Goal: Task Accomplishment & Management: Manage account settings

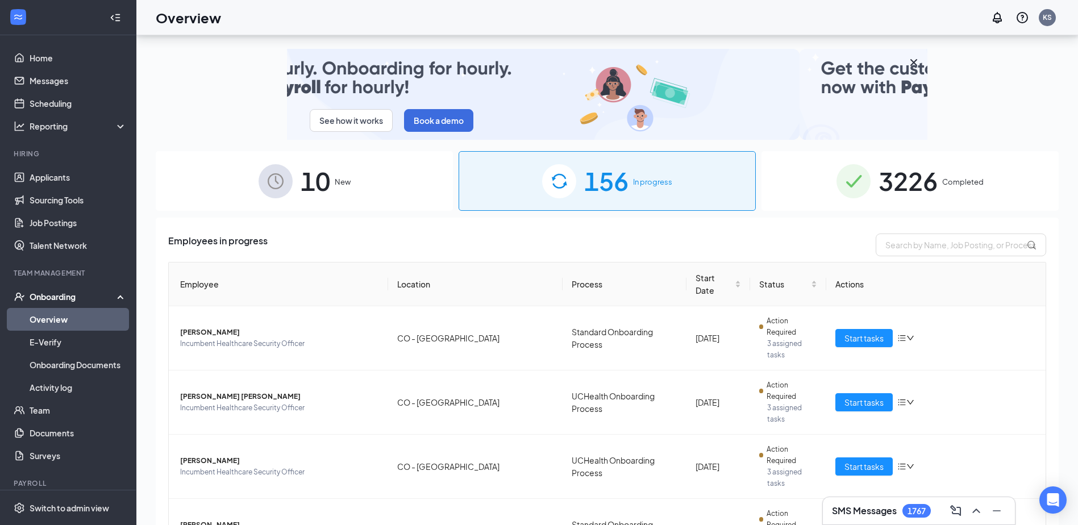
scroll to position [51, 0]
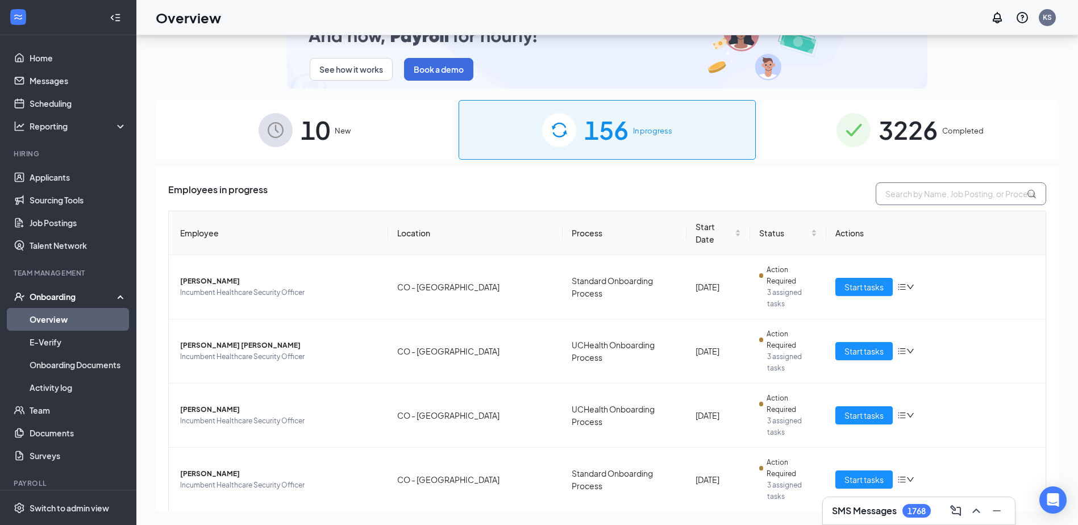
click at [906, 192] on input "text" at bounding box center [961, 193] width 170 height 23
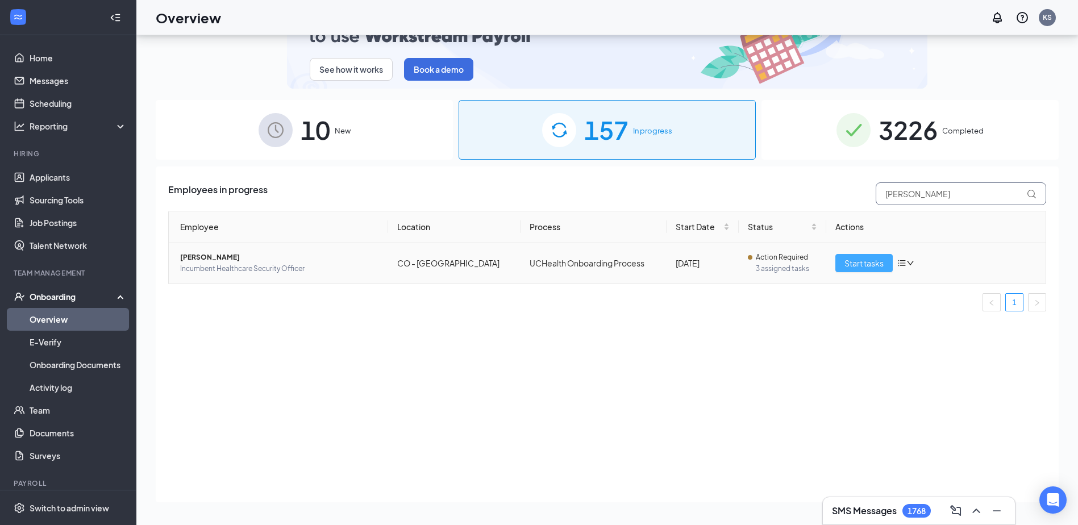
type input "[PERSON_NAME]"
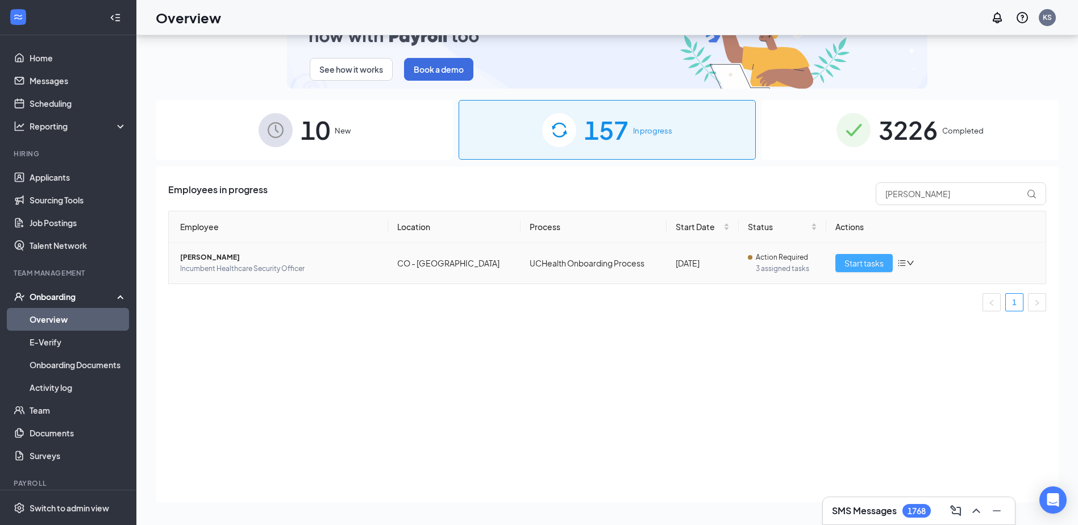
click at [861, 259] on span "Start tasks" at bounding box center [863, 263] width 39 height 13
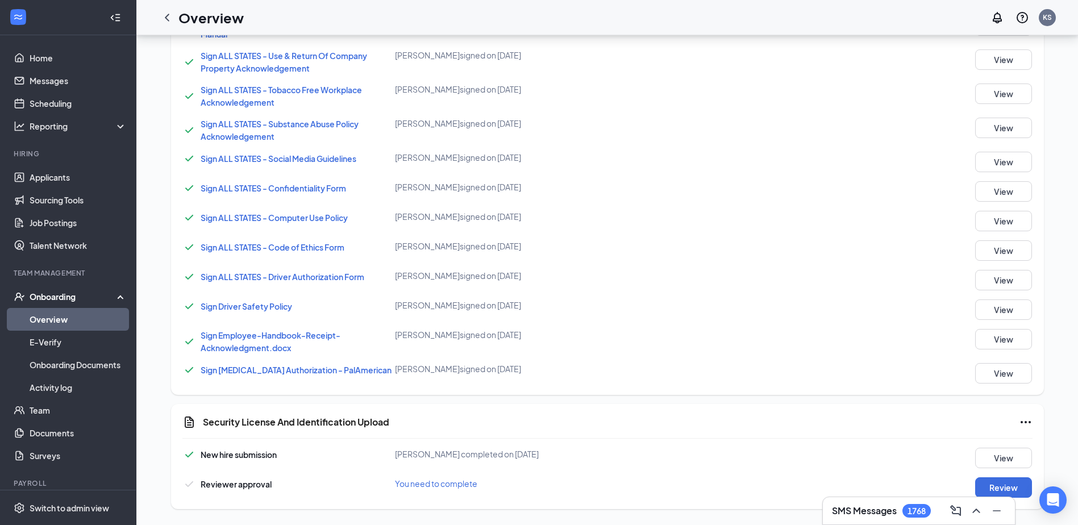
scroll to position [770, 0]
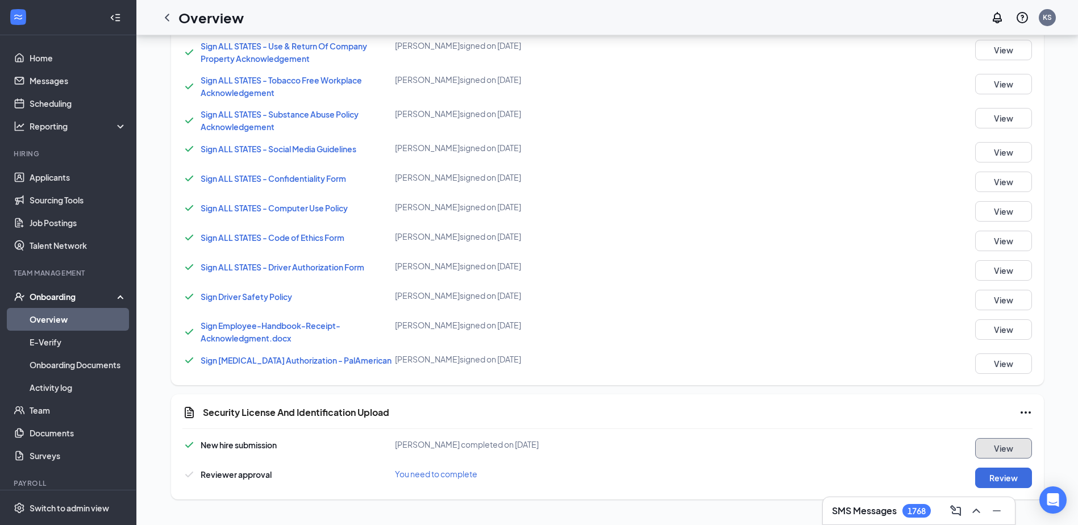
click at [998, 443] on button "View" at bounding box center [1003, 448] width 57 height 20
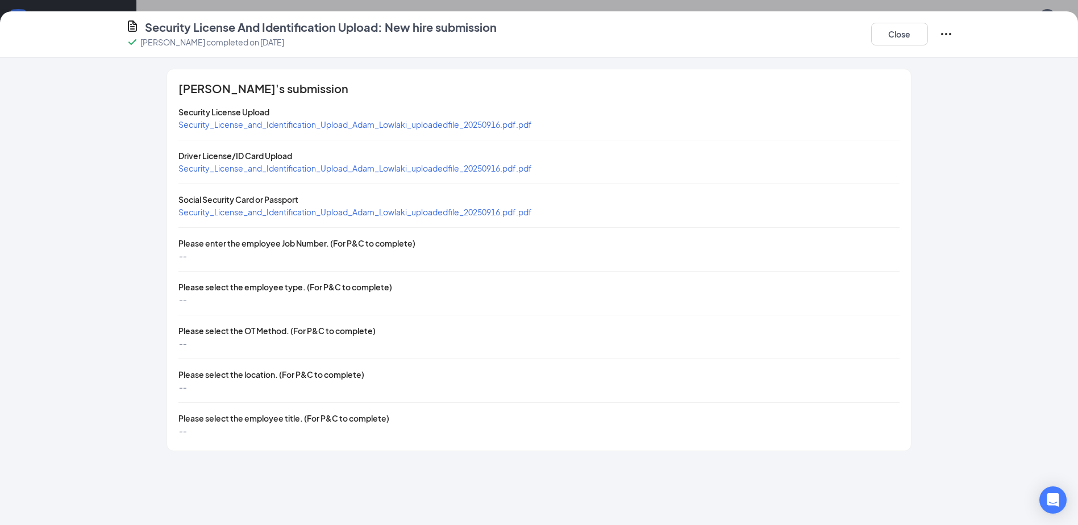
click at [309, 166] on span "Security_License_and_Identification_Upload_Adam_Lowlaki_uploadedfile_20250916.p…" at bounding box center [354, 168] width 353 height 10
click at [294, 122] on span "Security_License_and_Identification_Upload_Adam_Lowlaki_uploadedfile_20250916.p…" at bounding box center [354, 124] width 353 height 10
click at [252, 169] on span "Security_License_and_Identification_Upload_Adam_Lowlaki_uploadedfile_20250916.p…" at bounding box center [354, 168] width 353 height 10
click at [273, 214] on span "Security_License_and_Identification_Upload_Adam_Lowlaki_uploadedfile_20250916.p…" at bounding box center [354, 212] width 353 height 10
click at [948, 30] on icon "Ellipses" at bounding box center [946, 34] width 14 height 14
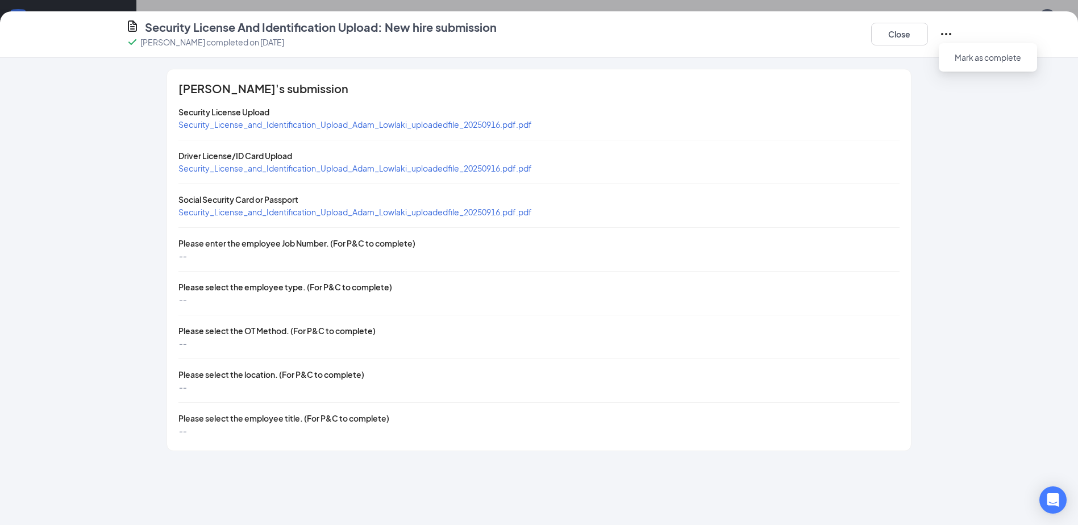
click at [948, 30] on icon "Ellipses" at bounding box center [946, 34] width 14 height 14
click at [899, 34] on button "Close" at bounding box center [899, 34] width 57 height 23
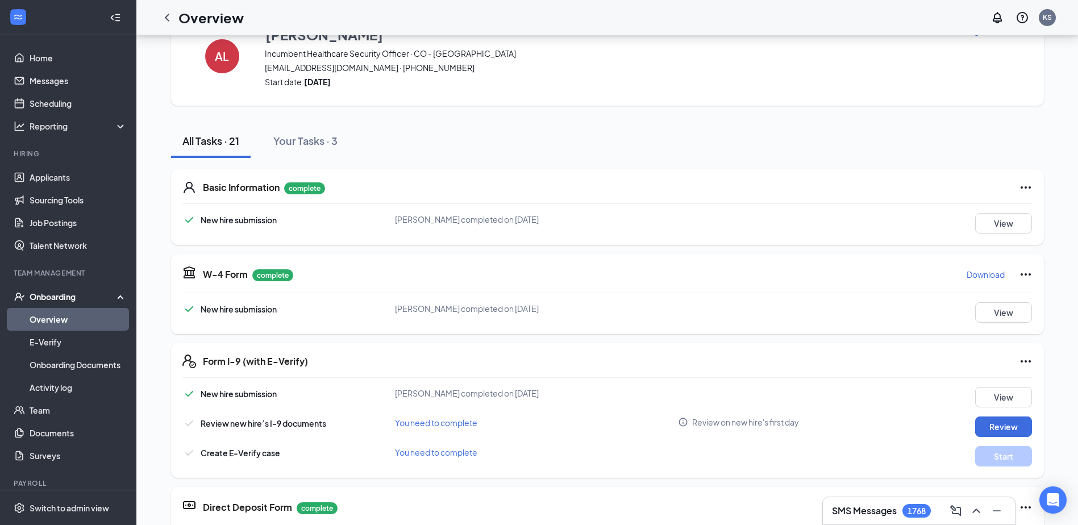
scroll to position [32, 0]
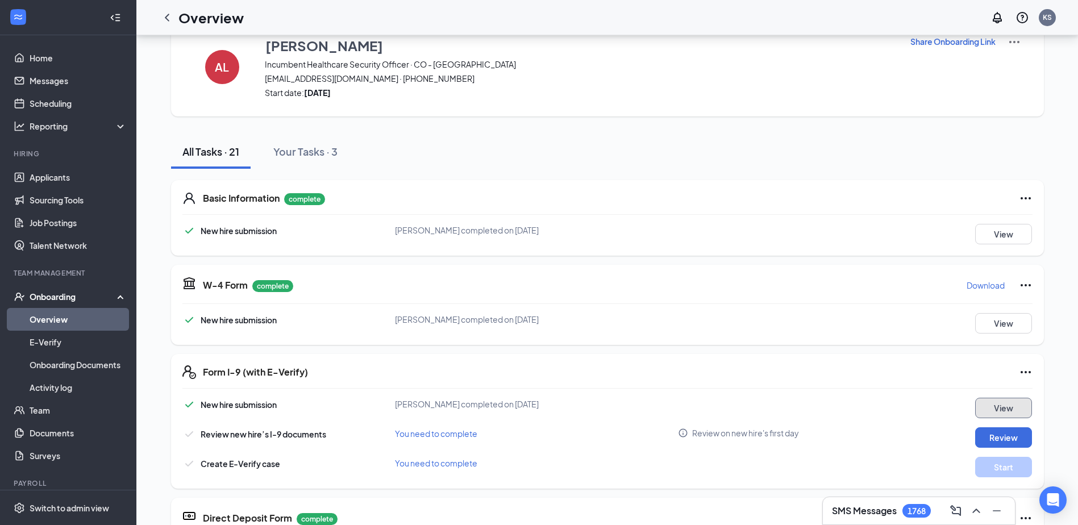
click at [1020, 405] on button "View" at bounding box center [1003, 408] width 57 height 20
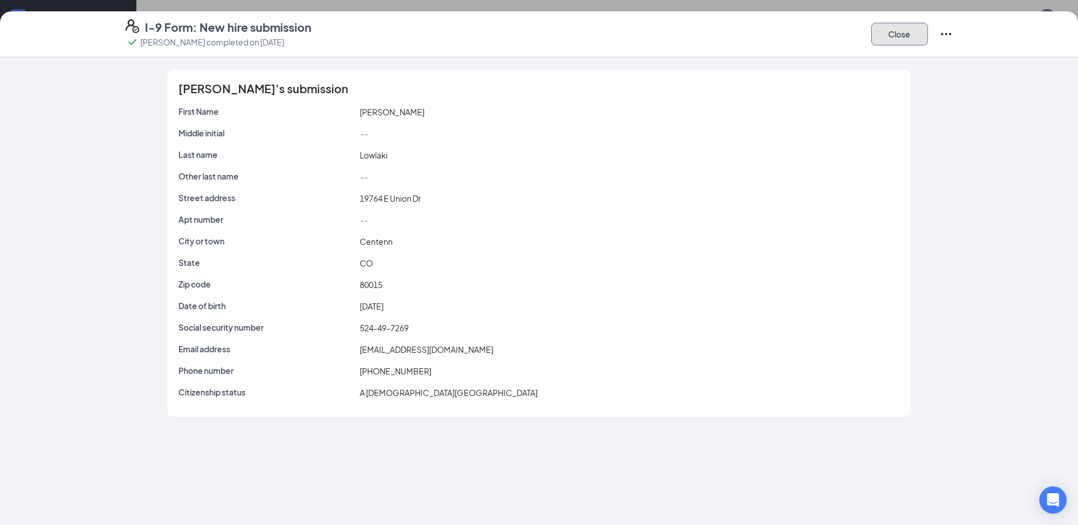
click at [899, 30] on button "Close" at bounding box center [899, 34] width 57 height 23
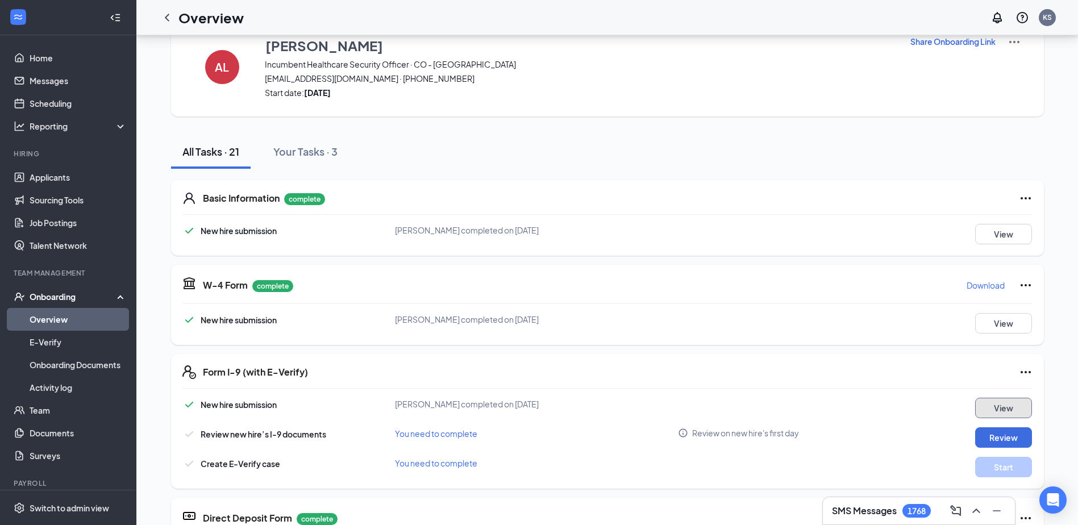
scroll to position [0, 0]
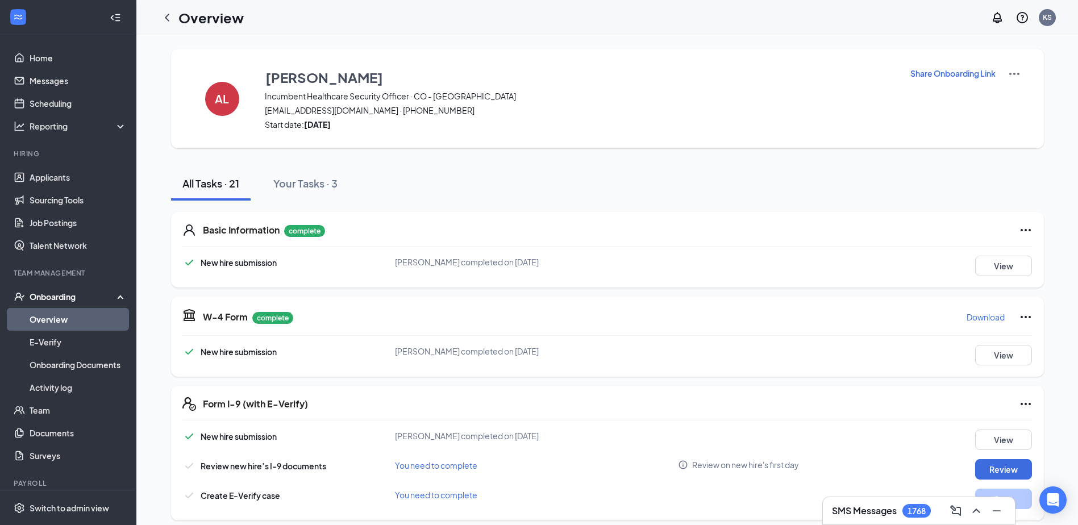
click at [924, 68] on p "Share Onboarding Link" at bounding box center [952, 73] width 85 height 11
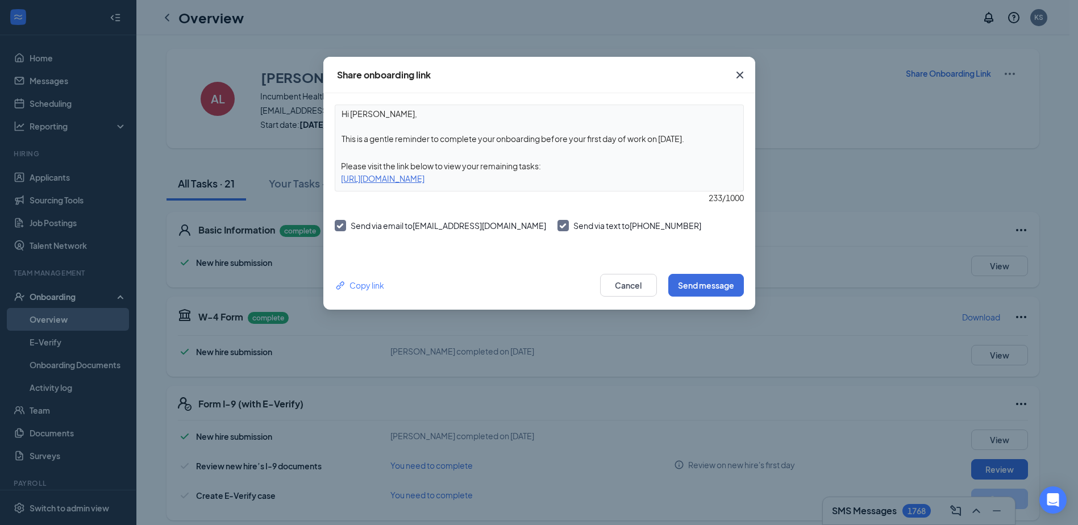
click at [484, 143] on textarea "Hi Adam, This is a gentle reminder to complete your onboarding before your firs…" at bounding box center [539, 126] width 408 height 42
drag, startPoint x: 360, startPoint y: 139, endPoint x: 716, endPoint y: 138, distance: 355.7
click at [716, 138] on textarea "Hi Adam, This is a gentle reminder to complete your onboarding before your firs…" at bounding box center [539, 126] width 408 height 42
type textarea "Hi Adam, Thank you for uploading your DL, but I need the front of the DL. Pleas…"
click at [710, 283] on button "Send message" at bounding box center [706, 285] width 76 height 23
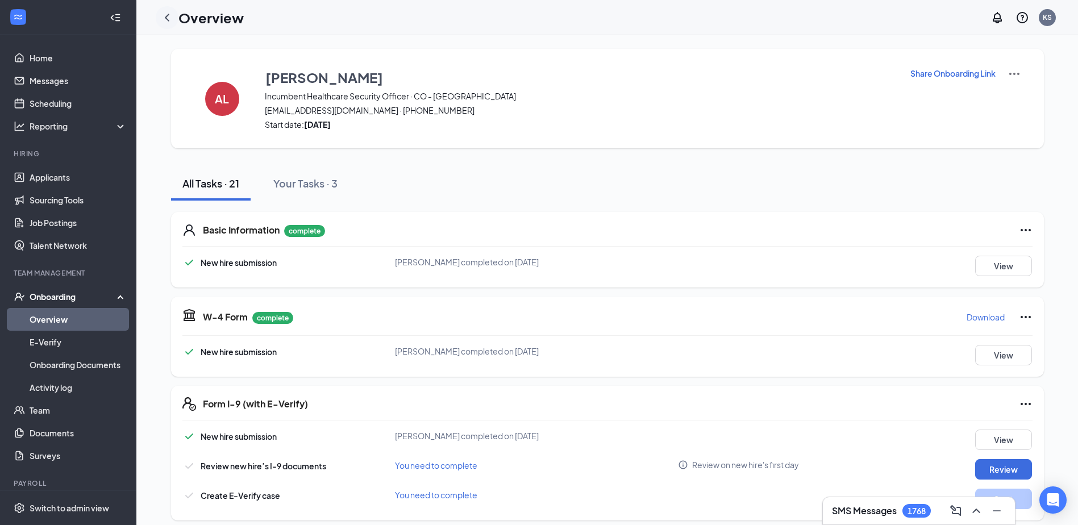
click at [168, 15] on icon "ChevronLeft" at bounding box center [167, 17] width 5 height 7
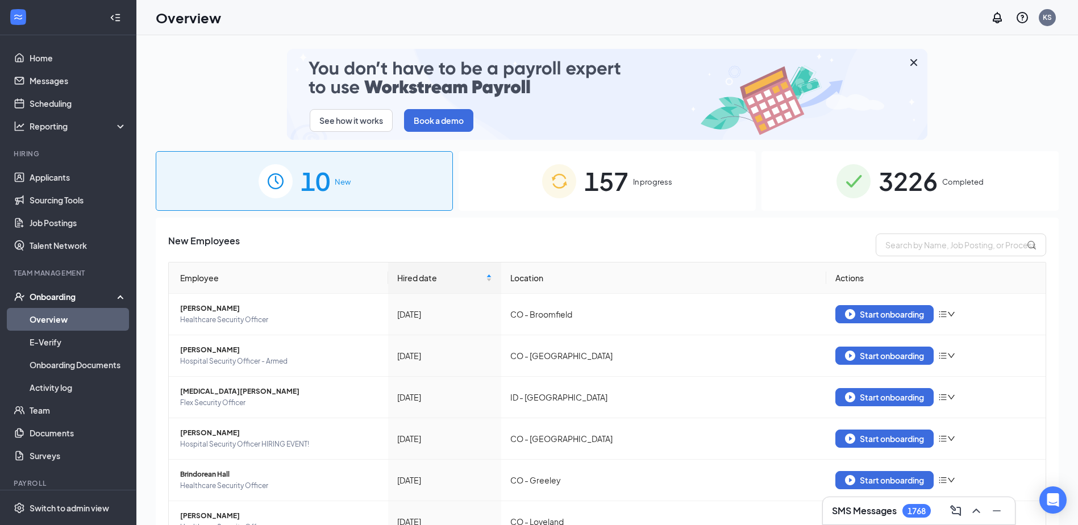
click at [652, 177] on span "In progress" at bounding box center [652, 181] width 39 height 11
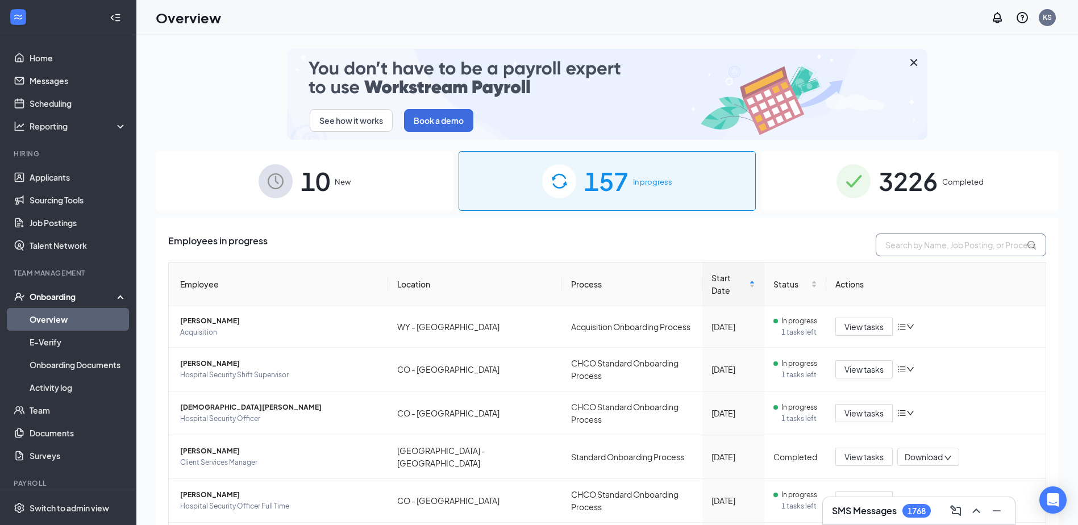
click at [898, 246] on input "text" at bounding box center [961, 245] width 170 height 23
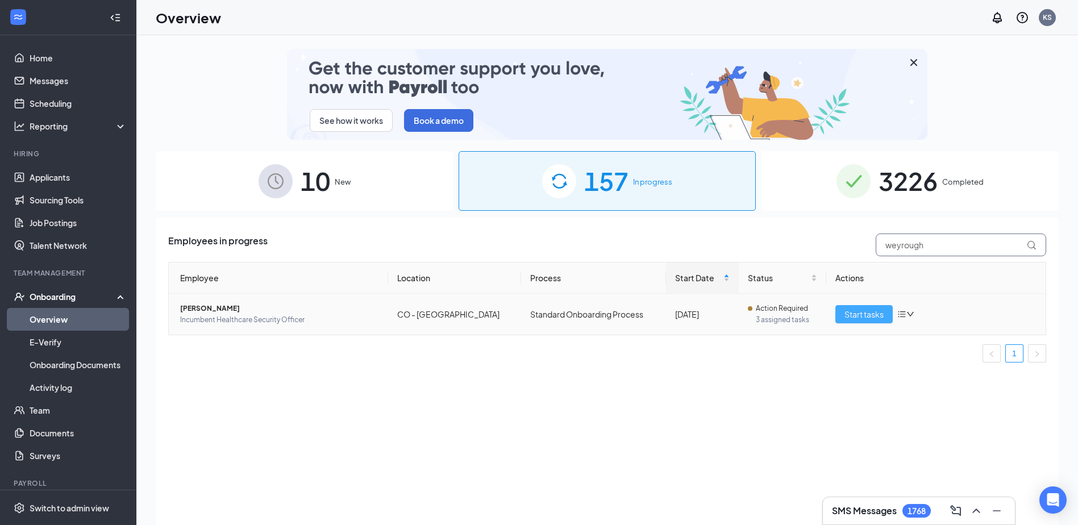
type input "weyrough"
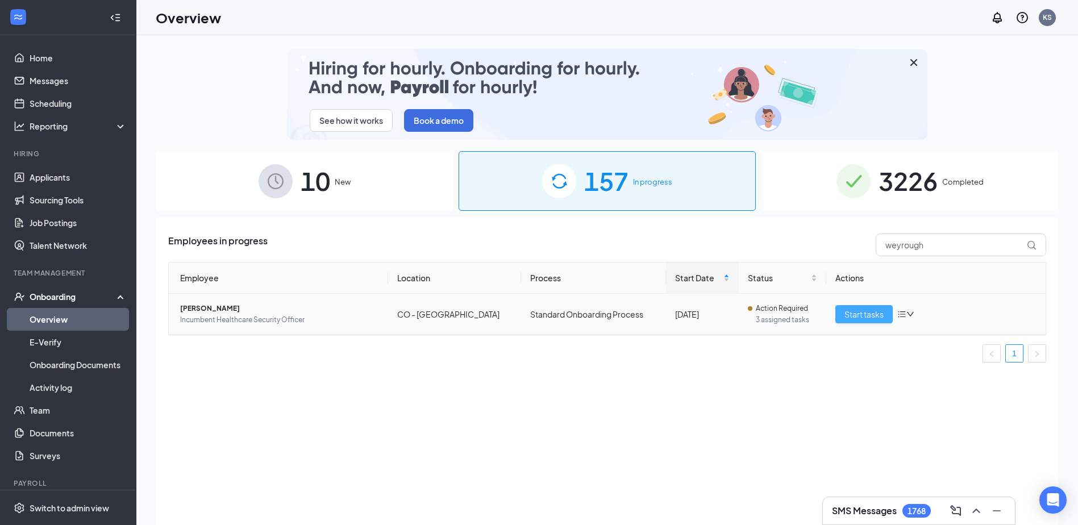
click at [872, 311] on span "Start tasks" at bounding box center [863, 314] width 39 height 13
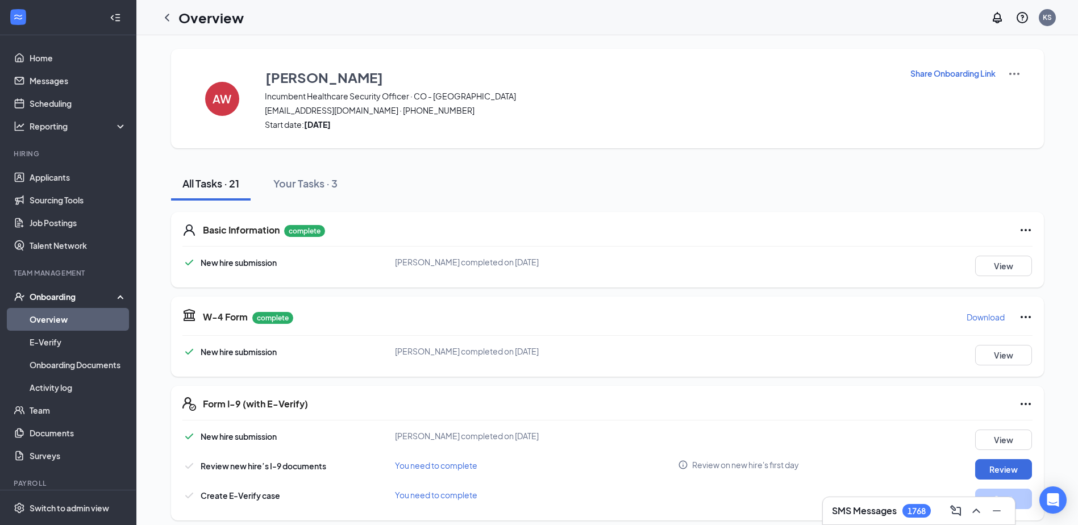
click at [939, 73] on p "Share Onboarding Link" at bounding box center [952, 73] width 85 height 11
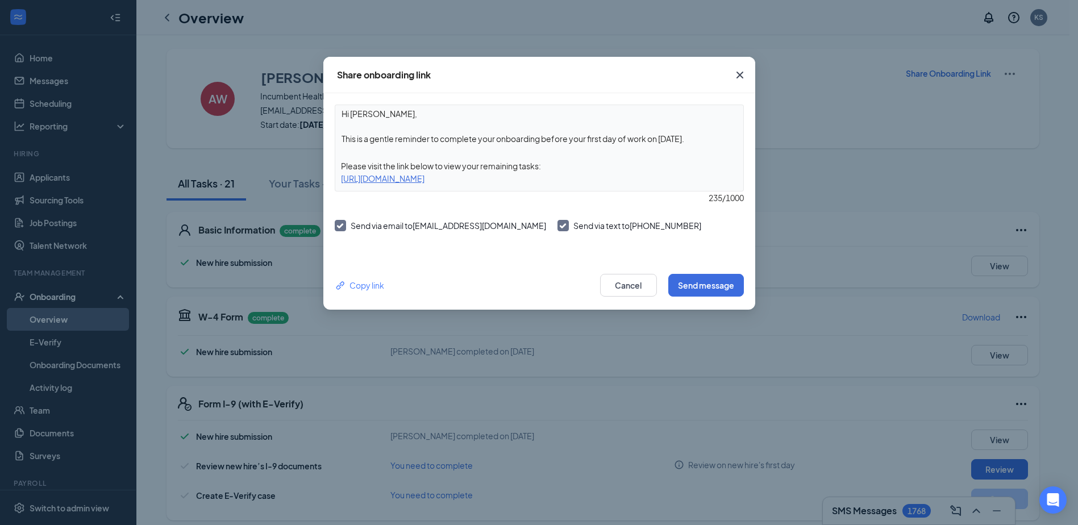
drag, startPoint x: 547, startPoint y: 140, endPoint x: 710, endPoint y: 144, distance: 163.1
click at [710, 144] on textarea "Hi Ameirr, This is a gentle reminder to complete your onboarding before your fi…" at bounding box center [539, 126] width 408 height 42
type textarea "Hi Ameirr, This is a gentle reminder to complete your onboarding as soon as pos…"
click at [688, 290] on button "Send message" at bounding box center [706, 285] width 76 height 23
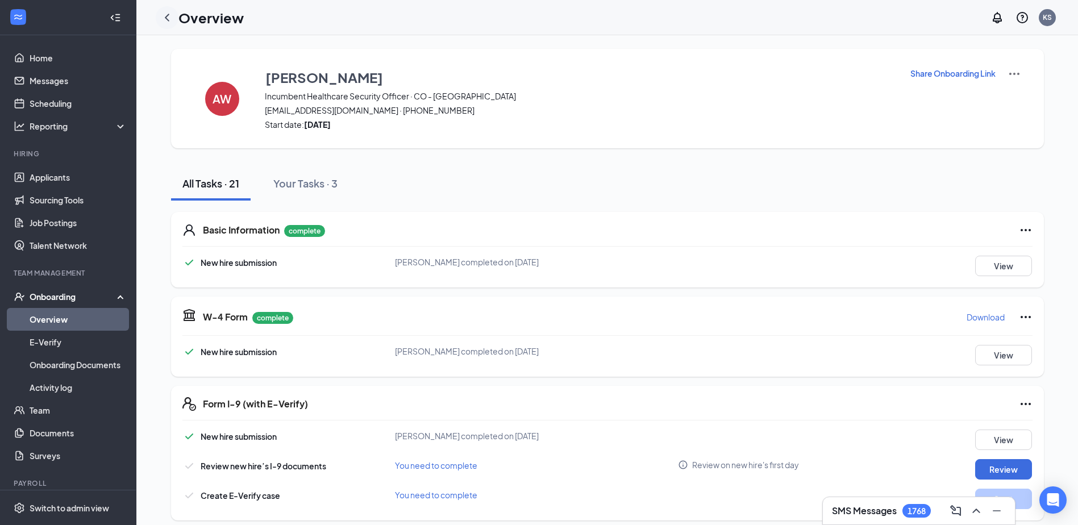
click at [168, 18] on icon "ChevronLeft" at bounding box center [167, 18] width 14 height 14
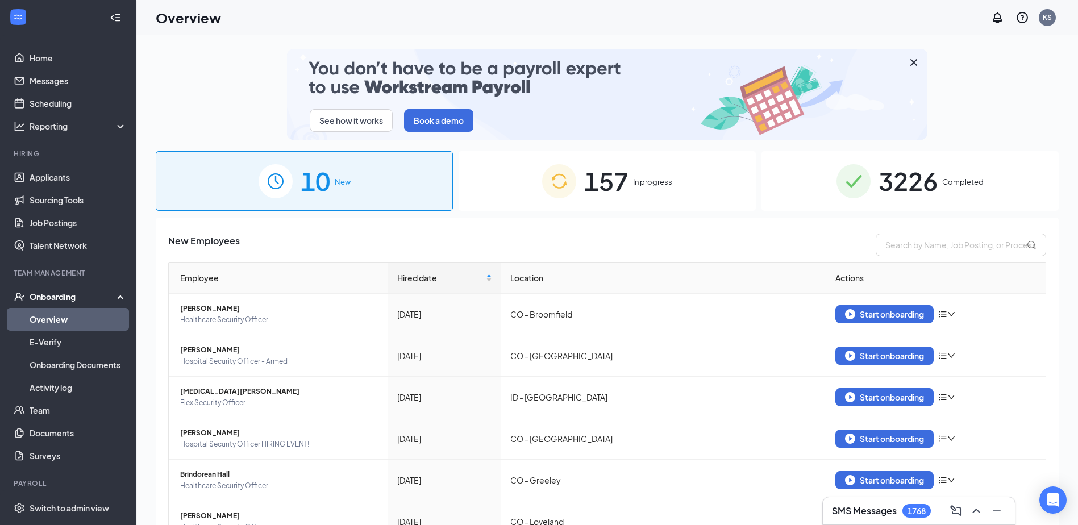
click at [645, 186] on span "In progress" at bounding box center [652, 181] width 39 height 11
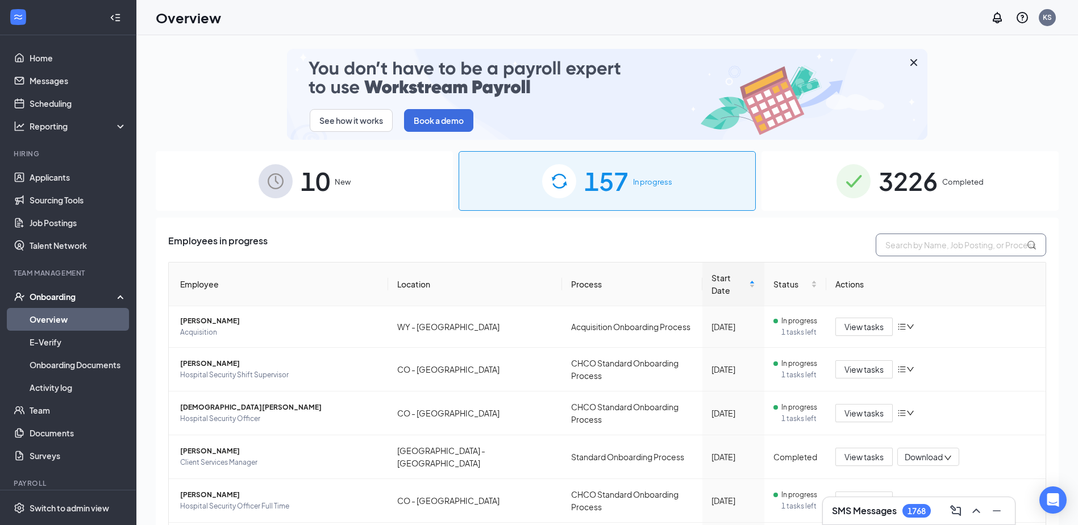
click at [909, 246] on input "text" at bounding box center [961, 245] width 170 height 23
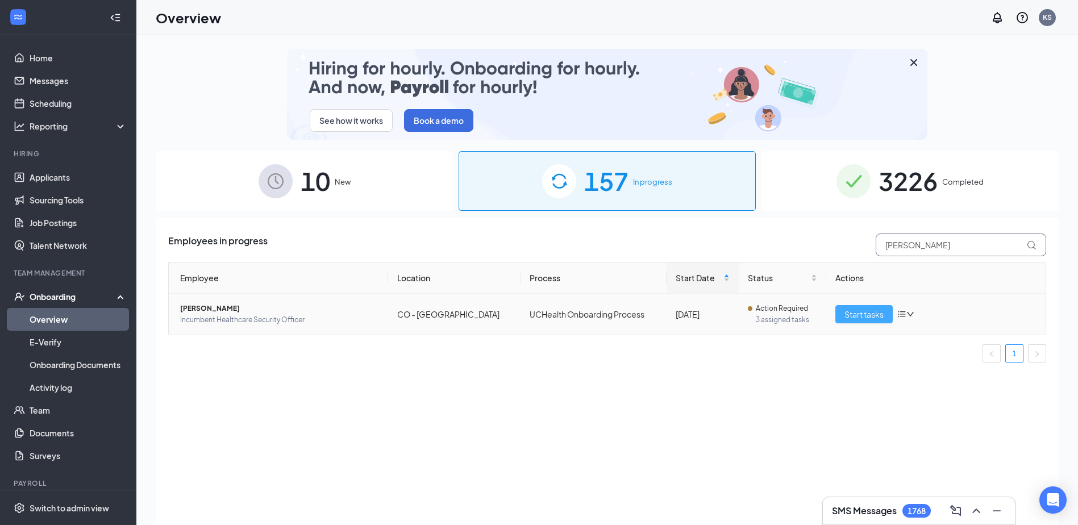
type input "anaya"
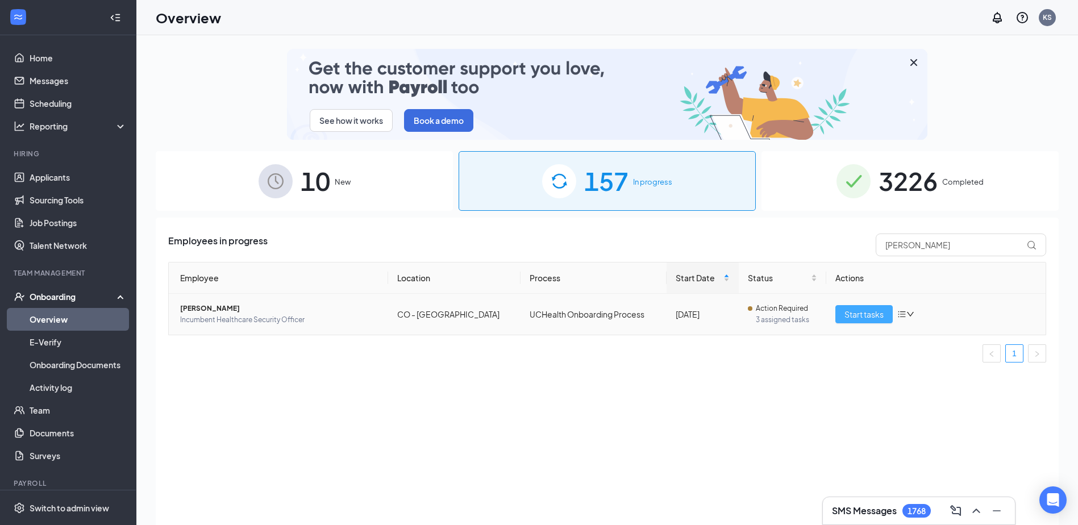
click at [869, 310] on span "Start tasks" at bounding box center [863, 314] width 39 height 13
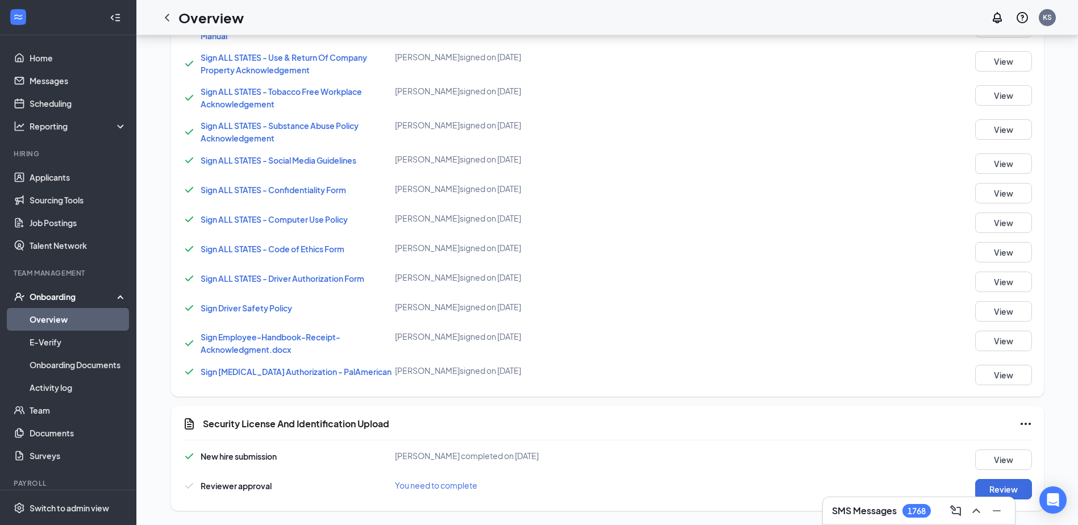
scroll to position [770, 0]
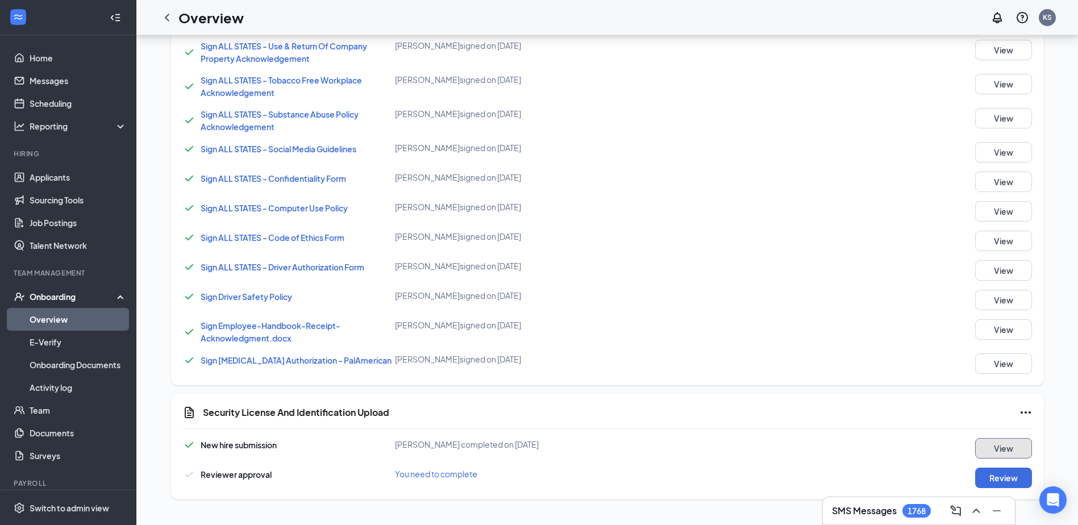
click at [986, 445] on button "View" at bounding box center [1003, 448] width 57 height 20
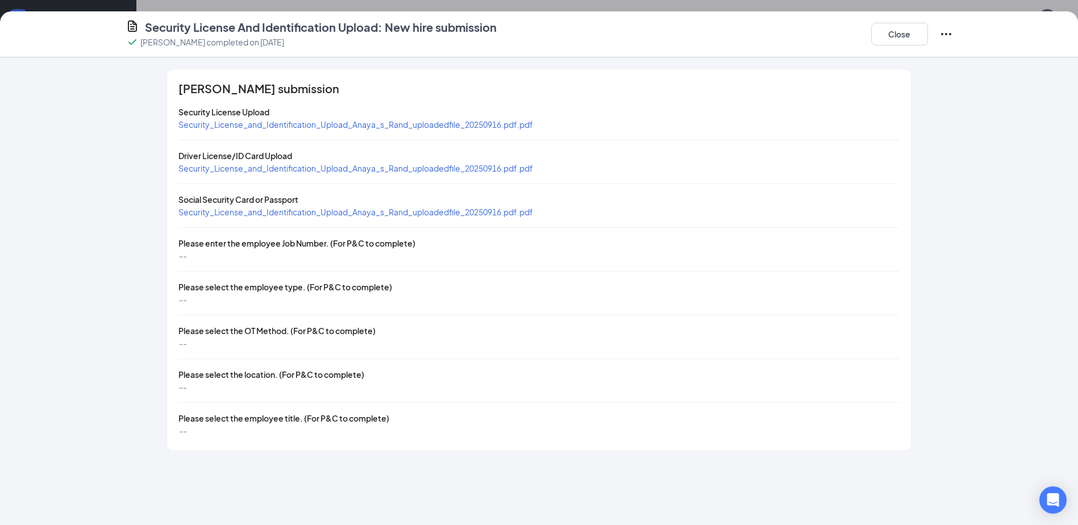
click at [273, 166] on span "Security_License_and_Identification_Upload_Anaya_s_Rand_uploadedfile_20250916.p…" at bounding box center [355, 168] width 355 height 10
click at [381, 210] on span "Security_License_and_Identification_Upload_Anaya_s_Rand_uploadedfile_20250916.p…" at bounding box center [355, 212] width 355 height 10
click at [895, 39] on button "Close" at bounding box center [899, 34] width 57 height 23
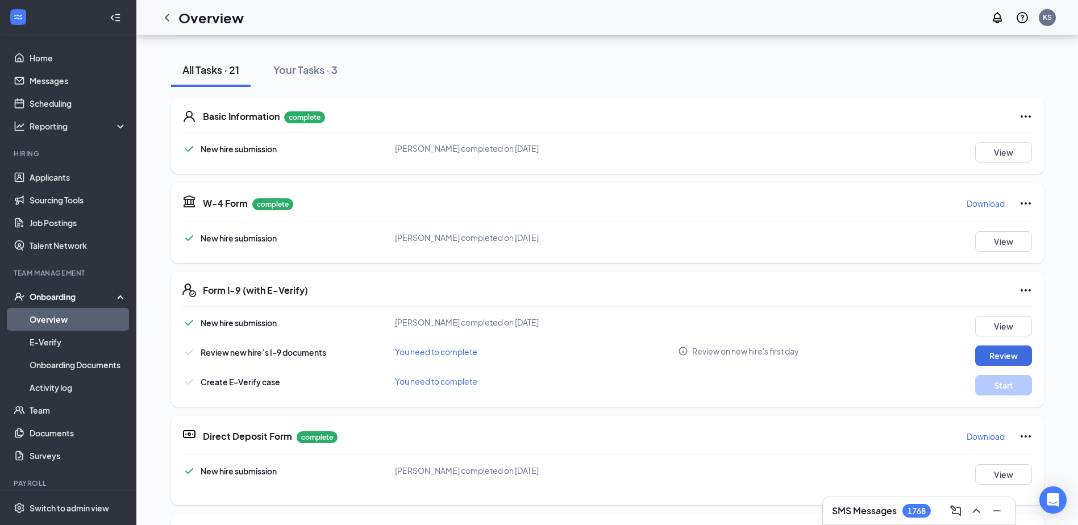
scroll to position [89, 0]
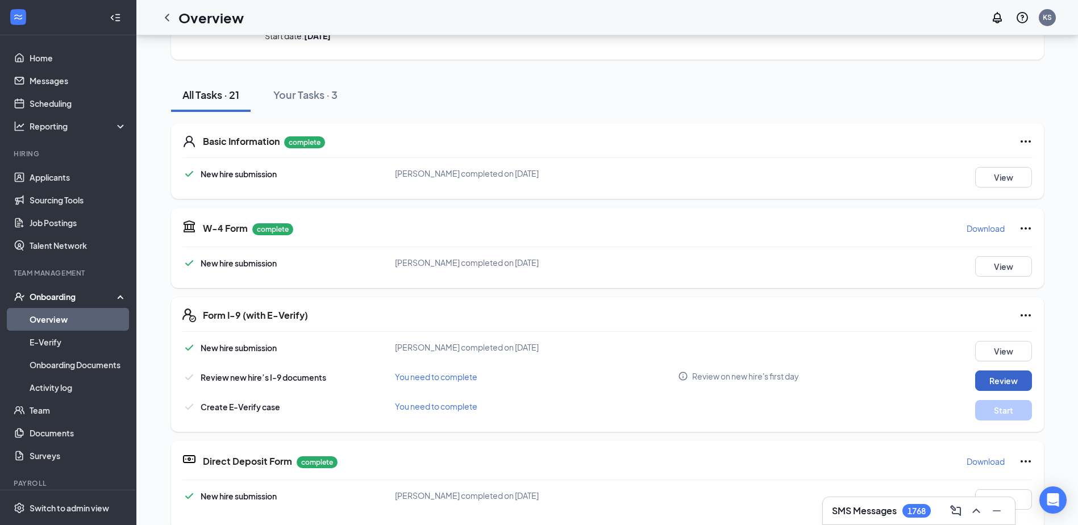
click at [993, 374] on button "Review" at bounding box center [1003, 380] width 57 height 20
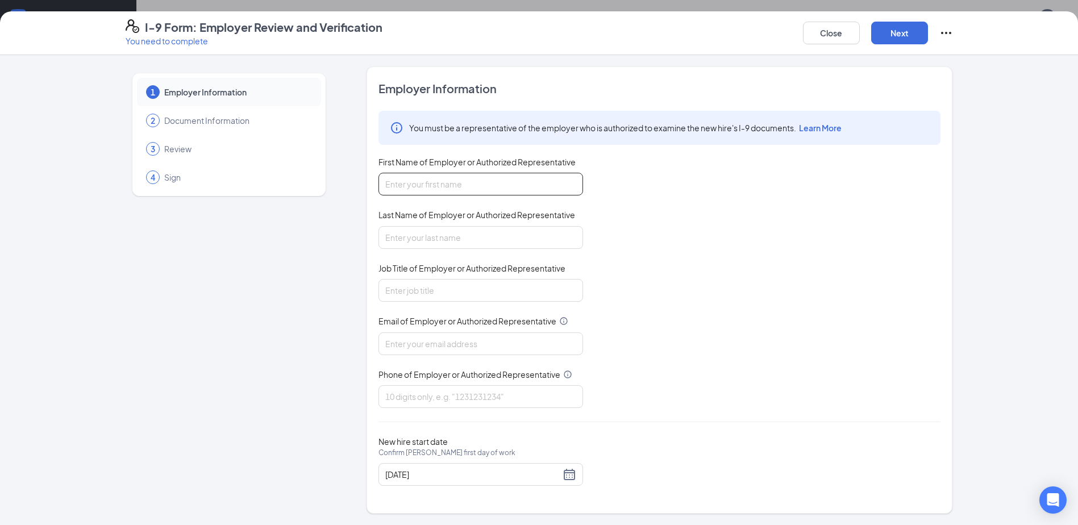
click at [496, 176] on input "First Name of Employer or Authorized Representative" at bounding box center [480, 184] width 205 height 23
type input "Kim"
type input "Stoberski"
type input "KStoberski@palamerican.com"
type input "4125380492"
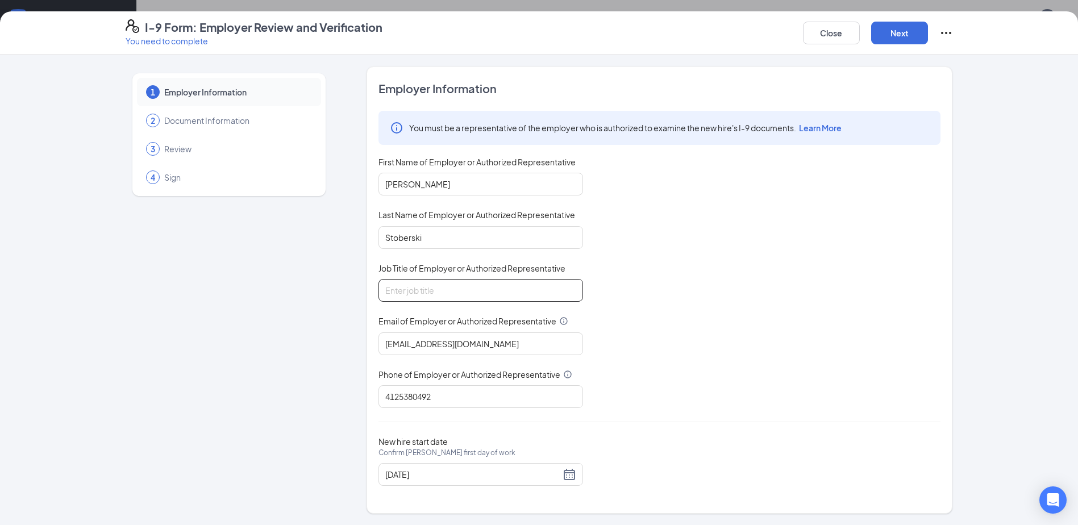
click at [449, 289] on input "Job Title of Employer or Authorized Representative" at bounding box center [480, 290] width 205 height 23
type input "Director, People & Culture"
click at [895, 32] on button "Next" at bounding box center [899, 33] width 57 height 23
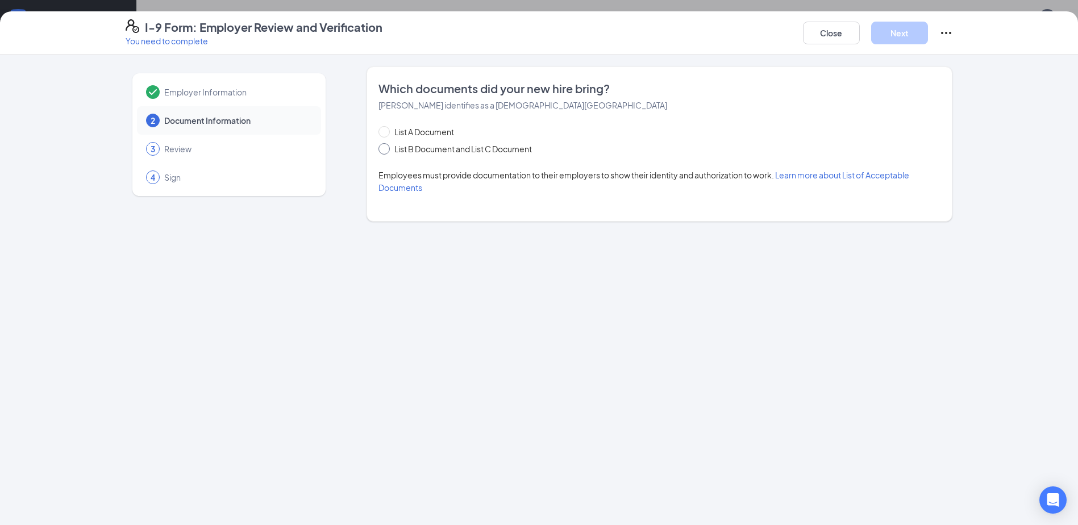
click at [431, 149] on span "List B Document and List C Document" at bounding box center [463, 149] width 147 height 13
click at [386, 149] on input "List B Document and List C Document" at bounding box center [382, 147] width 8 height 8
radio input "true"
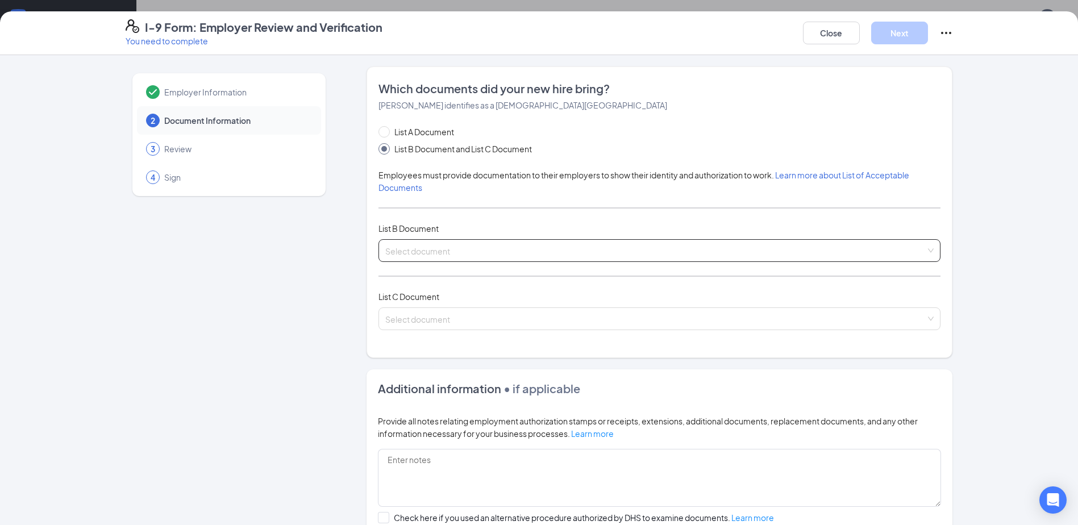
click at [399, 242] on input "search" at bounding box center [655, 248] width 540 height 17
click at [414, 241] on input "search" at bounding box center [655, 248] width 540 height 17
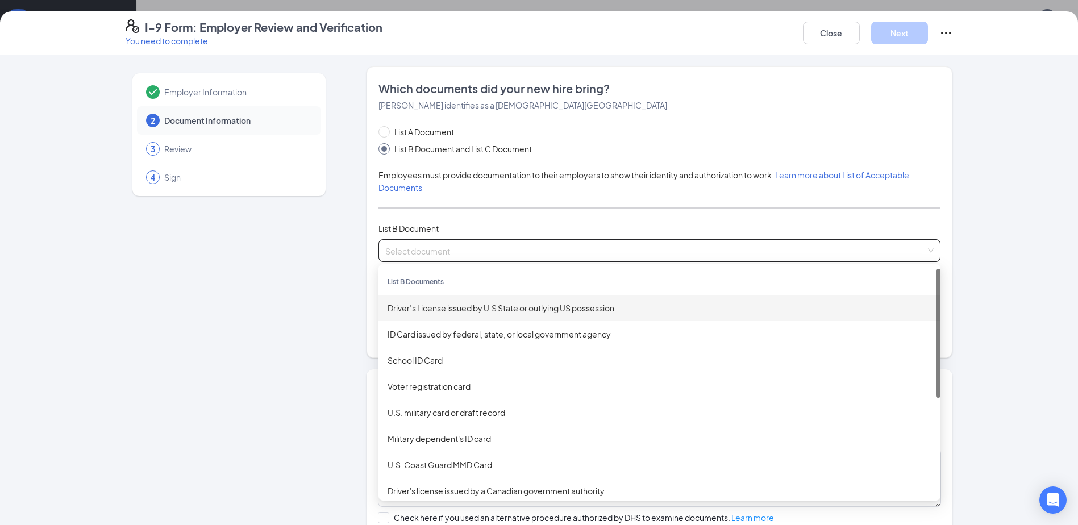
click at [410, 307] on div "Driver’s License issued by U.S State or outlying US possession" at bounding box center [660, 308] width 544 height 13
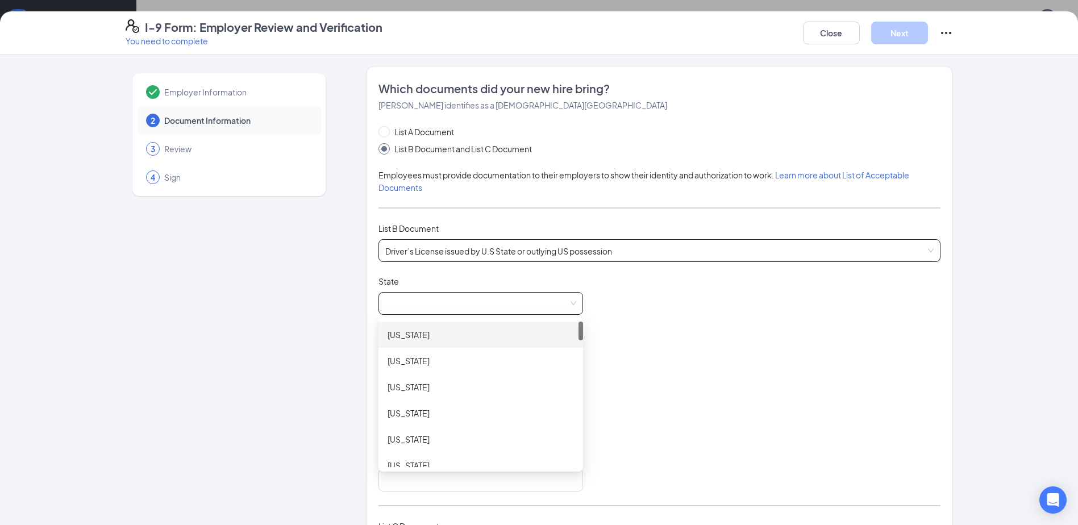
click at [432, 296] on span at bounding box center [480, 304] width 191 height 22
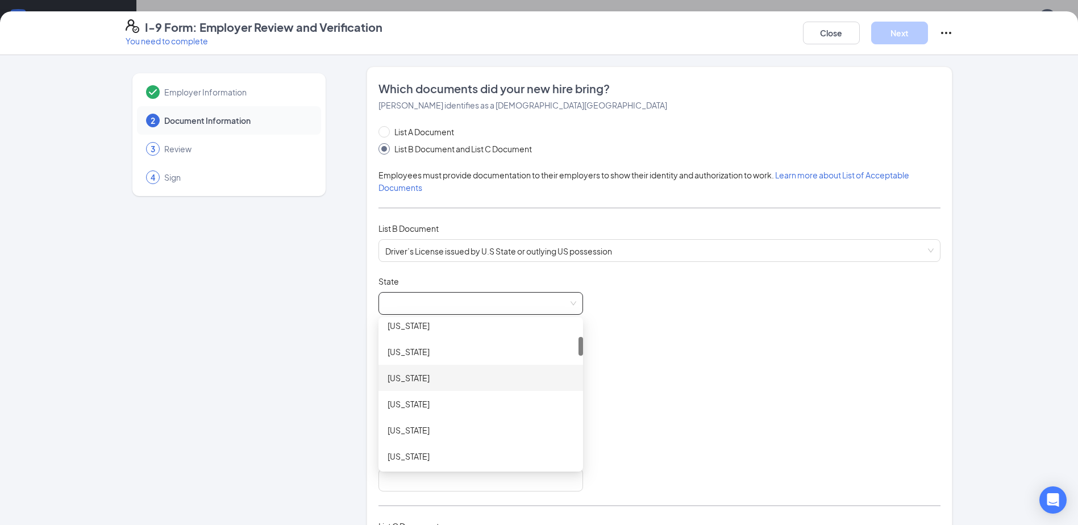
click at [399, 377] on div "Colorado" at bounding box center [481, 378] width 186 height 13
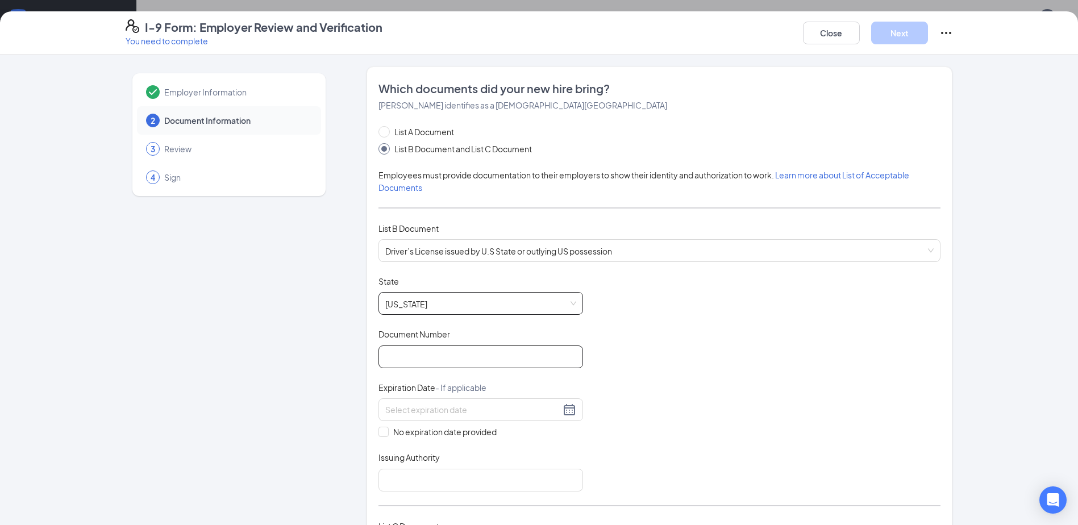
click at [445, 356] on input "Document Number" at bounding box center [480, 356] width 205 height 23
type input "171555741"
click at [402, 409] on input at bounding box center [472, 409] width 175 height 13
type input "10/10/2028"
click at [393, 474] on input "Issuing Authority" at bounding box center [480, 480] width 205 height 23
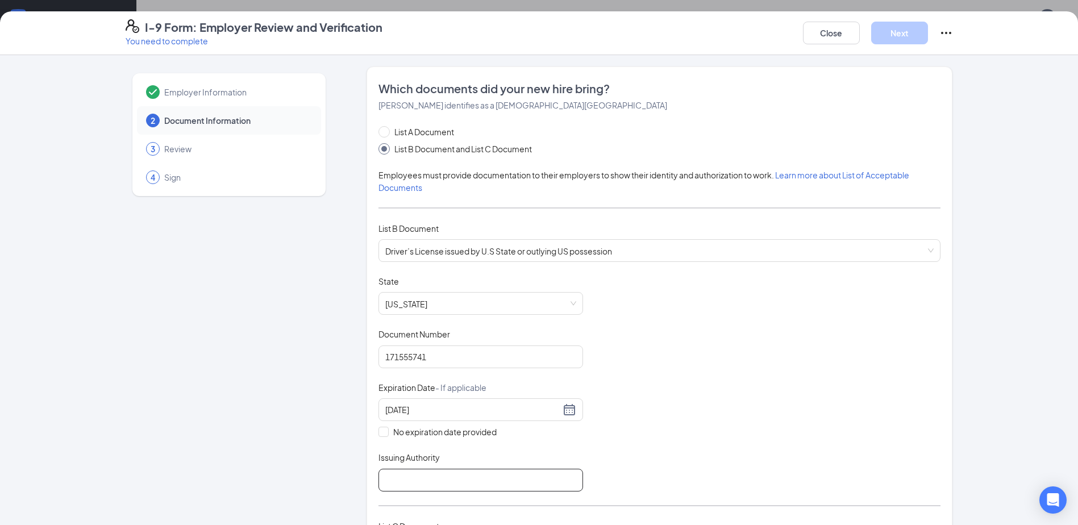
click at [422, 480] on input "Issuing Authority" at bounding box center [480, 480] width 205 height 23
type input "CO DMV"
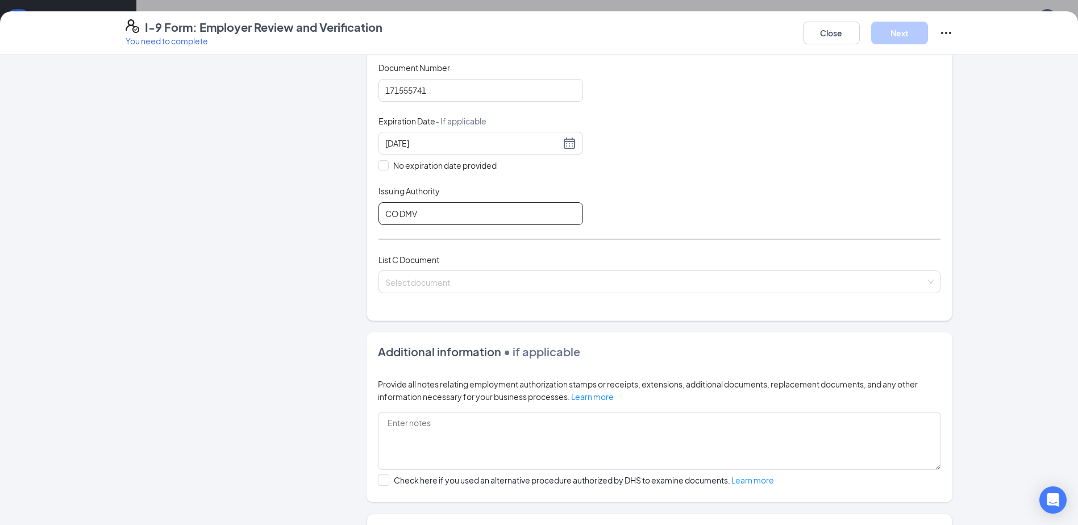
scroll to position [284, 0]
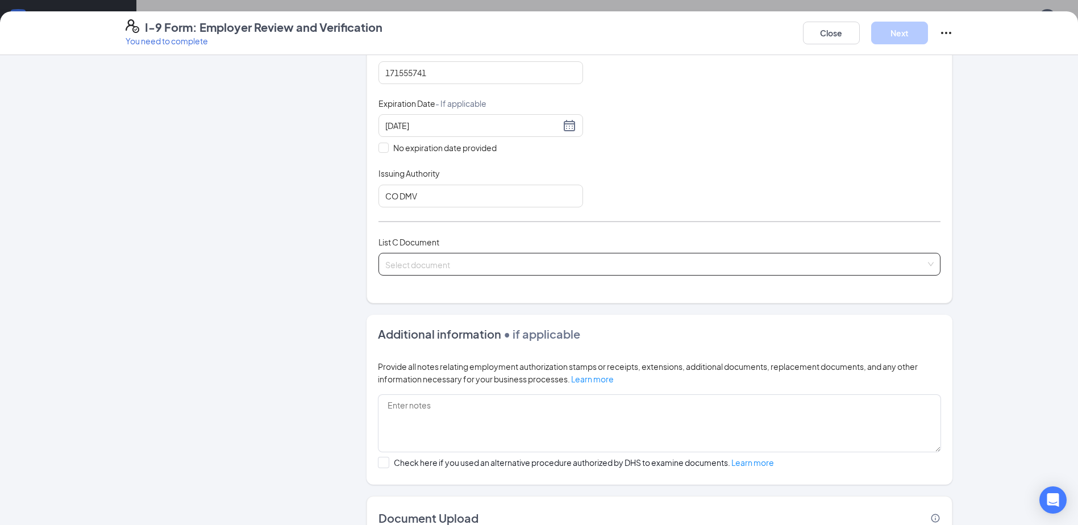
click at [418, 264] on input "search" at bounding box center [655, 261] width 540 height 17
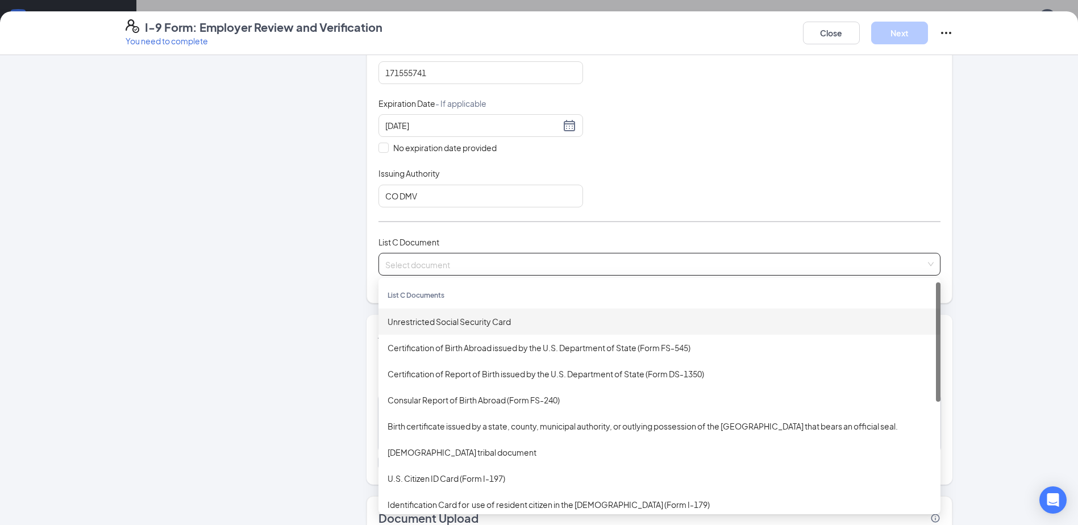
click at [419, 322] on div "Unrestricted Social Security Card" at bounding box center [660, 321] width 544 height 13
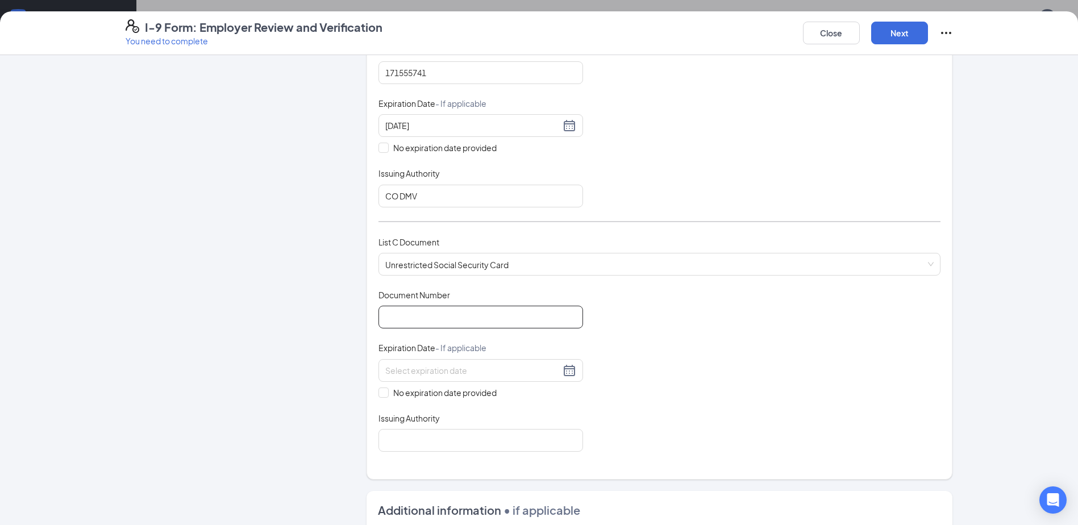
click at [445, 313] on input "Document Number" at bounding box center [480, 317] width 205 height 23
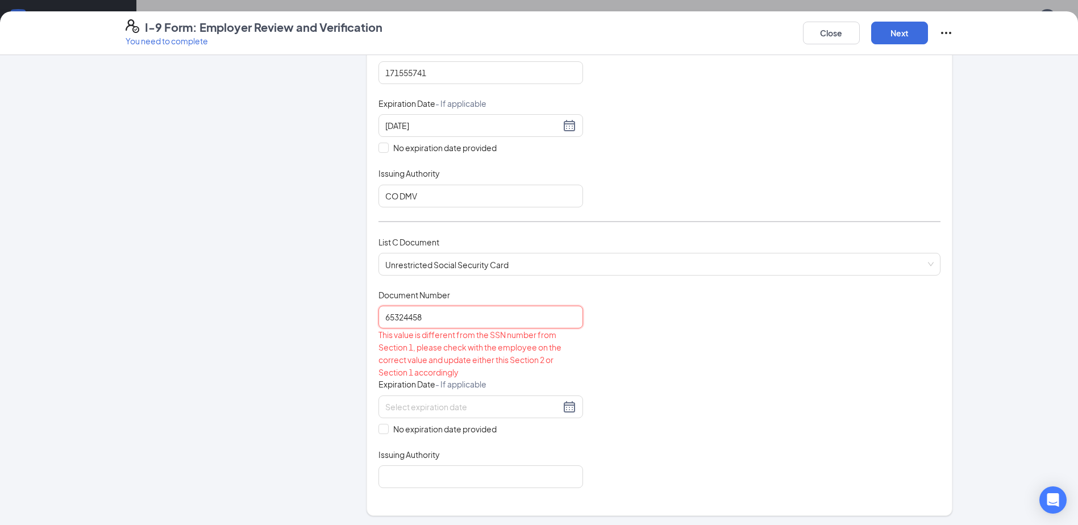
click at [432, 315] on input "65324458" at bounding box center [480, 317] width 205 height 23
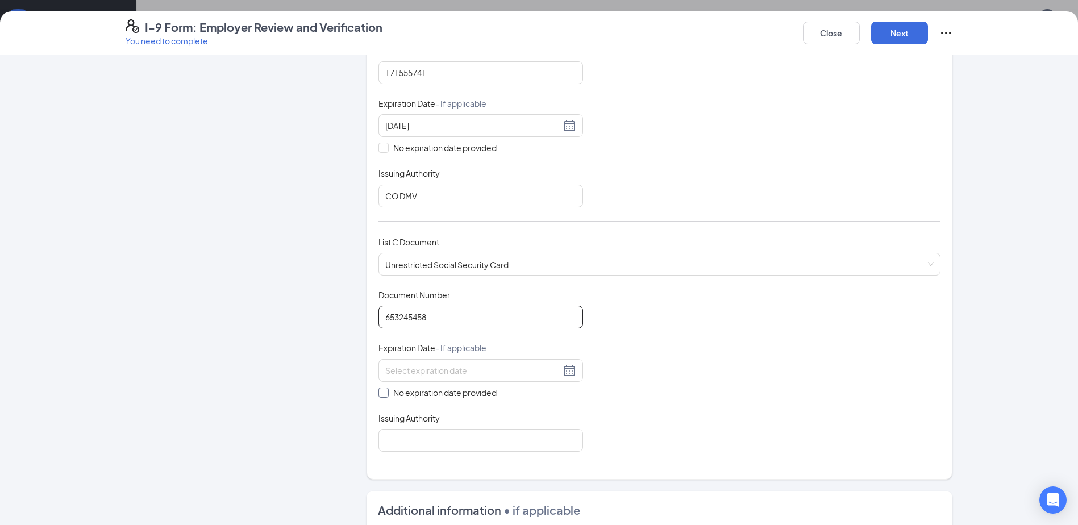
type input "653245458"
drag, startPoint x: 378, startPoint y: 391, endPoint x: 384, endPoint y: 402, distance: 13.0
click at [378, 391] on input "No expiration date provided" at bounding box center [382, 392] width 8 height 8
checkbox input "true"
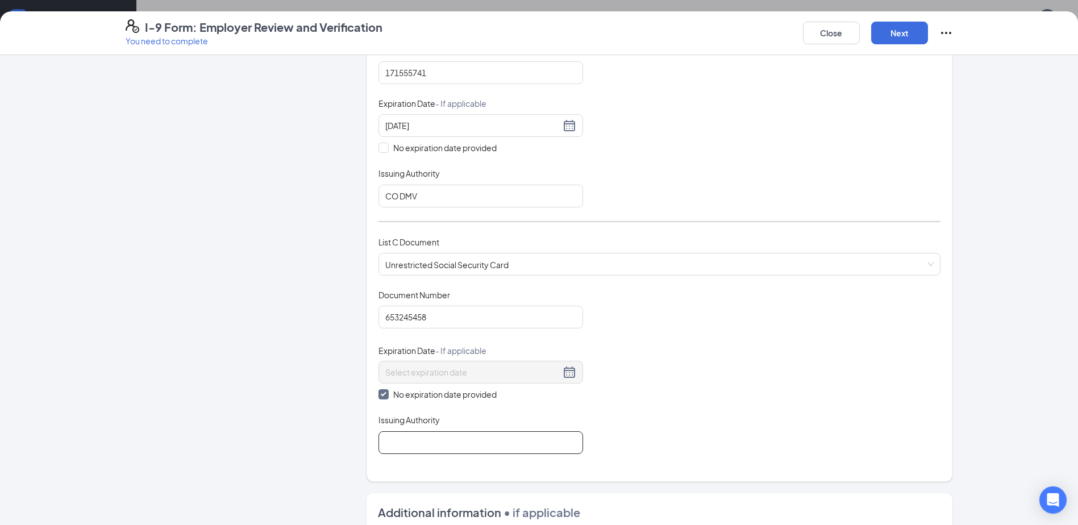
click at [410, 448] on input "Issuing Authority" at bounding box center [480, 442] width 205 height 23
type input "Social Security Administration"
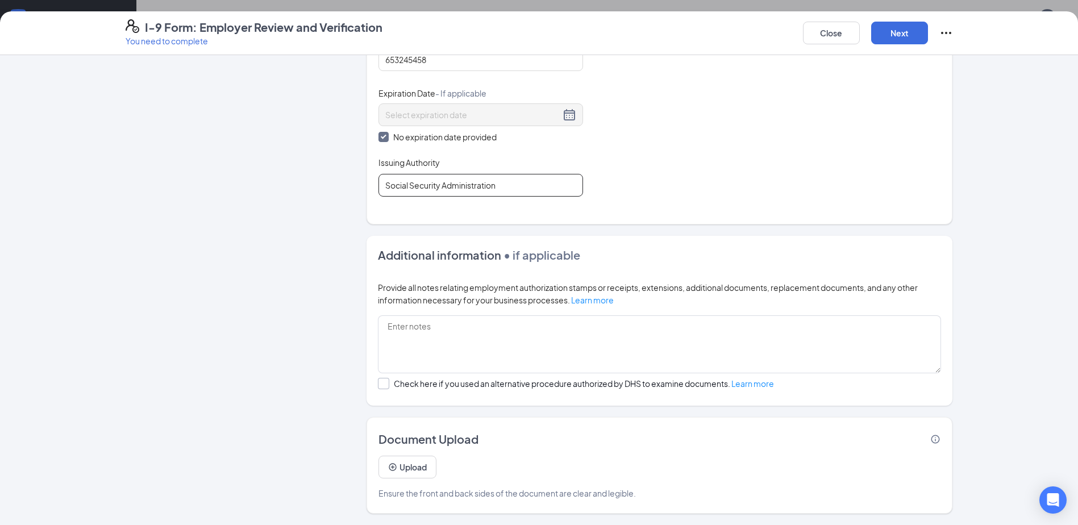
scroll to position [259, 0]
click at [893, 29] on button "Next" at bounding box center [899, 33] width 57 height 23
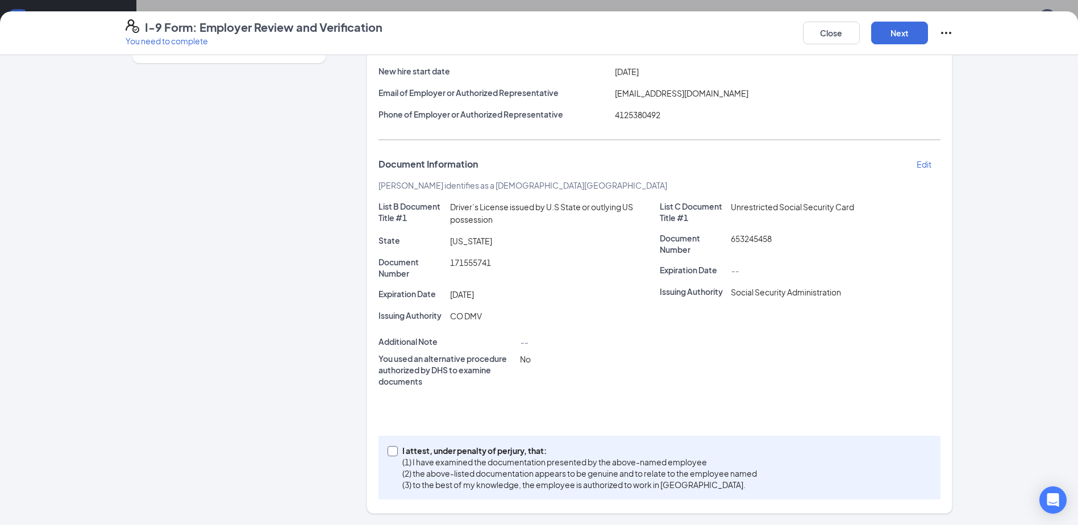
click at [393, 454] on span at bounding box center [393, 451] width 10 height 10
click at [393, 454] on input "I attest, under penalty of perjury, that: (1) I have examined the documentation…" at bounding box center [392, 450] width 8 height 8
checkbox input "true"
click at [892, 31] on button "Next" at bounding box center [899, 33] width 57 height 23
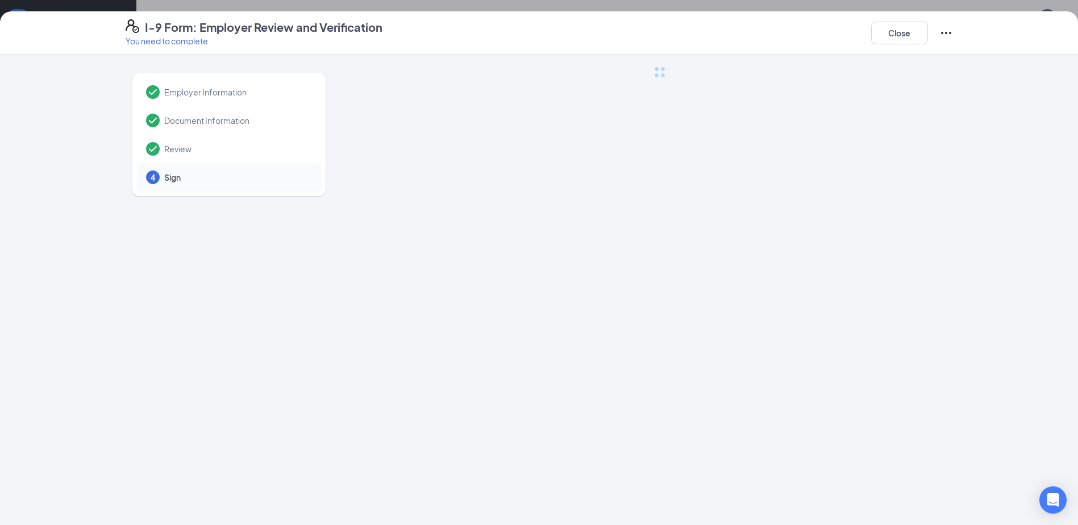
scroll to position [0, 0]
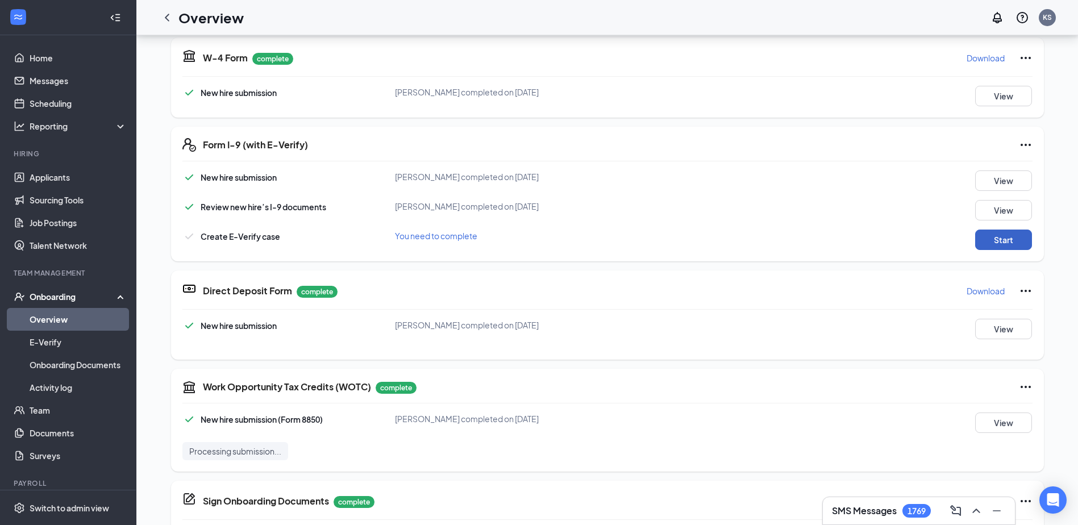
click at [1001, 235] on button "Start" at bounding box center [1003, 240] width 57 height 20
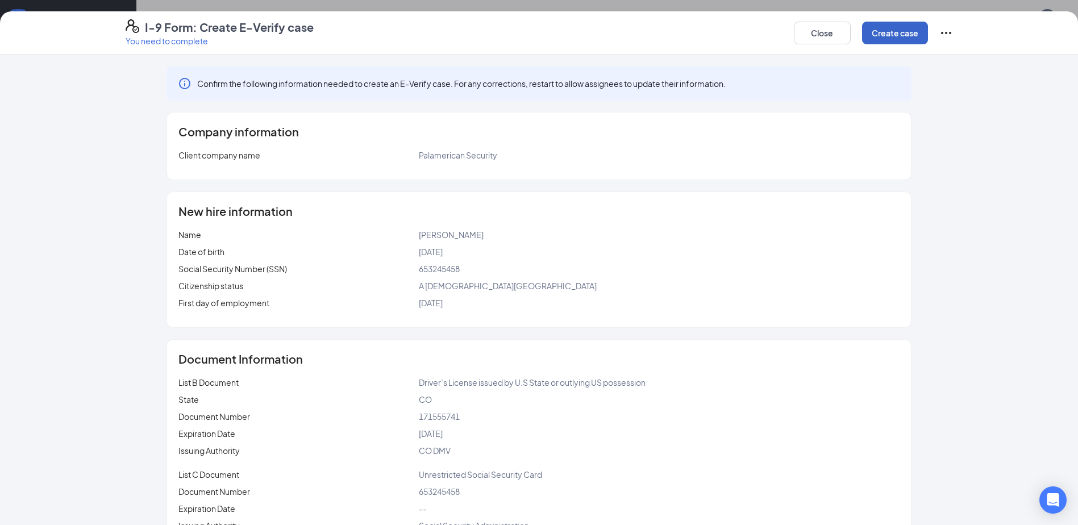
click at [887, 28] on button "Create case" at bounding box center [895, 33] width 66 height 23
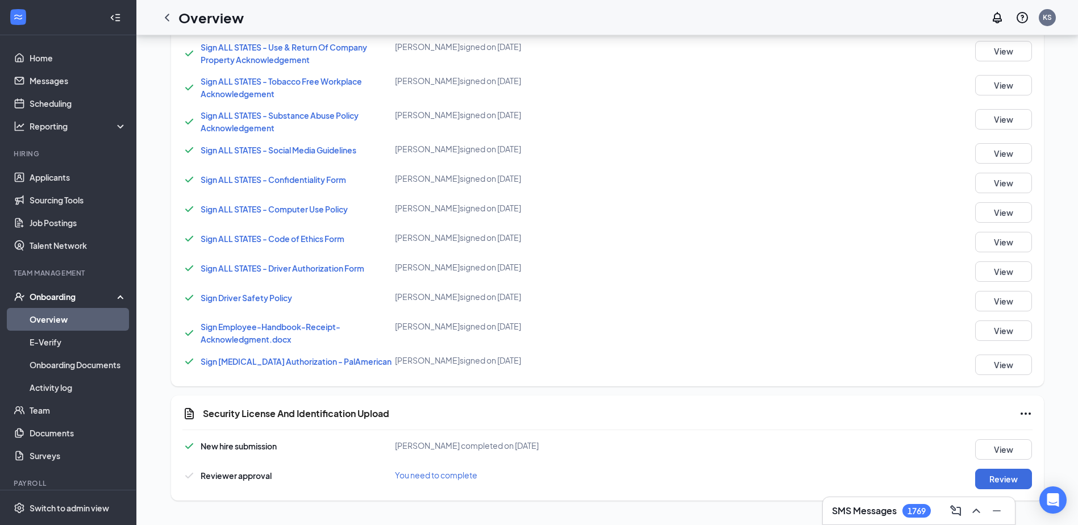
scroll to position [838, 0]
click at [986, 476] on button "Review" at bounding box center [1003, 478] width 57 height 20
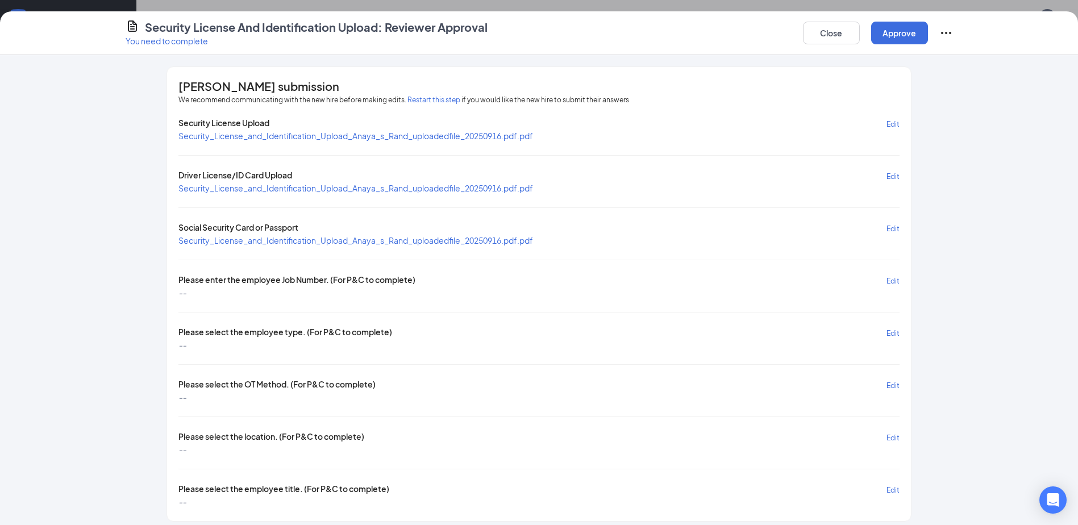
click at [890, 277] on span "Edit" at bounding box center [892, 281] width 13 height 9
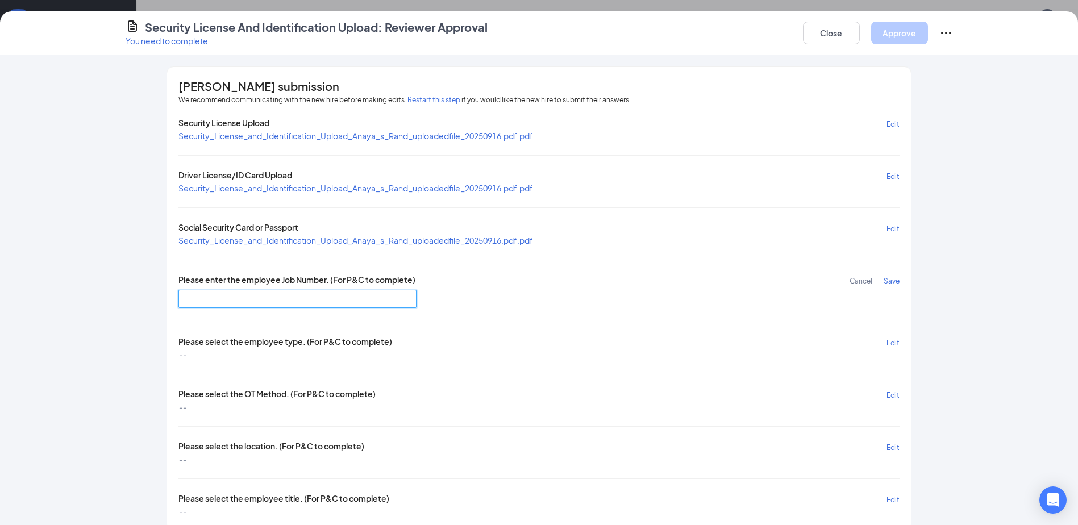
click at [313, 295] on input "text" at bounding box center [297, 299] width 238 height 18
click at [229, 297] on input "text" at bounding box center [297, 299] width 238 height 18
type input "DR4003"
click at [888, 278] on span "Save" at bounding box center [892, 281] width 16 height 9
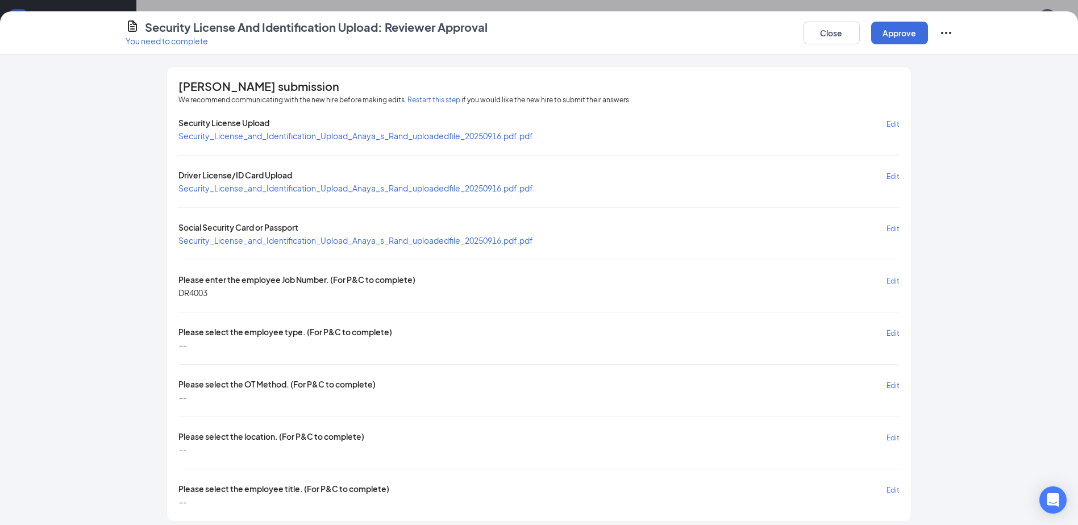
click at [886, 330] on span "Edit" at bounding box center [892, 333] width 13 height 9
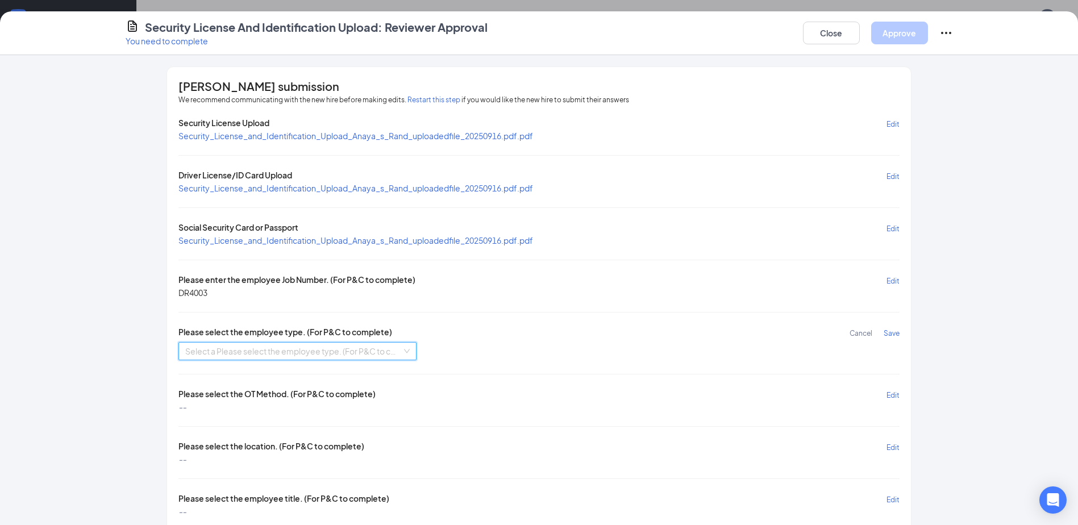
click at [364, 352] on input "search" at bounding box center [293, 351] width 216 height 17
click at [272, 372] on div "Hourly Non Union" at bounding box center [293, 374] width 224 height 13
click at [891, 331] on span "Save" at bounding box center [892, 333] width 16 height 9
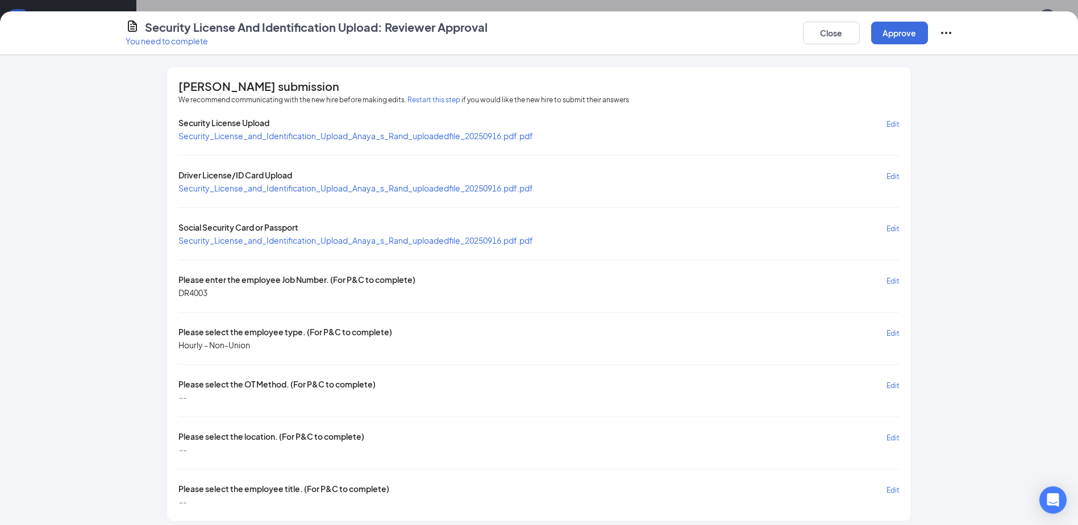
click at [890, 385] on span "Edit" at bounding box center [892, 385] width 13 height 9
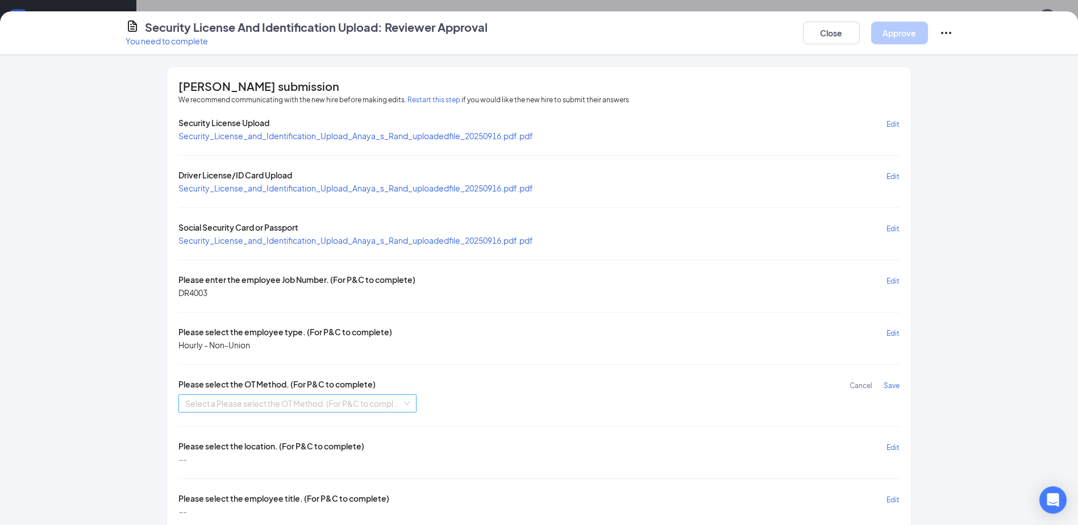
click at [281, 402] on input "search" at bounding box center [293, 403] width 216 height 17
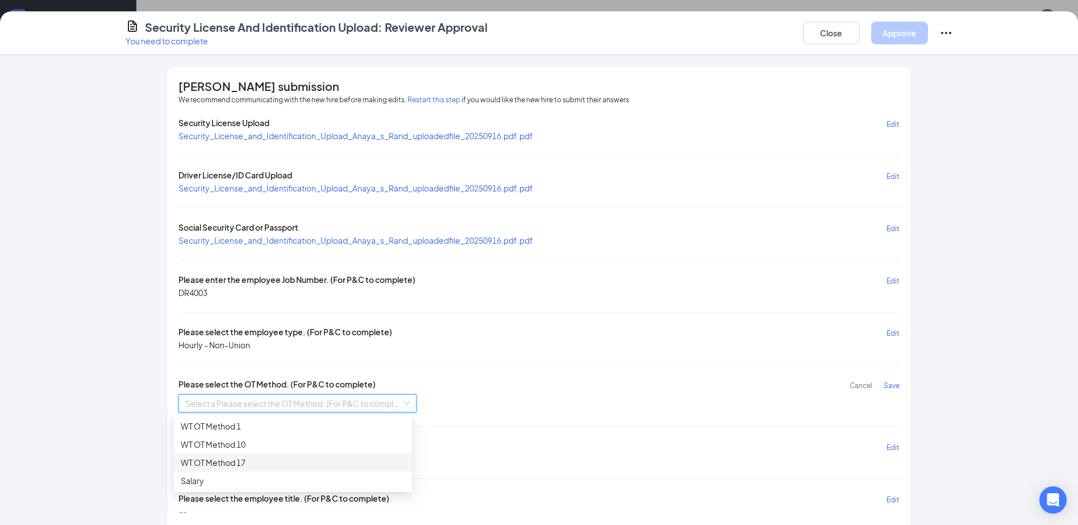
click at [236, 460] on div "WT OT Method 17" at bounding box center [293, 462] width 224 height 13
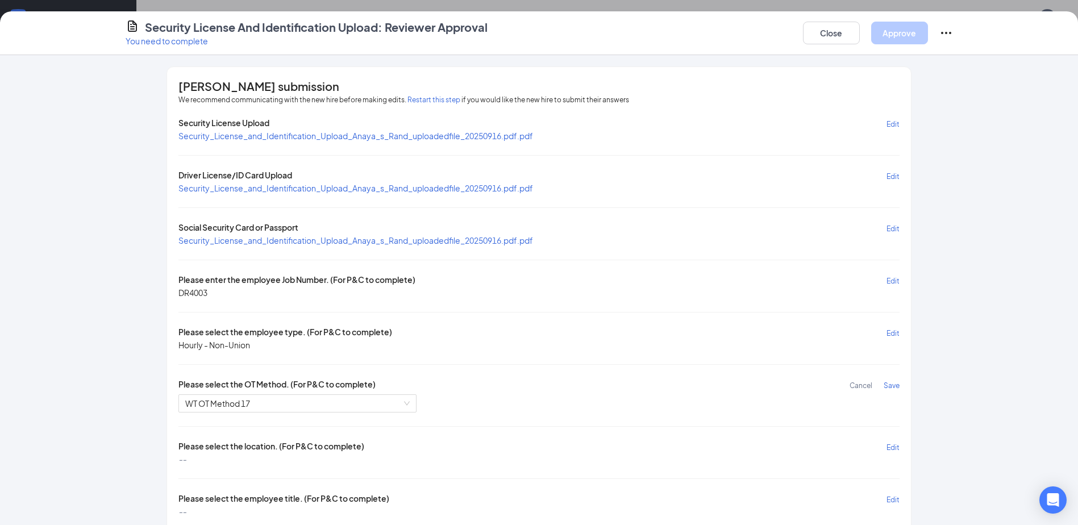
click at [885, 384] on span "Save" at bounding box center [892, 385] width 16 height 9
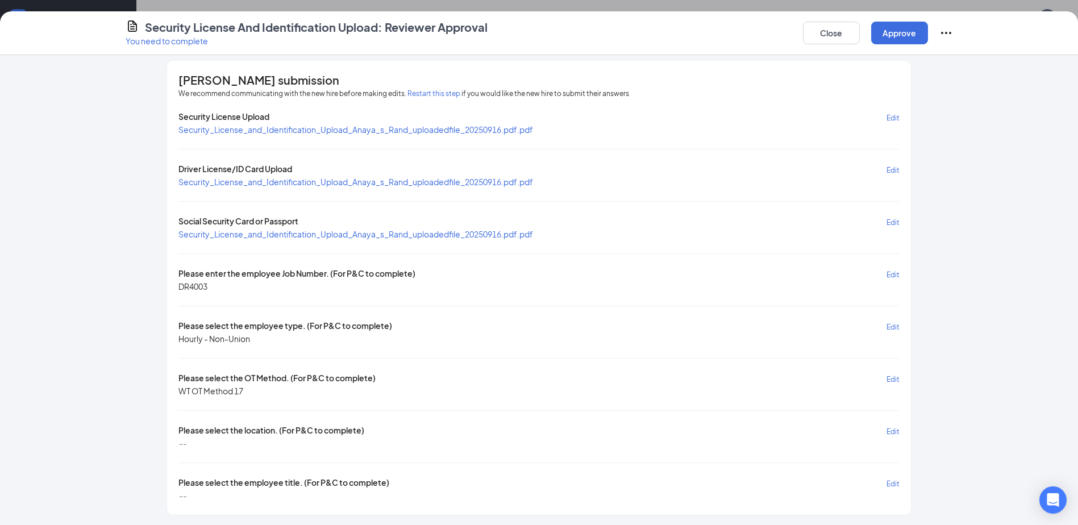
scroll to position [8, 0]
click at [889, 430] on span "Edit" at bounding box center [892, 430] width 13 height 9
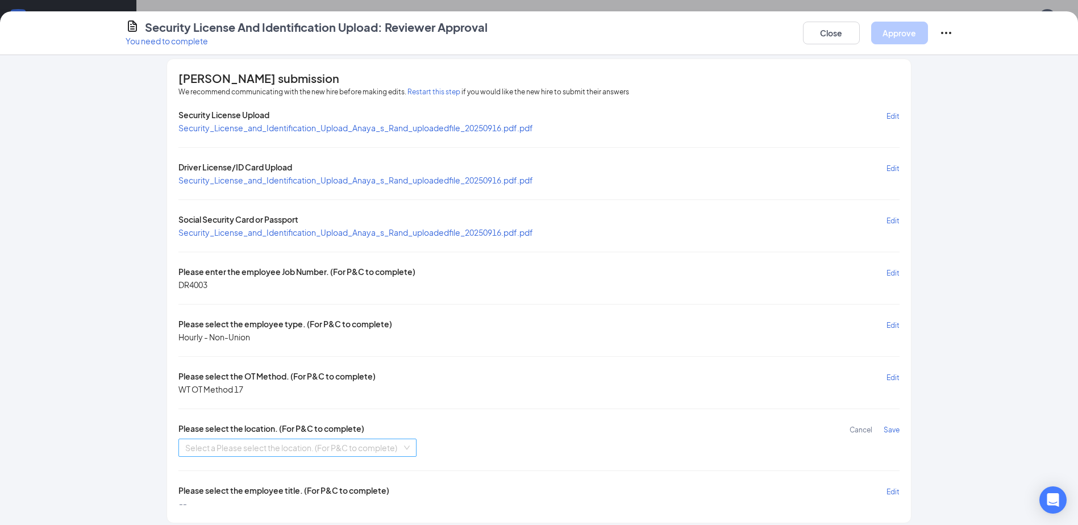
click at [368, 447] on input "search" at bounding box center [293, 447] width 216 height 17
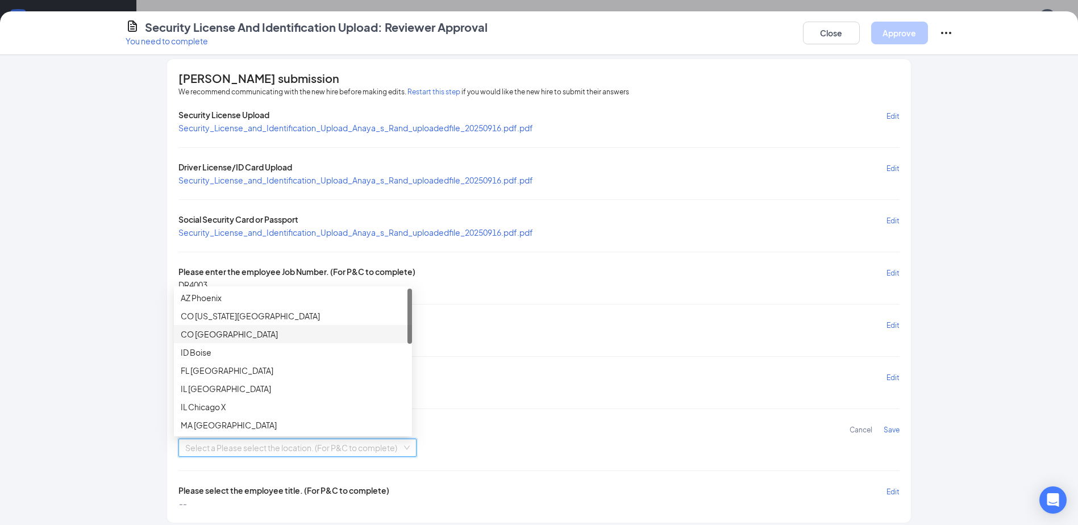
click at [257, 330] on div "CO [GEOGRAPHIC_DATA]" at bounding box center [293, 334] width 224 height 13
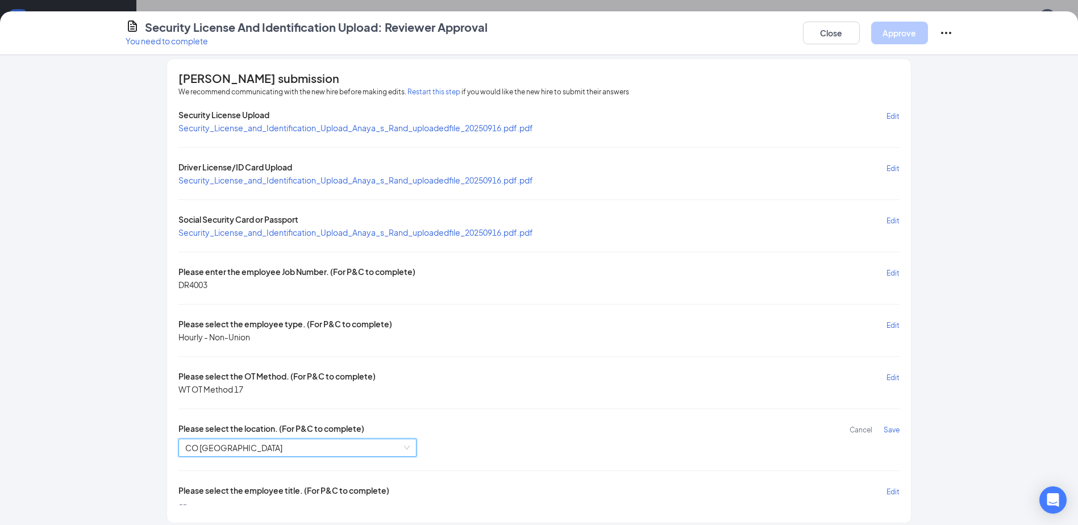
click at [886, 429] on span "Save" at bounding box center [892, 430] width 16 height 9
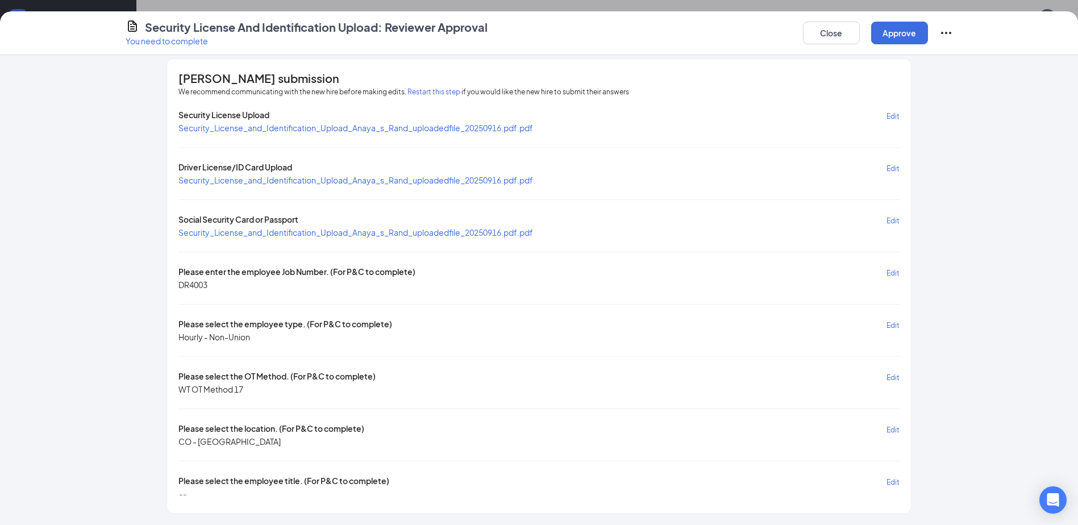
click at [889, 478] on span "Edit" at bounding box center [892, 482] width 13 height 9
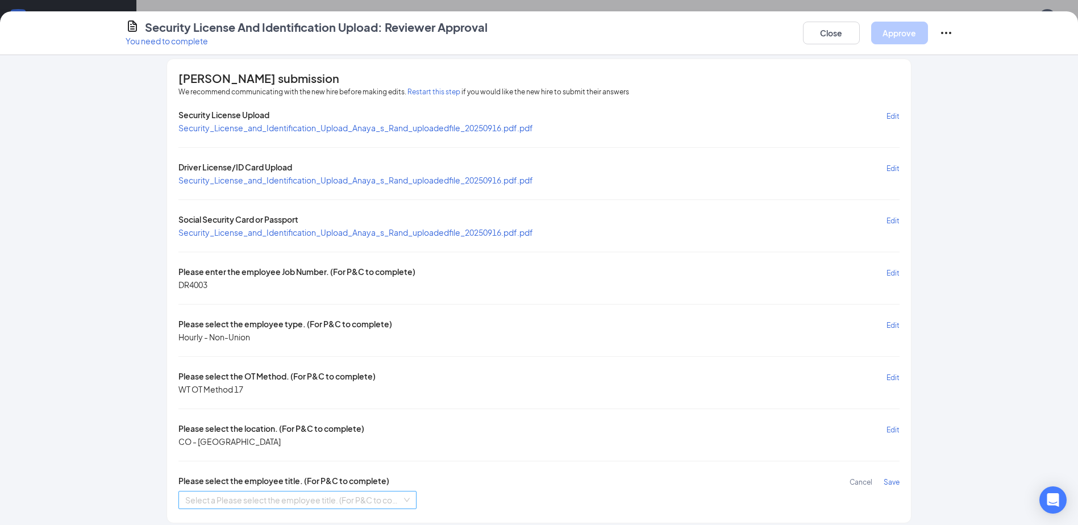
click at [315, 503] on input "search" at bounding box center [293, 499] width 216 height 17
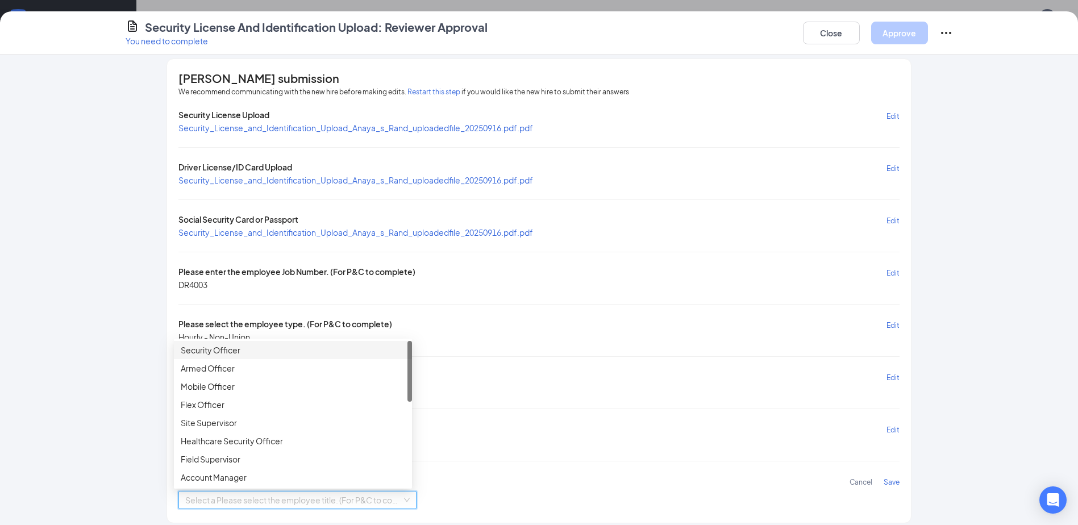
click at [248, 351] on div "Security Officer" at bounding box center [293, 350] width 224 height 13
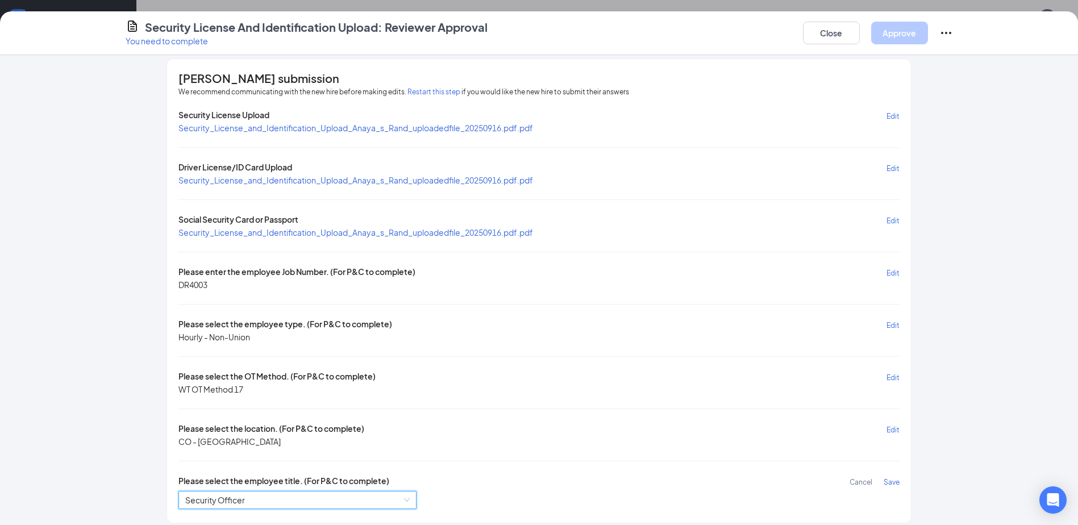
click at [889, 481] on span "Save" at bounding box center [892, 482] width 16 height 9
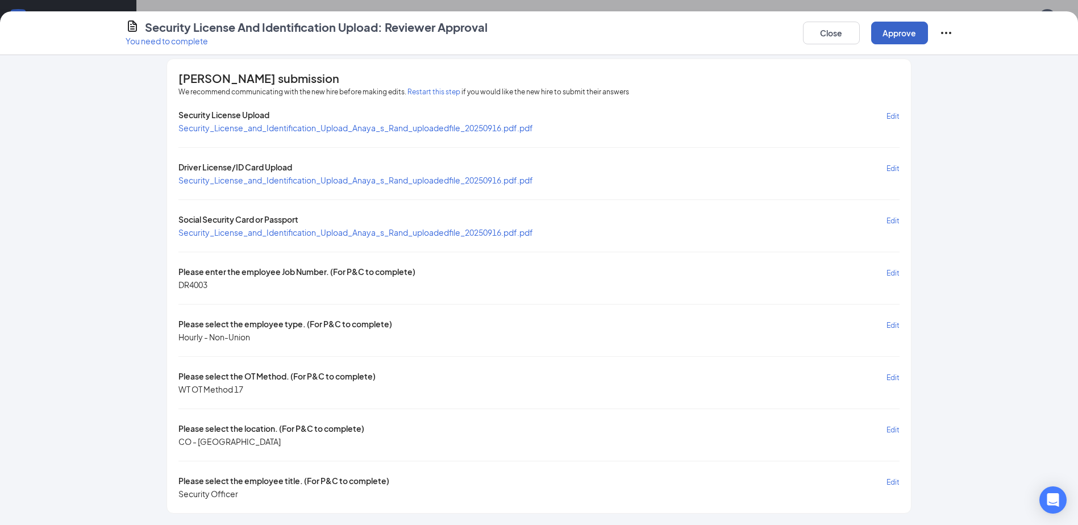
click at [889, 30] on button "Approve" at bounding box center [899, 33] width 57 height 23
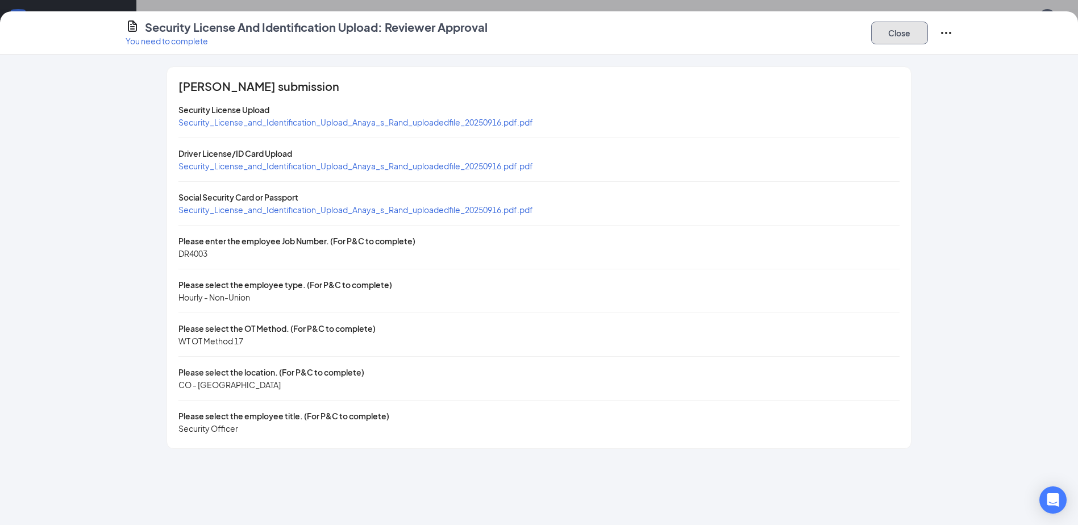
click at [886, 30] on button "Close" at bounding box center [899, 33] width 57 height 23
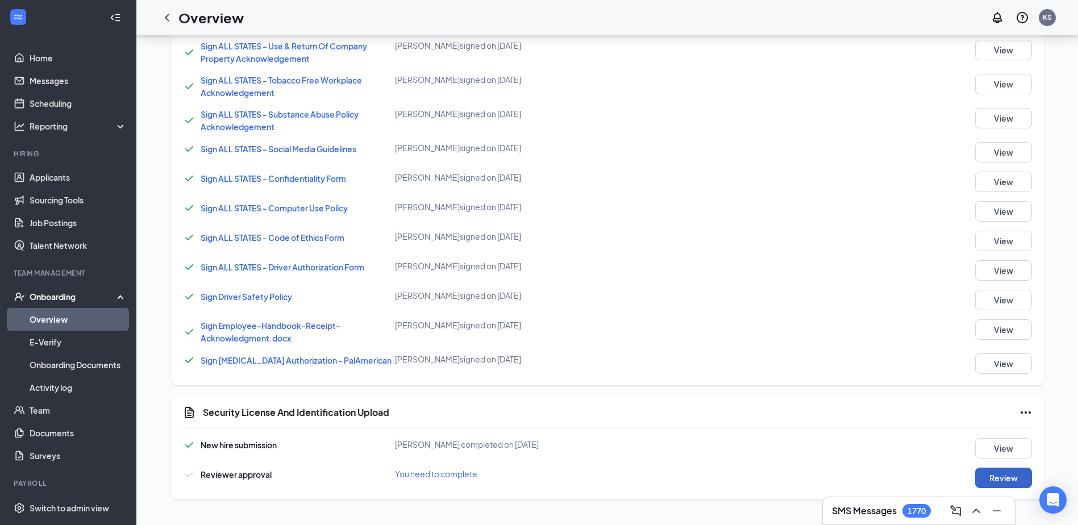
scroll to position [842, 0]
click at [164, 13] on icon "ChevronLeft" at bounding box center [167, 18] width 14 height 14
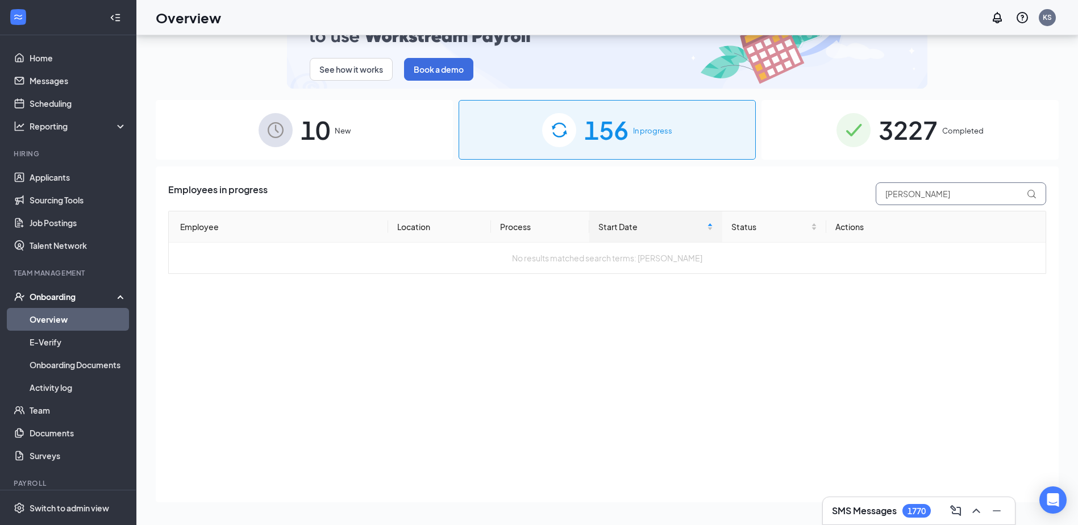
drag, startPoint x: 920, startPoint y: 194, endPoint x: 873, endPoint y: 195, distance: 47.7
click at [873, 195] on div "anaya" at bounding box center [958, 193] width 176 height 23
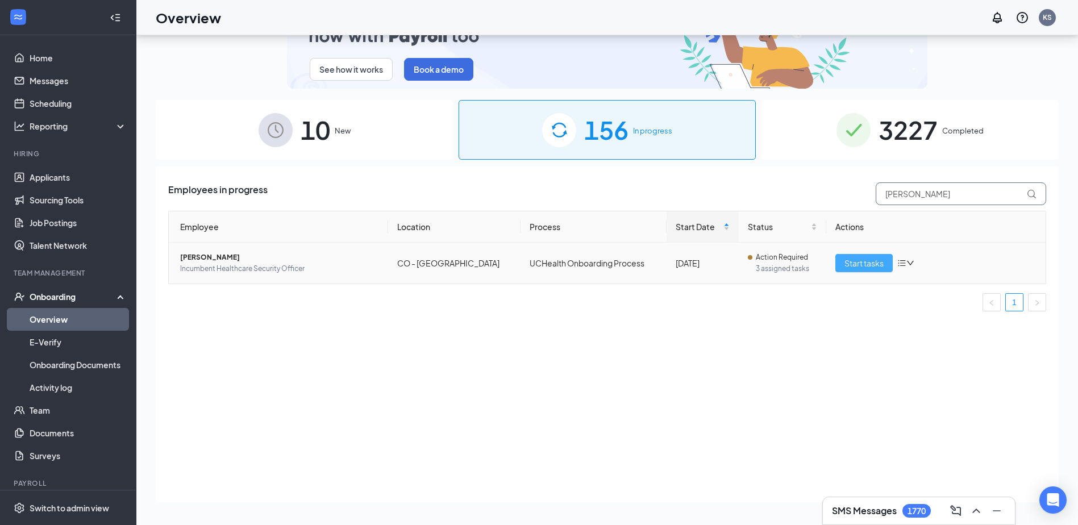
type input "andreas"
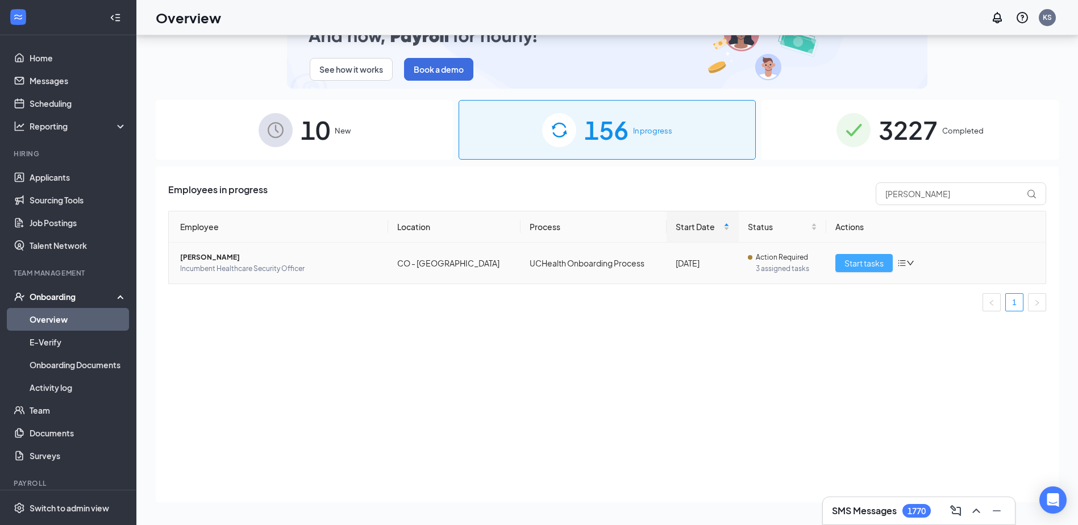
click at [856, 260] on span "Start tasks" at bounding box center [863, 263] width 39 height 13
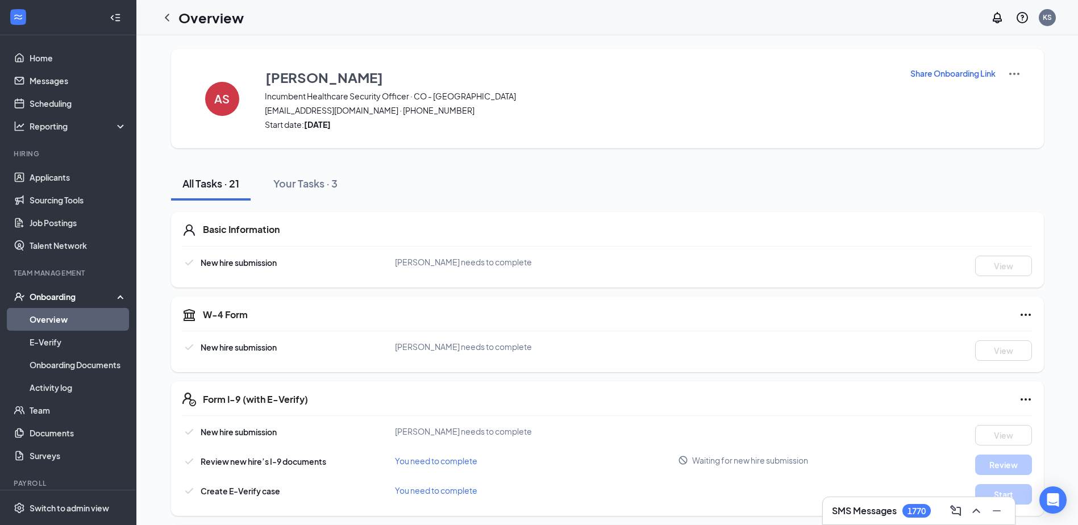
click at [951, 73] on p "Share Onboarding Link" at bounding box center [952, 73] width 85 height 11
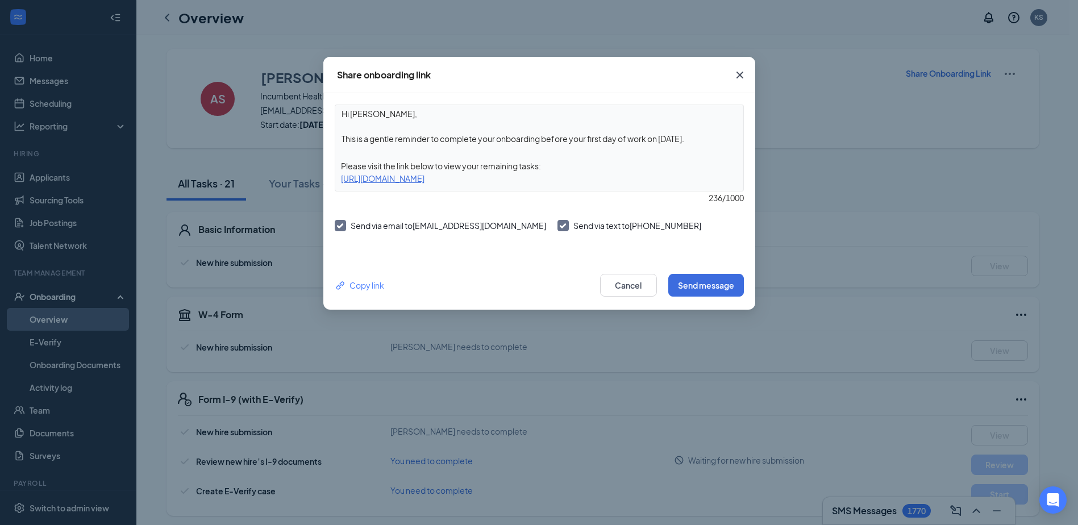
drag, startPoint x: 551, startPoint y: 142, endPoint x: 710, endPoint y: 138, distance: 158.6
click at [710, 138] on textarea "Hi Andreas, This is a gentle reminder to complete your onboarding before your f…" at bounding box center [539, 126] width 408 height 42
type textarea "Hi Andreas, This is a gentle reminder to complete your onboarding as soon as po…"
click at [681, 285] on button "Send message" at bounding box center [706, 285] width 76 height 23
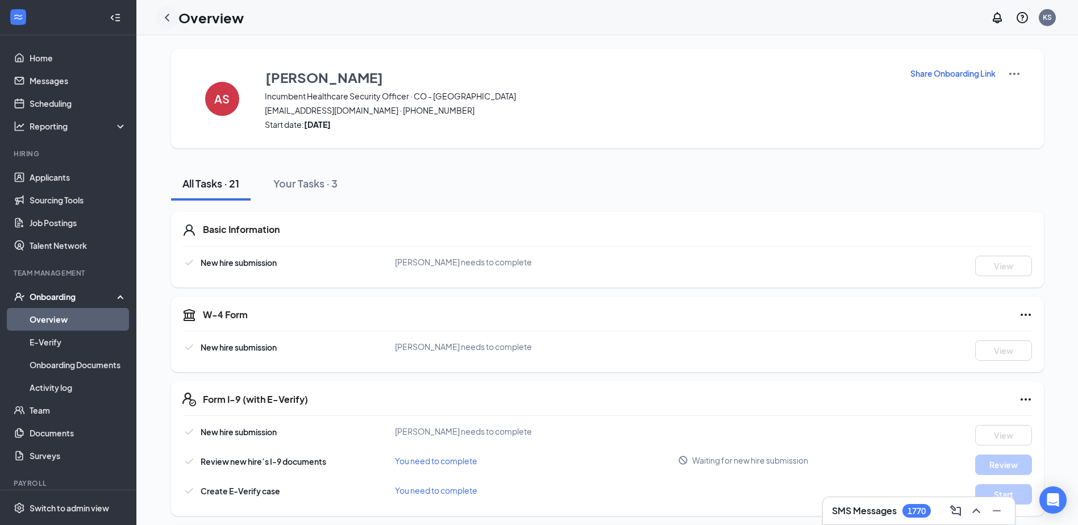
click at [167, 12] on icon "ChevronLeft" at bounding box center [167, 18] width 14 height 14
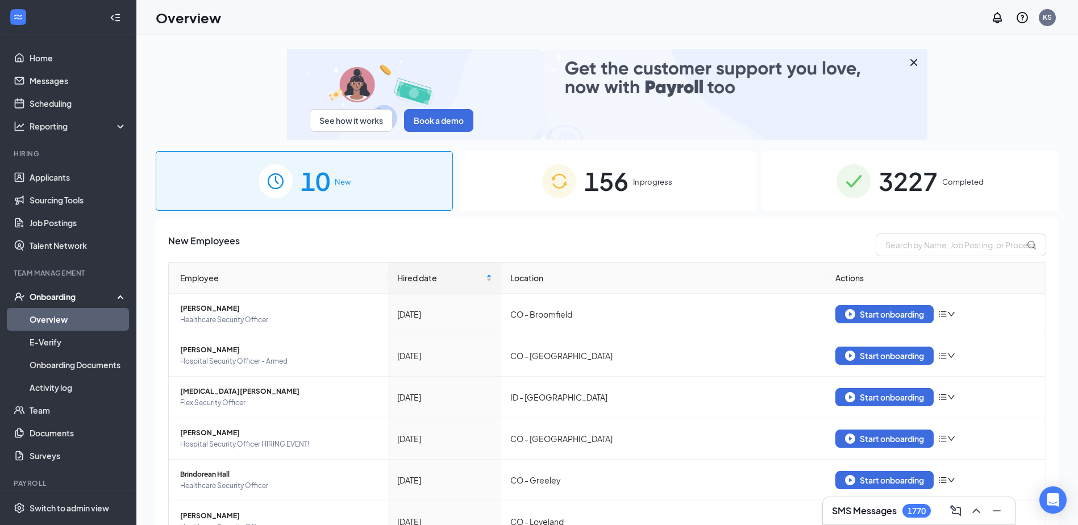
click at [633, 178] on span "In progress" at bounding box center [652, 181] width 39 height 11
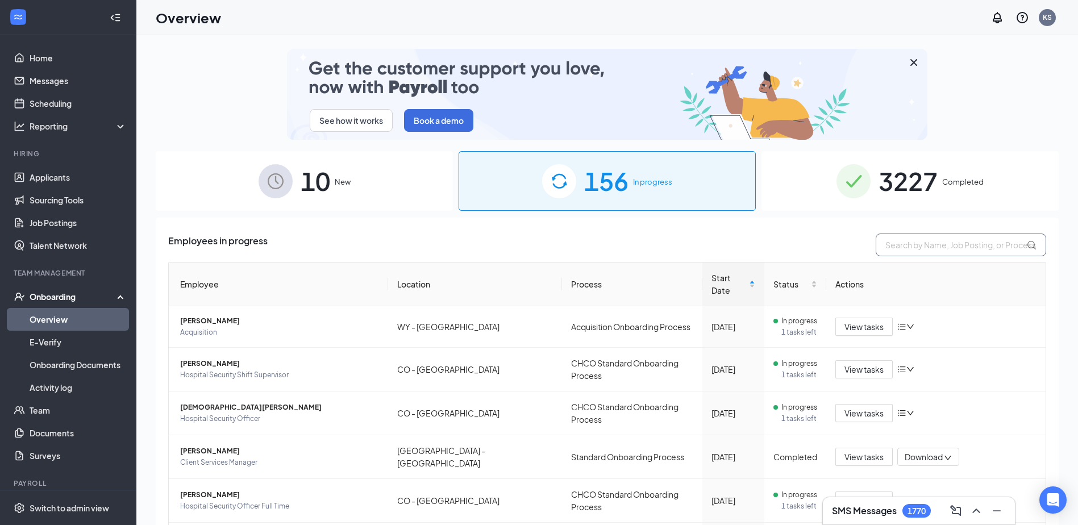
click at [936, 242] on input "text" at bounding box center [961, 245] width 170 height 23
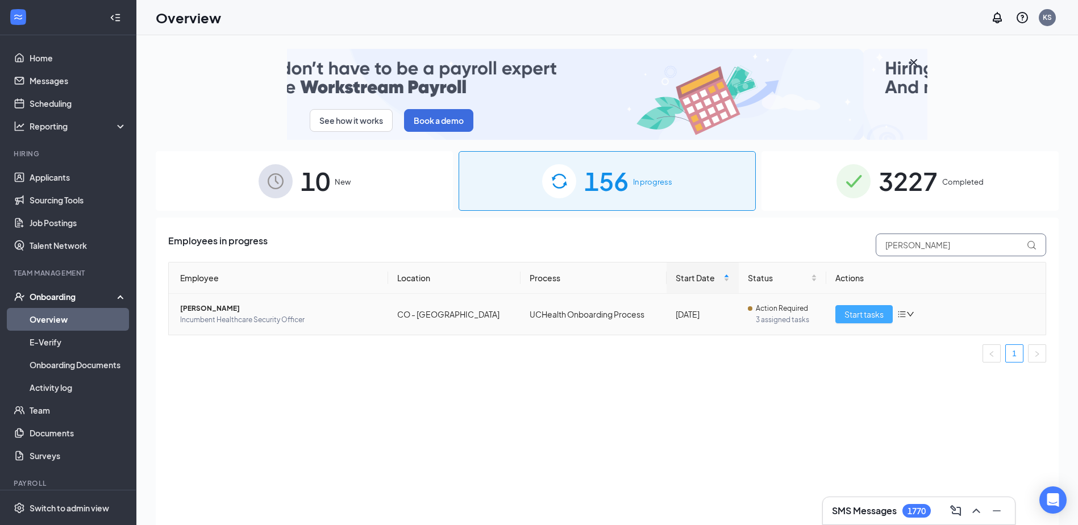
type input "solis"
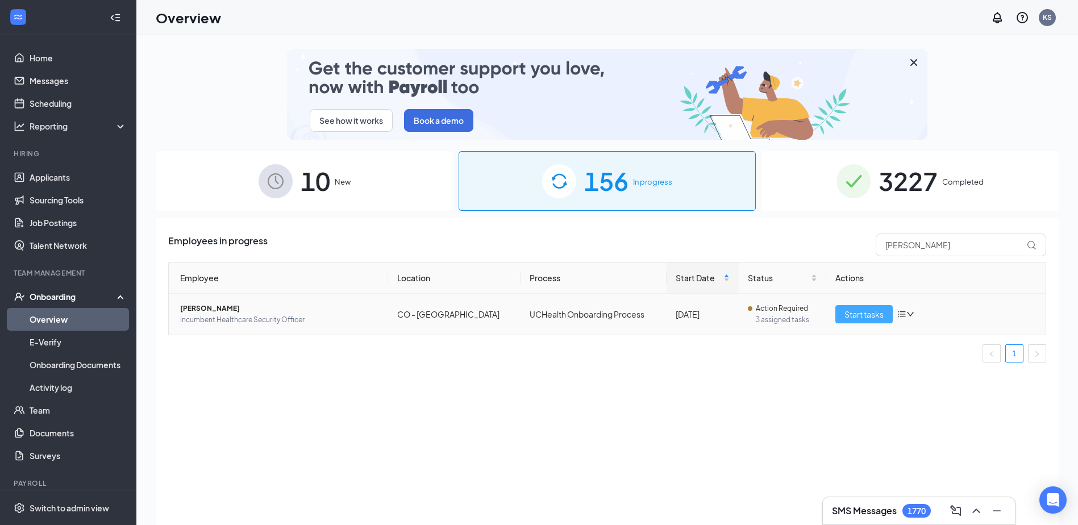
click at [858, 311] on span "Start tasks" at bounding box center [863, 314] width 39 height 13
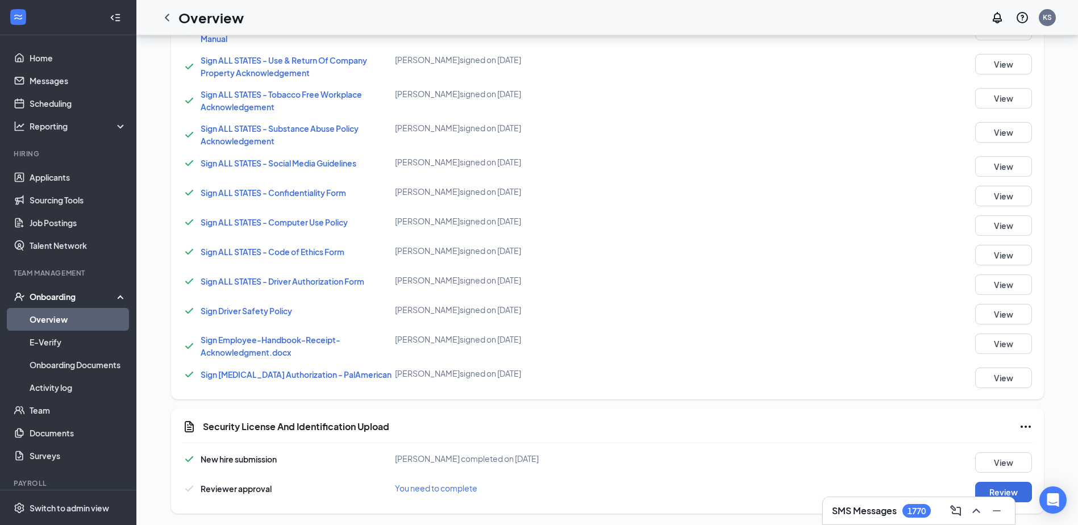
scroll to position [770, 0]
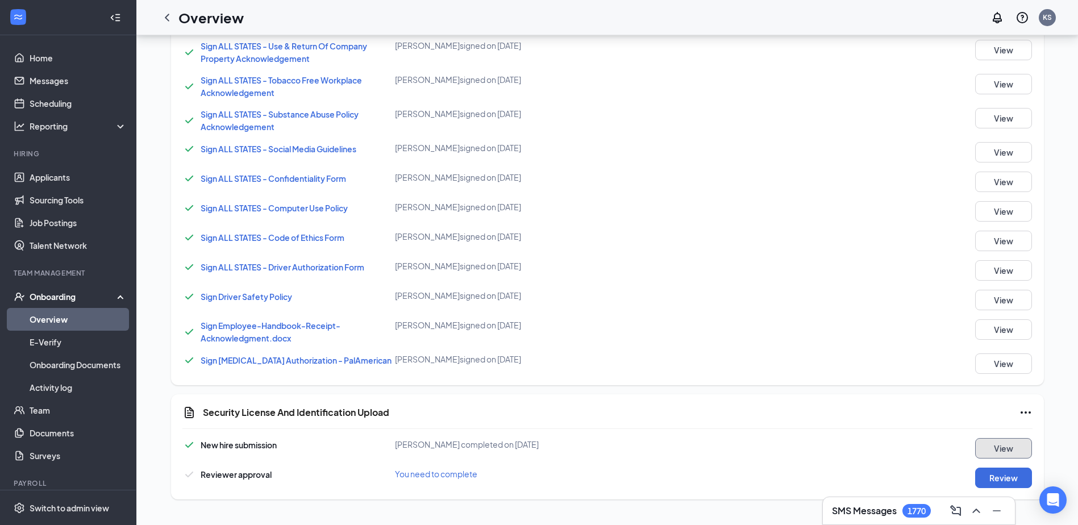
click at [993, 444] on button "View" at bounding box center [1003, 448] width 57 height 20
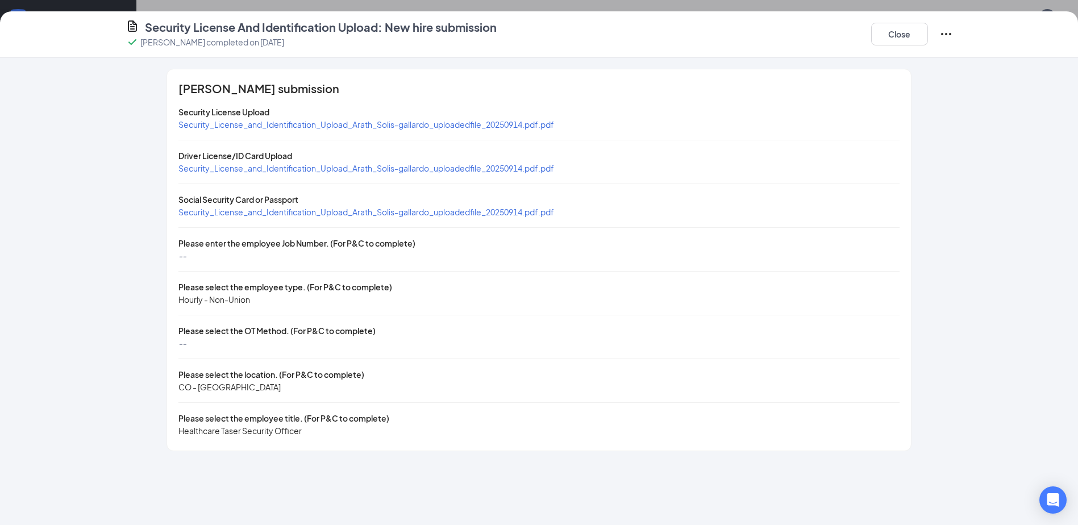
click at [288, 170] on span "Security_License_and_Identification_Upload_Arath_Solis-gallardo_uploadedfile_20…" at bounding box center [366, 168] width 376 height 10
click at [395, 209] on span "Security_License_and_Identification_Upload_Arath_Solis-gallardo_uploadedfile_20…" at bounding box center [366, 212] width 376 height 10
click at [903, 24] on button "Close" at bounding box center [899, 34] width 57 height 23
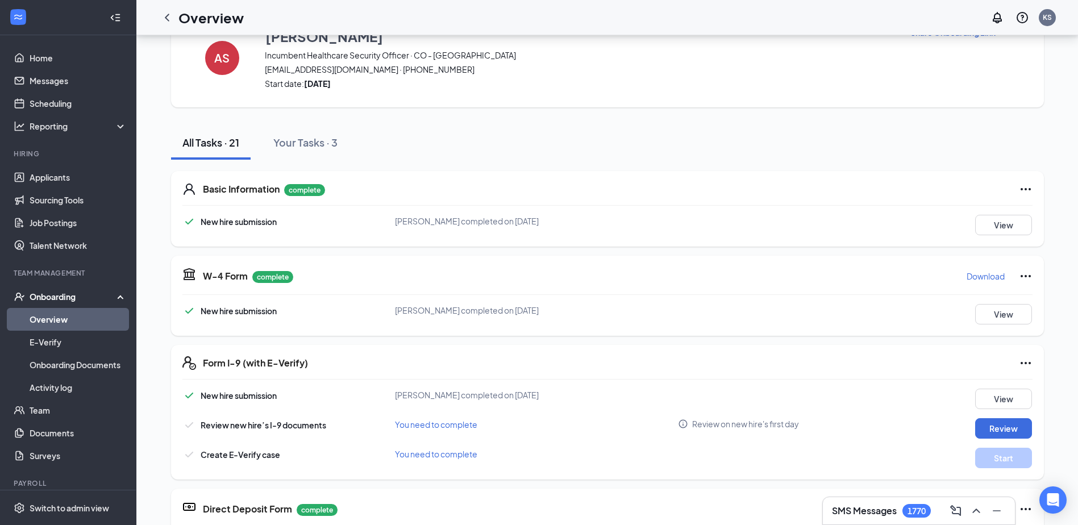
scroll to position [12, 0]
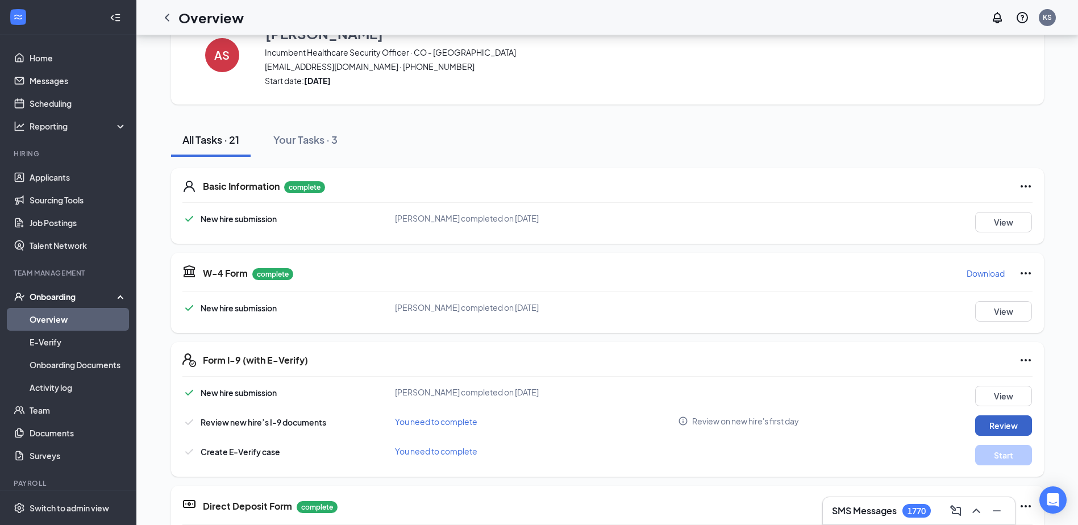
click at [1003, 422] on button "Review" at bounding box center [1003, 425] width 57 height 20
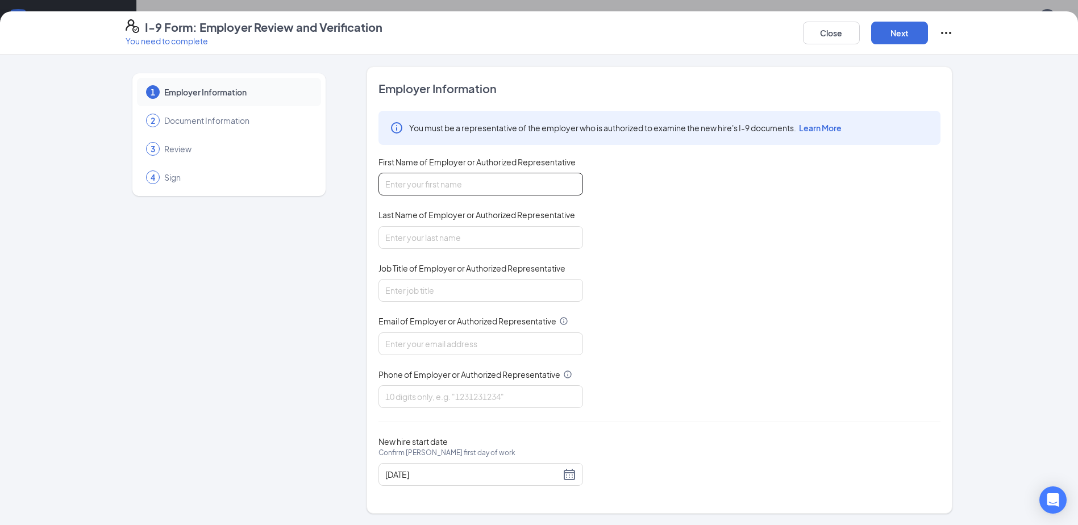
click at [435, 183] on input "First Name of Employer or Authorized Representative" at bounding box center [480, 184] width 205 height 23
type input "Kim"
type input "Stoberski"
type input "KStoberski@palamerican.com"
type input "4125380492"
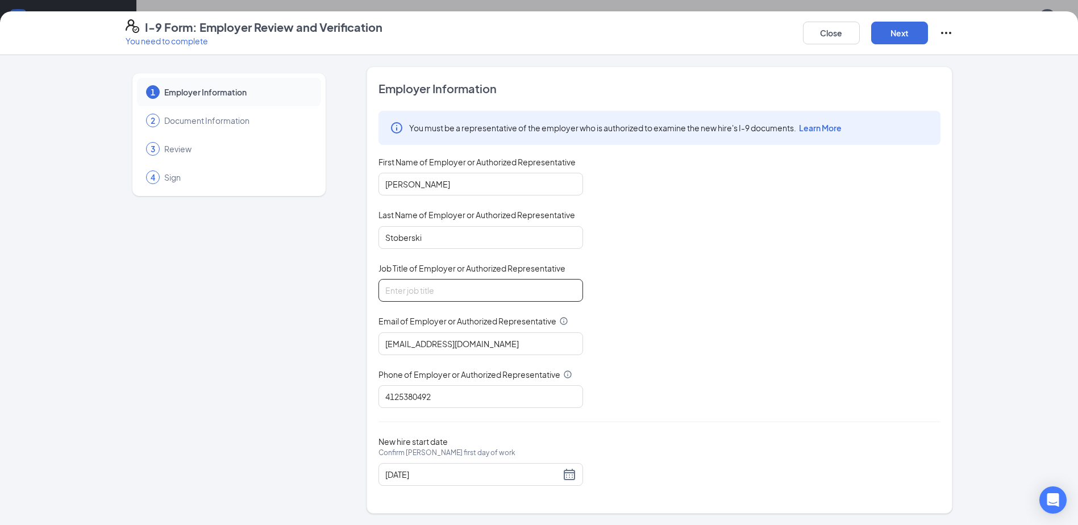
click at [445, 294] on input "Job Title of Employer or Authorized Representative" at bounding box center [480, 290] width 205 height 23
type input "Director, People & Culture"
click at [896, 28] on button "Next" at bounding box center [899, 33] width 57 height 23
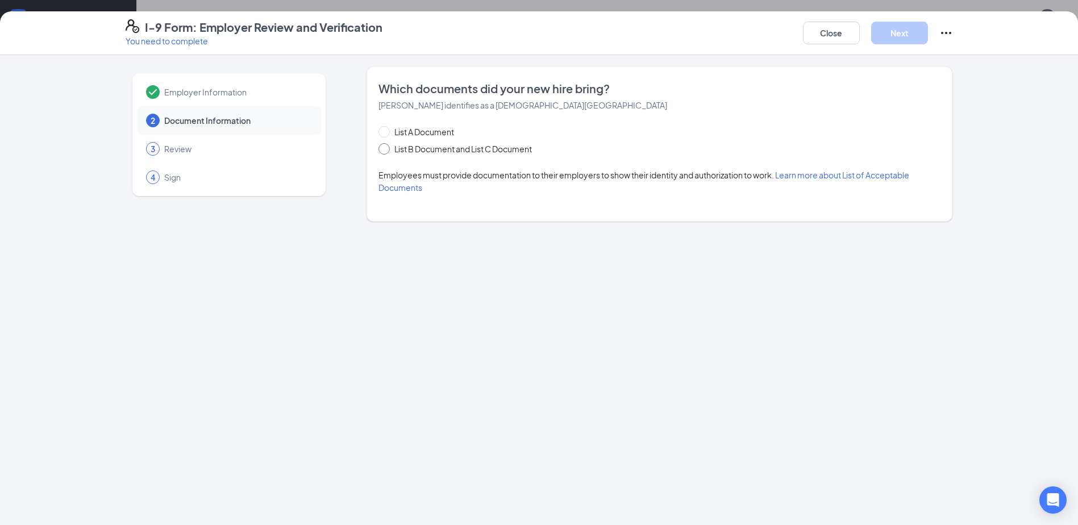
click at [385, 149] on input "List B Document and List C Document" at bounding box center [382, 147] width 8 height 8
radio input "true"
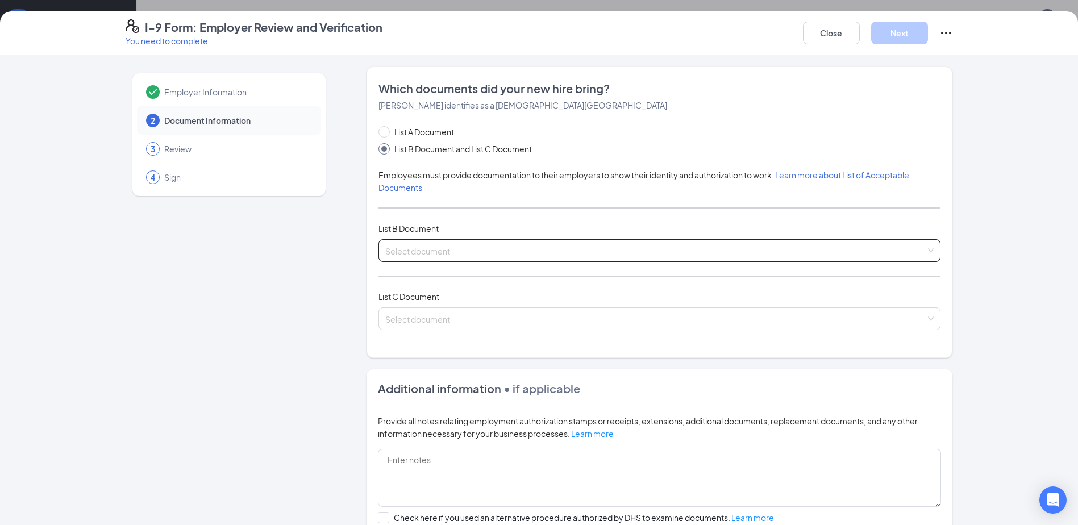
click at [428, 249] on input "search" at bounding box center [655, 248] width 540 height 17
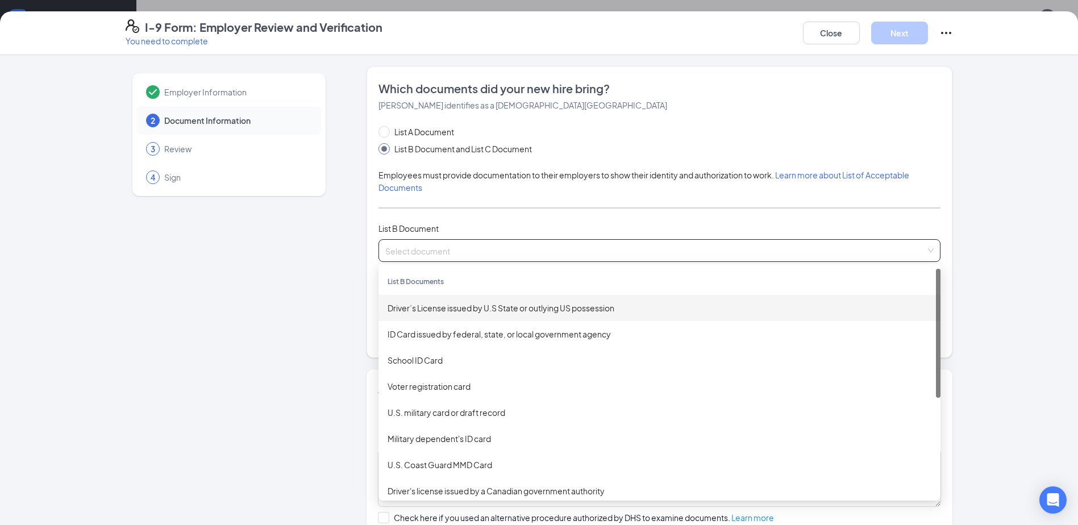
click at [424, 305] on div "Driver’s License issued by U.S State or outlying US possession" at bounding box center [660, 308] width 544 height 13
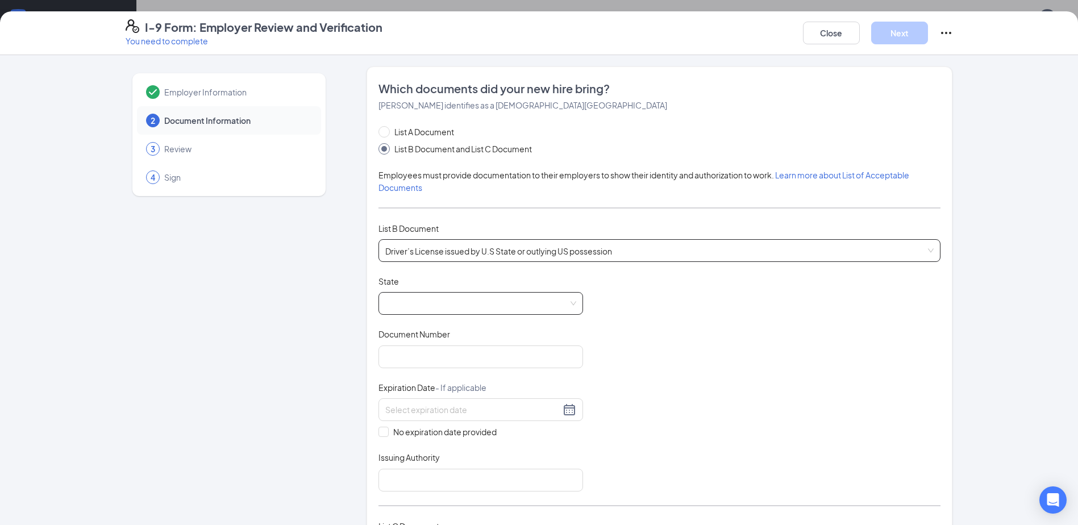
click at [428, 293] on span at bounding box center [480, 304] width 191 height 22
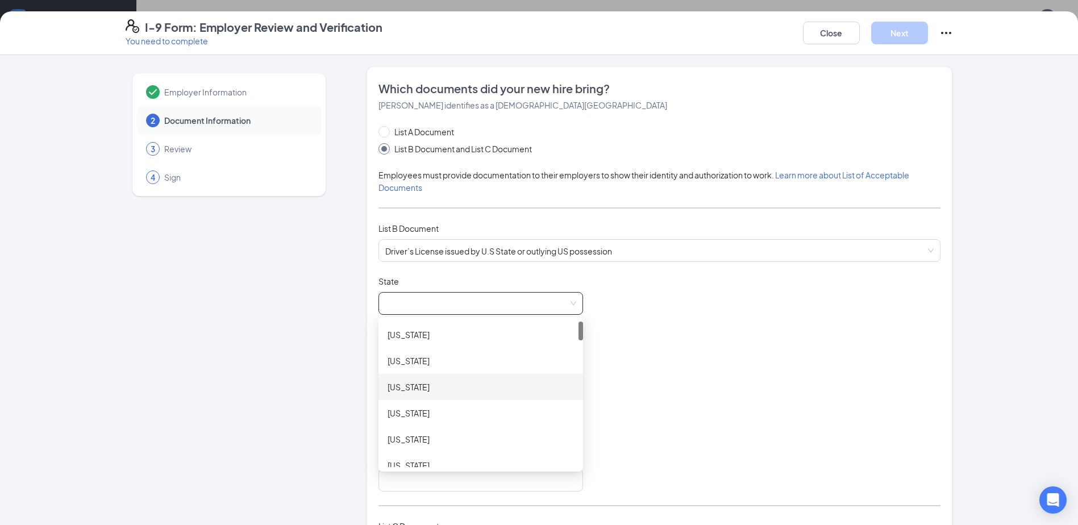
scroll to position [114, 0]
click at [414, 376] on div "Colorado" at bounding box center [481, 378] width 186 height 13
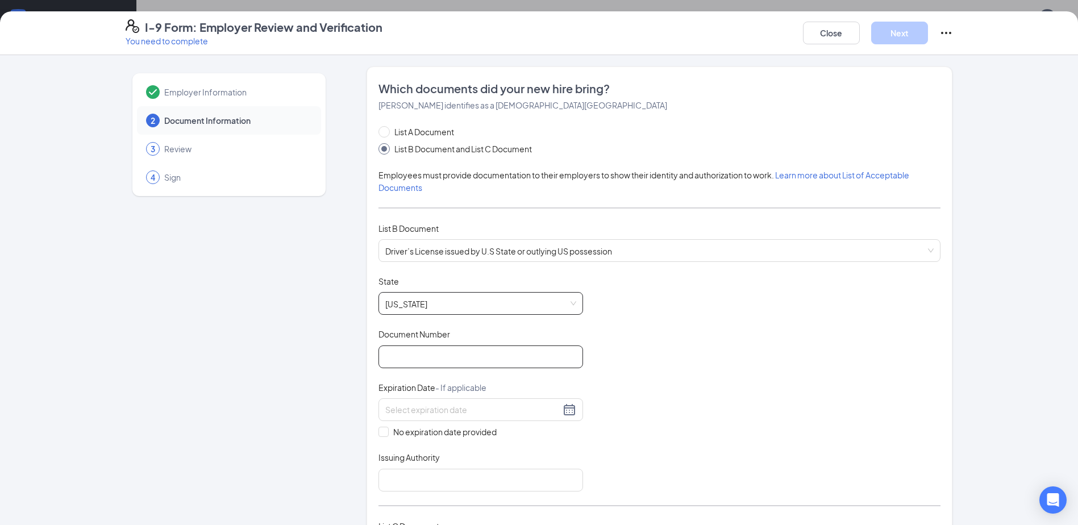
click at [423, 349] on input "Document Number" at bounding box center [480, 356] width 205 height 23
type input "092430747"
click at [405, 408] on input at bounding box center [472, 409] width 175 height 13
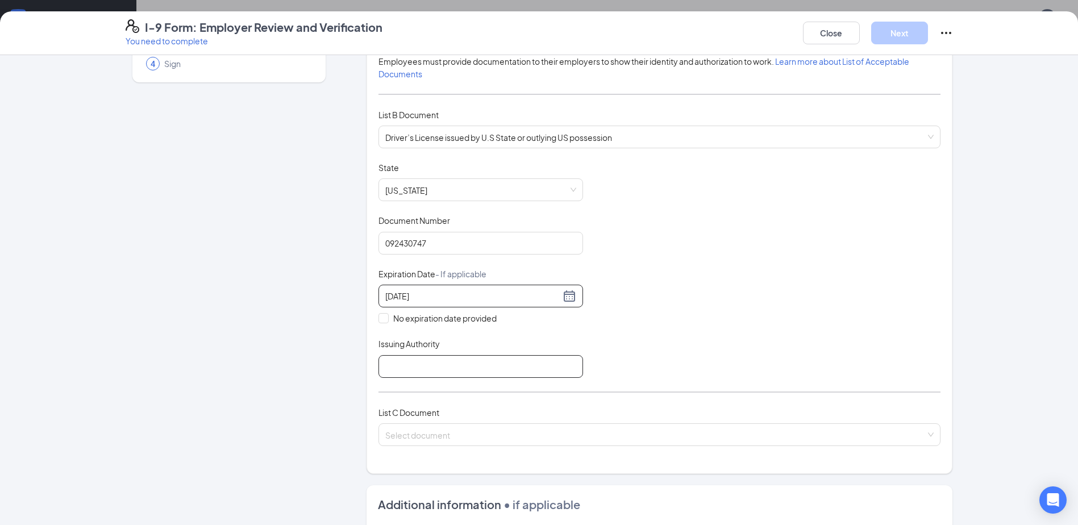
type input "08/19/2029"
click at [402, 369] on input "Issuing Authority" at bounding box center [480, 366] width 205 height 23
type input "CO DMV"
click at [438, 430] on input "search" at bounding box center [655, 432] width 540 height 17
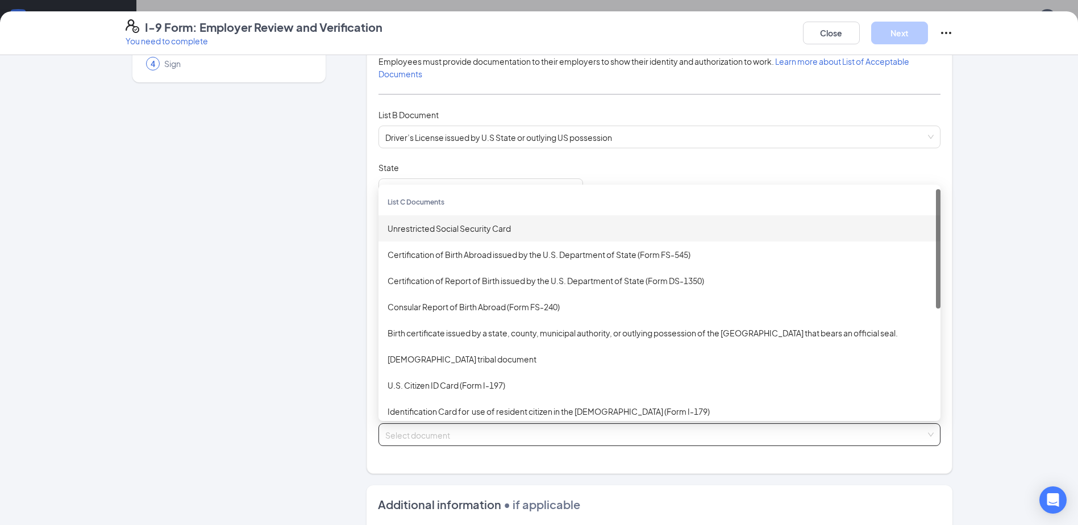
click at [437, 223] on div "Unrestricted Social Security Card" at bounding box center [660, 228] width 544 height 13
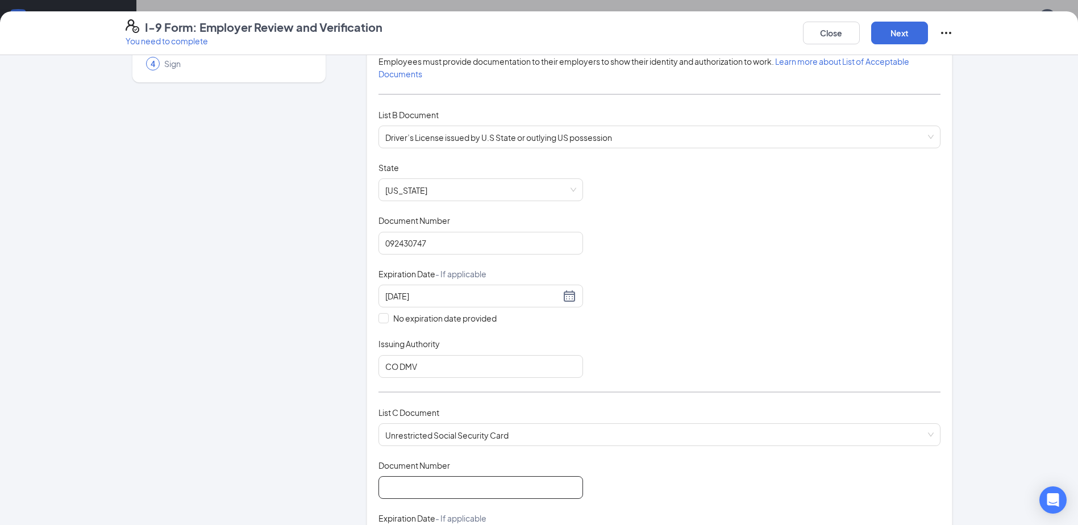
click at [431, 484] on input "Document Number" at bounding box center [480, 487] width 205 height 23
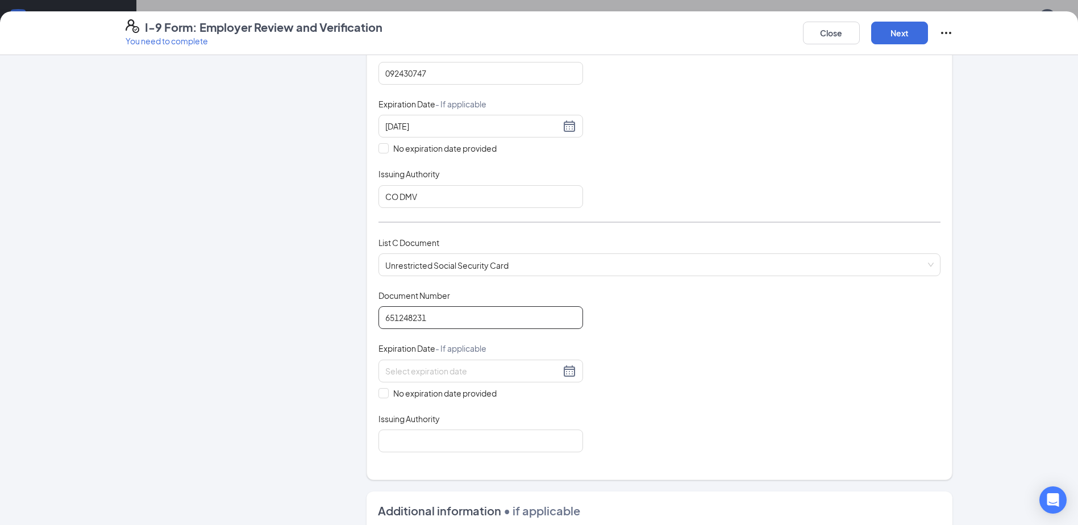
scroll to position [284, 0]
type input "651248231"
click at [381, 394] on input "No expiration date provided" at bounding box center [382, 392] width 8 height 8
checkbox input "true"
click at [396, 441] on input "Issuing Authority" at bounding box center [480, 442] width 205 height 23
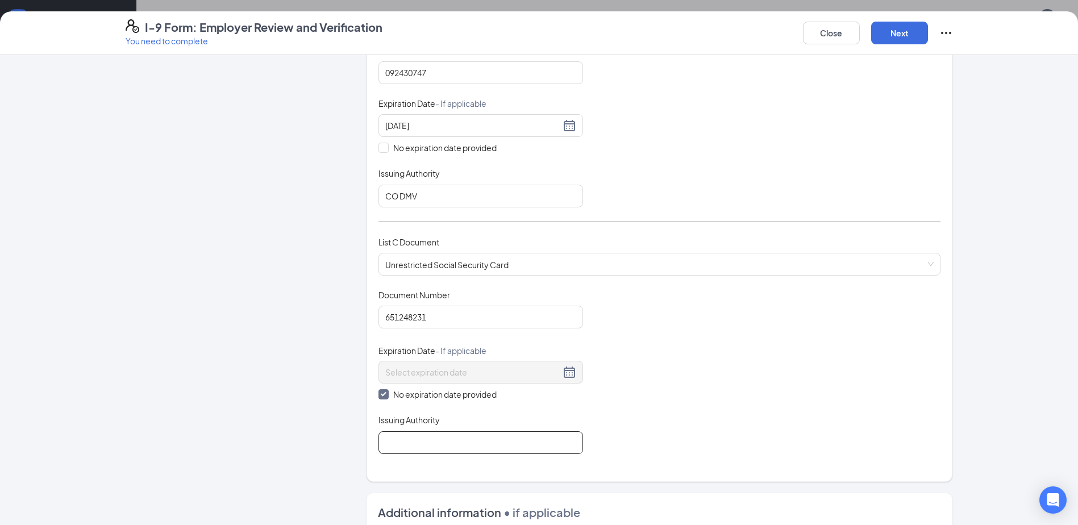
type input "Social Security Administration"
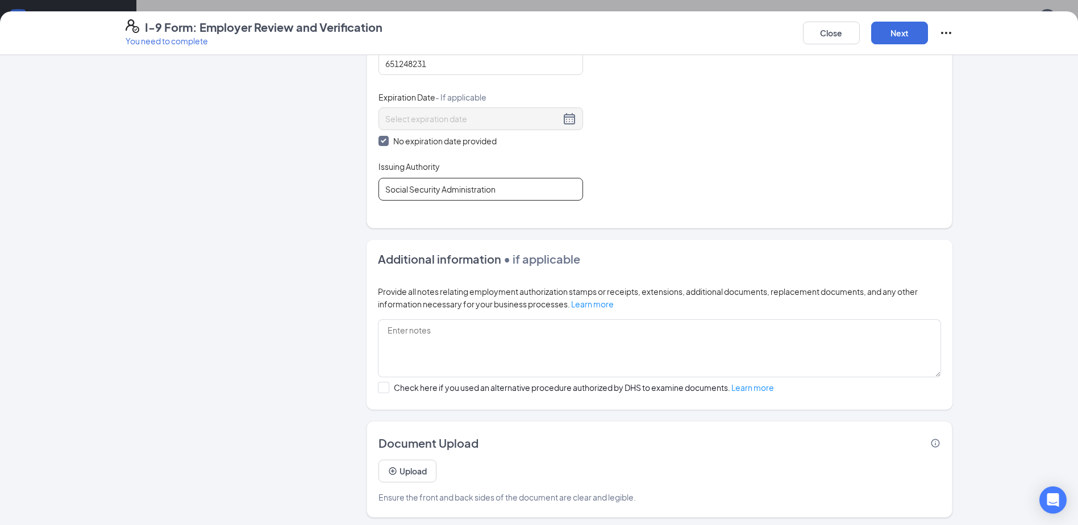
scroll to position [541, 0]
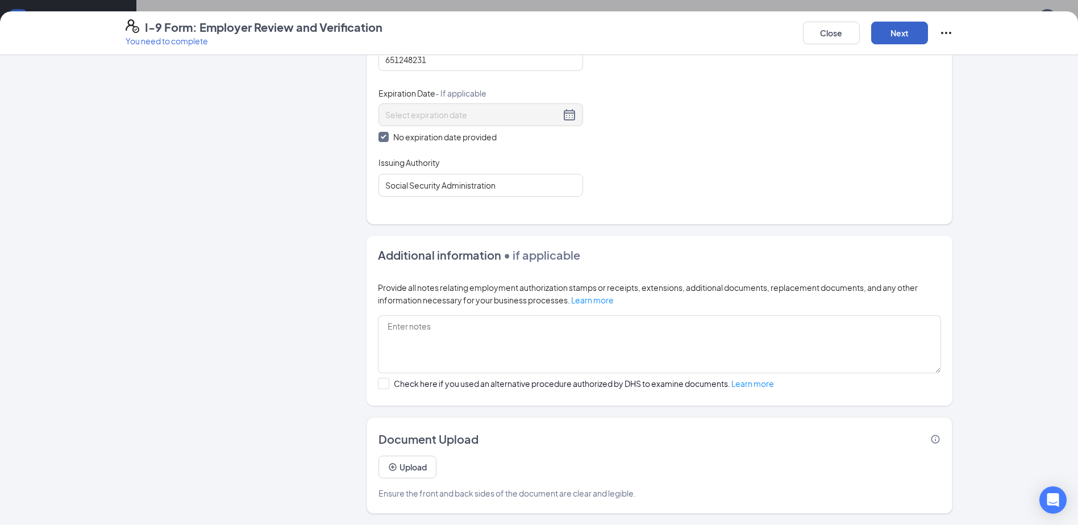
click at [897, 31] on button "Next" at bounding box center [899, 33] width 57 height 23
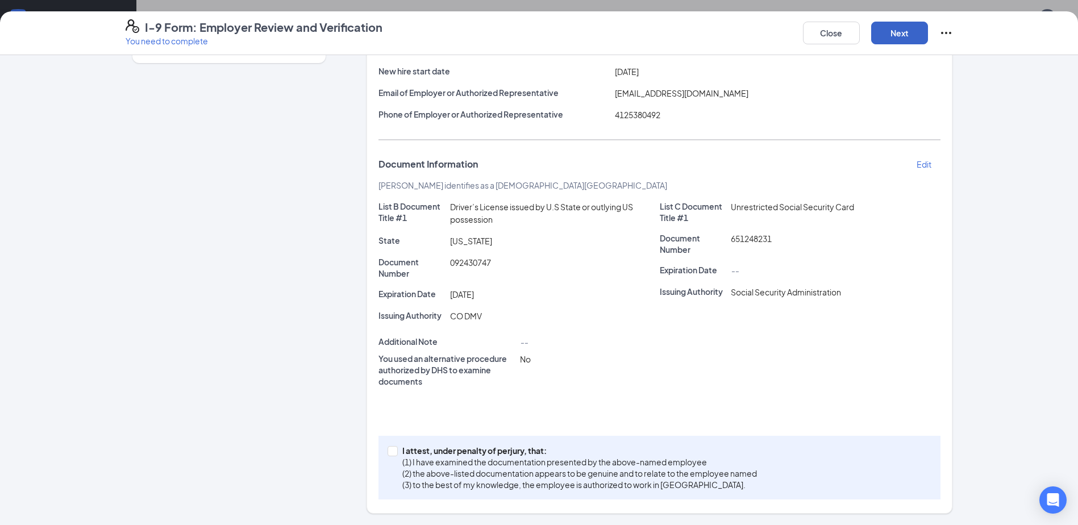
scroll to position [133, 0]
click at [389, 452] on input "I attest, under penalty of perjury, that: (1) I have examined the documentation…" at bounding box center [392, 450] width 8 height 8
checkbox input "true"
click at [901, 32] on button "Next" at bounding box center [899, 33] width 57 height 23
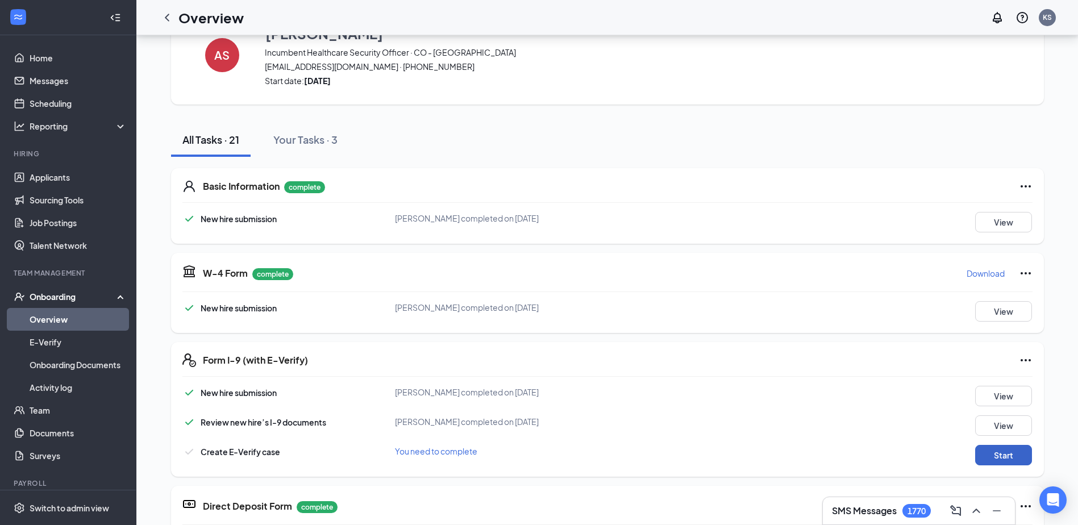
click at [997, 449] on button "Start" at bounding box center [1003, 455] width 57 height 20
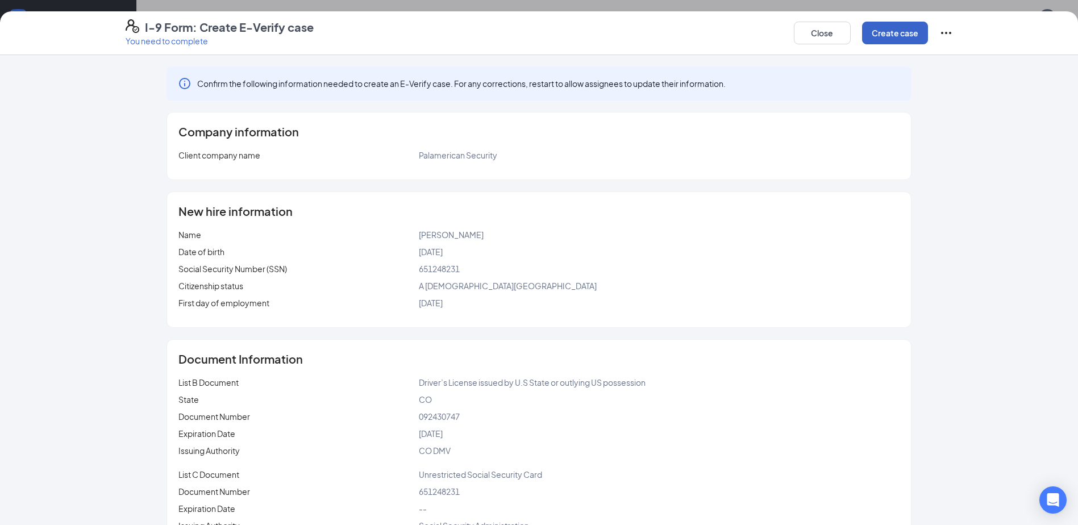
click at [904, 26] on button "Create case" at bounding box center [895, 33] width 66 height 23
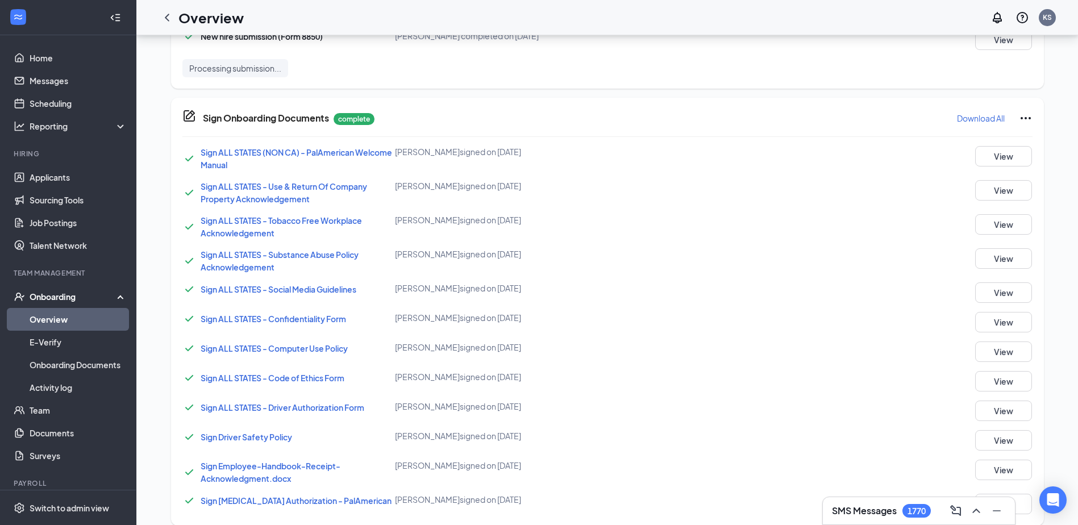
scroll to position [838, 0]
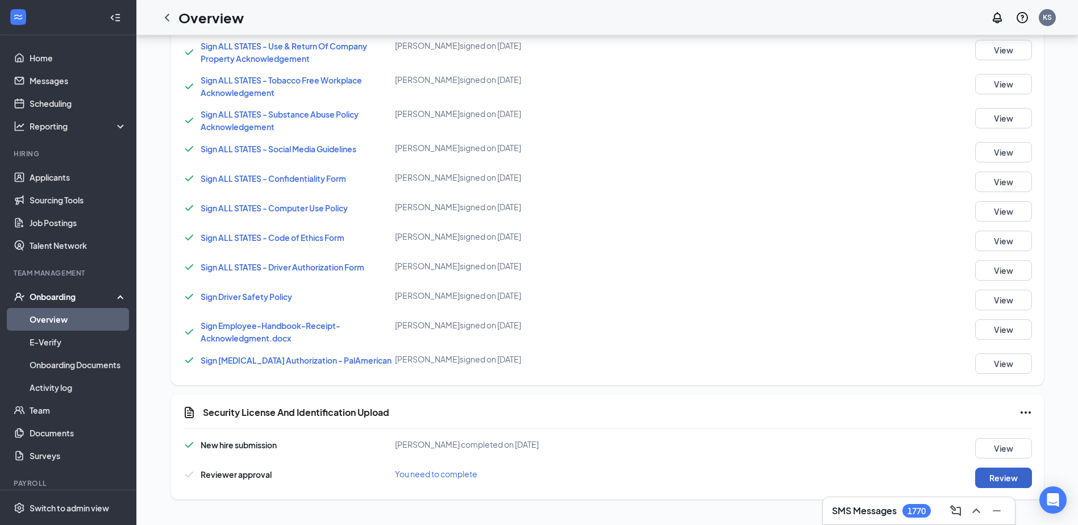
click at [997, 477] on button "Review" at bounding box center [1003, 478] width 57 height 20
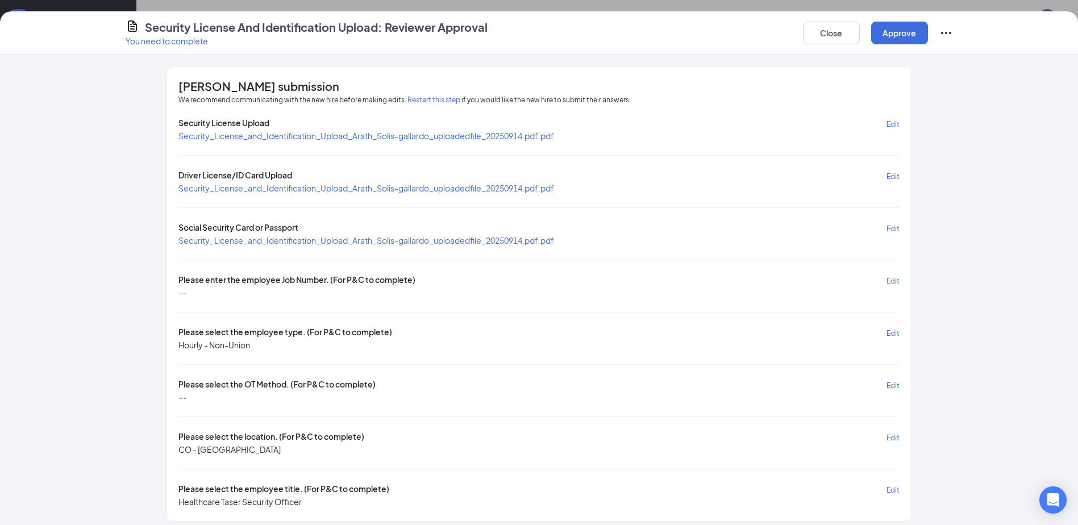
click at [890, 280] on span "Edit" at bounding box center [892, 281] width 13 height 9
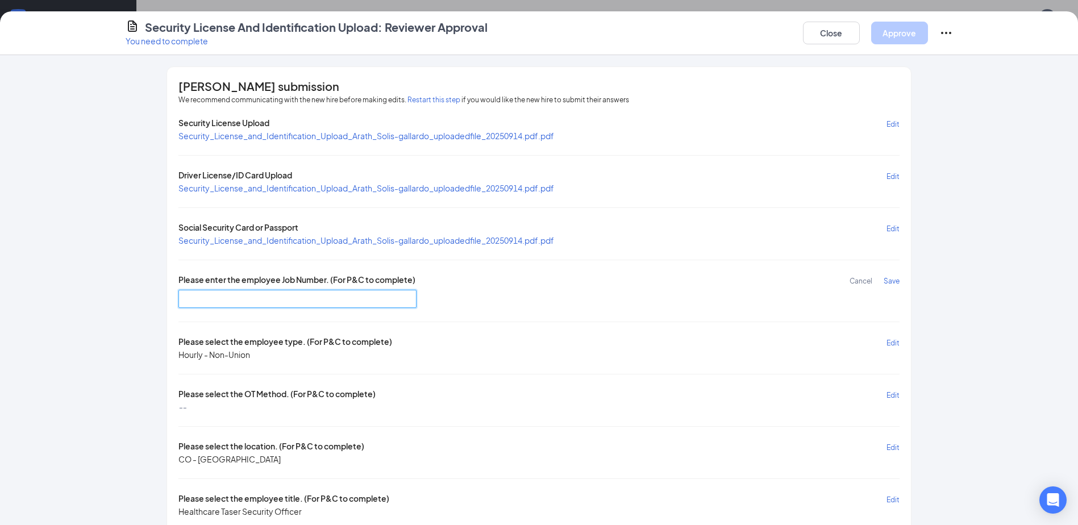
click at [316, 300] on input "text" at bounding box center [297, 299] width 238 height 18
type input "DR4003"
click at [893, 280] on span "Save" at bounding box center [892, 281] width 16 height 9
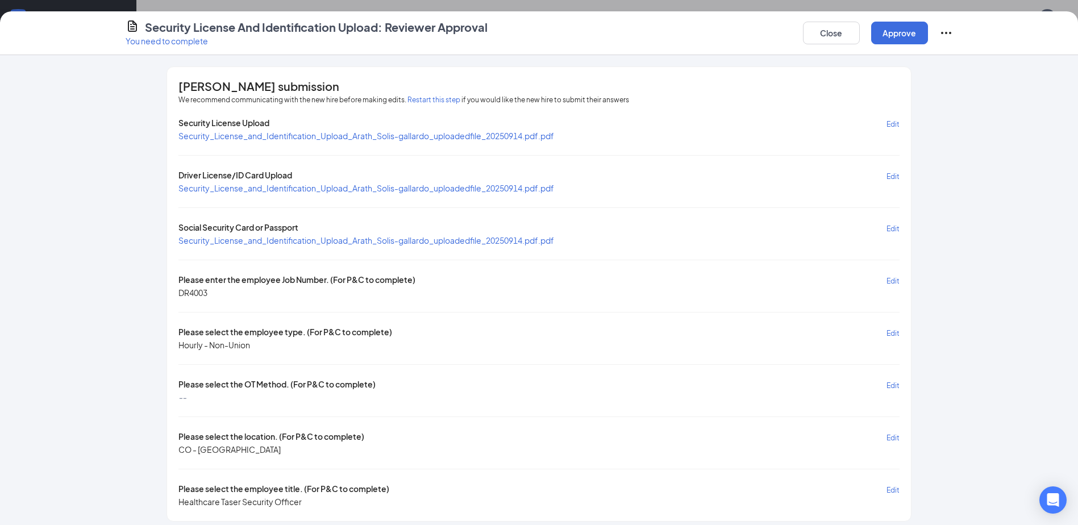
click at [888, 383] on span "Edit" at bounding box center [892, 385] width 13 height 9
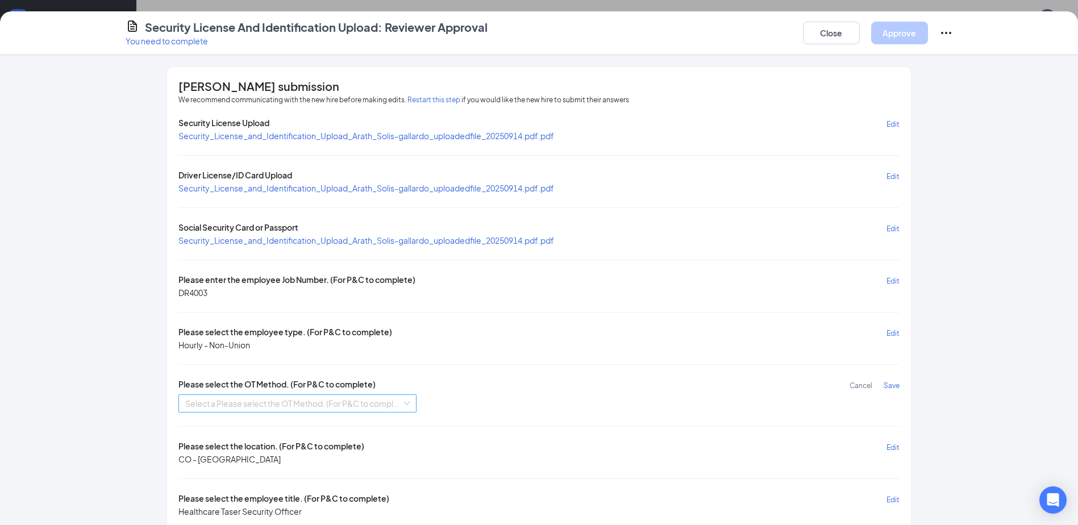
click at [265, 399] on input "search" at bounding box center [293, 403] width 216 height 17
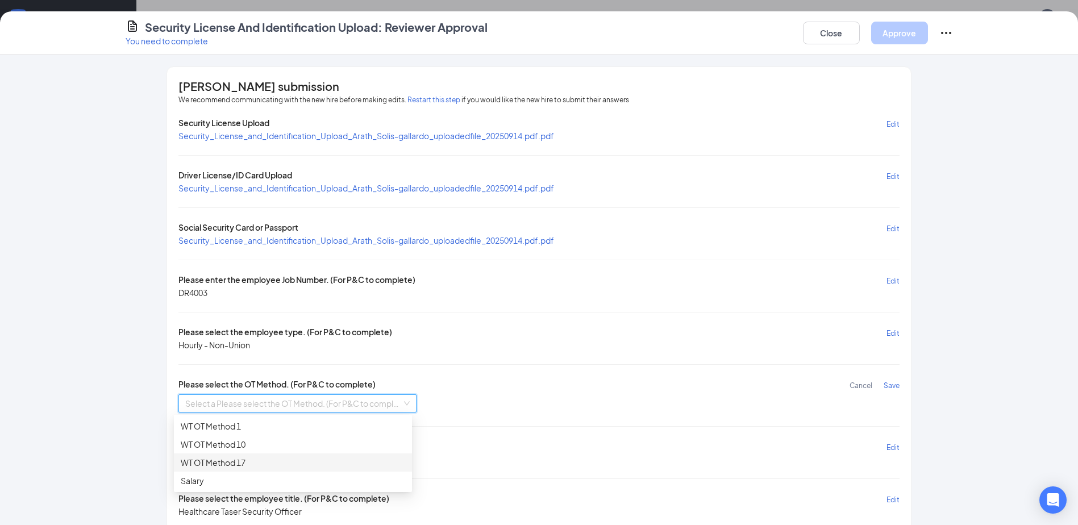
click at [240, 461] on div "WT OT Method 17" at bounding box center [293, 462] width 224 height 13
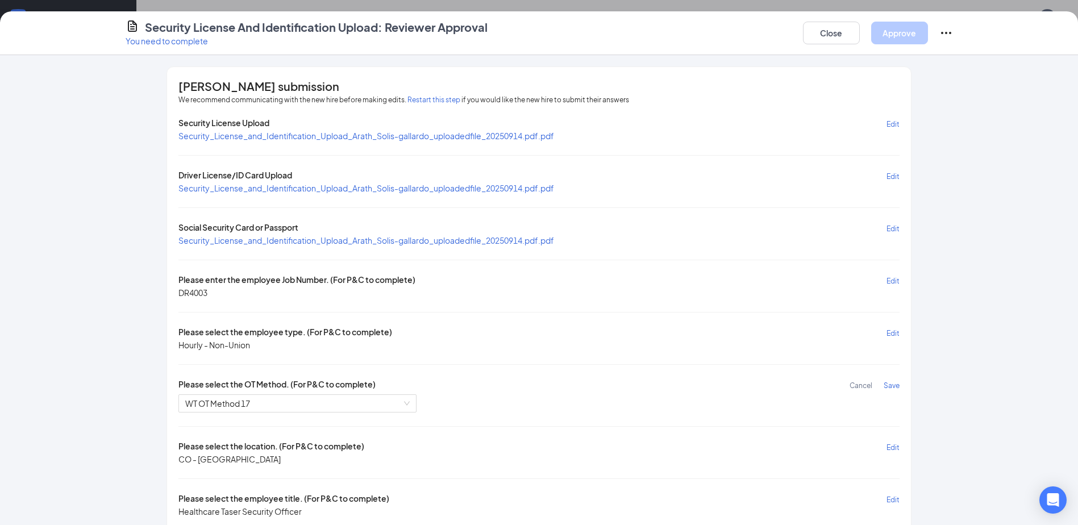
click at [886, 386] on span "Save" at bounding box center [892, 385] width 16 height 9
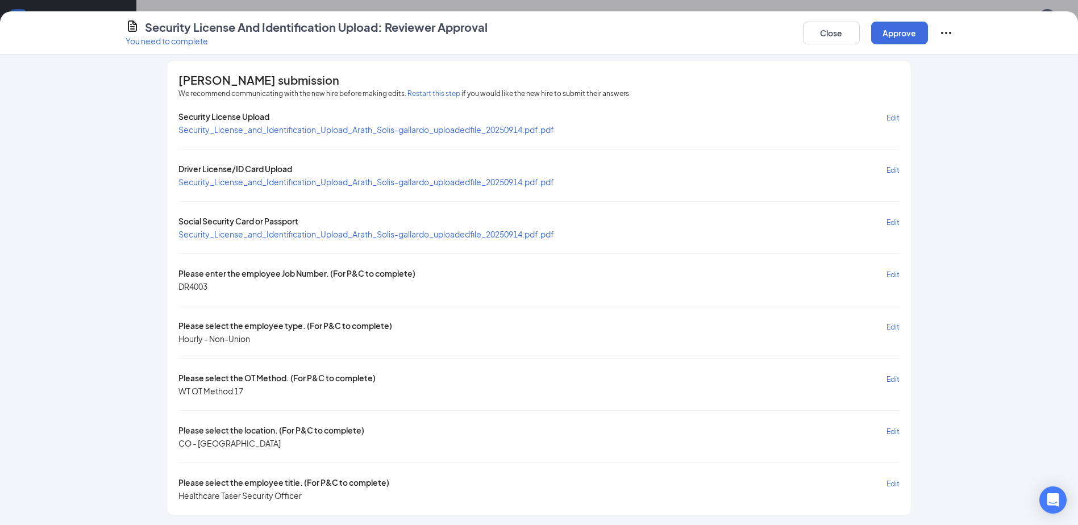
scroll to position [8, 0]
click at [893, 26] on button "Approve" at bounding box center [899, 33] width 57 height 23
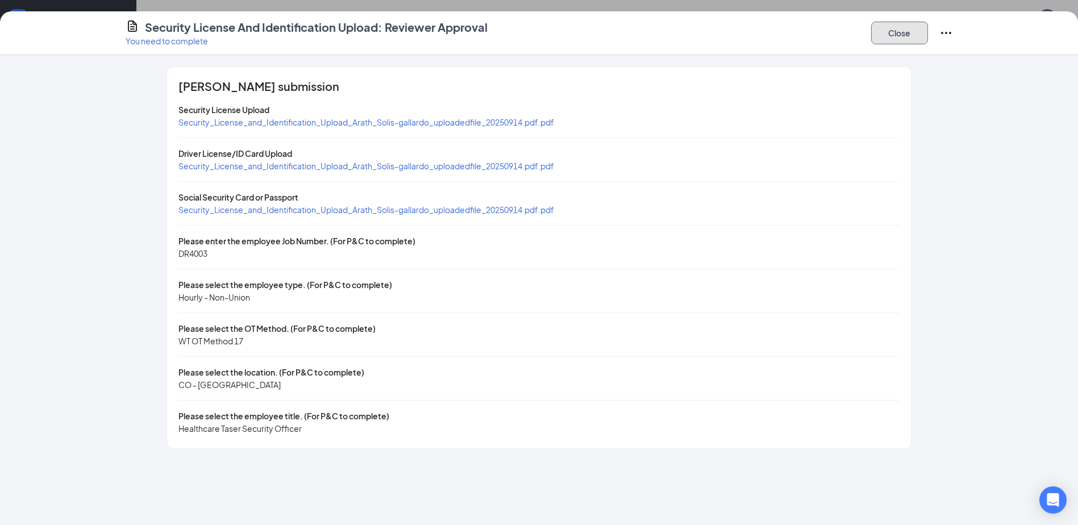
click at [907, 30] on button "Close" at bounding box center [899, 33] width 57 height 23
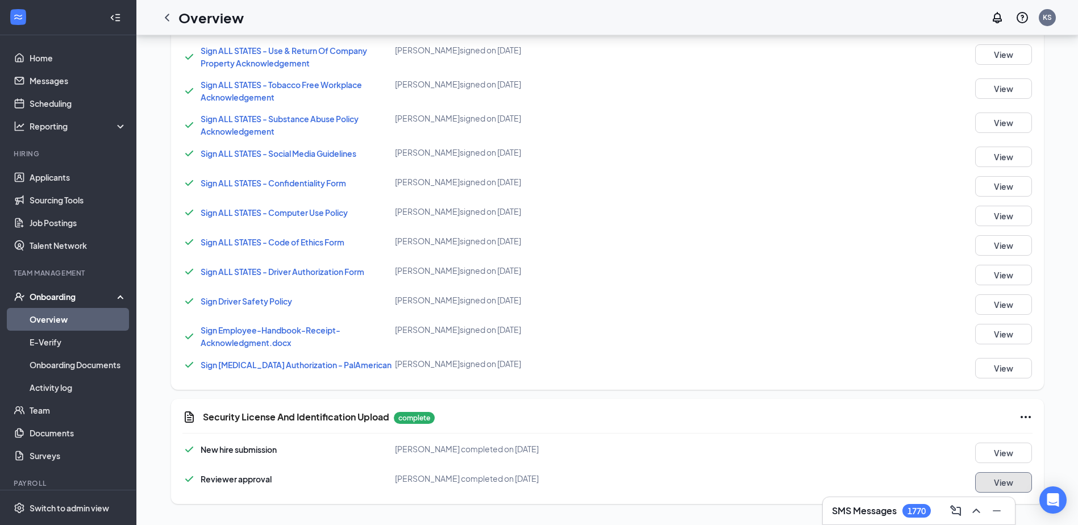
scroll to position [842, 0]
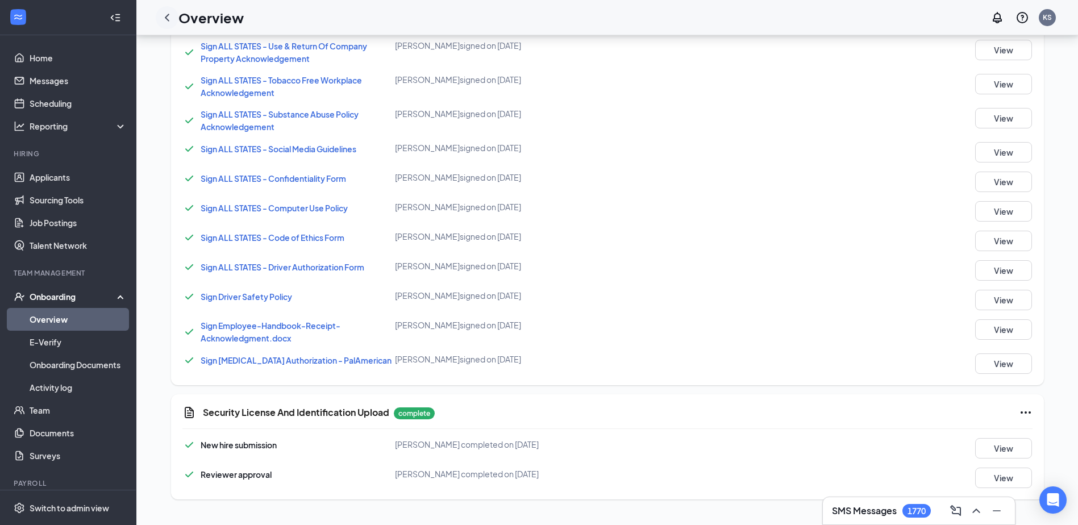
click at [167, 17] on icon "ChevronLeft" at bounding box center [167, 18] width 14 height 14
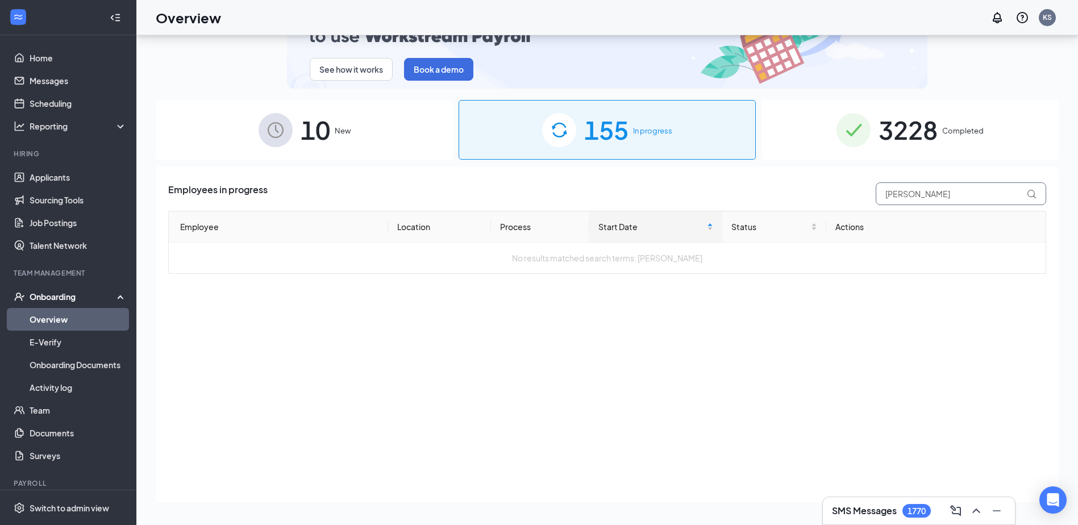
drag, startPoint x: 937, startPoint y: 195, endPoint x: 828, endPoint y: 200, distance: 109.2
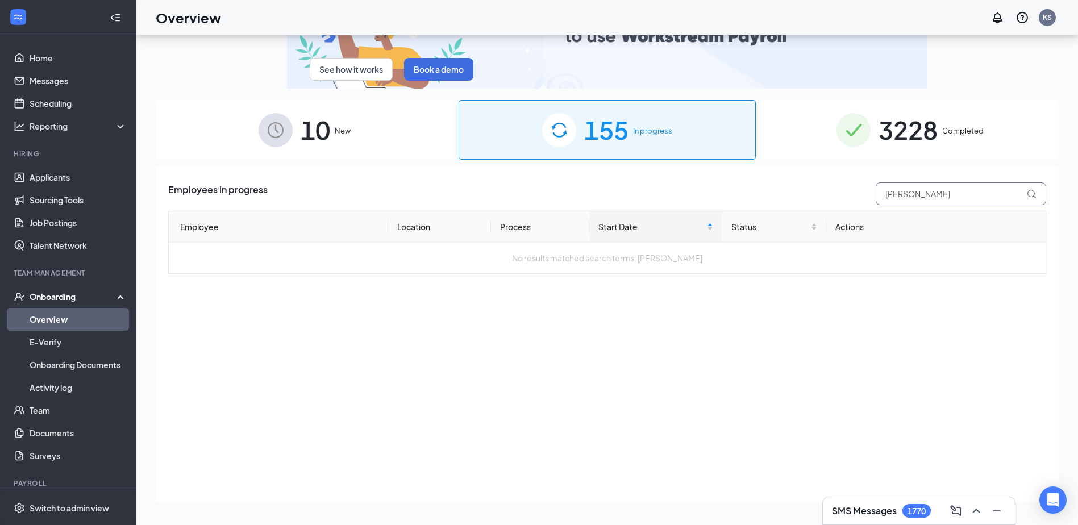
click at [853, 197] on div "Employees in progress solis" at bounding box center [607, 193] width 878 height 23
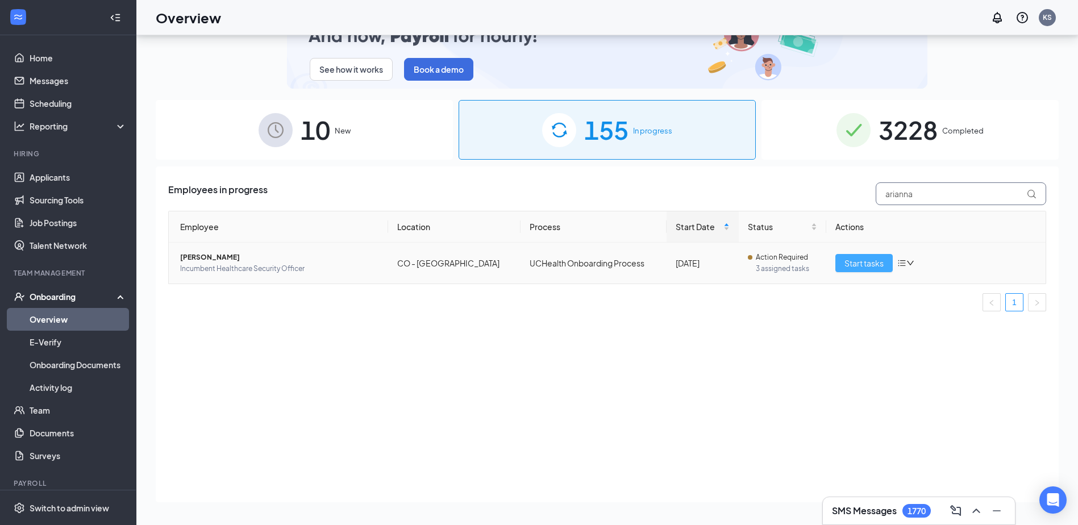
type input "arianna"
click at [866, 264] on span "Start tasks" at bounding box center [863, 263] width 39 height 13
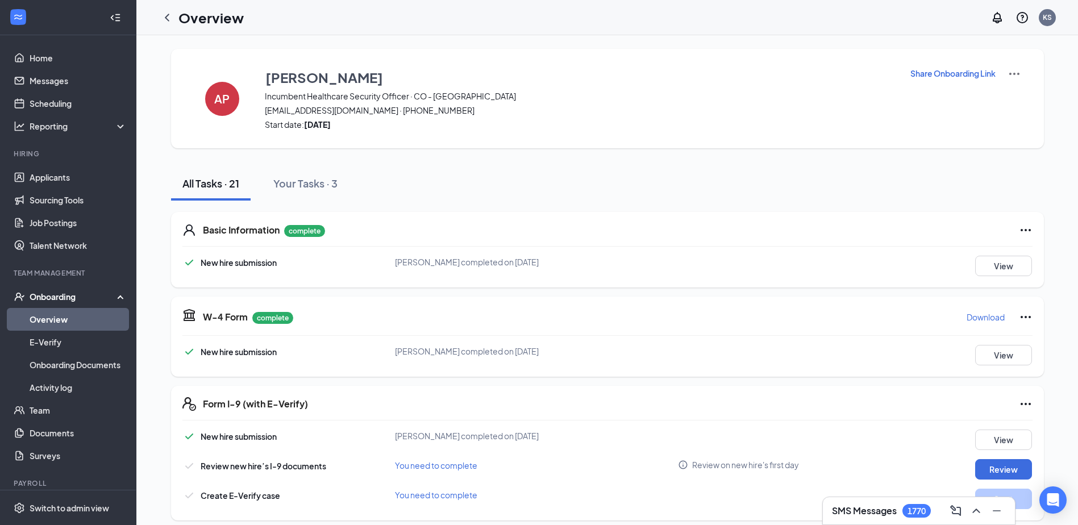
click at [944, 74] on p "Share Onboarding Link" at bounding box center [952, 73] width 85 height 11
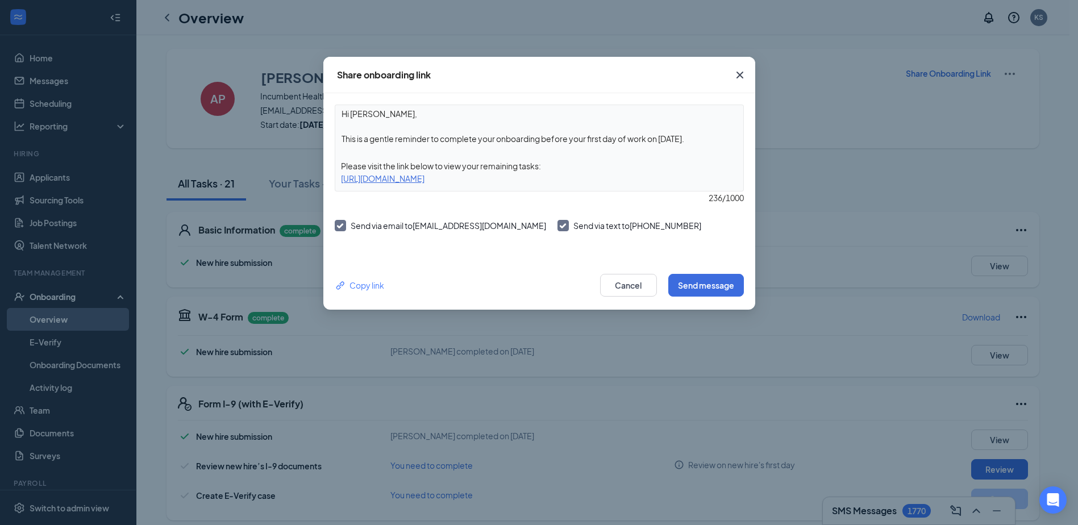
click at [547, 139] on textarea "Hi Arianna, This is a gentle reminder to complete your onboarding before your f…" at bounding box center [539, 126] width 408 height 42
drag, startPoint x: 546, startPoint y: 140, endPoint x: 629, endPoint y: 133, distance: 83.3
click at [629, 133] on textarea "Hi Arianna, This is a gentle reminder to complete your onboarding before your f…" at bounding box center [539, 126] width 408 height 42
type textarea "Hi Arianna, This is a gentle reminder to complete your onboarding as soon as po…"
click at [699, 282] on button "Send message" at bounding box center [706, 285] width 76 height 23
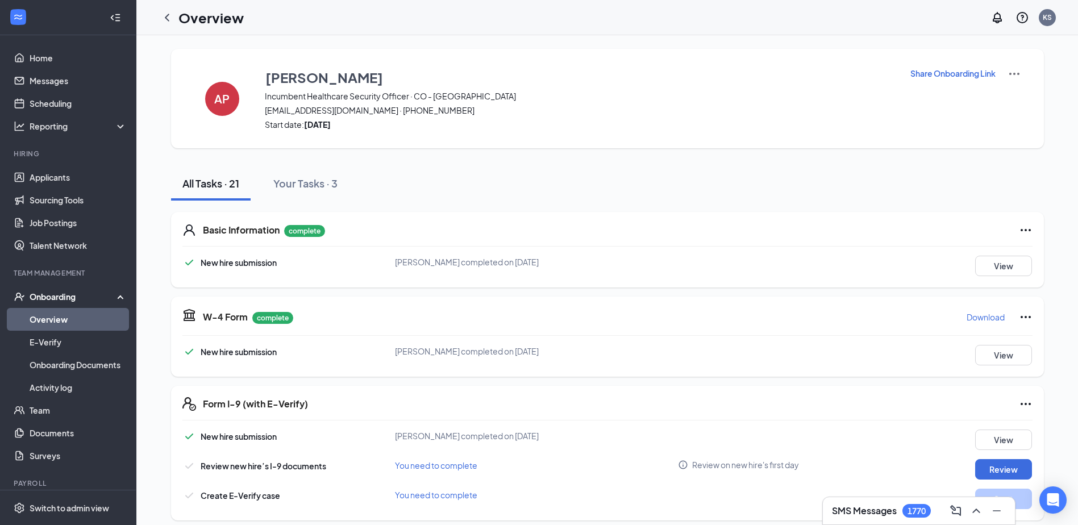
drag, startPoint x: 165, startPoint y: 17, endPoint x: 170, endPoint y: 21, distance: 6.5
click at [165, 17] on icon "ChevronLeft" at bounding box center [167, 18] width 14 height 14
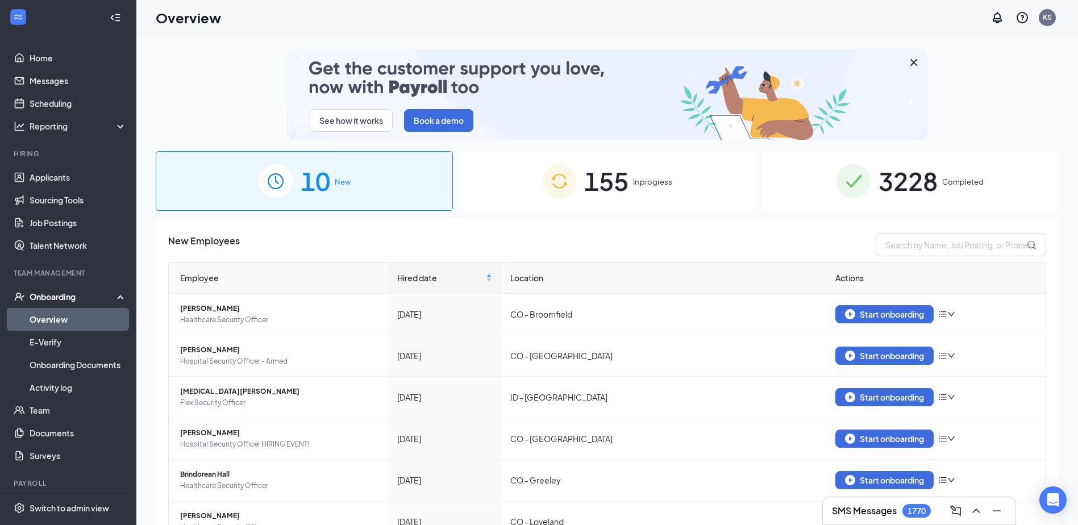
click at [651, 179] on span "In progress" at bounding box center [652, 181] width 39 height 11
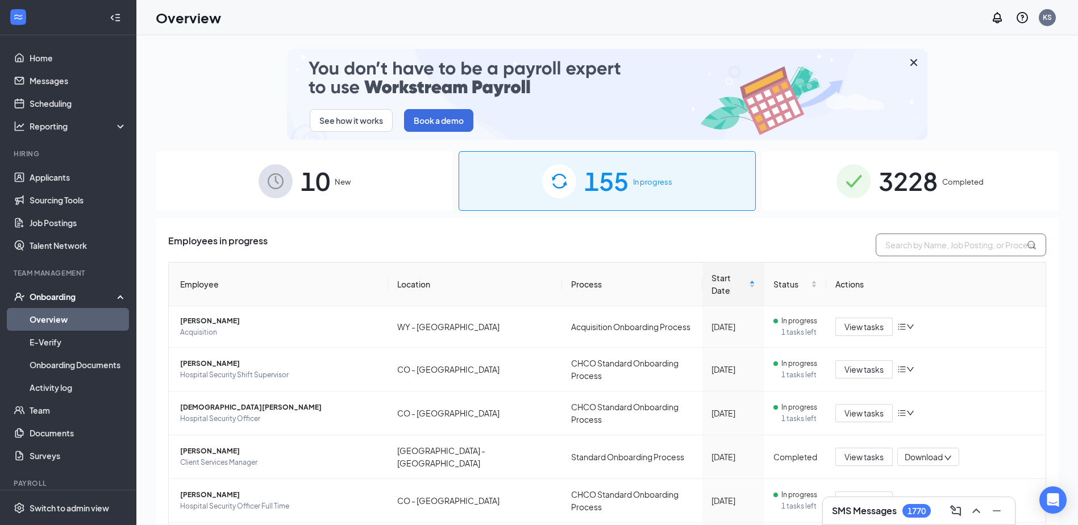
click at [884, 243] on input "text" at bounding box center [961, 245] width 170 height 23
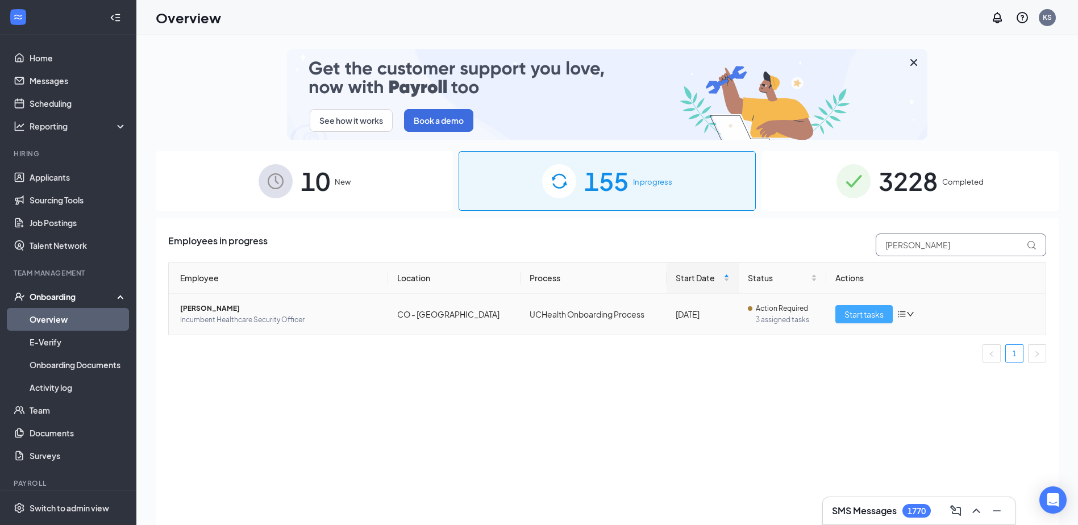
type input "hoffman"
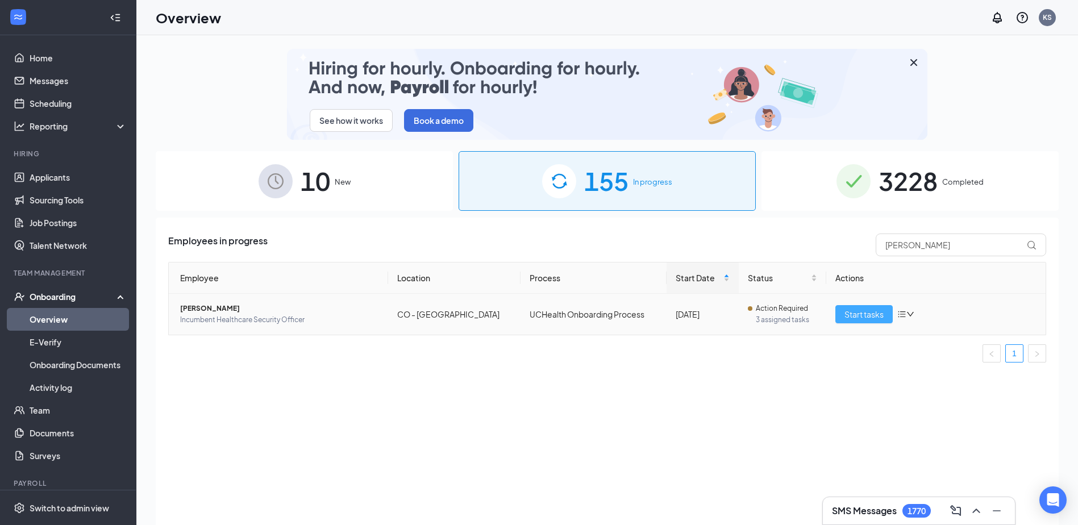
click at [868, 311] on span "Start tasks" at bounding box center [863, 314] width 39 height 13
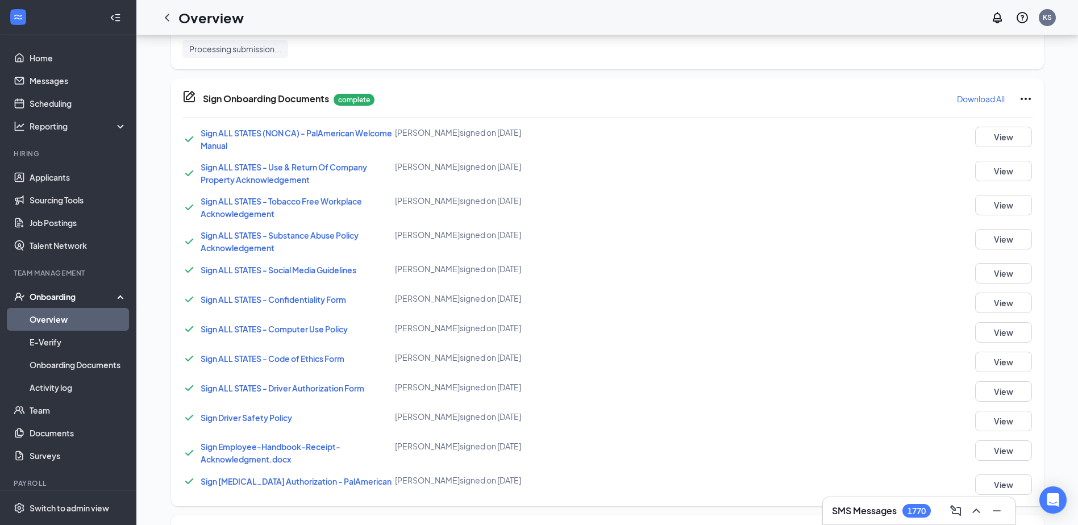
scroll to position [770, 0]
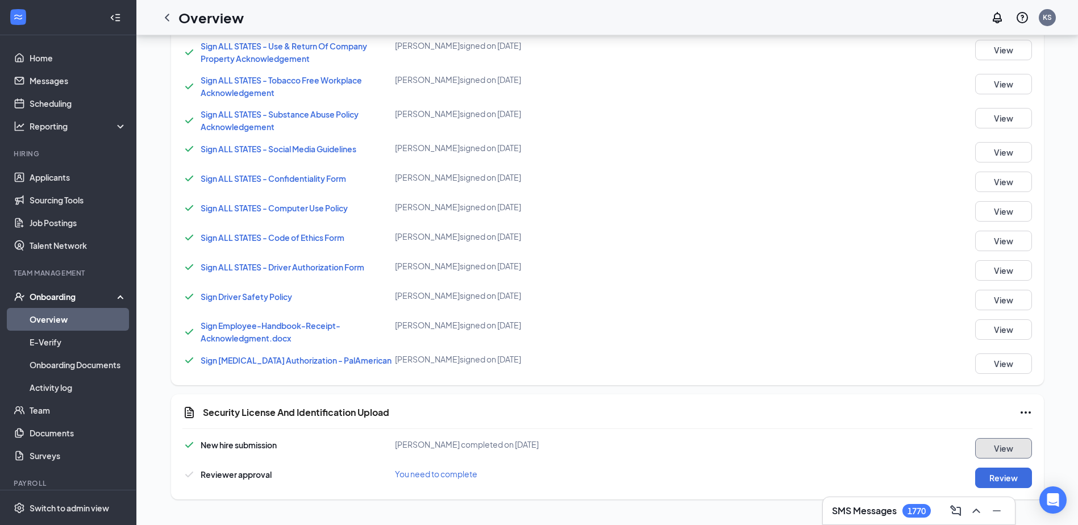
click at [987, 448] on button "View" at bounding box center [1003, 448] width 57 height 20
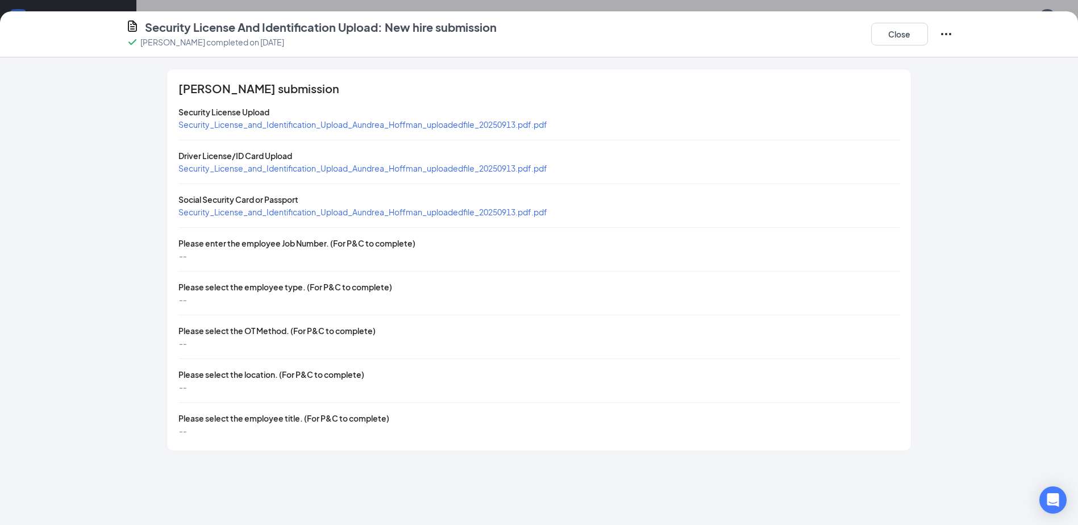
click at [270, 169] on span "Security_License_and_Identification_Upload_Aundrea_Hoffman_uploadedfile_2025091…" at bounding box center [362, 168] width 369 height 10
click at [249, 211] on span "Security_License_and_Identification_Upload_Aundrea_Hoffman_uploadedfile_2025091…" at bounding box center [362, 212] width 369 height 10
click at [897, 30] on button "Close" at bounding box center [899, 34] width 57 height 23
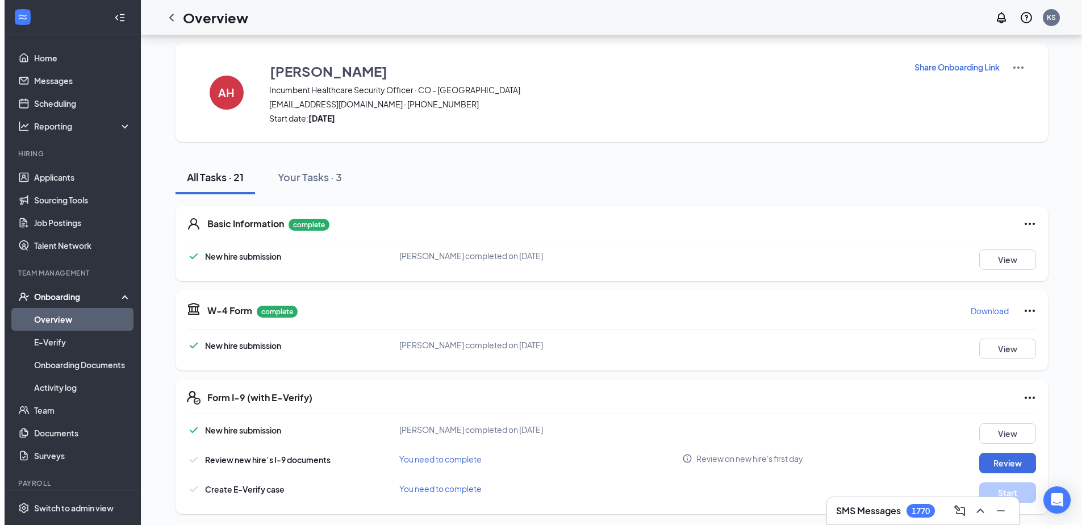
scroll to position [0, 0]
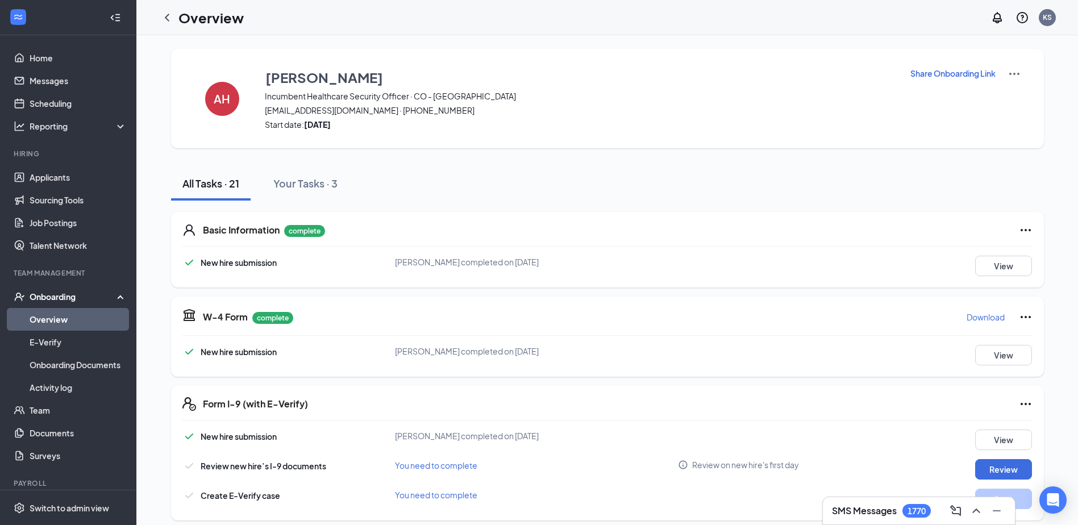
click at [936, 74] on p "Share Onboarding Link" at bounding box center [952, 73] width 85 height 11
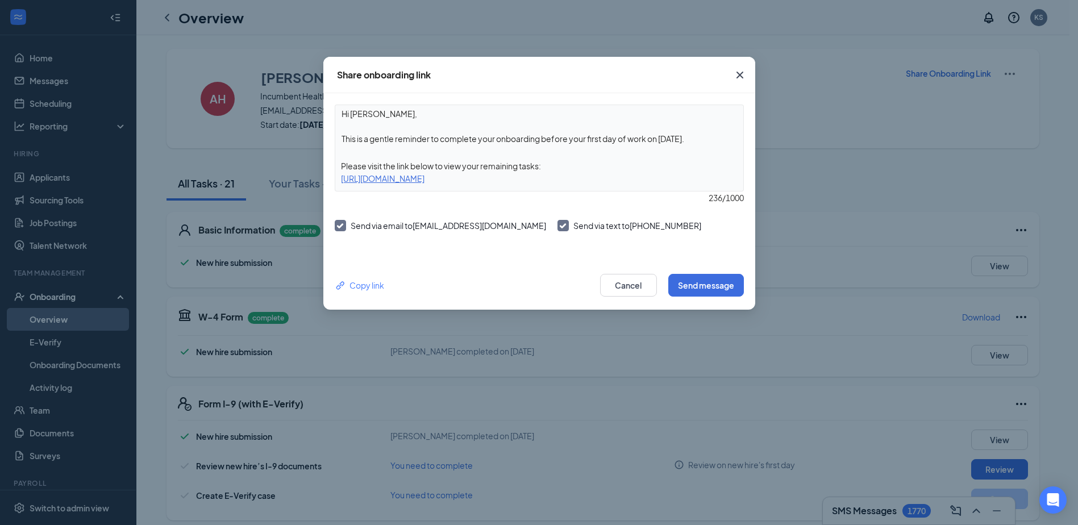
drag, startPoint x: 336, startPoint y: 140, endPoint x: 736, endPoint y: 145, distance: 399.5
click at [740, 147] on textarea "Hi Aundrea, This is a gentle reminder to complete your onboarding before your f…" at bounding box center [539, 126] width 408 height 42
type textarea "Hi Aundrea, The copy of your social security card didn't show. Please upload yo…"
click at [698, 280] on button "Send message" at bounding box center [706, 285] width 76 height 23
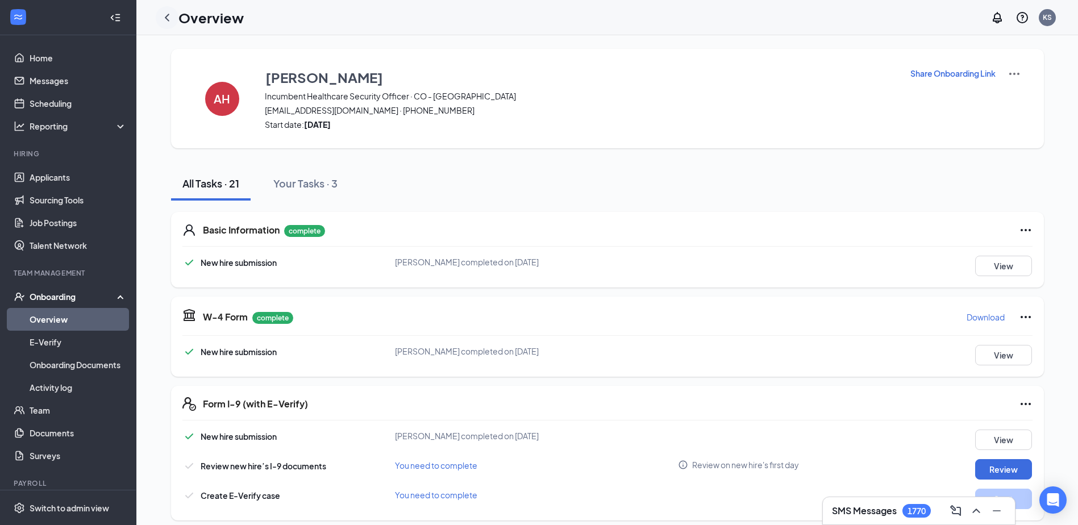
click at [167, 15] on icon "ChevronLeft" at bounding box center [167, 18] width 14 height 14
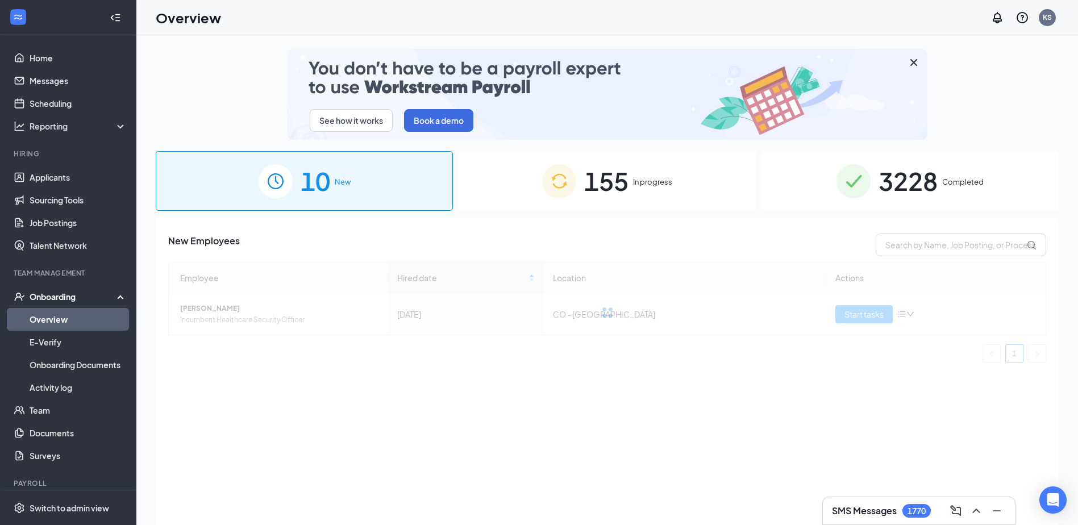
click at [645, 176] on span "In progress" at bounding box center [652, 181] width 39 height 11
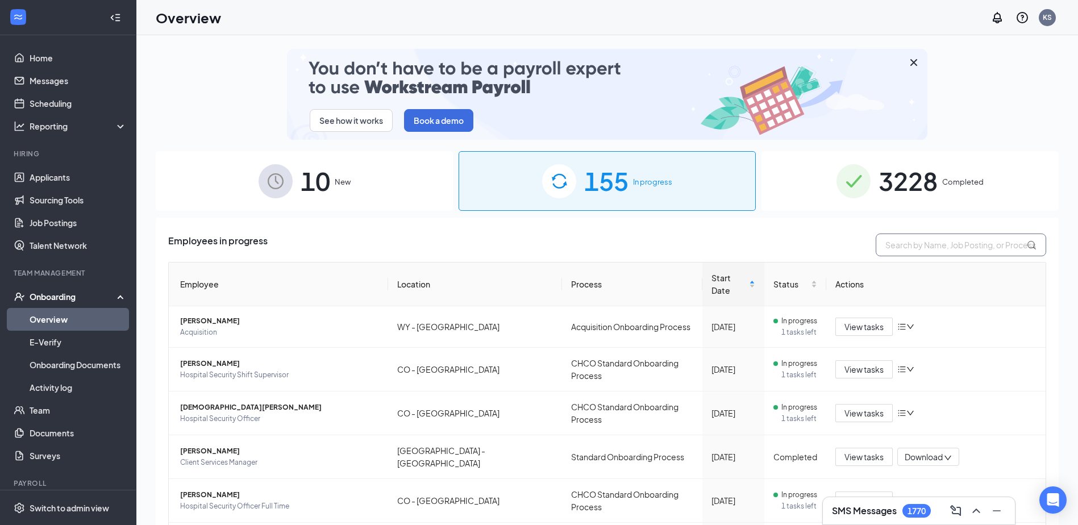
click at [917, 241] on input "text" at bounding box center [961, 245] width 170 height 23
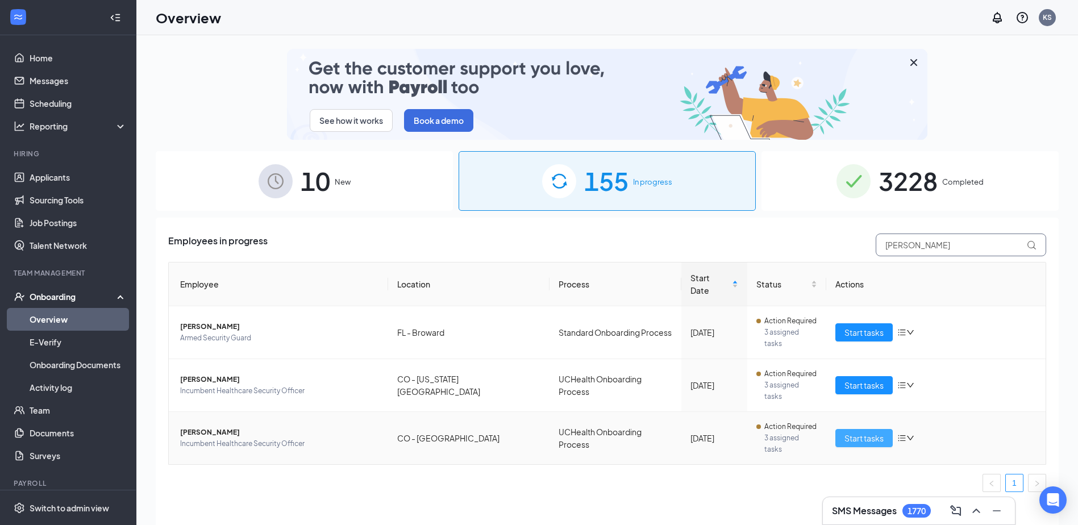
type input "Williams"
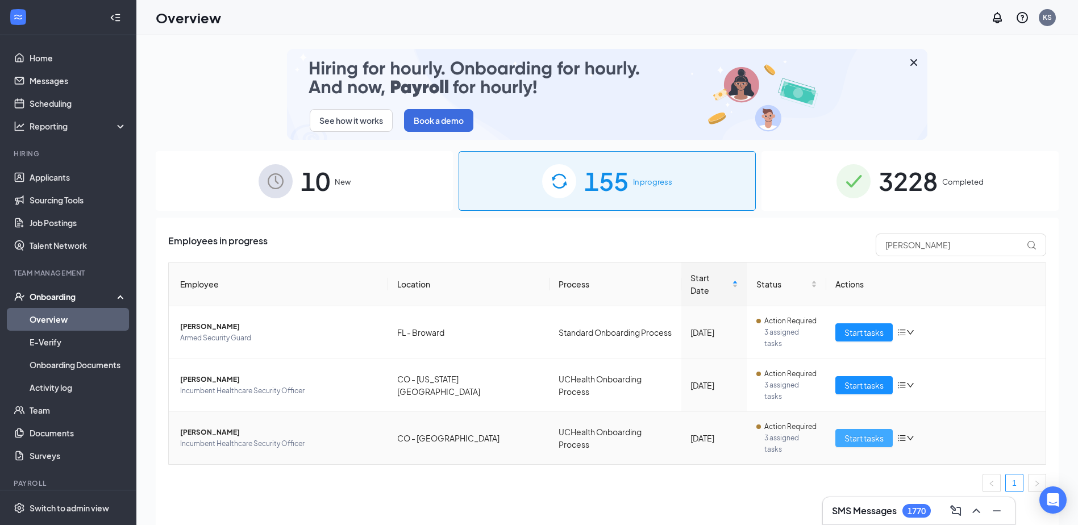
click at [867, 432] on span "Start tasks" at bounding box center [863, 438] width 39 height 13
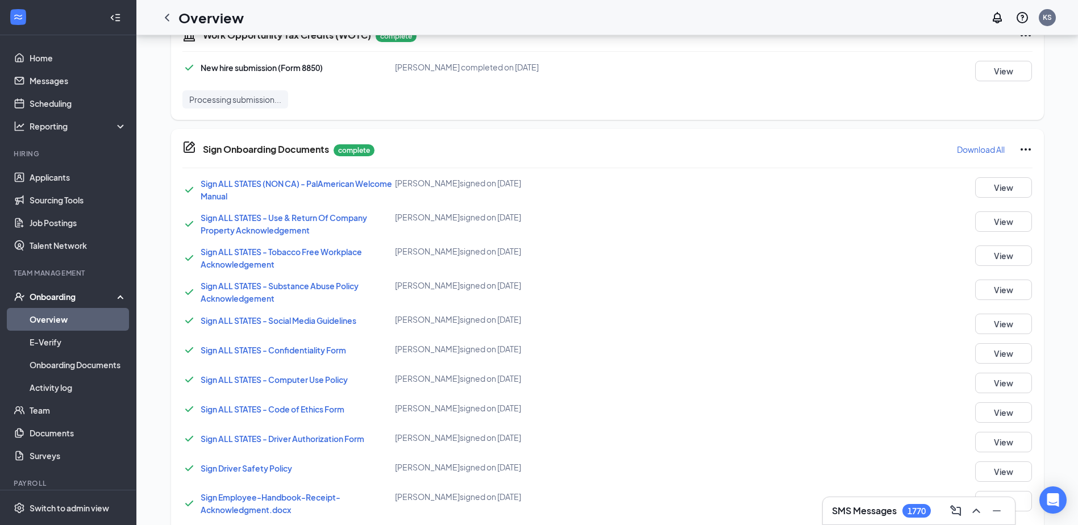
scroll to position [770, 0]
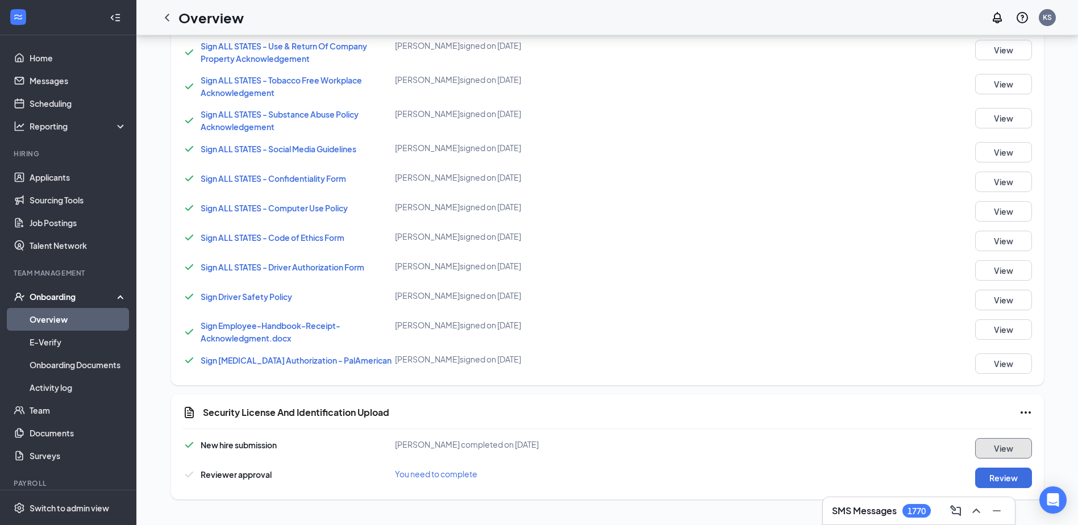
click at [975, 439] on button "View" at bounding box center [1003, 448] width 57 height 20
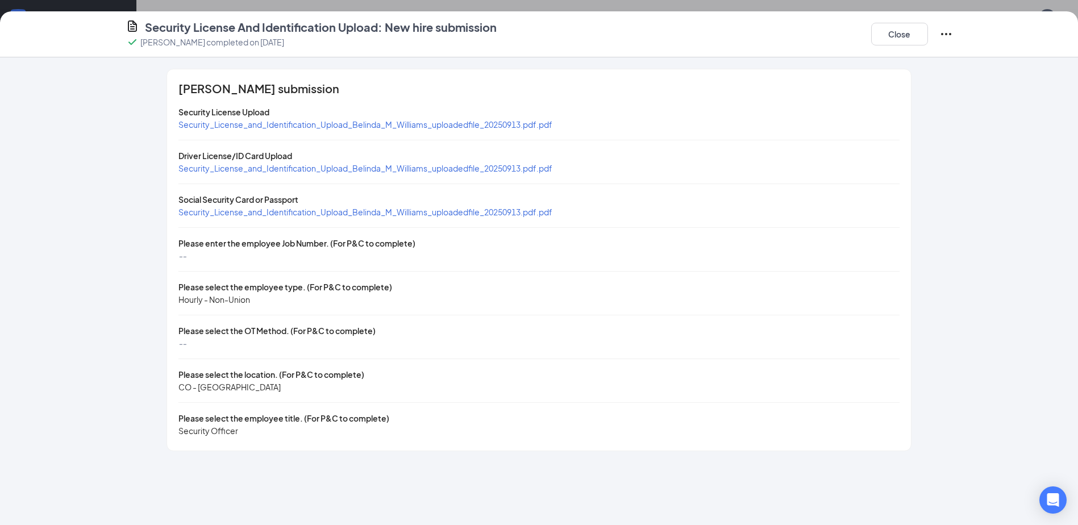
click at [308, 213] on span "Security_License_and_Identification_Upload_Belinda_M_Williams_uploadedfile_2025…" at bounding box center [365, 212] width 374 height 10
click at [897, 28] on button "Close" at bounding box center [899, 34] width 57 height 23
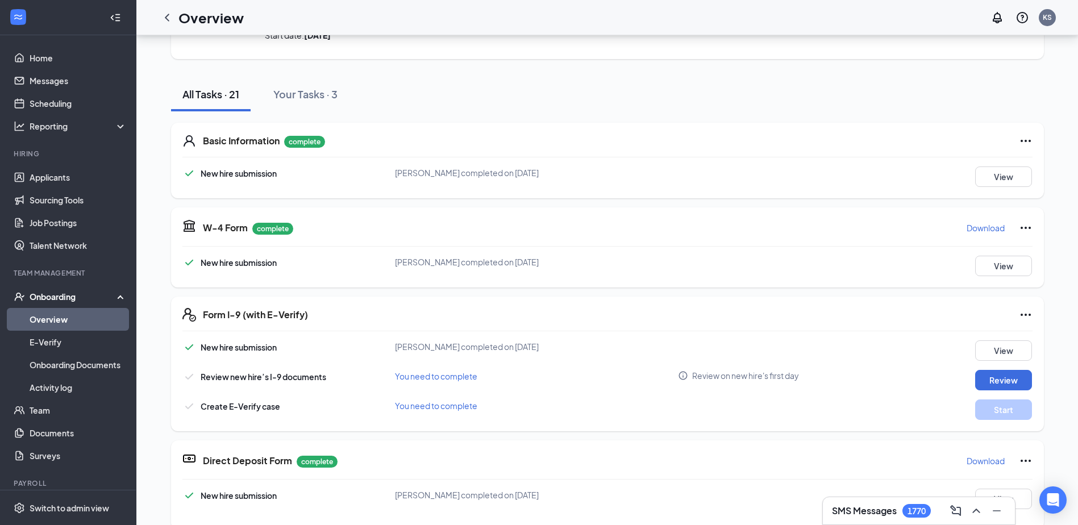
scroll to position [89, 0]
click at [996, 379] on button "Review" at bounding box center [1003, 380] width 57 height 20
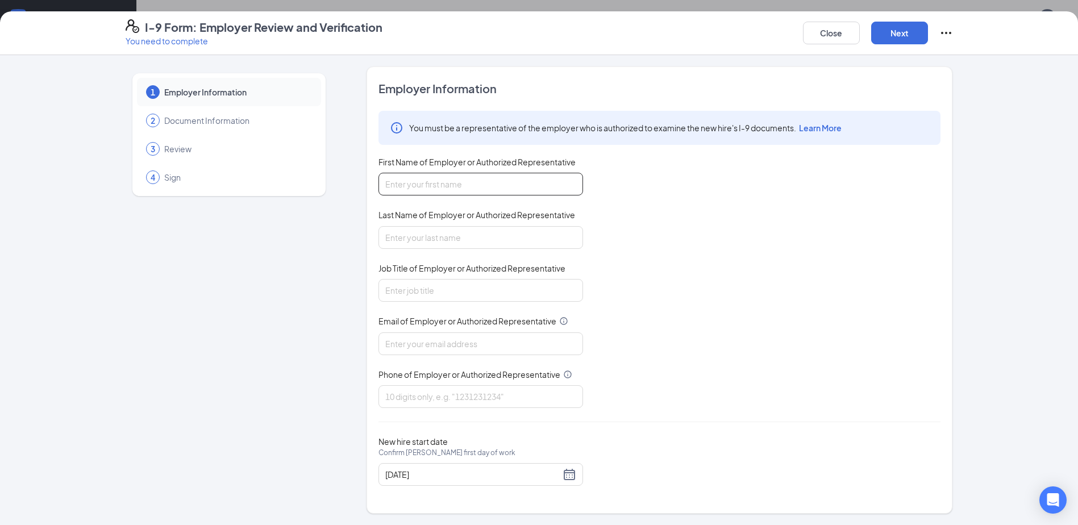
click at [519, 186] on input "First Name of Employer or Authorized Representative" at bounding box center [480, 184] width 205 height 23
type input "[PERSON_NAME]"
type input "Stoberski"
type input "[EMAIL_ADDRESS][DOMAIN_NAME]"
type input "4125380492"
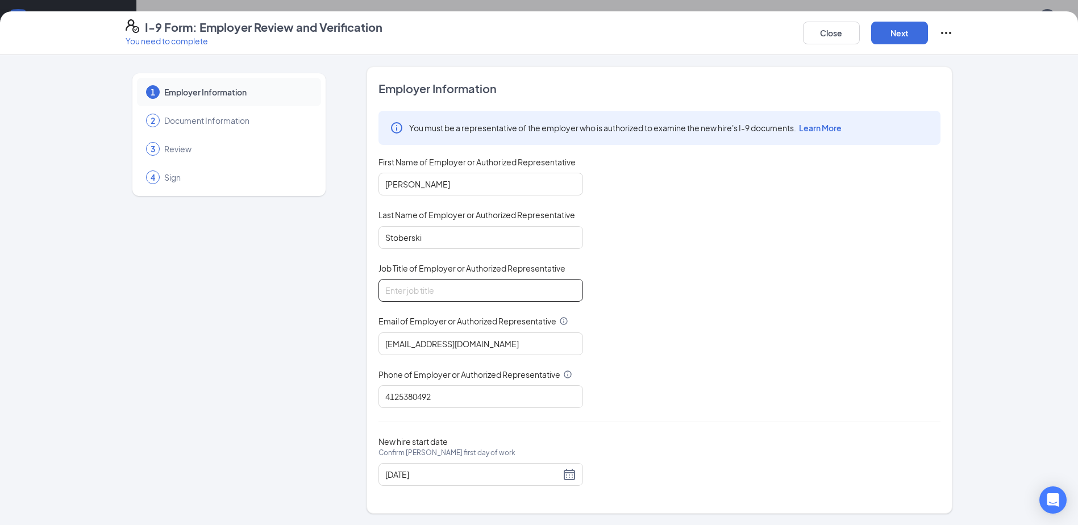
click at [466, 286] on input "Job Title of Employer or Authorized Representative" at bounding box center [480, 290] width 205 height 23
type input "Director, People & Culture"
click at [911, 27] on button "Next" at bounding box center [899, 33] width 57 height 23
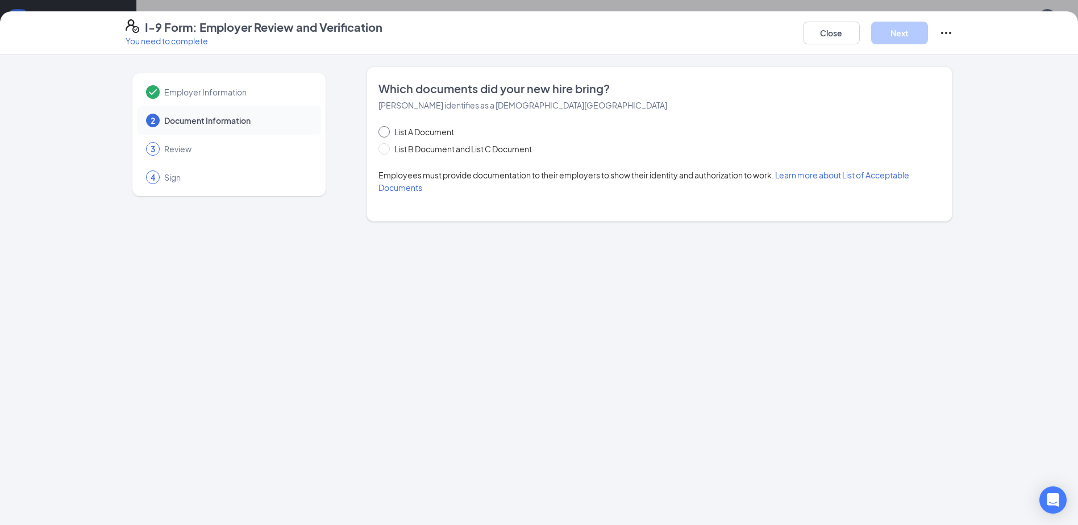
click at [423, 134] on span "List A Document" at bounding box center [424, 132] width 69 height 13
click at [386, 134] on input "List A Document" at bounding box center [382, 130] width 8 height 8
radio input "true"
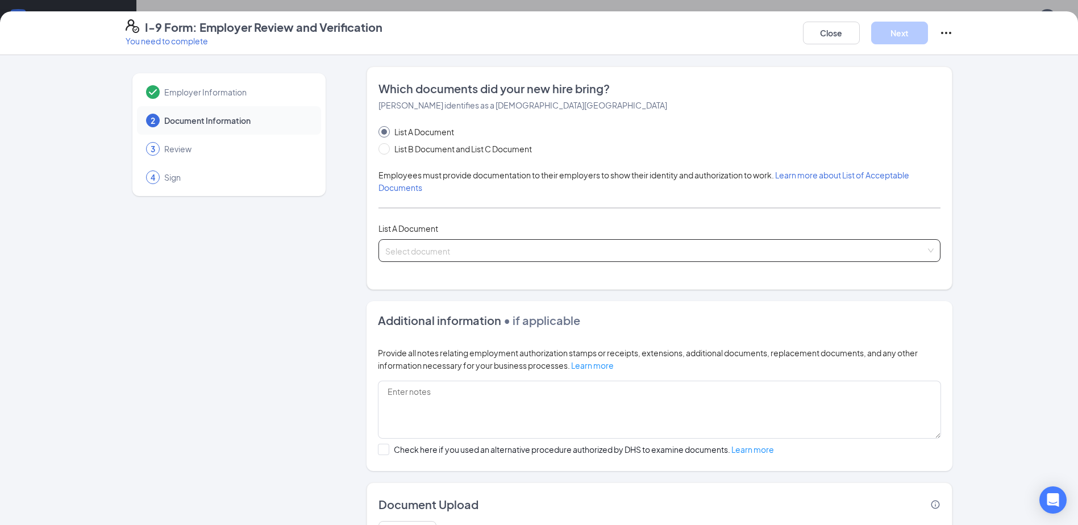
click at [411, 244] on input "search" at bounding box center [655, 248] width 540 height 17
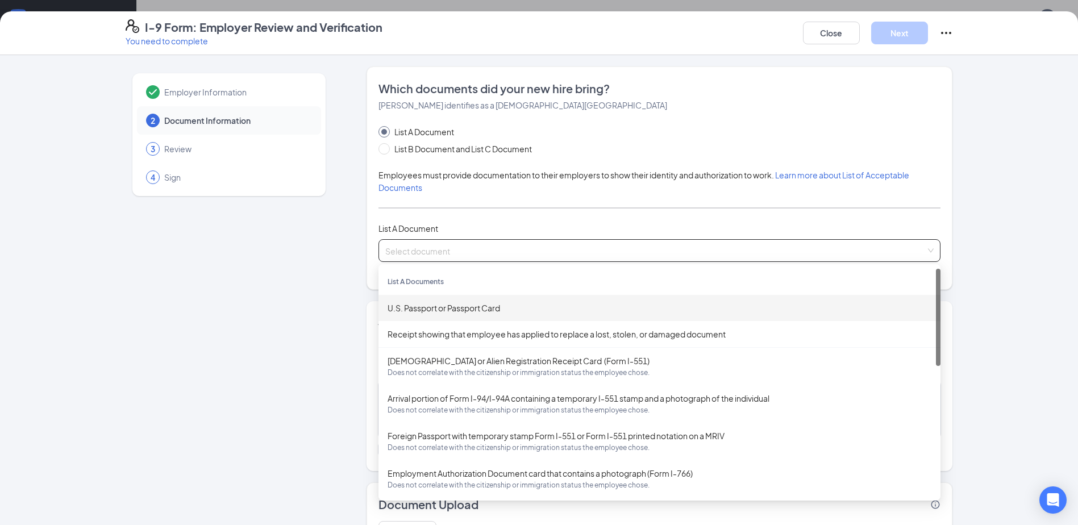
click at [427, 306] on div "U.S. Passport or Passport Card" at bounding box center [660, 308] width 544 height 13
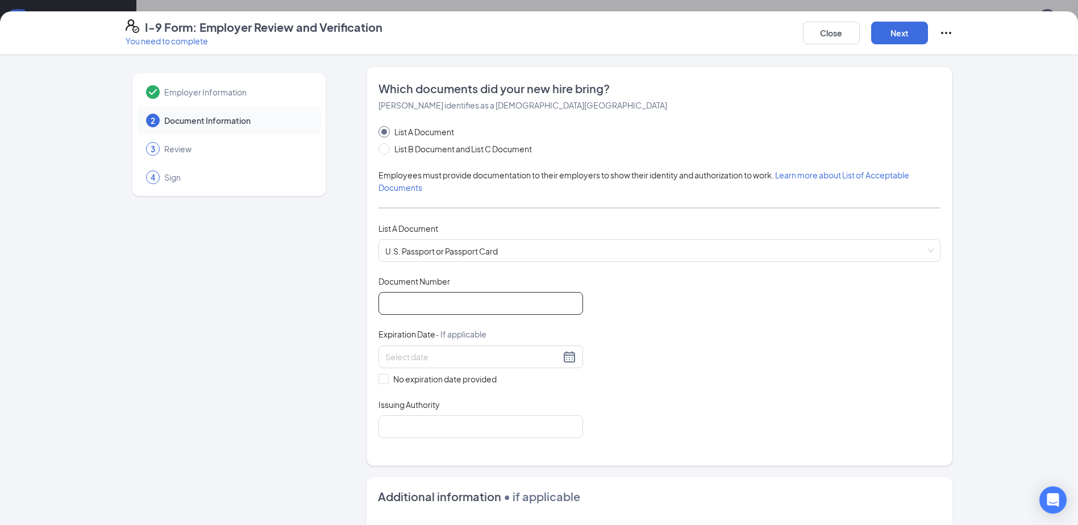
click at [438, 311] on input "Document Number" at bounding box center [480, 303] width 205 height 23
type input "662619256"
click at [419, 359] on input at bounding box center [472, 357] width 175 height 13
type input "04/13/2031"
click at [401, 422] on input "Issuing Authority" at bounding box center [480, 426] width 205 height 23
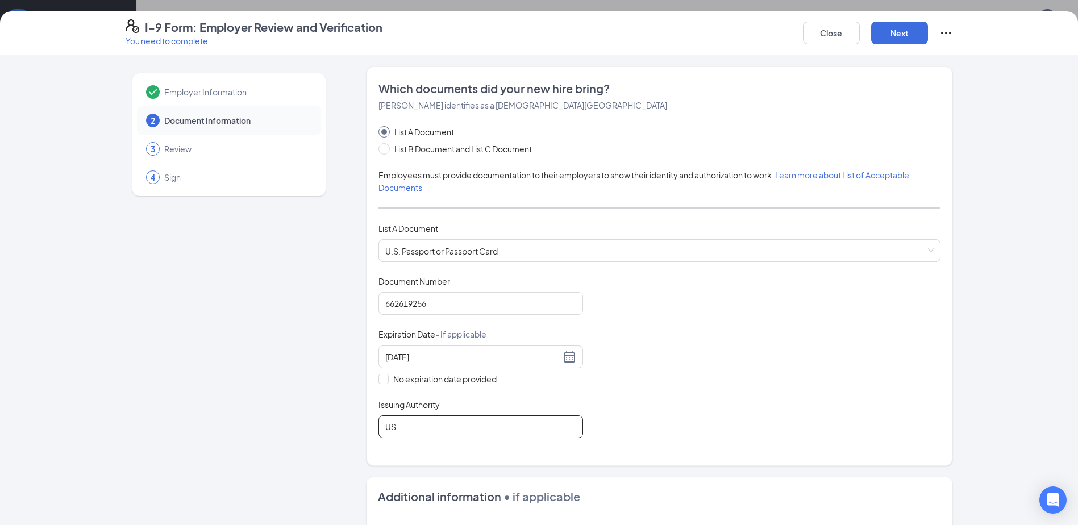
type input "US Government"
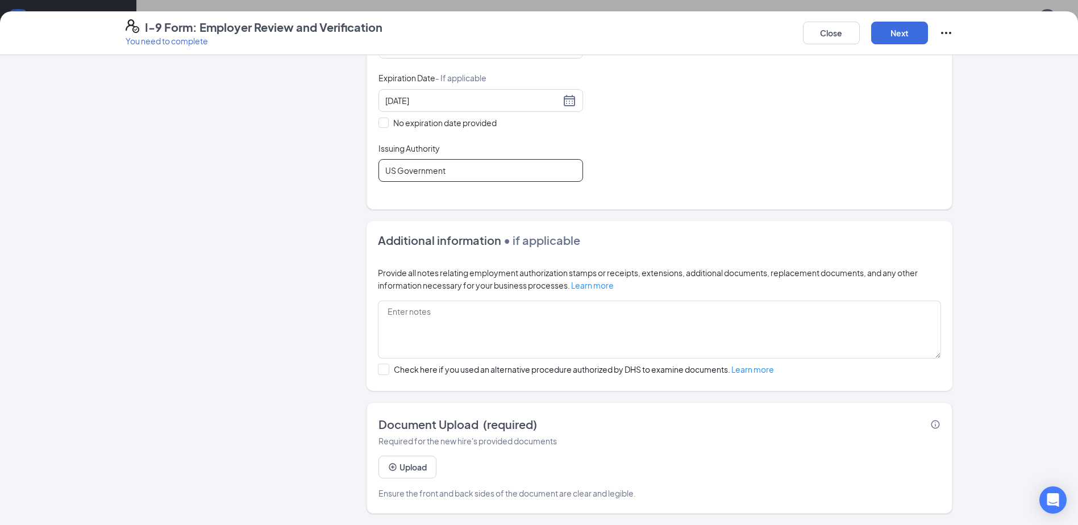
scroll to position [259, 0]
click at [401, 465] on button "Upload" at bounding box center [407, 467] width 58 height 23
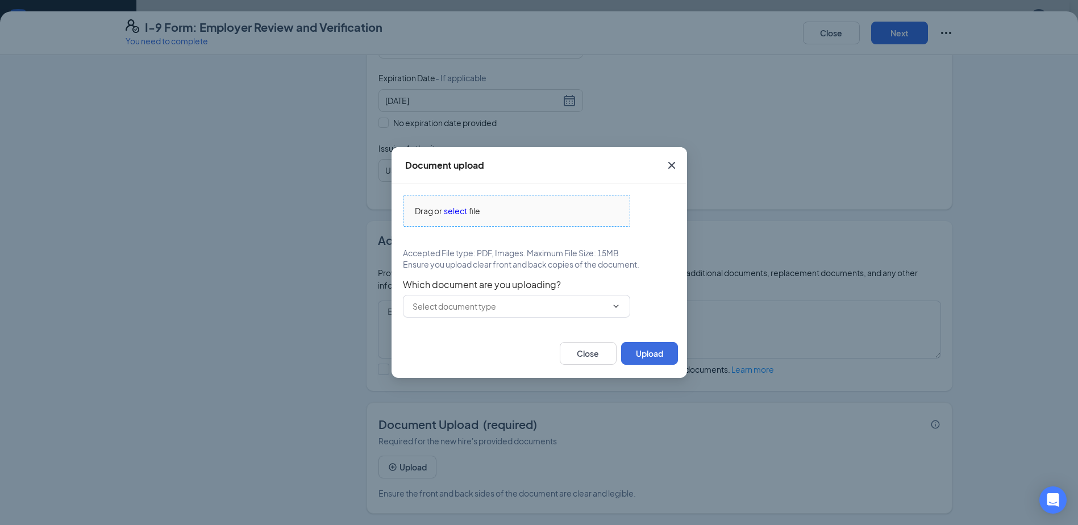
click at [459, 207] on span "select" at bounding box center [455, 211] width 23 height 13
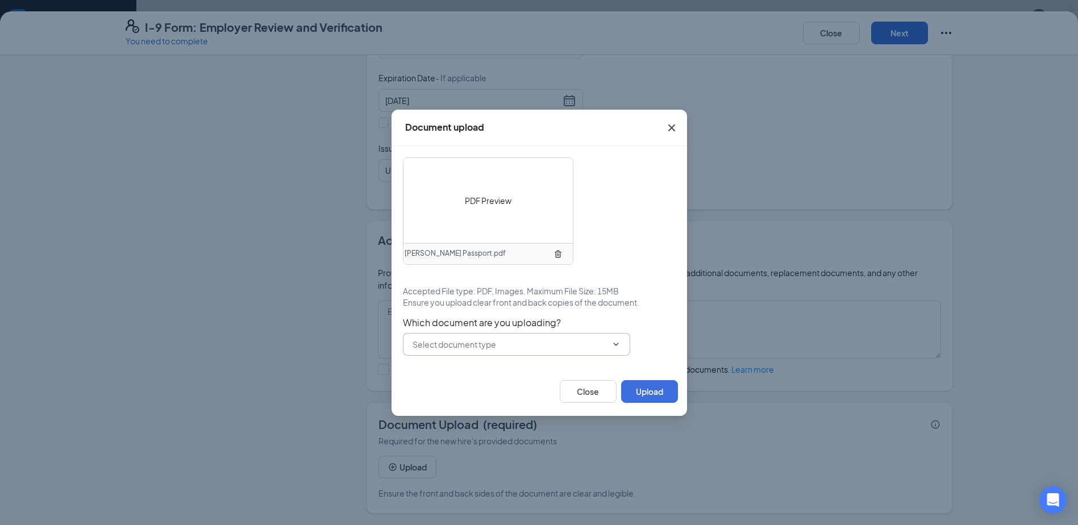
click at [579, 344] on input "text" at bounding box center [510, 344] width 194 height 13
click at [473, 368] on div "U.S. Passport or Passport Card" at bounding box center [478, 366] width 113 height 13
type input "U.S. Passport or Passport Card"
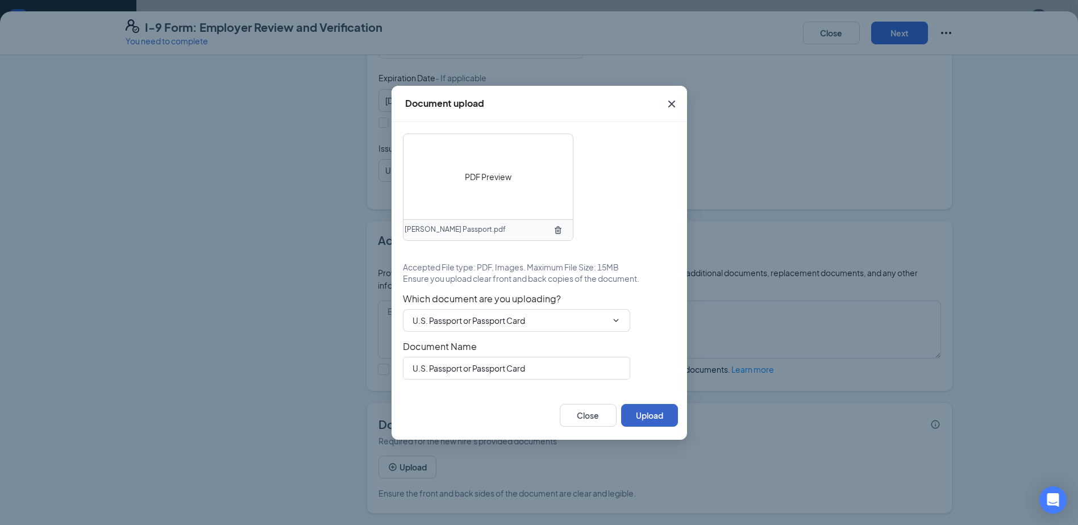
click at [644, 410] on button "Upload" at bounding box center [649, 415] width 57 height 23
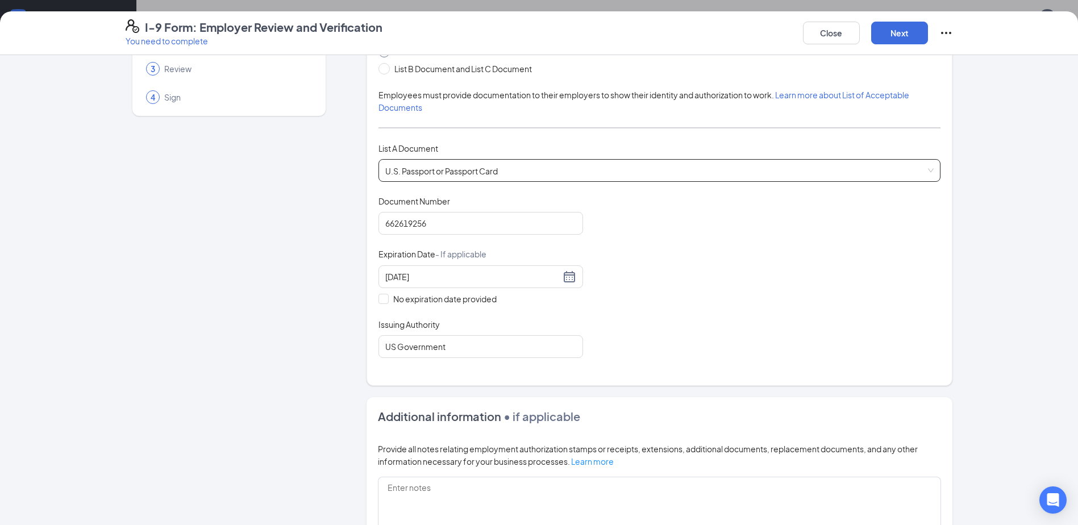
scroll to position [80, 0]
click at [895, 28] on button "Next" at bounding box center [899, 33] width 57 height 23
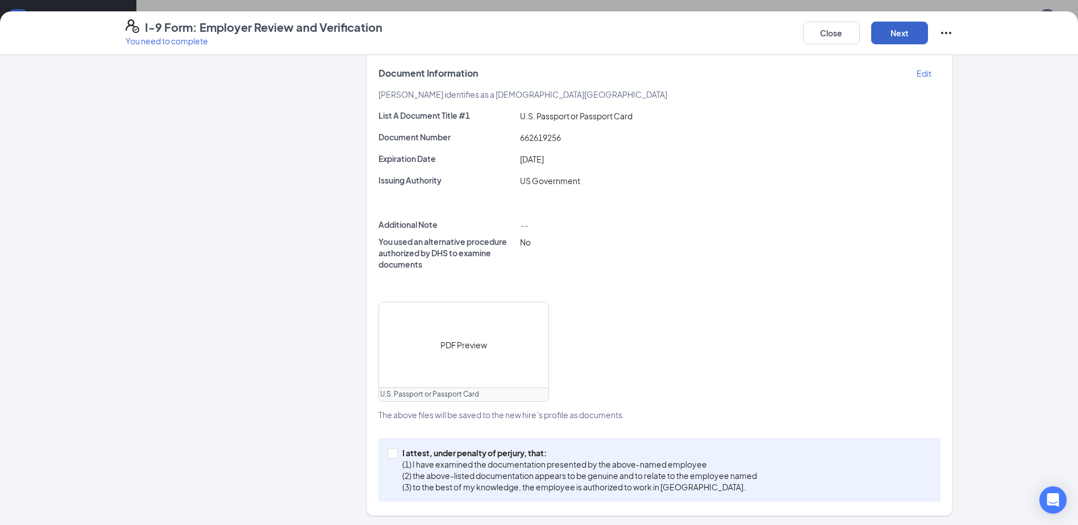
scroll to position [226, 0]
click at [388, 455] on span at bounding box center [393, 451] width 10 height 10
click at [388, 454] on input "I attest, under penalty of [PERSON_NAME], that: (1) I have examined the documen…" at bounding box center [392, 450] width 8 height 8
checkbox input "true"
click at [881, 38] on button "Next" at bounding box center [899, 33] width 57 height 23
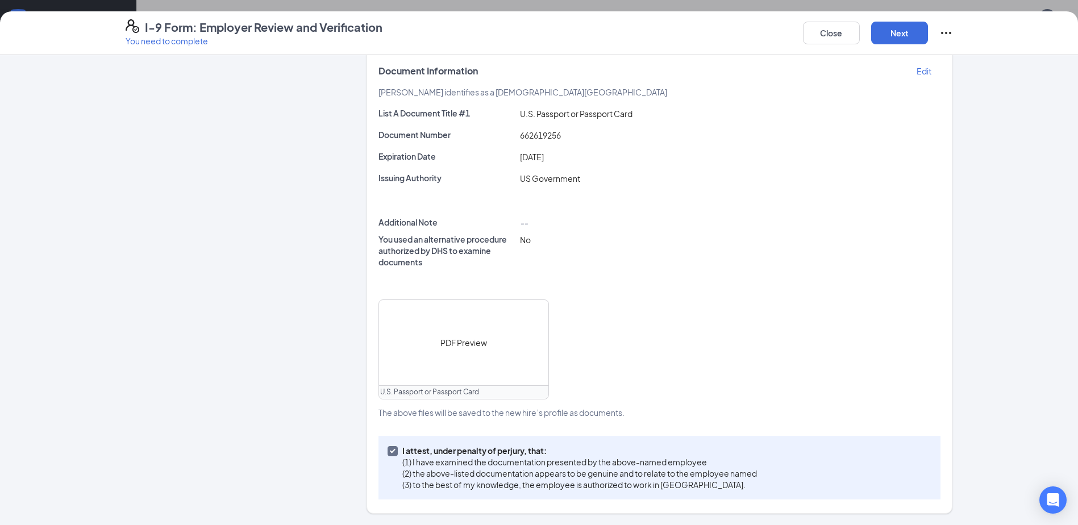
scroll to position [0, 0]
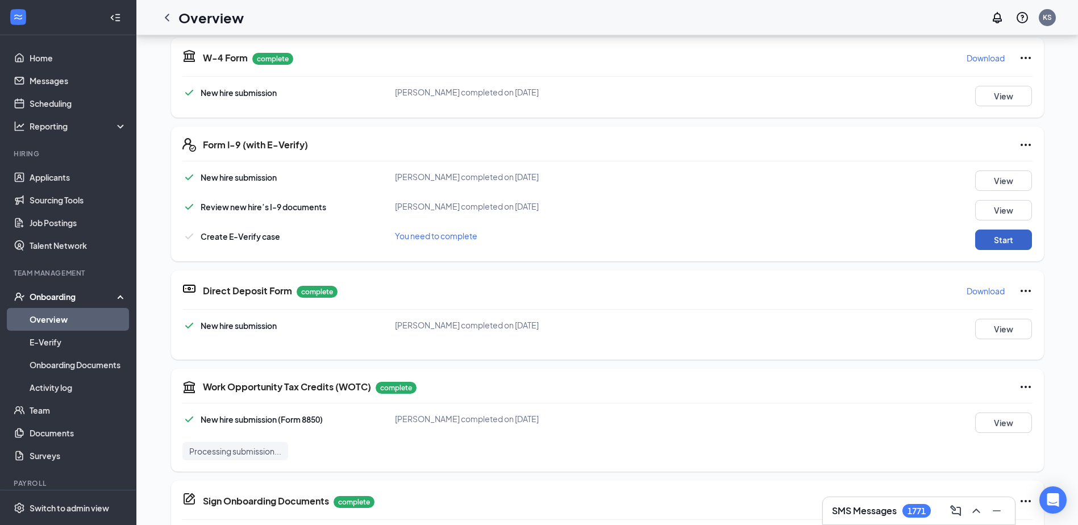
click at [999, 234] on button "Start" at bounding box center [1003, 240] width 57 height 20
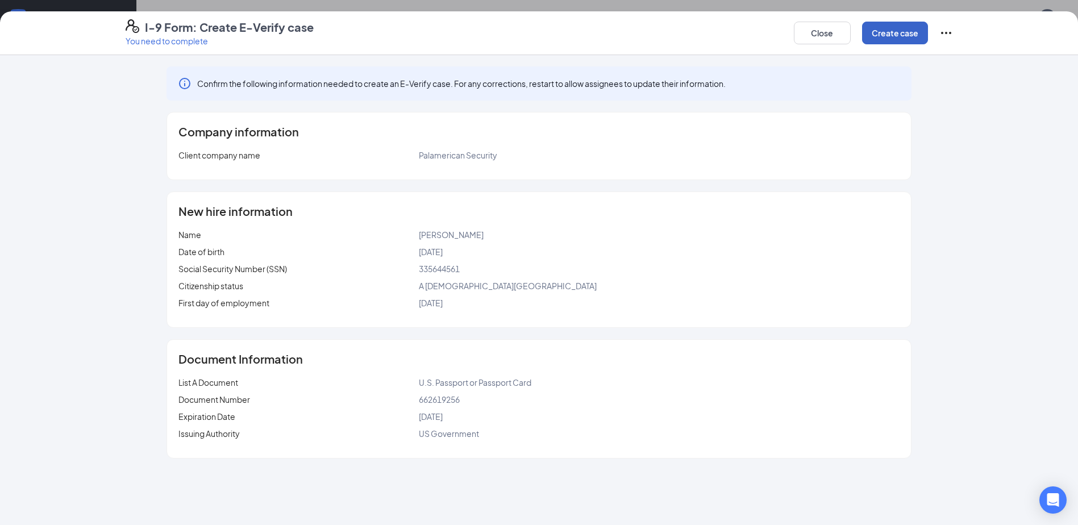
click at [891, 34] on button "Create case" at bounding box center [895, 33] width 66 height 23
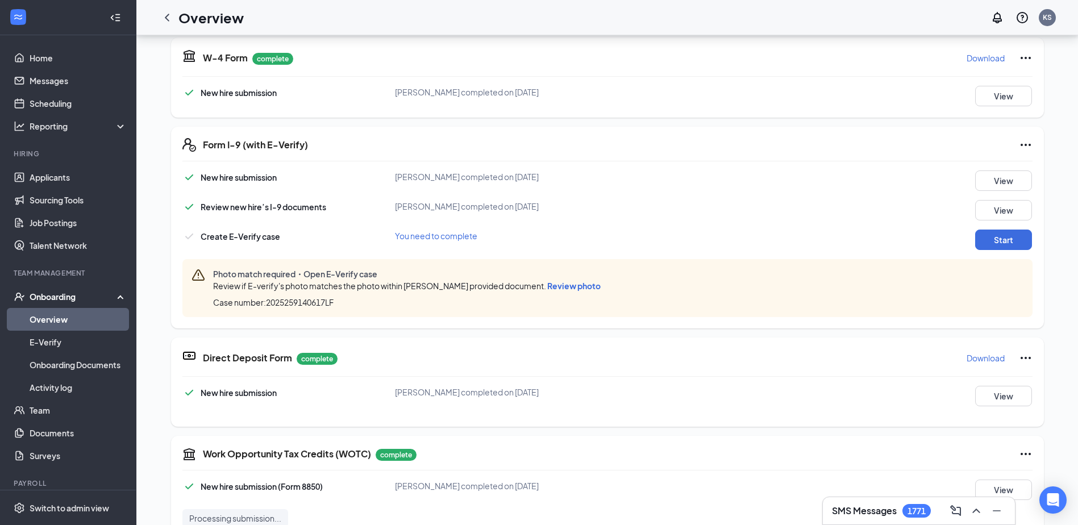
click at [579, 282] on span "Review photo" at bounding box center [573, 286] width 53 height 10
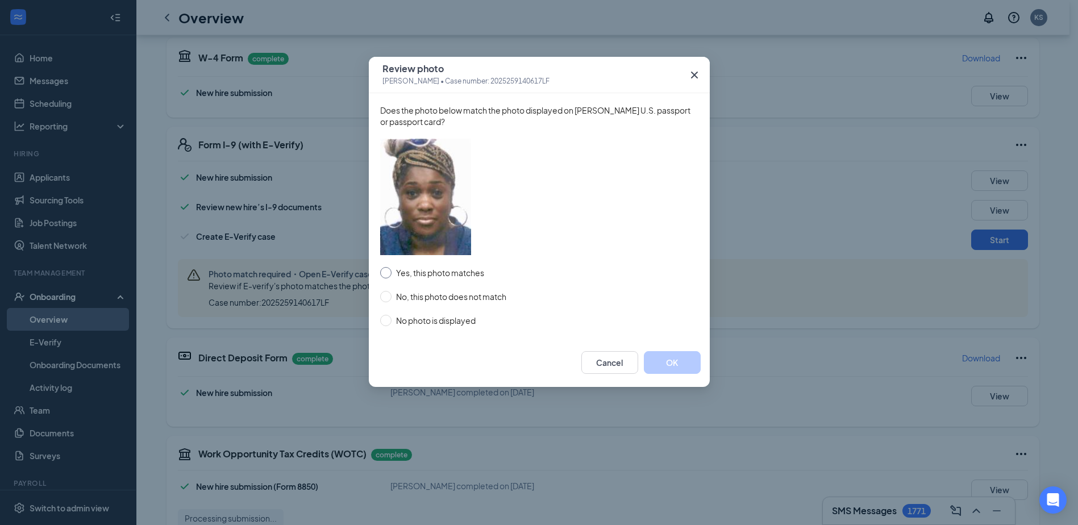
click at [385, 272] on input "Yes, this photo matches" at bounding box center [385, 272] width 11 height 11
radio input "true"
click at [566, 71] on div "Review photo Belinda Williams • Case number: 2025259140617LF" at bounding box center [539, 75] width 341 height 36
drag, startPoint x: 653, startPoint y: 356, endPoint x: 661, endPoint y: 357, distance: 8.0
click at [654, 356] on button "OK" at bounding box center [672, 362] width 57 height 23
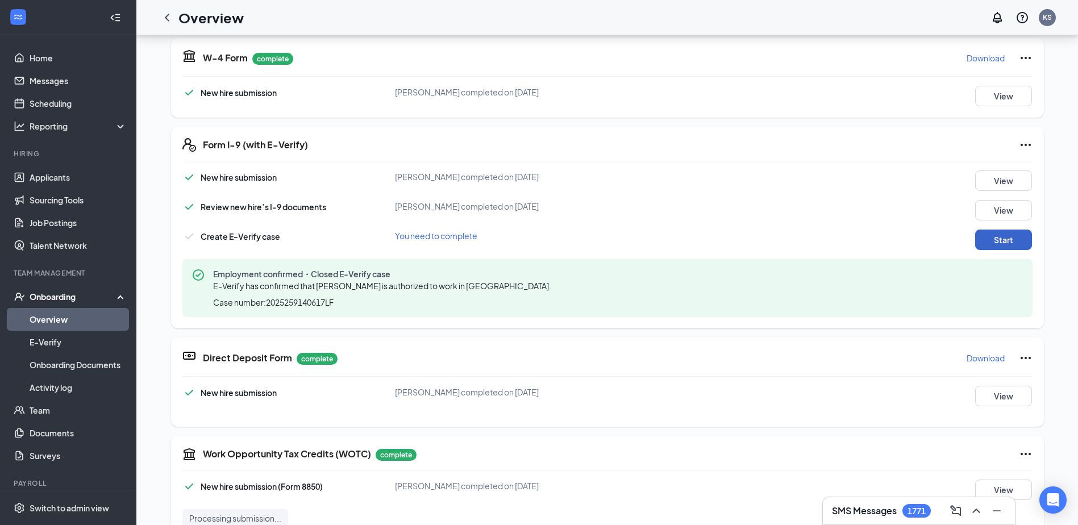
click at [990, 235] on button "Start" at bounding box center [1003, 240] width 57 height 20
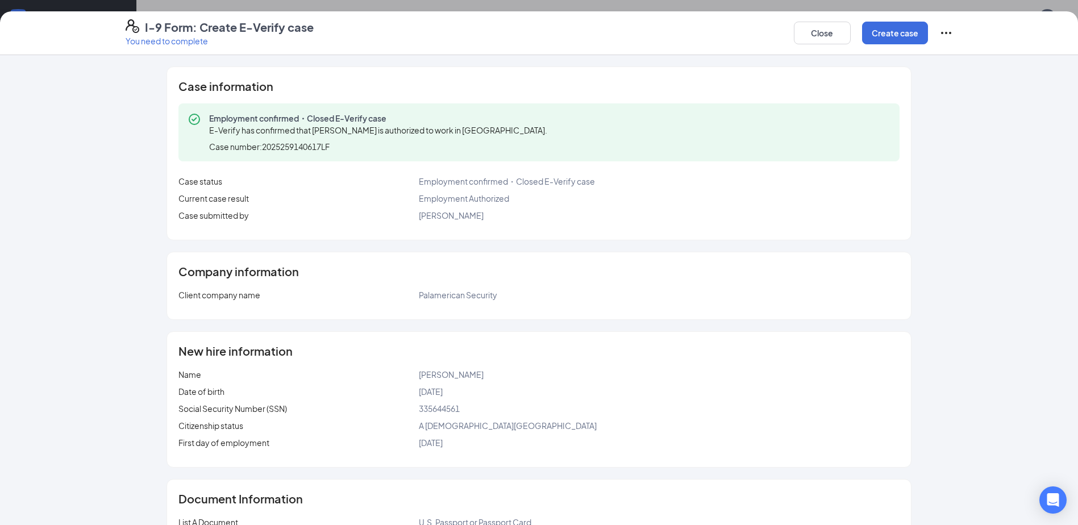
click at [945, 39] on icon "Ellipses" at bounding box center [946, 33] width 14 height 14
click at [965, 57] on span "Mark as complete" at bounding box center [988, 56] width 66 height 11
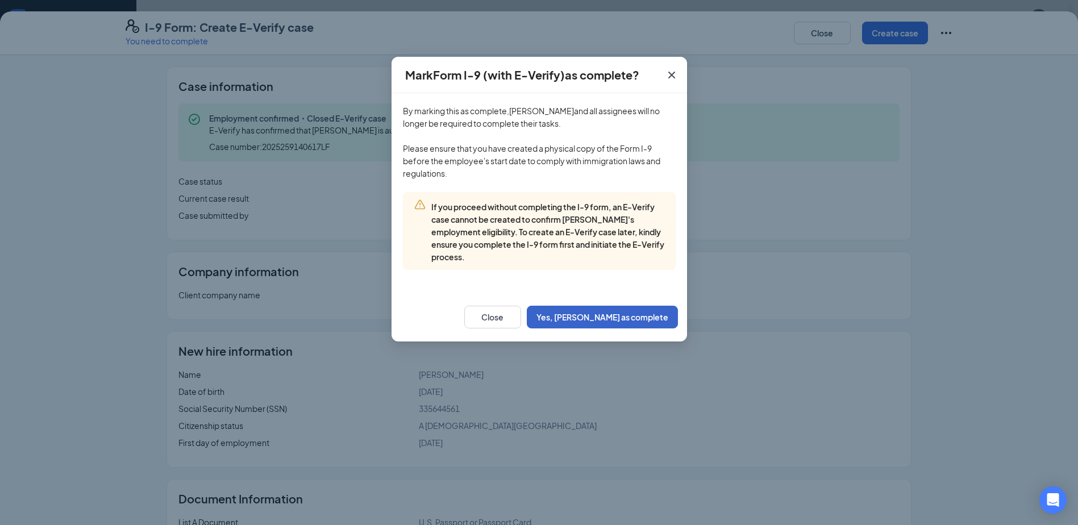
click at [632, 310] on button "Yes, mark as complete" at bounding box center [602, 317] width 151 height 23
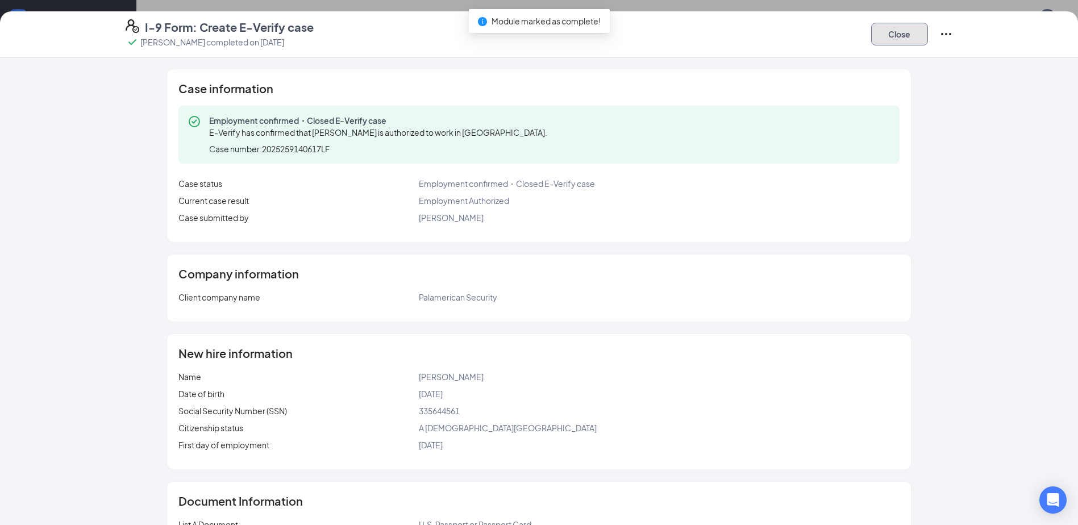
click at [890, 34] on button "Close" at bounding box center [899, 34] width 57 height 23
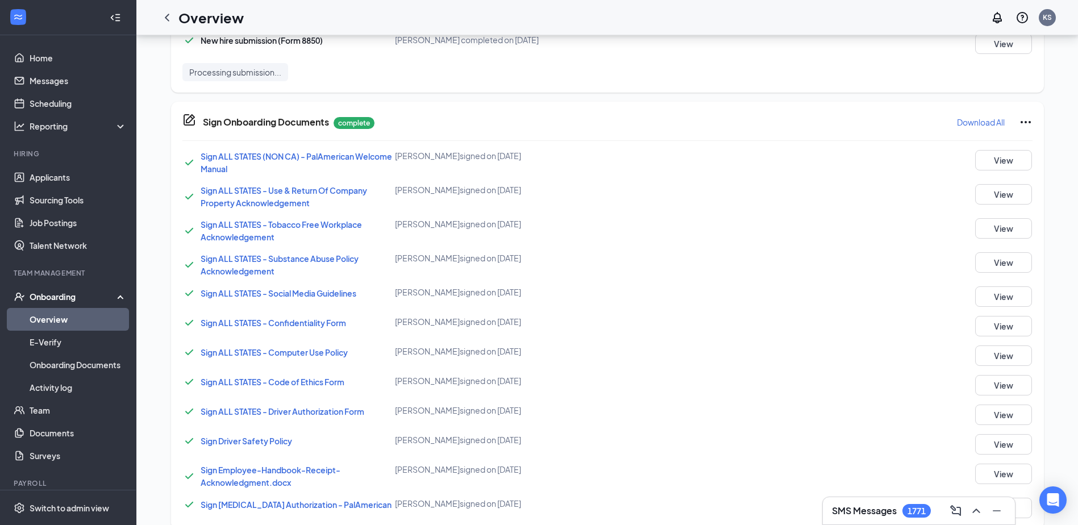
scroll to position [842, 0]
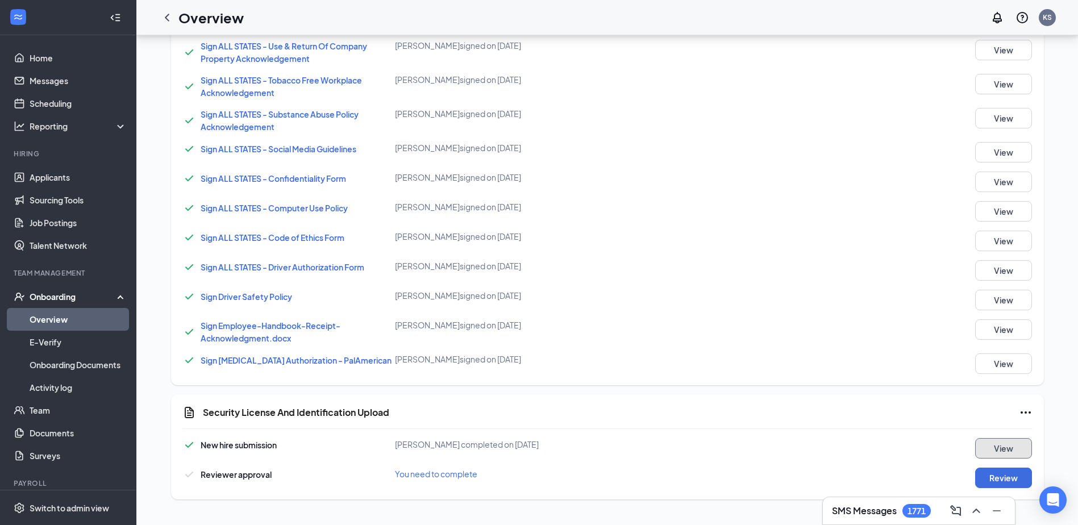
click at [986, 447] on button "View" at bounding box center [1003, 448] width 57 height 20
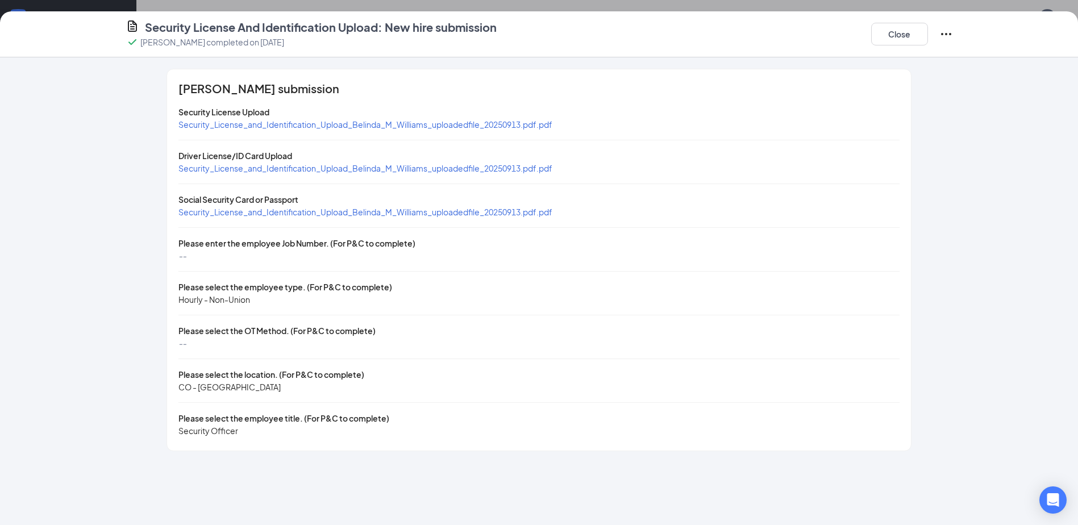
click at [949, 31] on icon "Ellipses" at bounding box center [946, 34] width 14 height 14
click at [897, 34] on button "Close" at bounding box center [899, 34] width 57 height 23
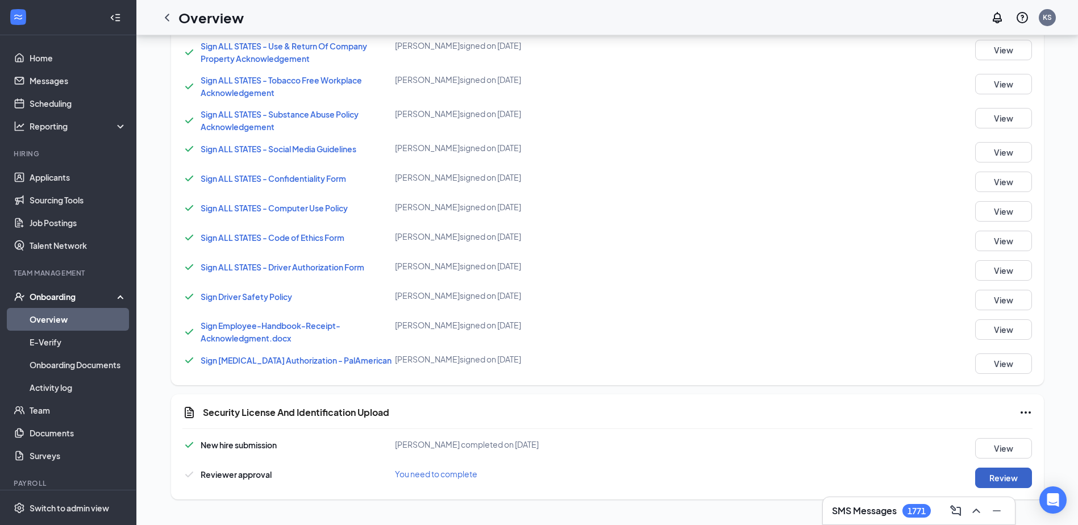
click at [984, 480] on button "Review" at bounding box center [1003, 478] width 57 height 20
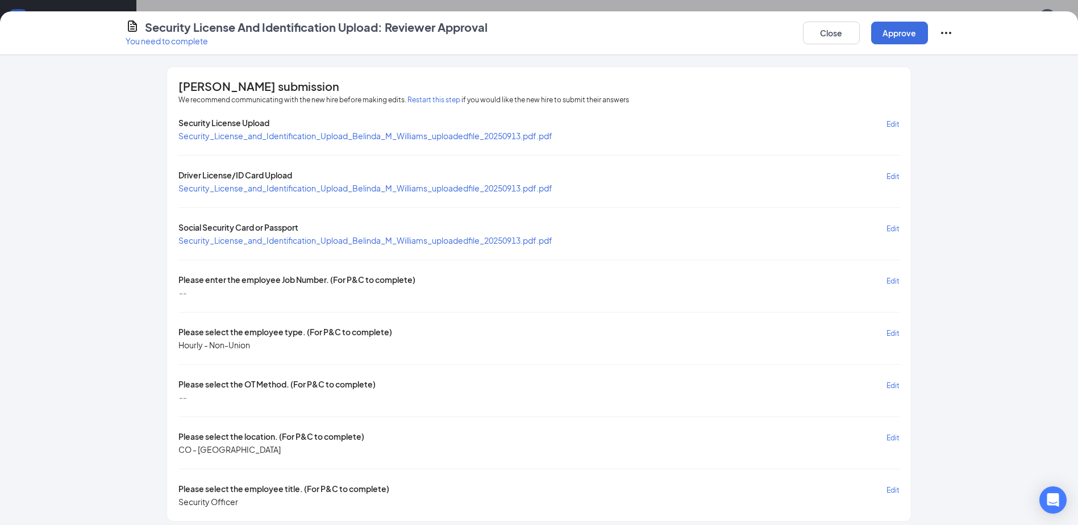
click at [897, 283] on div "Belinda M Williams's submission We recommend communicating with the new hire be…" at bounding box center [538, 294] width 743 height 454
click at [896, 280] on div "Belinda M Williams's submission We recommend communicating with the new hire be…" at bounding box center [538, 294] width 743 height 454
click at [888, 280] on span "Edit" at bounding box center [892, 281] width 13 height 9
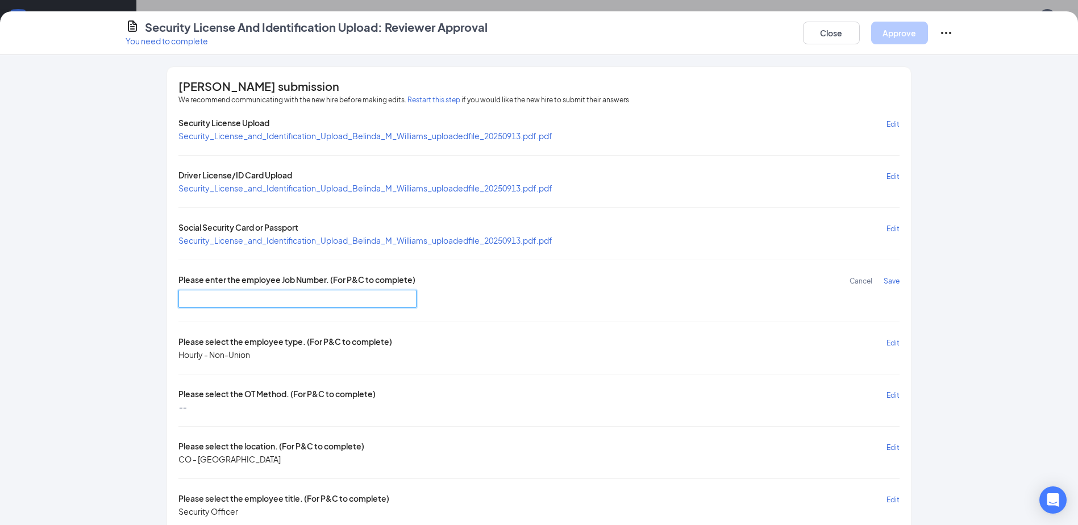
click at [266, 298] on input "text" at bounding box center [297, 299] width 238 height 18
type input "DR4009"
click at [891, 278] on span "Save" at bounding box center [892, 281] width 16 height 9
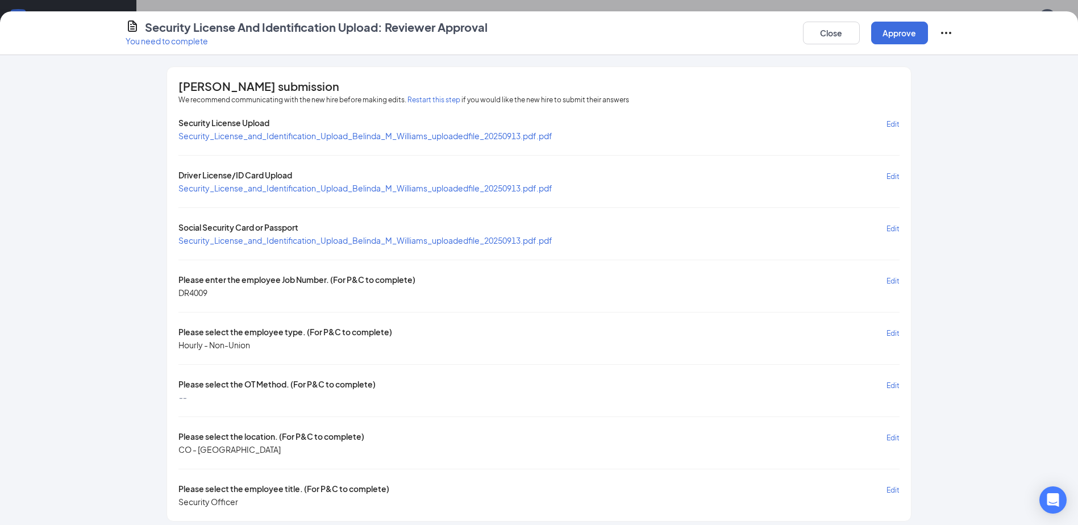
click at [890, 331] on span "Edit" at bounding box center [892, 333] width 13 height 9
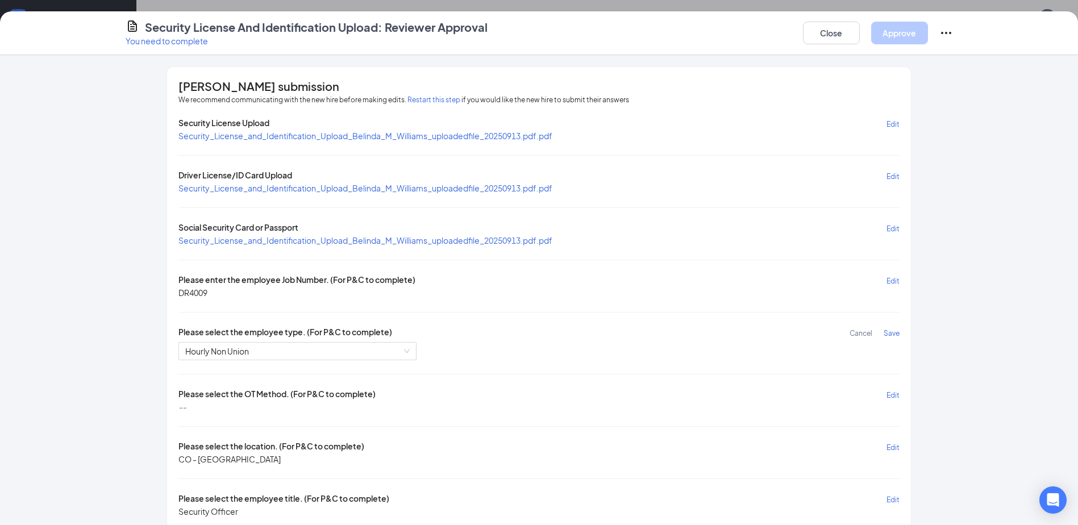
click at [891, 332] on span "Save" at bounding box center [892, 333] width 16 height 9
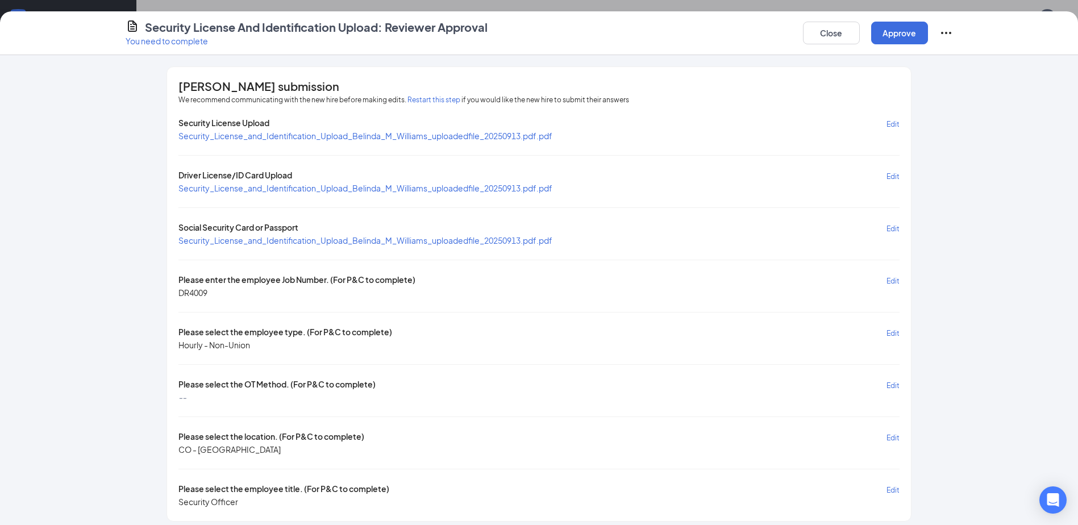
click at [889, 385] on span "Edit" at bounding box center [892, 385] width 13 height 9
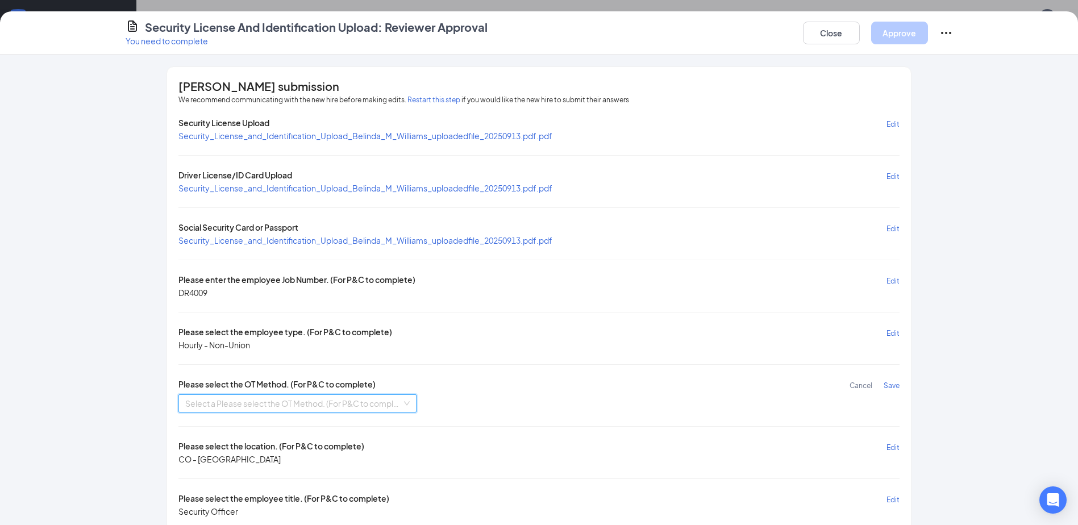
click at [242, 404] on input "search" at bounding box center [293, 403] width 216 height 17
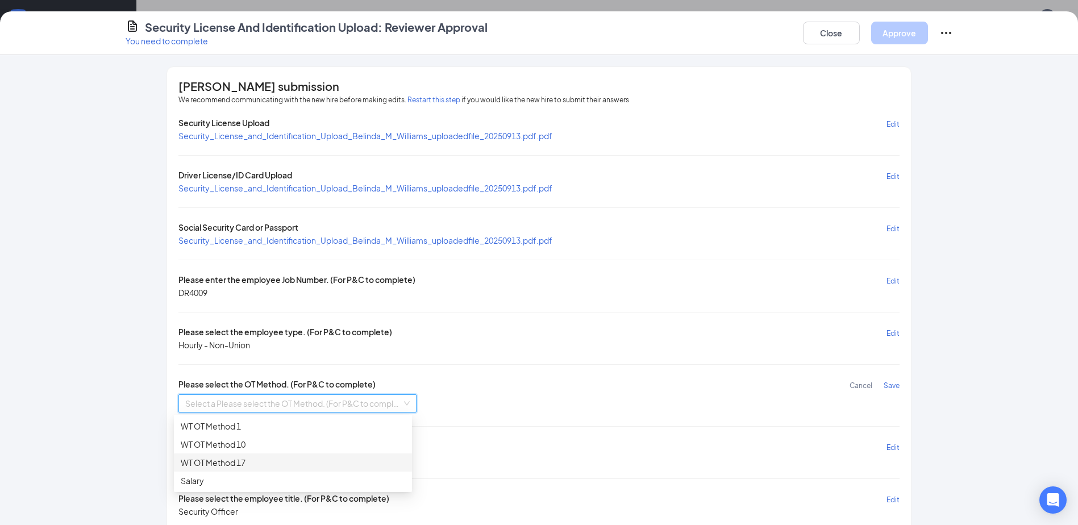
click at [243, 459] on div "WT OT Method 17" at bounding box center [293, 462] width 224 height 13
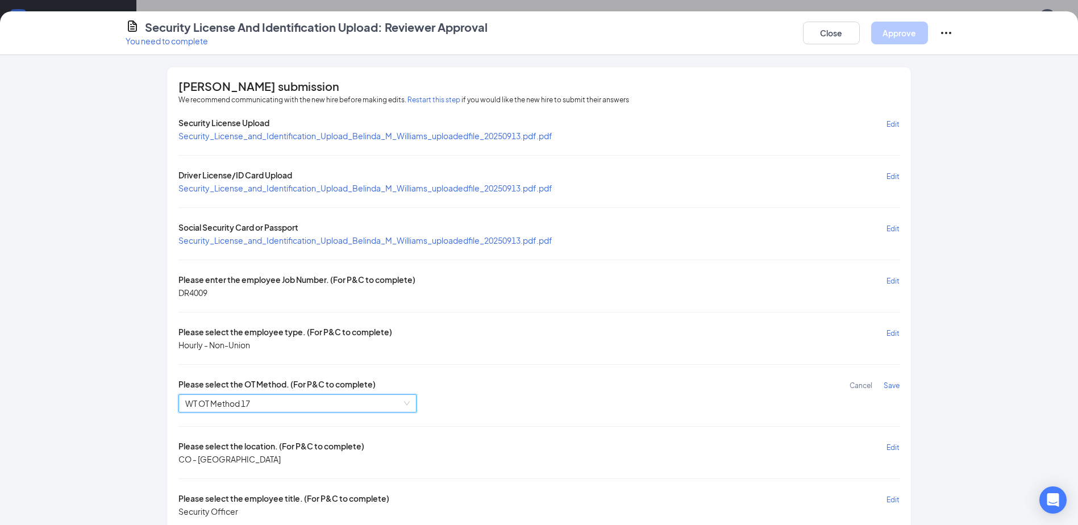
click at [893, 385] on span "Save" at bounding box center [892, 385] width 16 height 9
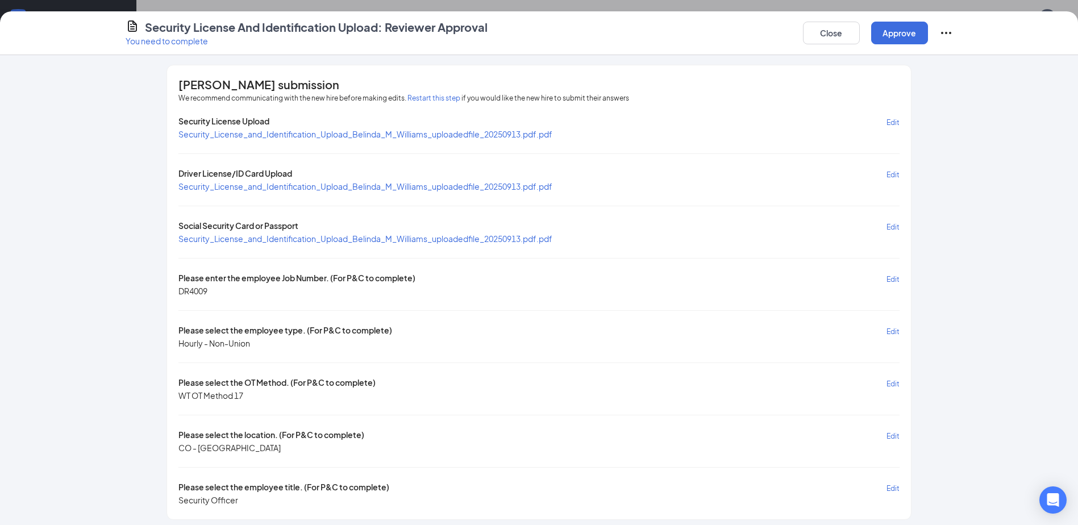
scroll to position [0, 0]
click at [899, 27] on button "Approve" at bounding box center [899, 33] width 57 height 23
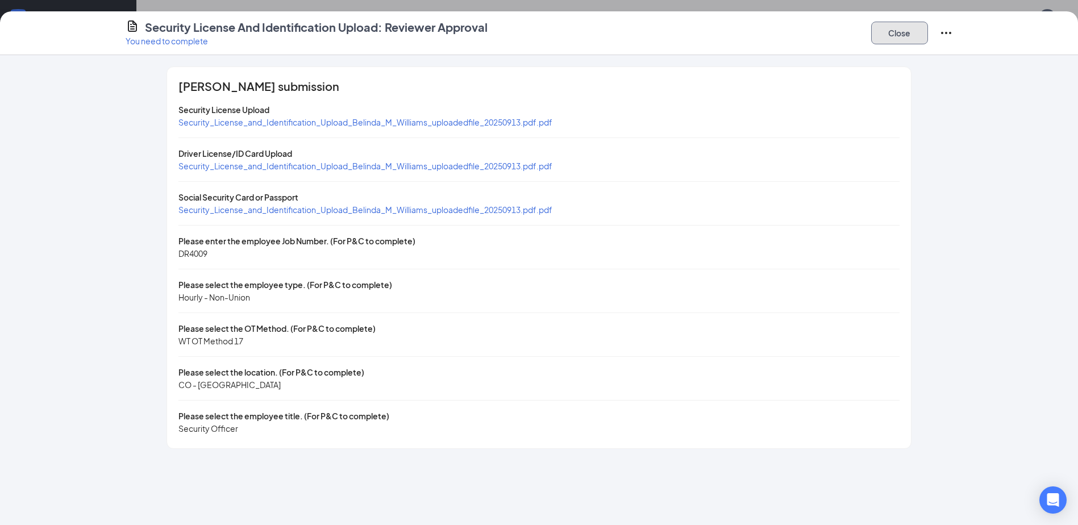
click at [880, 31] on button "Close" at bounding box center [899, 33] width 57 height 23
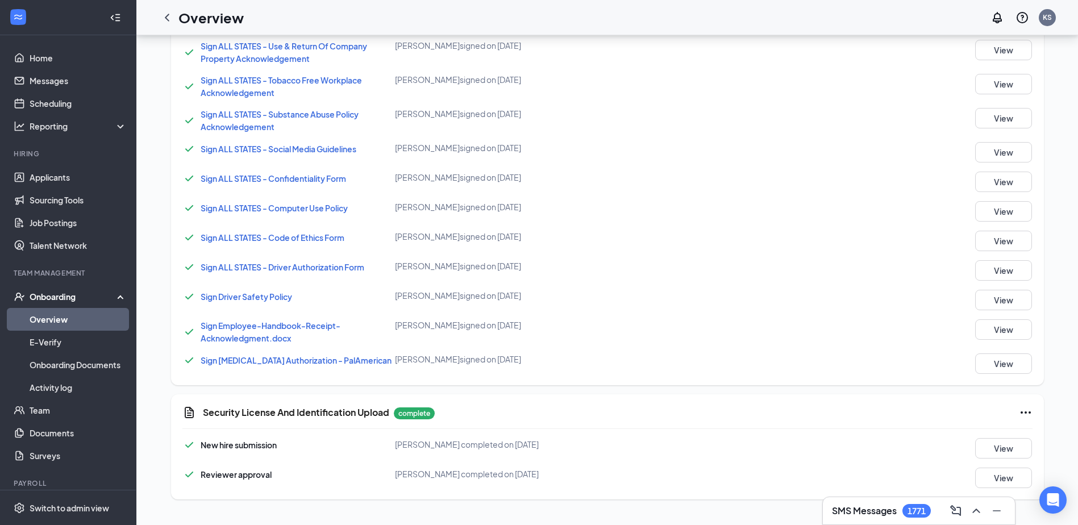
click at [168, 13] on icon "ChevronLeft" at bounding box center [167, 18] width 14 height 14
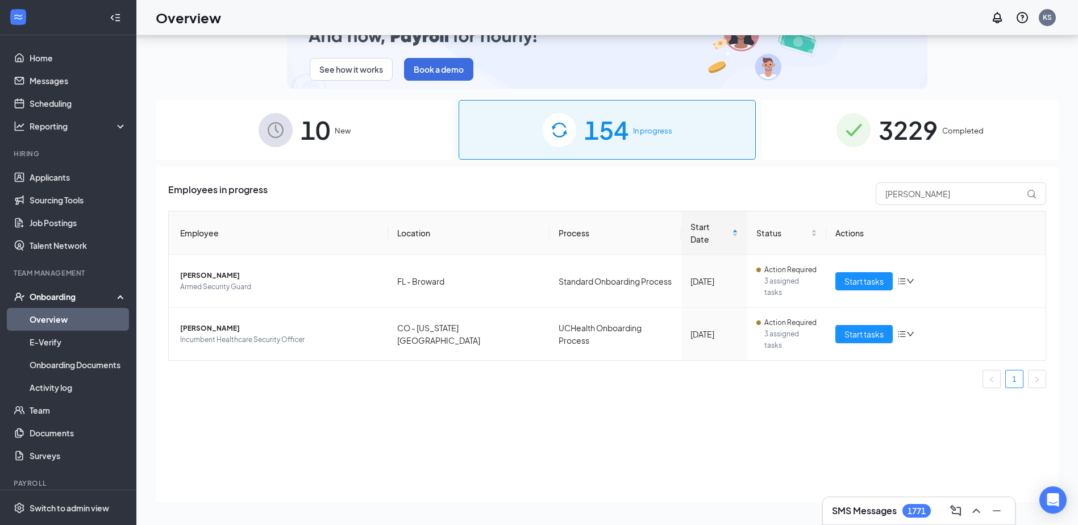
click at [631, 128] on div "154 In progress" at bounding box center [607, 130] width 297 height 60
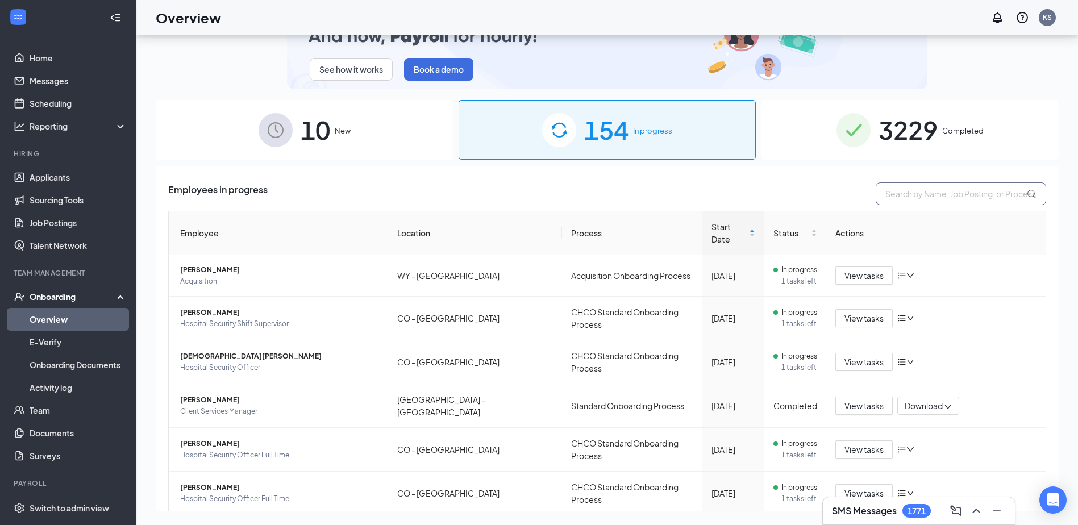
click at [878, 188] on input "text" at bounding box center [961, 193] width 170 height 23
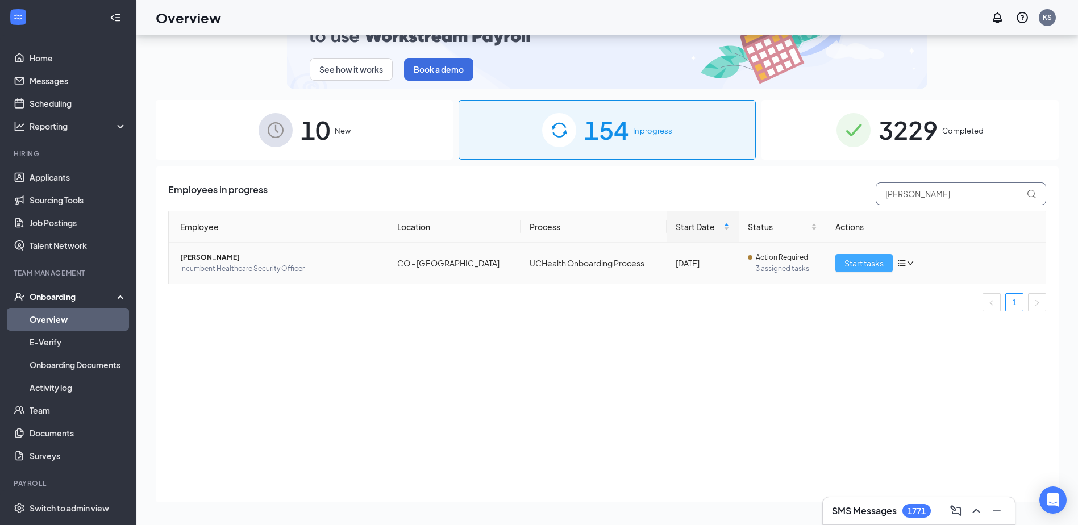
type input "blake"
click at [859, 257] on span "Start tasks" at bounding box center [863, 263] width 39 height 13
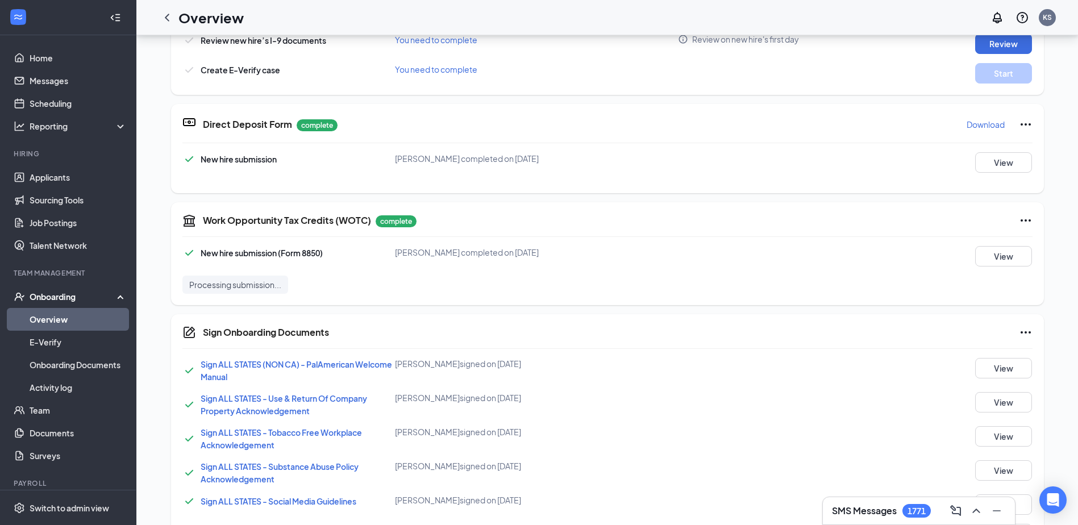
scroll to position [425, 0]
drag, startPoint x: 165, startPoint y: 15, endPoint x: 165, endPoint y: 29, distance: 14.2
click at [166, 15] on icon "ChevronLeft" at bounding box center [167, 18] width 14 height 14
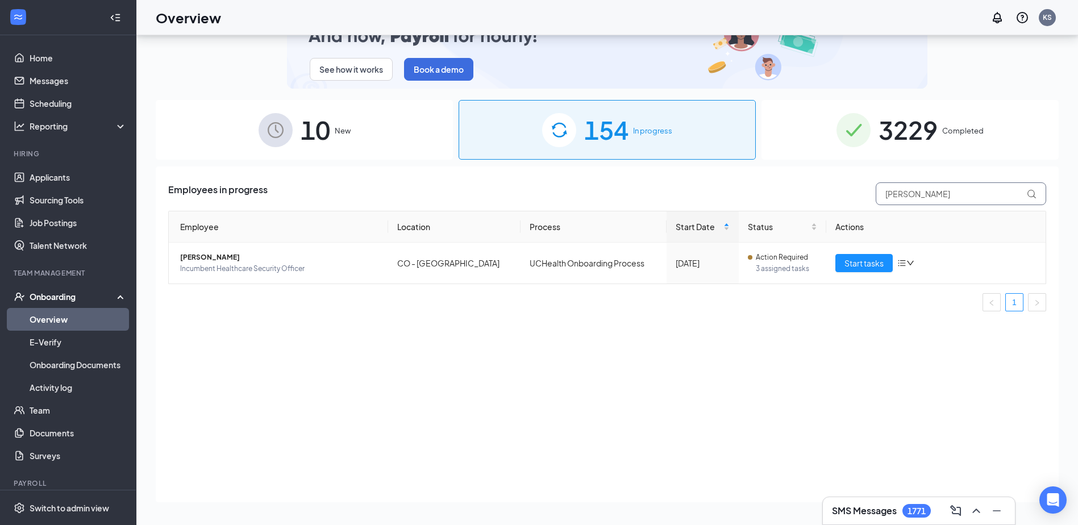
drag, startPoint x: 922, startPoint y: 193, endPoint x: 774, endPoint y: 197, distance: 148.4
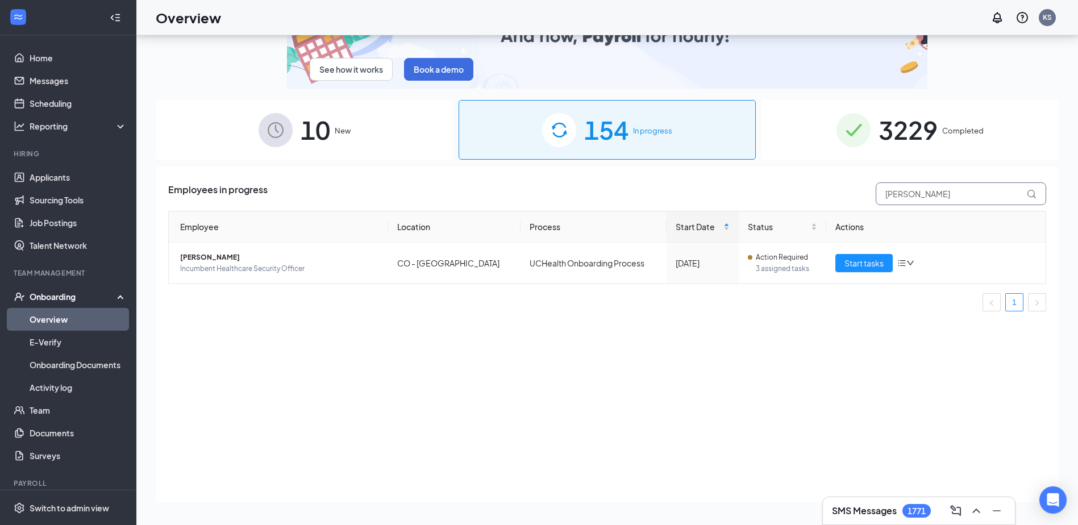
click at [784, 197] on div "Employees in progress blake" at bounding box center [607, 193] width 878 height 23
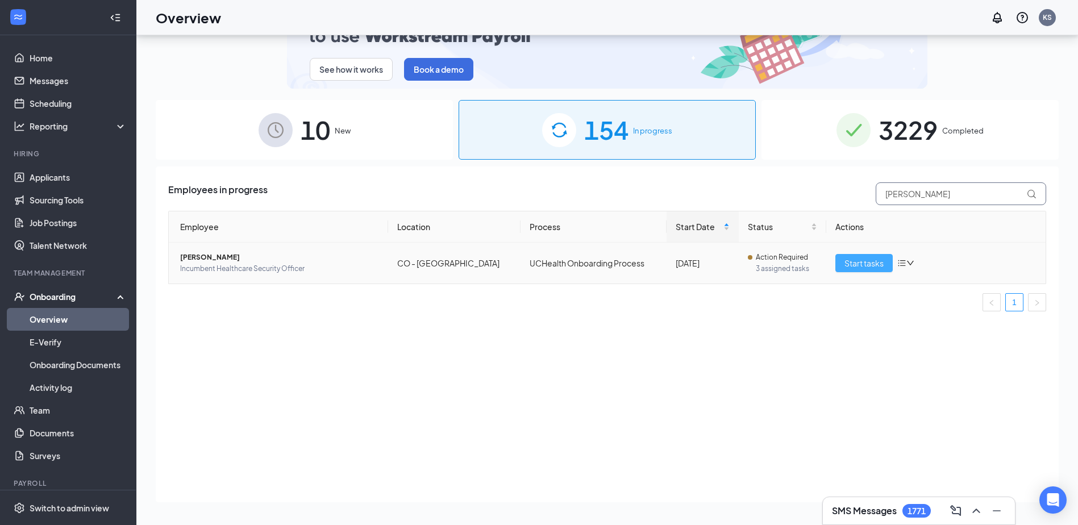
type input "gibson"
click at [864, 257] on span "Start tasks" at bounding box center [863, 263] width 39 height 13
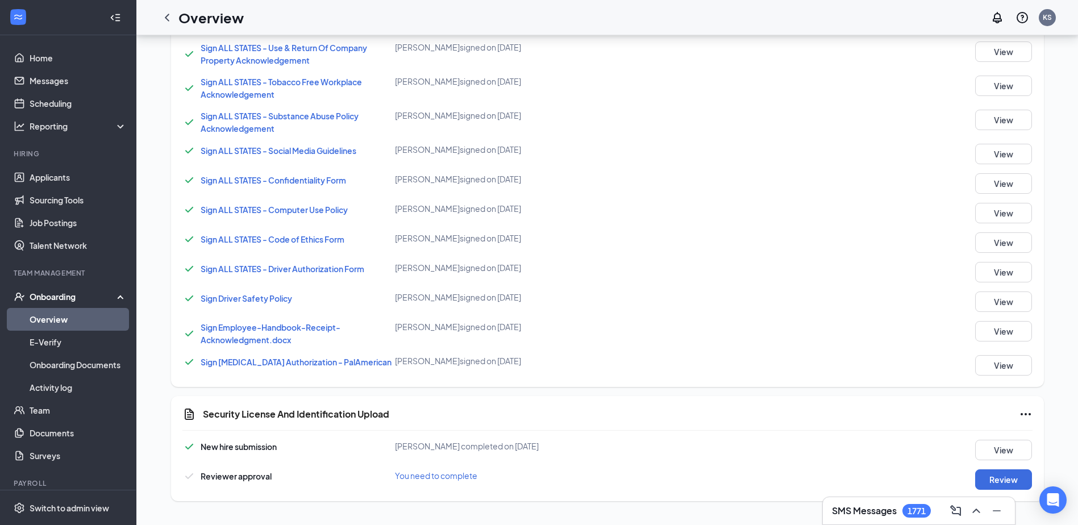
scroll to position [770, 0]
click at [987, 443] on button "View" at bounding box center [1003, 448] width 57 height 20
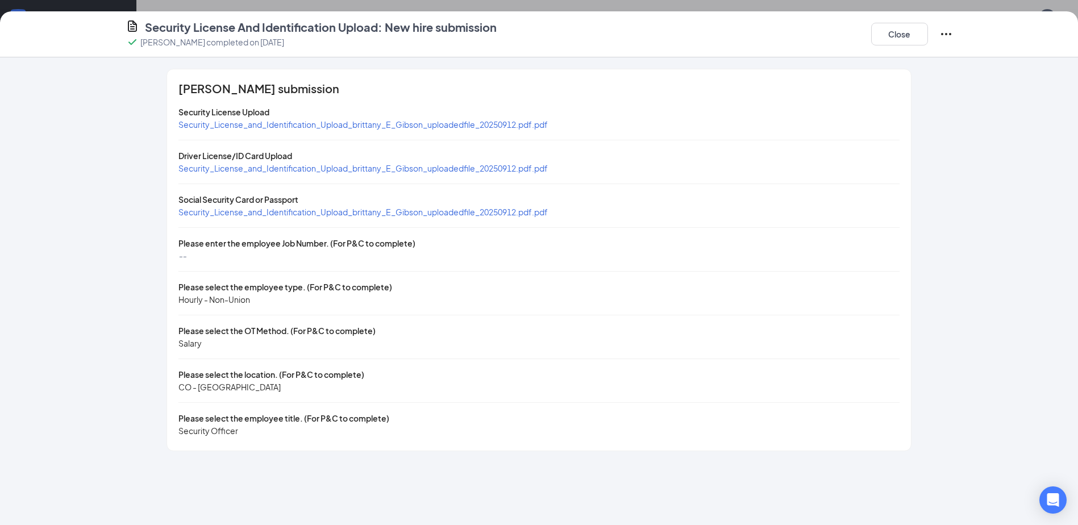
click at [326, 166] on span "Security_License_and_Identification_Upload_brittany_E_Gibson_uploadedfile_20250…" at bounding box center [362, 168] width 369 height 10
click at [317, 213] on span "Security_License_and_Identification_Upload_brittany_E_Gibson_uploadedfile_20250…" at bounding box center [362, 212] width 369 height 10
drag, startPoint x: 908, startPoint y: 39, endPoint x: 899, endPoint y: 39, distance: 9.1
click at [908, 39] on button "Close" at bounding box center [899, 34] width 57 height 23
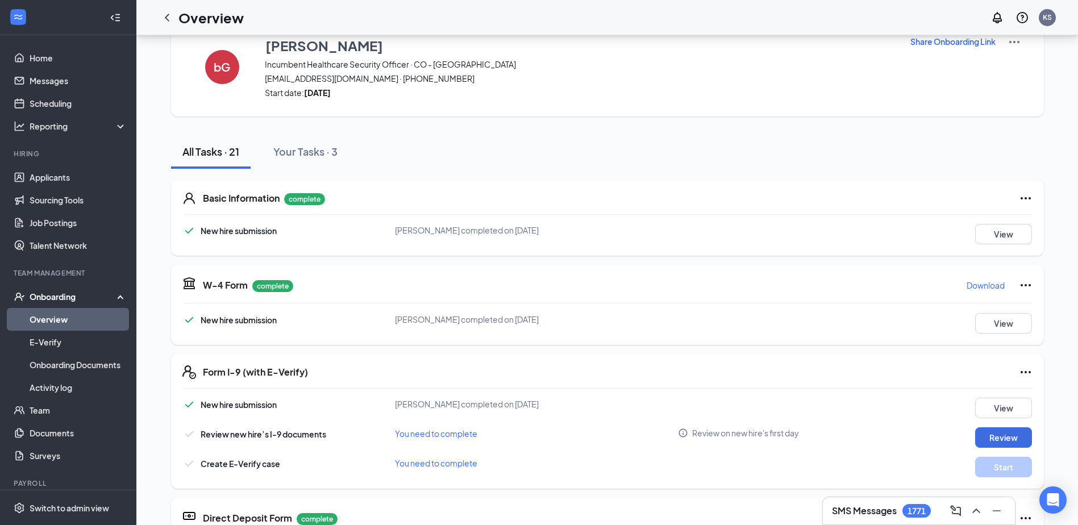
scroll to position [12, 0]
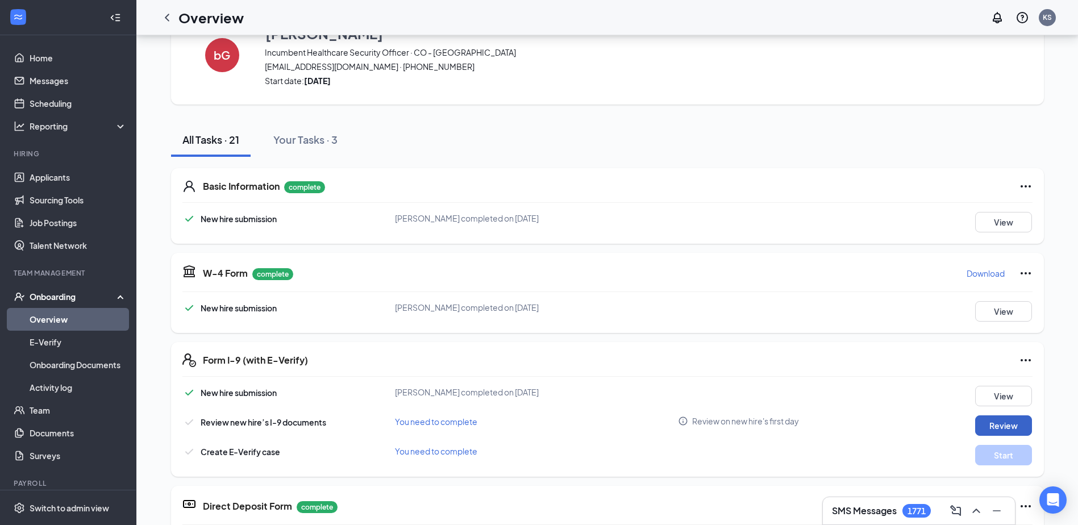
click at [993, 423] on button "Review" at bounding box center [1003, 425] width 57 height 20
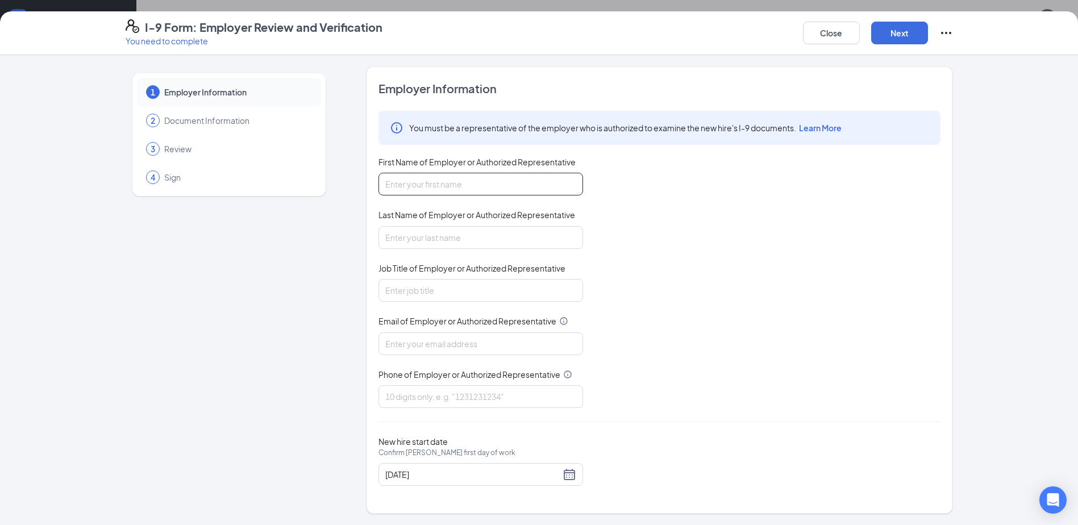
click at [434, 193] on input "First Name of Employer or Authorized Representative" at bounding box center [480, 184] width 205 height 23
type input "[PERSON_NAME]"
type input "Stoberski"
type input "[EMAIL_ADDRESS][DOMAIN_NAME]"
type input "4125380492"
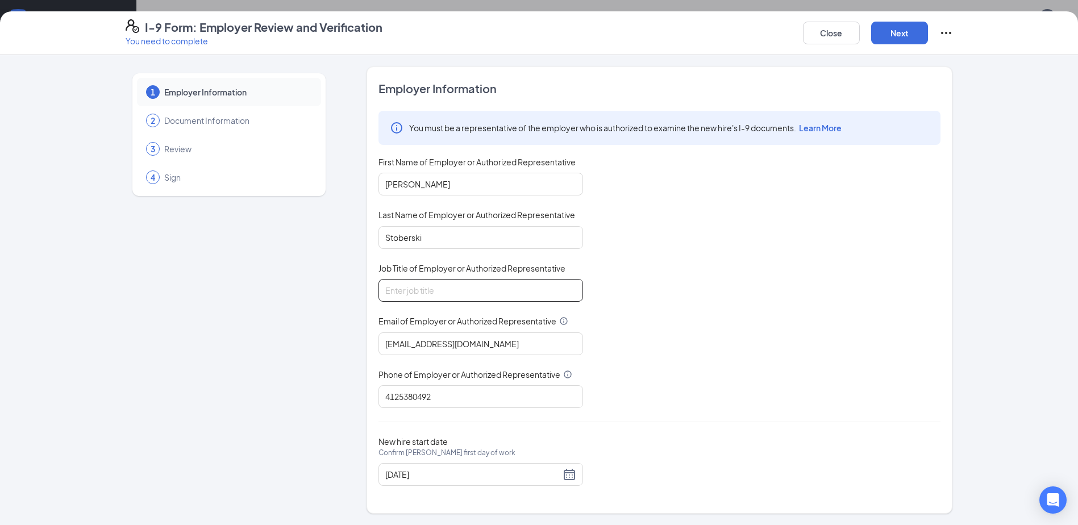
click at [427, 294] on input "Job Title of Employer or Authorized Representative" at bounding box center [480, 290] width 205 height 23
type input "Director, People & Culture"
click at [907, 28] on button "Next" at bounding box center [899, 33] width 57 height 23
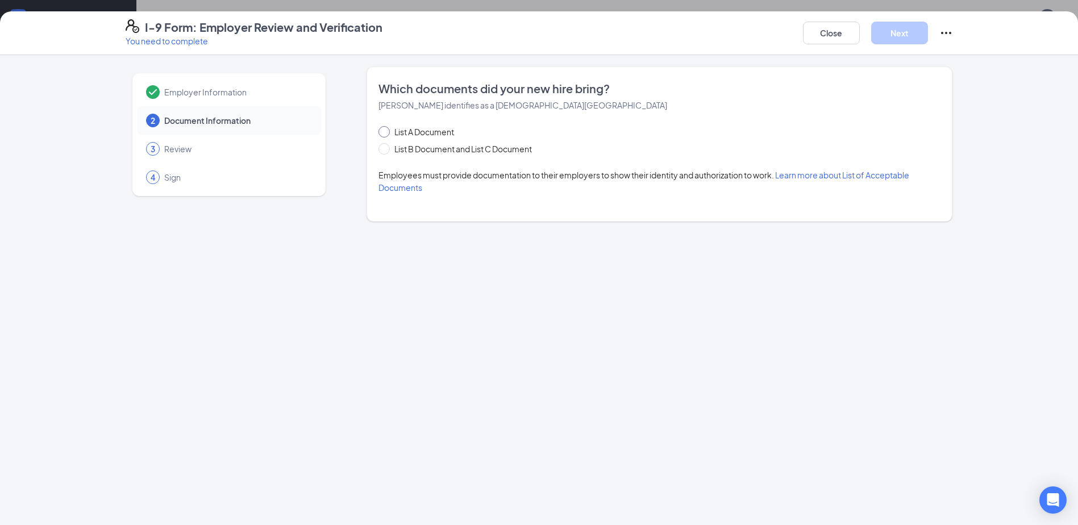
click at [388, 132] on span at bounding box center [383, 131] width 11 height 11
click at [386, 132] on input "List A Document" at bounding box center [382, 130] width 8 height 8
radio input "true"
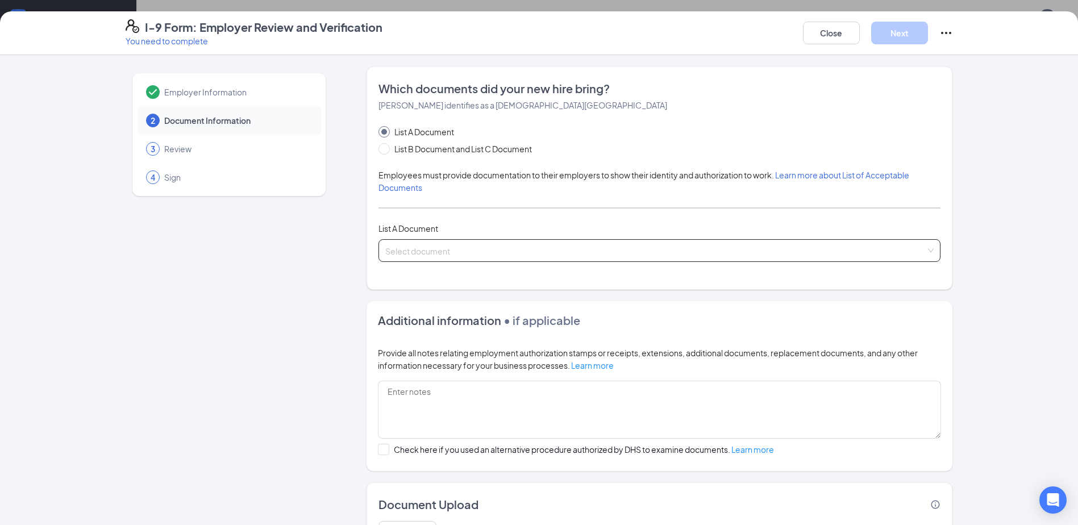
click at [429, 249] on input "search" at bounding box center [655, 248] width 540 height 17
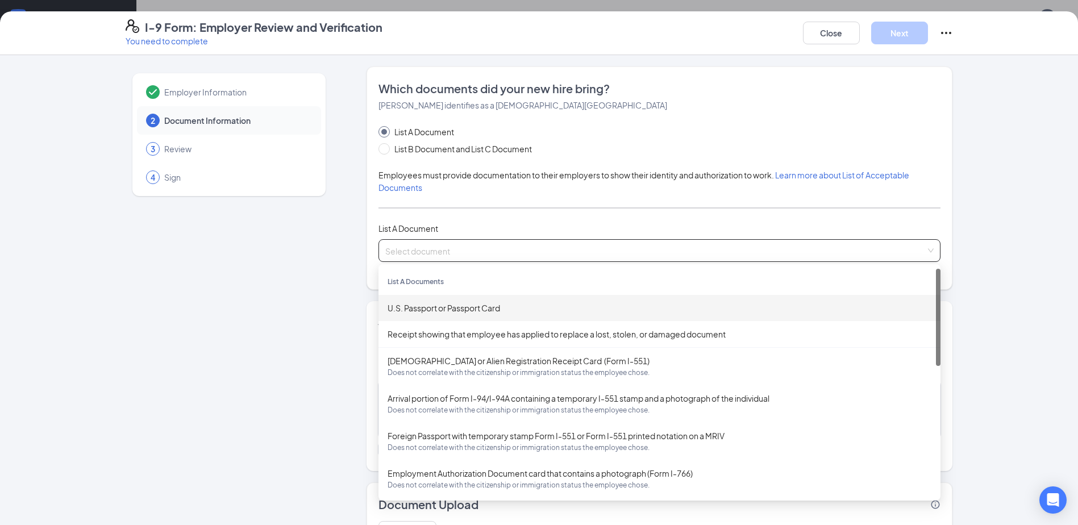
click at [351, 239] on div "Employer Information 2 Document Information 3 Review 4 Sign Which documents did…" at bounding box center [539, 322] width 827 height 513
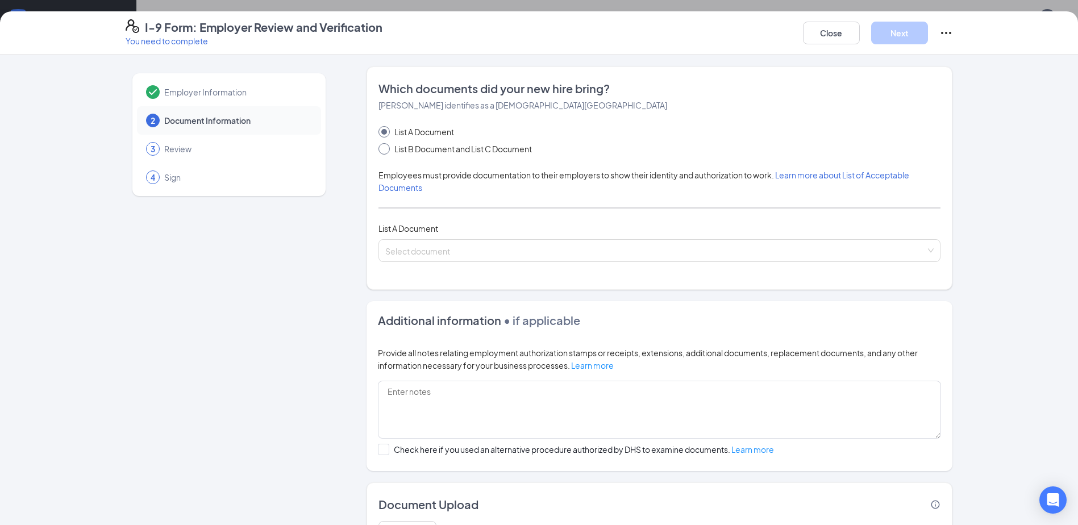
click at [379, 151] on input "List B Document and List C Document" at bounding box center [382, 147] width 8 height 8
radio input "true"
radio input "false"
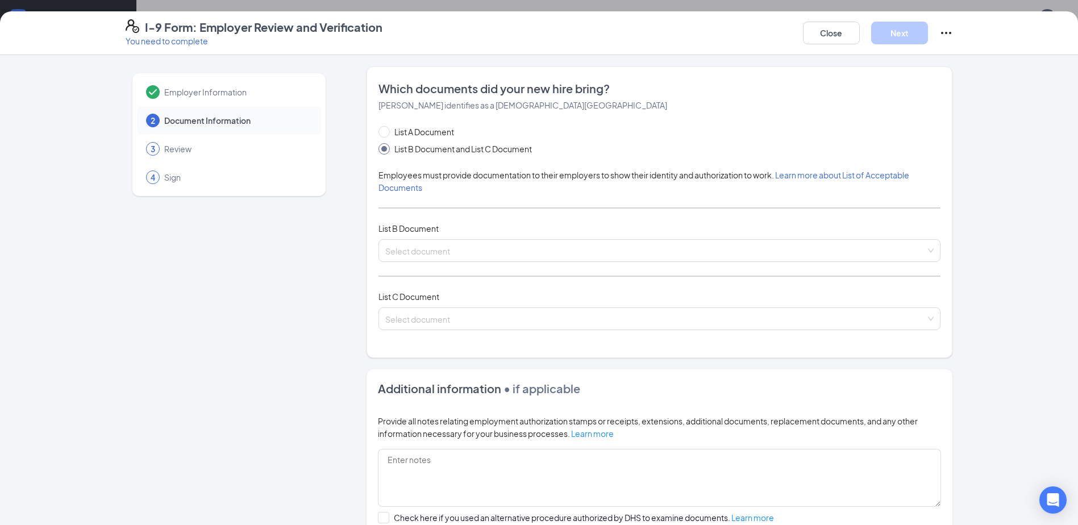
click at [331, 165] on div "Employer Information 2 Document Information 3 Review 4 Sign Which documents did…" at bounding box center [539, 356] width 827 height 581
click at [399, 252] on input "search" at bounding box center [655, 248] width 540 height 17
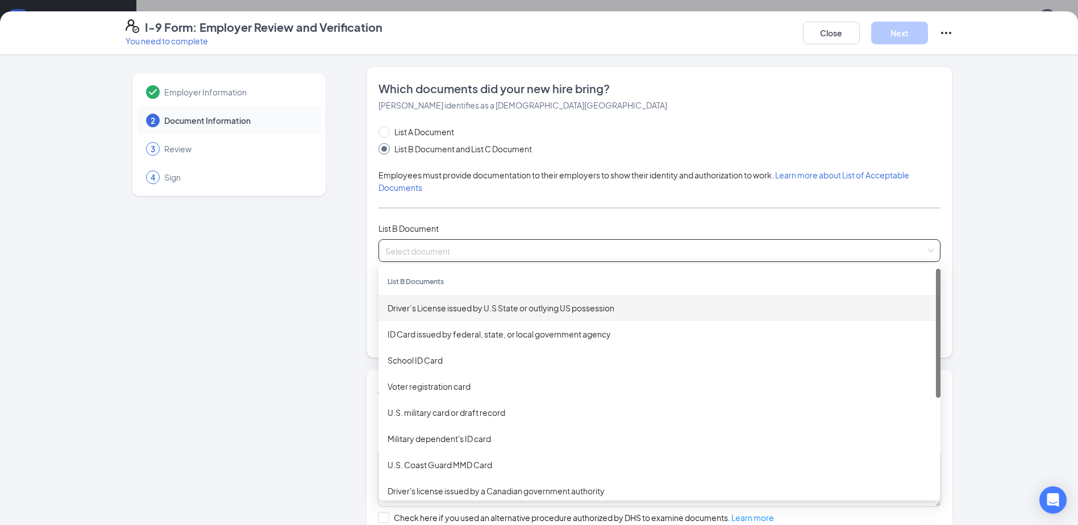
click at [420, 301] on div "Driver’s License issued by U.S State or outlying US possession" at bounding box center [659, 308] width 562 height 26
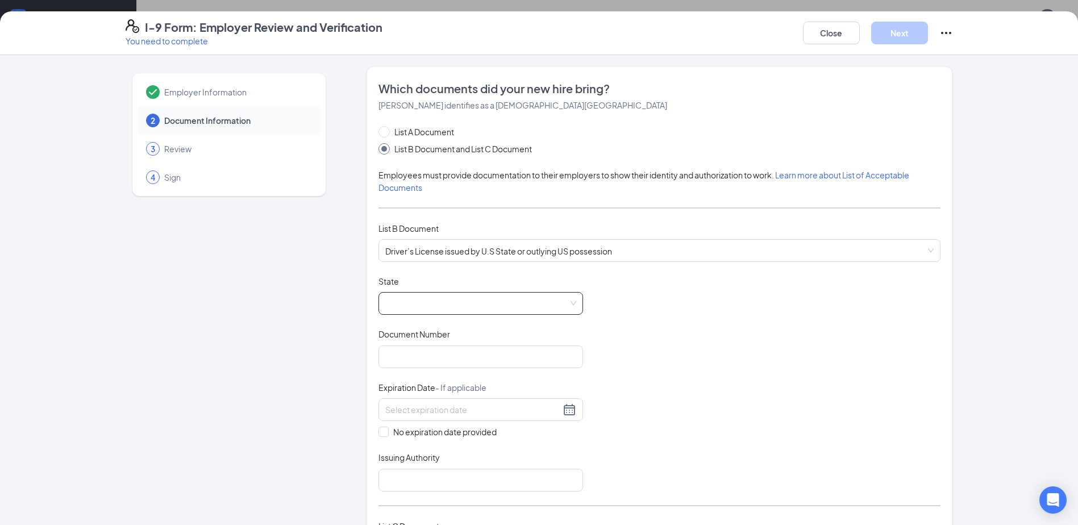
click at [440, 301] on span at bounding box center [480, 304] width 191 height 22
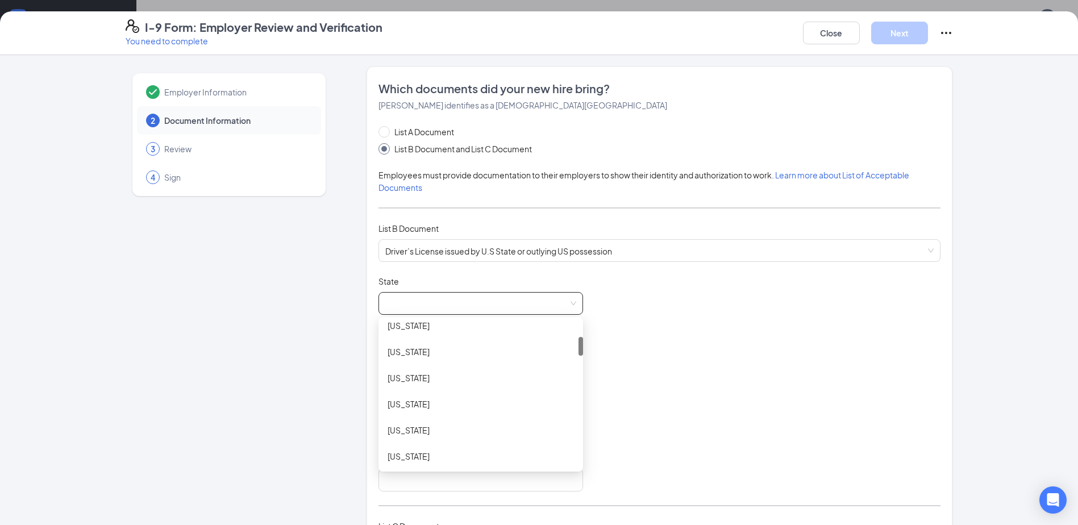
click at [440, 377] on div "[US_STATE]" at bounding box center [481, 378] width 186 height 13
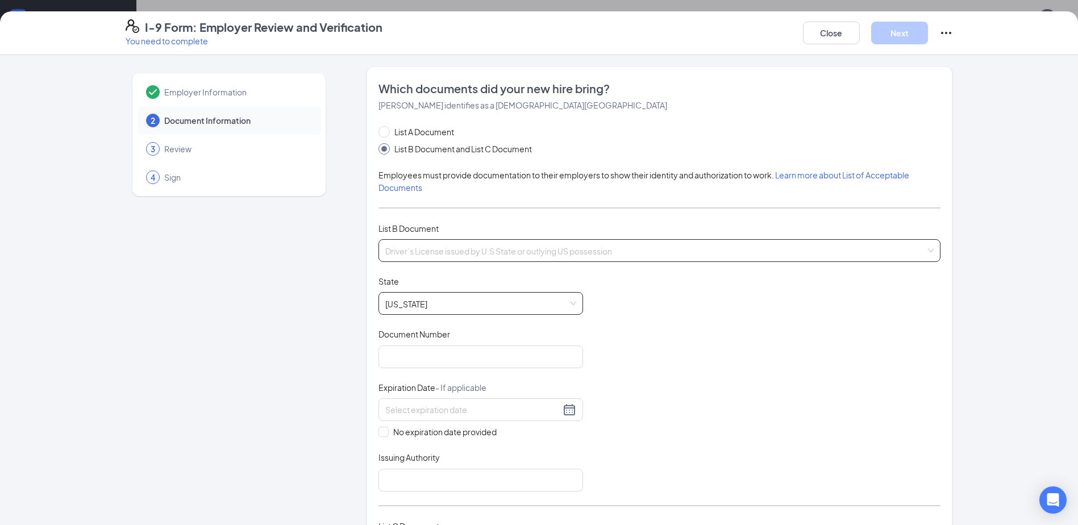
click at [488, 249] on span "Driver’s License issued by U.S State or outlying US possession" at bounding box center [659, 251] width 548 height 22
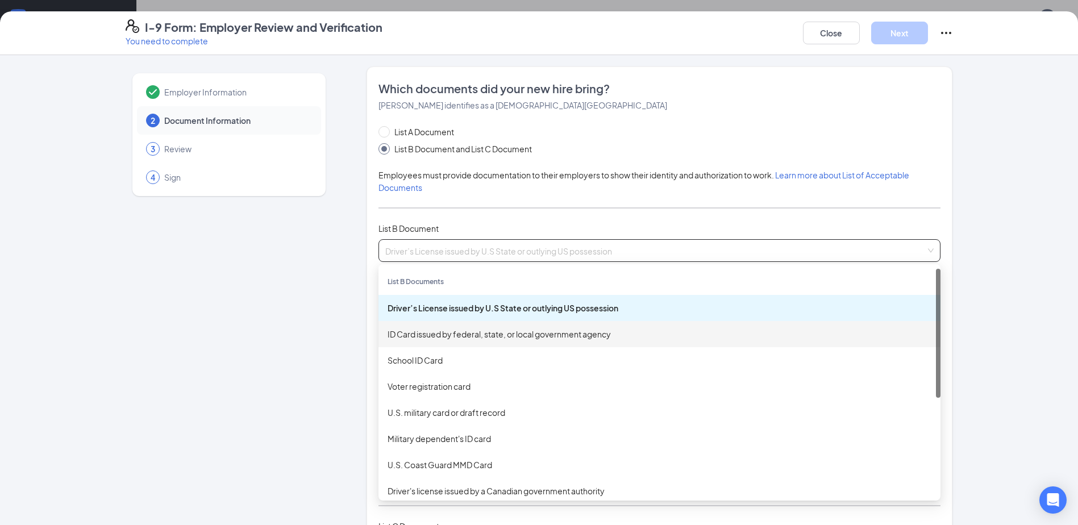
click at [426, 332] on div "ID Card issued by federal, state, or local government agency" at bounding box center [660, 334] width 544 height 13
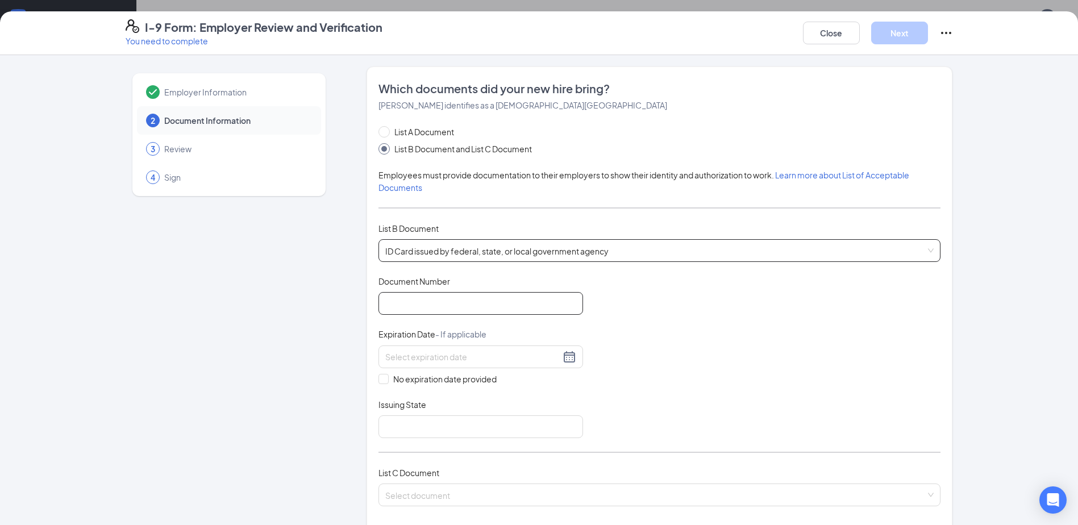
click at [446, 307] on input "Document Number" at bounding box center [480, 303] width 205 height 23
type input "101590130"
type input "11/04/2027"
click at [404, 423] on input "Issuing State" at bounding box center [480, 426] width 205 height 23
type input "CO DMV"
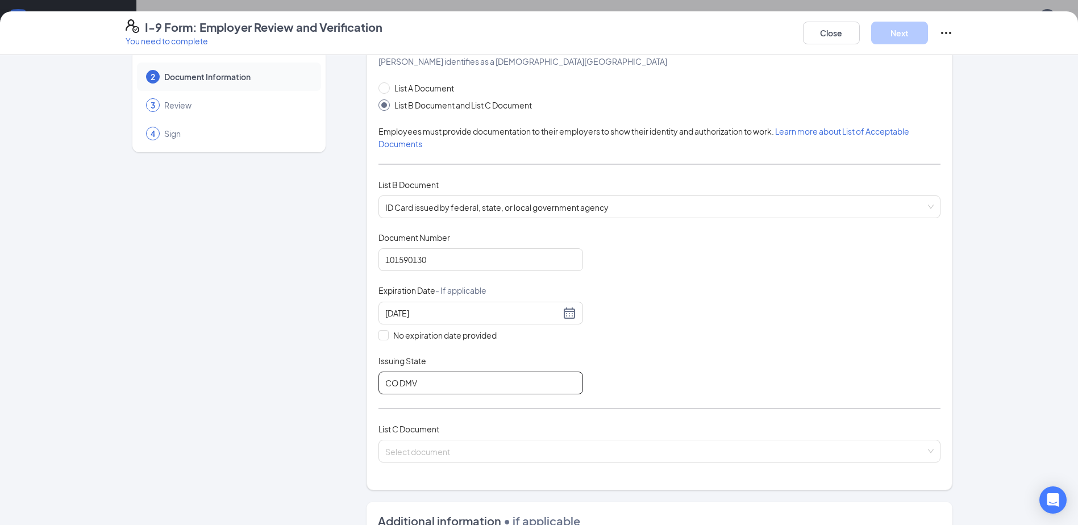
scroll to position [170, 0]
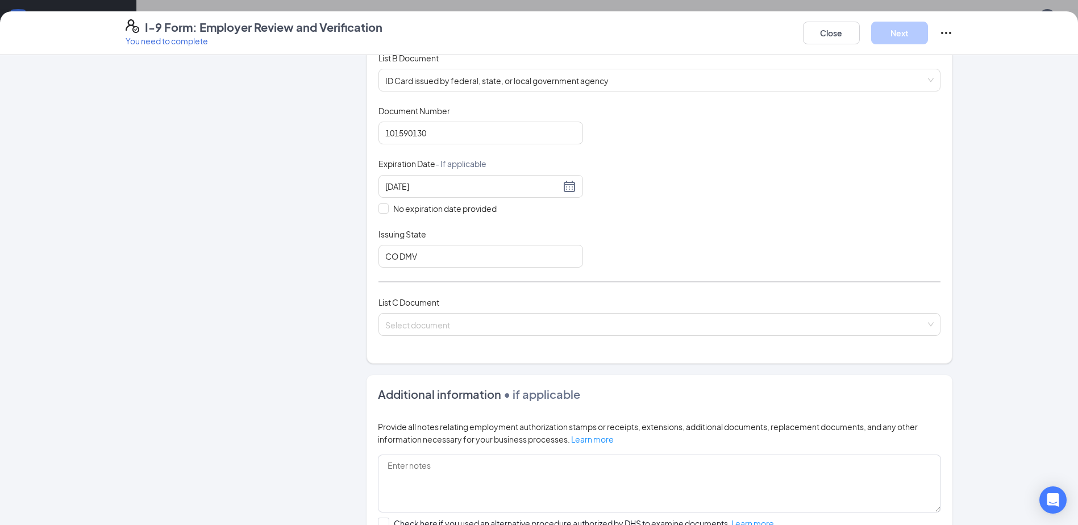
drag, startPoint x: 409, startPoint y: 329, endPoint x: 409, endPoint y: 339, distance: 10.2
click at [409, 329] on input "search" at bounding box center [655, 322] width 540 height 17
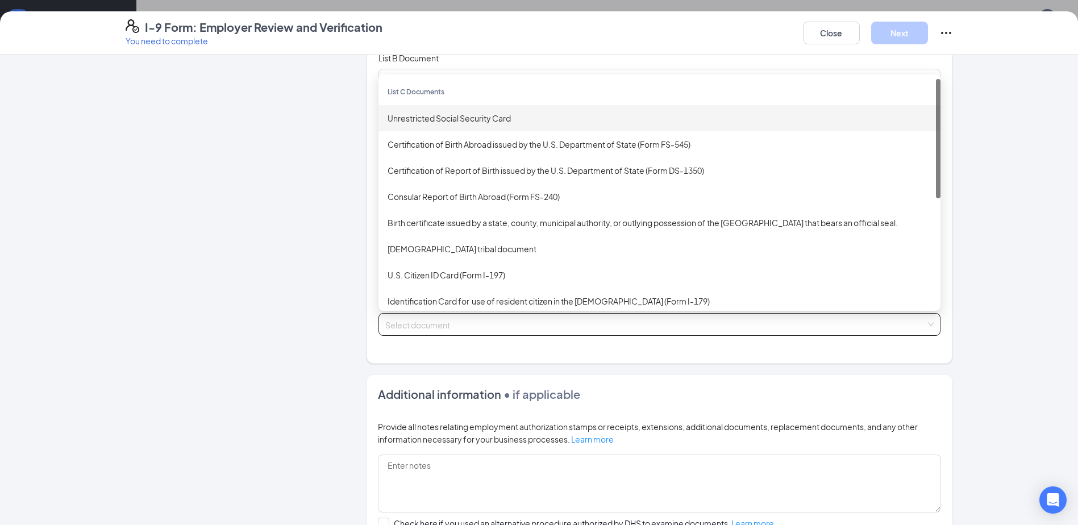
click at [449, 115] on div "Unrestricted Social Security Card" at bounding box center [660, 118] width 544 height 13
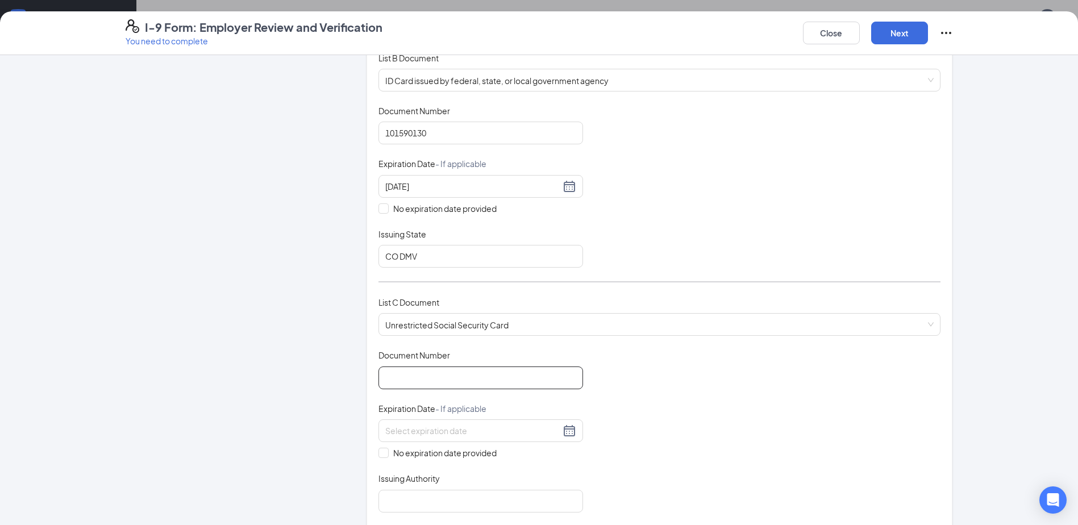
click at [436, 380] on input "Document Number" at bounding box center [480, 377] width 205 height 23
type input "522879158"
click at [379, 456] on span at bounding box center [383, 453] width 10 height 10
click at [379, 456] on input "No expiration date provided" at bounding box center [382, 452] width 8 height 8
checkbox input "true"
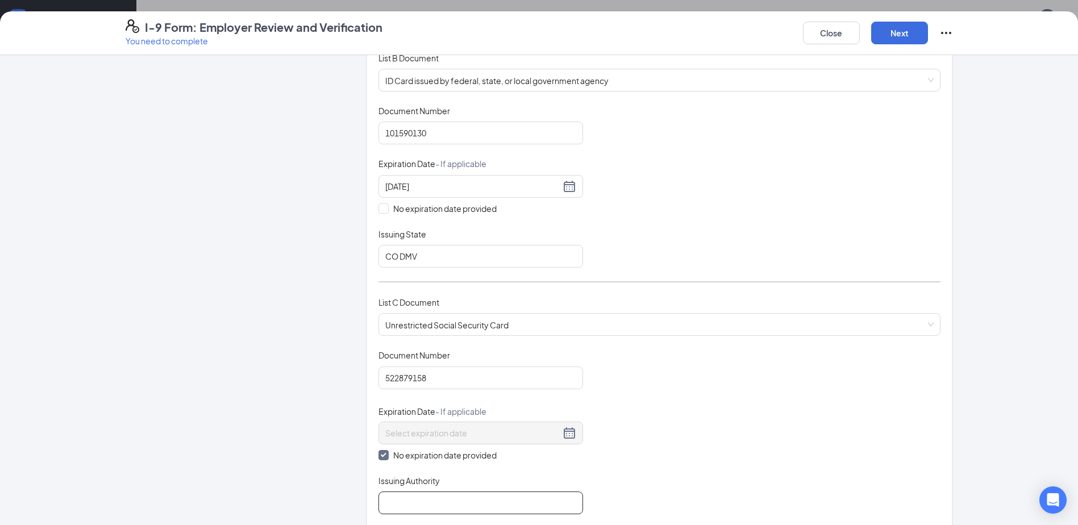
click at [393, 496] on input "Issuing Authority" at bounding box center [480, 502] width 205 height 23
type input "Social Security Administration"
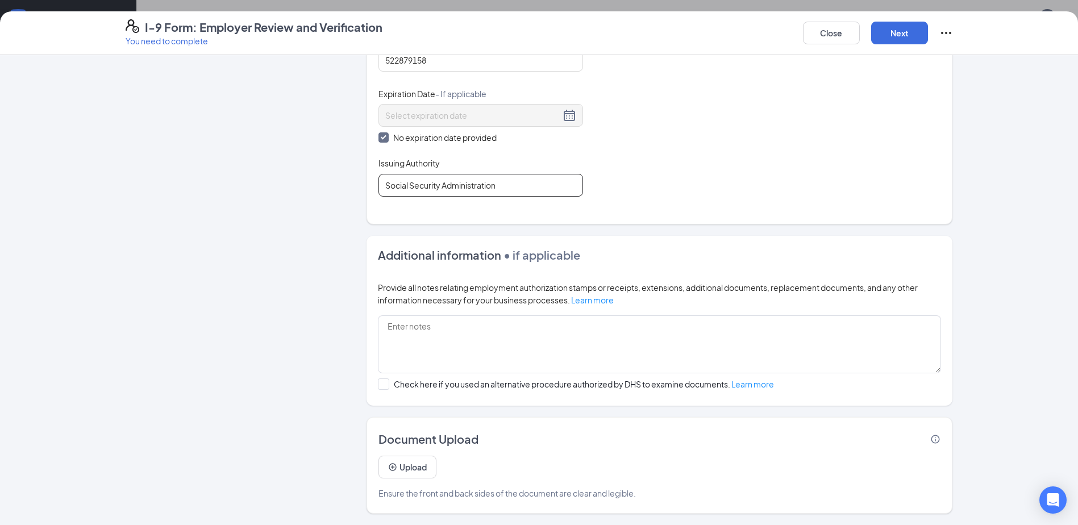
scroll to position [89, 0]
click at [899, 31] on button "Next" at bounding box center [899, 33] width 57 height 23
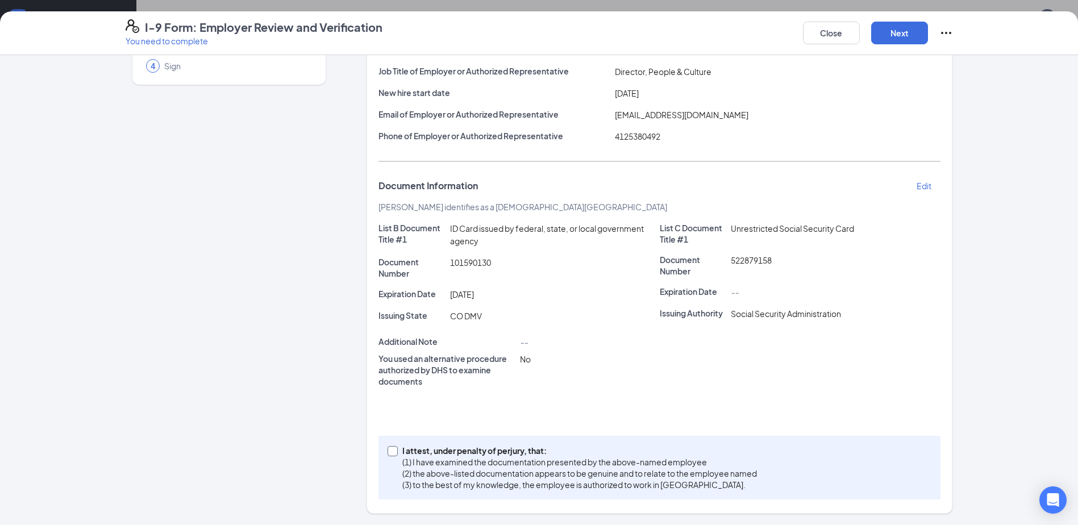
click at [389, 451] on input "I attest, under penalty of [PERSON_NAME], that: (1) I have examined the documen…" at bounding box center [392, 450] width 8 height 8
checkbox input "true"
drag, startPoint x: 893, startPoint y: 27, endPoint x: 881, endPoint y: 25, distance: 12.7
click at [893, 28] on button "Next" at bounding box center [899, 33] width 57 height 23
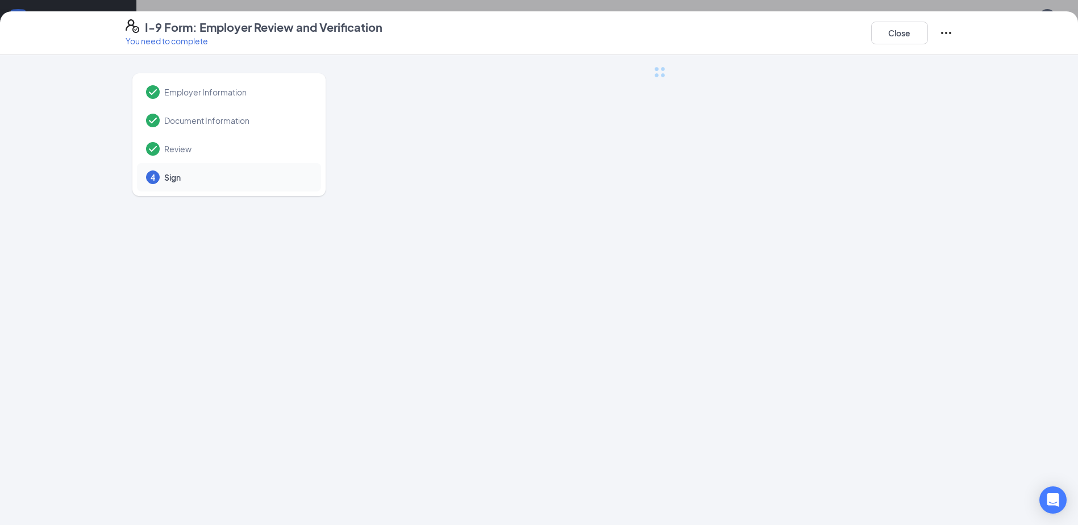
scroll to position [0, 0]
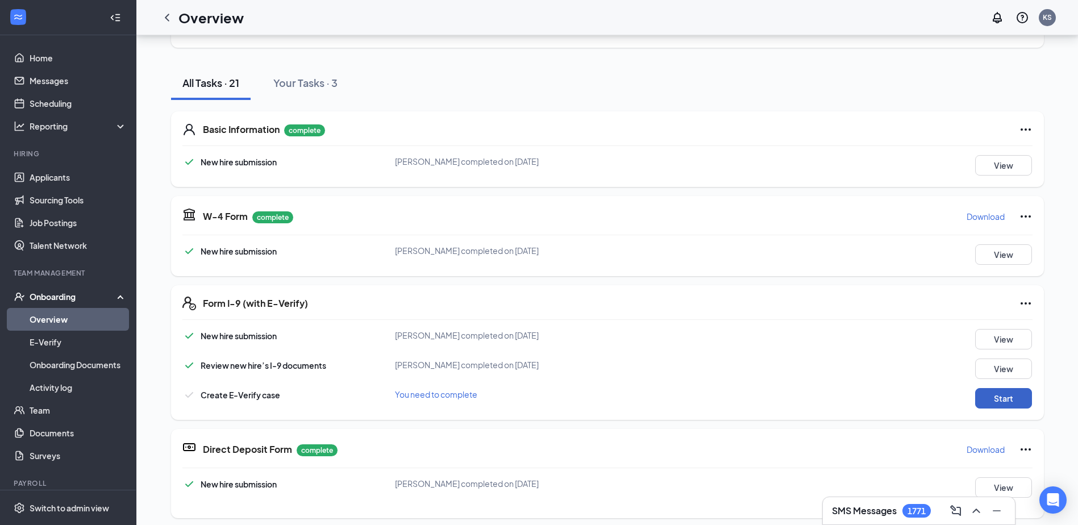
click at [1009, 394] on button "Start" at bounding box center [1003, 398] width 57 height 20
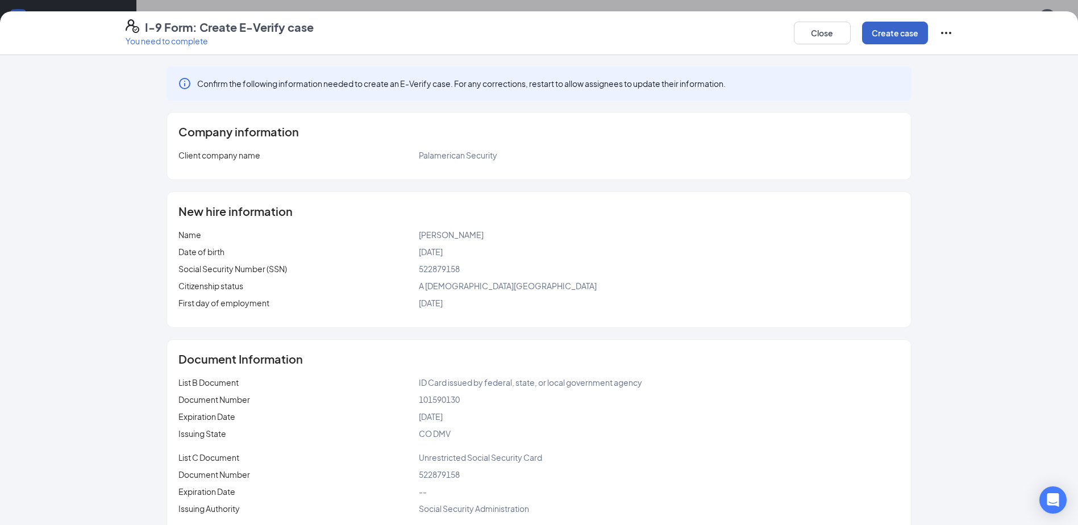
click at [885, 29] on button "Create case" at bounding box center [895, 33] width 66 height 23
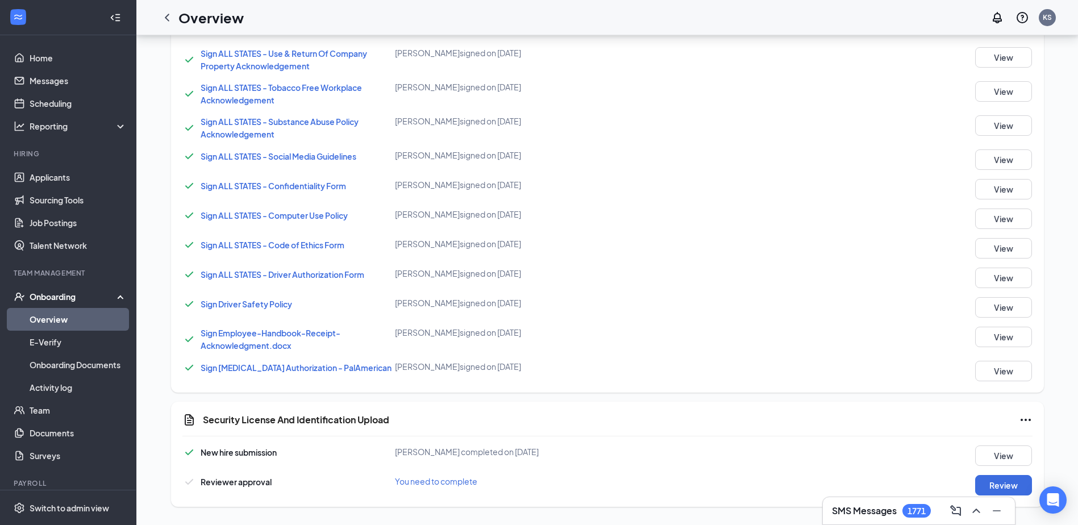
scroll to position [838, 0]
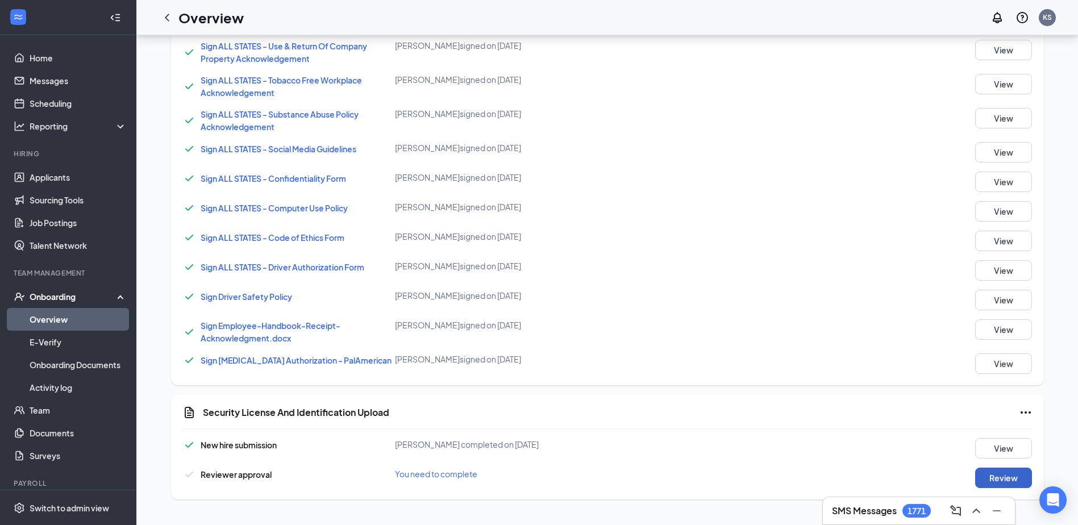
click at [999, 469] on button "Review" at bounding box center [1003, 478] width 57 height 20
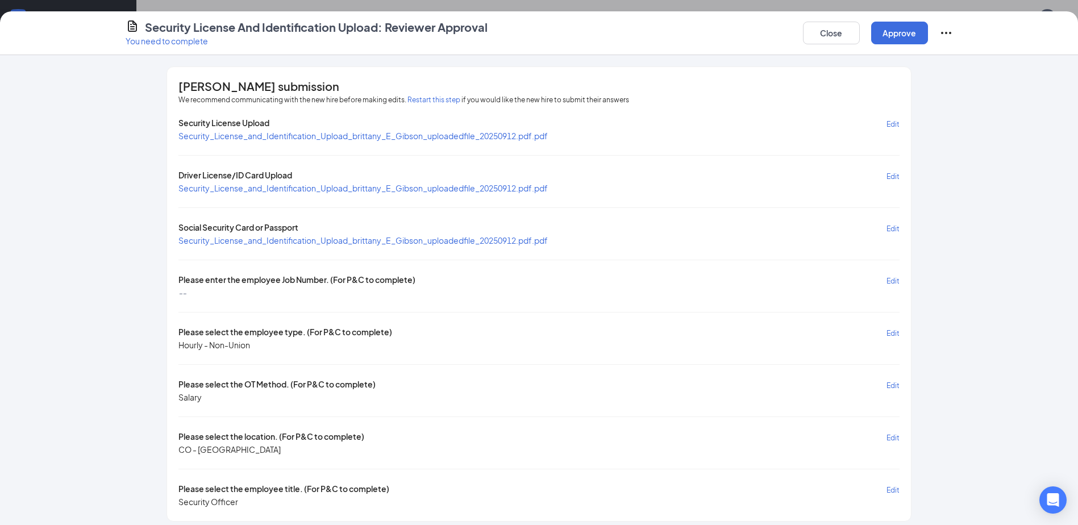
click at [890, 283] on span "Edit" at bounding box center [892, 281] width 13 height 9
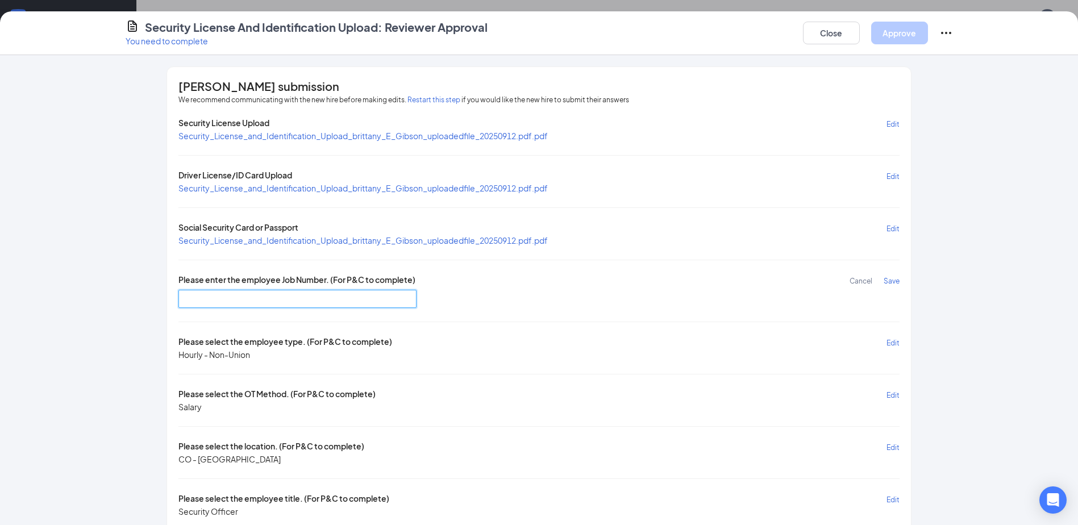
click at [253, 293] on input "text" at bounding box center [297, 299] width 238 height 18
type input "DR4003"
click at [889, 281] on span "Save" at bounding box center [892, 281] width 16 height 9
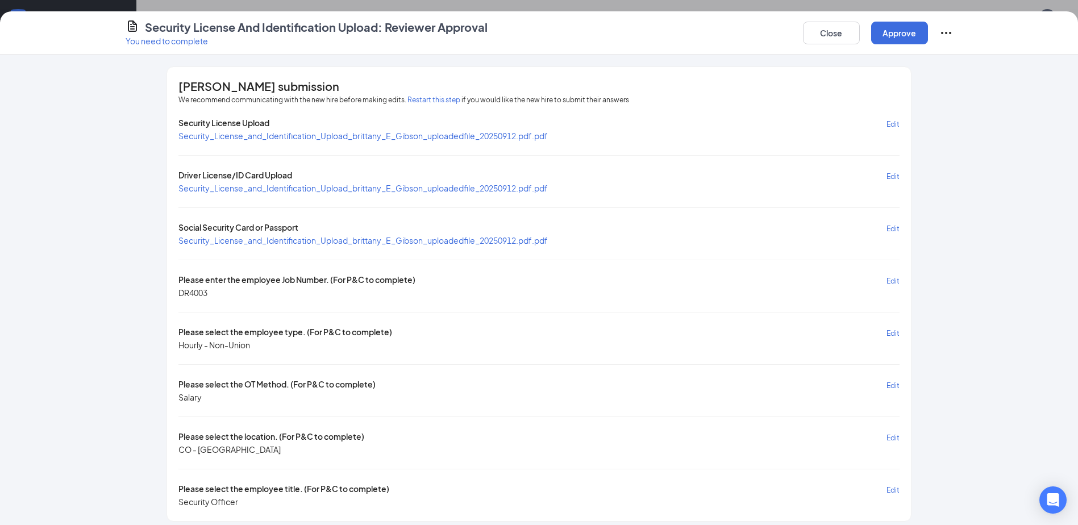
click at [890, 385] on span "Edit" at bounding box center [892, 385] width 13 height 9
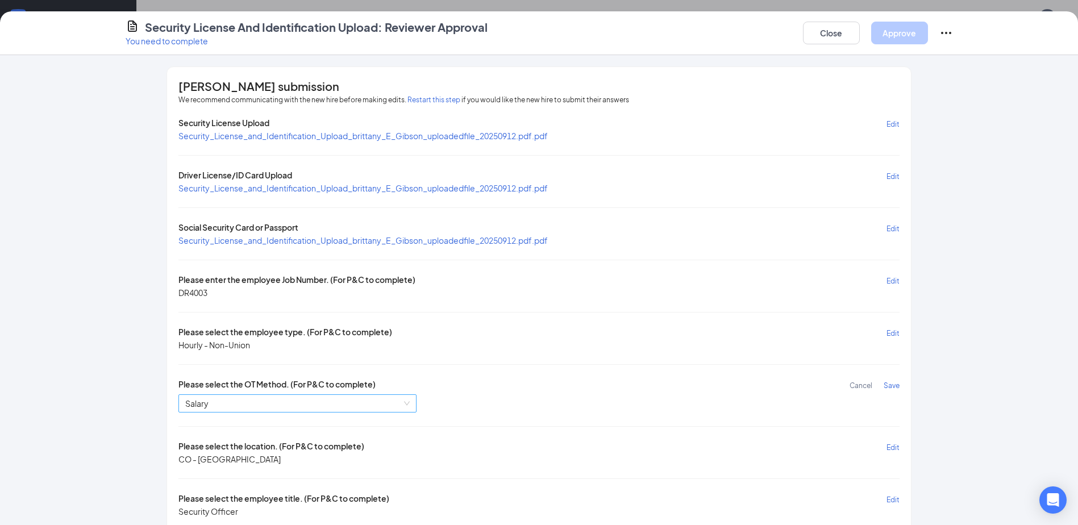
click at [219, 402] on span "Salary" at bounding box center [297, 403] width 224 height 17
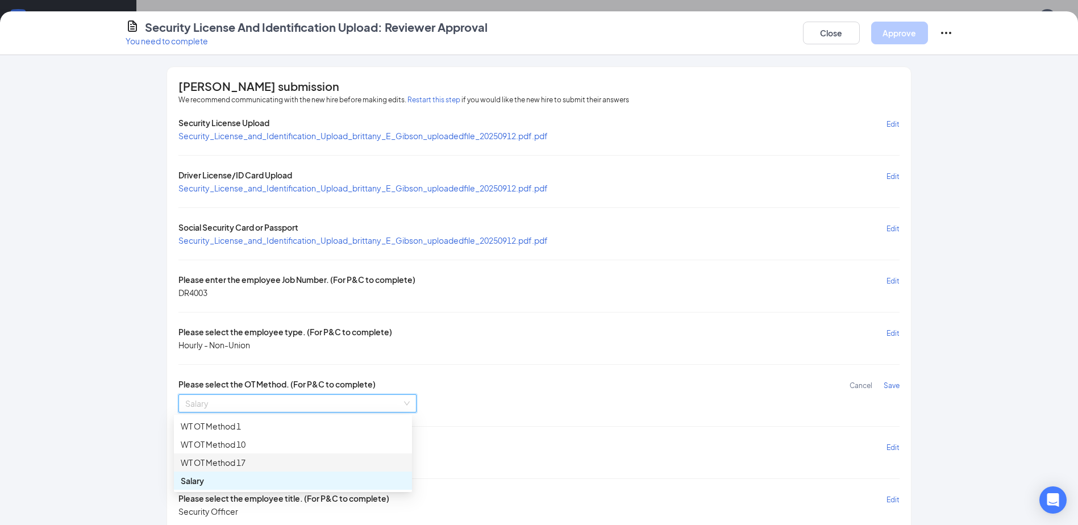
click at [230, 458] on div "WT OT Method 17" at bounding box center [293, 462] width 224 height 13
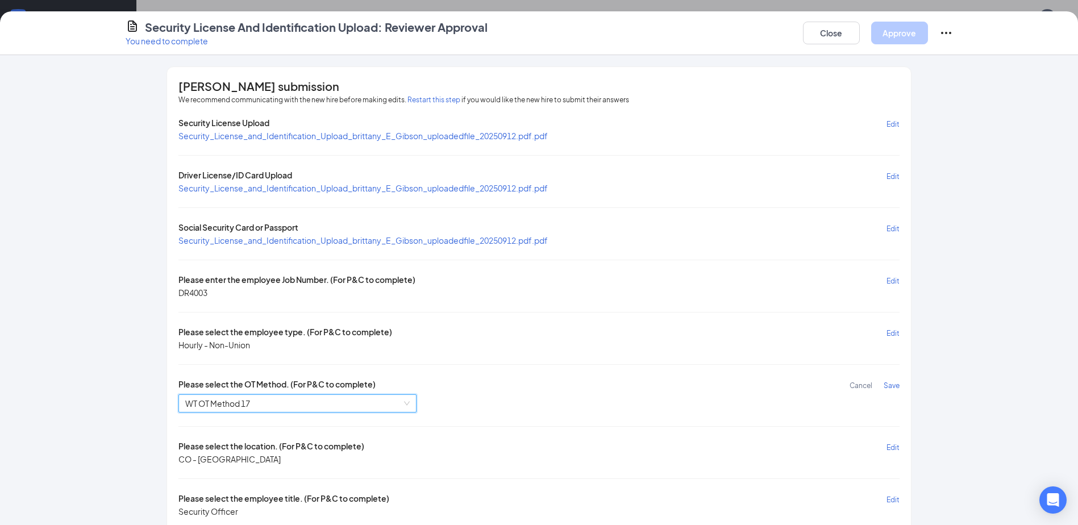
click at [884, 386] on span "Save" at bounding box center [892, 385] width 16 height 9
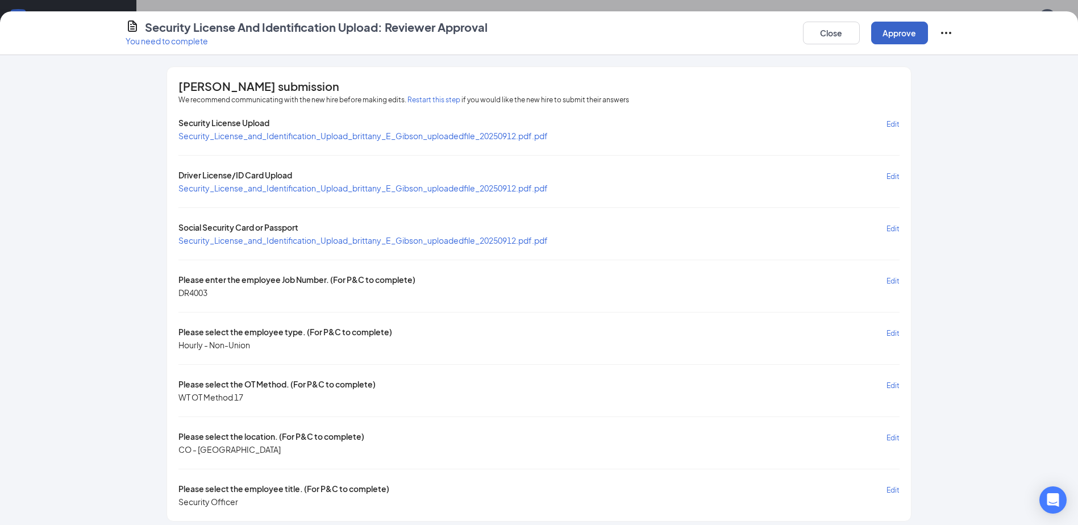
click at [891, 34] on button "Approve" at bounding box center [899, 33] width 57 height 23
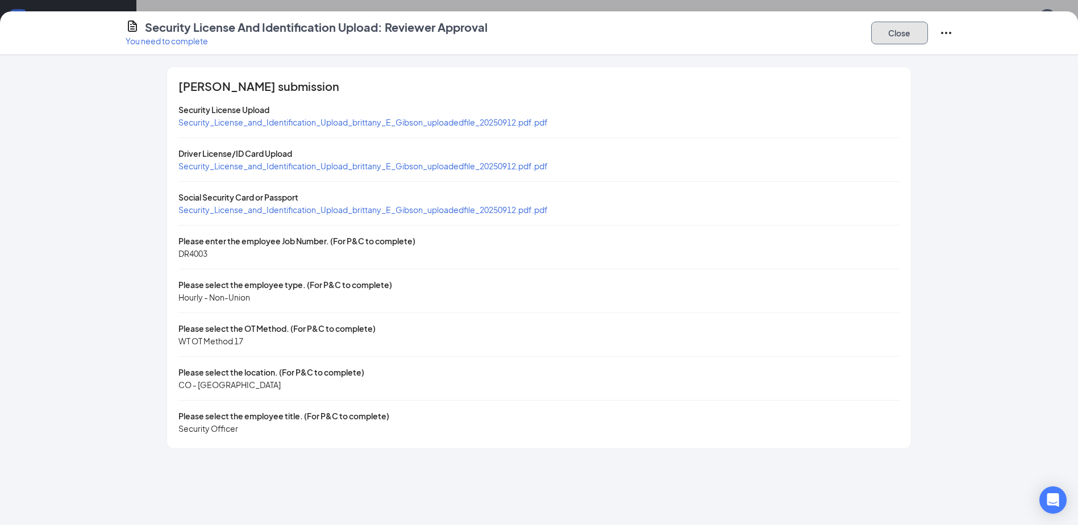
click at [892, 35] on button "Close" at bounding box center [899, 33] width 57 height 23
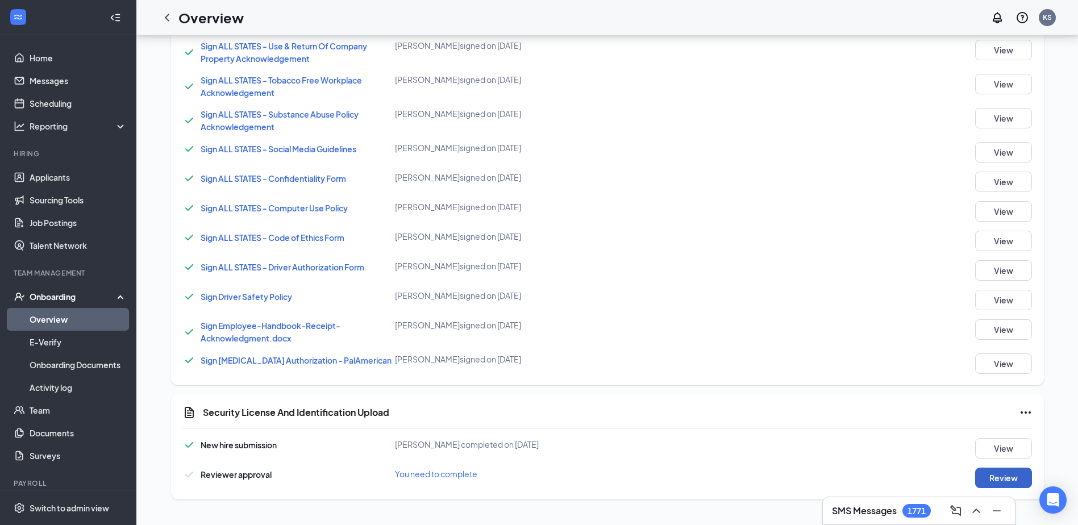
scroll to position [842, 0]
click at [164, 16] on icon "ChevronLeft" at bounding box center [167, 18] width 14 height 14
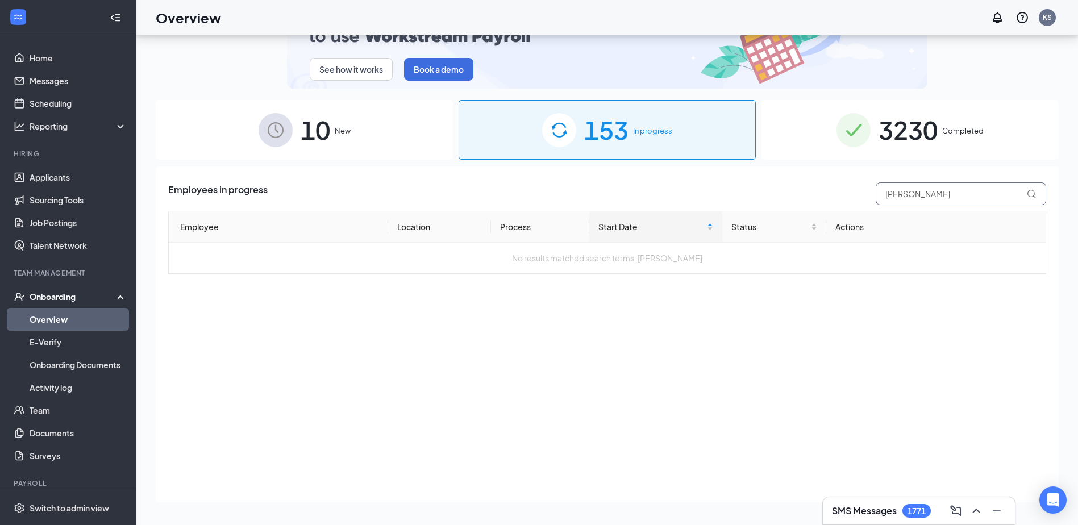
drag, startPoint x: 919, startPoint y: 195, endPoint x: 810, endPoint y: 198, distance: 109.7
click at [813, 201] on div "Employees in progress gibson" at bounding box center [607, 193] width 878 height 23
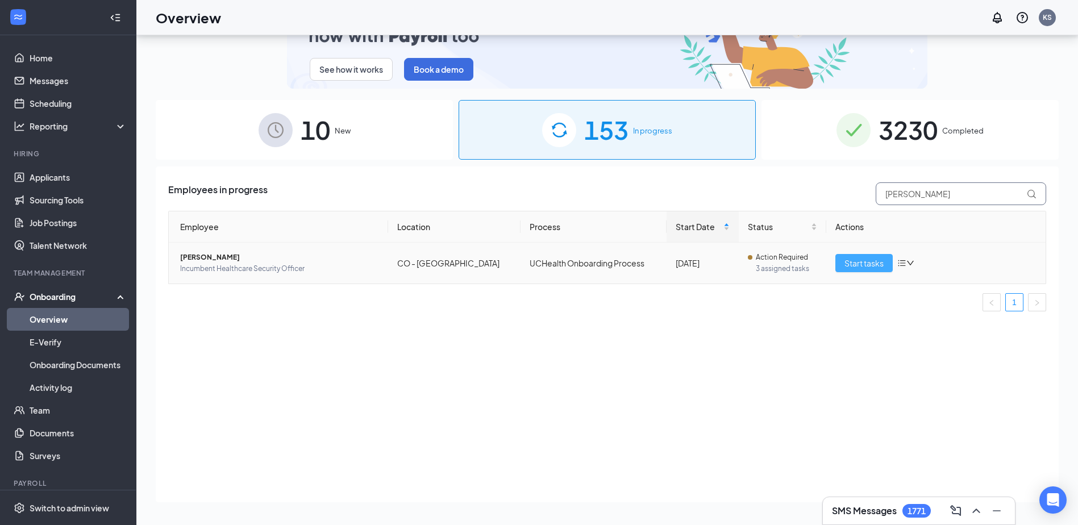
type input "samora"
click at [843, 260] on button "Start tasks" at bounding box center [863, 263] width 57 height 18
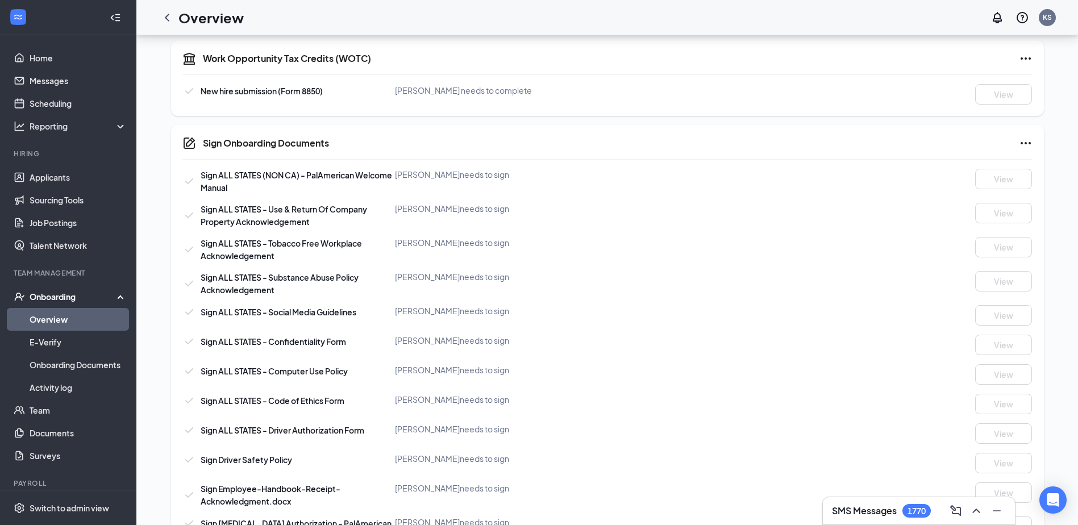
scroll to position [682, 0]
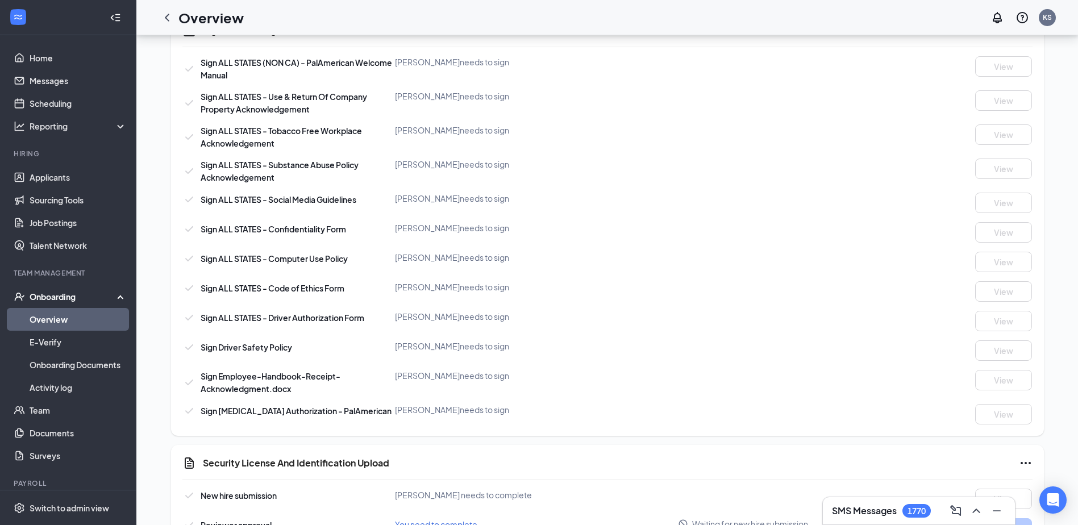
click at [165, 13] on icon "ChevronLeft" at bounding box center [167, 18] width 14 height 14
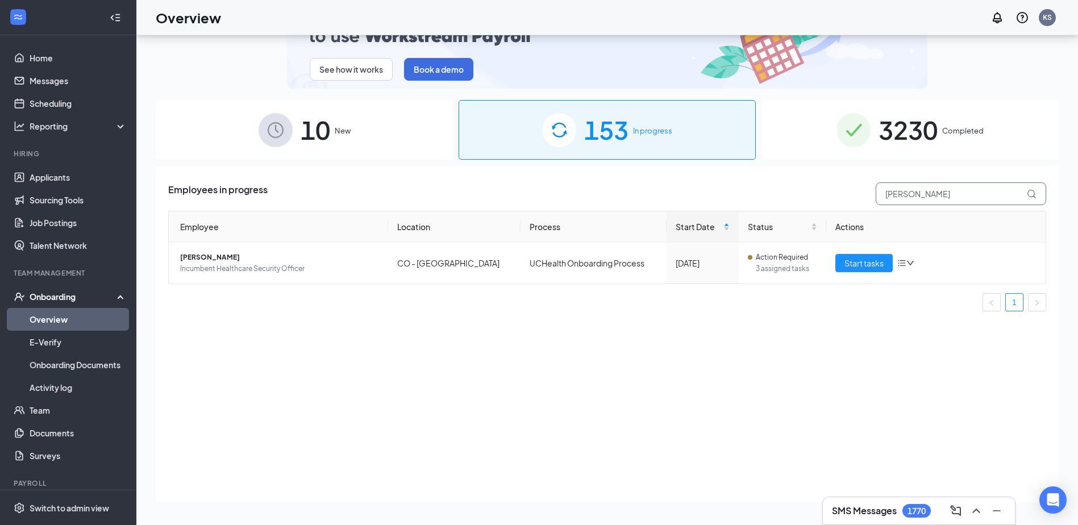
drag, startPoint x: 906, startPoint y: 198, endPoint x: 769, endPoint y: 178, distance: 138.4
click at [795, 199] on div "Employees in progress samora" at bounding box center [607, 193] width 878 height 23
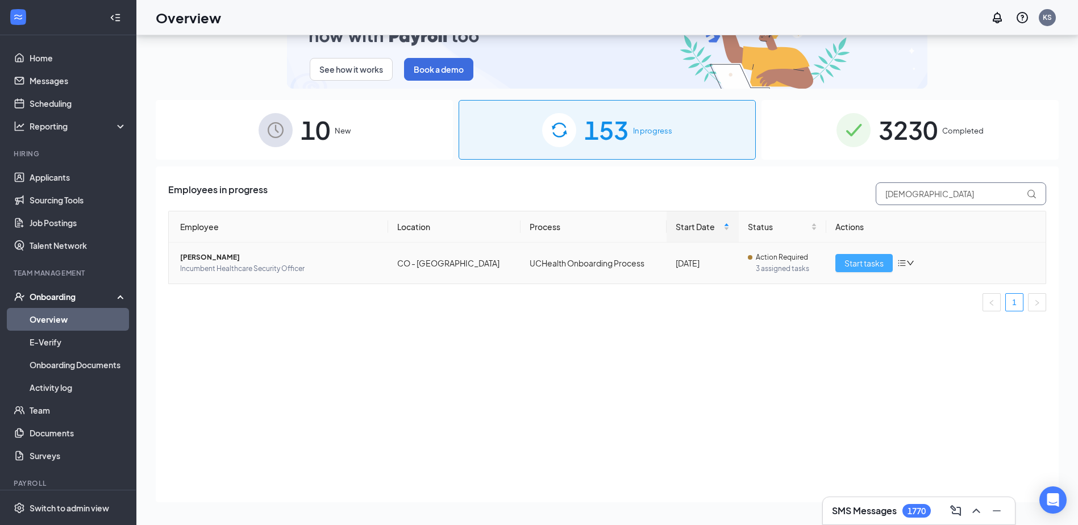
type input "carmelita"
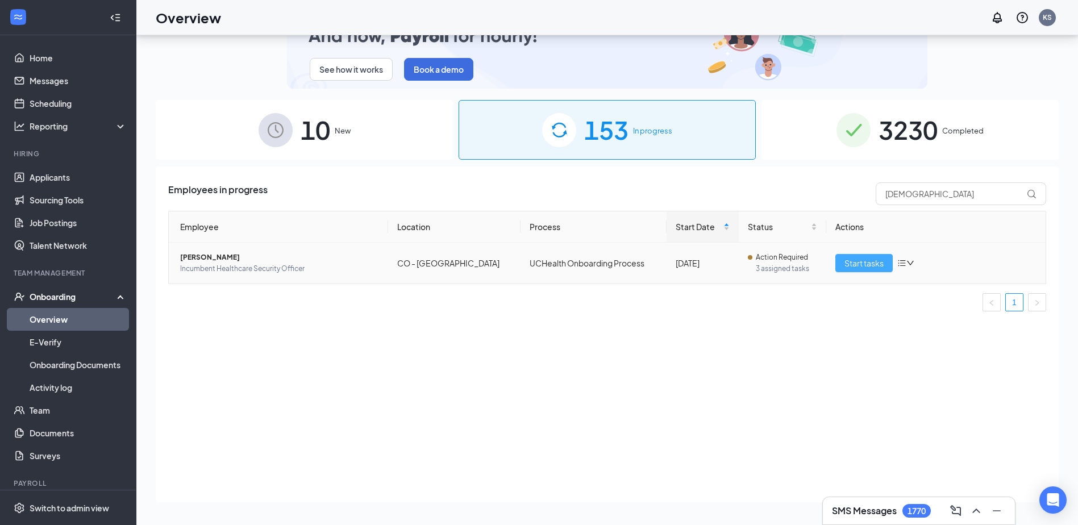
click at [852, 264] on span "Start tasks" at bounding box center [863, 263] width 39 height 13
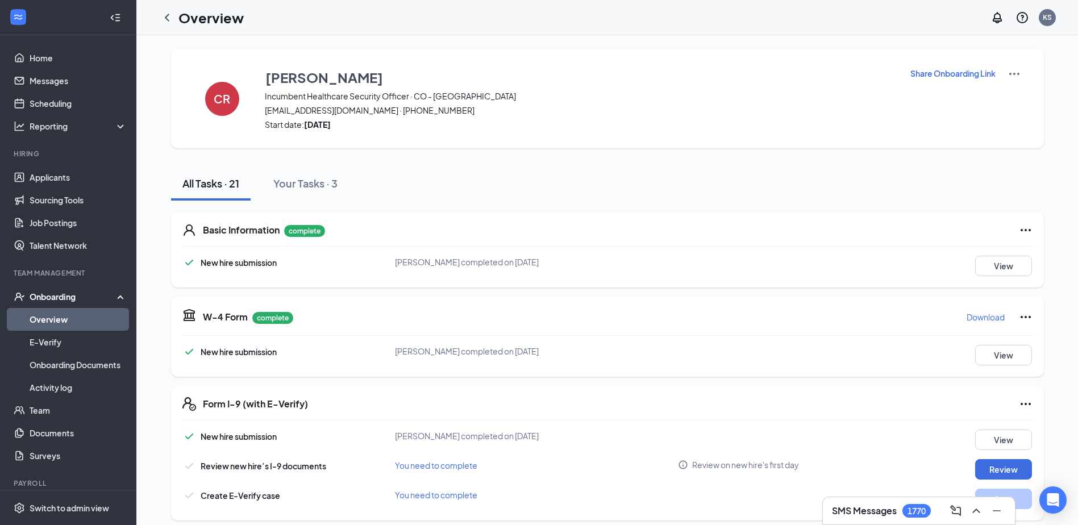
click at [945, 75] on p "Share Onboarding Link" at bounding box center [952, 73] width 85 height 11
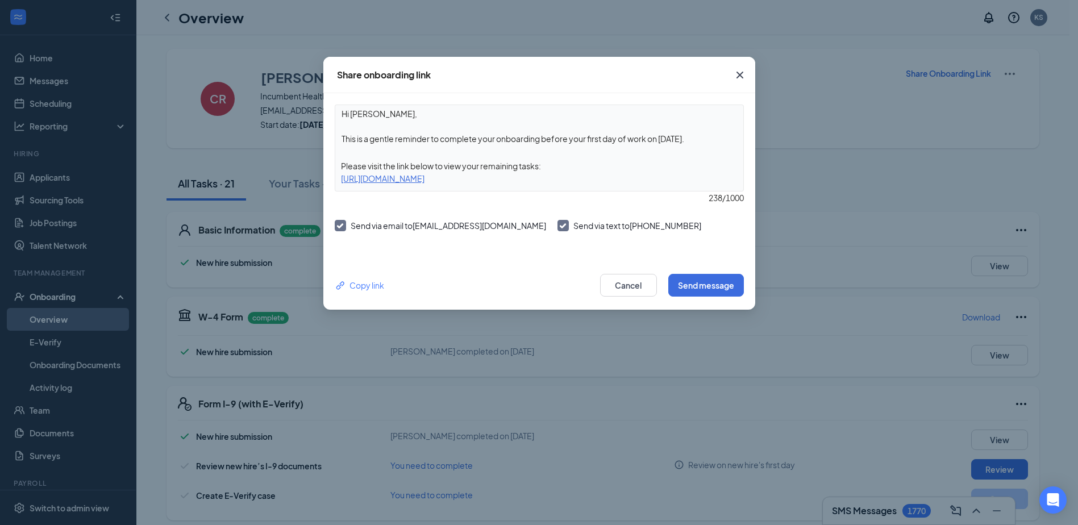
drag, startPoint x: 544, startPoint y: 140, endPoint x: 703, endPoint y: 139, distance: 159.1
click at [703, 139] on textarea "Hi Carmelita, This is a gentle reminder to complete your onboarding before your…" at bounding box center [539, 126] width 408 height 42
type textarea "Hi Carmelita, This is a gentle reminder to complete your onboarding as soon as …"
click at [689, 285] on button "Send message" at bounding box center [706, 285] width 76 height 23
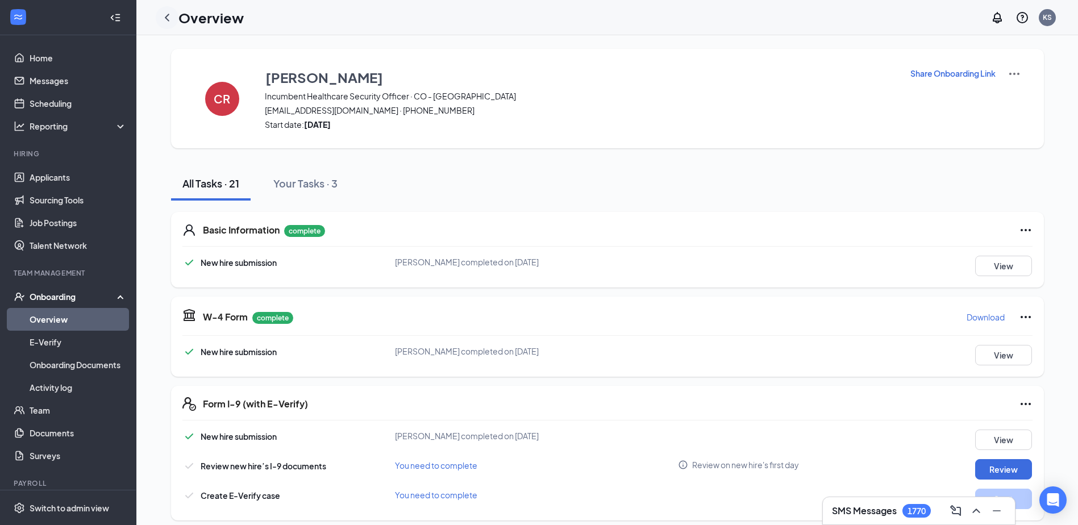
click at [168, 13] on icon "ChevronLeft" at bounding box center [167, 18] width 14 height 14
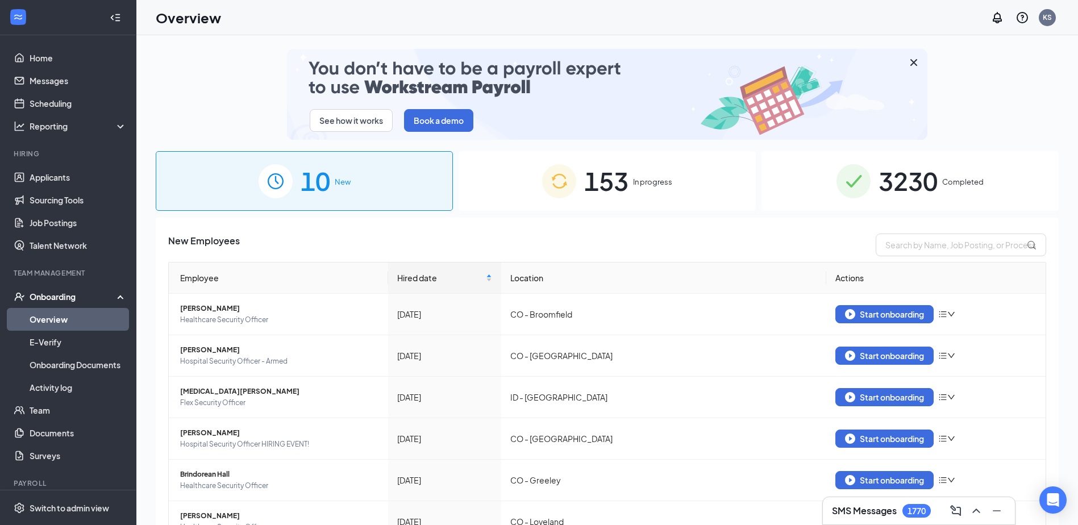
click at [658, 182] on span "In progress" at bounding box center [652, 181] width 39 height 11
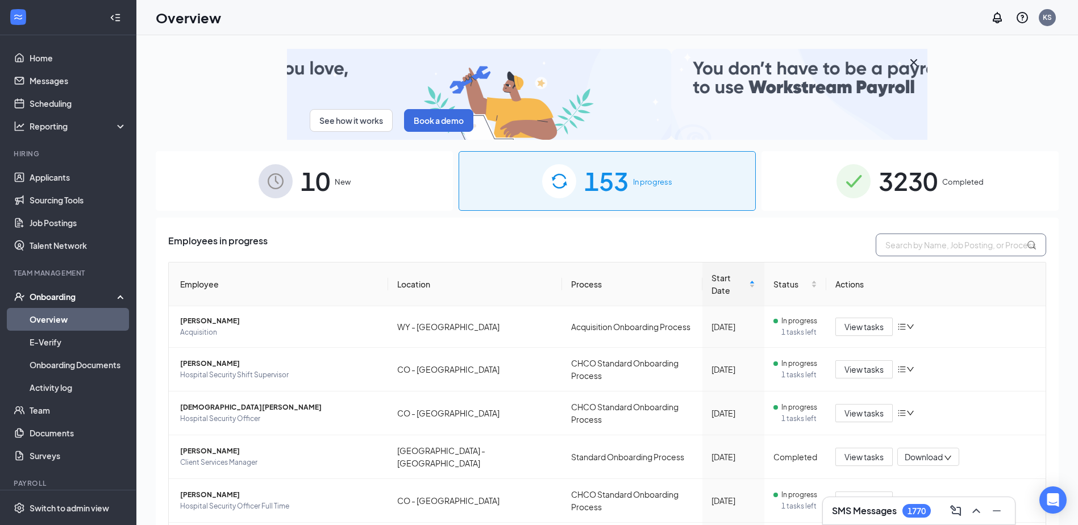
click at [908, 240] on input "text" at bounding box center [961, 245] width 170 height 23
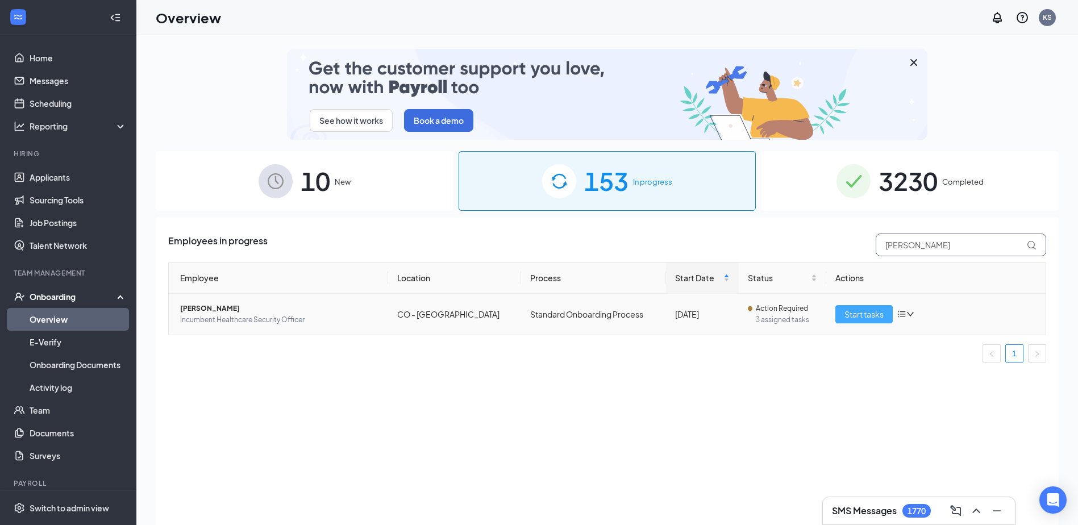
type input "ciara"
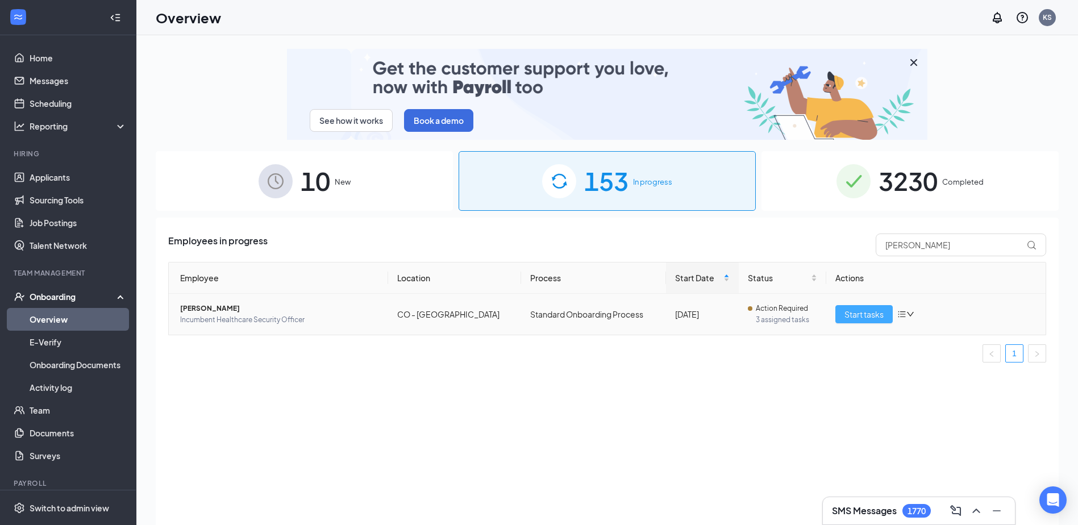
click at [863, 314] on span "Start tasks" at bounding box center [863, 314] width 39 height 13
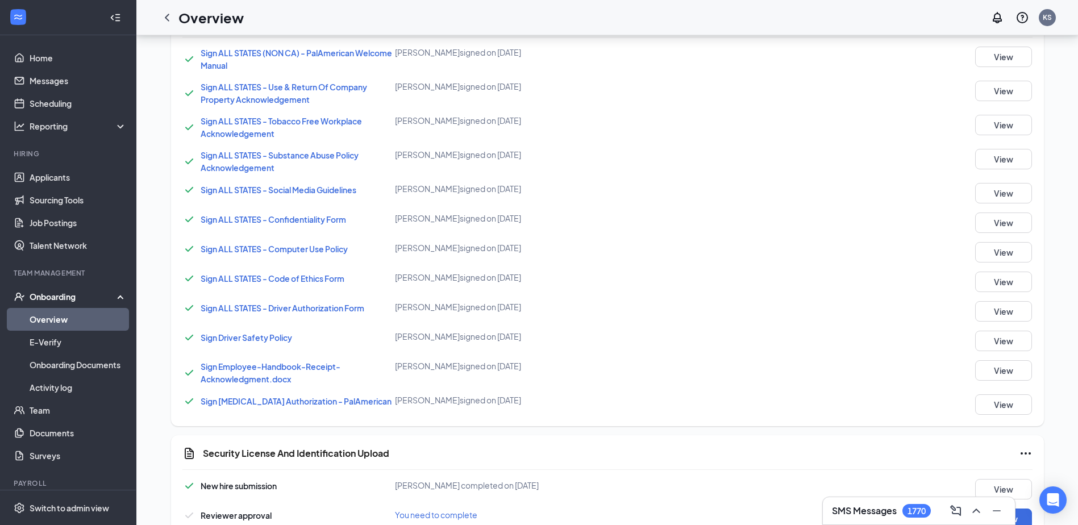
scroll to position [770, 0]
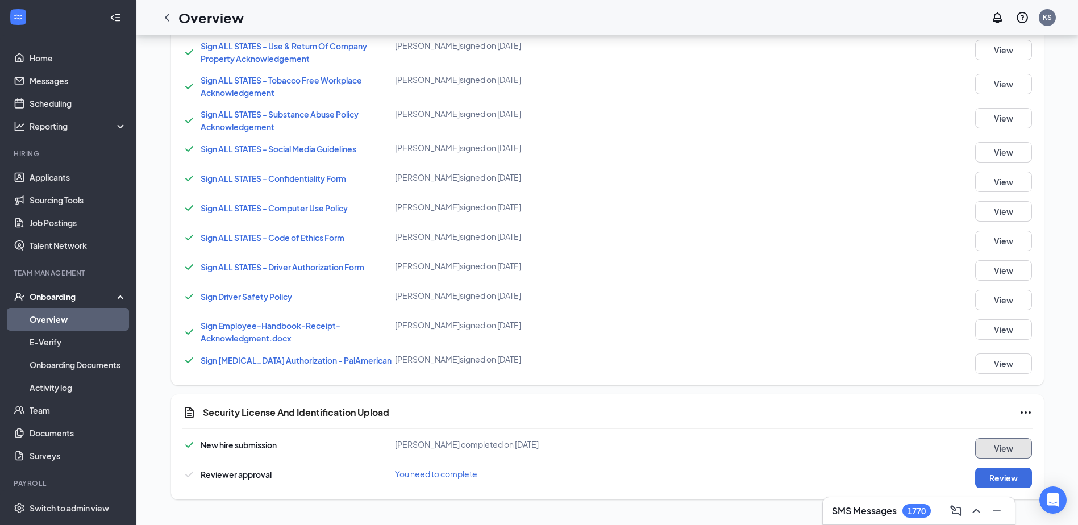
click at [990, 448] on button "View" at bounding box center [1003, 448] width 57 height 20
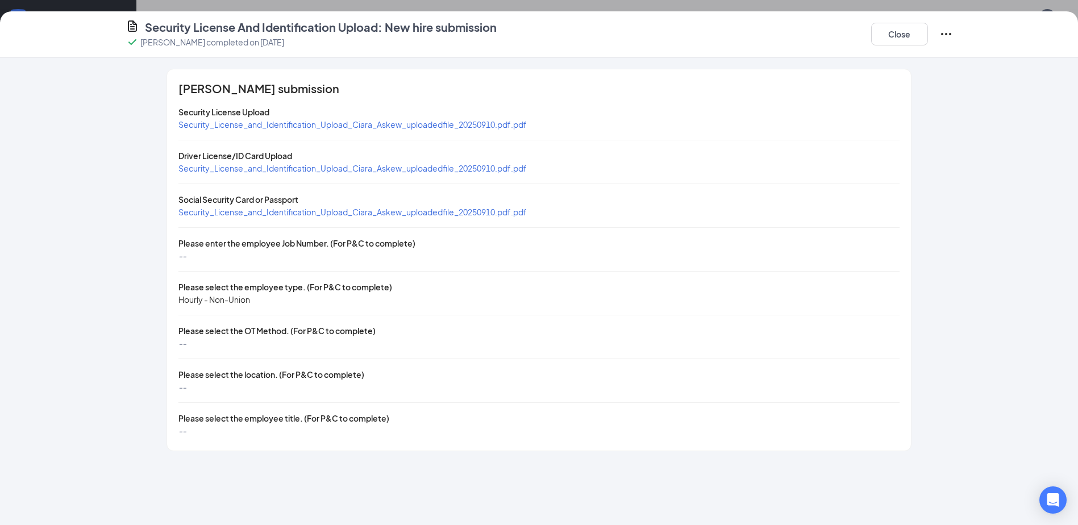
click at [248, 165] on span "Security_License_and_Identification_Upload_Ciara_Askew_uploadedfile_20250910.pd…" at bounding box center [352, 168] width 348 height 10
click at [343, 207] on span "Security_License_and_Identification_Upload_Ciara_Askew_uploadedfile_20250910.pd…" at bounding box center [352, 212] width 348 height 10
click at [314, 123] on span "Security_License_and_Identification_Upload_Ciara_Askew_uploadedfile_20250910.pd…" at bounding box center [352, 124] width 348 height 10
click at [906, 30] on button "Close" at bounding box center [899, 34] width 57 height 23
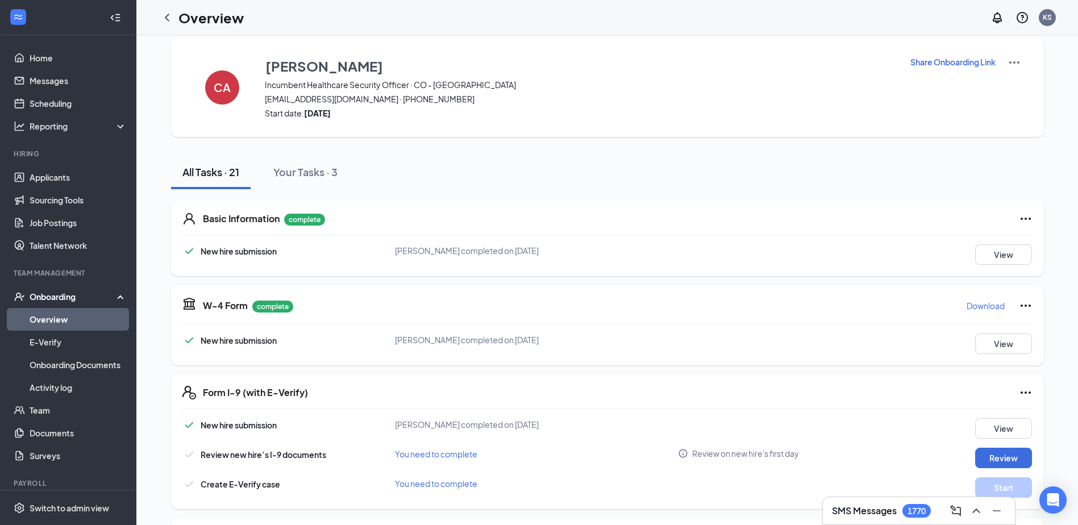
scroll to position [0, 0]
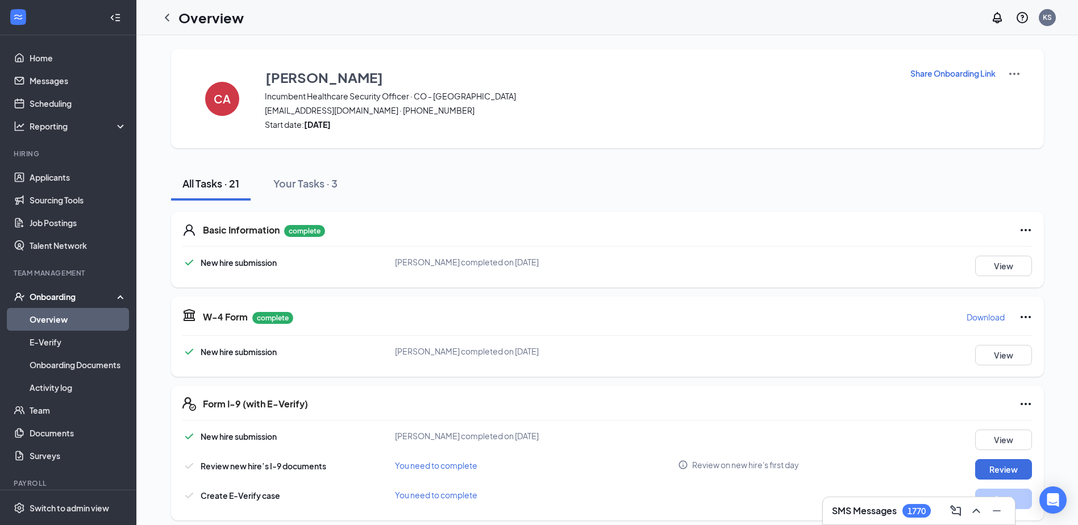
click at [922, 70] on p "Share Onboarding Link" at bounding box center [952, 73] width 85 height 11
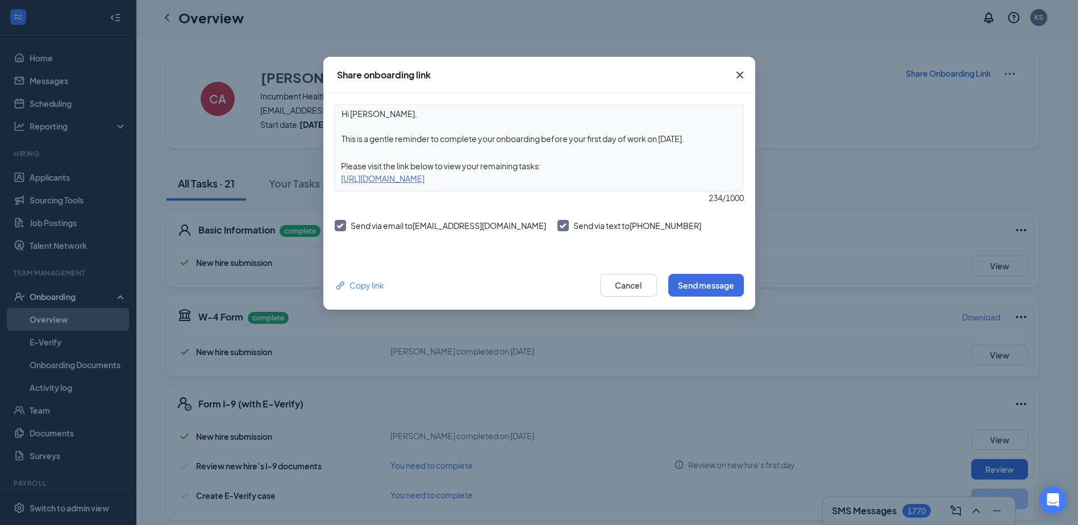
drag, startPoint x: 389, startPoint y: 143, endPoint x: 716, endPoint y: 145, distance: 327.9
click at [716, 145] on textarea "Hi Ciara, This is a gentle reminder to complete your onboarding before your fir…" at bounding box center [539, 126] width 408 height 42
type textarea "Hi Ciara, We need a copy of your social security. Please upload a copy as soon …"
click at [697, 283] on button "Send message" at bounding box center [706, 285] width 76 height 23
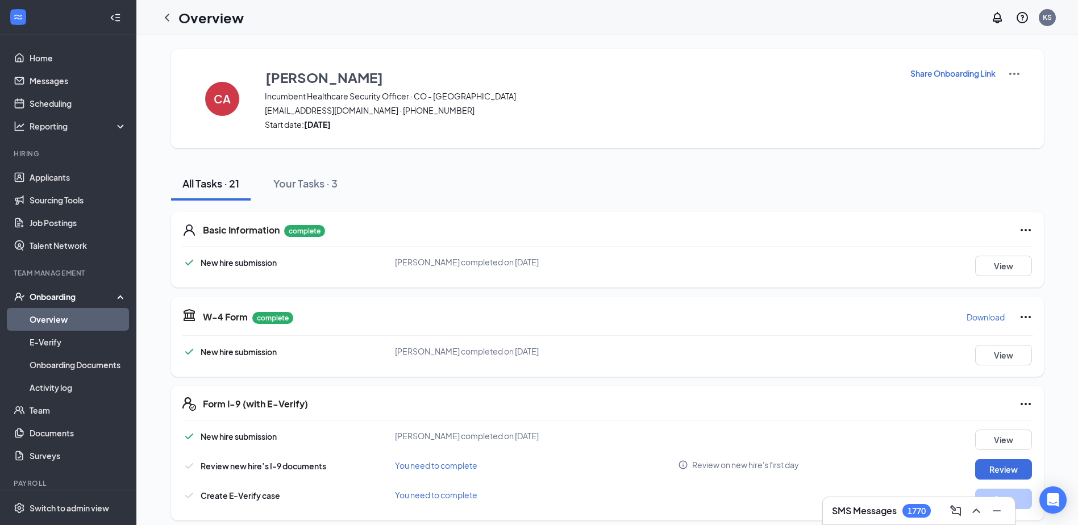
click at [168, 15] on icon "ChevronLeft" at bounding box center [167, 17] width 5 height 7
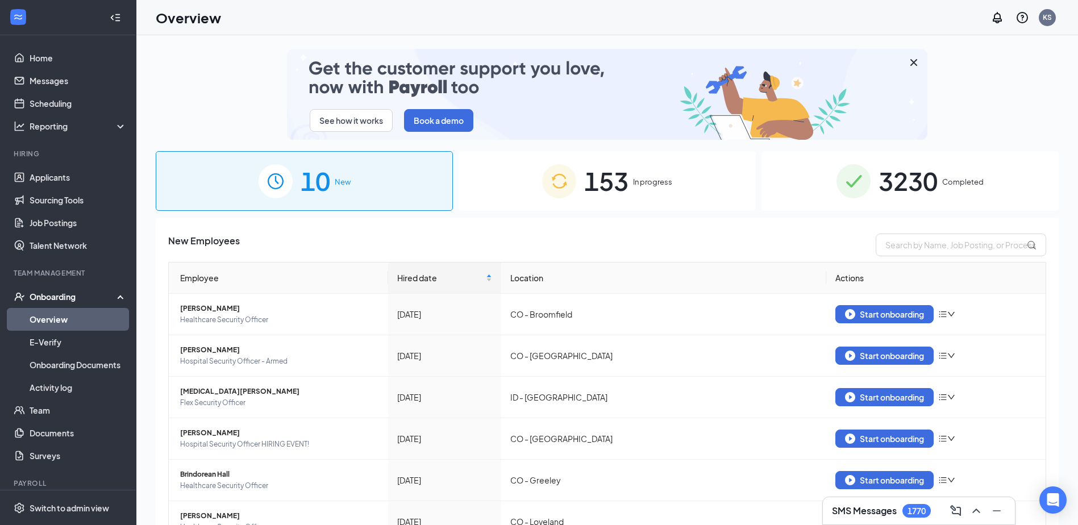
click at [638, 176] on div "153 In progress" at bounding box center [607, 181] width 297 height 60
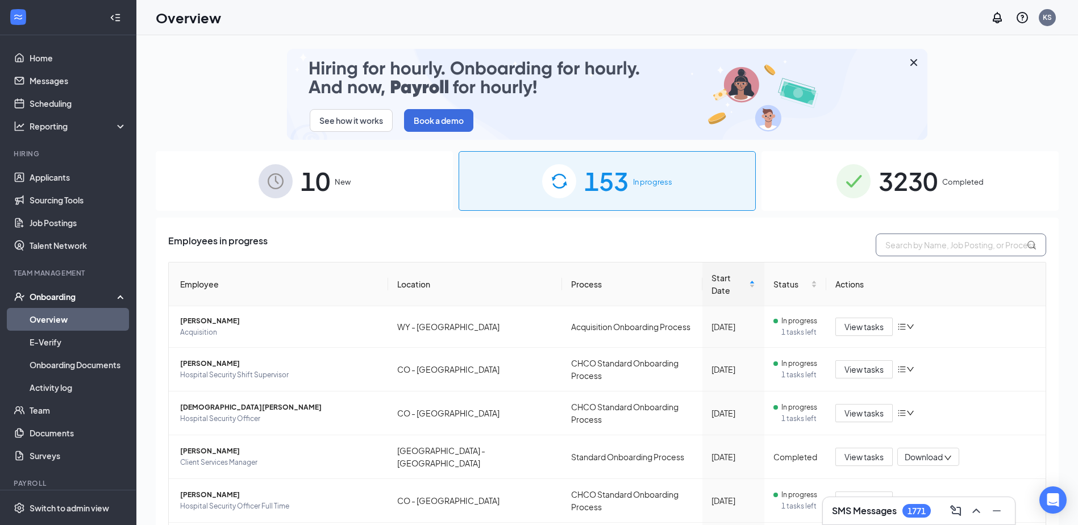
click at [928, 239] on input "text" at bounding box center [961, 245] width 170 height 23
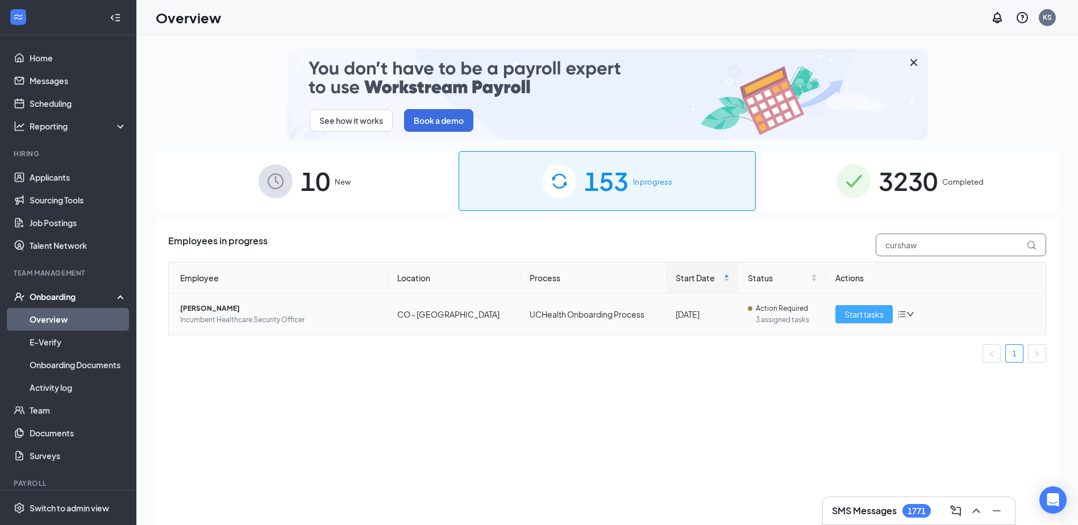
type input "curshaw"
click at [857, 309] on span "Start tasks" at bounding box center [863, 314] width 39 height 13
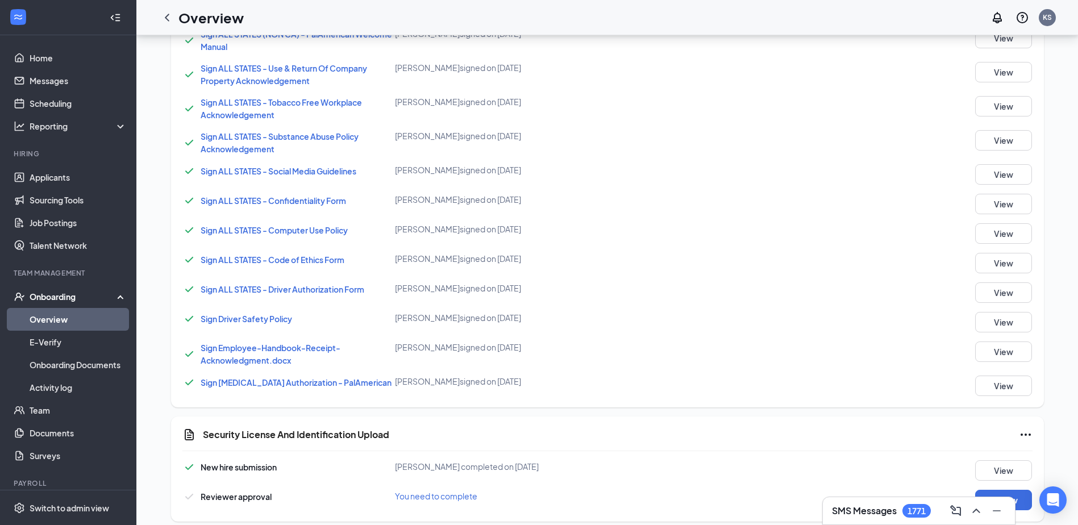
scroll to position [770, 0]
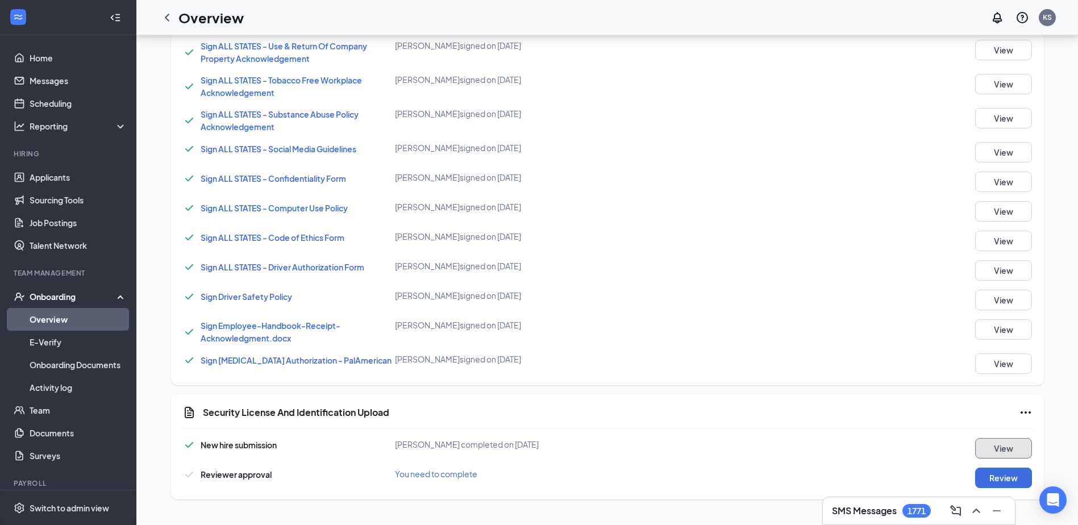
click at [998, 444] on button "View" at bounding box center [1003, 448] width 57 height 20
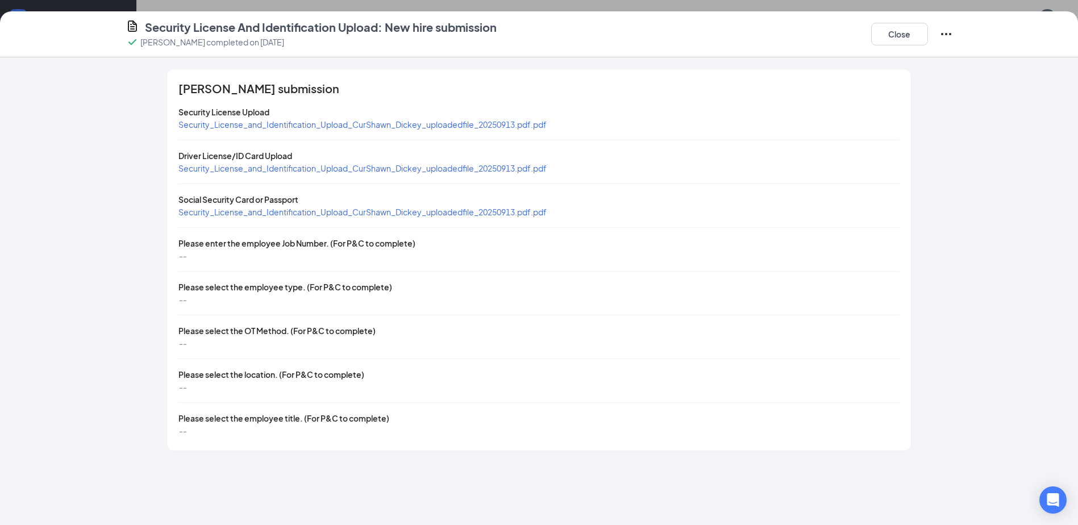
click at [287, 165] on span "Security_License_and_Identification_Upload_CurShawn_Dickey_uploadedfile_2025091…" at bounding box center [362, 168] width 368 height 10
click at [282, 213] on span "Security_License_and_Identification_Upload_CurShawn_Dickey_uploadedfile_2025091…" at bounding box center [362, 212] width 368 height 10
click at [902, 40] on button "Close" at bounding box center [899, 34] width 57 height 23
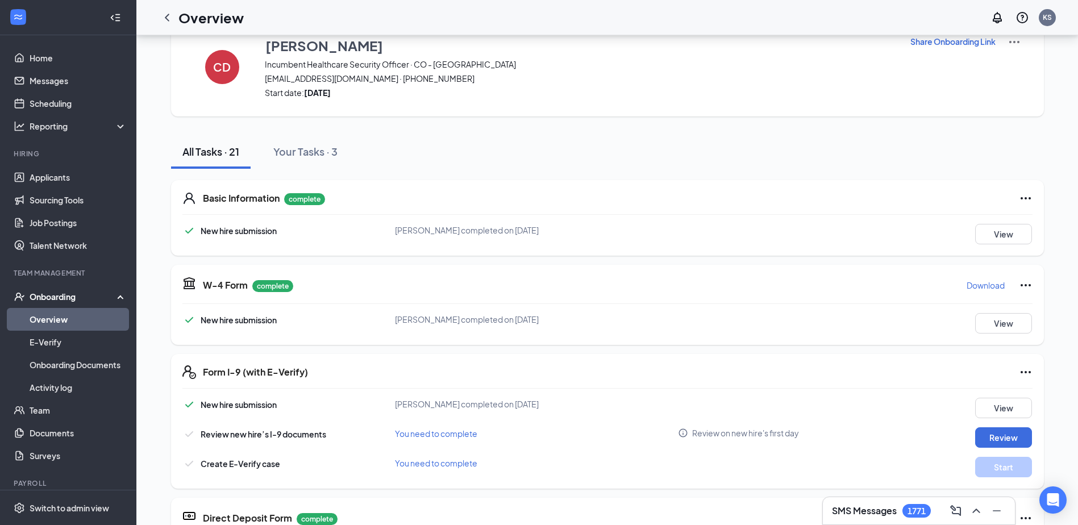
scroll to position [12, 0]
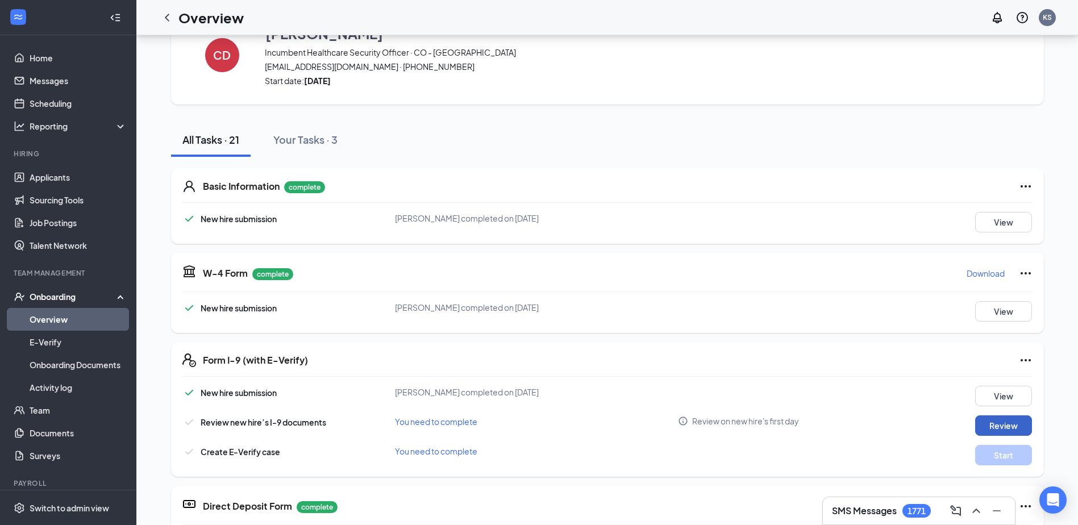
click at [1008, 416] on button "Review" at bounding box center [1003, 425] width 57 height 20
type input "10/05/2025"
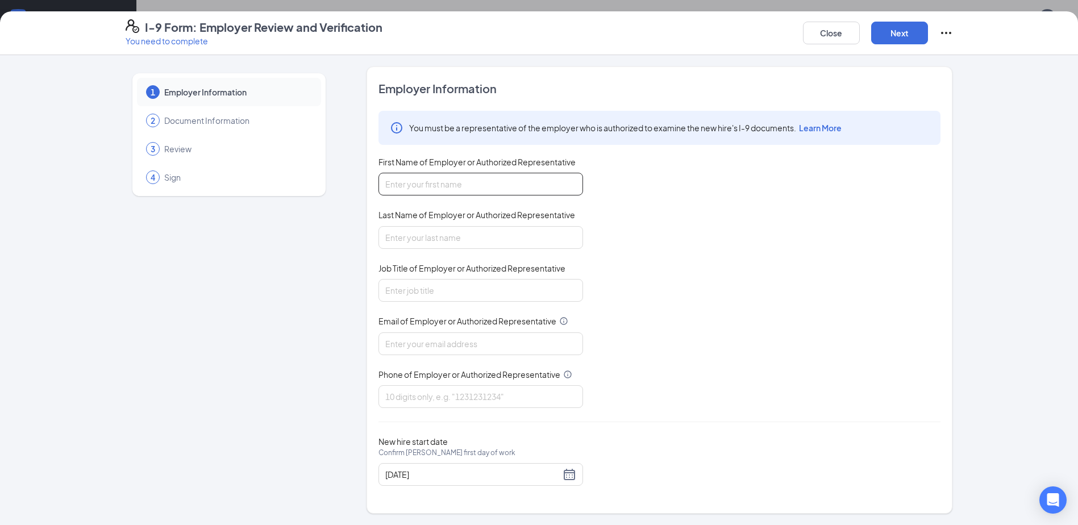
click at [468, 174] on input "First Name of Employer or Authorized Representative" at bounding box center [480, 184] width 205 height 23
type input "Kim"
type input "Stoberski"
type input "KStoberski@palamerican.com"
type input "4125380492"
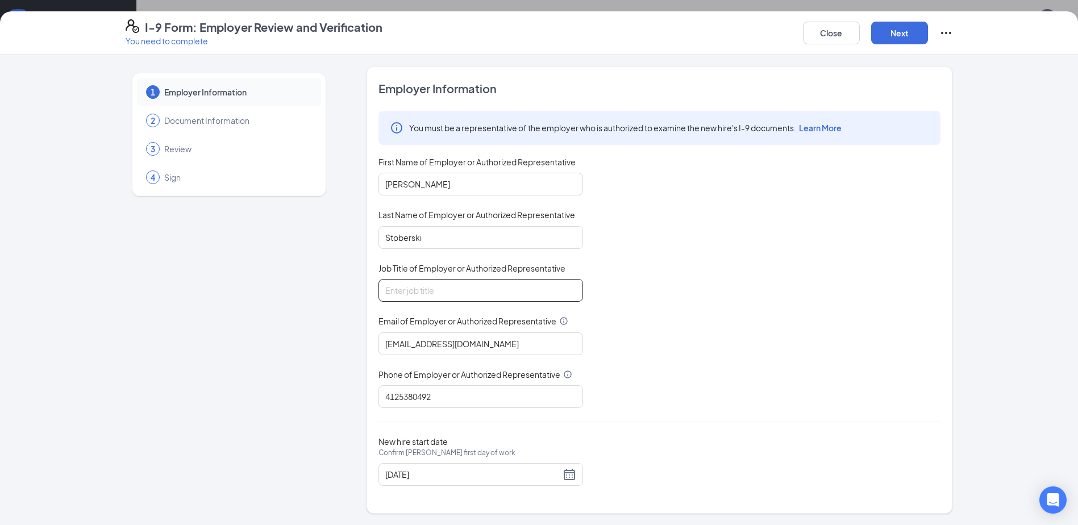
click at [441, 288] on input "Job Title of Employer or Authorized Representative" at bounding box center [480, 290] width 205 height 23
type input "Director, People & Culture"
click at [909, 27] on button "Next" at bounding box center [899, 33] width 57 height 23
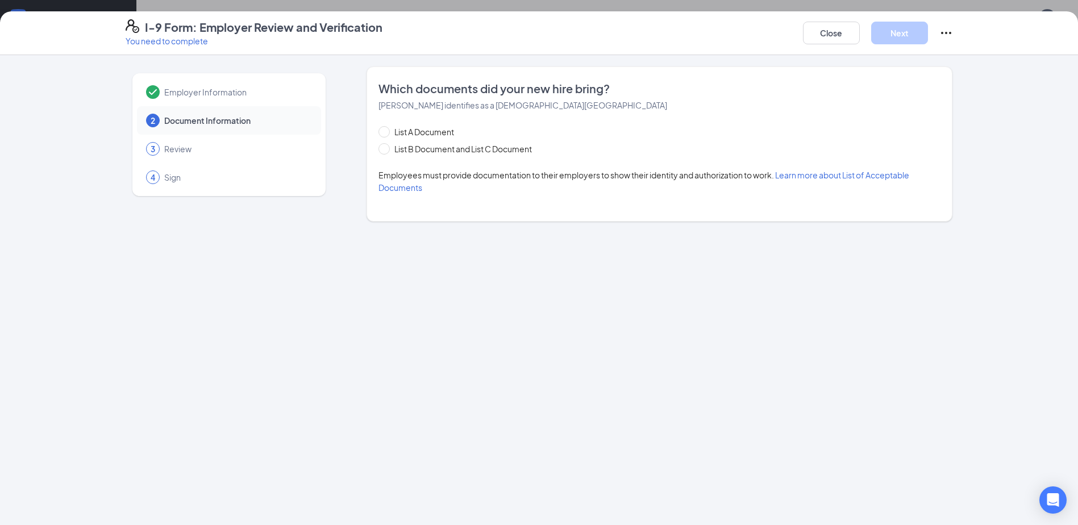
drag, startPoint x: 410, startPoint y: 148, endPoint x: 414, endPoint y: 163, distance: 15.3
click at [409, 148] on span "List B Document and List C Document" at bounding box center [463, 149] width 147 height 13
click at [386, 148] on input "List B Document and List C Document" at bounding box center [382, 147] width 8 height 8
radio input "true"
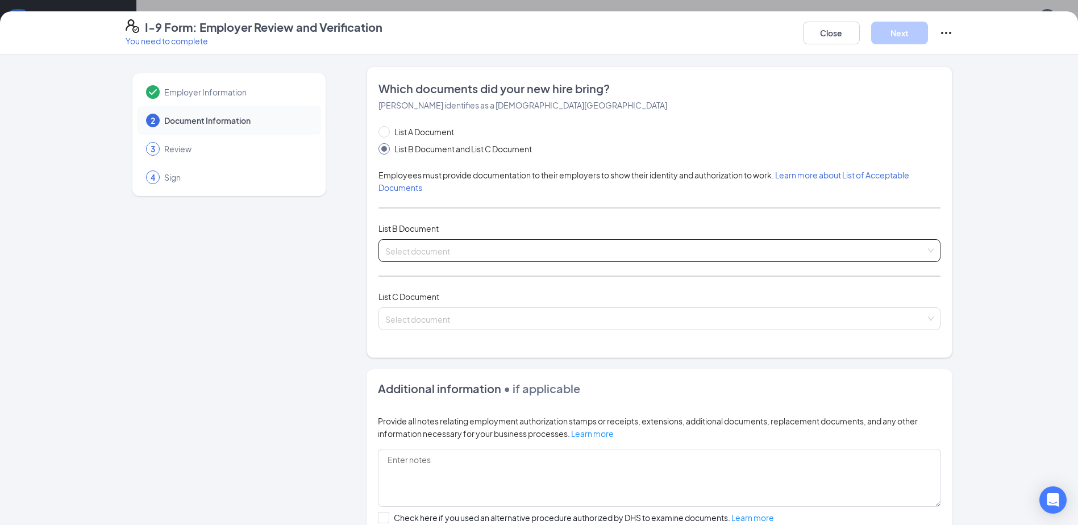
click at [409, 257] on span at bounding box center [655, 251] width 540 height 22
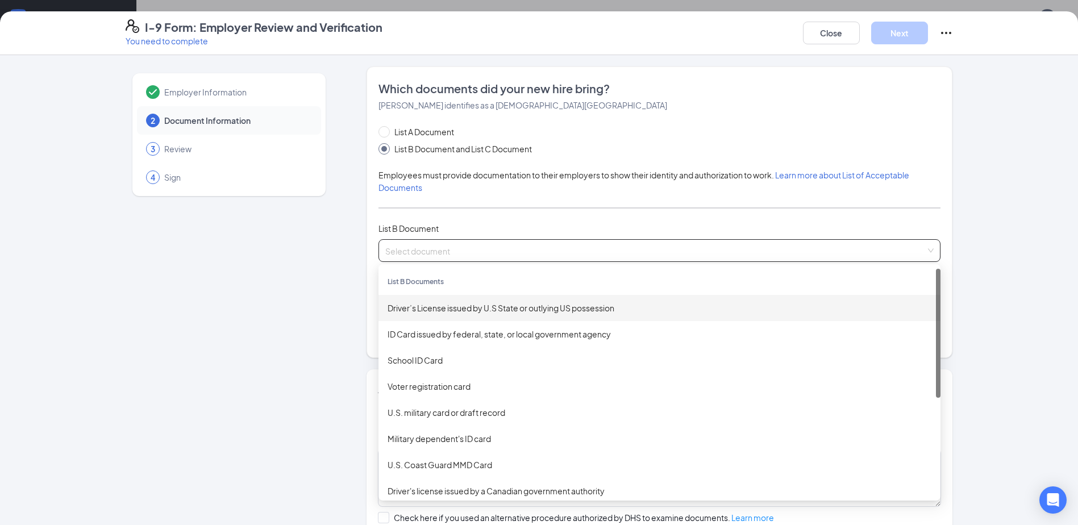
click at [395, 307] on div "Driver’s License issued by U.S State or outlying US possession" at bounding box center [660, 308] width 544 height 13
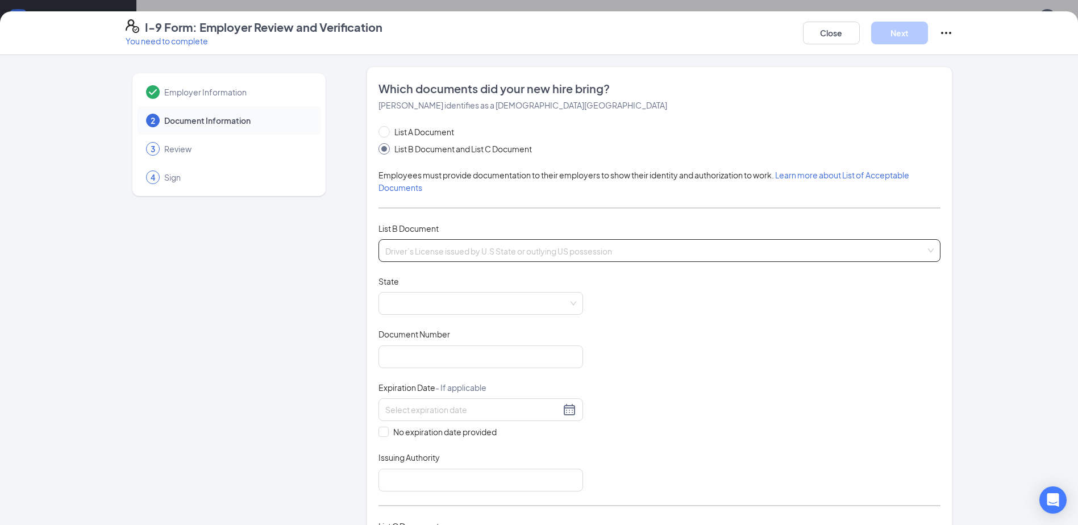
click at [403, 245] on span "Driver’s License issued by U.S State or outlying US possession" at bounding box center [659, 251] width 548 height 22
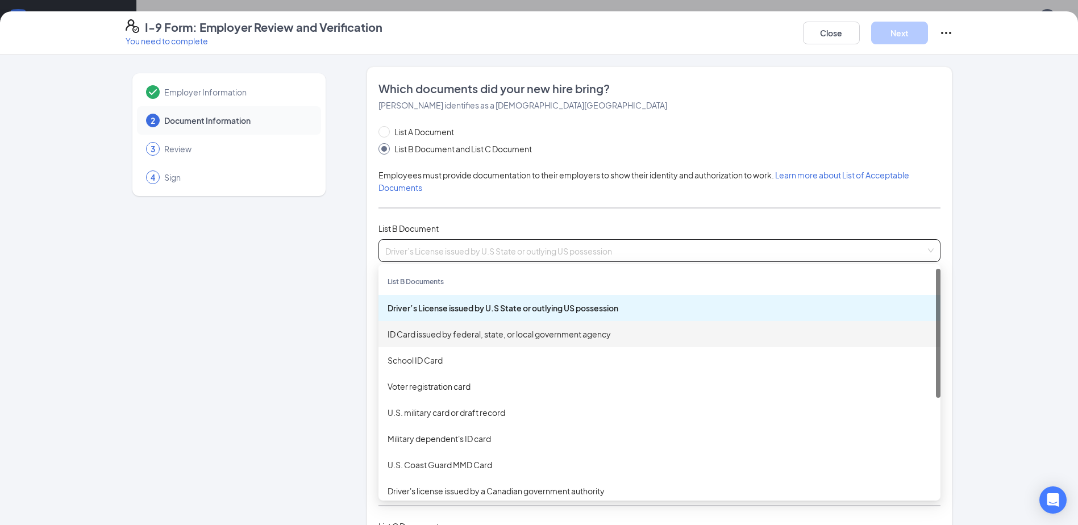
click at [431, 335] on div "ID Card issued by federal, state, or local government agency" at bounding box center [660, 334] width 544 height 13
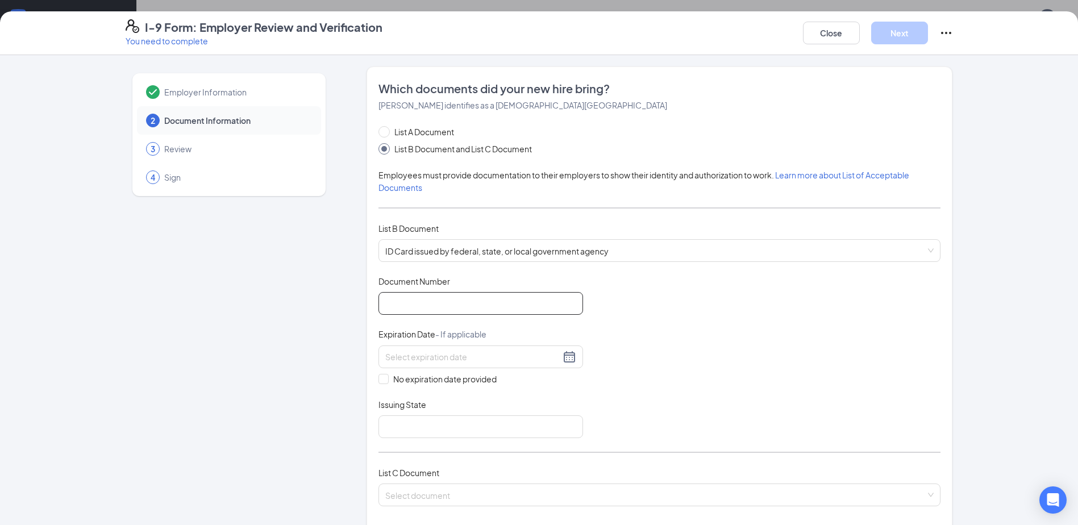
click at [437, 297] on input "Document Number" at bounding box center [480, 303] width 205 height 23
type input "172154713"
click at [401, 358] on input at bounding box center [472, 357] width 175 height 13
type input "10/23/2025"
click at [406, 426] on input "Issuing State" at bounding box center [480, 426] width 205 height 23
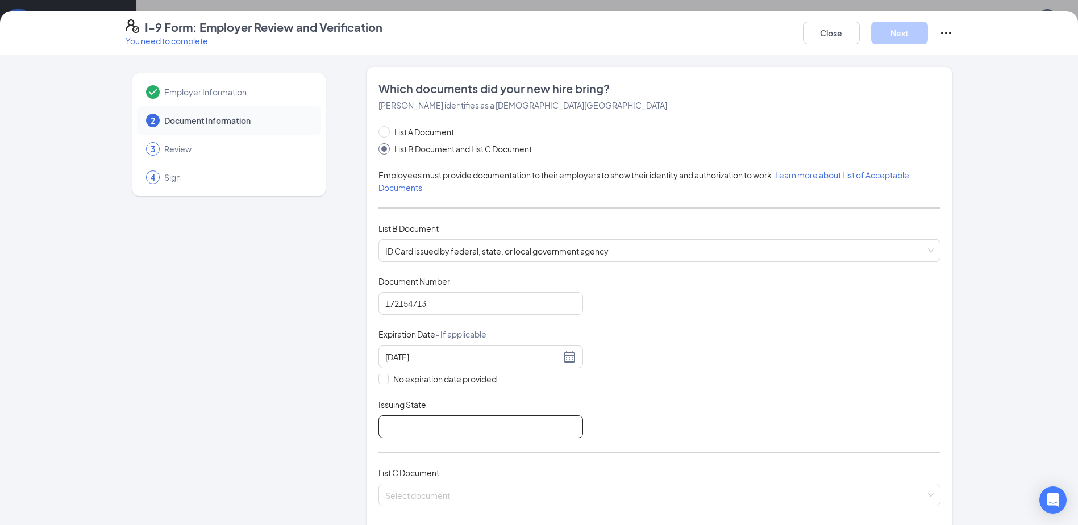
type input "CO DMV"
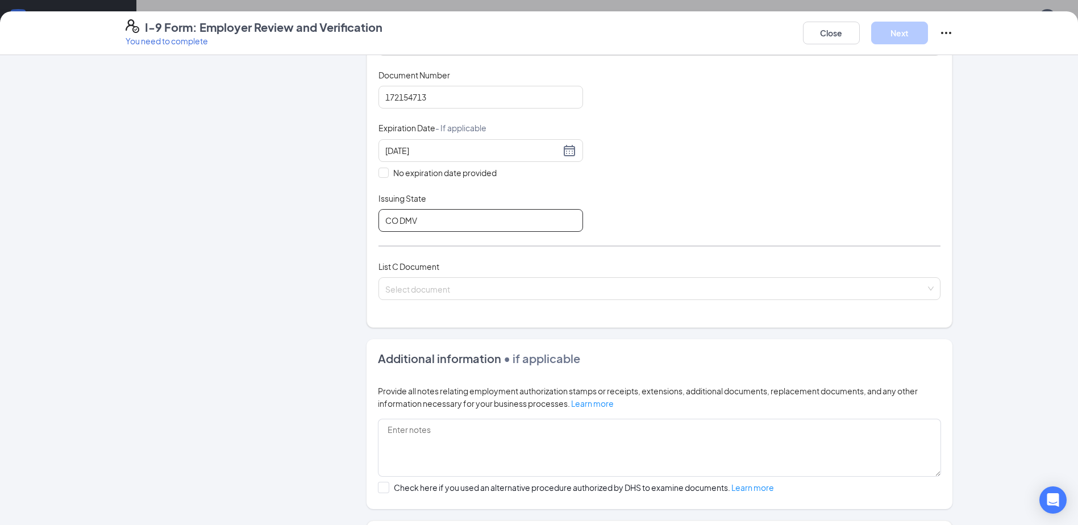
scroll to position [227, 0]
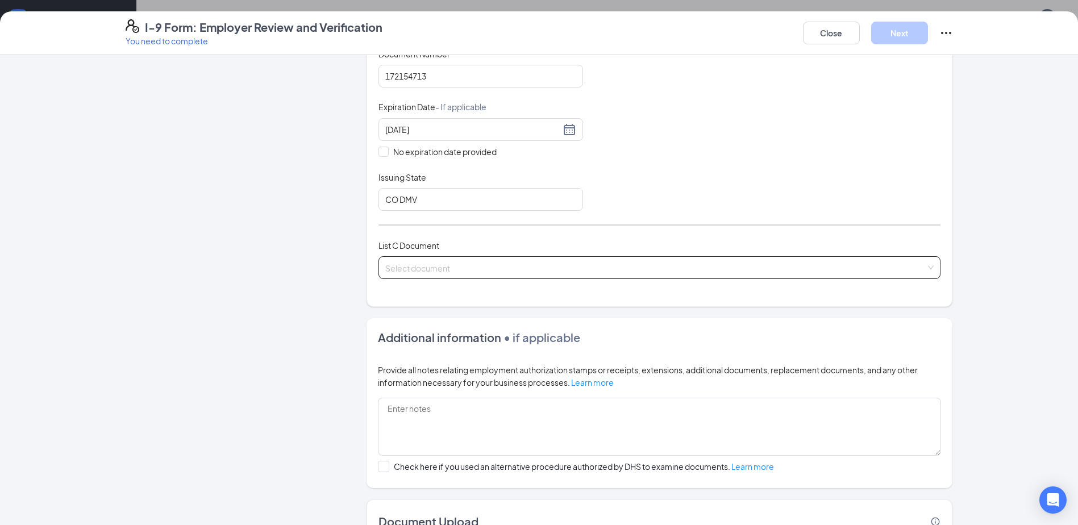
click at [402, 270] on input "search" at bounding box center [655, 265] width 540 height 17
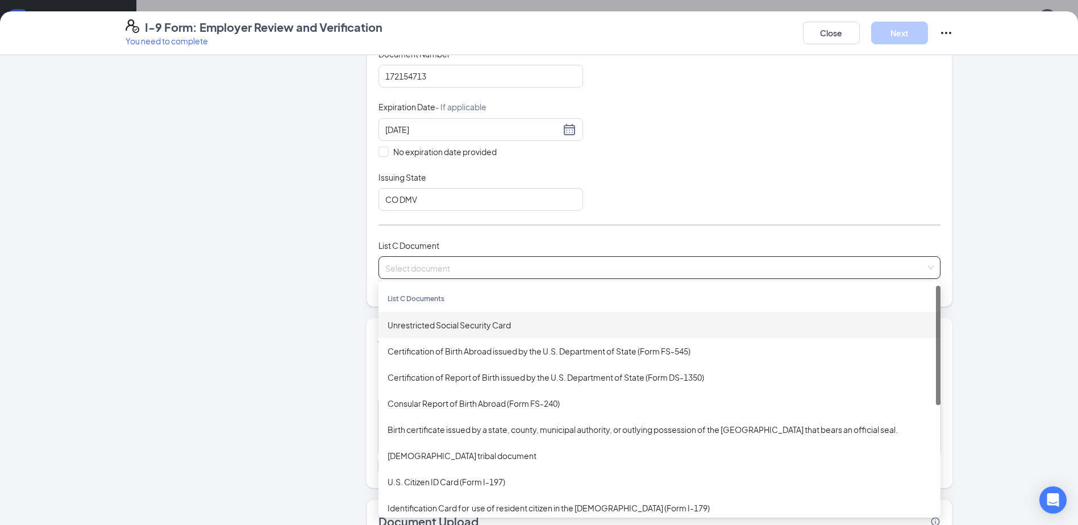
click at [415, 327] on div "Unrestricted Social Security Card" at bounding box center [660, 325] width 544 height 13
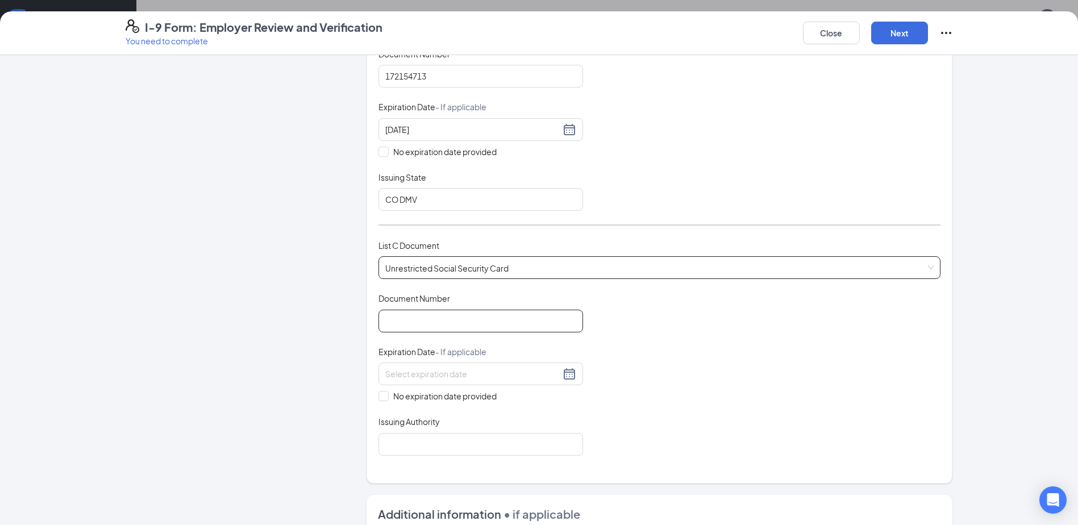
click at [416, 313] on input "Document Number" at bounding box center [480, 321] width 205 height 23
click at [478, 326] on input "Document Number" at bounding box center [480, 321] width 205 height 23
type input "650345029"
click at [380, 399] on span at bounding box center [383, 396] width 10 height 10
click at [380, 399] on input "No expiration date provided" at bounding box center [382, 395] width 8 height 8
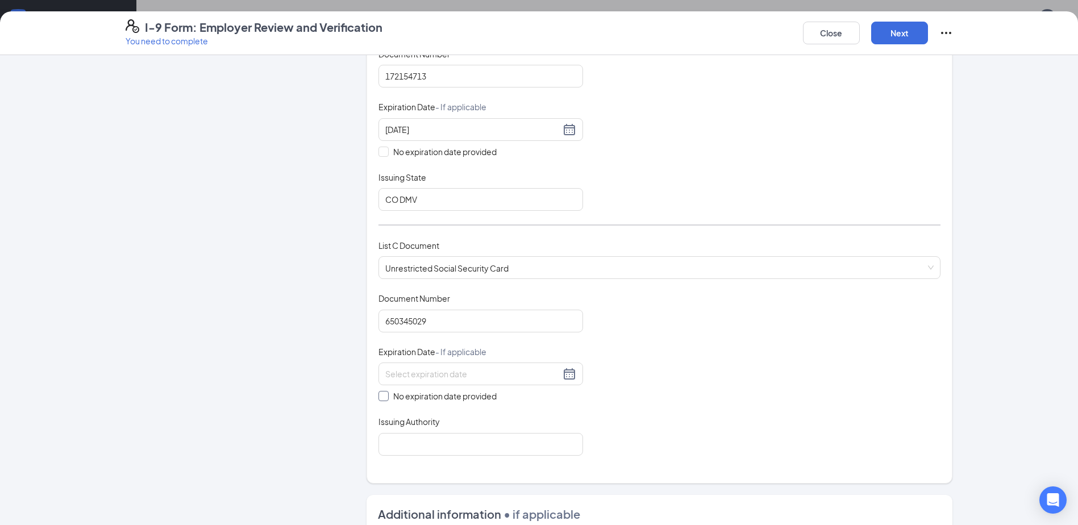
checkbox input "true"
click at [406, 455] on input "Issuing Authority" at bounding box center [480, 446] width 205 height 23
type input "Social Security Administration"
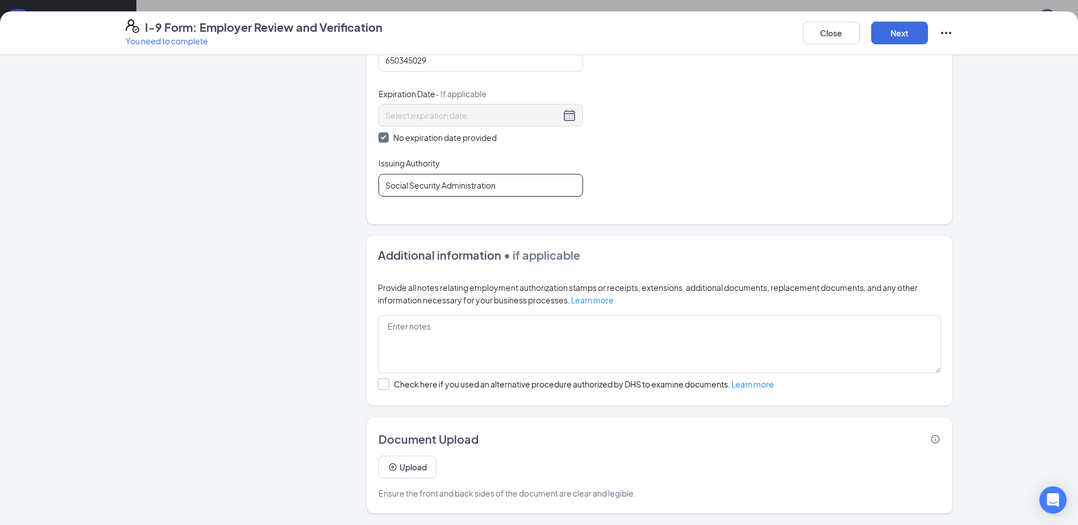
scroll to position [145, 0]
click at [901, 31] on button "Next" at bounding box center [899, 33] width 57 height 23
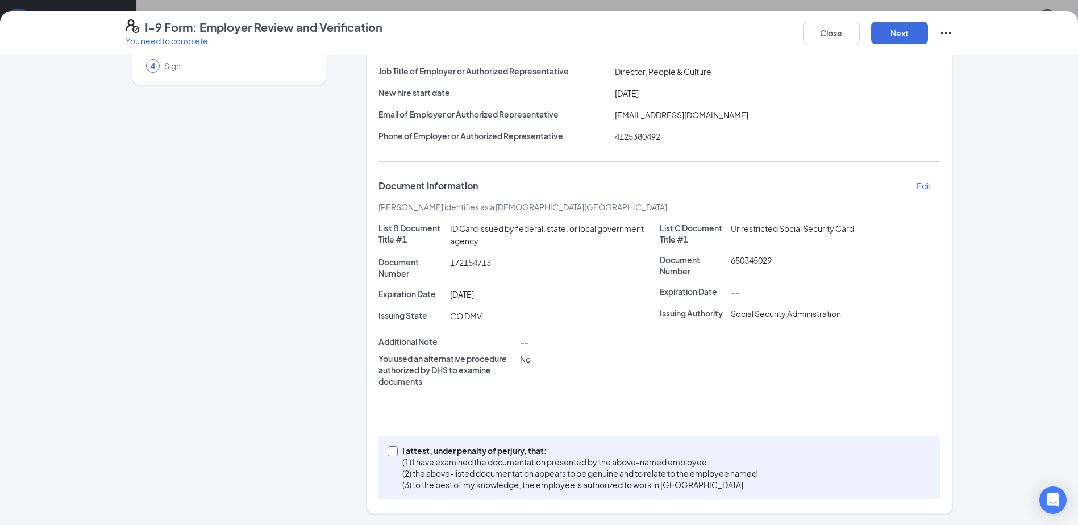
click at [390, 451] on input "I attest, under penalty of perjury, that: (1) I have examined the documentation…" at bounding box center [392, 450] width 8 height 8
checkbox input "true"
click at [893, 28] on button "Next" at bounding box center [899, 33] width 57 height 23
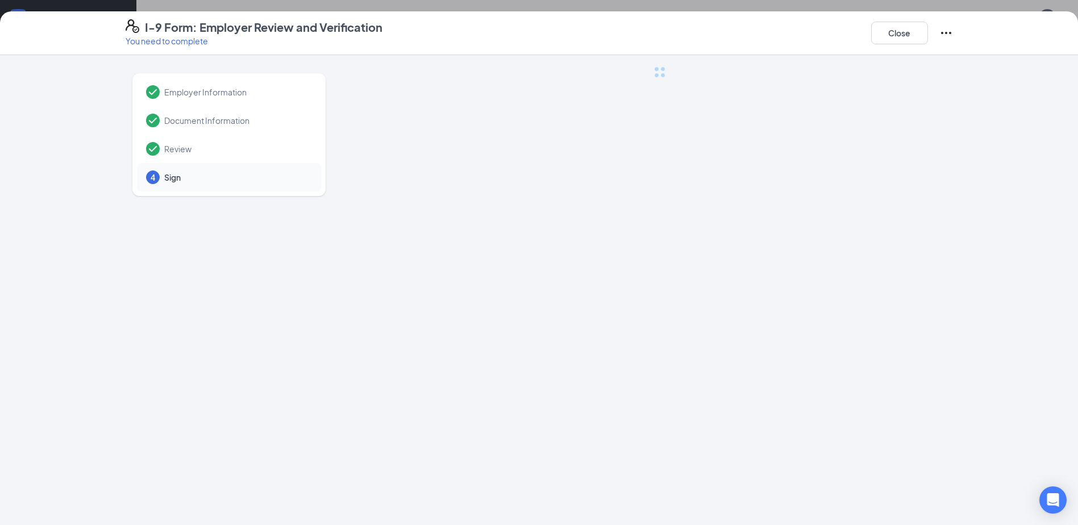
scroll to position [0, 0]
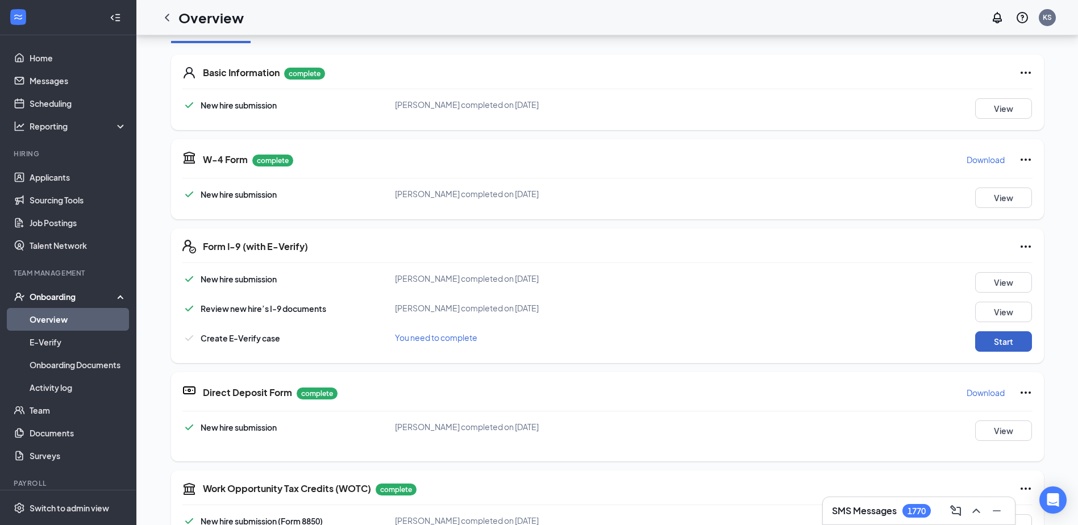
click at [993, 338] on button "Start" at bounding box center [1003, 341] width 57 height 20
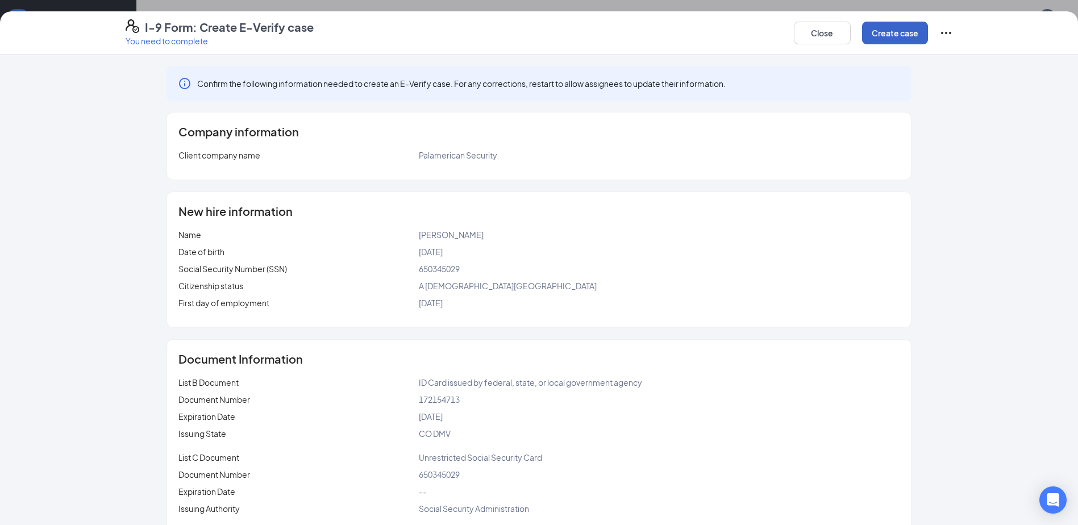
click at [894, 32] on button "Create case" at bounding box center [895, 33] width 66 height 23
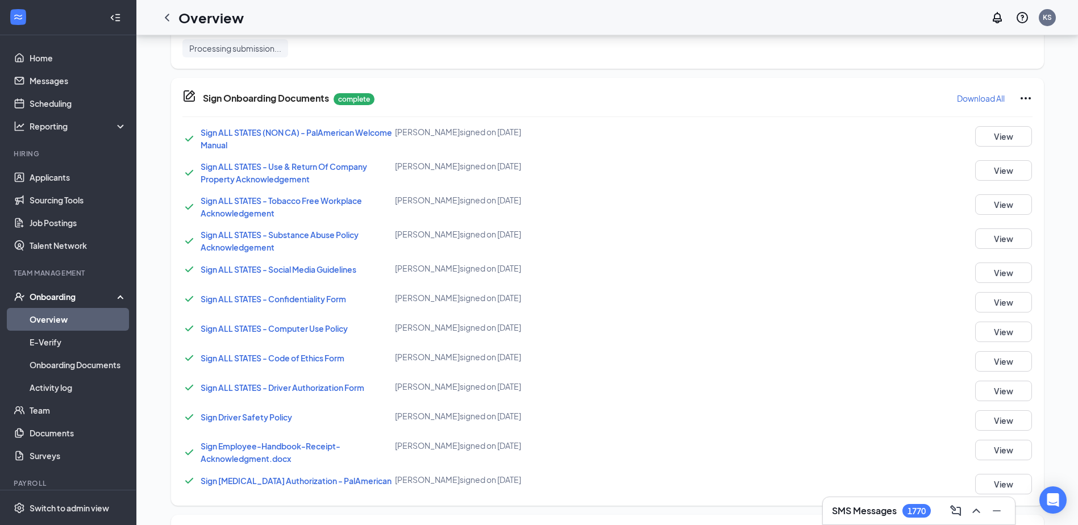
scroll to position [838, 0]
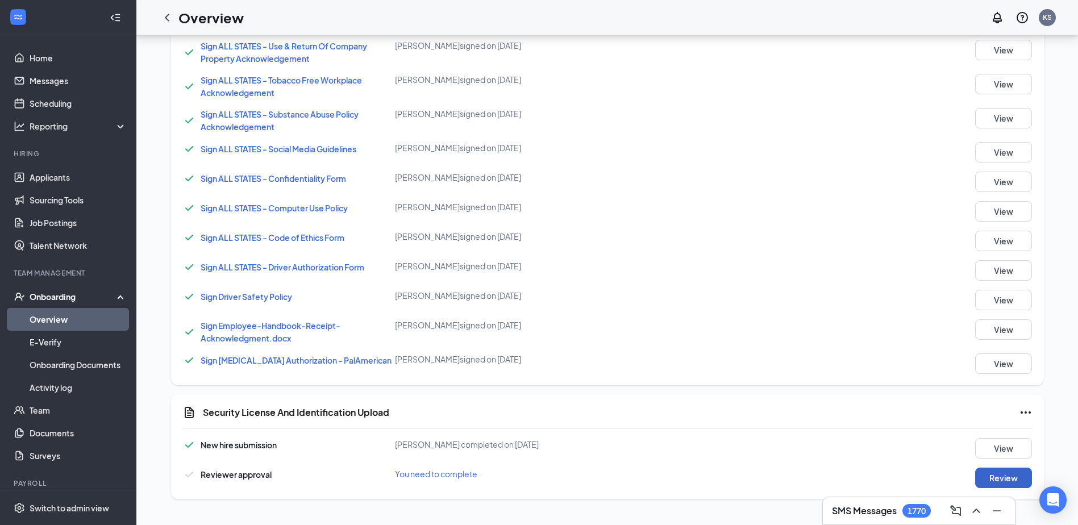
click at [998, 481] on button "Review" at bounding box center [1003, 478] width 57 height 20
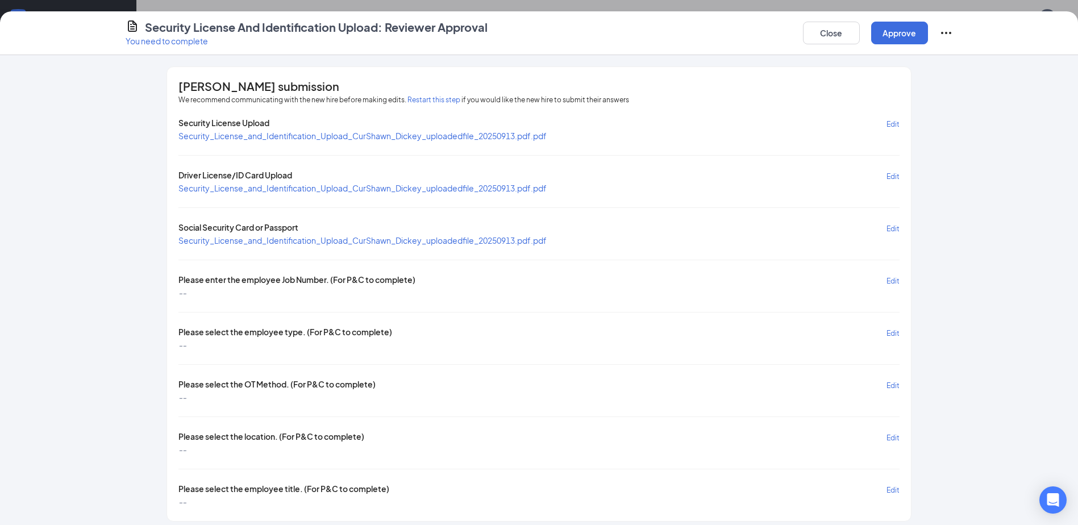
click at [890, 279] on span "Edit" at bounding box center [892, 281] width 13 height 9
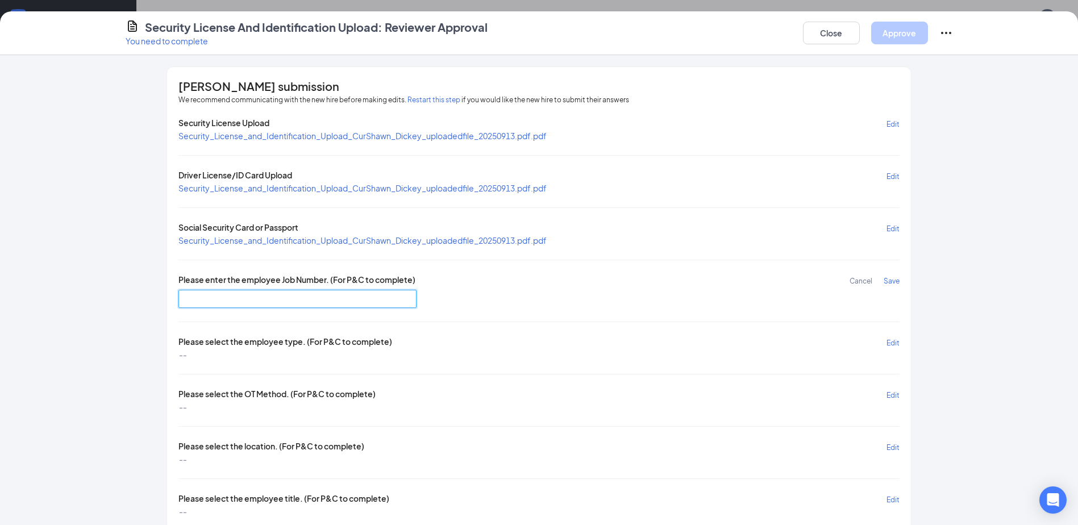
click at [385, 293] on input "text" at bounding box center [297, 299] width 238 height 18
type input "DR4003"
click at [888, 280] on span "Save" at bounding box center [892, 281] width 16 height 9
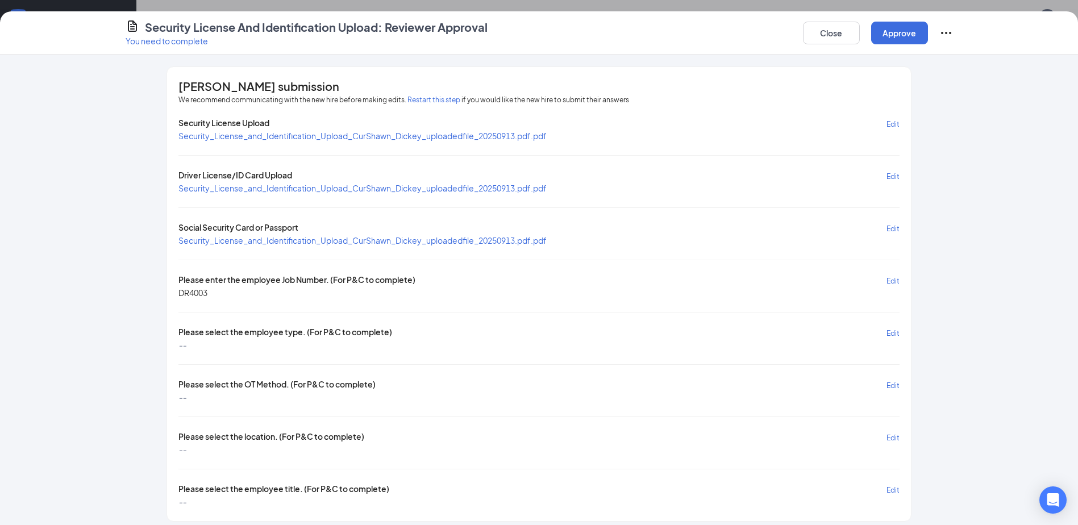
click at [890, 333] on span "Edit" at bounding box center [892, 333] width 13 height 9
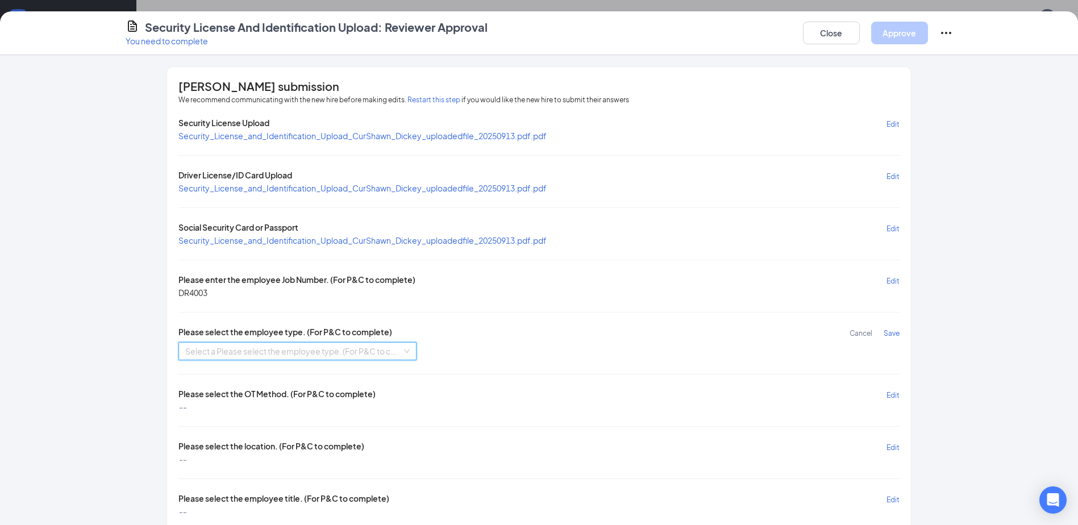
click at [210, 346] on input "search" at bounding box center [293, 351] width 216 height 17
click at [222, 373] on div "Hourly Non Union" at bounding box center [293, 374] width 224 height 13
click at [891, 334] on span "Save" at bounding box center [892, 333] width 16 height 9
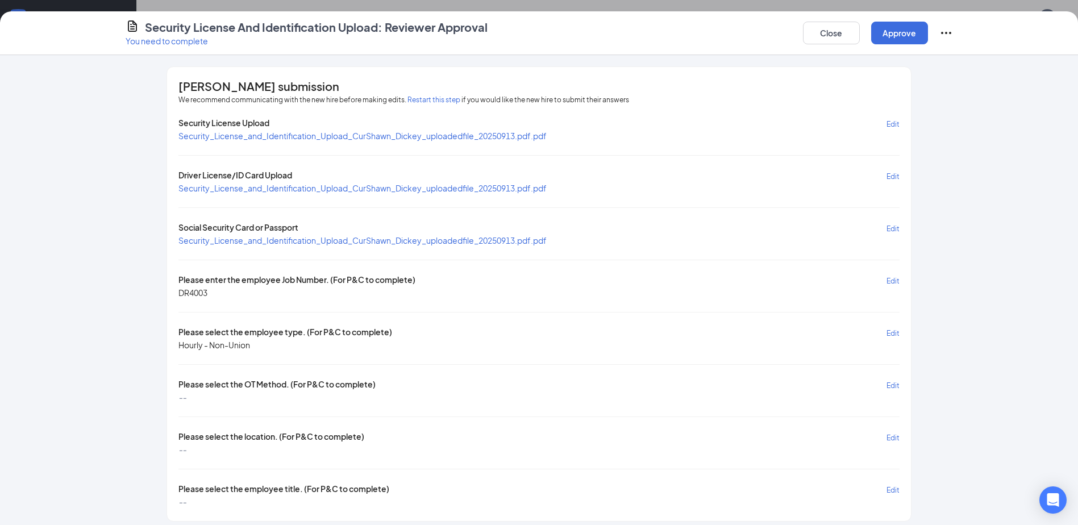
click at [887, 384] on span "Edit" at bounding box center [892, 385] width 13 height 9
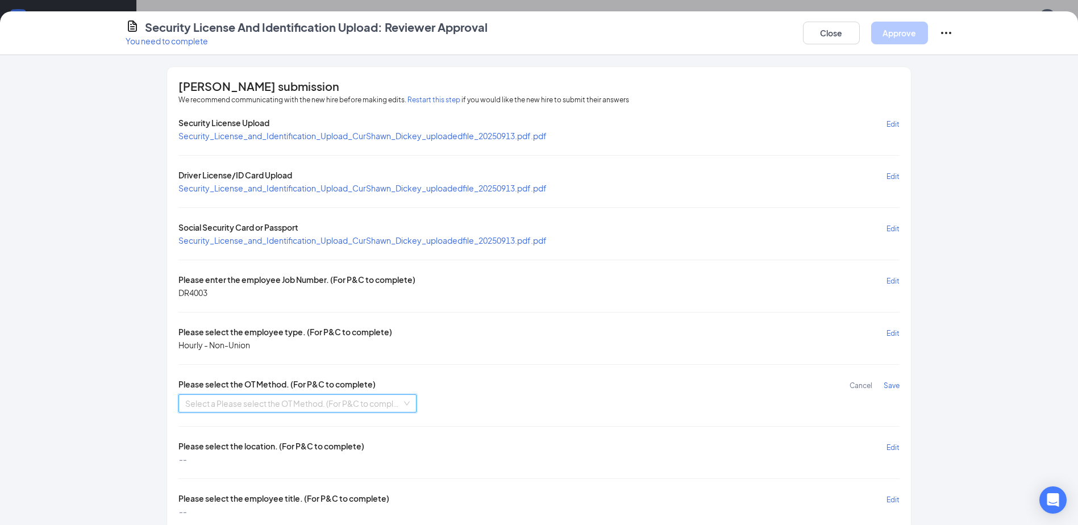
click at [217, 405] on input "search" at bounding box center [293, 403] width 216 height 17
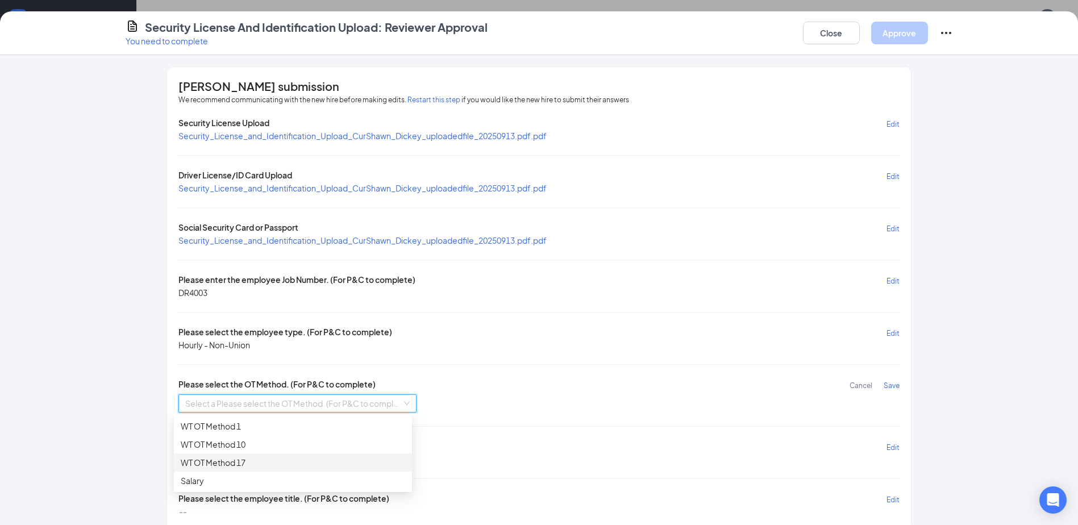
click at [258, 465] on div "WT OT Method 17" at bounding box center [293, 462] width 224 height 13
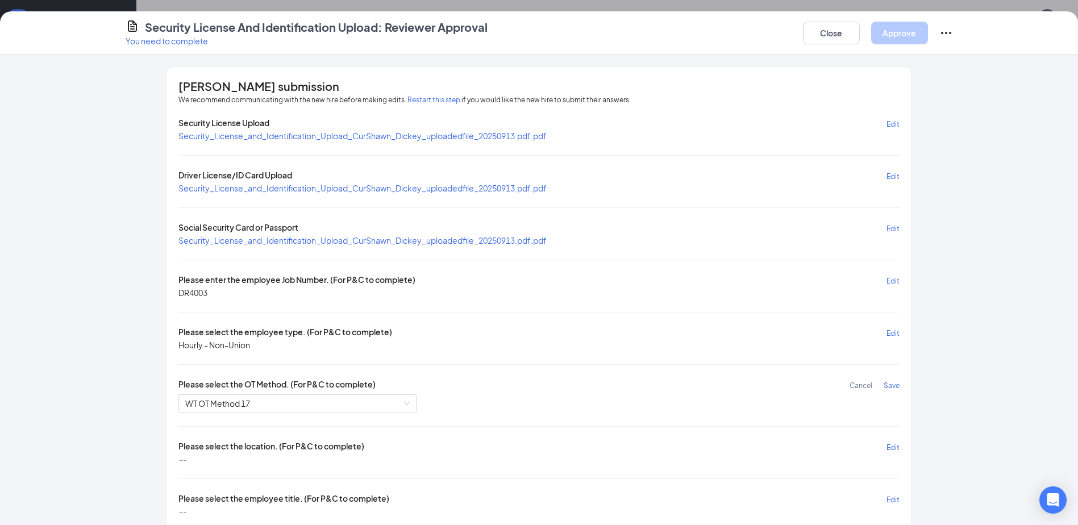
click at [884, 385] on span "Save" at bounding box center [892, 385] width 16 height 9
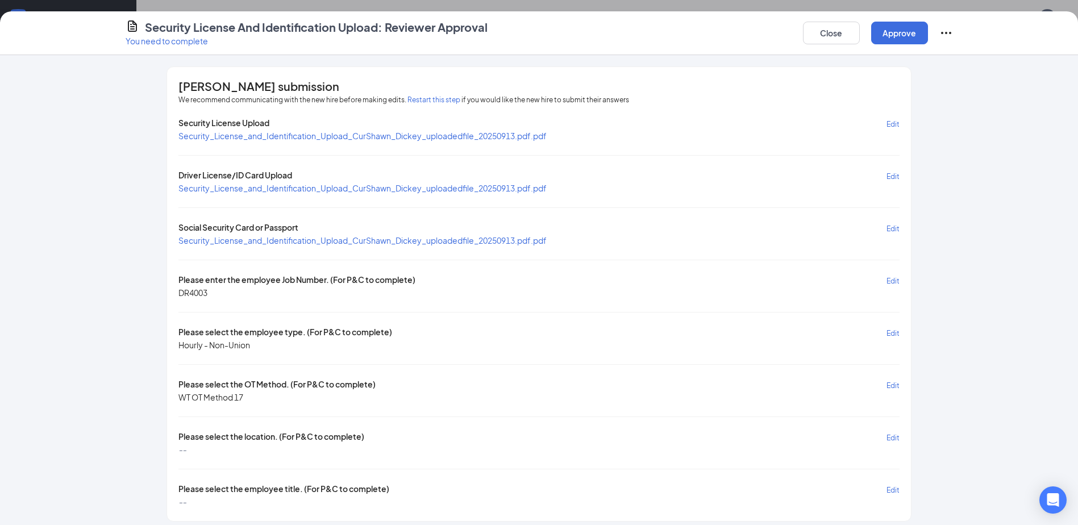
click at [889, 434] on span "Edit" at bounding box center [892, 438] width 13 height 9
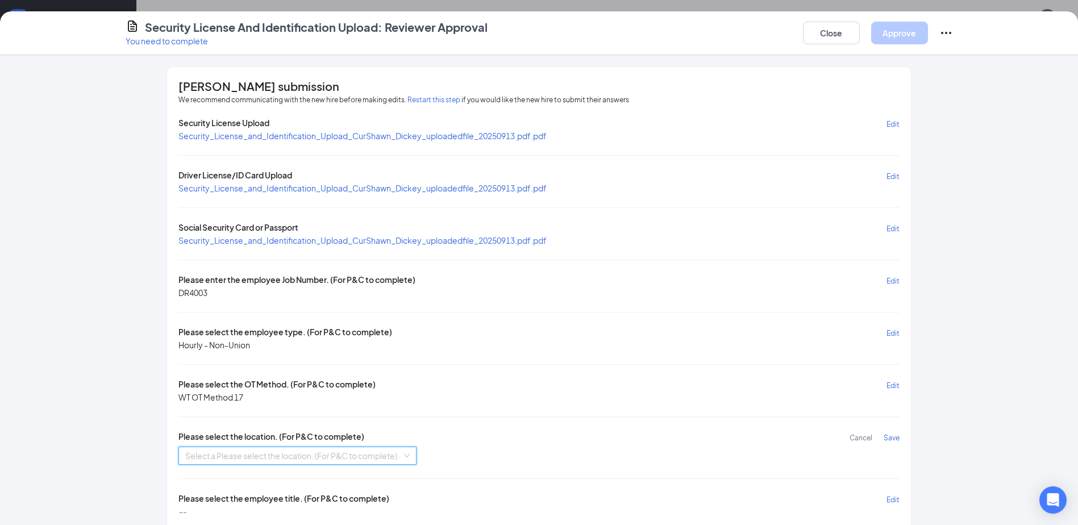
click at [252, 459] on input "search" at bounding box center [293, 455] width 216 height 17
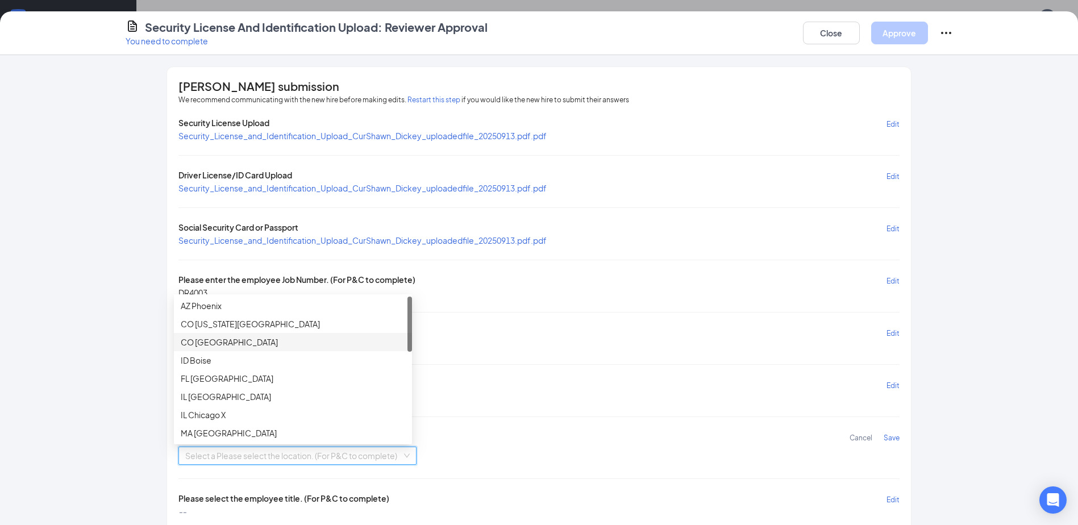
click at [220, 338] on div "CO [GEOGRAPHIC_DATA]" at bounding box center [293, 342] width 224 height 13
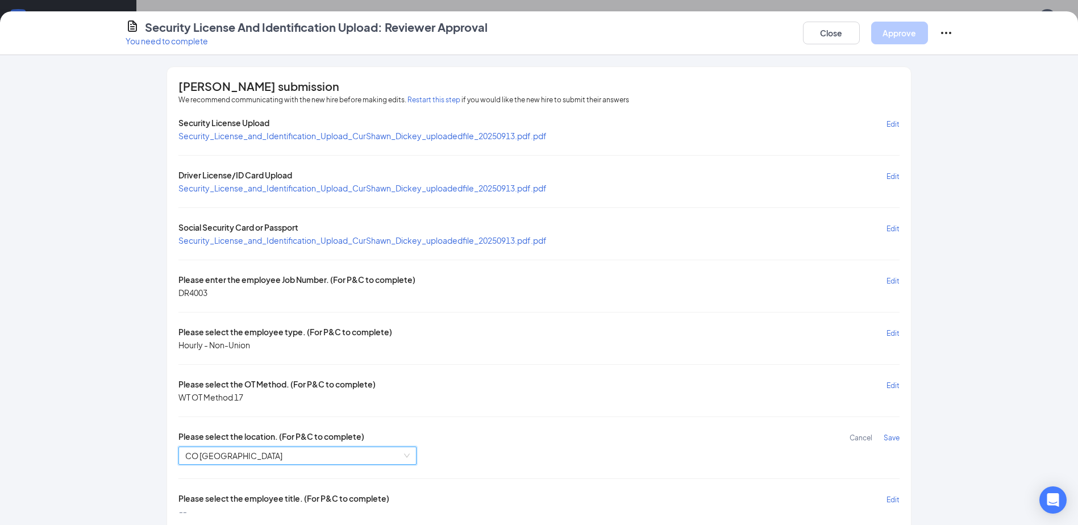
click at [887, 437] on span "Save" at bounding box center [892, 438] width 16 height 9
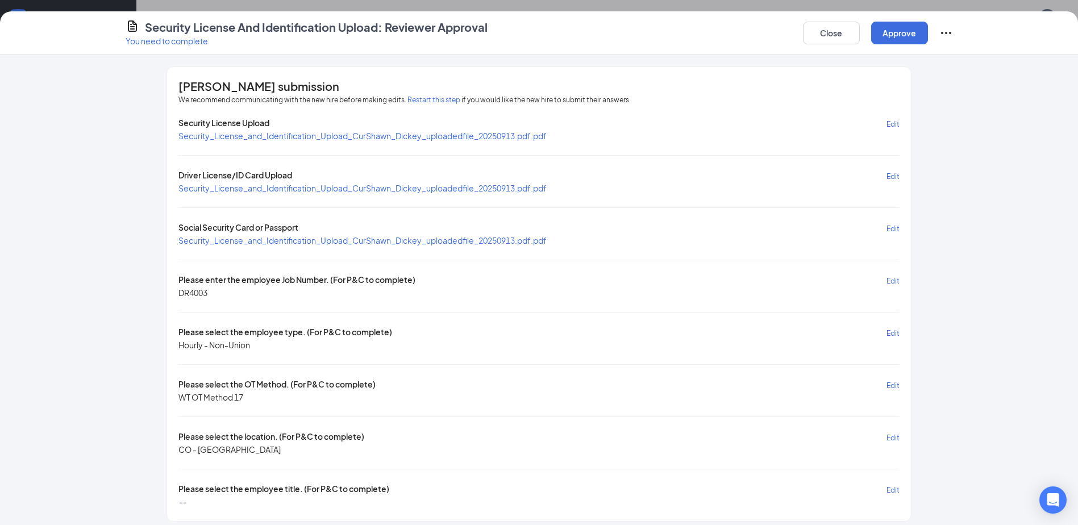
click at [888, 491] on span "Edit" at bounding box center [892, 490] width 13 height 9
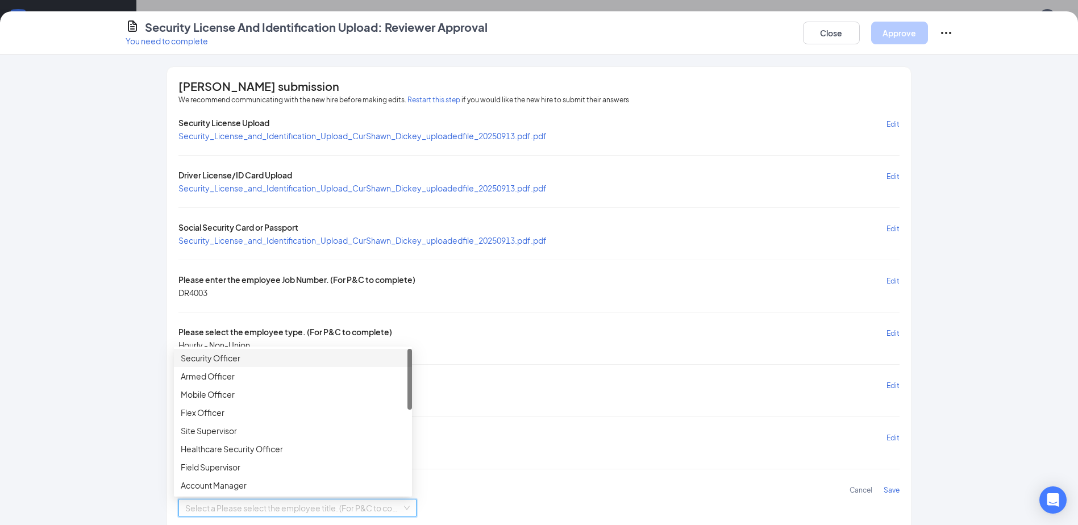
click at [248, 508] on input "search" at bounding box center [293, 507] width 216 height 17
click at [249, 360] on div "Security Officer" at bounding box center [293, 358] width 224 height 13
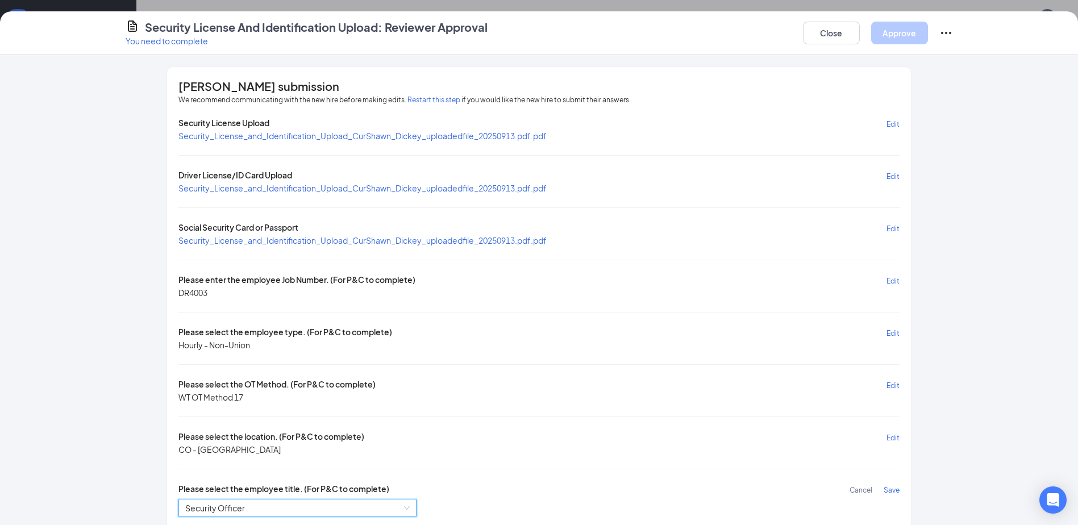
click at [889, 489] on span "Save" at bounding box center [892, 490] width 16 height 9
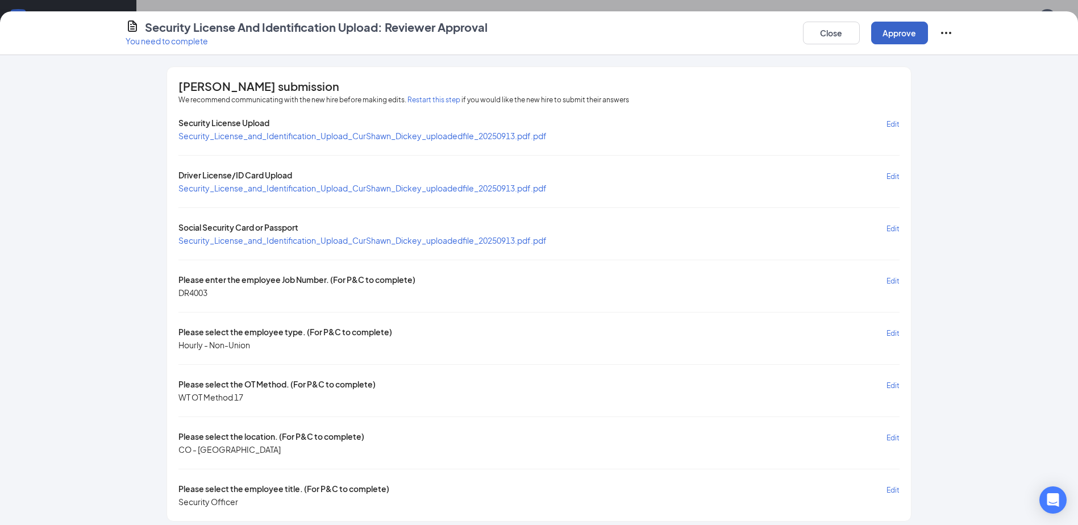
click at [901, 28] on button "Approve" at bounding box center [899, 33] width 57 height 23
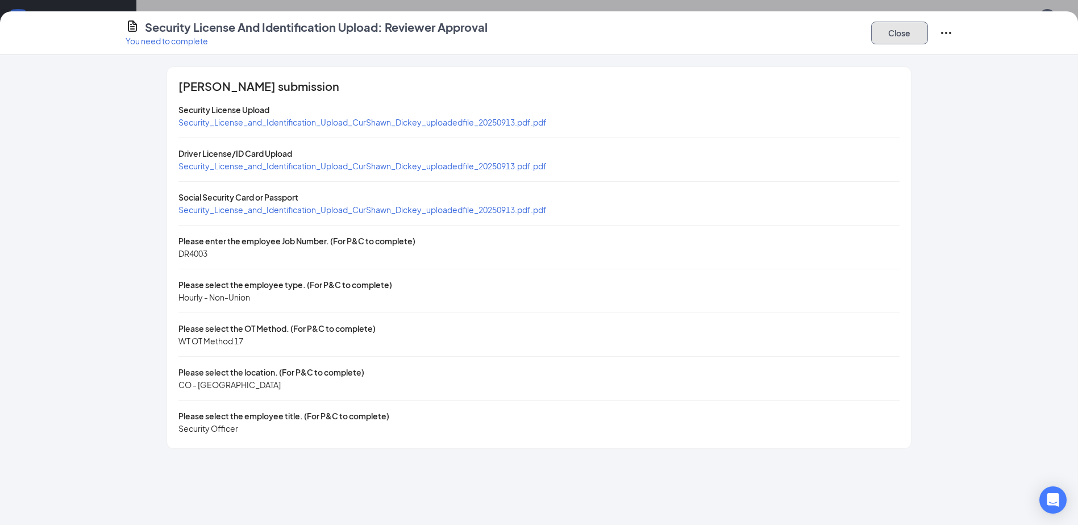
drag, startPoint x: 903, startPoint y: 31, endPoint x: 880, endPoint y: 29, distance: 23.4
click at [903, 31] on button "Close" at bounding box center [899, 33] width 57 height 23
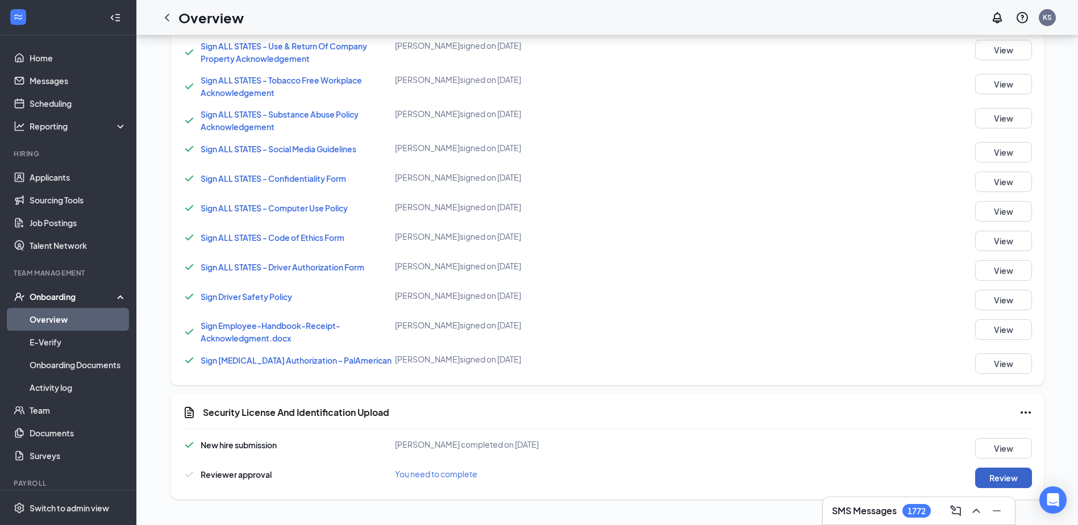
scroll to position [842, 0]
click at [168, 16] on icon "ChevronLeft" at bounding box center [167, 17] width 5 height 7
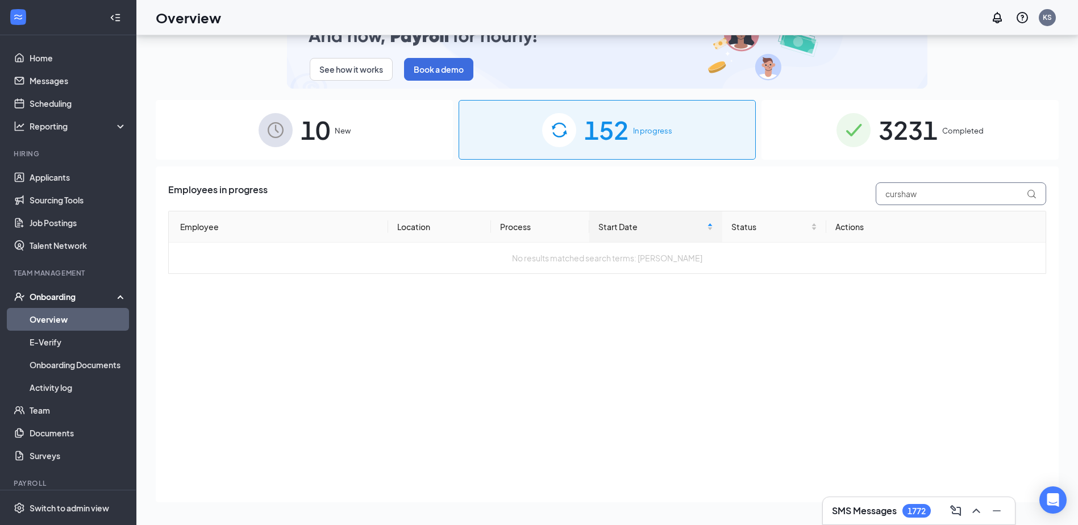
drag, startPoint x: 919, startPoint y: 196, endPoint x: 827, endPoint y: 205, distance: 92.4
click at [827, 205] on div "Employees in progress curshaw" at bounding box center [607, 193] width 878 height 23
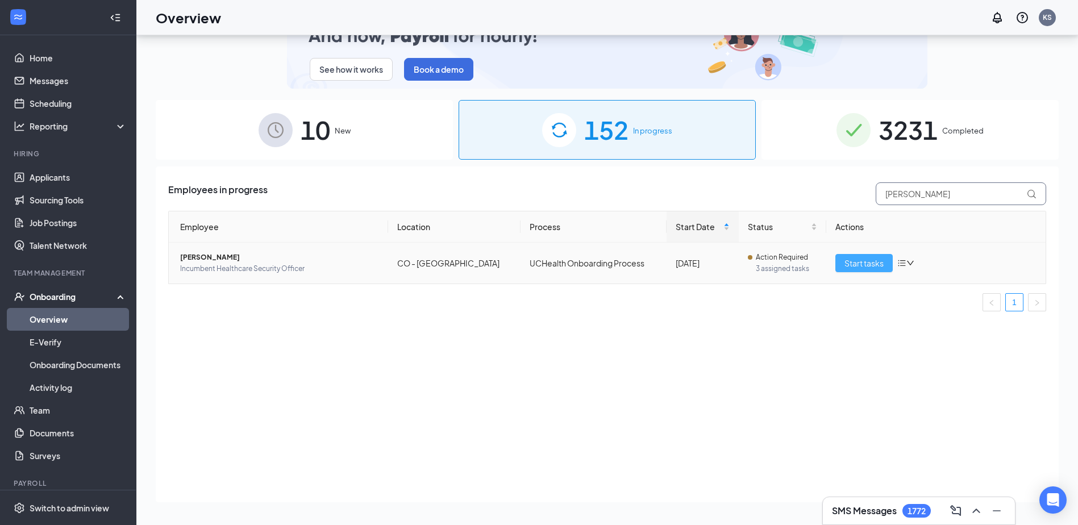
type input "clark"
click at [853, 260] on span "Start tasks" at bounding box center [863, 263] width 39 height 13
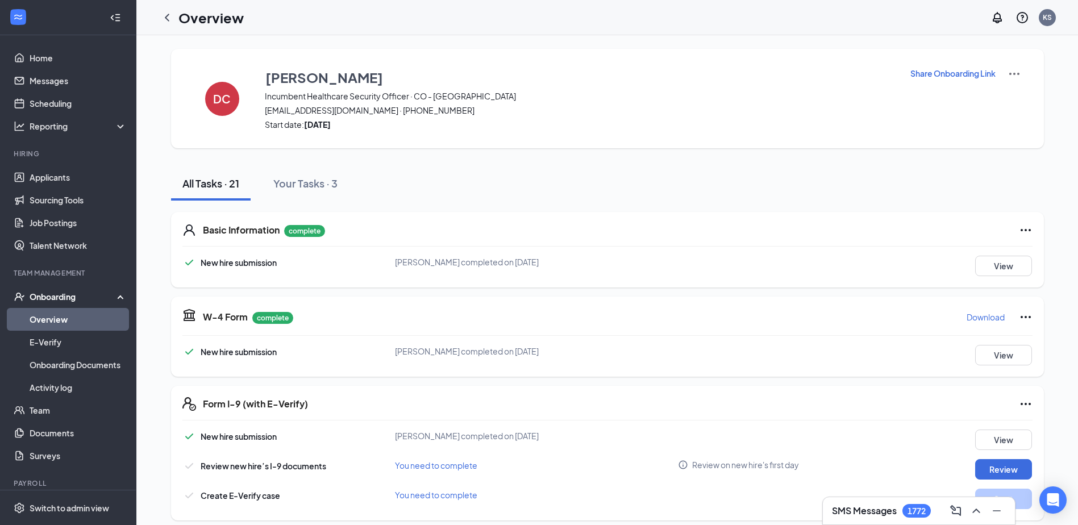
click at [950, 71] on p "Share Onboarding Link" at bounding box center [952, 73] width 85 height 11
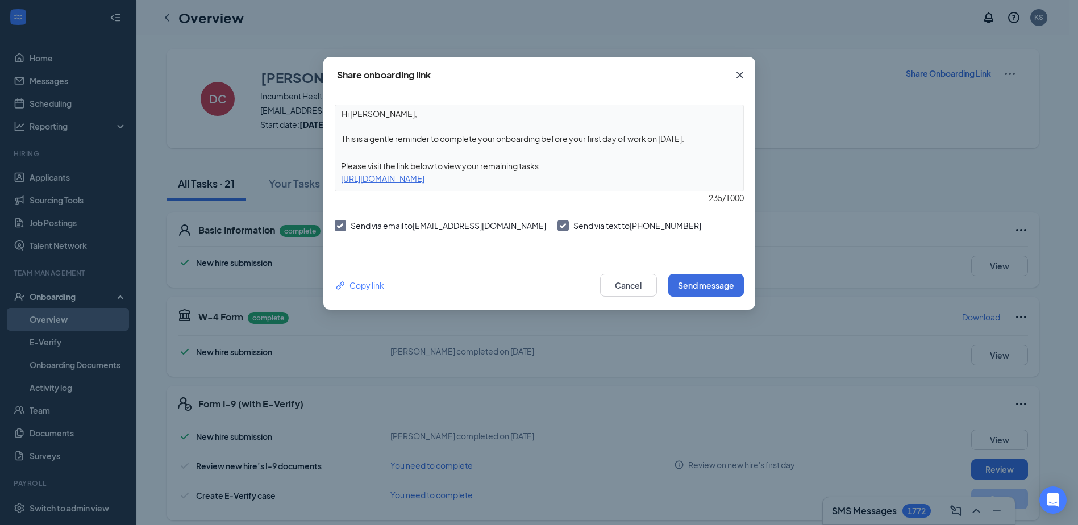
drag, startPoint x: 543, startPoint y: 138, endPoint x: 711, endPoint y: 151, distance: 168.2
click at [711, 151] on div "Hi Daniel, This is a gentle reminder to complete your onboarding before your fi…" at bounding box center [539, 148] width 409 height 87
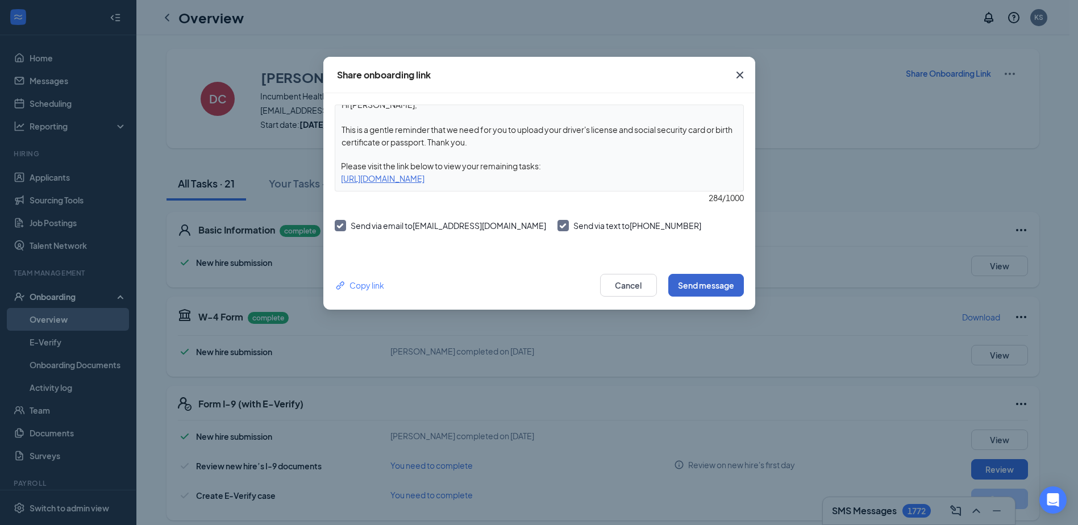
type textarea "Hi Daniel, This is a gentle reminder that we need for you to upload your driver…"
click at [691, 288] on button "Send message" at bounding box center [706, 285] width 76 height 23
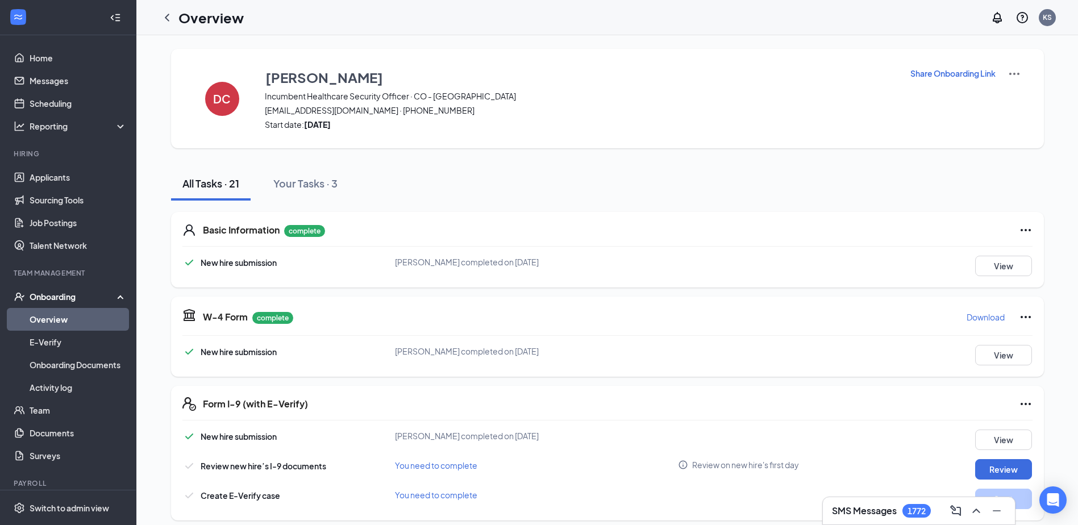
drag, startPoint x: 165, startPoint y: 13, endPoint x: 145, endPoint y: 16, distance: 19.5
click at [165, 13] on icon "ChevronLeft" at bounding box center [167, 18] width 14 height 14
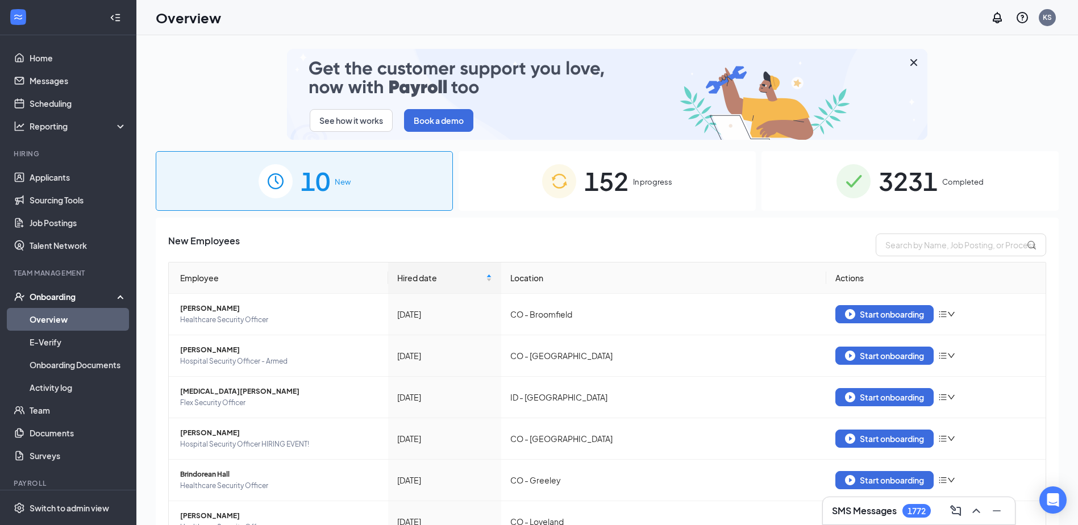
click at [612, 179] on span "152" at bounding box center [606, 180] width 44 height 39
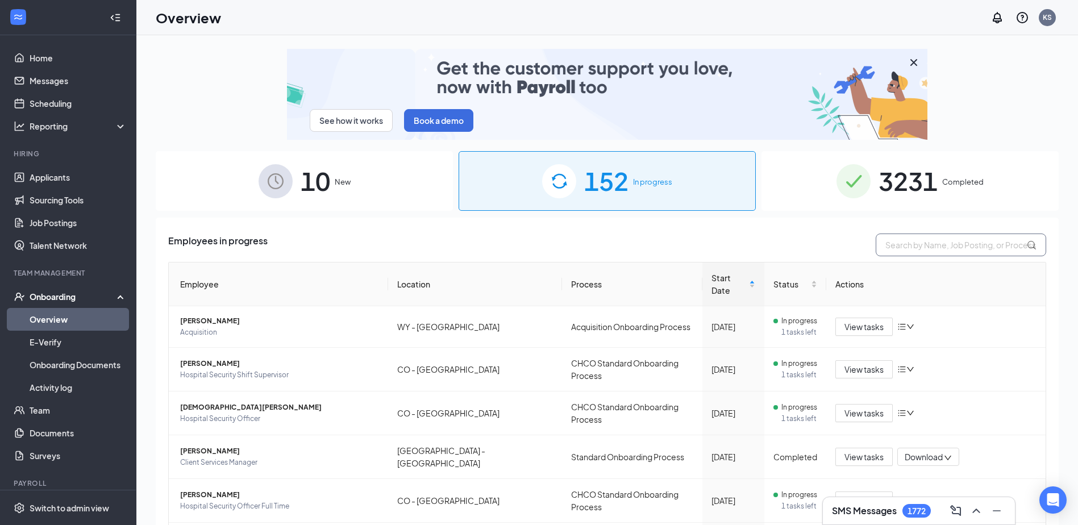
click at [897, 243] on input "text" at bounding box center [961, 245] width 170 height 23
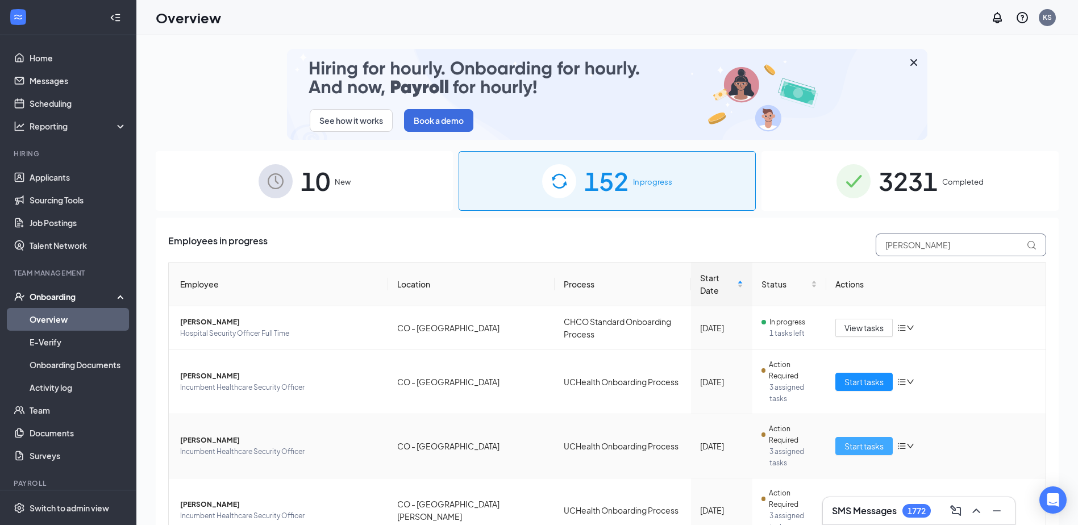
type input "david"
click at [867, 440] on span "Start tasks" at bounding box center [863, 446] width 39 height 13
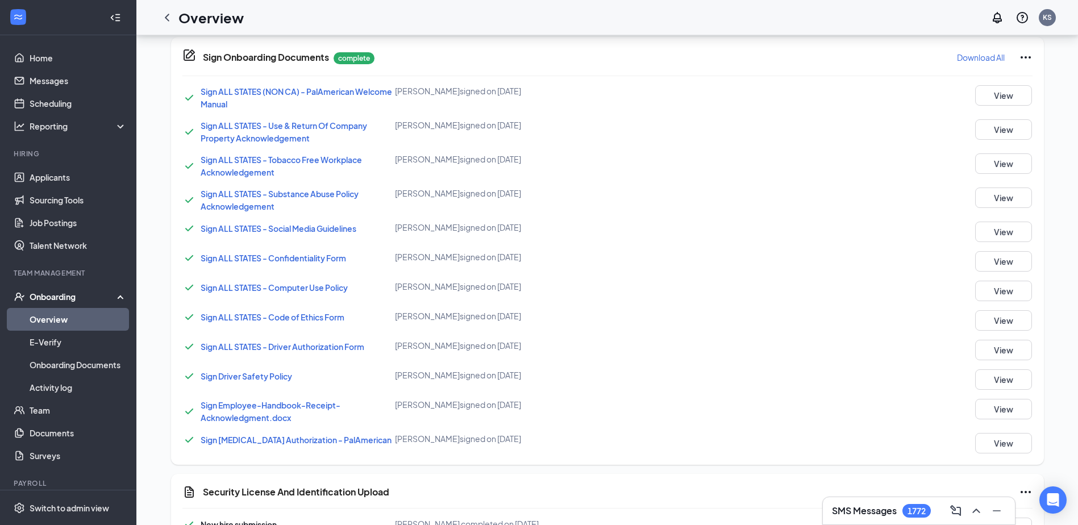
scroll to position [770, 0]
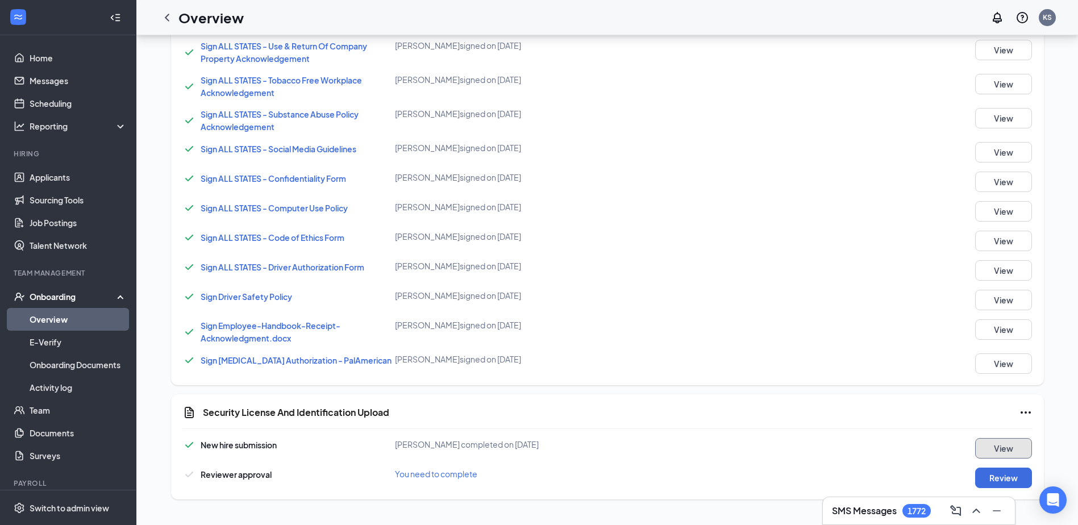
click at [985, 443] on button "View" at bounding box center [1003, 448] width 57 height 20
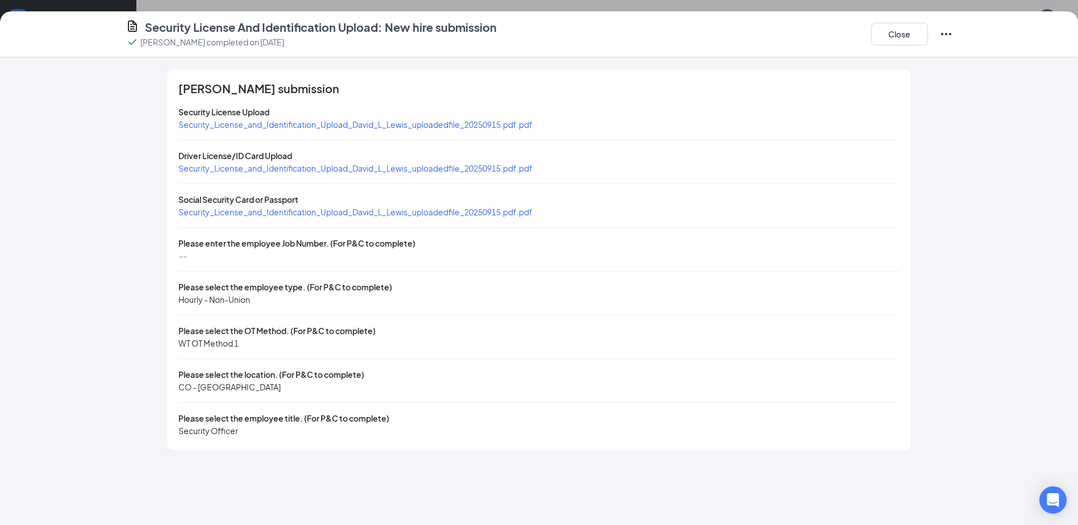
click at [319, 166] on span "Security_License_and_Identification_Upload_David_L_Lewis_uploadedfile_20250915.…" at bounding box center [355, 168] width 354 height 10
click at [299, 211] on span "Security_License_and_Identification_Upload_David_L_Lewis_uploadedfile_20250915.…" at bounding box center [355, 212] width 354 height 10
click at [882, 31] on button "Close" at bounding box center [899, 34] width 57 height 23
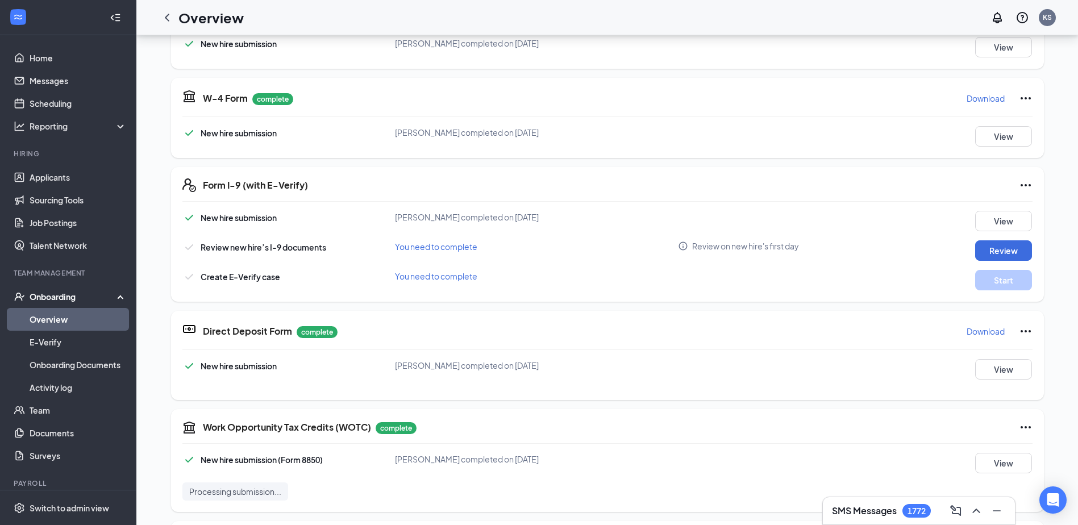
scroll to position [202, 0]
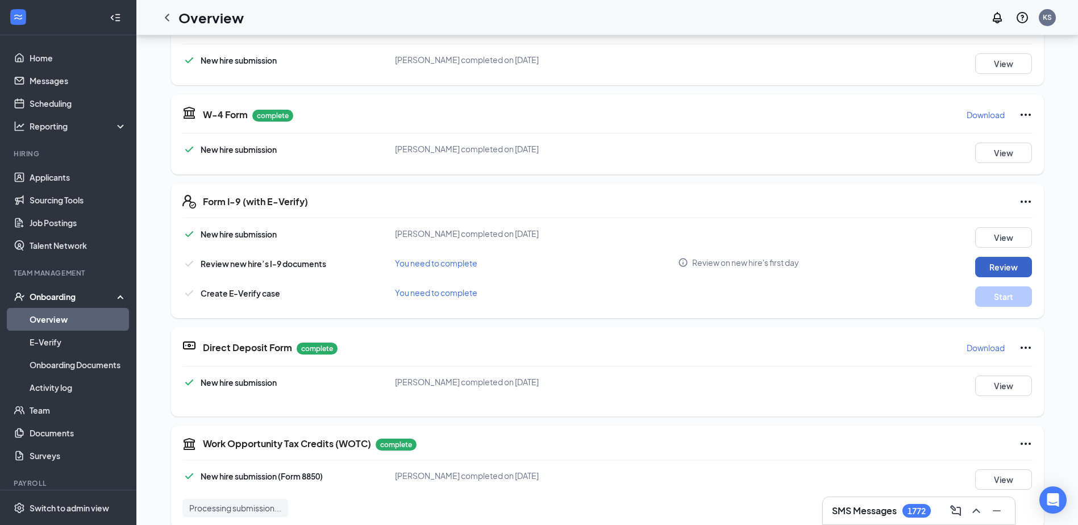
click at [986, 260] on button "Review" at bounding box center [1003, 267] width 57 height 20
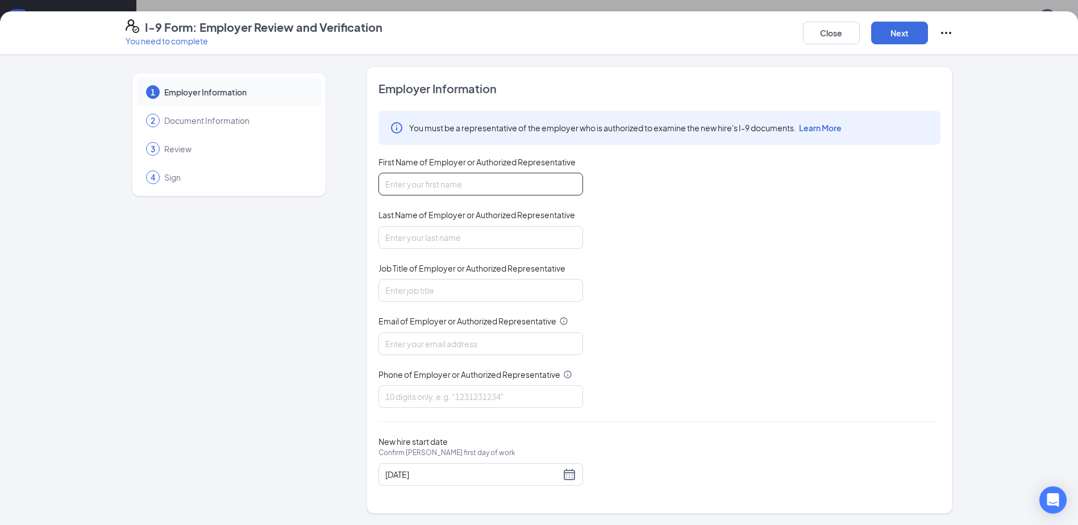
click at [418, 189] on input "First Name of Employer or Authorized Representative" at bounding box center [480, 184] width 205 height 23
type input "Kim"
type input "Stoberski"
type input "KStoberski@palamerican.com"
type input "4125380492"
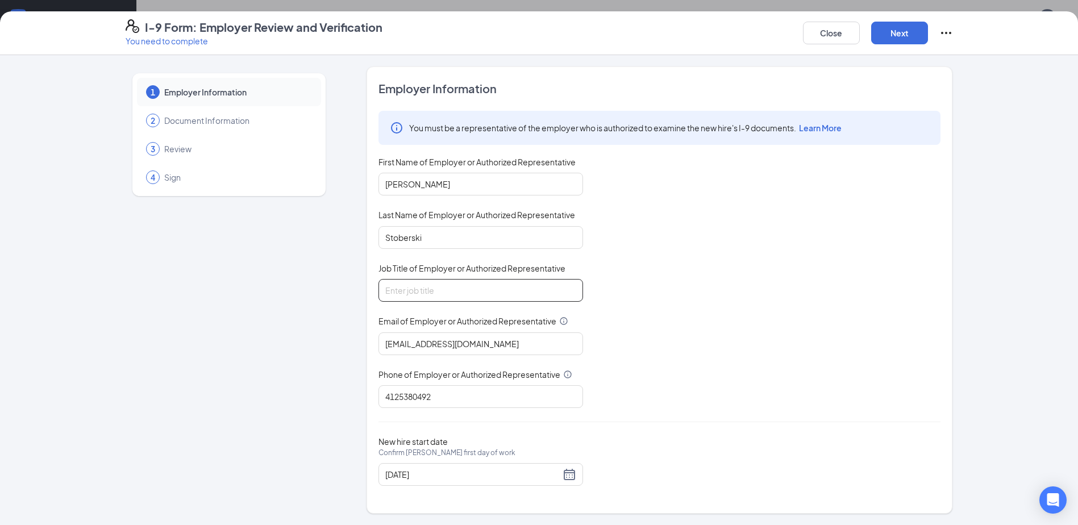
click at [427, 295] on input "Job Title of Employer or Authorized Representative" at bounding box center [480, 290] width 205 height 23
type input "Director, People & Culture"
click at [906, 28] on button "Next" at bounding box center [899, 33] width 57 height 23
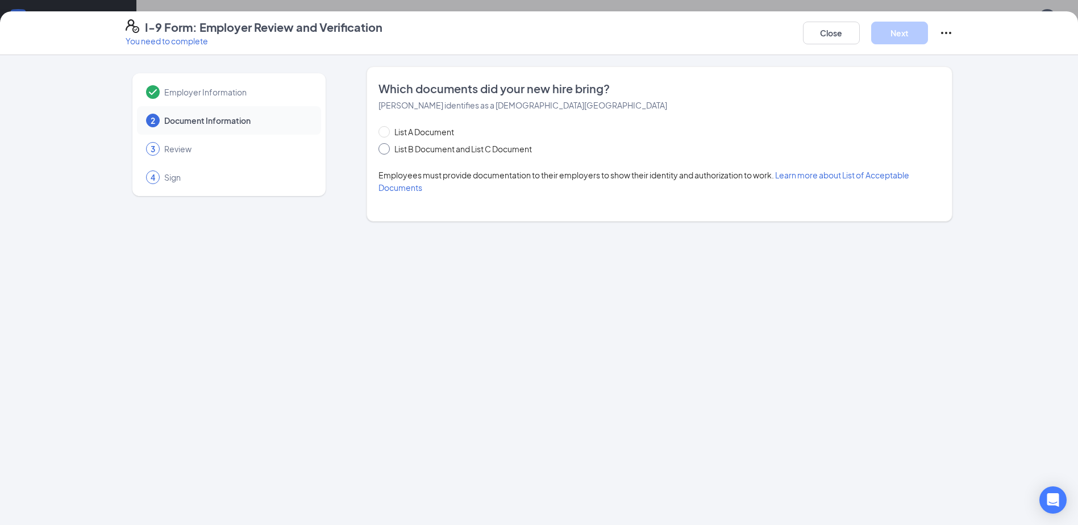
click at [383, 147] on input "List B Document and List C Document" at bounding box center [382, 147] width 8 height 8
radio input "true"
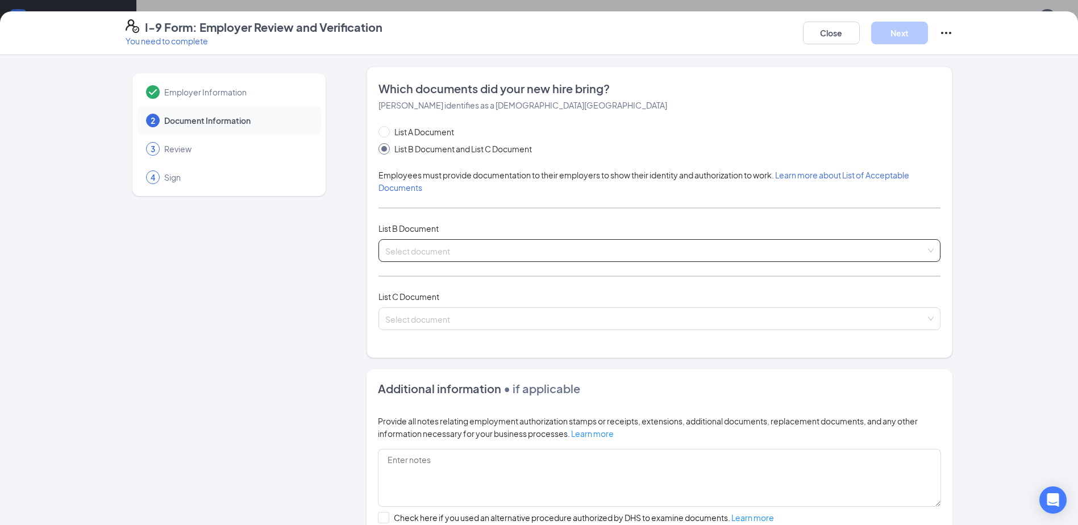
click at [386, 249] on input "search" at bounding box center [655, 248] width 540 height 17
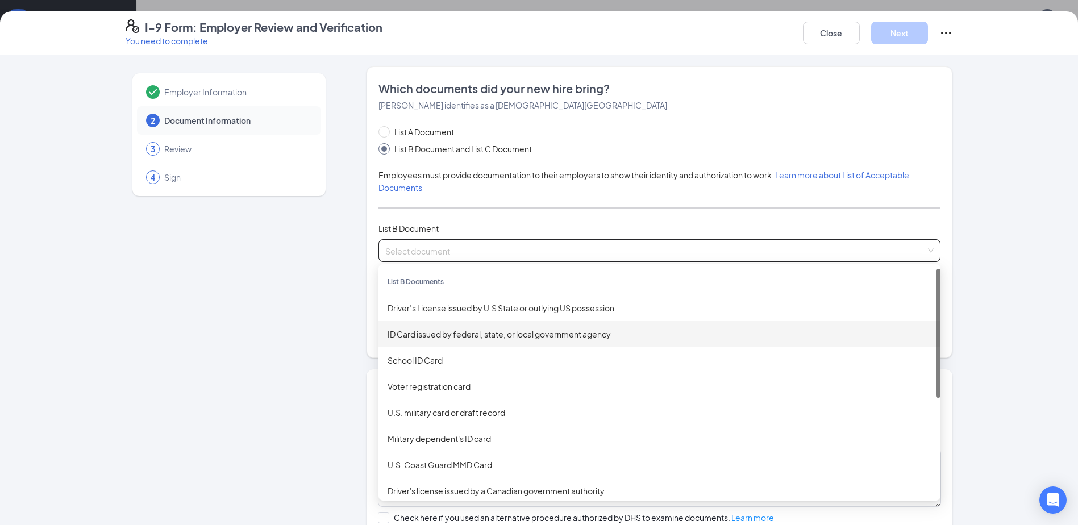
click at [415, 335] on div "ID Card issued by federal, state, or local government agency" at bounding box center [660, 334] width 544 height 13
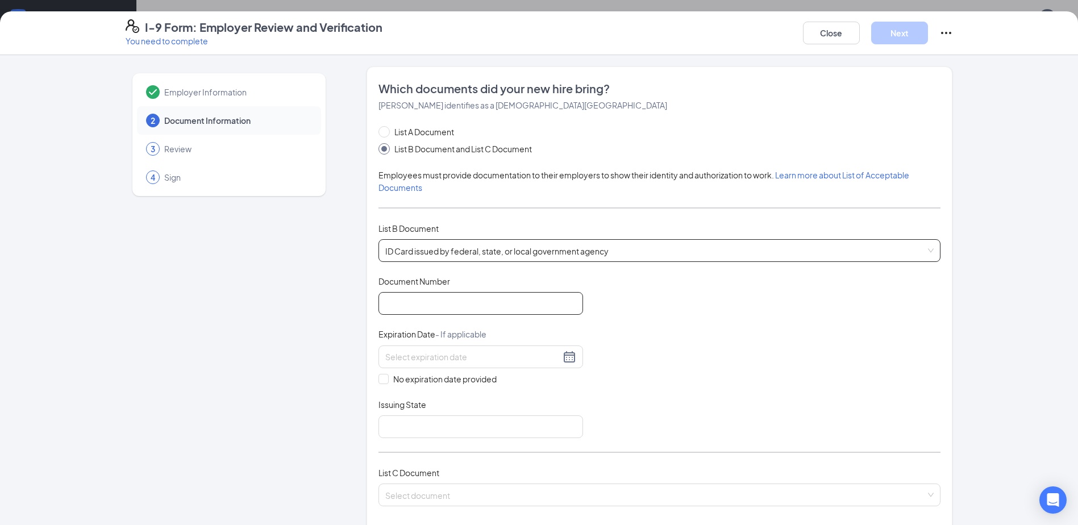
click at [406, 296] on input "Document Number" at bounding box center [480, 303] width 205 height 23
click at [826, 33] on button "Close" at bounding box center [831, 33] width 57 height 23
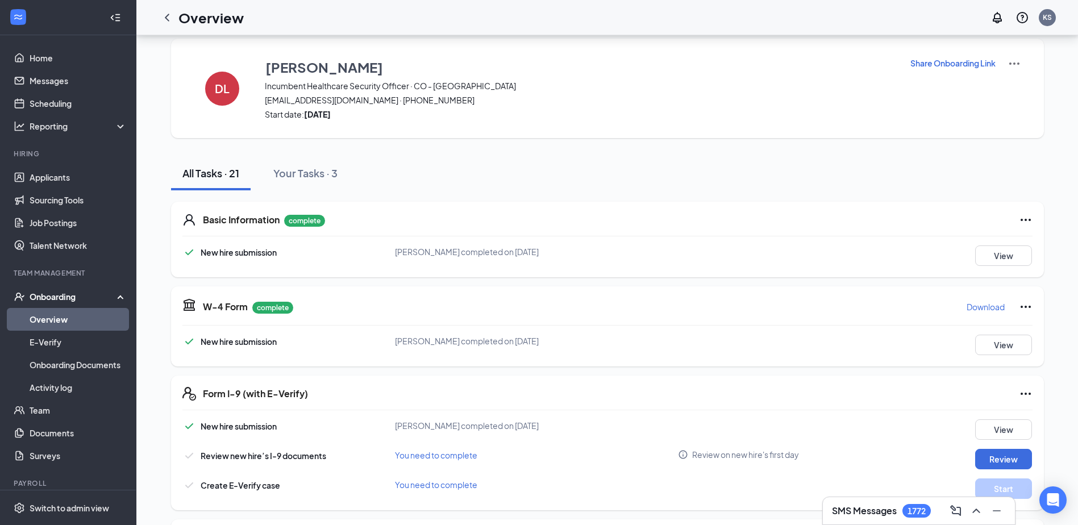
scroll to position [0, 0]
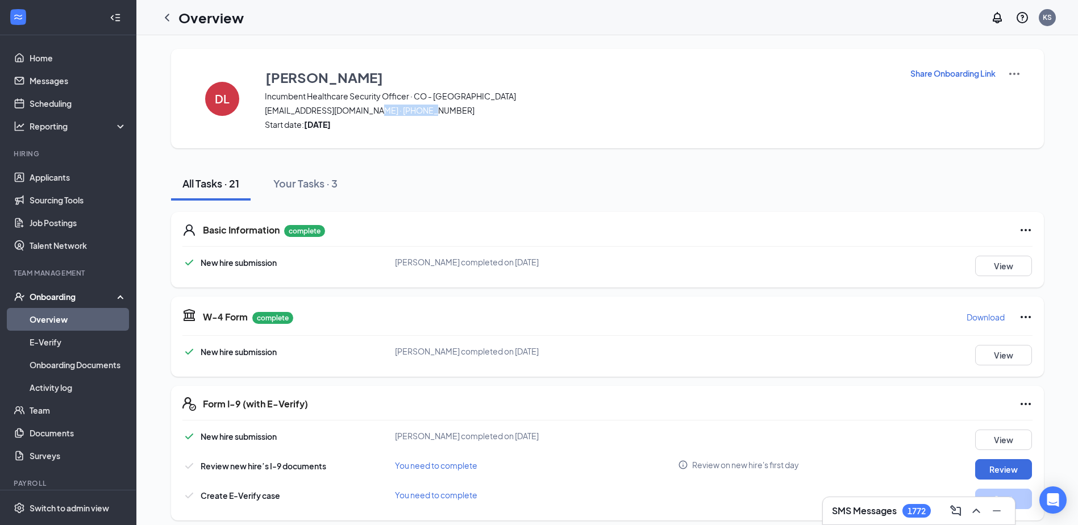
drag, startPoint x: 382, startPoint y: 110, endPoint x: 422, endPoint y: 113, distance: 40.4
click at [422, 113] on span "d_style7058@yahoo.com · (720) 296-1049" at bounding box center [580, 110] width 631 height 11
copy span "720) 296-1049"
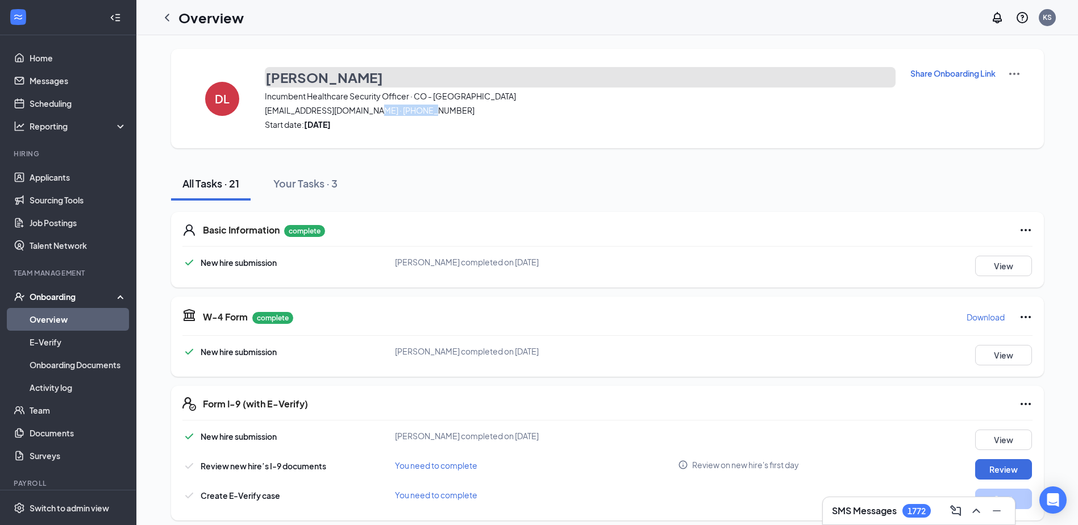
click at [307, 80] on h3 "David Lewis" at bounding box center [324, 77] width 118 height 19
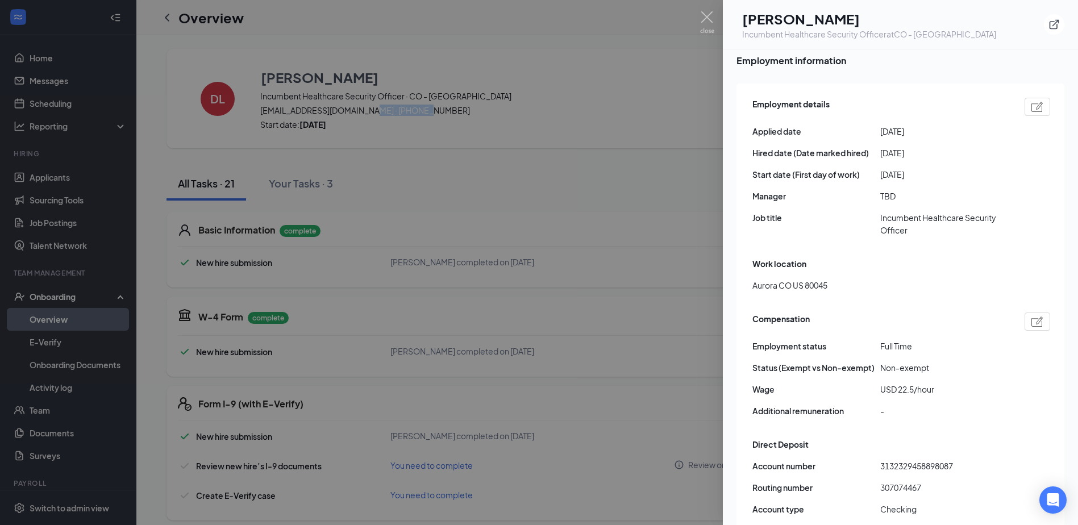
scroll to position [568, 0]
click at [707, 14] on img at bounding box center [707, 22] width 14 height 22
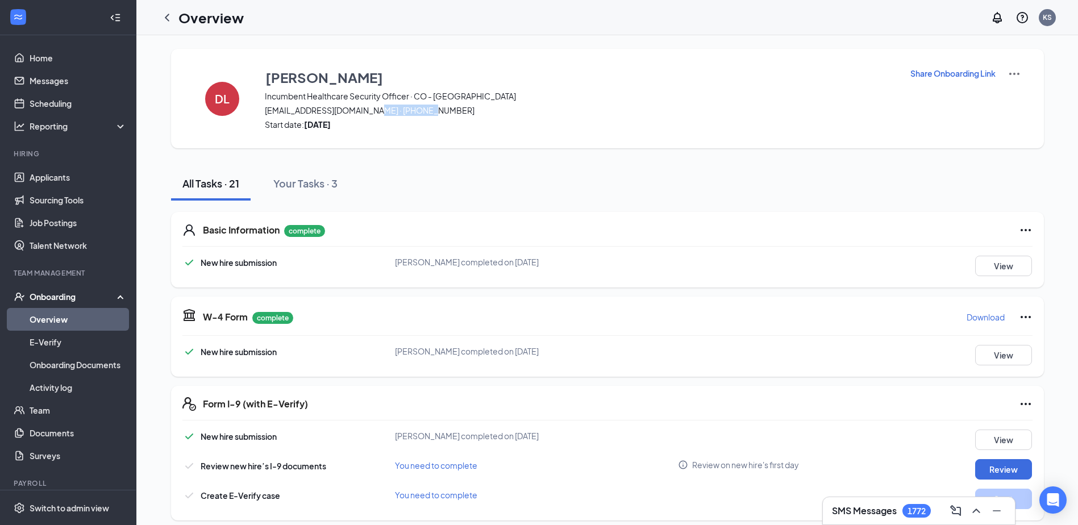
click at [163, 16] on icon "ChevronLeft" at bounding box center [167, 18] width 14 height 14
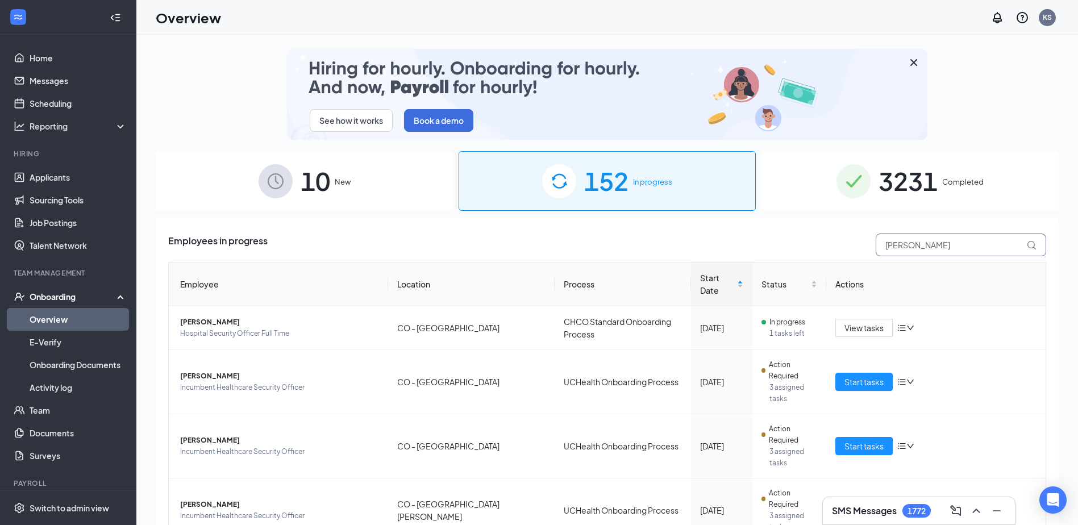
drag, startPoint x: 941, startPoint y: 248, endPoint x: 823, endPoint y: 252, distance: 118.2
click at [824, 252] on div "Employees in progress david" at bounding box center [607, 245] width 878 height 23
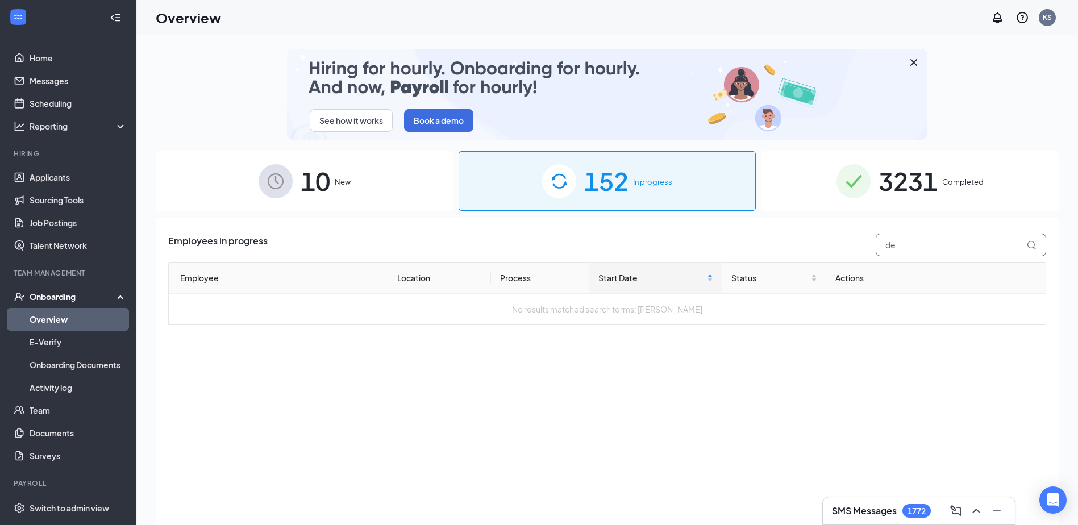
type input "d"
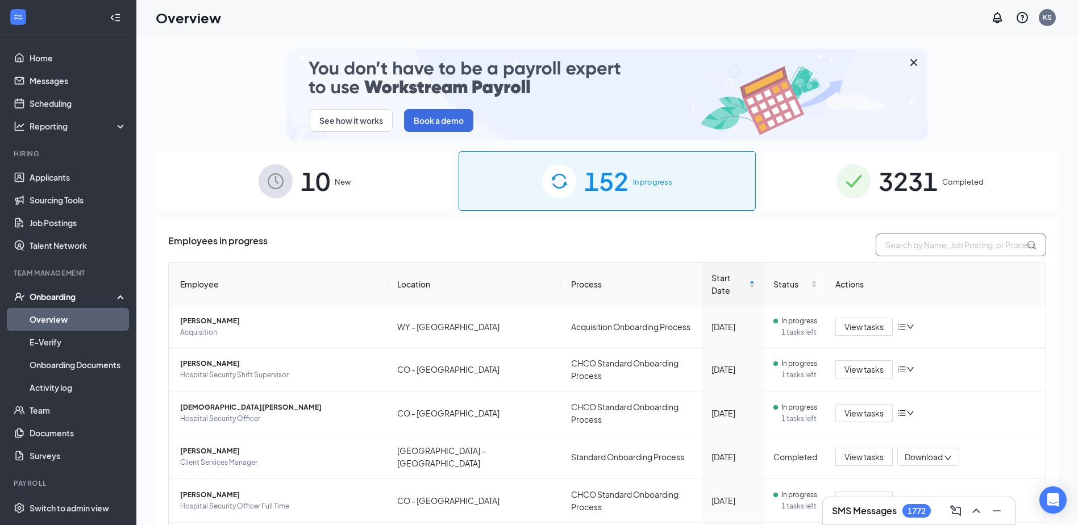
click at [936, 248] on input "text" at bounding box center [961, 245] width 170 height 23
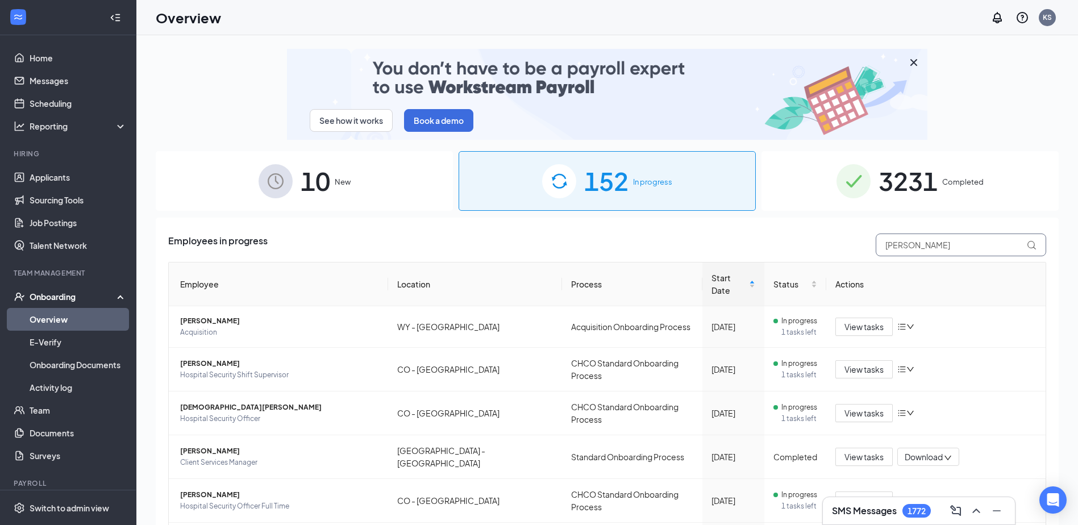
type input "aryee"
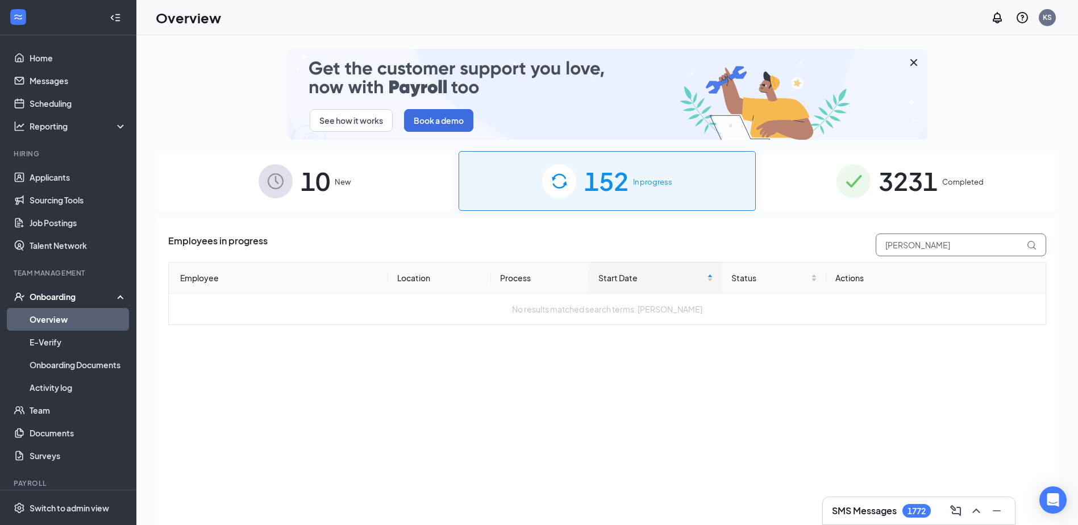
drag, startPoint x: 909, startPoint y: 245, endPoint x: 821, endPoint y: 261, distance: 89.6
click at [835, 262] on div "Employees in progress aryee Employee Location Process Start Date Status Actions…" at bounding box center [607, 279] width 878 height 91
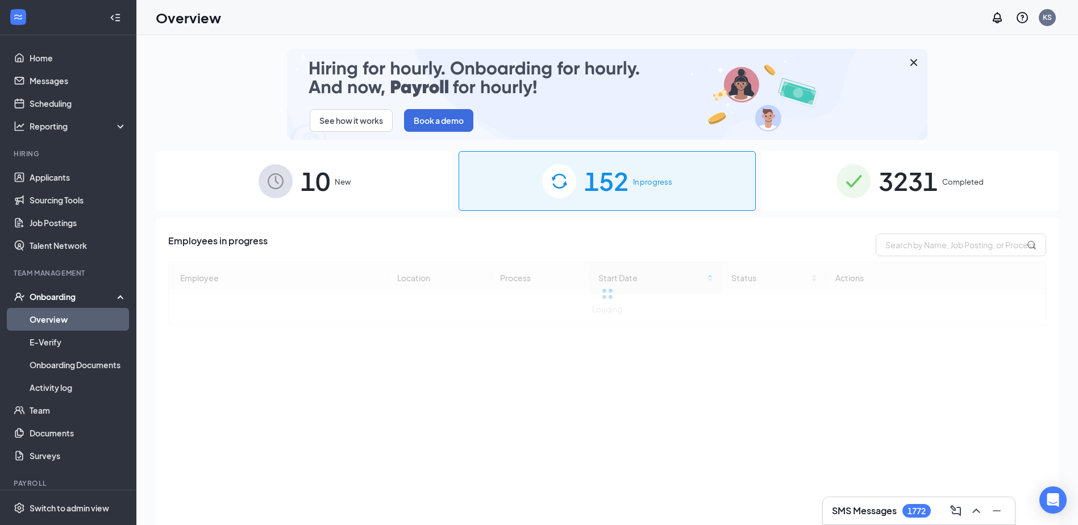
click at [902, 178] on span "3231" at bounding box center [907, 180] width 59 height 39
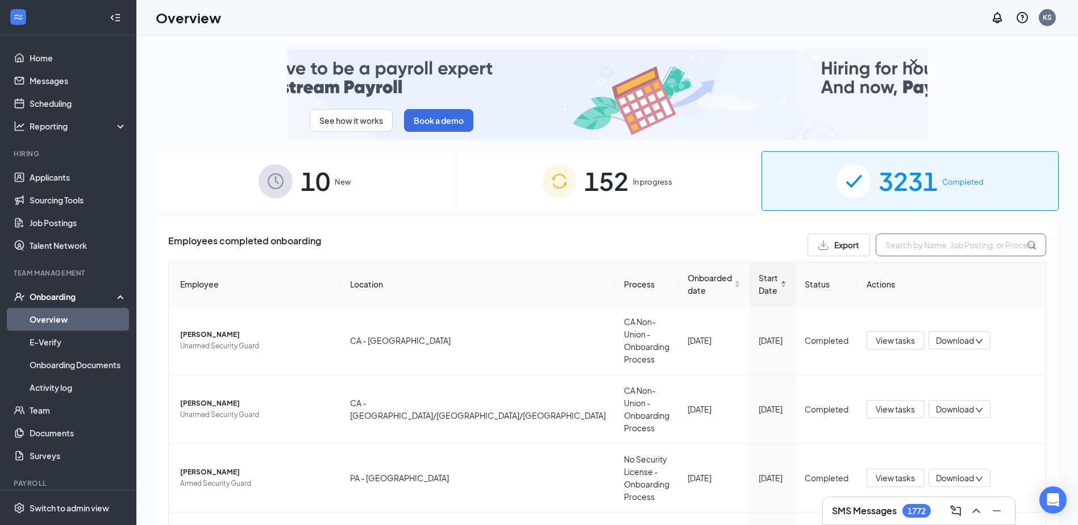
click at [903, 241] on input "text" at bounding box center [961, 245] width 170 height 23
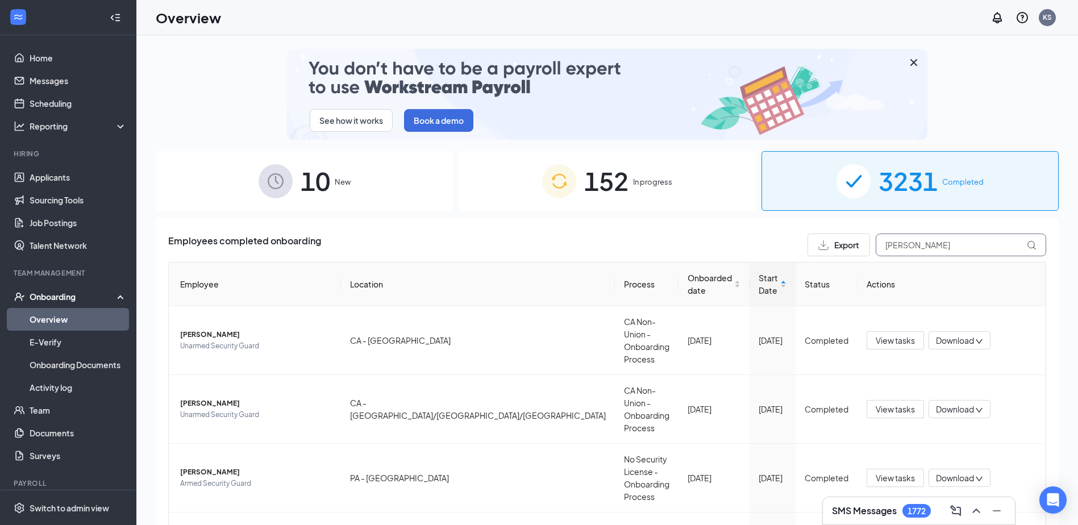
type input "derrick"
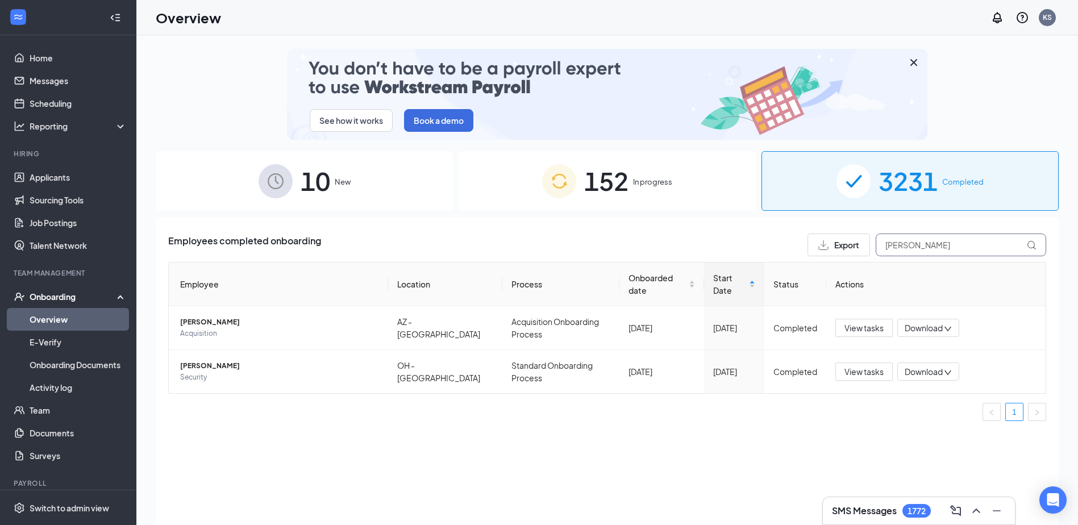
drag, startPoint x: 916, startPoint y: 244, endPoint x: 828, endPoint y: 256, distance: 88.2
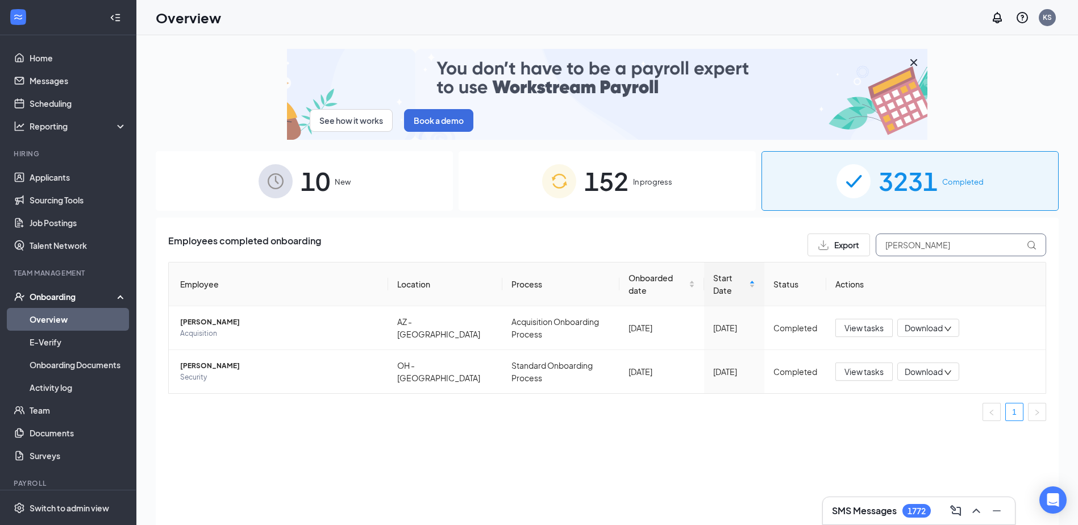
click at [829, 256] on div "Export derrick" at bounding box center [926, 245] width 239 height 23
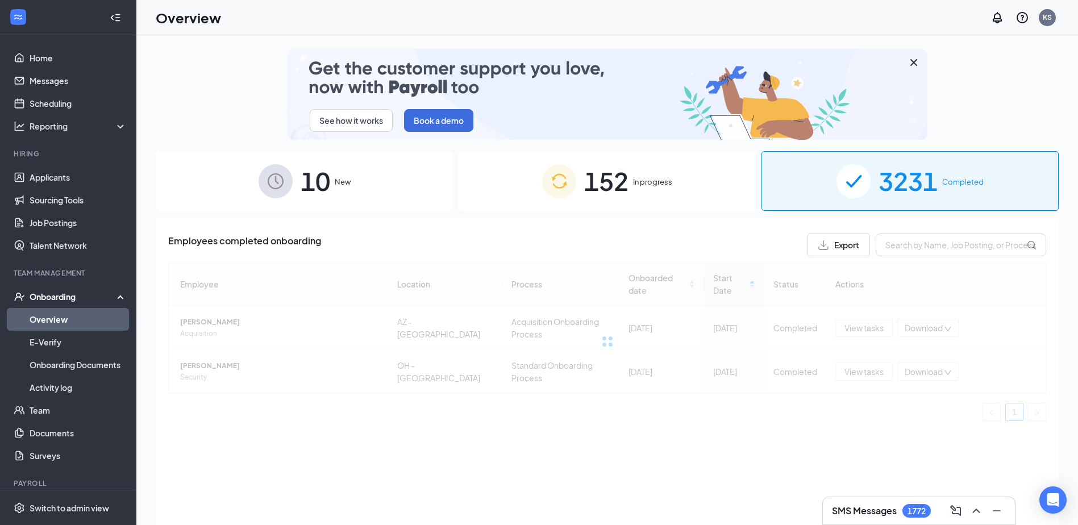
click at [316, 171] on span "10" at bounding box center [316, 180] width 30 height 39
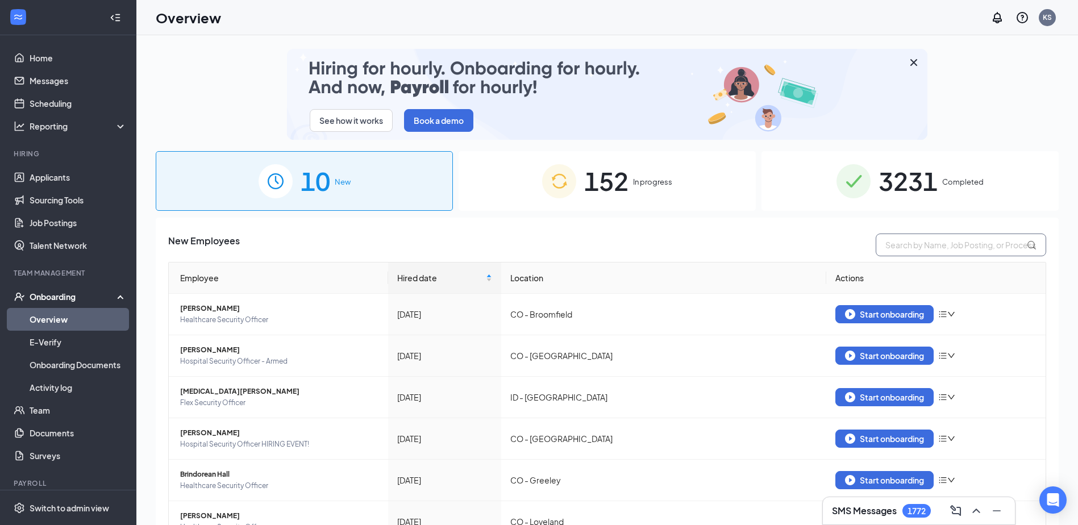
click at [899, 241] on input "text" at bounding box center [961, 245] width 170 height 23
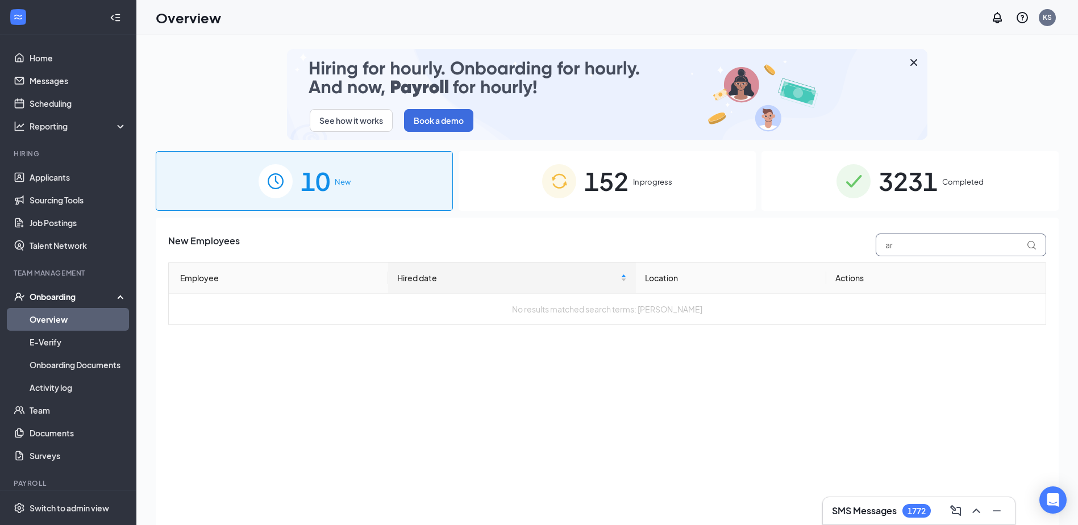
type input "a"
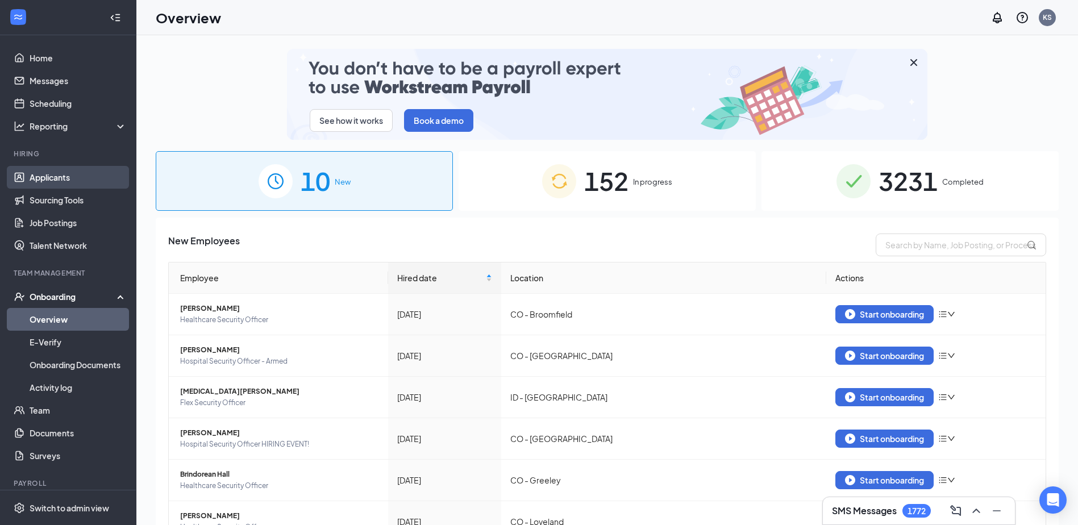
click at [47, 179] on link "Applicants" at bounding box center [78, 177] width 97 height 23
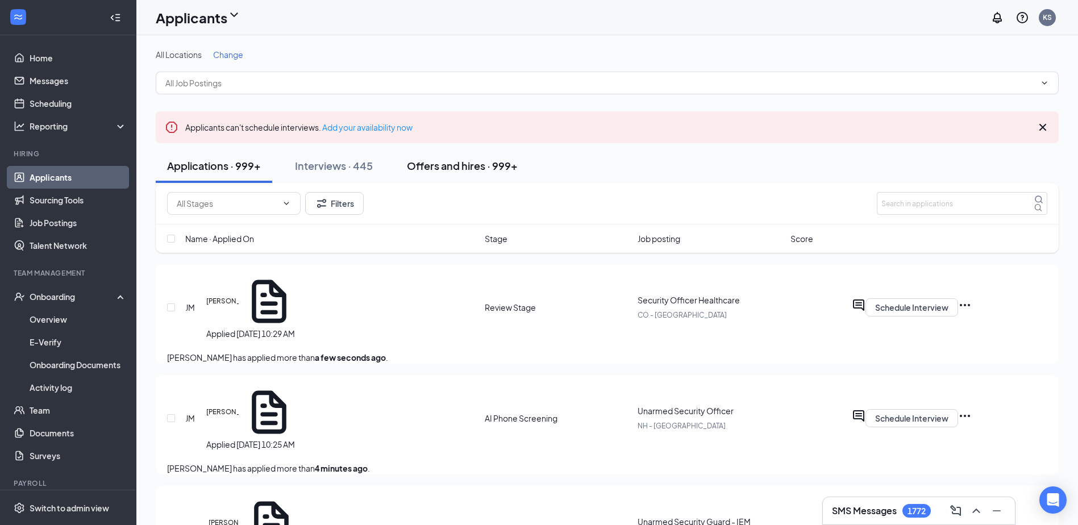
click at [455, 172] on div "Offers and hires · 999+" at bounding box center [462, 166] width 111 height 14
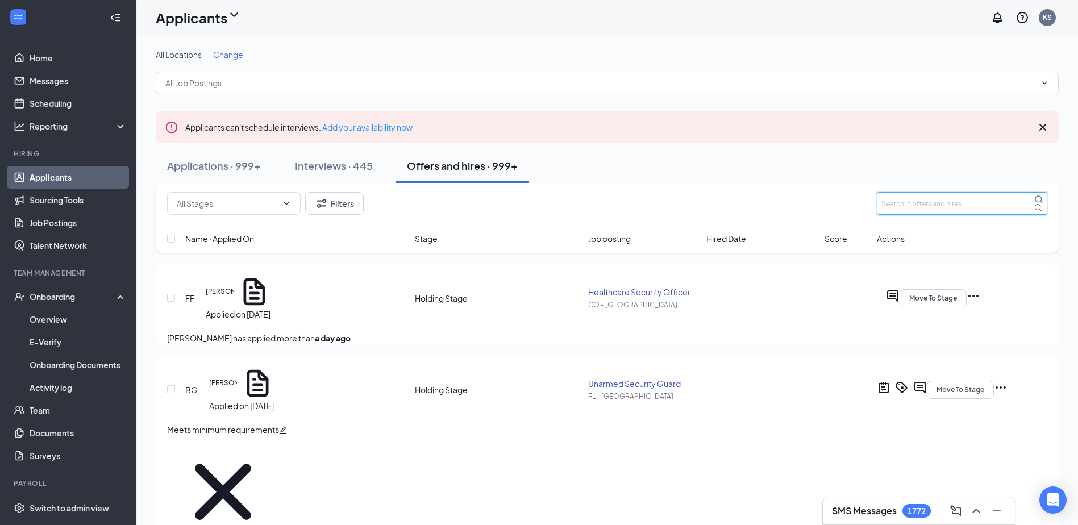
click at [927, 215] on input "text" at bounding box center [962, 203] width 170 height 23
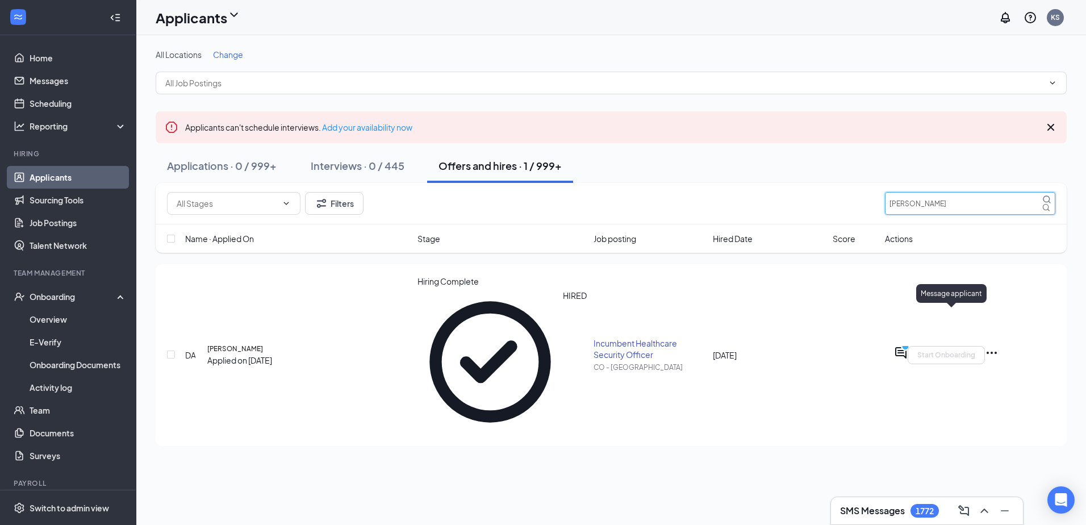
type input "aryee"
click at [908, 346] on icon "ActiveChat" at bounding box center [901, 353] width 14 height 14
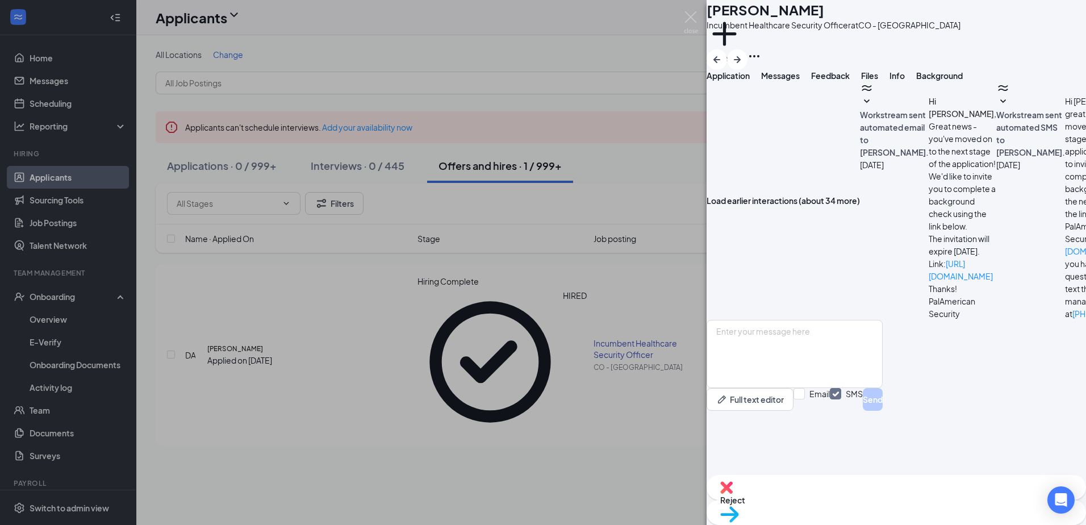
scroll to position [394, 0]
click at [869, 388] on textarea at bounding box center [795, 354] width 176 height 68
type textarea "Hello Derrick, has someone contacted you for your training yet?"
click at [883, 411] on button "Send" at bounding box center [873, 399] width 20 height 23
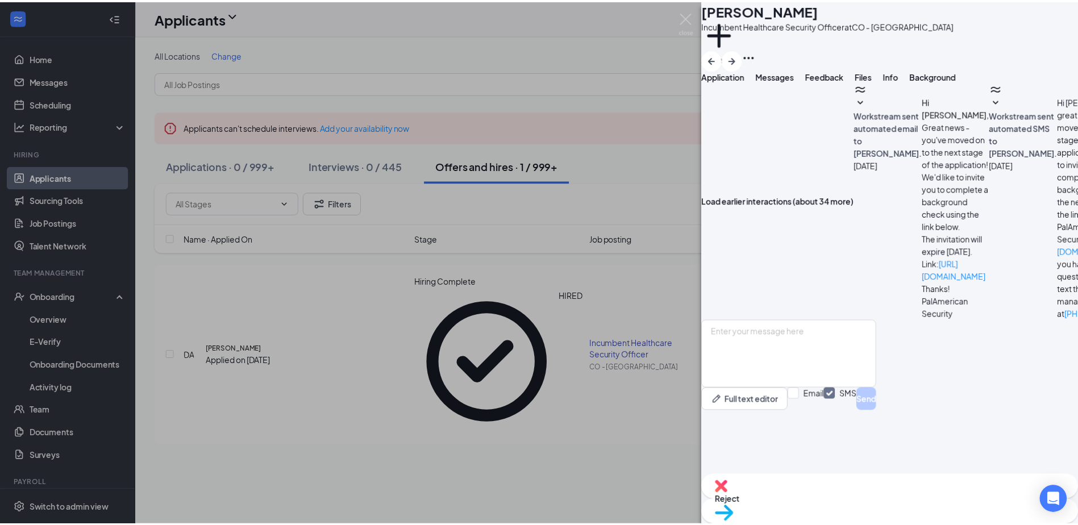
scroll to position [479, 0]
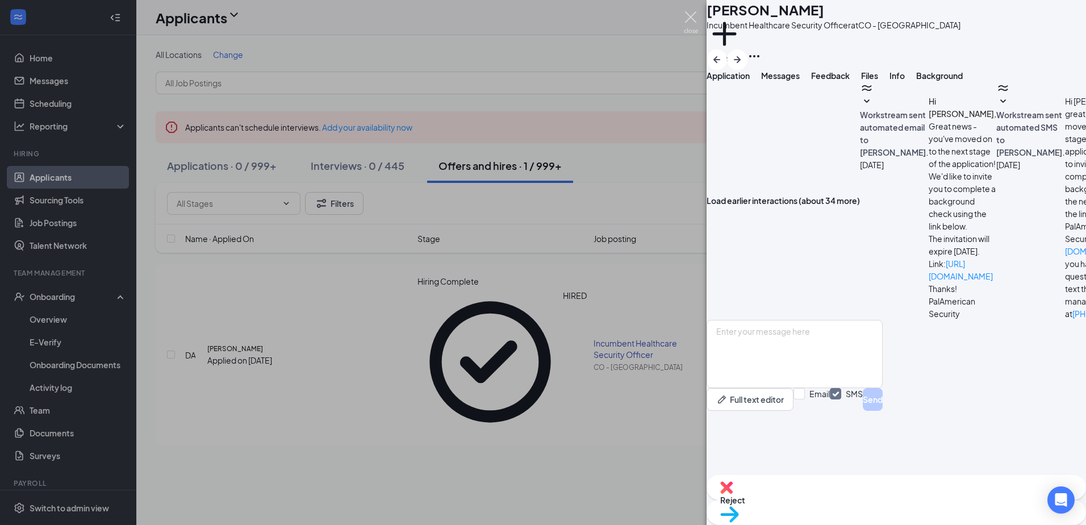
click at [695, 18] on img at bounding box center [691, 22] width 14 height 22
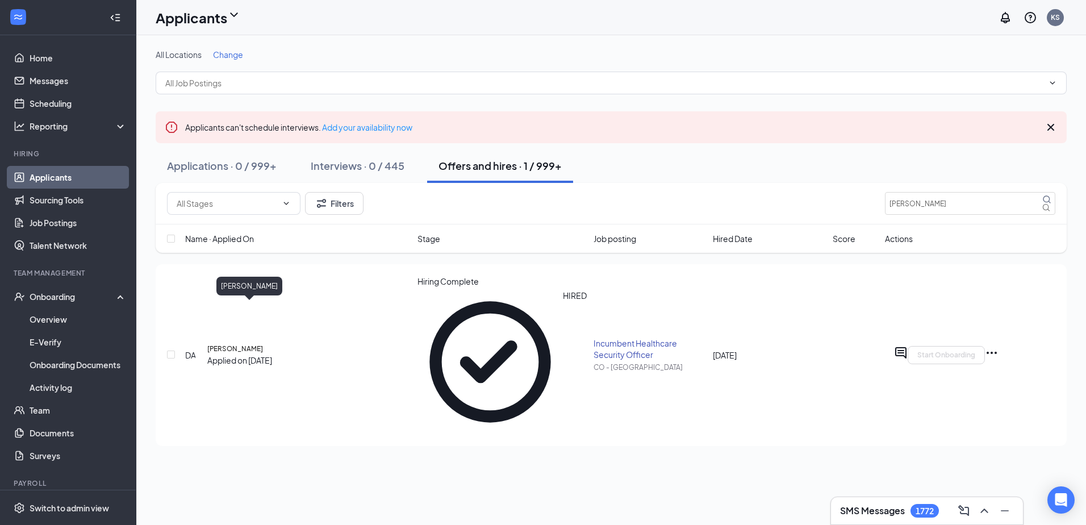
click at [238, 344] on h5 "Derrick Aryee" at bounding box center [235, 349] width 56 height 10
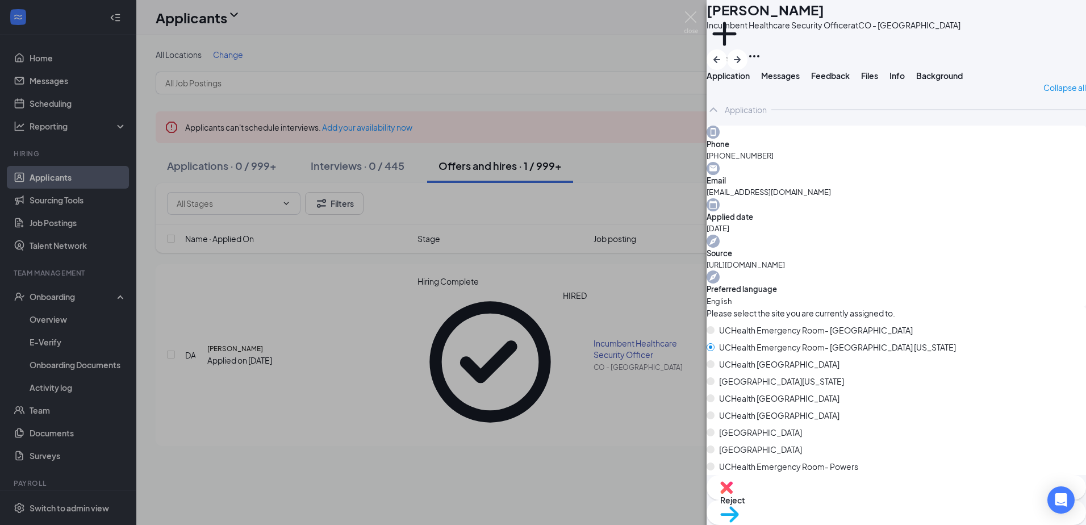
click at [953, 523] on span "Move to stage" at bounding box center [896, 529] width 352 height 13
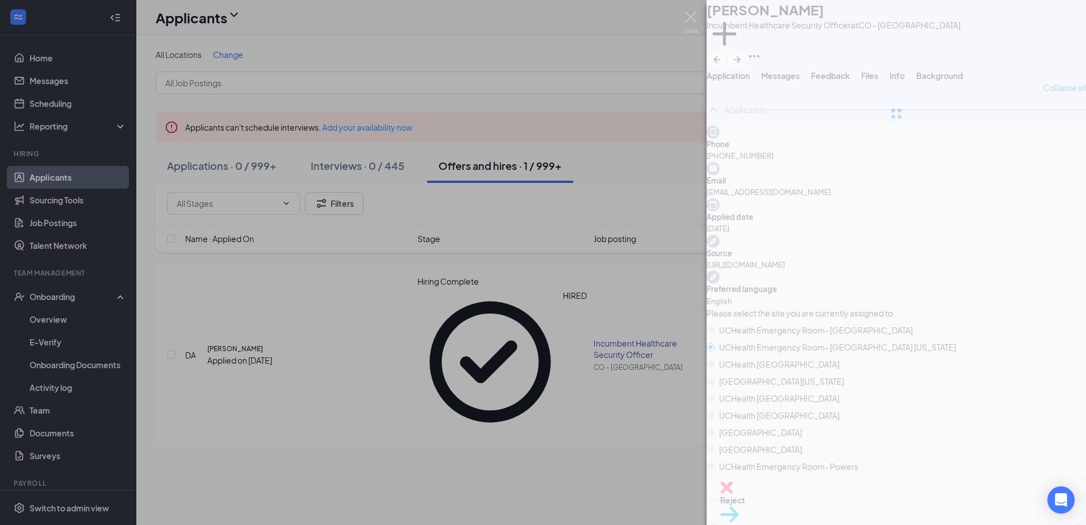
type input "Hiring Complete (current stage)"
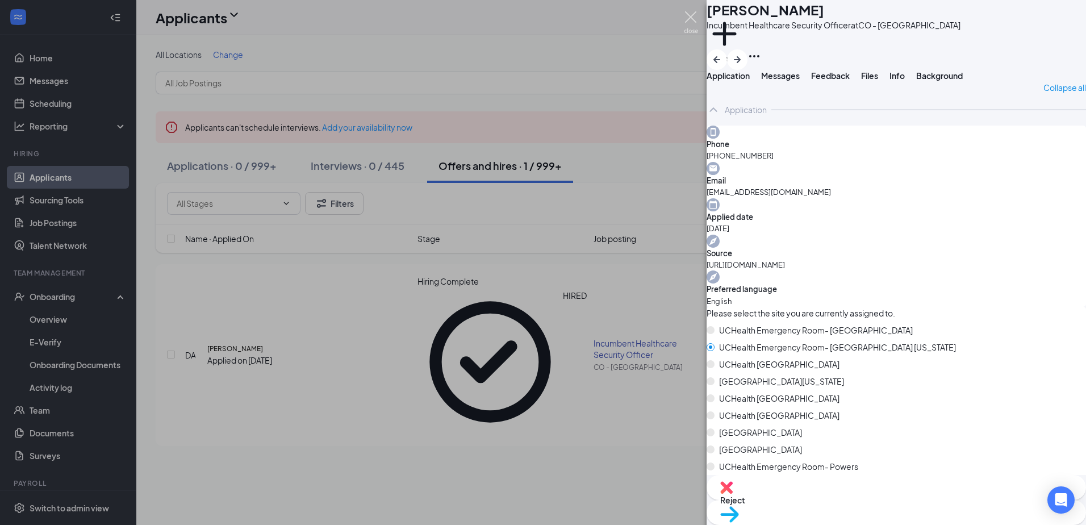
click at [693, 18] on img at bounding box center [691, 22] width 14 height 22
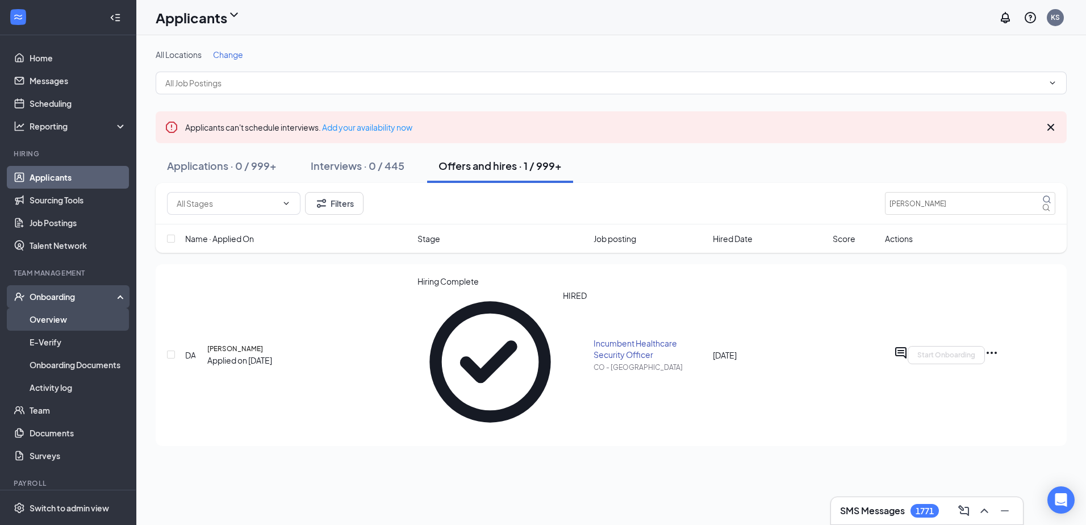
click at [66, 315] on link "Overview" at bounding box center [78, 319] width 97 height 23
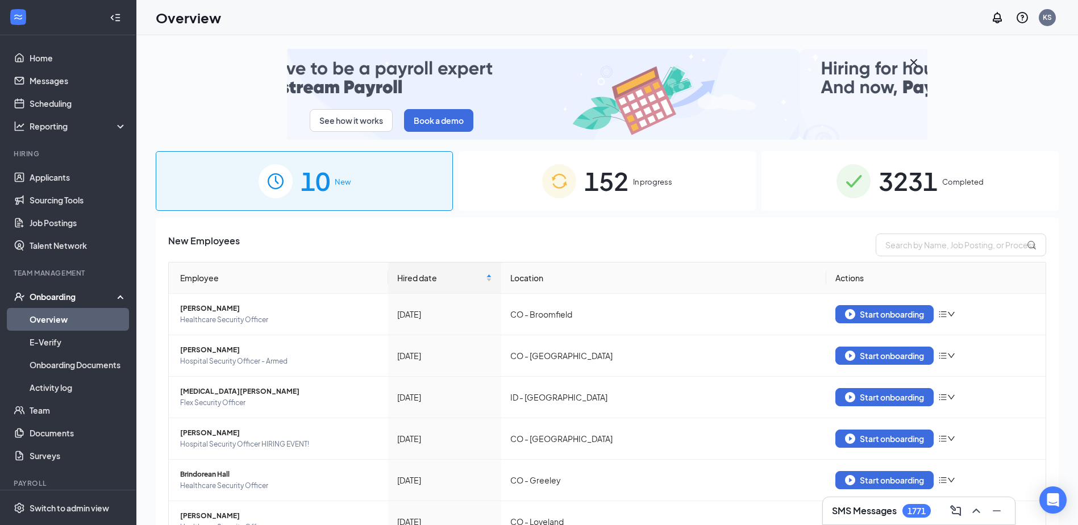
click at [624, 182] on span "152" at bounding box center [606, 180] width 44 height 39
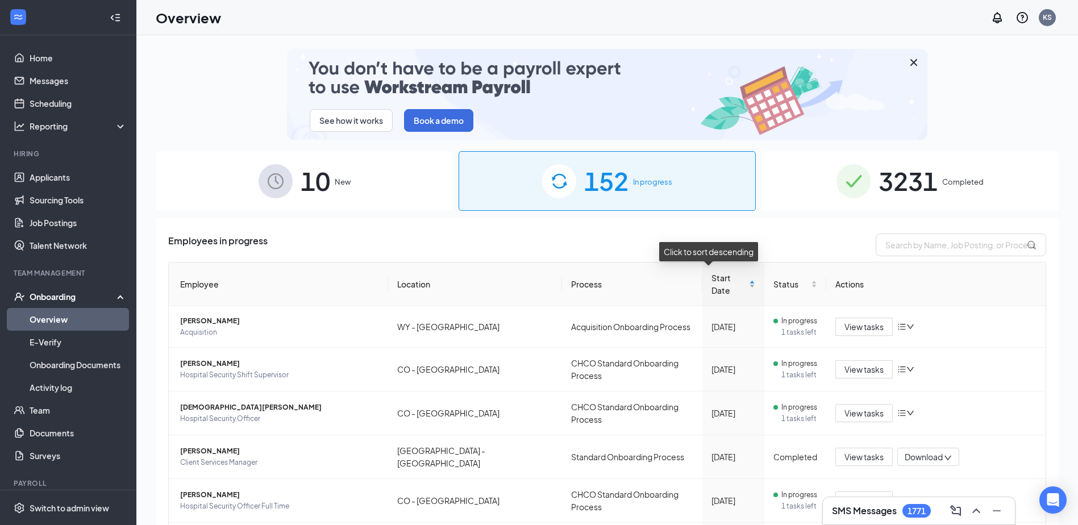
click at [711, 277] on span "Start Date" at bounding box center [729, 284] width 36 height 25
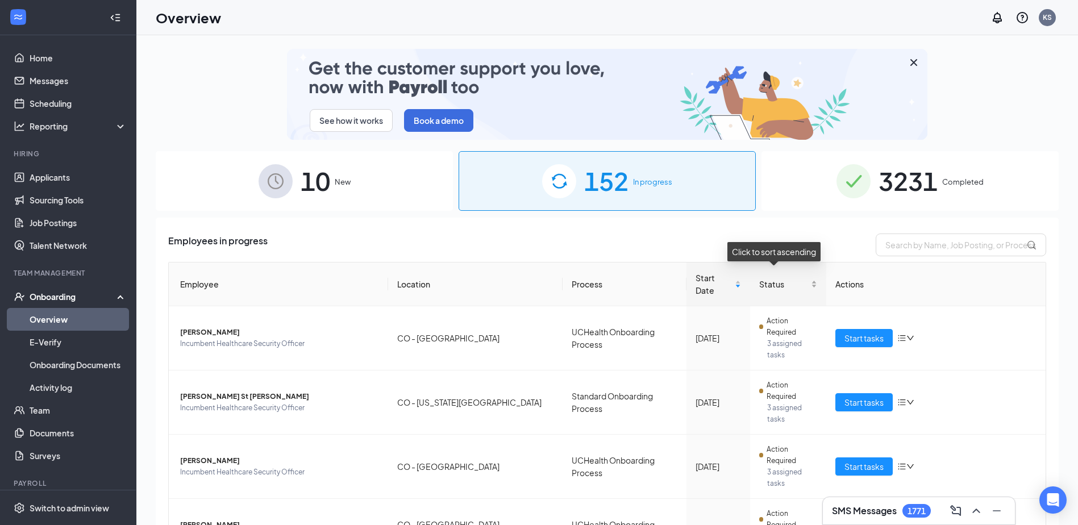
click at [798, 278] on span "Status" at bounding box center [784, 284] width 50 height 13
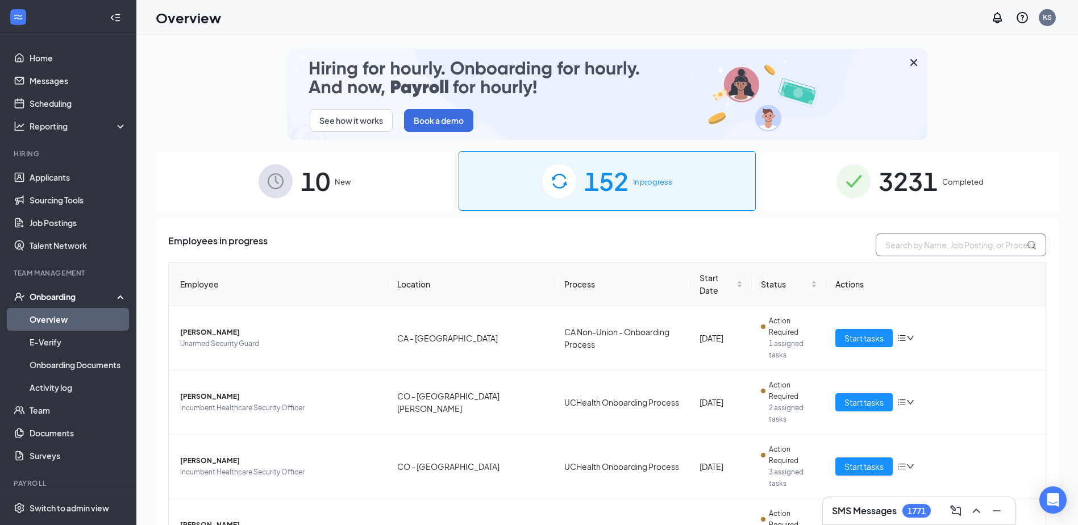
click at [897, 248] on input "text" at bounding box center [961, 245] width 170 height 23
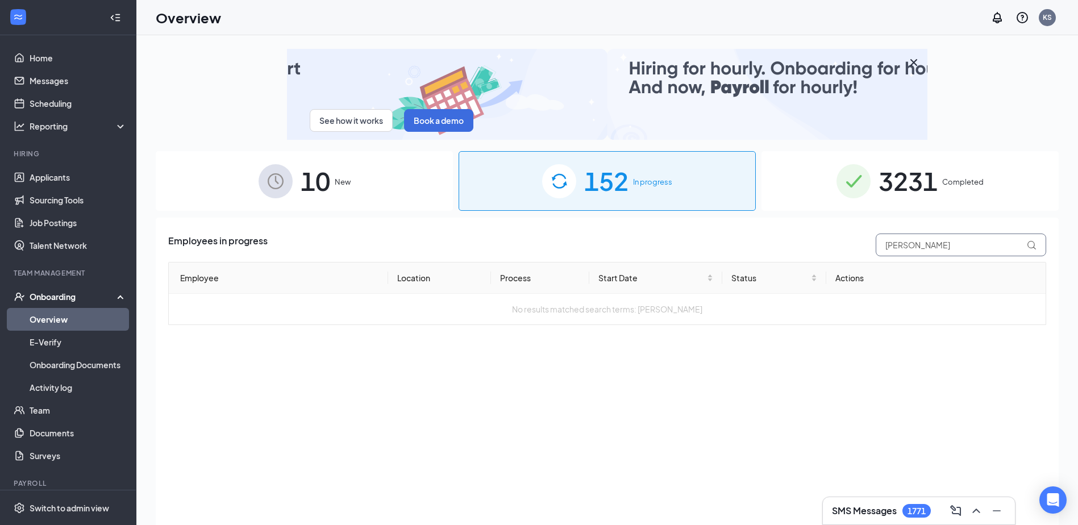
type input "Derrick"
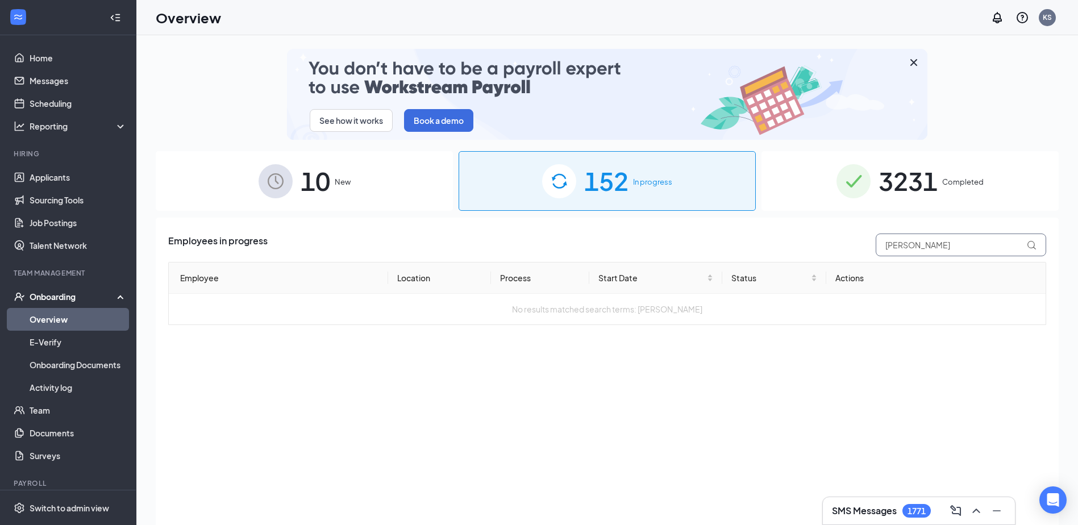
drag, startPoint x: 920, startPoint y: 247, endPoint x: 863, endPoint y: 253, distance: 58.3
click at [863, 253] on div "Employees in progress Derrick" at bounding box center [607, 245] width 878 height 23
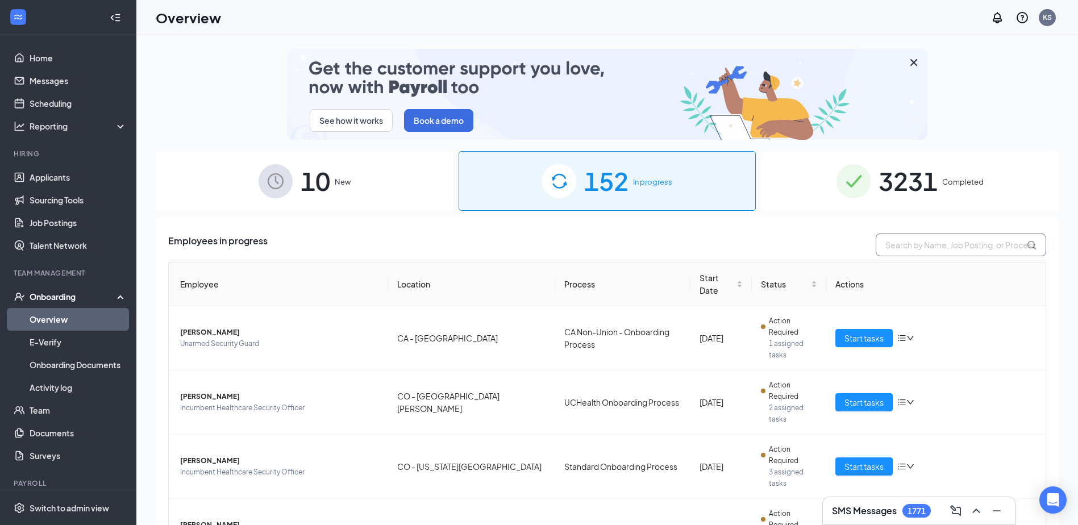
click at [898, 240] on input "text" at bounding box center [961, 245] width 170 height 23
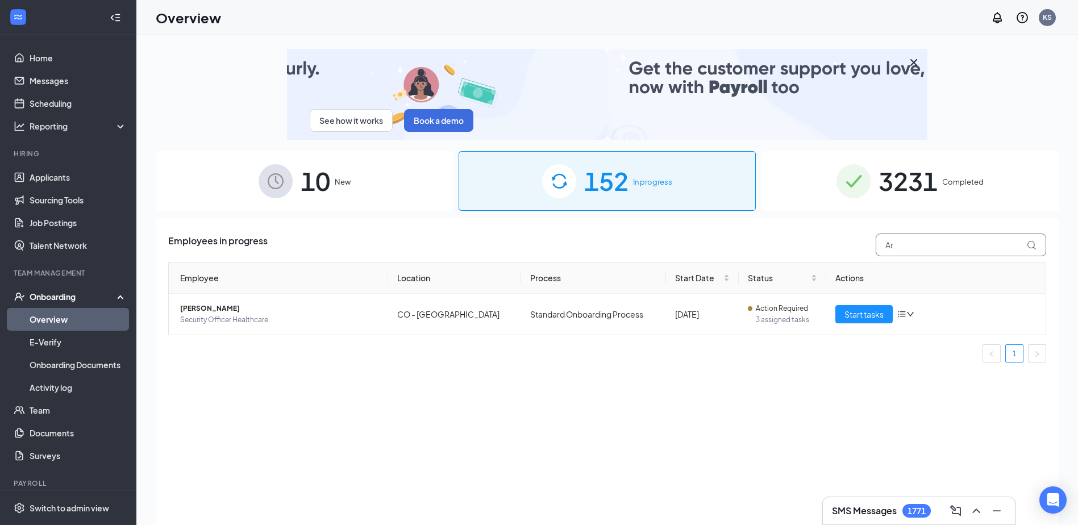
type input "A"
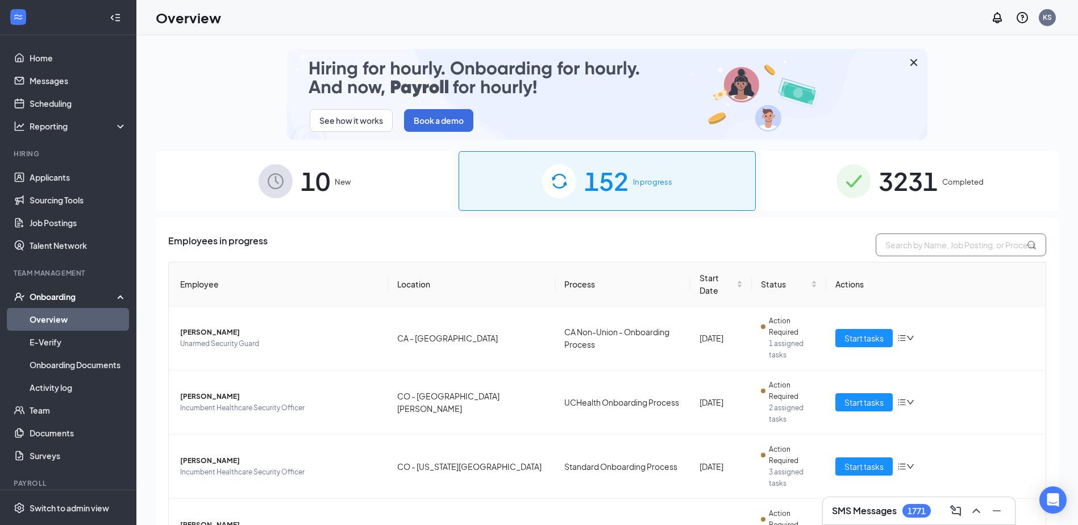
click at [889, 242] on input "text" at bounding box center [961, 245] width 170 height 23
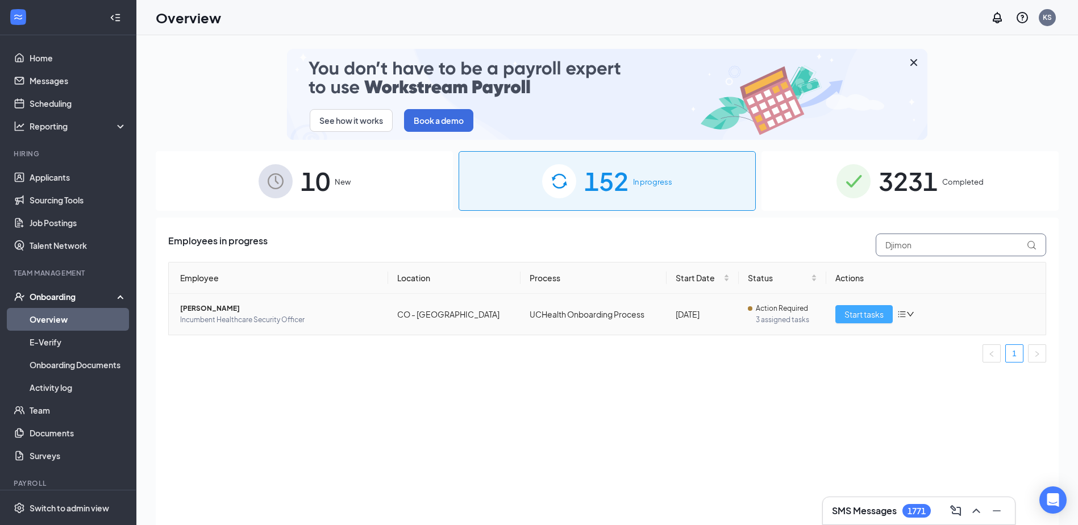
type input "Djimon"
click at [880, 311] on span "Start tasks" at bounding box center [863, 314] width 39 height 13
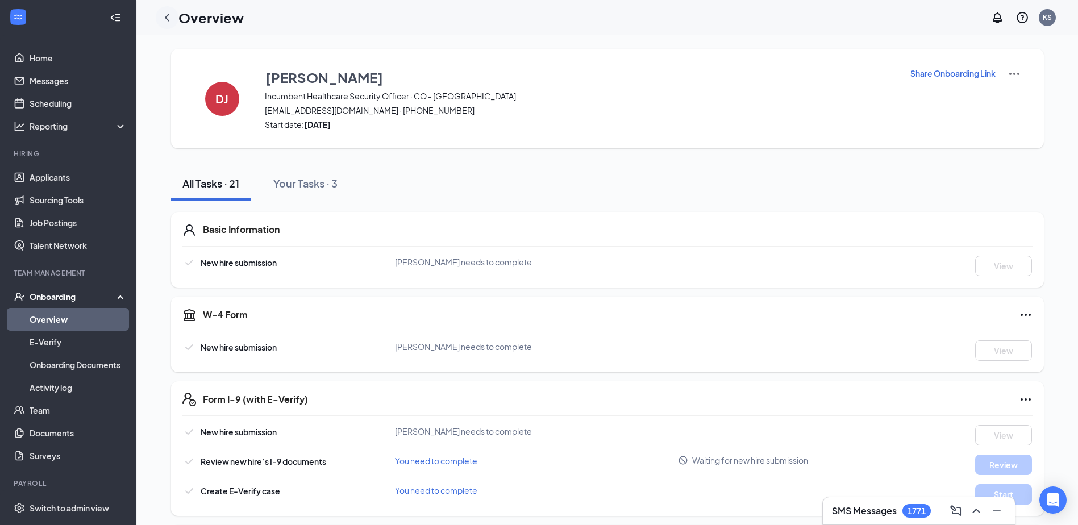
click at [166, 15] on icon "ChevronLeft" at bounding box center [167, 18] width 14 height 14
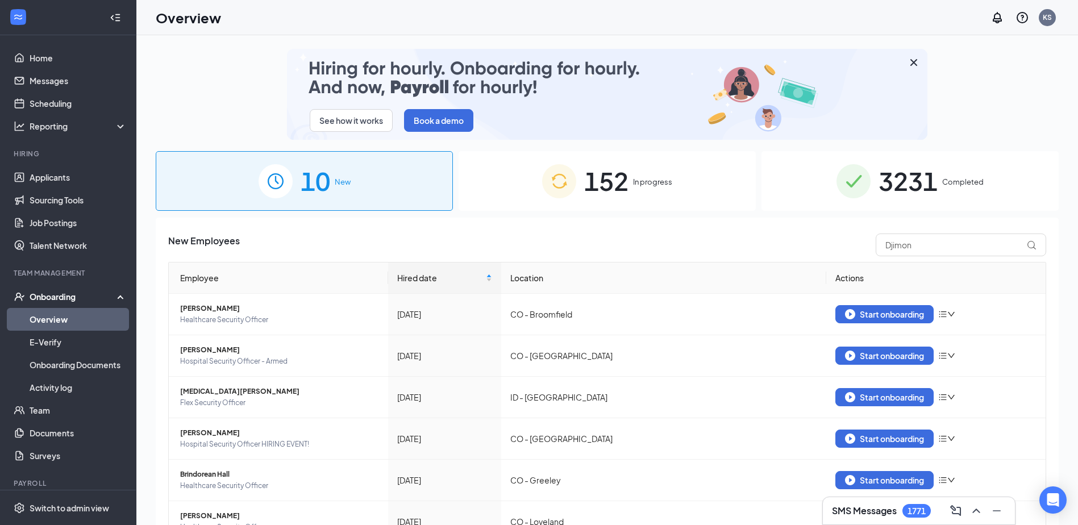
click at [636, 171] on div "152 In progress" at bounding box center [607, 181] width 297 height 60
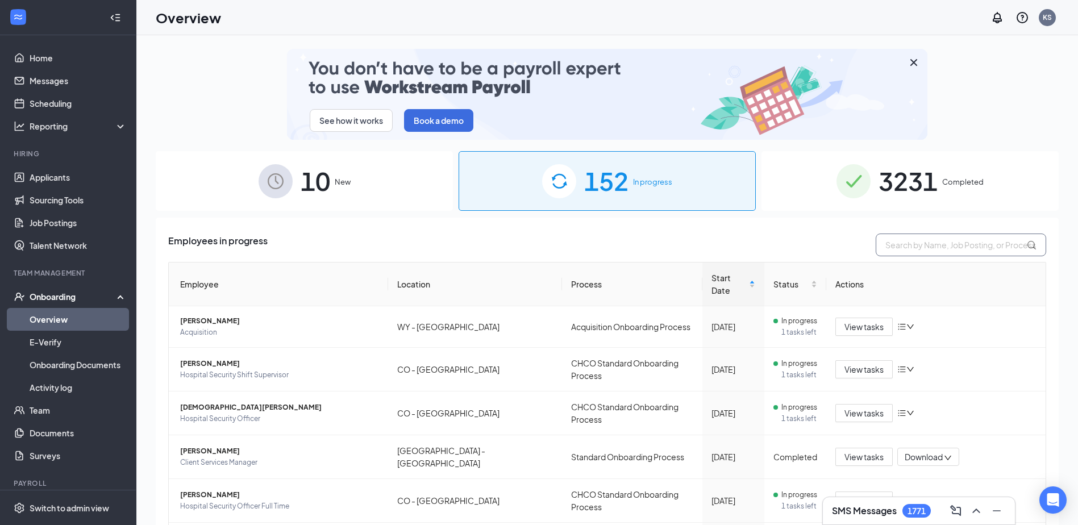
click at [933, 241] on input "text" at bounding box center [961, 245] width 170 height 23
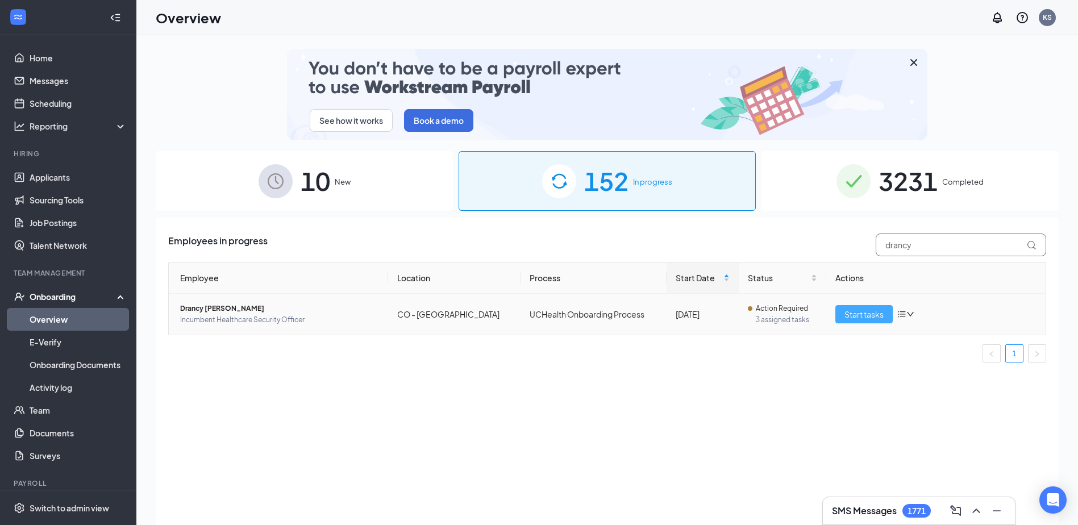
type input "drancy"
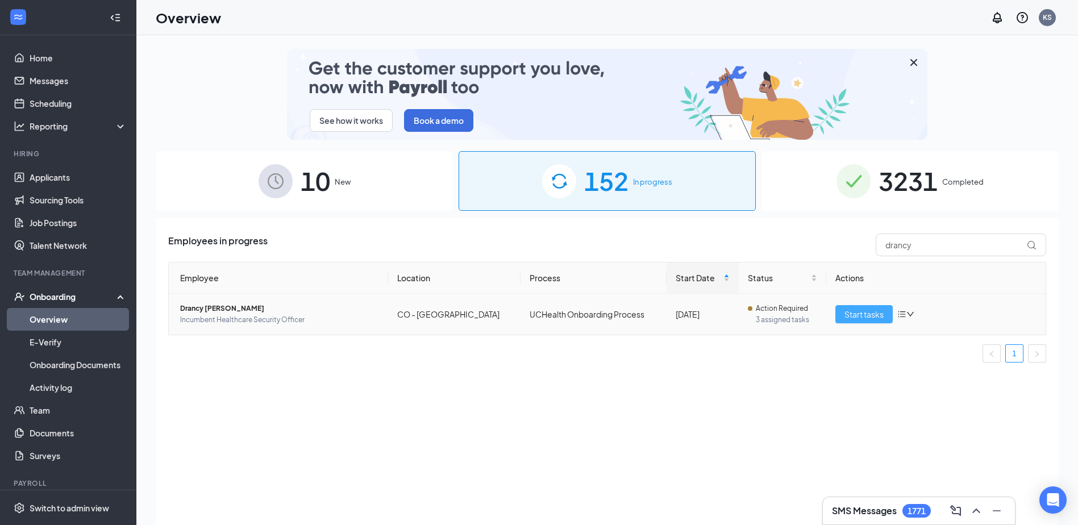
click at [877, 314] on span "Start tasks" at bounding box center [863, 314] width 39 height 13
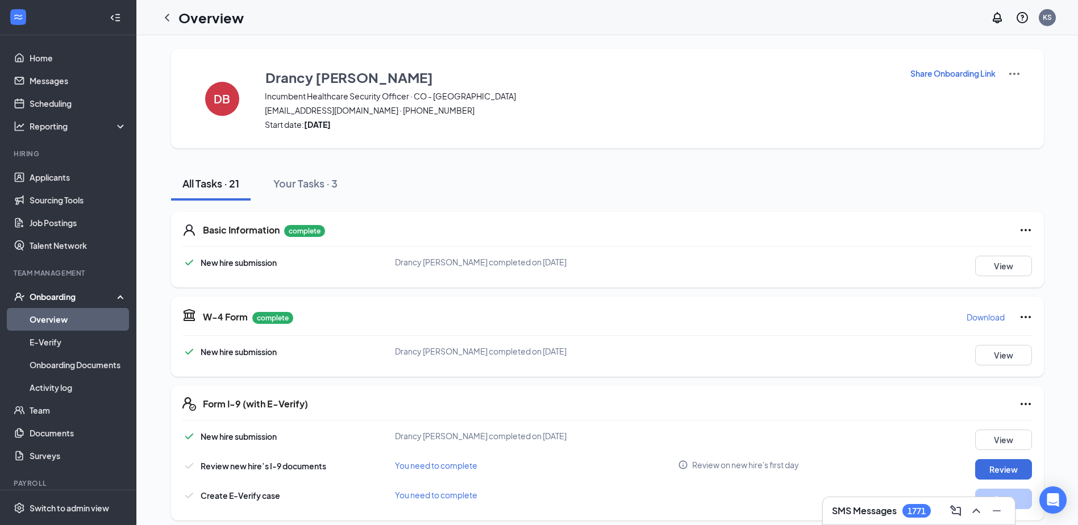
click at [963, 72] on p "Share Onboarding Link" at bounding box center [952, 73] width 85 height 11
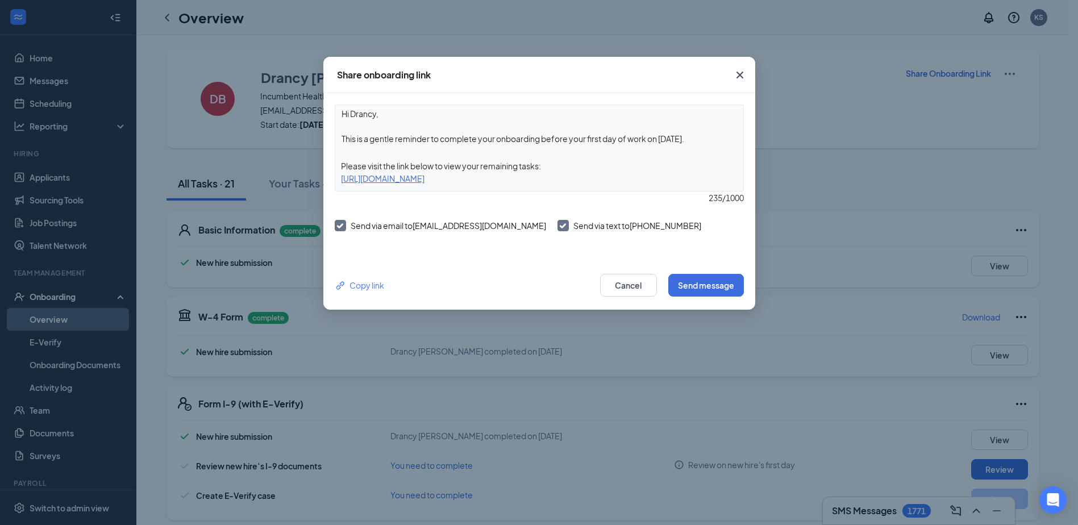
drag, startPoint x: 369, startPoint y: 141, endPoint x: 705, endPoint y: 141, distance: 336.4
click at [705, 141] on textarea "Hi Drancy, This is a gentle reminder to complete your onboarding before your fi…" at bounding box center [539, 126] width 408 height 42
type textarea "Hi Drancy, Thank you for working on your onboarding. Please upload your documen…"
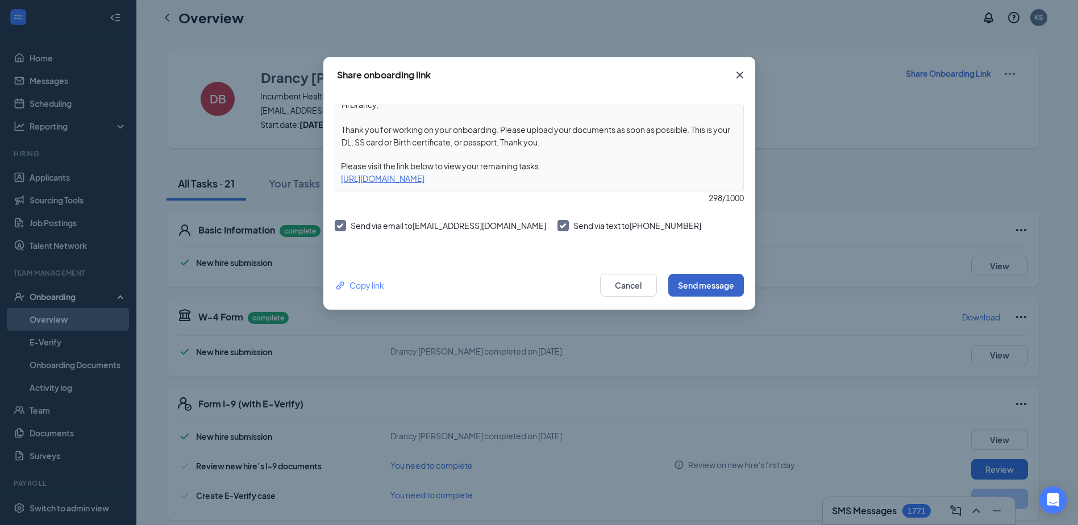
click at [718, 281] on button "Send message" at bounding box center [706, 285] width 76 height 23
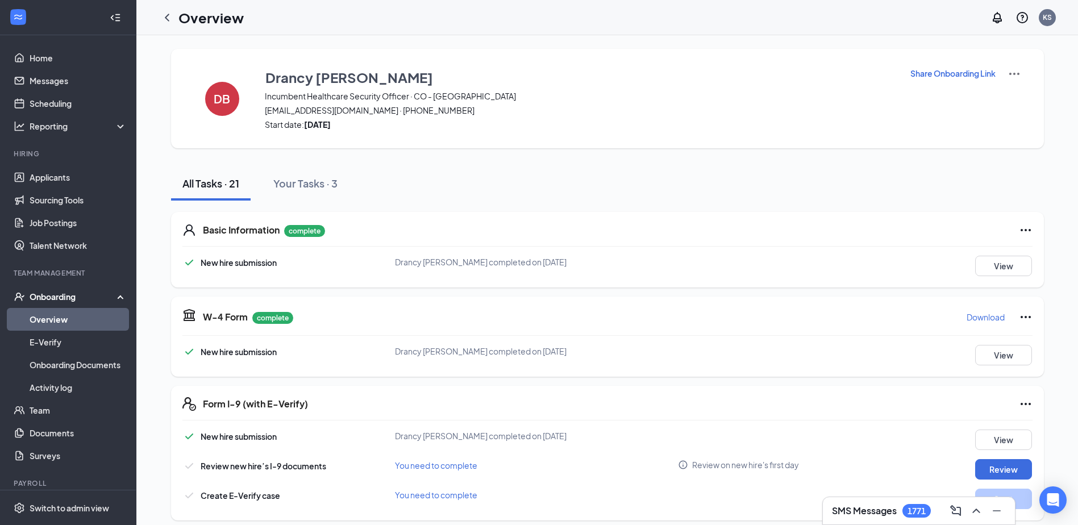
drag, startPoint x: 169, startPoint y: 16, endPoint x: 144, endPoint y: 16, distance: 25.0
click at [169, 16] on icon "ChevronLeft" at bounding box center [167, 18] width 14 height 14
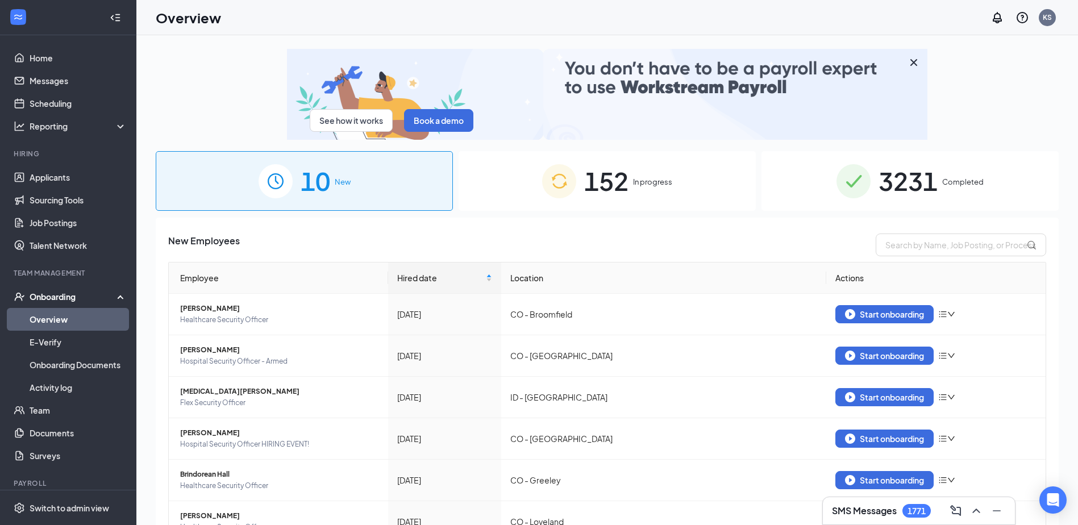
click at [633, 181] on span "In progress" at bounding box center [652, 181] width 39 height 11
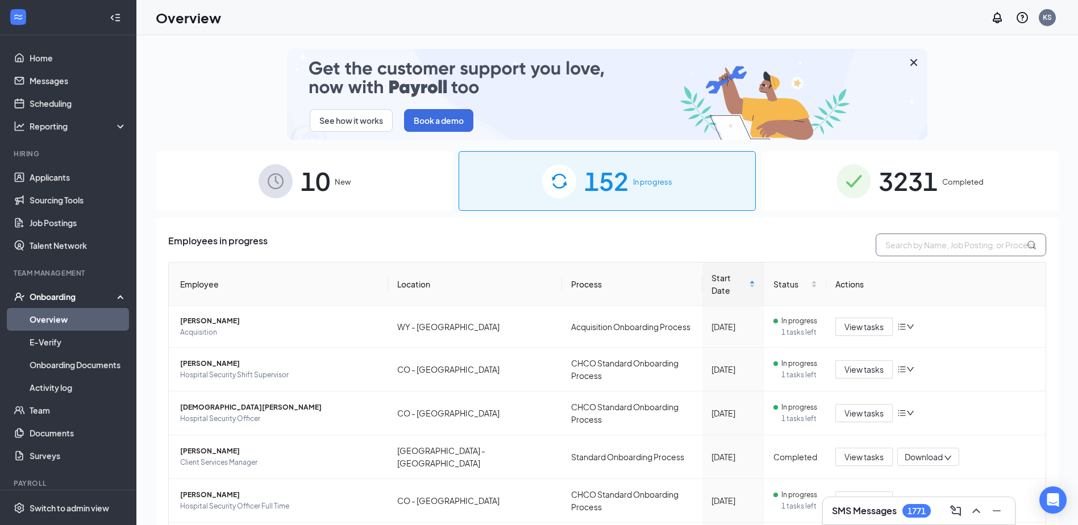
click at [909, 243] on input "text" at bounding box center [961, 245] width 170 height 23
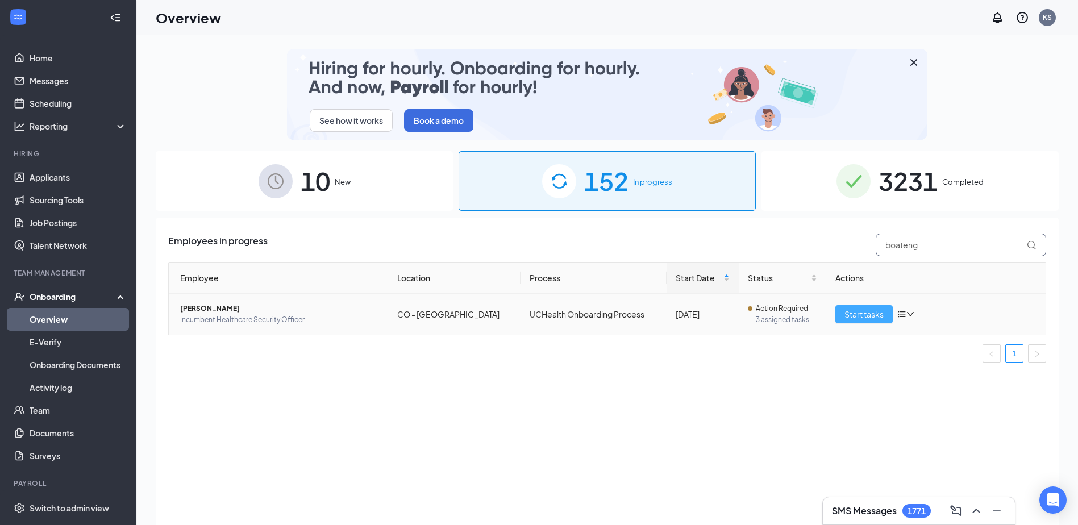
type input "boateng"
click at [874, 313] on span "Start tasks" at bounding box center [863, 314] width 39 height 13
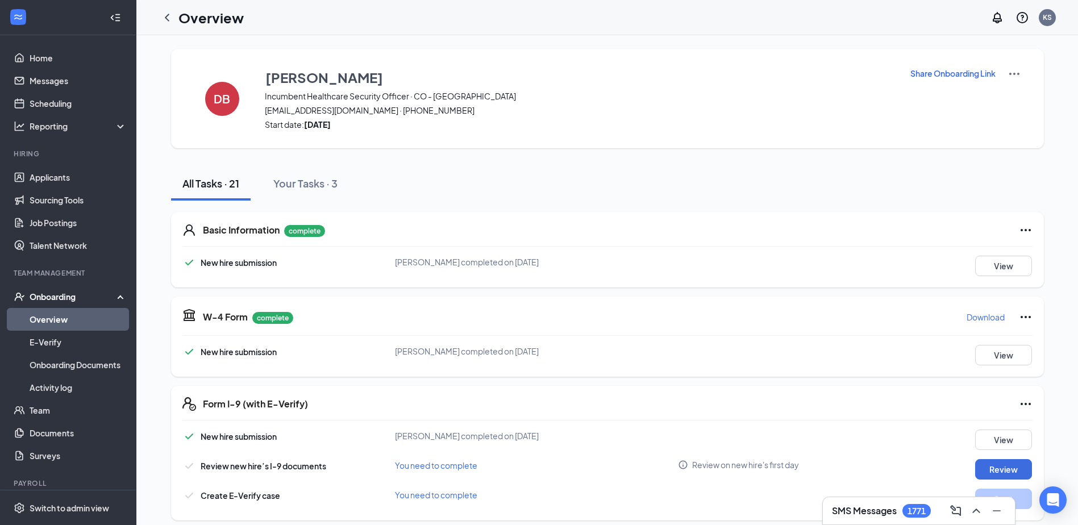
click at [947, 70] on p "Share Onboarding Link" at bounding box center [952, 73] width 85 height 11
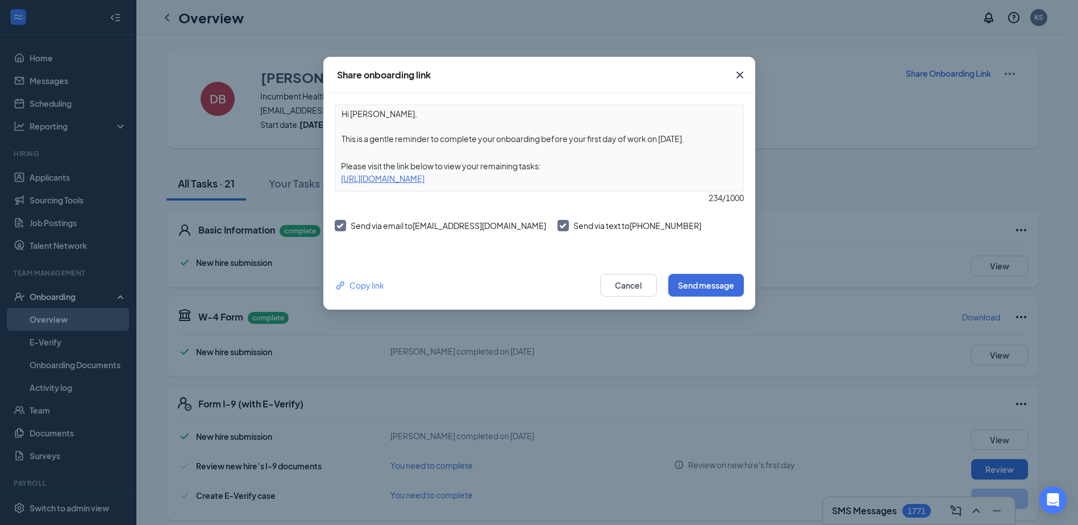
drag, startPoint x: 338, startPoint y: 138, endPoint x: 713, endPoint y: 140, distance: 374.4
click at [713, 140] on textarea "Hi Dylan, This is a gentle reminder to complete your onboarding before your fir…" at bounding box center [539, 126] width 408 height 42
click at [483, 138] on textarea "Hi Dylan, This is a gentle reminder to complete your onboarding before your fir…" at bounding box center [539, 126] width 408 height 42
click at [441, 142] on textarea "Hi Dylan, This is a gentle reminder to complete your onboarding before your fir…" at bounding box center [539, 126] width 408 height 42
drag, startPoint x: 448, startPoint y: 138, endPoint x: 713, endPoint y: 137, distance: 264.2
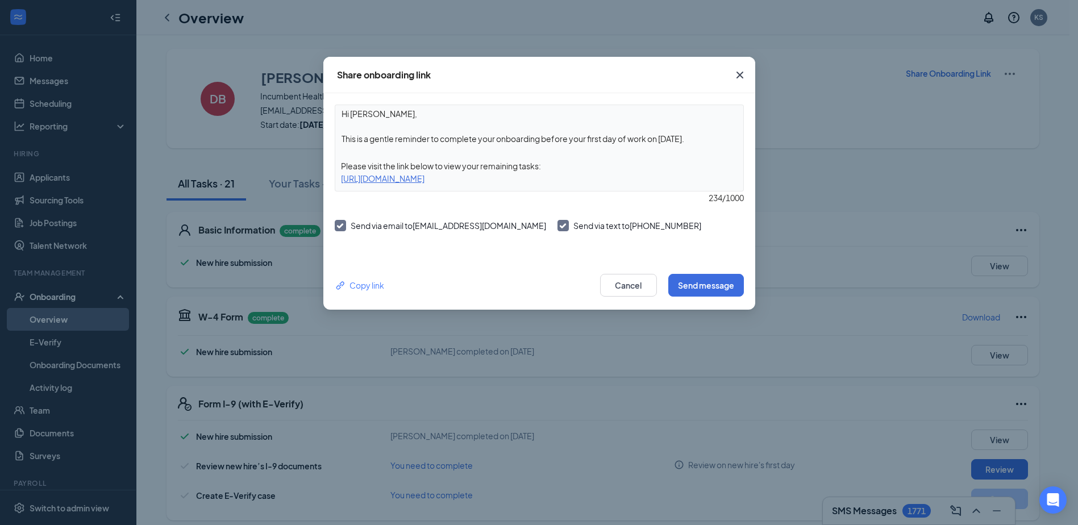
click at [713, 137] on textarea "Hi Dylan, This is a gentle reminder to complete your onboarding before your fir…" at bounding box center [539, 126] width 408 height 42
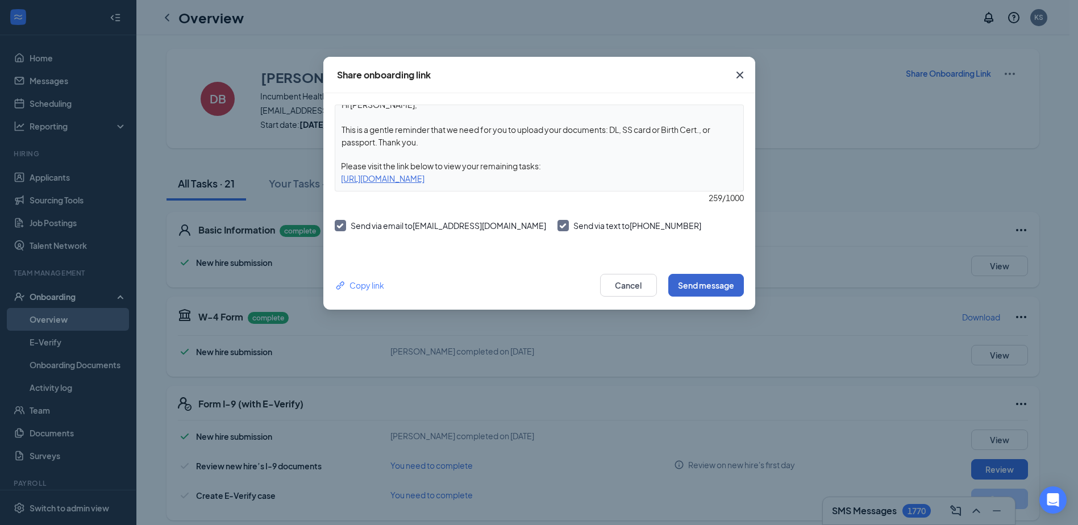
type textarea "Hi Dylan, This is a gentle reminder that we need for you to upload your documen…"
click at [703, 284] on button "Send message" at bounding box center [706, 285] width 76 height 23
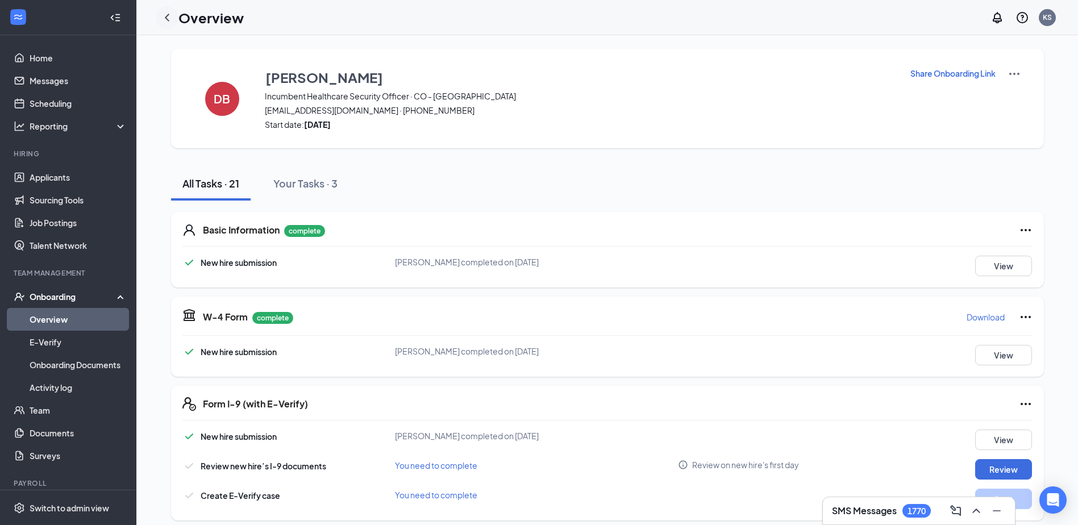
click at [170, 18] on icon "ChevronLeft" at bounding box center [167, 18] width 14 height 14
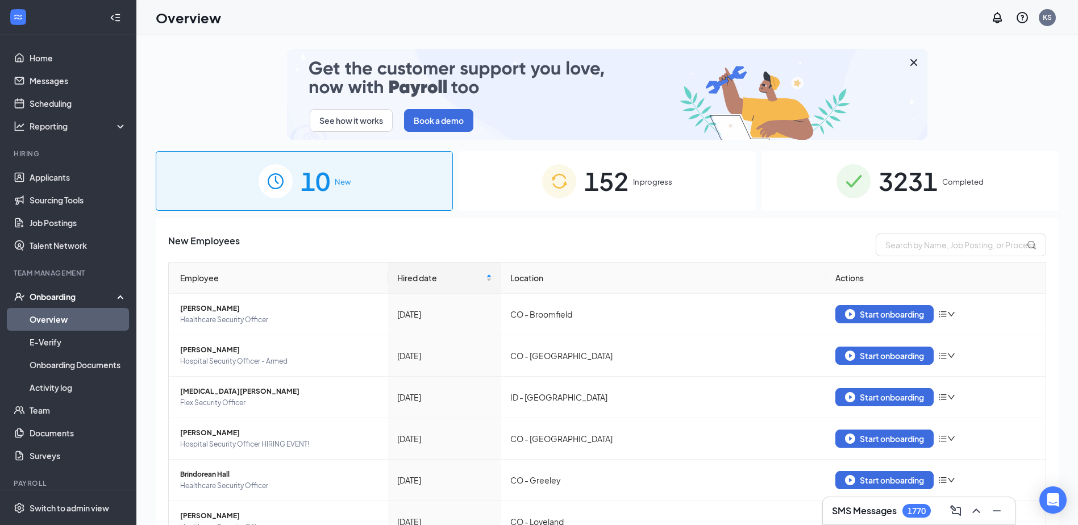
click at [611, 182] on span "152" at bounding box center [606, 180] width 44 height 39
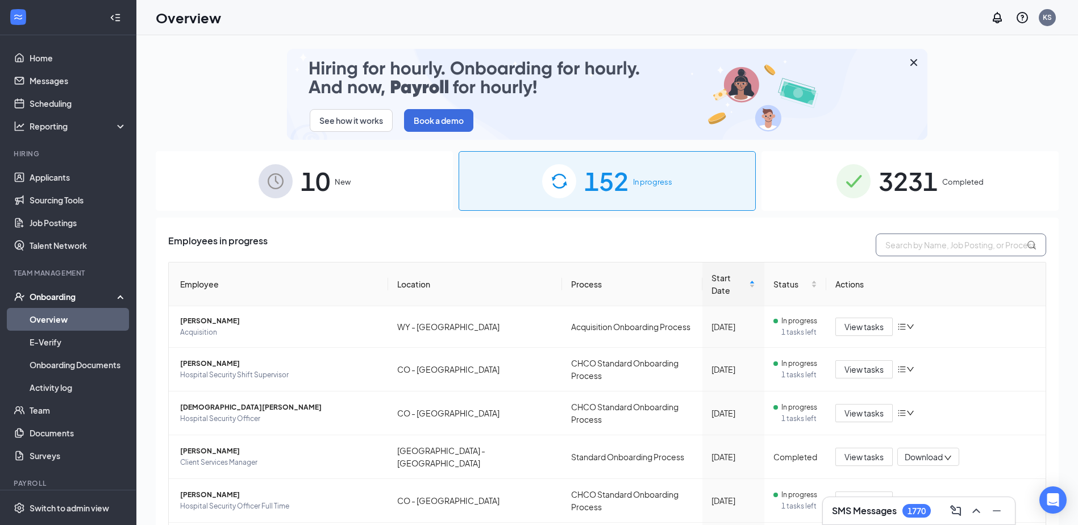
click at [947, 243] on input "text" at bounding box center [961, 245] width 170 height 23
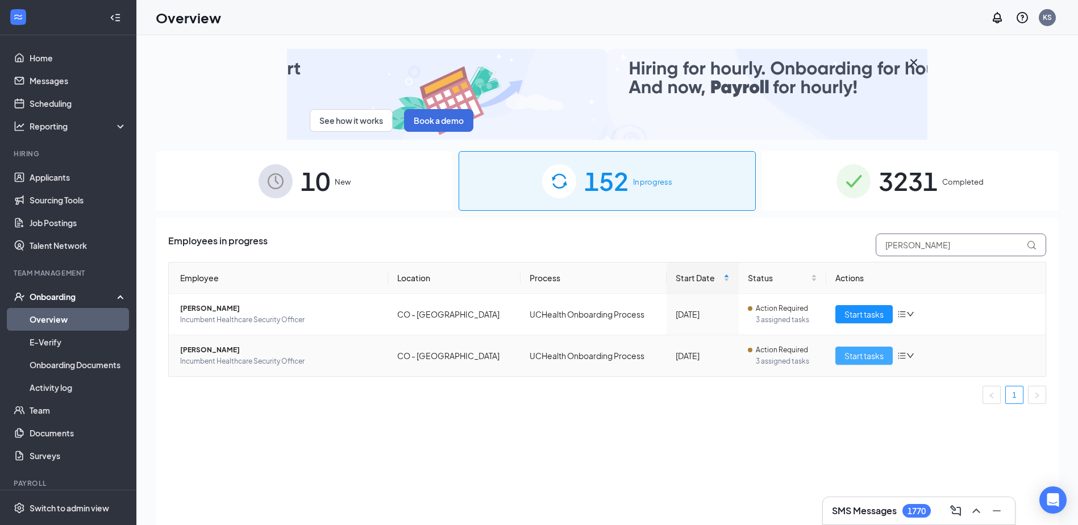
type input "Dylan"
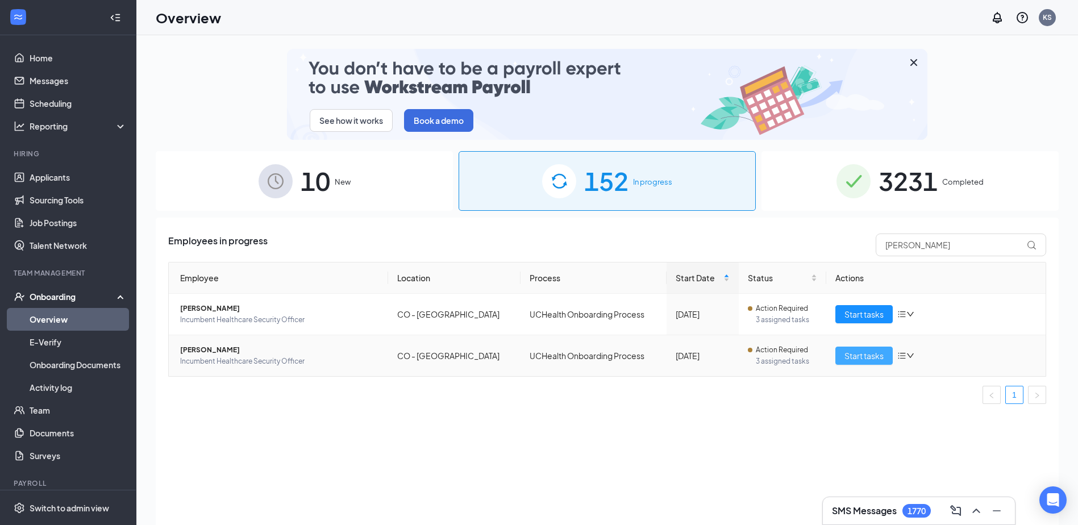
click at [882, 357] on span "Start tasks" at bounding box center [863, 355] width 39 height 13
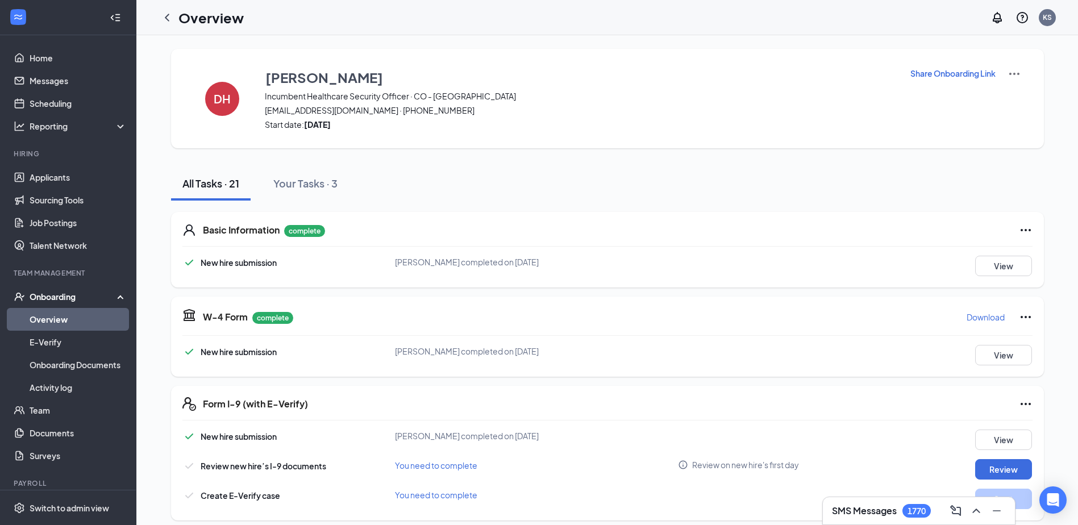
click at [914, 70] on p "Share Onboarding Link" at bounding box center [952, 73] width 85 height 11
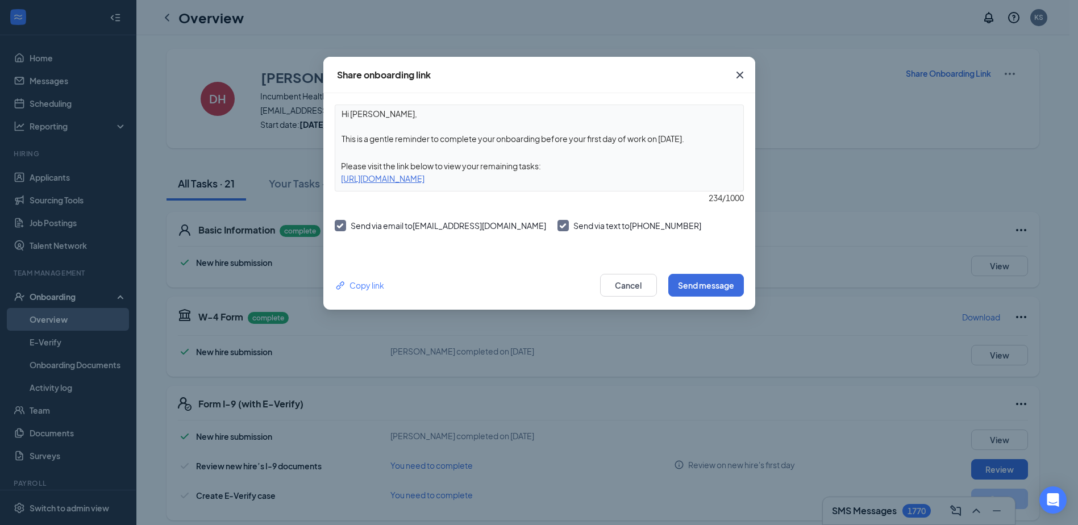
click at [527, 140] on textarea "Hi Dylan, This is a gentle reminder to complete your onboarding before your fir…" at bounding box center [539, 126] width 408 height 42
drag, startPoint x: 545, startPoint y: 140, endPoint x: 709, endPoint y: 139, distance: 163.6
click at [709, 139] on textarea "Hi Dylan, This is a gentle reminder to complete your onboarding before your fir…" at bounding box center [539, 126] width 408 height 42
type textarea "Hi Dylan, This is a gentle reminder to complete your onboarding as soon as poss…"
click at [698, 280] on button "Send message" at bounding box center [706, 285] width 76 height 23
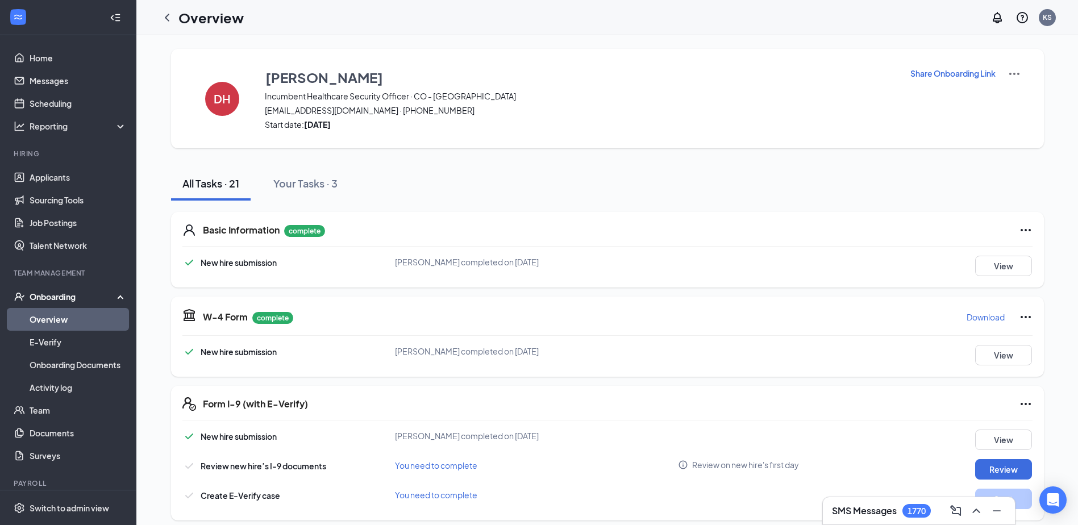
click at [166, 16] on icon "ChevronLeft" at bounding box center [167, 17] width 5 height 7
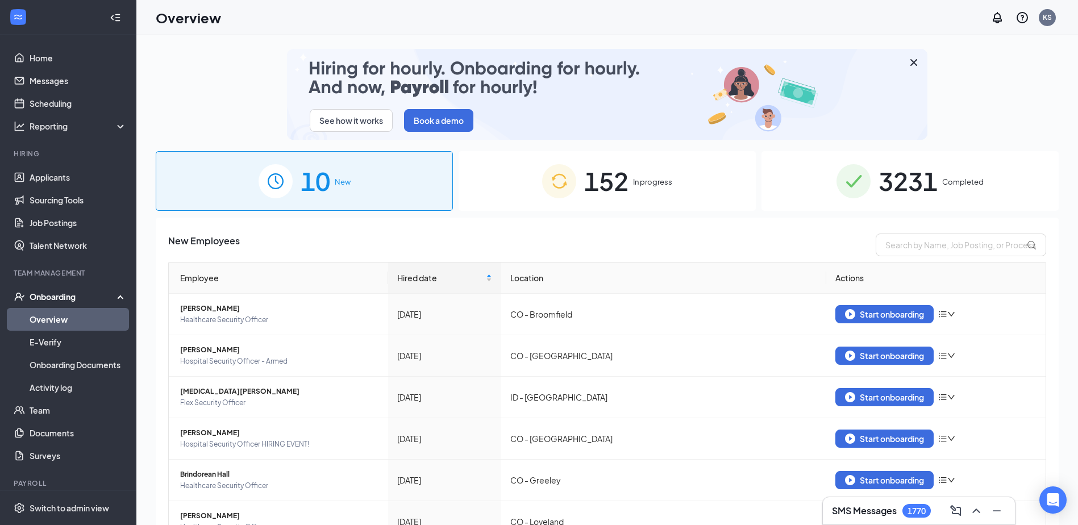
click at [649, 179] on span "In progress" at bounding box center [652, 181] width 39 height 11
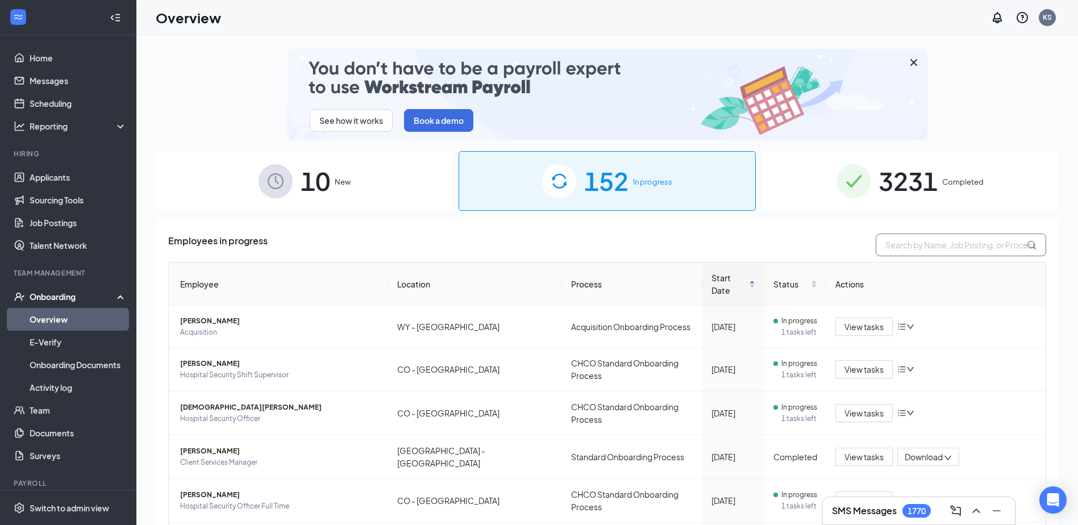
click at [948, 244] on input "text" at bounding box center [961, 245] width 170 height 23
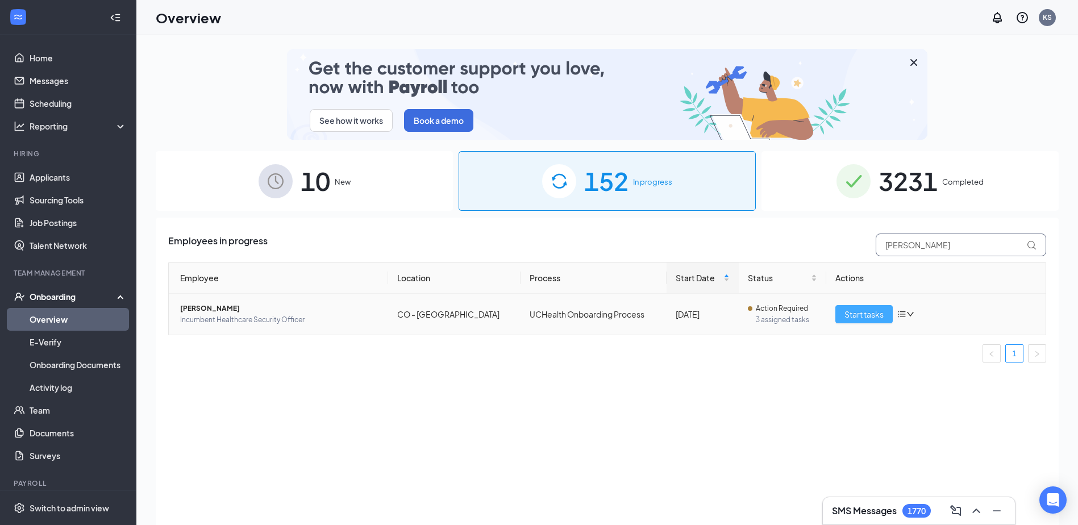
type input "emmanuel"
click at [878, 310] on span "Start tasks" at bounding box center [863, 314] width 39 height 13
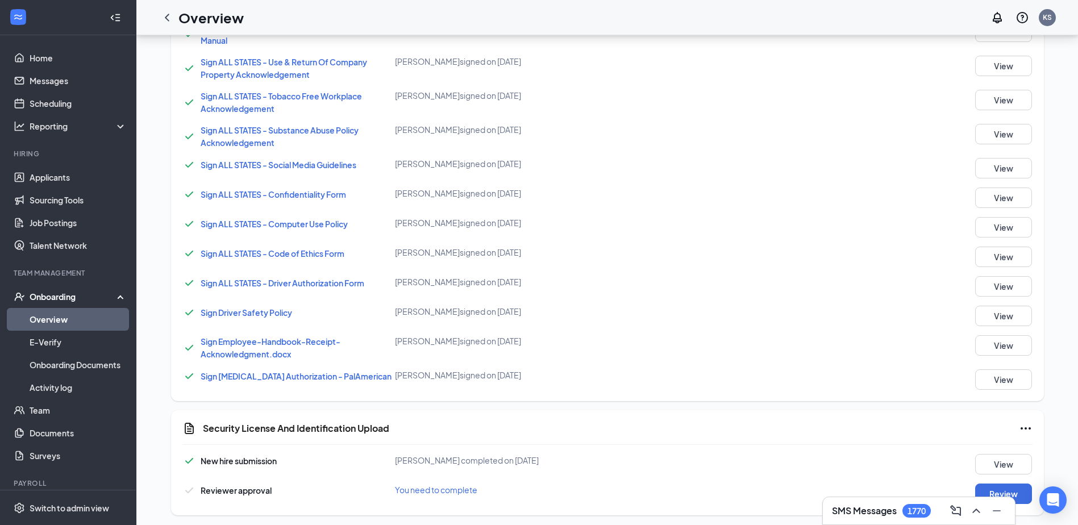
scroll to position [770, 0]
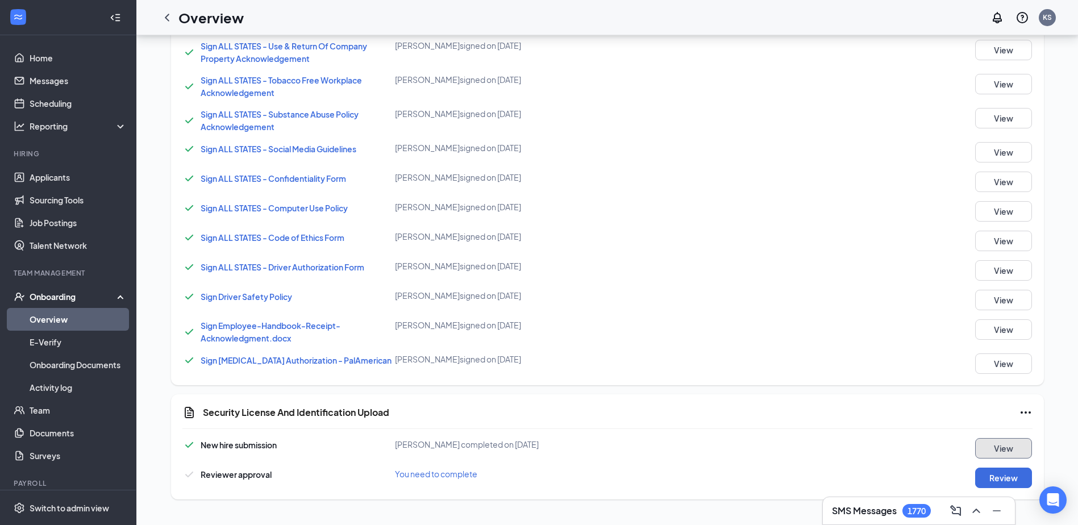
click at [981, 444] on button "View" at bounding box center [1003, 448] width 57 height 20
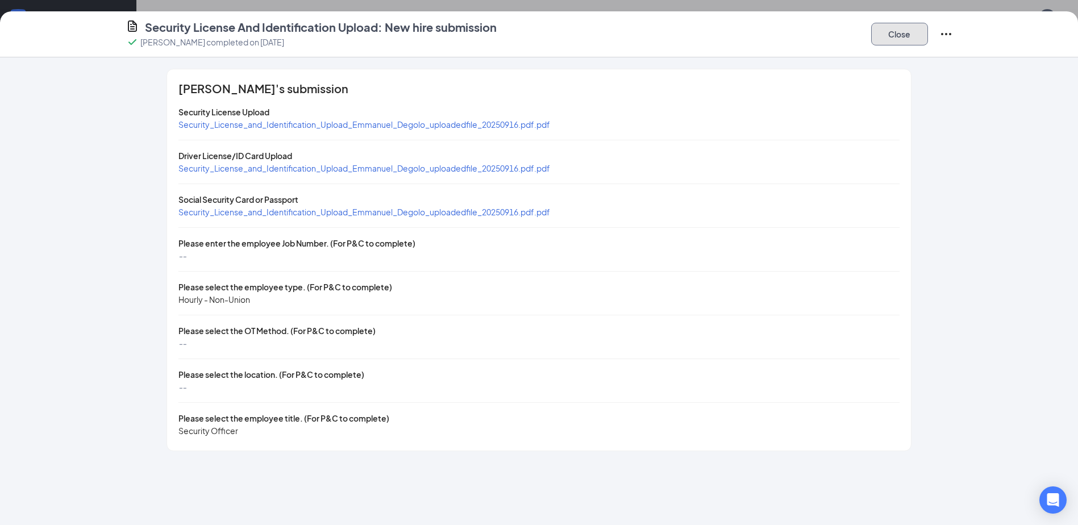
click at [888, 34] on button "Close" at bounding box center [899, 34] width 57 height 23
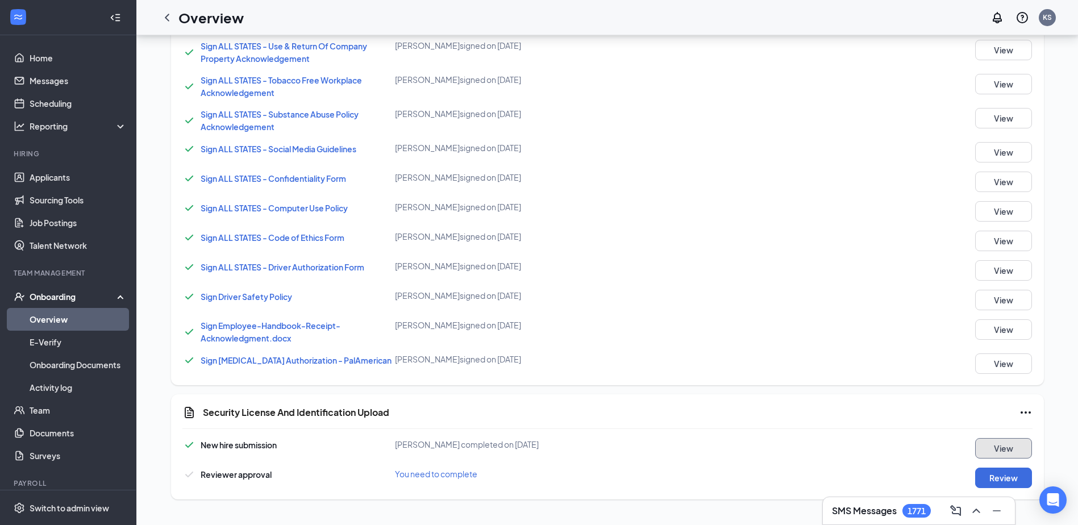
click at [999, 444] on button "View" at bounding box center [1003, 448] width 57 height 20
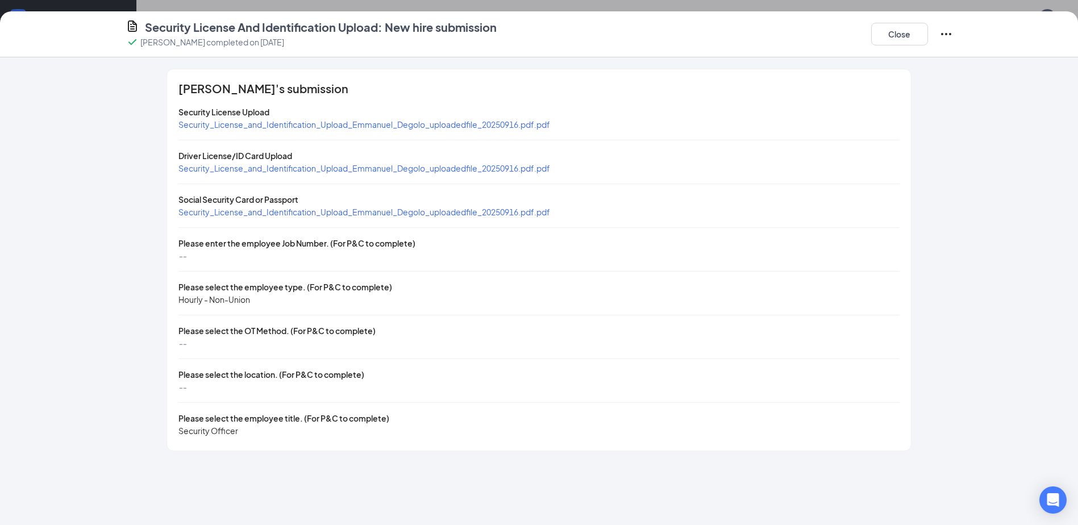
click at [230, 165] on span "Security_License_and_Identification_Upload_Emmanuel_Degolo_uploadedfile_2025091…" at bounding box center [364, 168] width 372 height 10
click at [334, 210] on span "Security_License_and_Identification_Upload_Emmanuel_Degolo_uploadedfile_2025091…" at bounding box center [364, 212] width 372 height 10
click at [902, 33] on button "Close" at bounding box center [899, 34] width 57 height 23
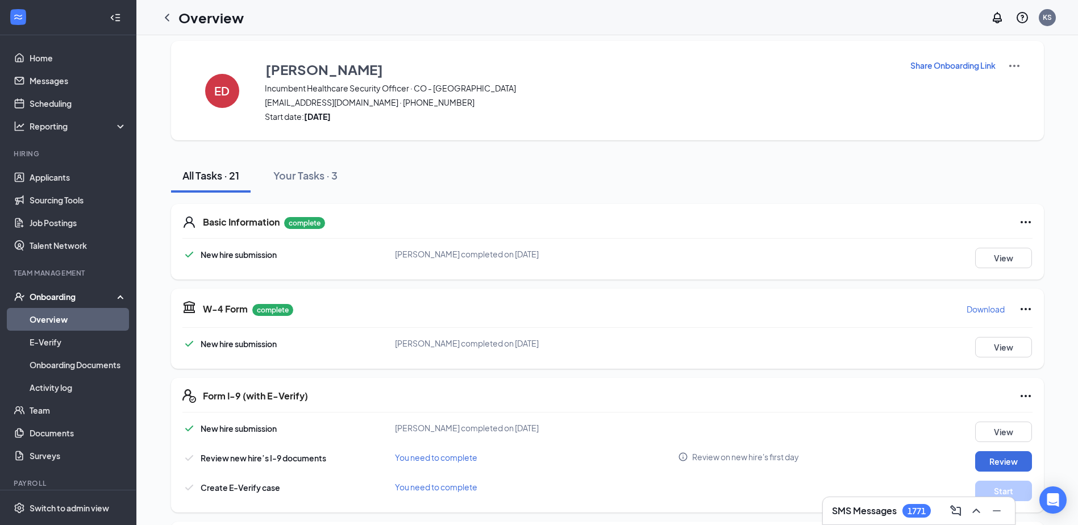
scroll to position [12, 0]
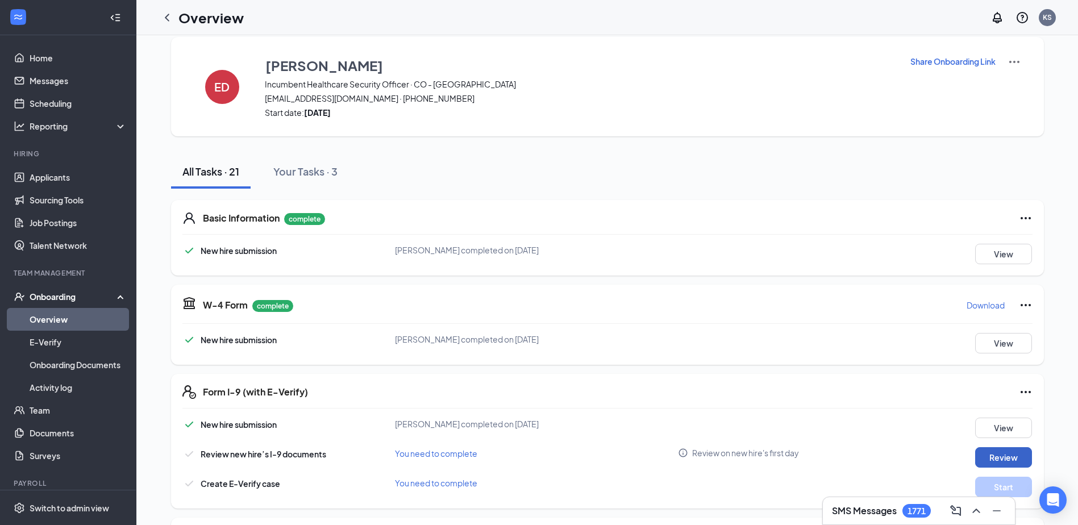
click at [989, 453] on button "Review" at bounding box center [1003, 457] width 57 height 20
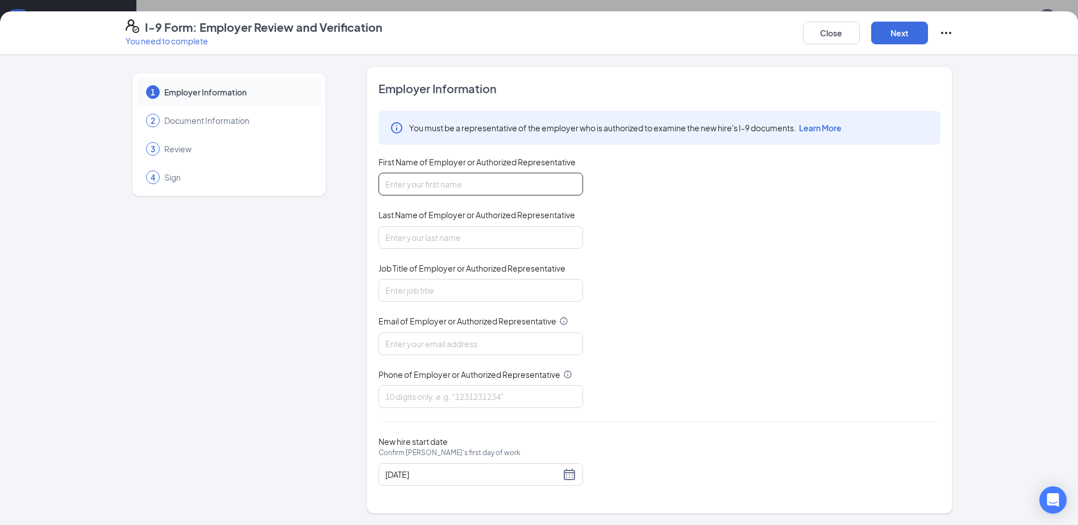
click at [444, 184] on input "First Name of Employer or Authorized Representative" at bounding box center [480, 184] width 205 height 23
type input "Kim"
type input "Stoberski"
type input "Director, People & Culture"
type input "KStoberski@palamerican.com"
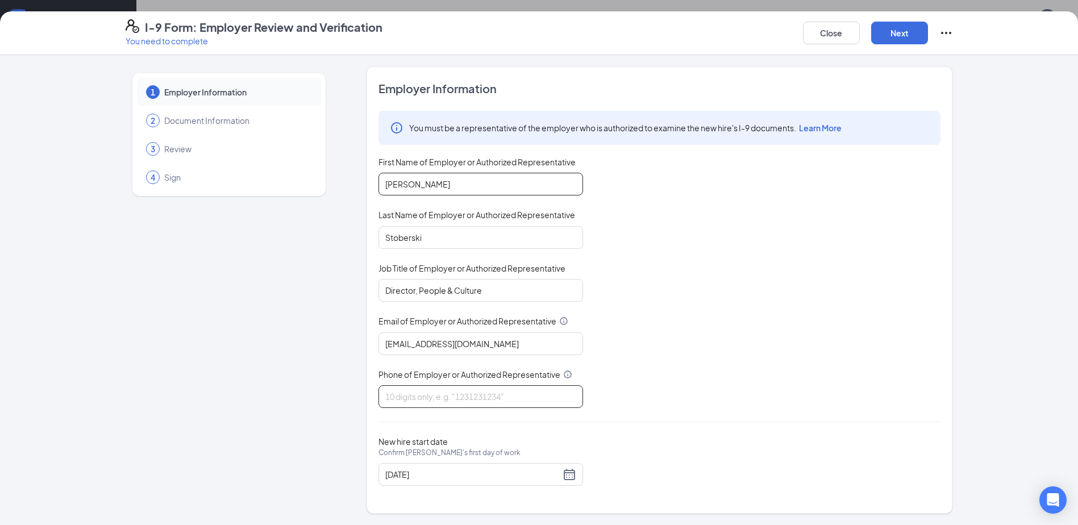
type input "4125380492"
click at [904, 34] on button "Next" at bounding box center [899, 33] width 57 height 23
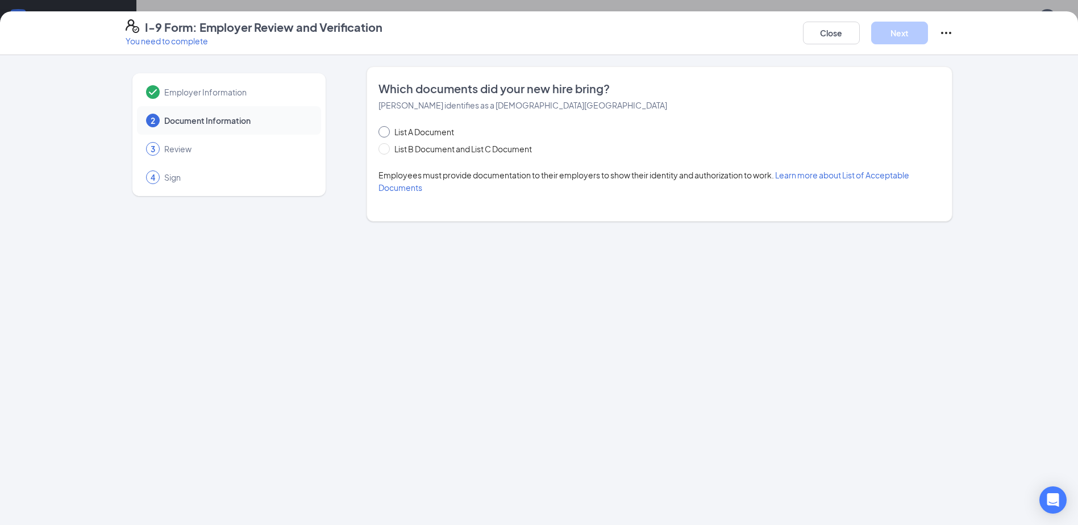
drag, startPoint x: 386, startPoint y: 132, endPoint x: 392, endPoint y: 138, distance: 8.8
click at [386, 132] on input "List A Document" at bounding box center [382, 130] width 8 height 8
radio input "true"
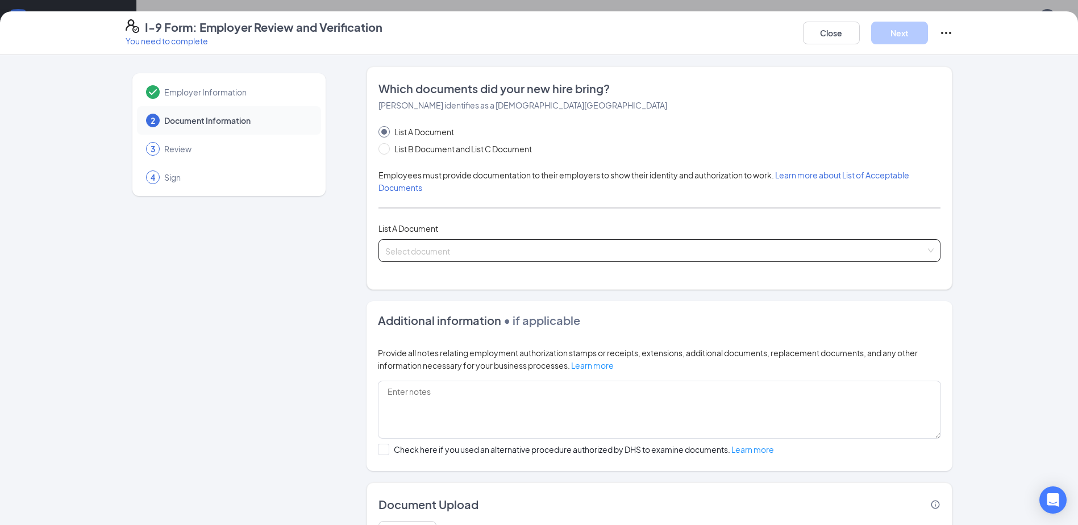
click at [417, 253] on input "search" at bounding box center [655, 248] width 540 height 17
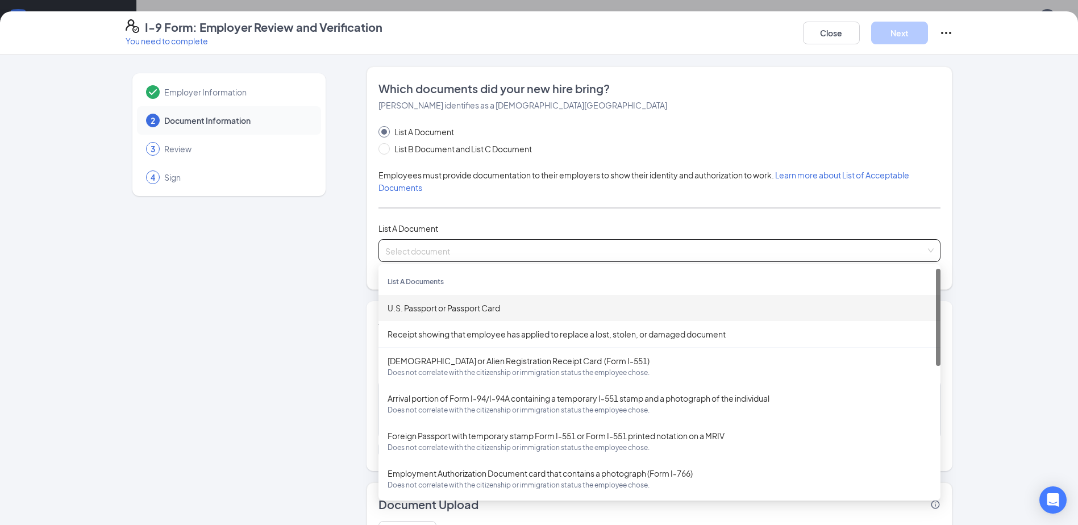
click at [419, 307] on div "U.S. Passport or Passport Card" at bounding box center [660, 308] width 544 height 13
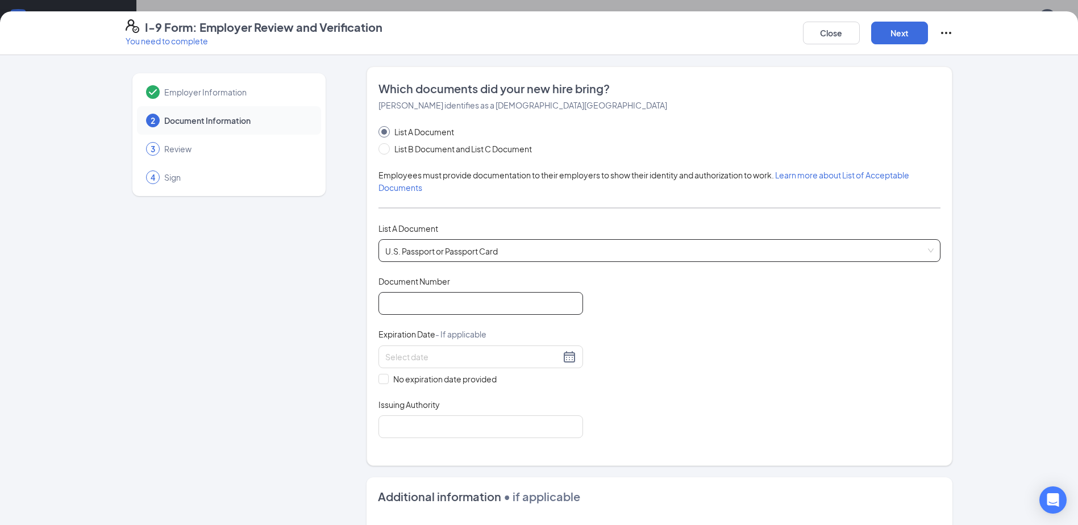
click at [416, 302] on input "Document Number" at bounding box center [480, 303] width 205 height 23
type input "A39778721"
click at [426, 352] on input at bounding box center [472, 357] width 175 height 13
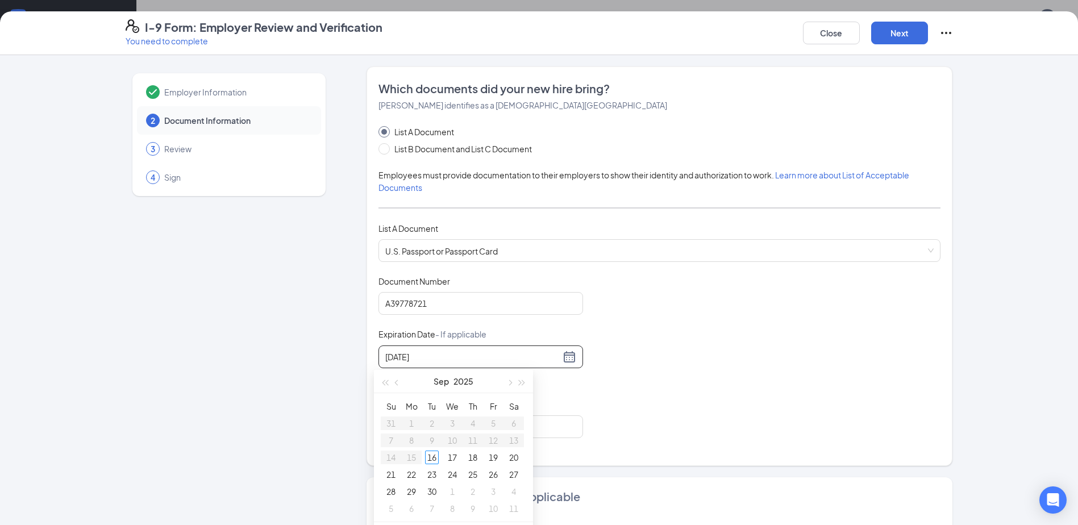
type input "09/22/2025"
type input "09/17/2025"
click at [435, 355] on input at bounding box center [472, 357] width 175 height 13
type input "03/24/2034"
click at [417, 426] on input "Issuing Authority" at bounding box center [480, 426] width 205 height 23
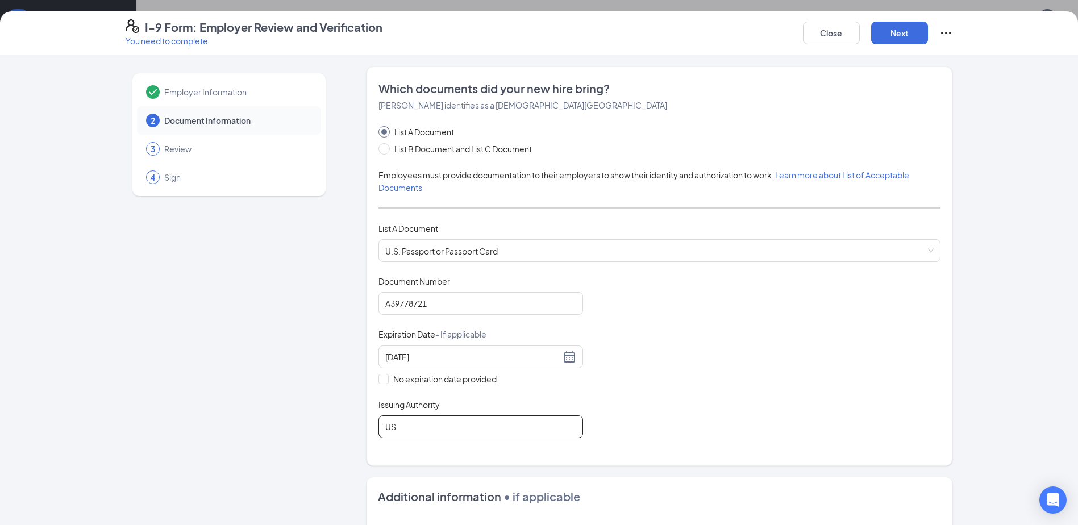
type input "US Government"
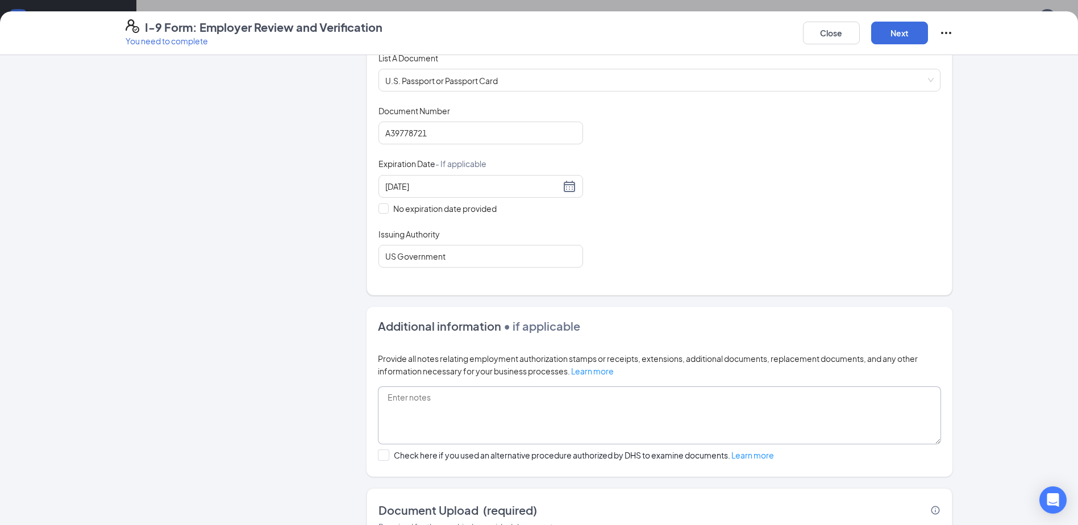
scroll to position [256, 0]
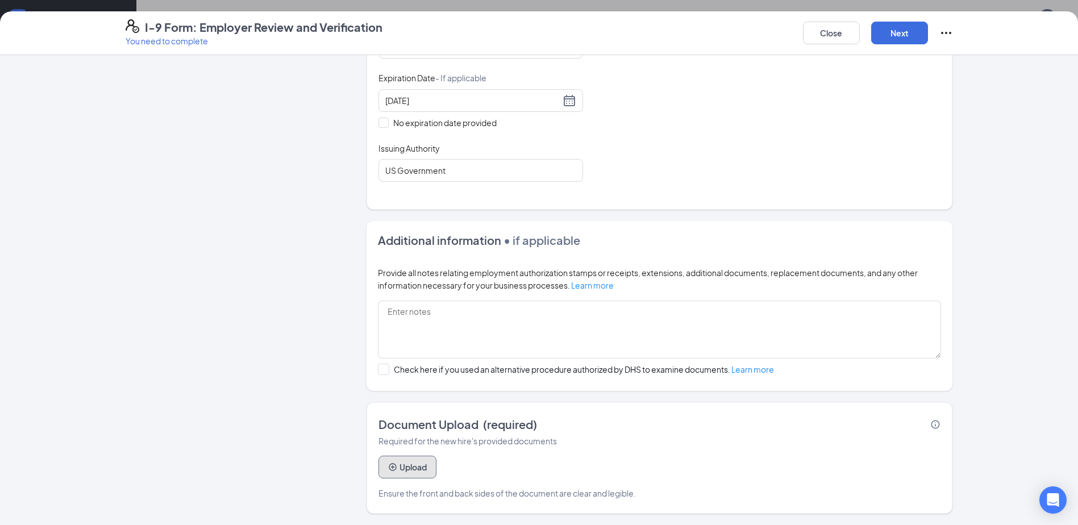
click at [388, 471] on icon "PlusCircle" at bounding box center [392, 467] width 9 height 9
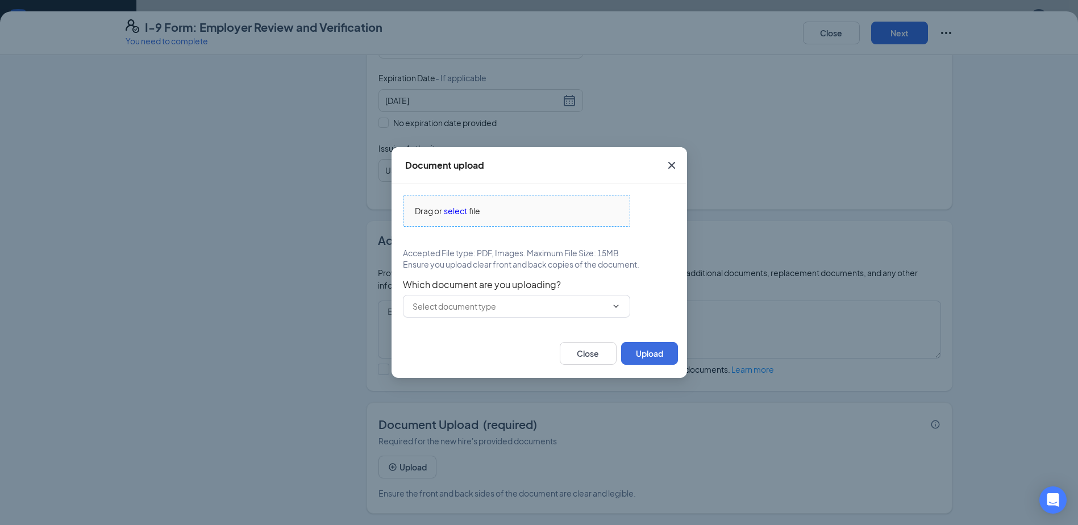
click at [461, 204] on span "Drag or select file" at bounding box center [516, 210] width 226 height 31
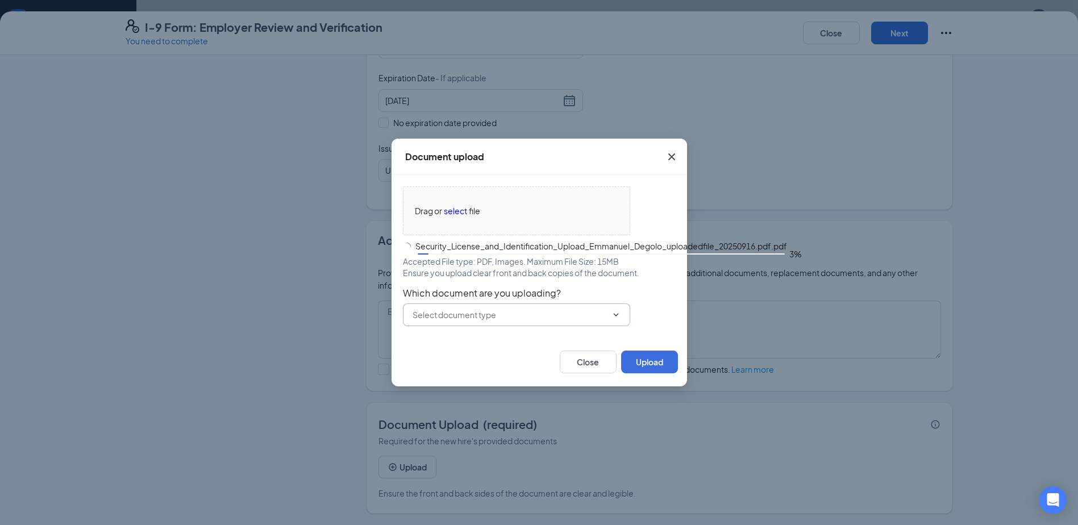
click at [580, 312] on input "text" at bounding box center [510, 315] width 194 height 13
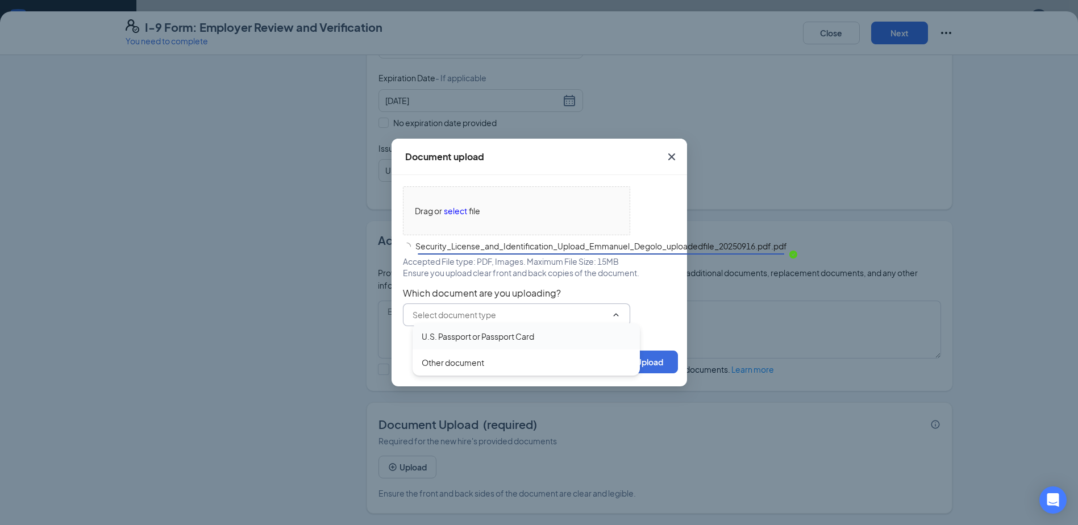
click at [482, 339] on div "U.S. Passport or Passport Card" at bounding box center [478, 336] width 113 height 13
type input "U.S. Passport or Passport Card"
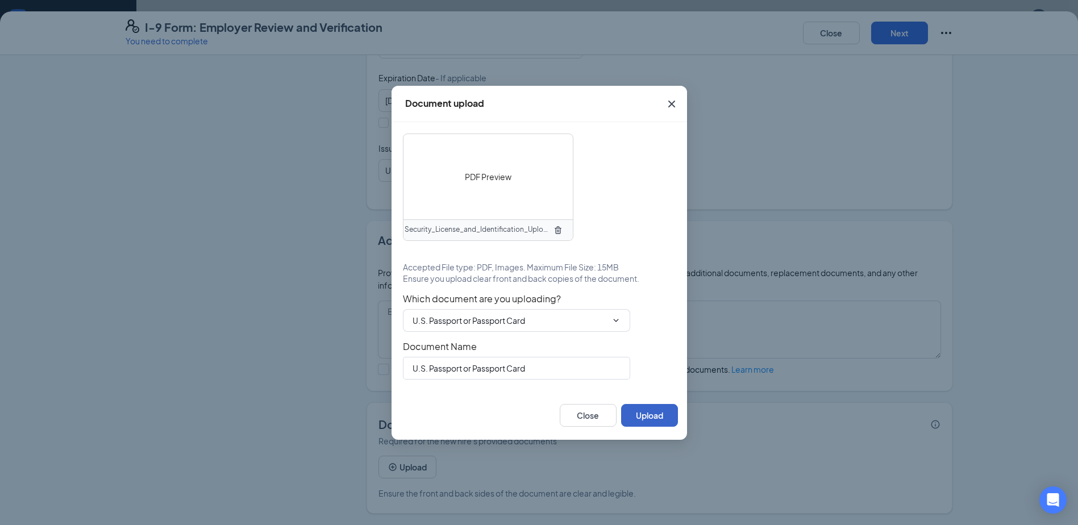
click at [659, 415] on button "Upload" at bounding box center [649, 415] width 57 height 23
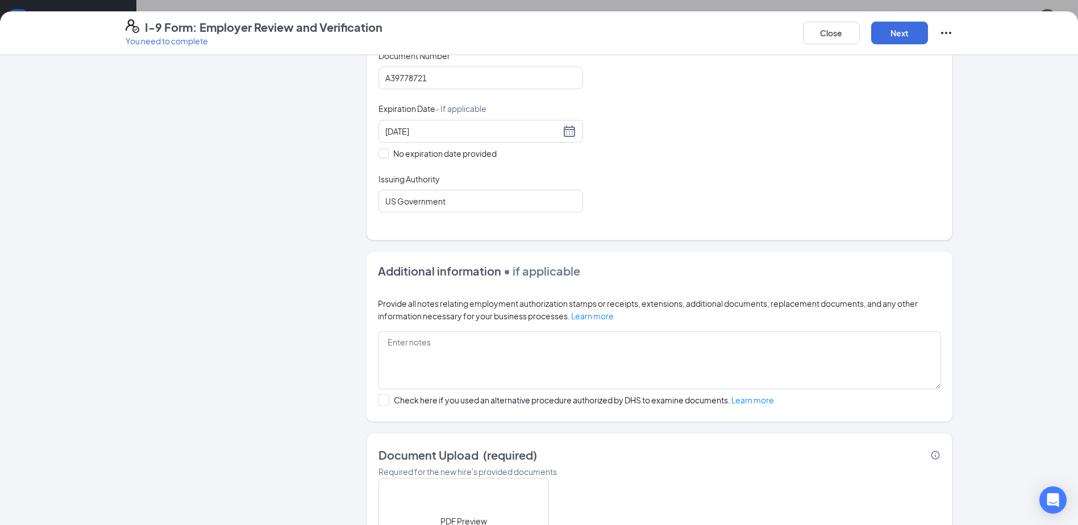
scroll to position [193, 0]
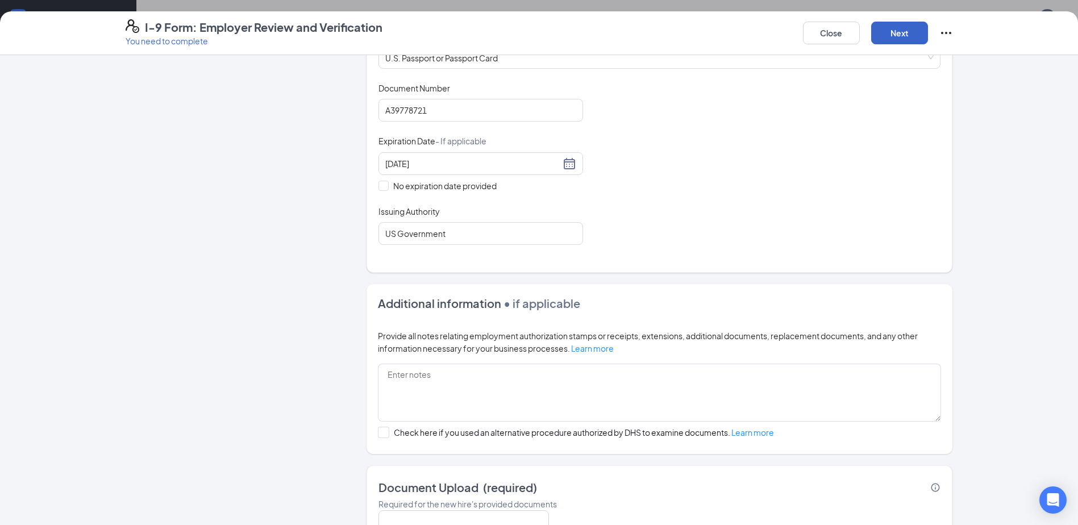
click at [894, 30] on button "Next" at bounding box center [899, 33] width 57 height 23
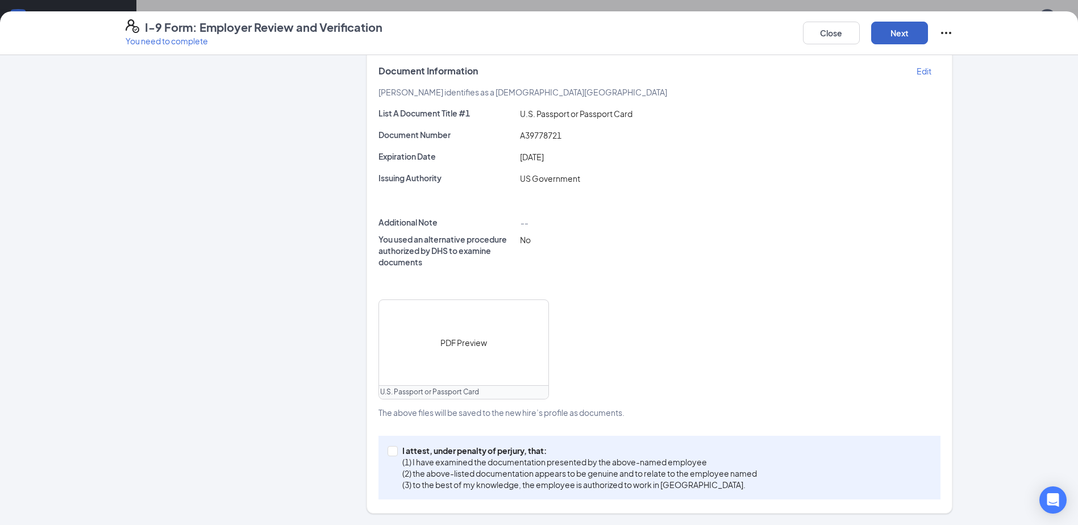
scroll to position [114, 0]
click at [389, 453] on input "I attest, under penalty of perjury, that: (1) I have examined the documentation…" at bounding box center [392, 450] width 8 height 8
checkbox input "true"
click at [885, 28] on button "Next" at bounding box center [899, 33] width 57 height 23
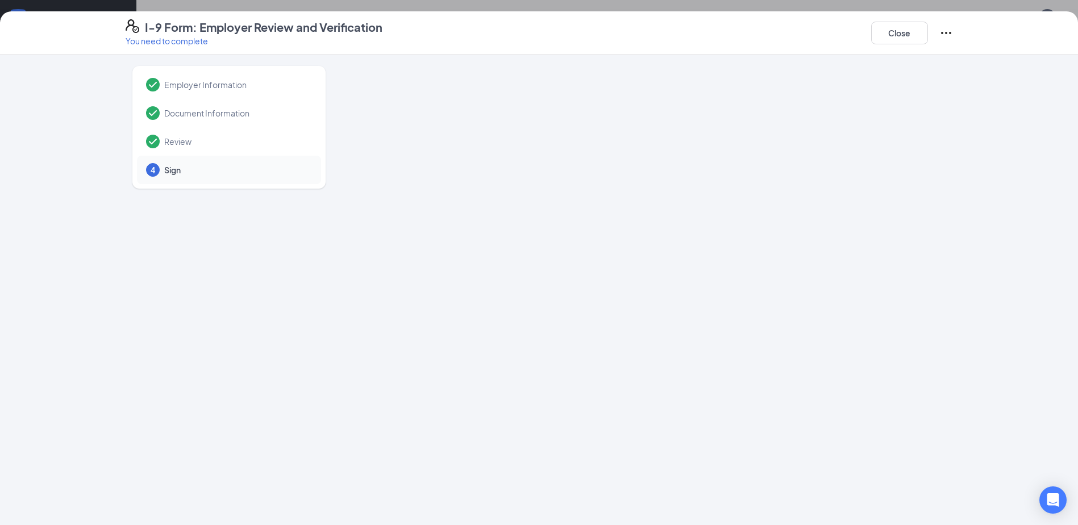
scroll to position [0, 0]
click at [901, 35] on button "Close" at bounding box center [899, 33] width 57 height 23
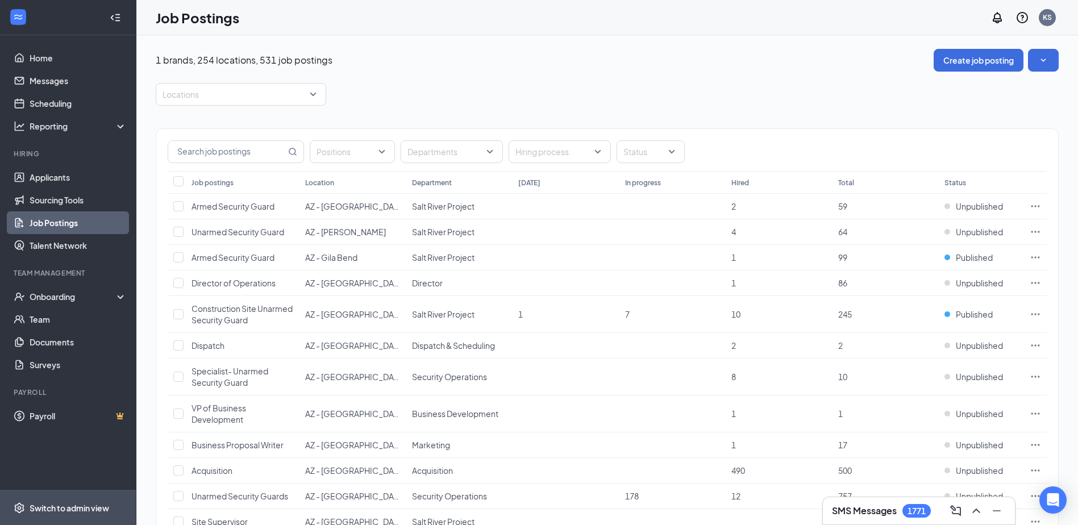
click at [65, 509] on div "Switch to admin view" at bounding box center [70, 507] width 80 height 11
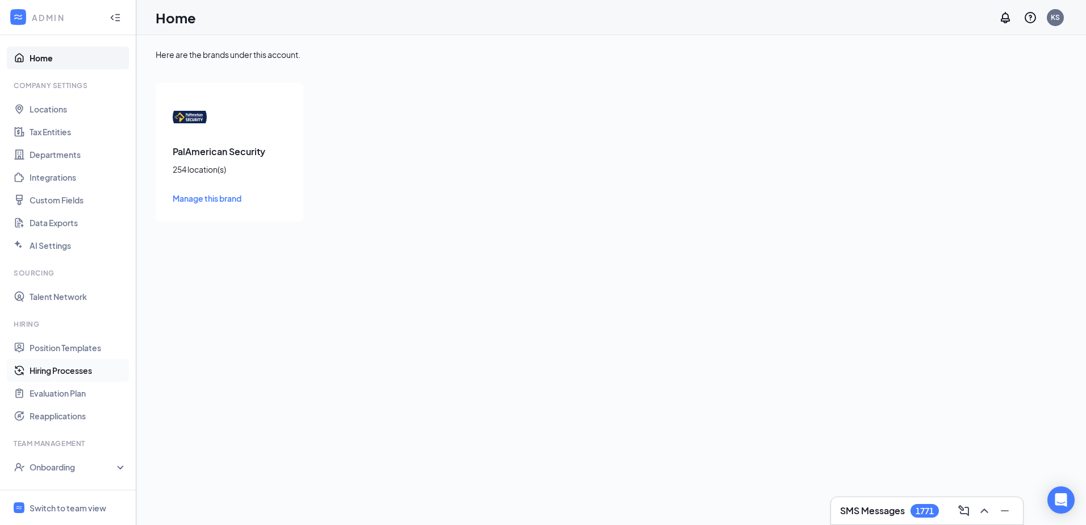
click at [36, 366] on link "Hiring Processes" at bounding box center [78, 370] width 97 height 23
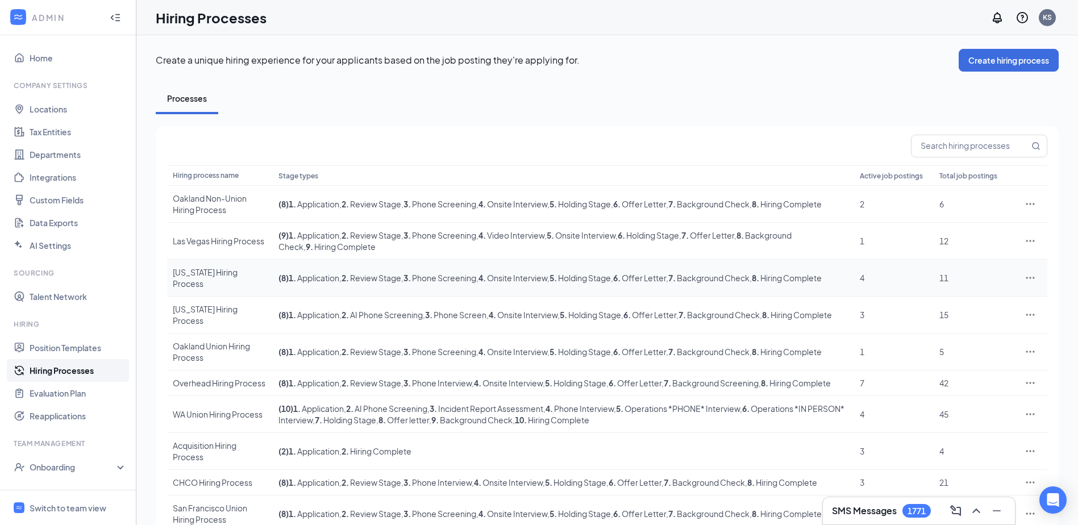
click at [212, 268] on div "Pennsylvania Hiring Process" at bounding box center [220, 277] width 94 height 23
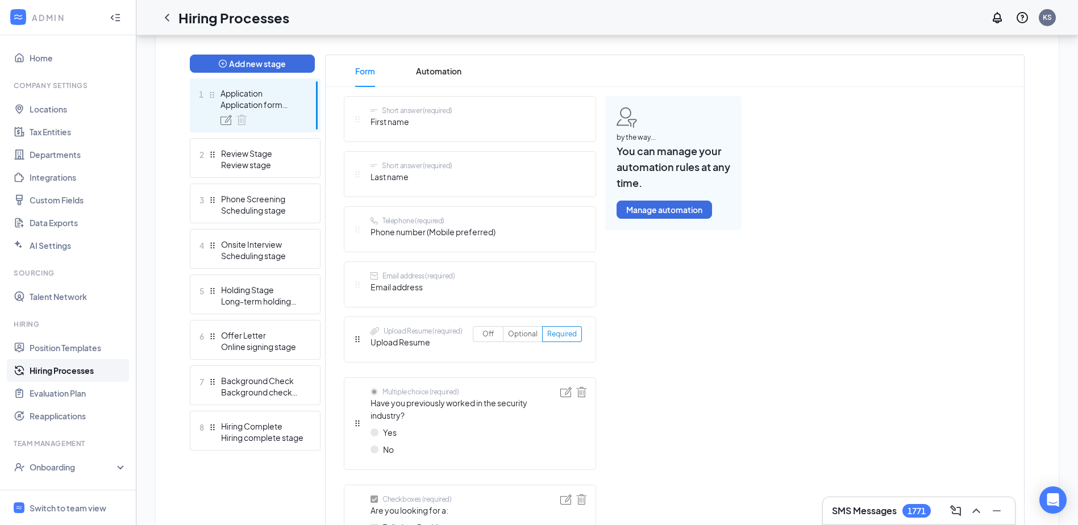
scroll to position [284, 0]
click at [264, 332] on div "Offer Letter" at bounding box center [262, 333] width 83 height 11
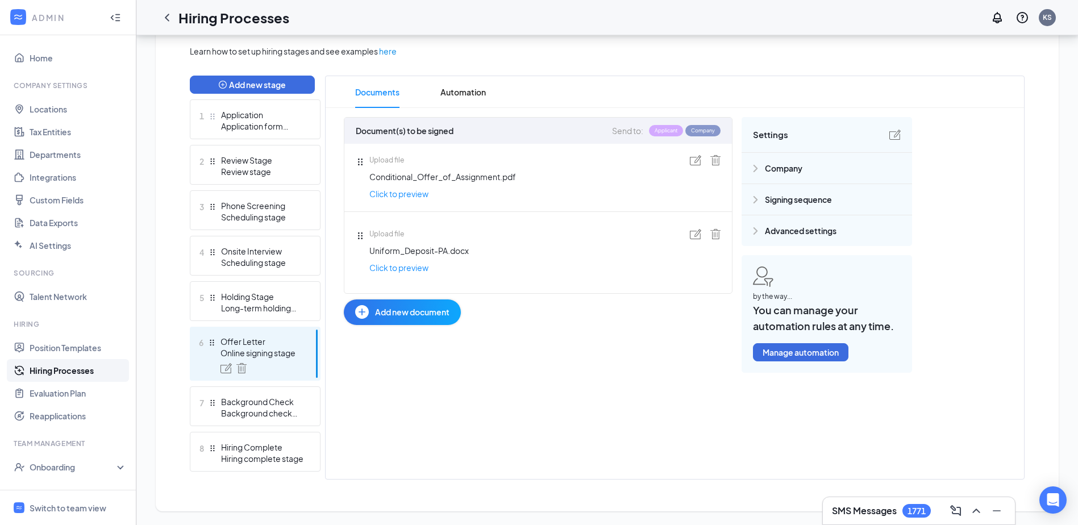
scroll to position [262, 0]
click at [893, 131] on img at bounding box center [894, 135] width 11 height 10
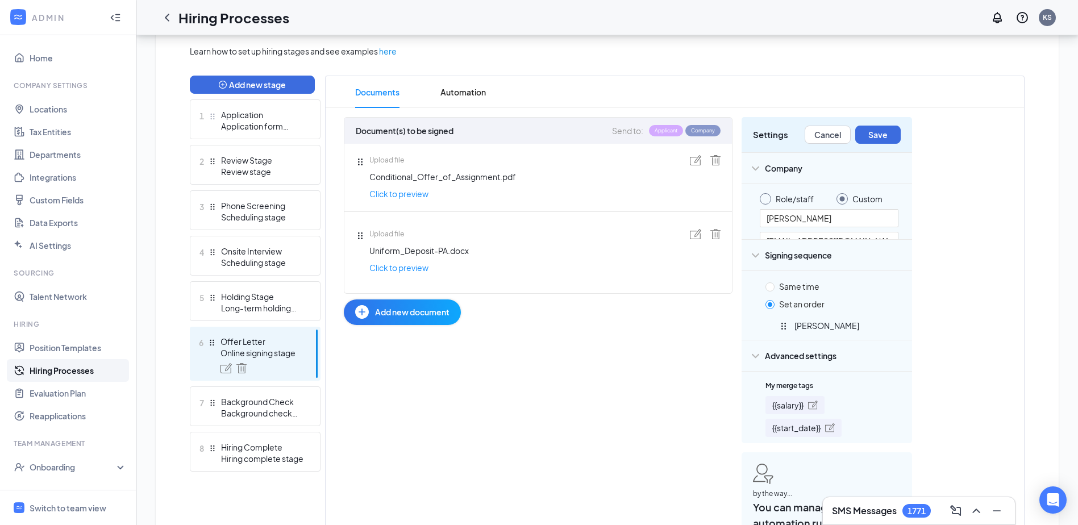
scroll to position [284, 0]
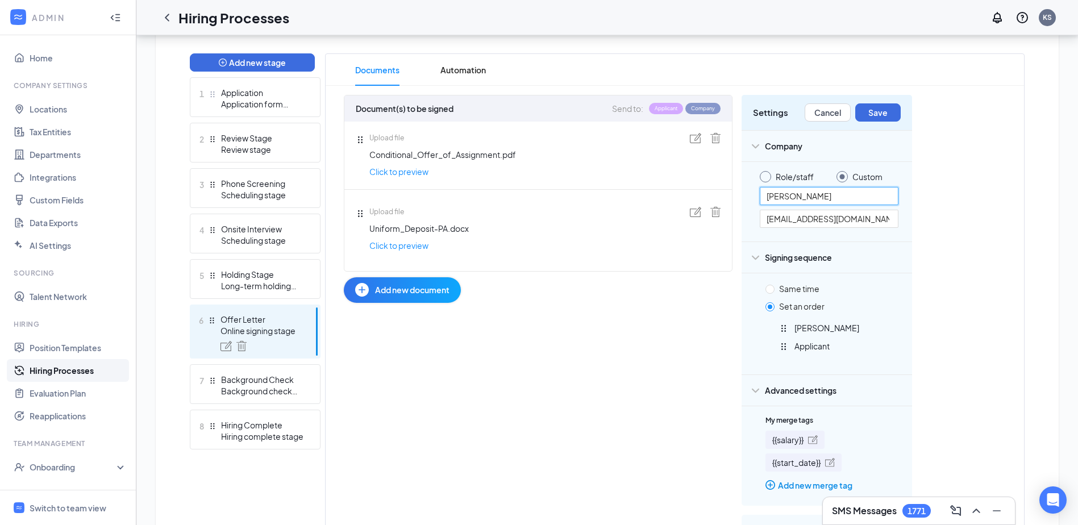
drag, startPoint x: 831, startPoint y: 192, endPoint x: 719, endPoint y: 202, distance: 111.8
click at [719, 202] on div "Document(s) to be signed Send to: Applicant Company Upload file Conditional_Off…" at bounding box center [628, 364] width 568 height 538
type input "Robert Beres, Jr"
drag, startPoint x: 801, startPoint y: 219, endPoint x: 718, endPoint y: 219, distance: 83.5
click at [722, 218] on div "Document(s) to be signed Send to: Applicant Company Upload file Conditional_Off…" at bounding box center [628, 364] width 568 height 538
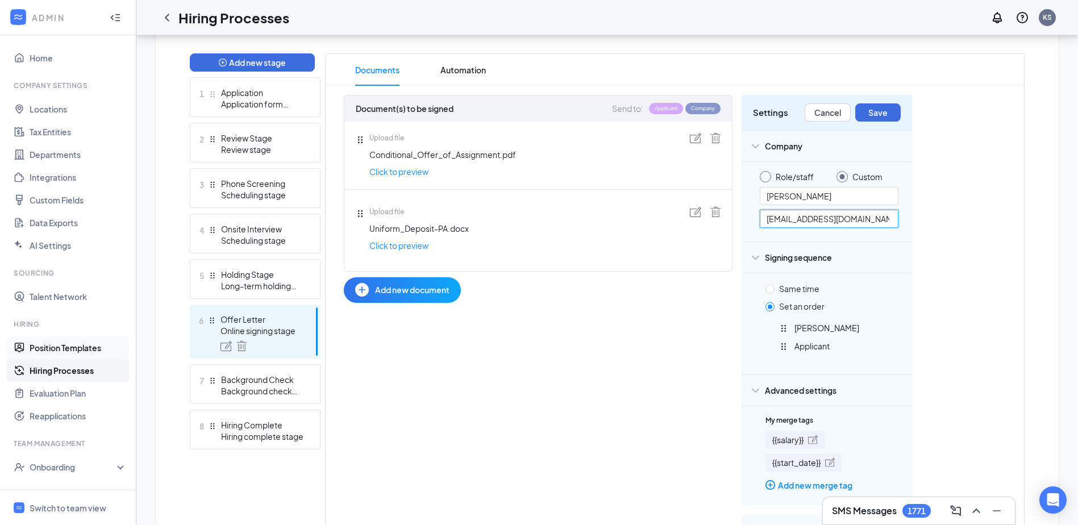
type input "RBeresJr@palamerican.com"
click at [973, 261] on div "Learn how to set up hiring stages and see examples here Add new stage 1 Applica…" at bounding box center [607, 337] width 835 height 628
click at [886, 113] on button "Save" at bounding box center [877, 112] width 45 height 18
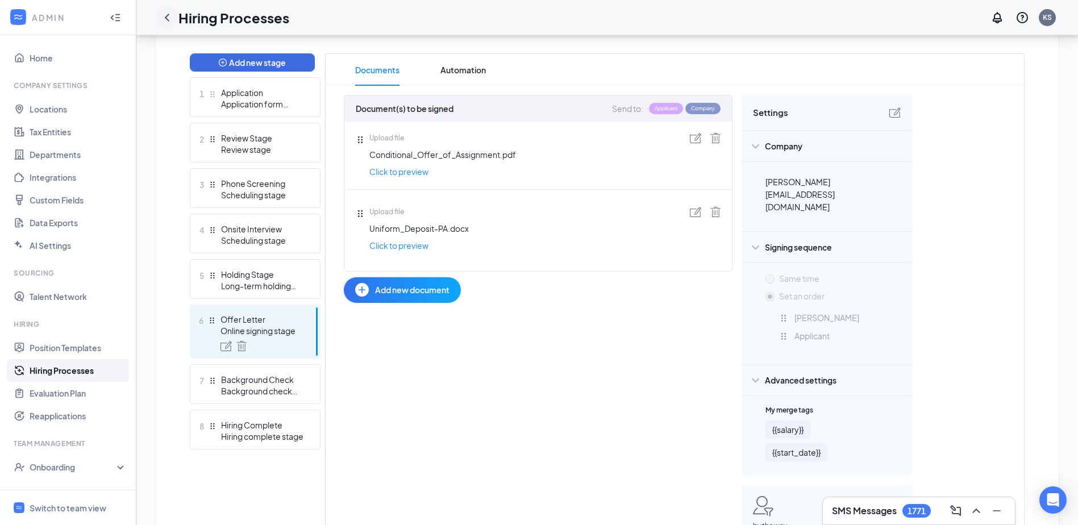
click at [168, 15] on icon "ChevronLeft" at bounding box center [167, 17] width 5 height 7
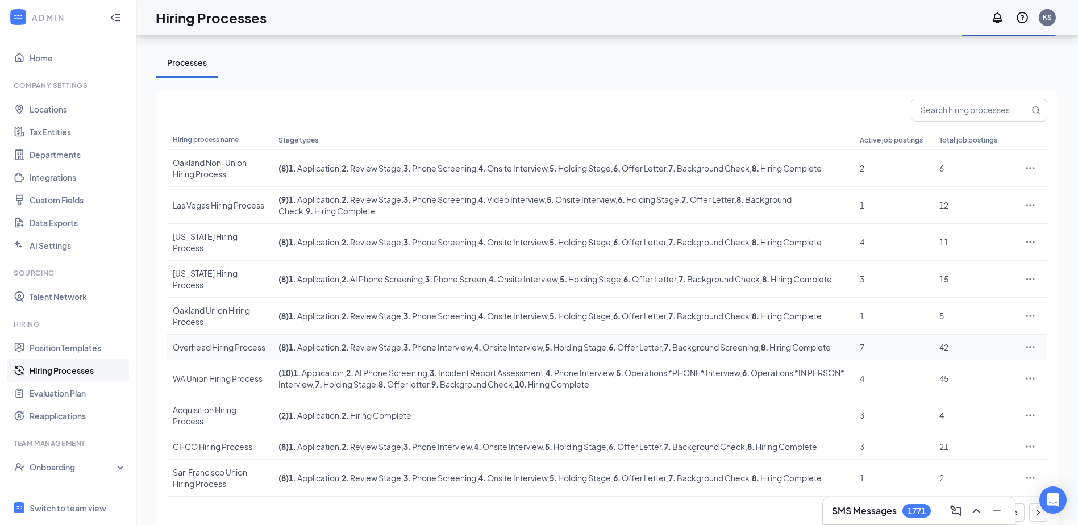
scroll to position [55, 0]
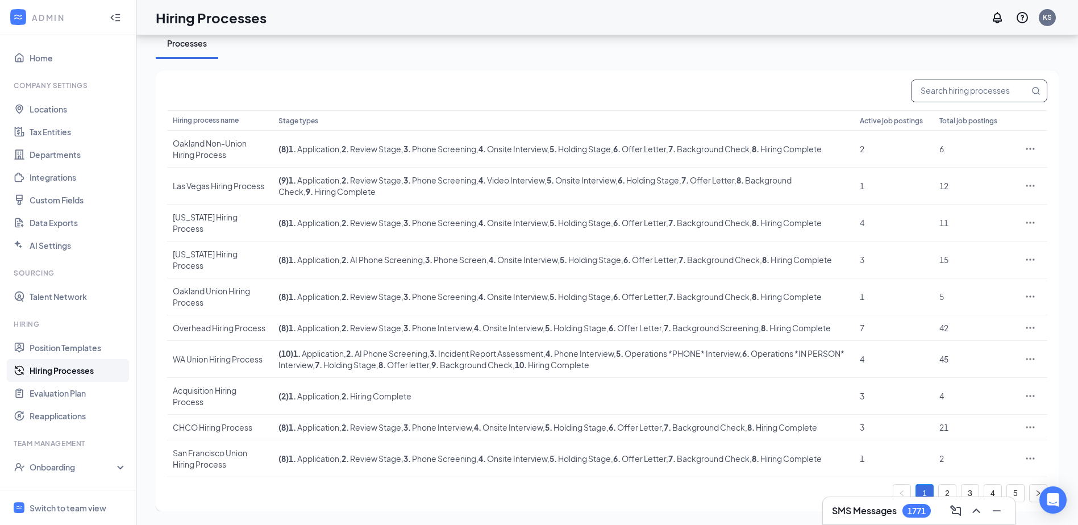
click at [940, 92] on input "text" at bounding box center [970, 91] width 118 height 22
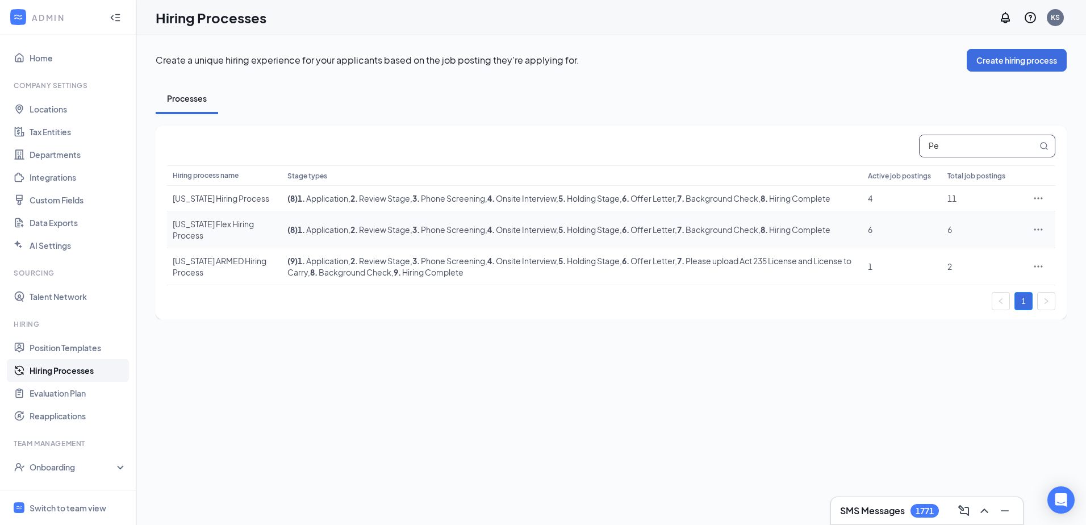
type input "Pe"
click at [212, 220] on div "Pennsylvania Flex Hiring Process" at bounding box center [224, 229] width 103 height 23
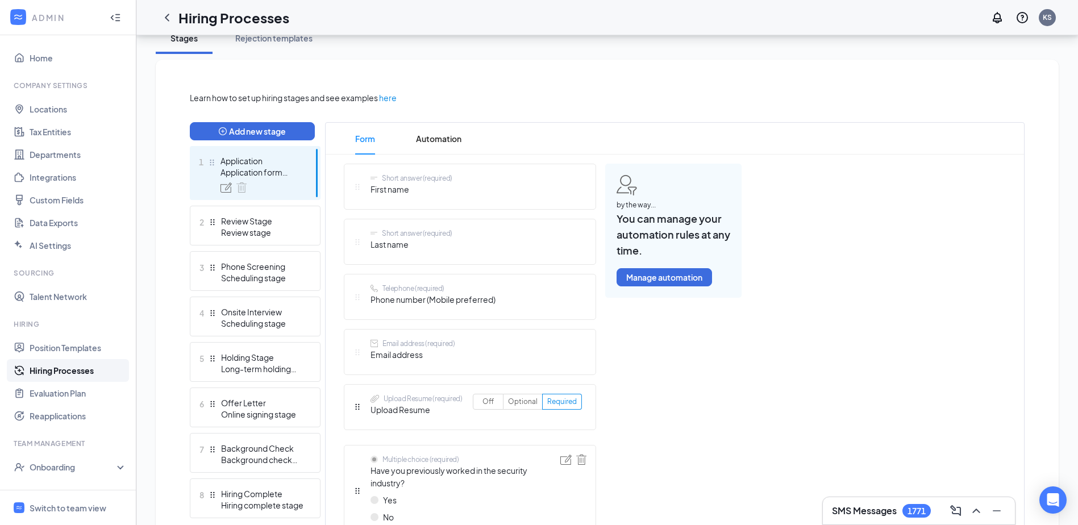
scroll to position [227, 0]
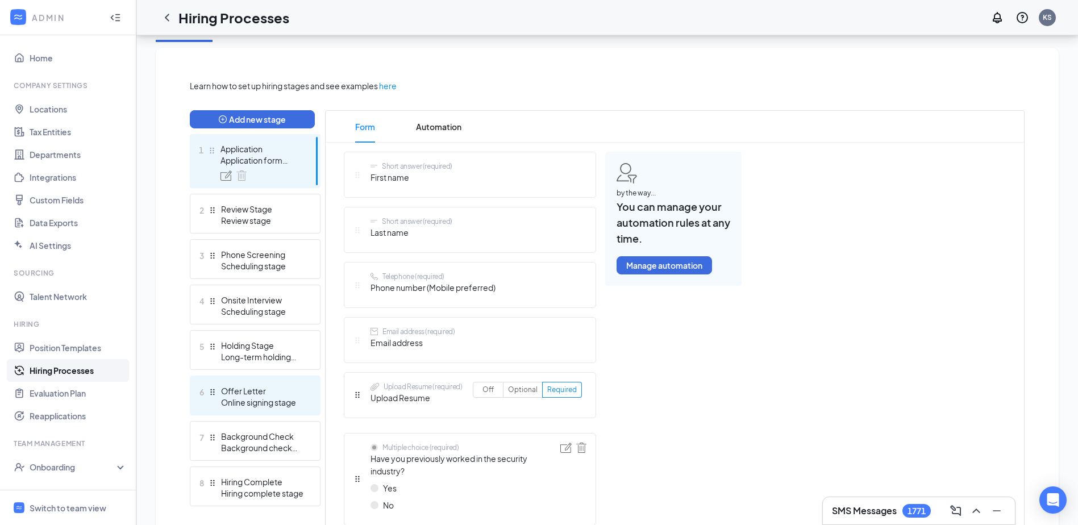
click at [243, 379] on div "6 Offer Letter Online signing stage" at bounding box center [255, 396] width 131 height 40
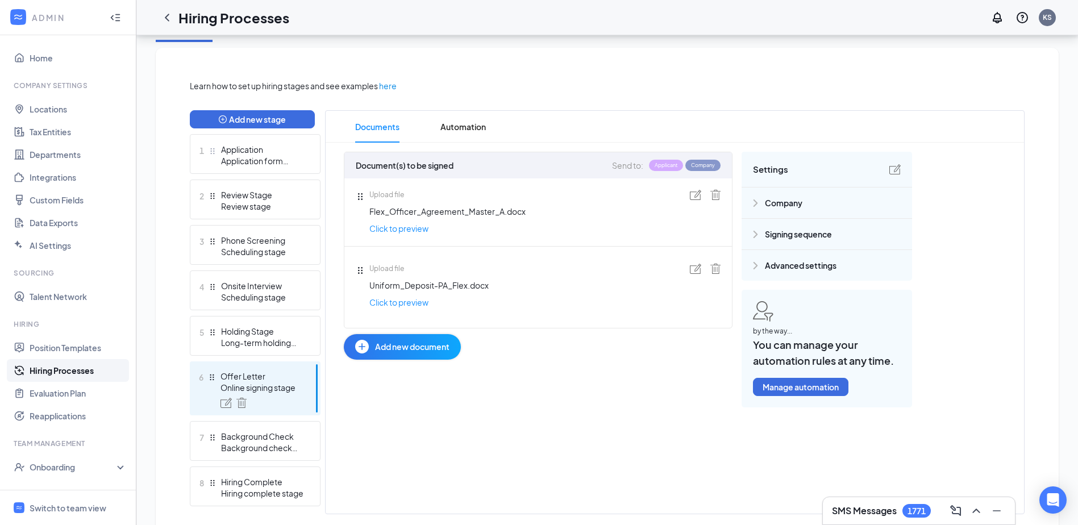
click at [896, 166] on img at bounding box center [894, 169] width 11 height 10
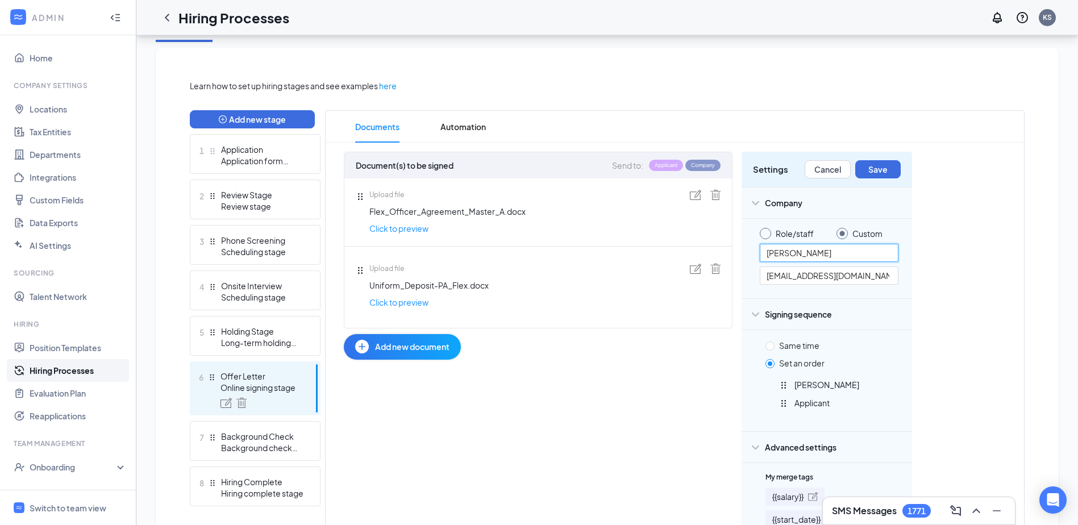
drag, startPoint x: 837, startPoint y: 243, endPoint x: 762, endPoint y: 260, distance: 76.9
click at [762, 260] on div "Role/staff Custom Gabrielle Eaton GAEaton@palamerican.com" at bounding box center [829, 256] width 139 height 57
type input "Robert Beres, Jr"
drag, startPoint x: 797, startPoint y: 276, endPoint x: 743, endPoint y: 272, distance: 54.7
click at [743, 272] on div "Role/staff Custom Robert Beres, Jr GAEaton@palamerican.com" at bounding box center [826, 258] width 170 height 80
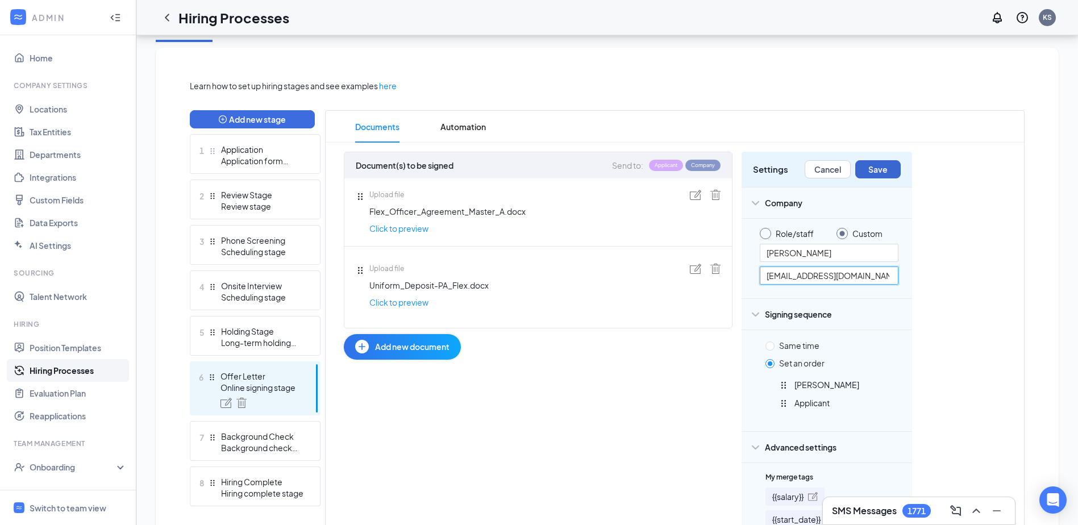
type input "RBeresjr@palamerican.com"
click at [885, 168] on button "Save" at bounding box center [877, 169] width 45 height 18
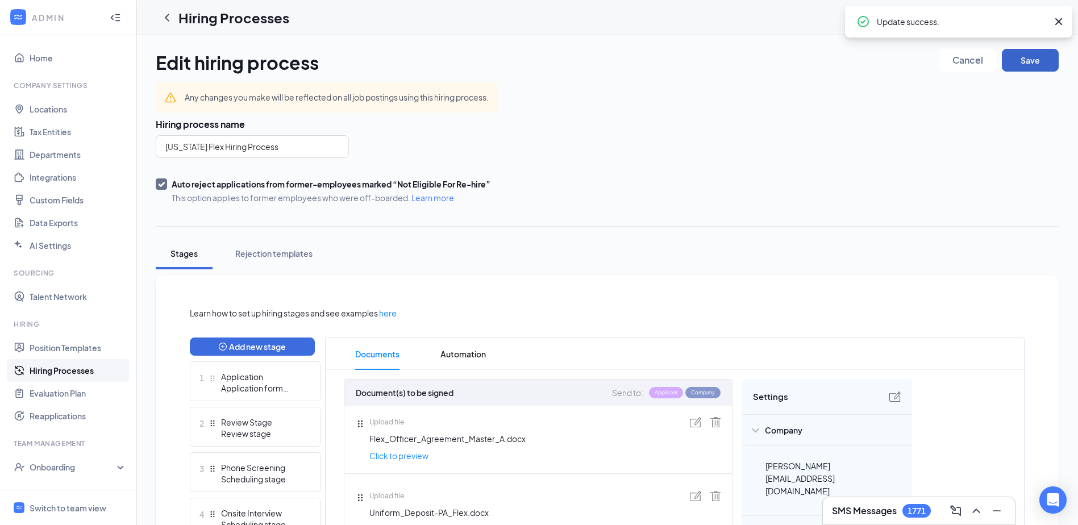
click at [1023, 55] on button "Save" at bounding box center [1030, 60] width 57 height 23
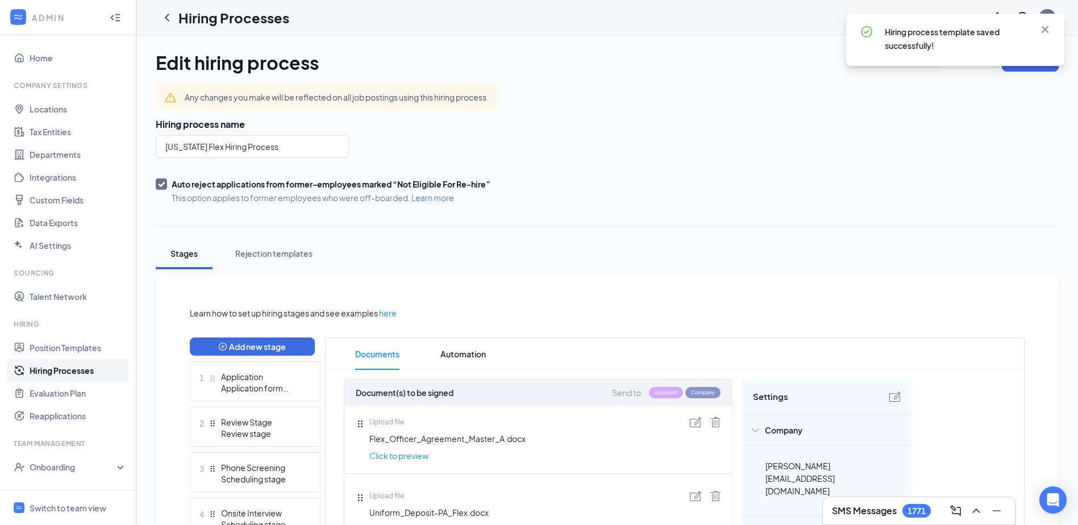
click at [170, 11] on icon "ChevronLeft" at bounding box center [167, 18] width 14 height 14
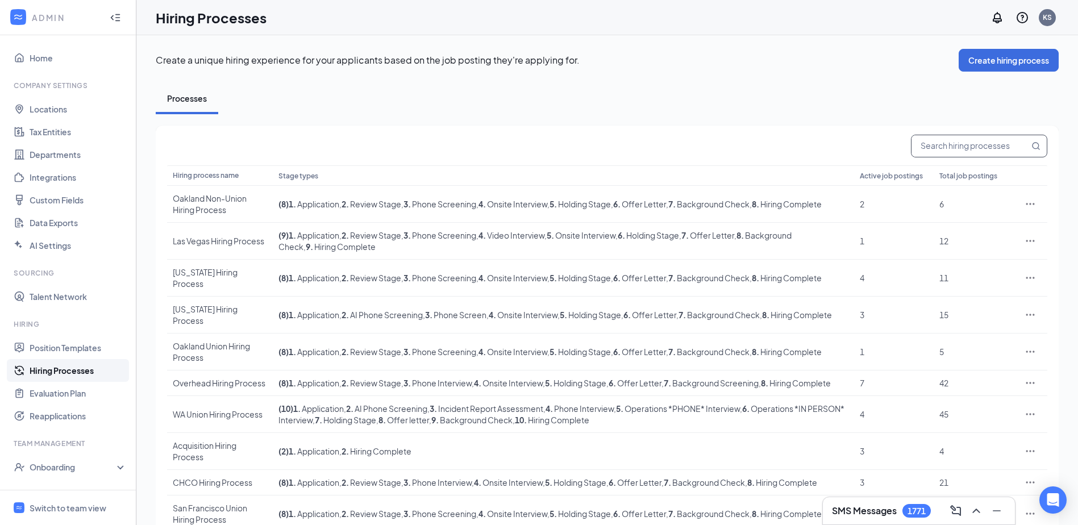
click at [988, 145] on input "text" at bounding box center [970, 146] width 118 height 22
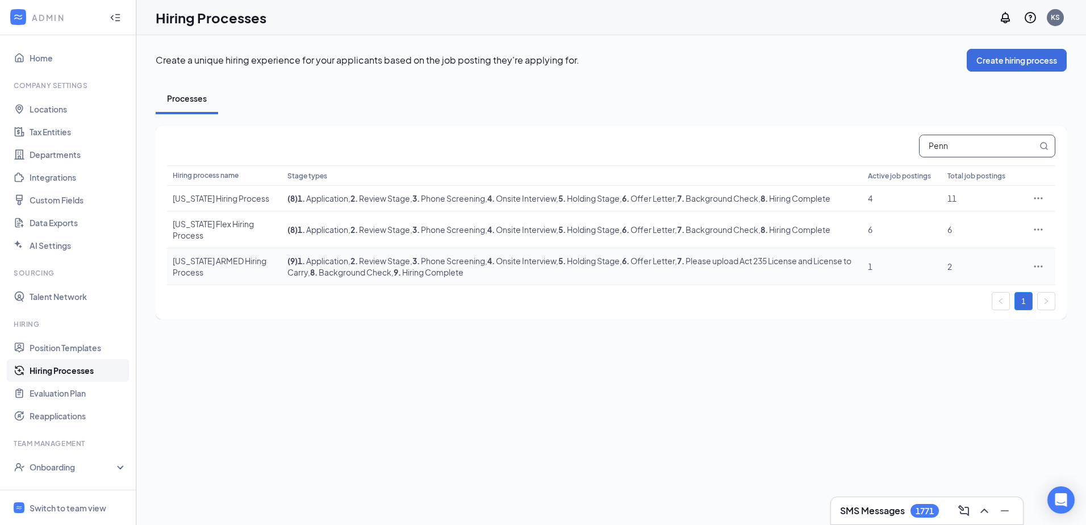
type input "Penn"
click at [203, 260] on div "Pennsylvania ARMED Hiring Process" at bounding box center [224, 266] width 103 height 23
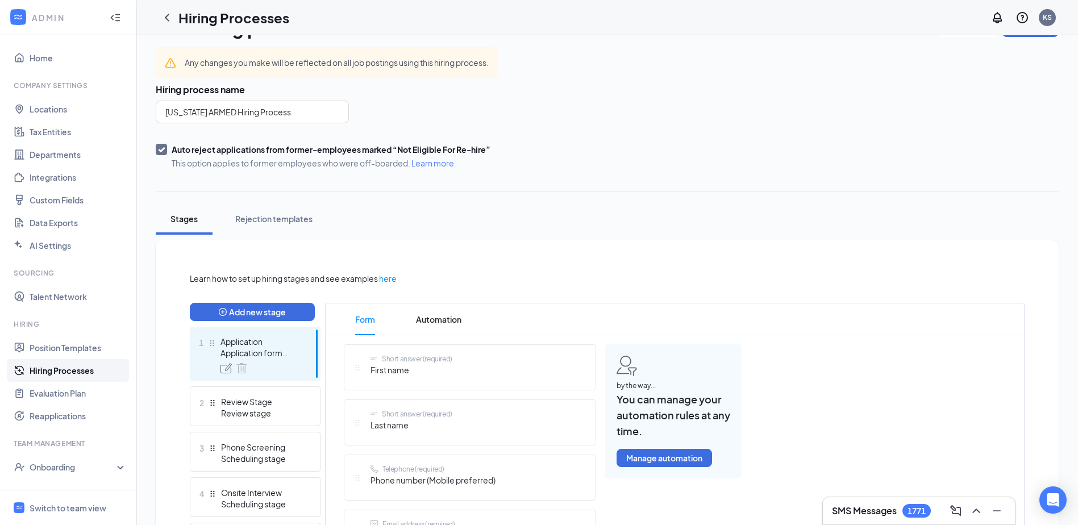
scroll to position [170, 0]
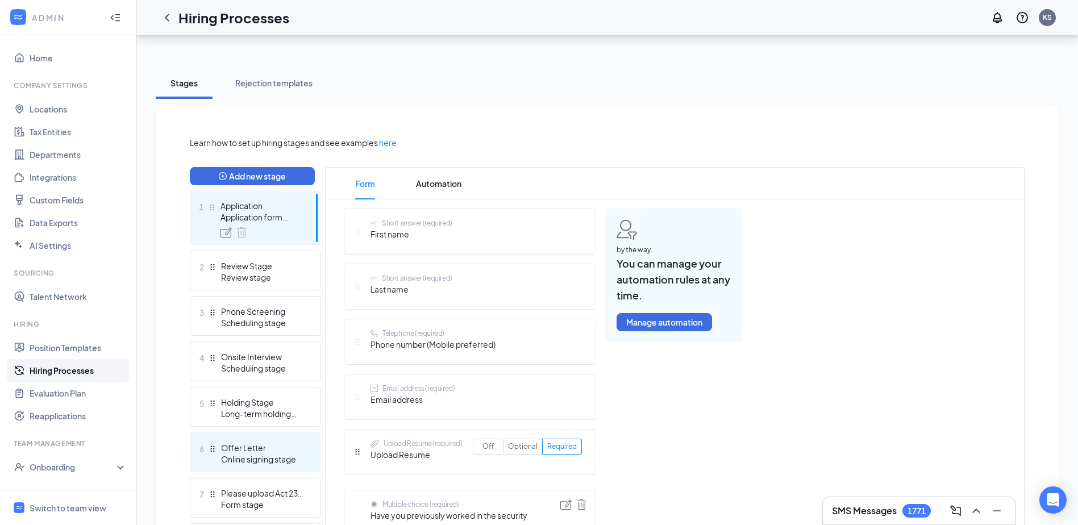
click at [238, 453] on div "Offer Letter" at bounding box center [262, 447] width 83 height 11
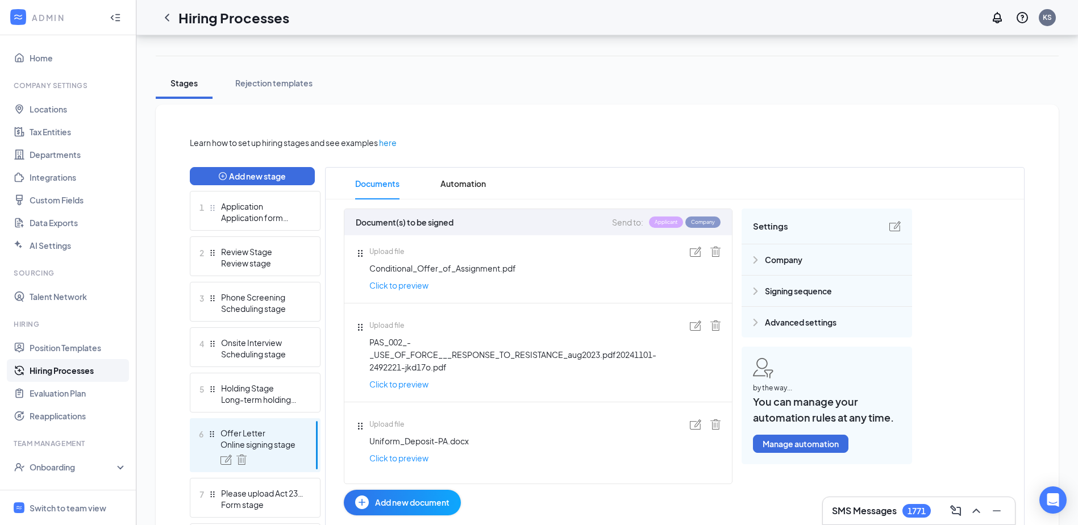
click at [895, 223] on img at bounding box center [894, 226] width 11 height 10
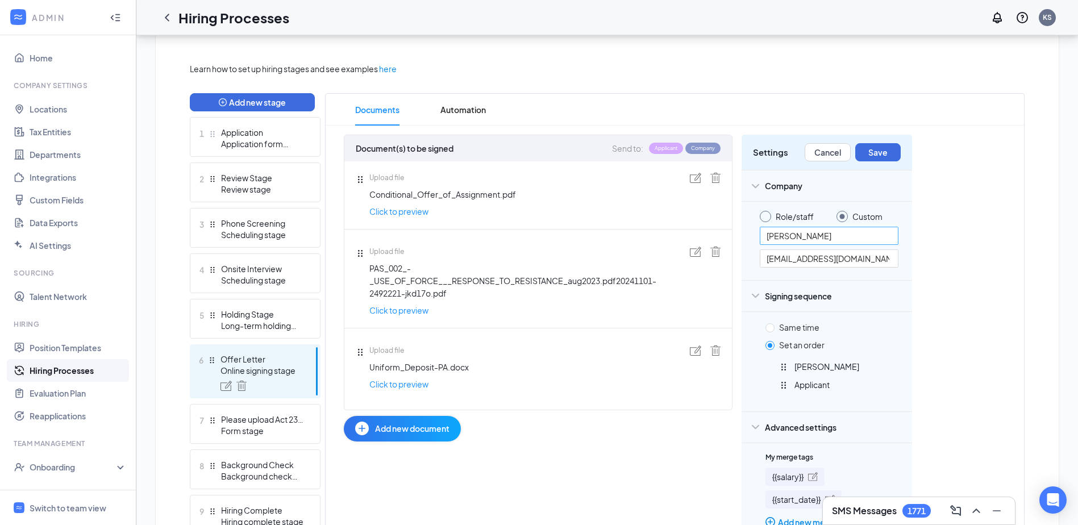
scroll to position [284, 0]
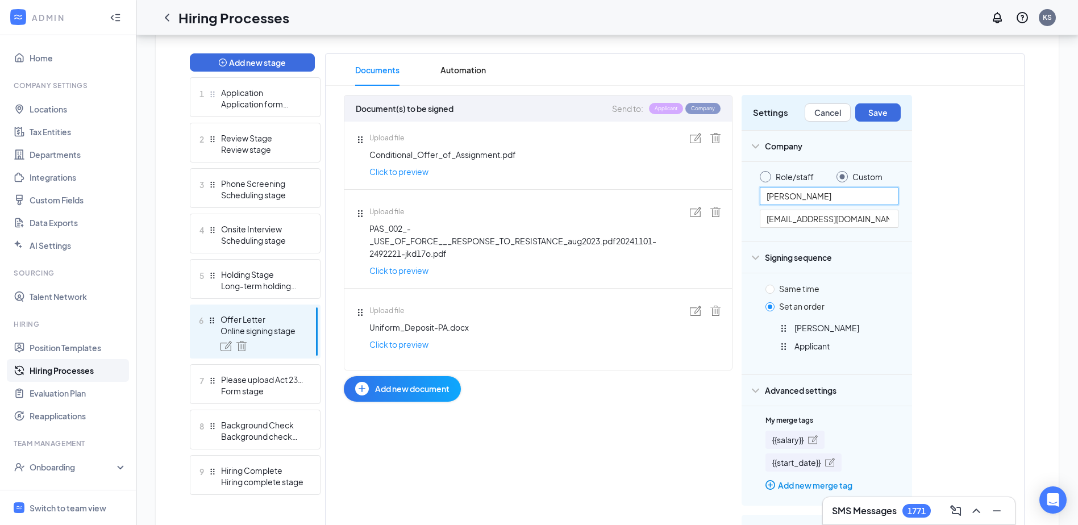
drag, startPoint x: 844, startPoint y: 199, endPoint x: 618, endPoint y: 243, distance: 230.9
click at [640, 213] on div "Document(s) to be signed Send to: Applicant Company Upload file Conditional_Off…" at bounding box center [628, 364] width 568 height 538
type input "Robert Beres, Jr"
drag, startPoint x: 802, startPoint y: 219, endPoint x: 749, endPoint y: 220, distance: 53.4
click at [749, 220] on div "Role/staff Custom Robert Beres, Jr GAEaton@palamerican.com" at bounding box center [826, 201] width 170 height 80
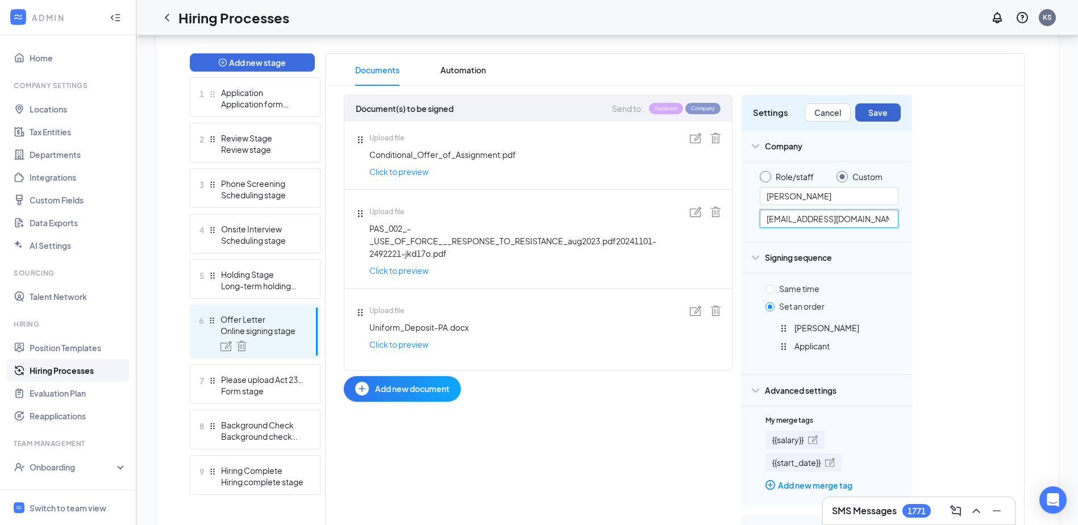
type input "RBeresjr@palamerican.com"
click at [878, 111] on button "Save" at bounding box center [877, 112] width 45 height 18
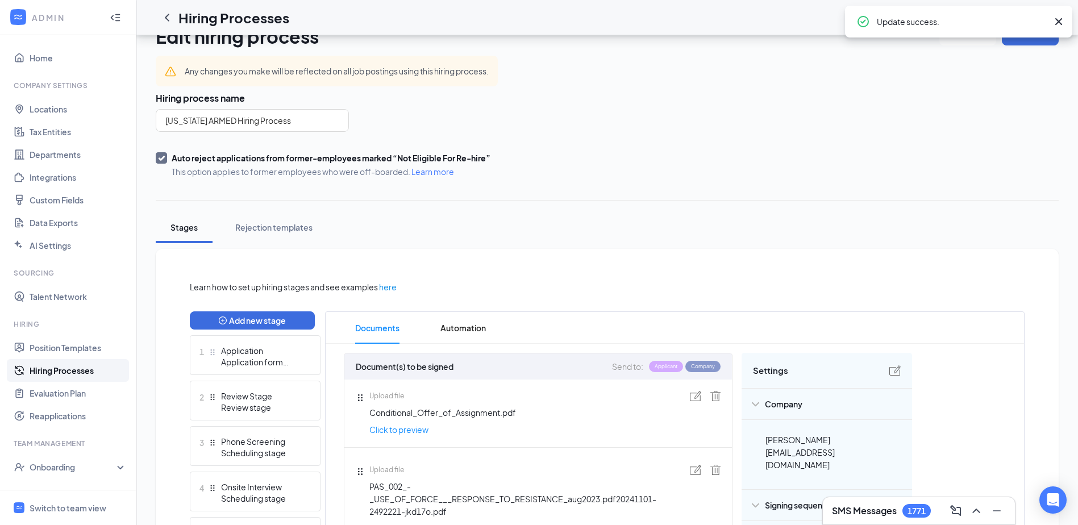
scroll to position [0, 0]
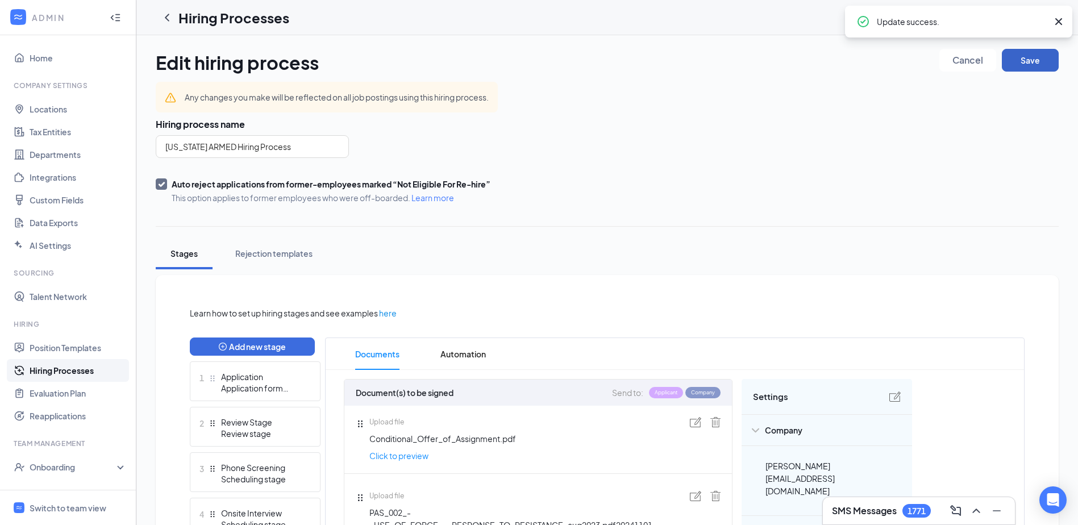
click at [1013, 61] on button "Save" at bounding box center [1030, 60] width 57 height 23
click at [165, 19] on icon "ChevronLeft" at bounding box center [167, 18] width 14 height 14
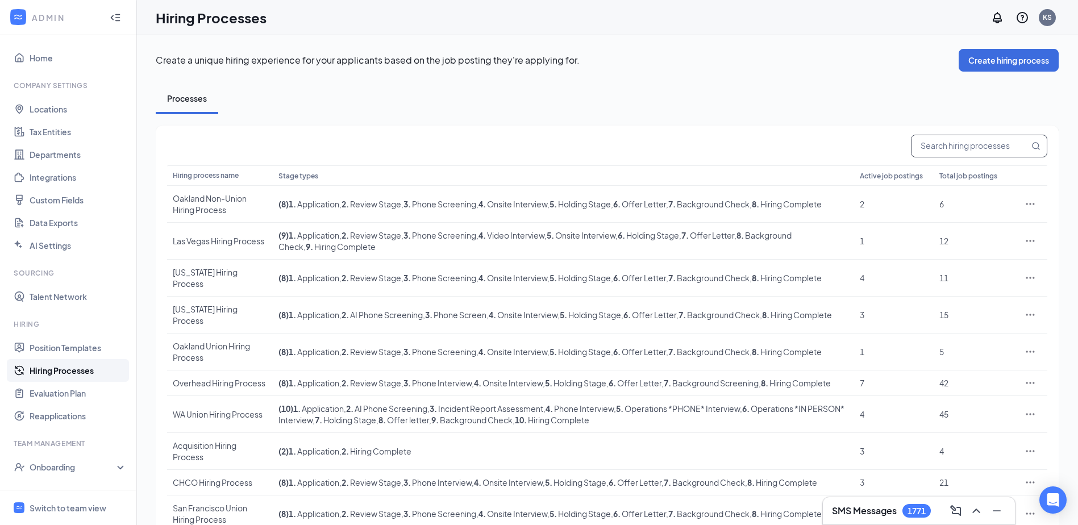
click at [946, 144] on input "text" at bounding box center [970, 146] width 118 height 22
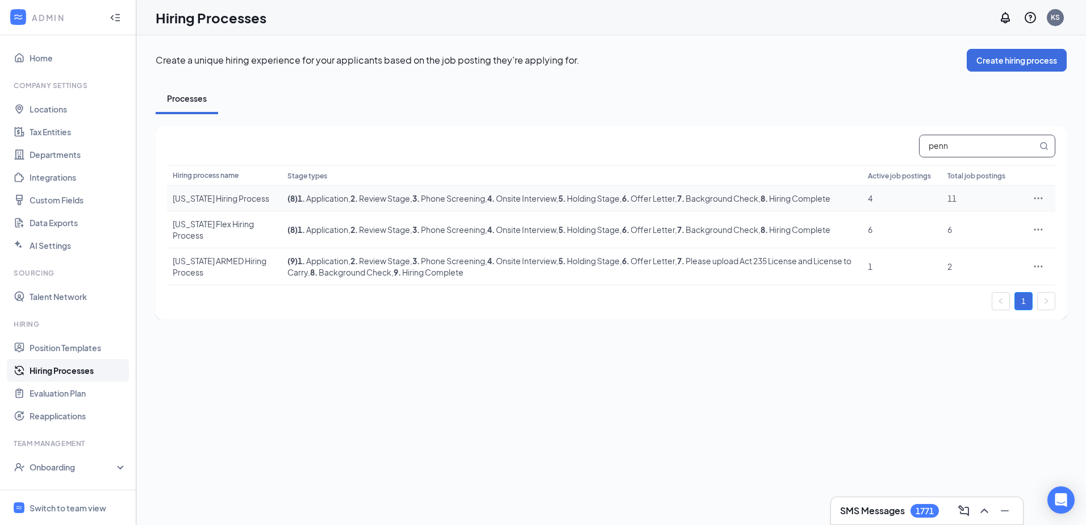
type input "penn"
click at [205, 195] on div "Pennsylvania Hiring Process" at bounding box center [224, 198] width 103 height 11
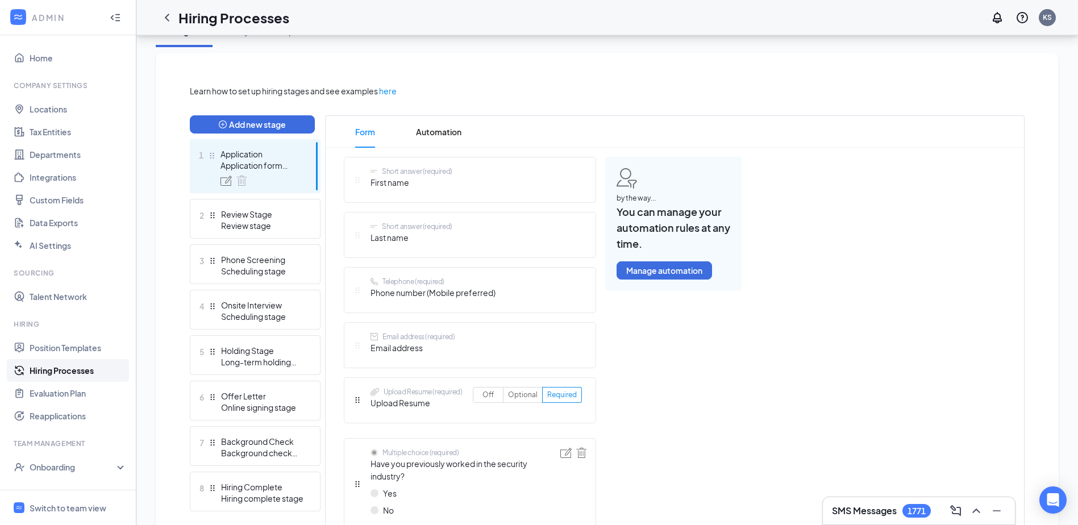
scroll to position [227, 0]
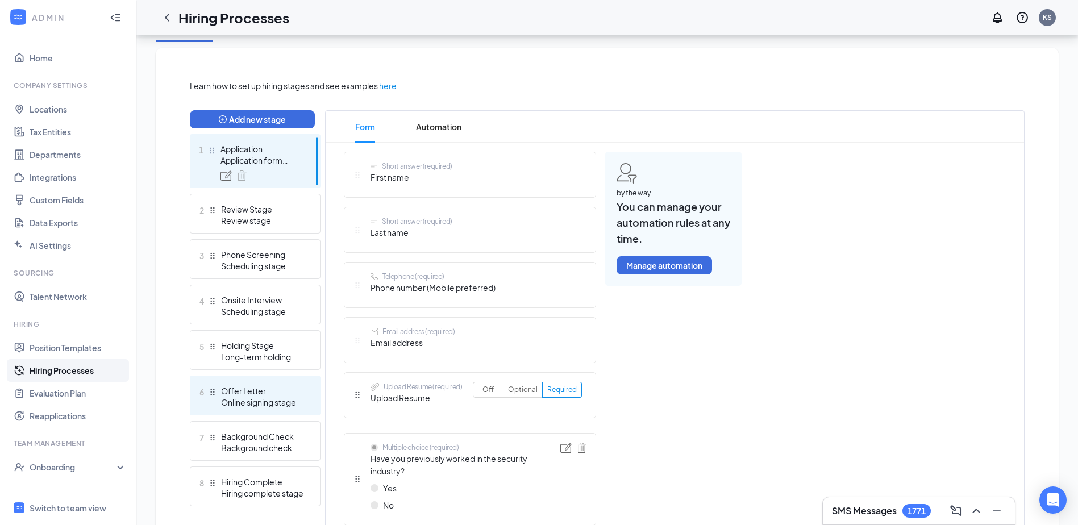
click at [253, 399] on div "Online signing stage" at bounding box center [262, 402] width 83 height 11
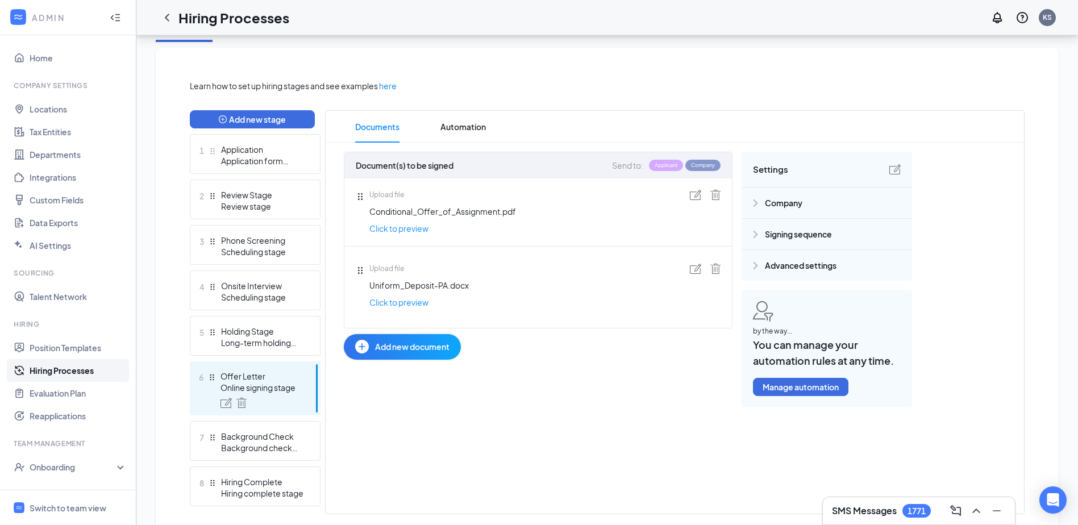
click at [899, 167] on img at bounding box center [894, 169] width 11 height 10
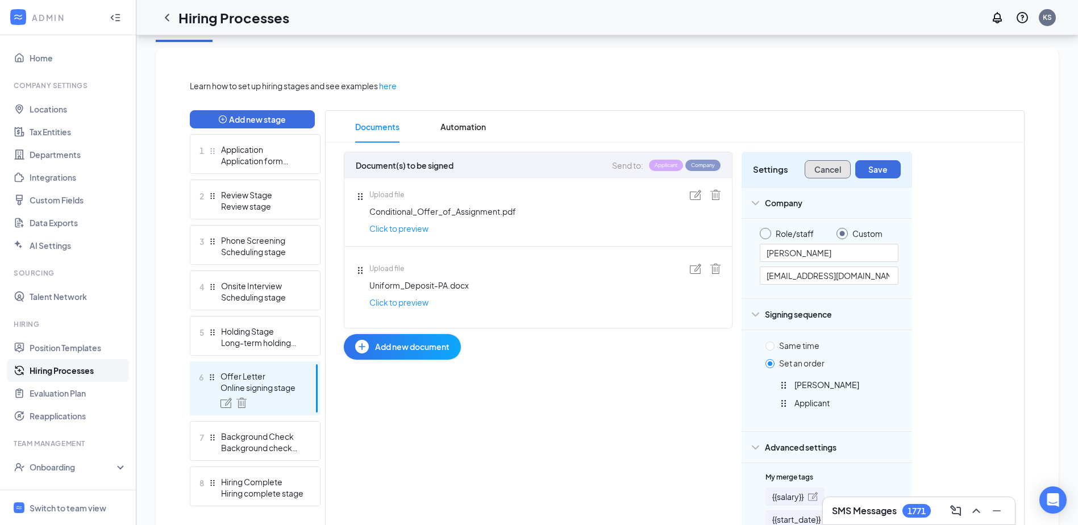
click at [826, 164] on button "Cancel" at bounding box center [828, 169] width 46 height 18
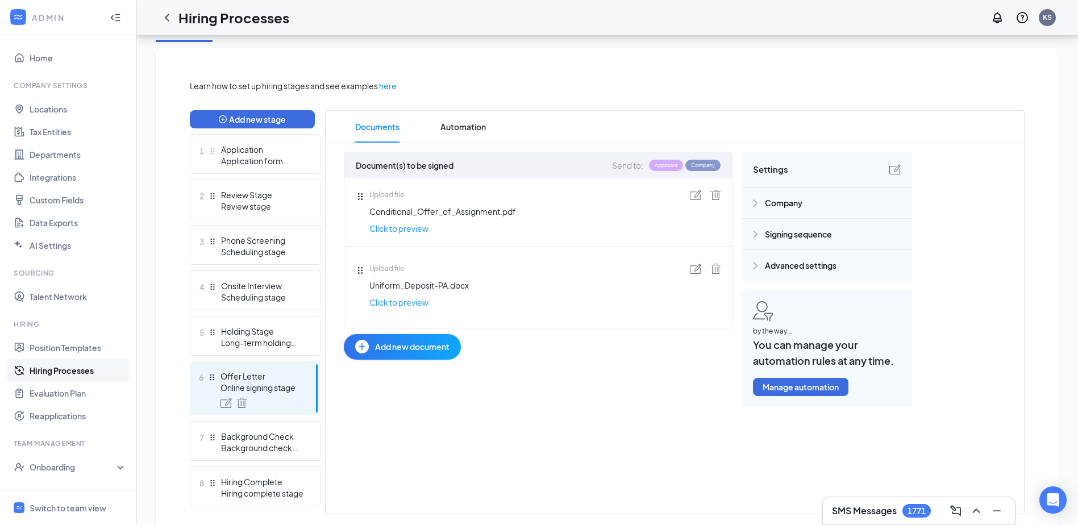
click at [164, 18] on icon "ChevronLeft" at bounding box center [167, 18] width 14 height 14
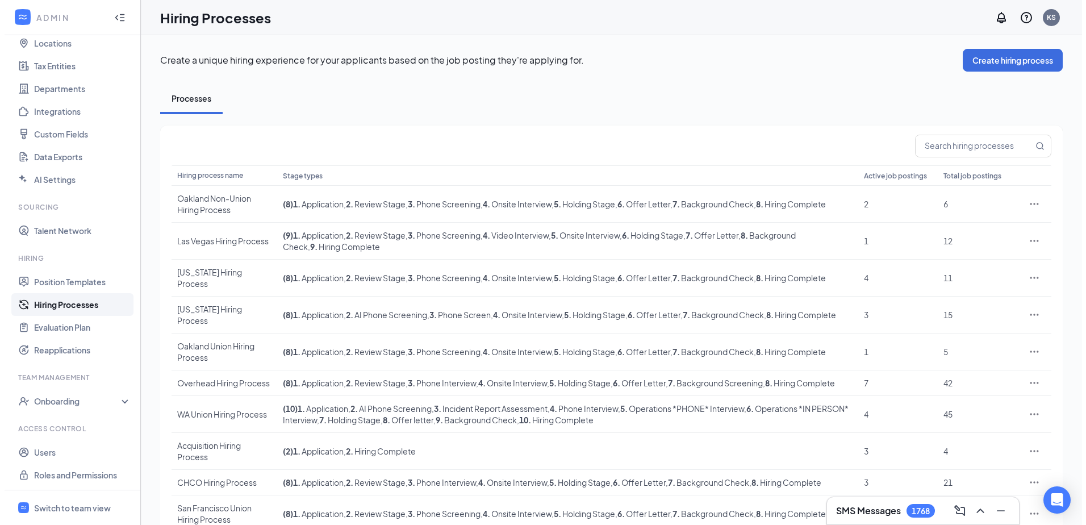
scroll to position [67, 0]
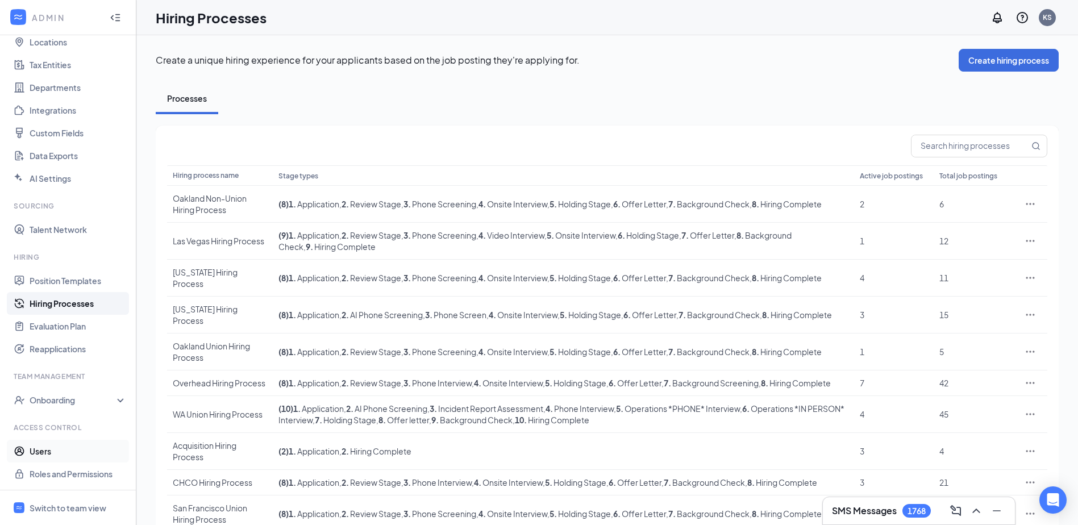
click at [39, 449] on link "Users" at bounding box center [78, 451] width 97 height 23
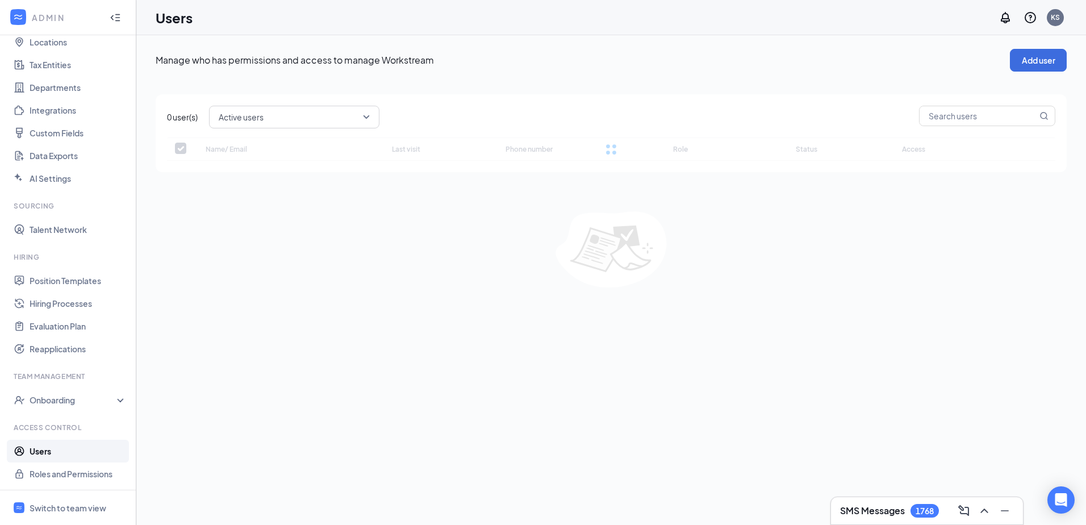
checkbox input "false"
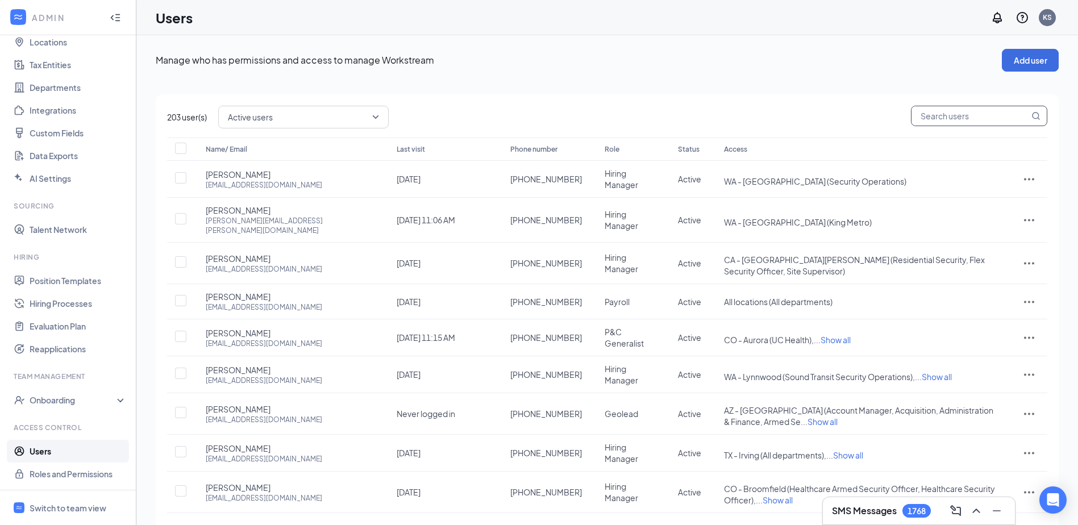
click at [951, 120] on input "text" at bounding box center [970, 115] width 118 height 19
type input "chancee"
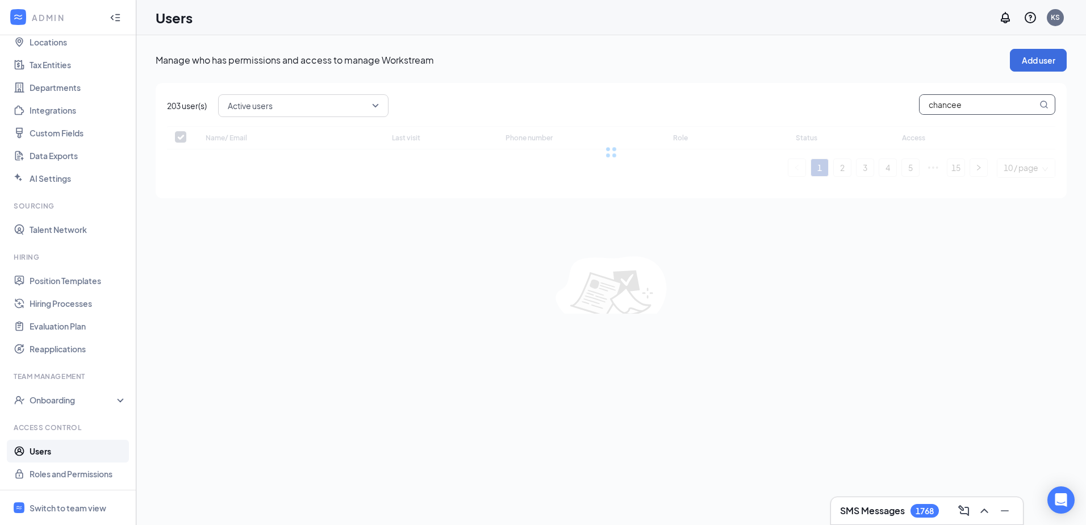
checkbox input "false"
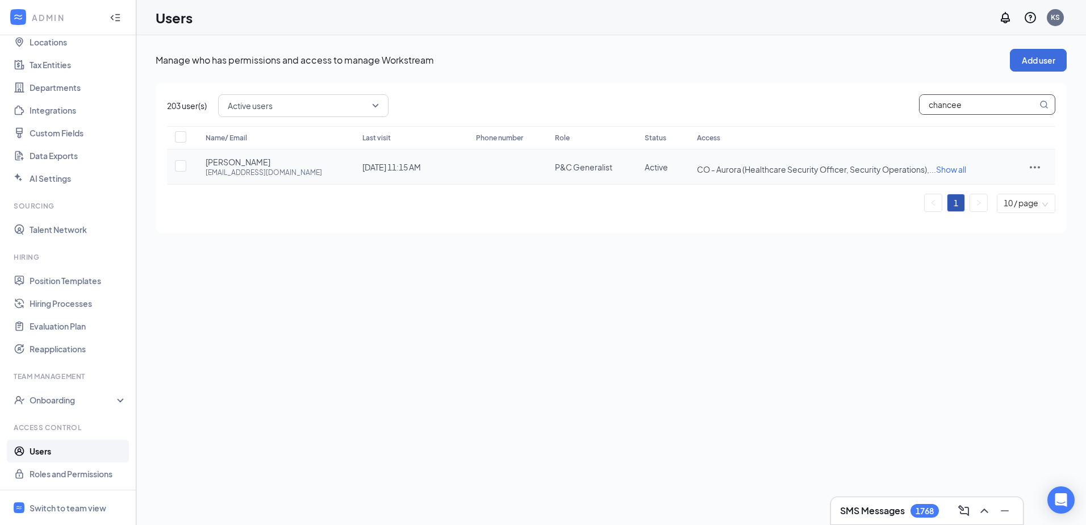
type input "chancee"
click at [831, 161] on td "CO - Aurora (Healthcare Security Officer, Security Operations), ... Show all ..…" at bounding box center [850, 166] width 329 height 35
click at [936, 170] on span "Show all" at bounding box center [951, 169] width 30 height 10
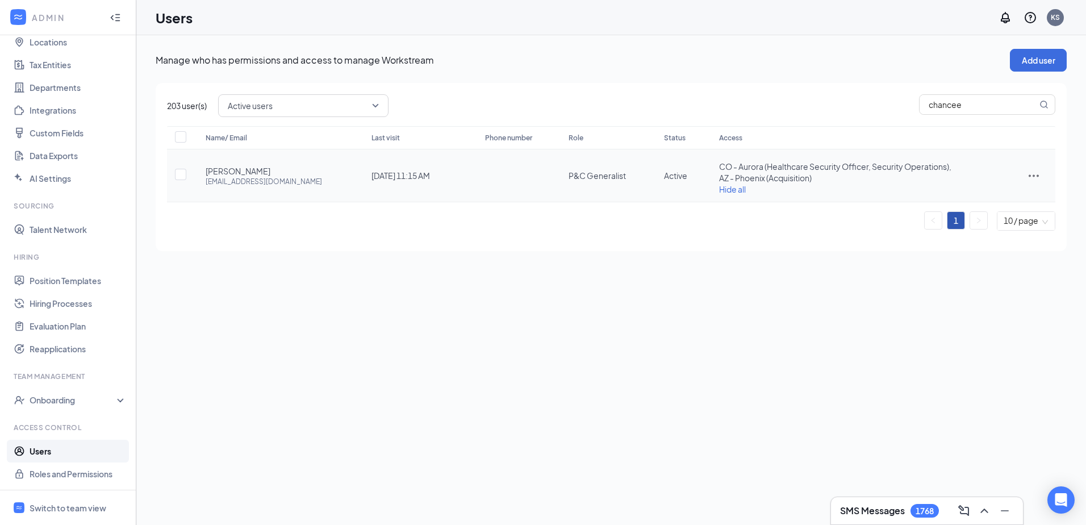
click at [1038, 173] on icon "ActionsIcon" at bounding box center [1034, 176] width 14 height 14
click at [990, 198] on span "Edit user" at bounding box center [980, 200] width 32 height 10
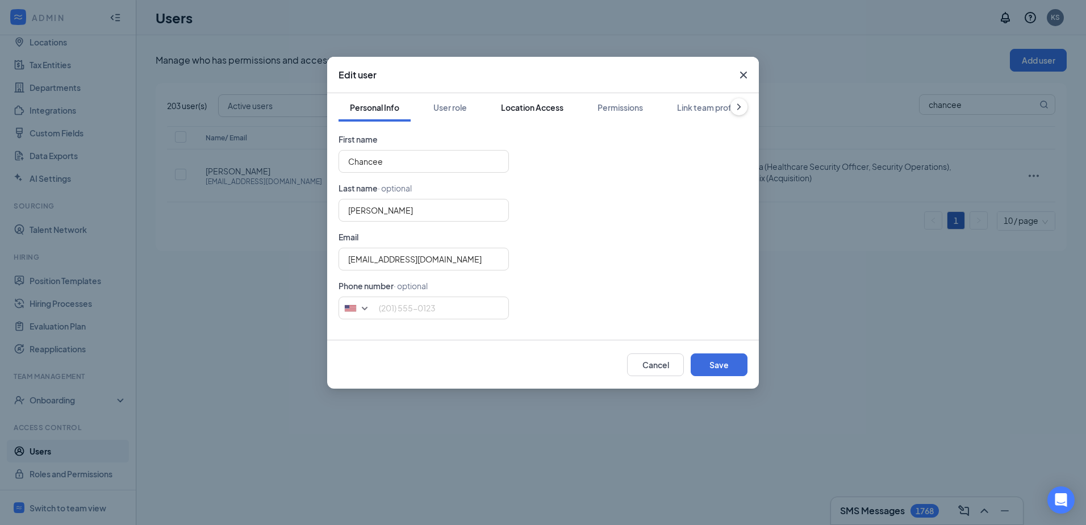
click at [551, 108] on div "Location Access" at bounding box center [532, 107] width 63 height 11
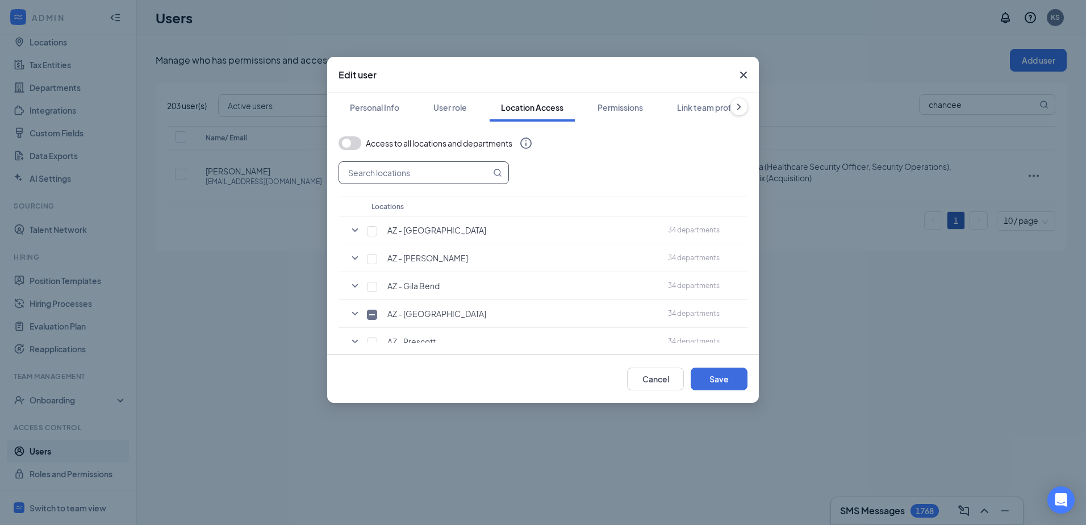
click at [418, 170] on input "text" at bounding box center [415, 173] width 152 height 22
click at [427, 170] on input "CO -" at bounding box center [415, 173] width 152 height 22
type input "CO -"
click at [568, 167] on div "CO - Locations CO - Aurora 34 departments CO - Boulder 34 departments CO - Broo…" at bounding box center [543, 425] width 409 height 528
click at [355, 227] on icon "SmallChevronDown" at bounding box center [355, 230] width 14 height 14
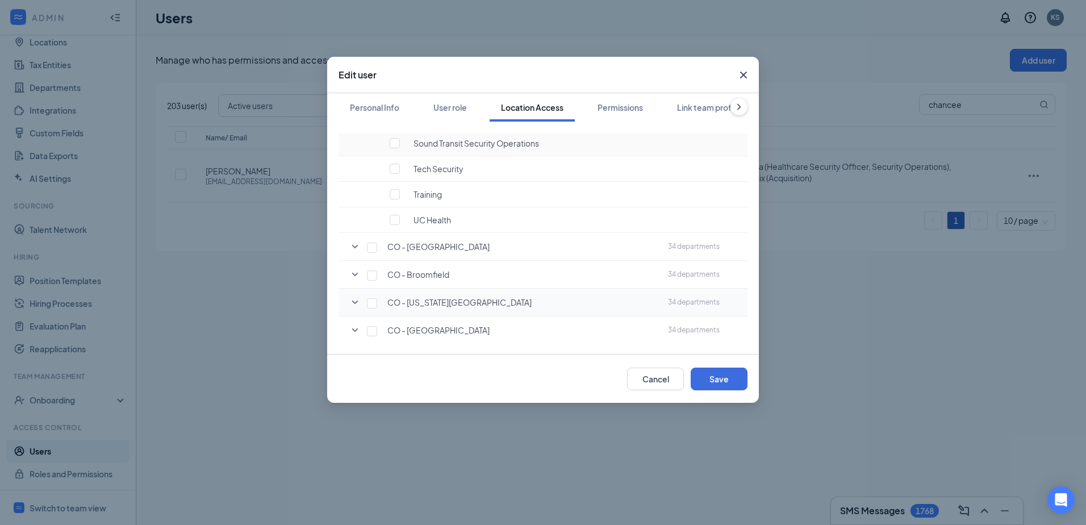
scroll to position [909, 0]
click at [395, 189] on input "checkbox" at bounding box center [395, 191] width 10 height 10
checkbox input "true"
click at [354, 273] on icon "SmallChevronDown" at bounding box center [355, 273] width 6 height 3
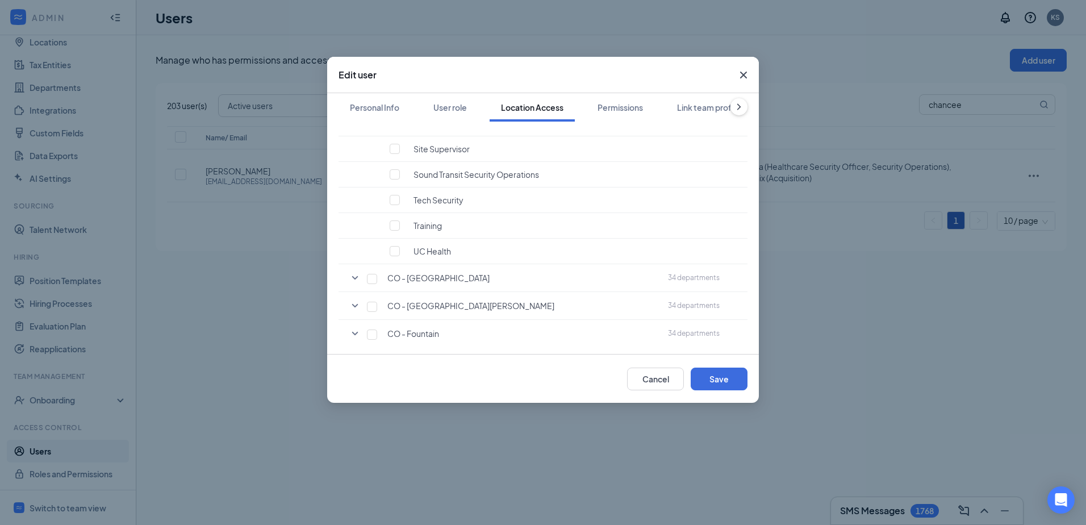
scroll to position [1818, 0]
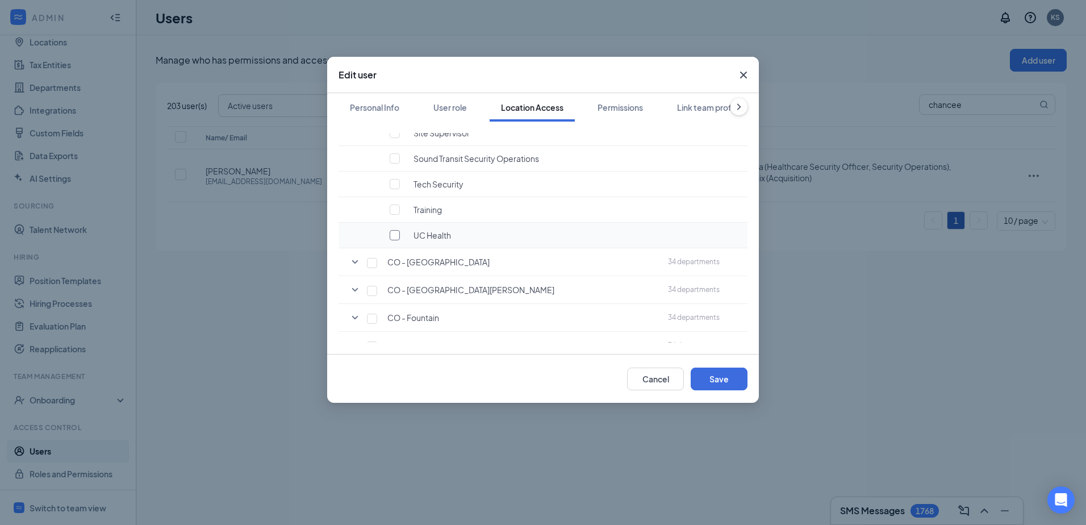
click at [393, 232] on input "checkbox" at bounding box center [395, 235] width 10 height 10
checkbox input "true"
click at [352, 291] on icon "SmallChevronDown" at bounding box center [355, 290] width 14 height 14
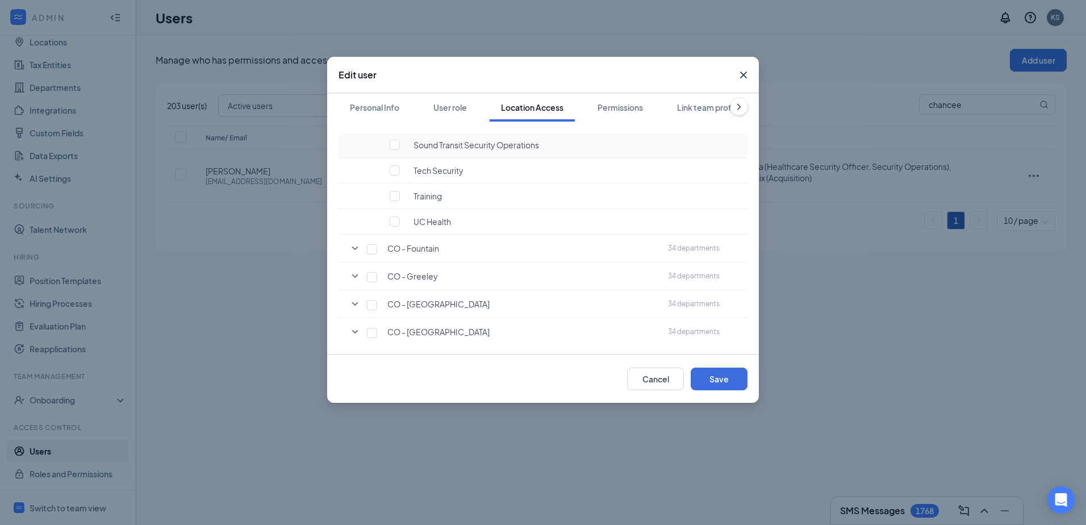
scroll to position [2784, 0]
click at [397, 195] on input "checkbox" at bounding box center [395, 194] width 10 height 10
checkbox input "true"
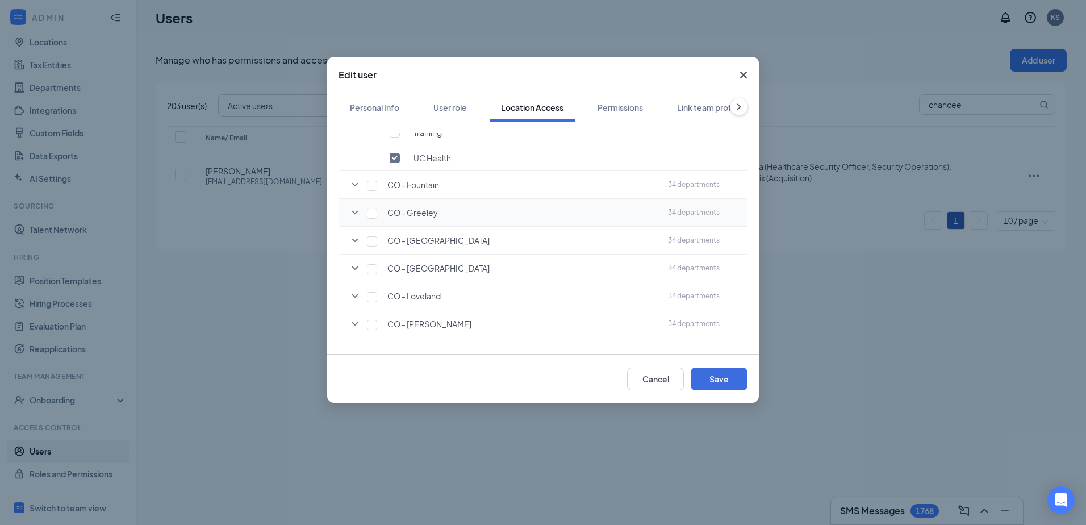
scroll to position [2841, 0]
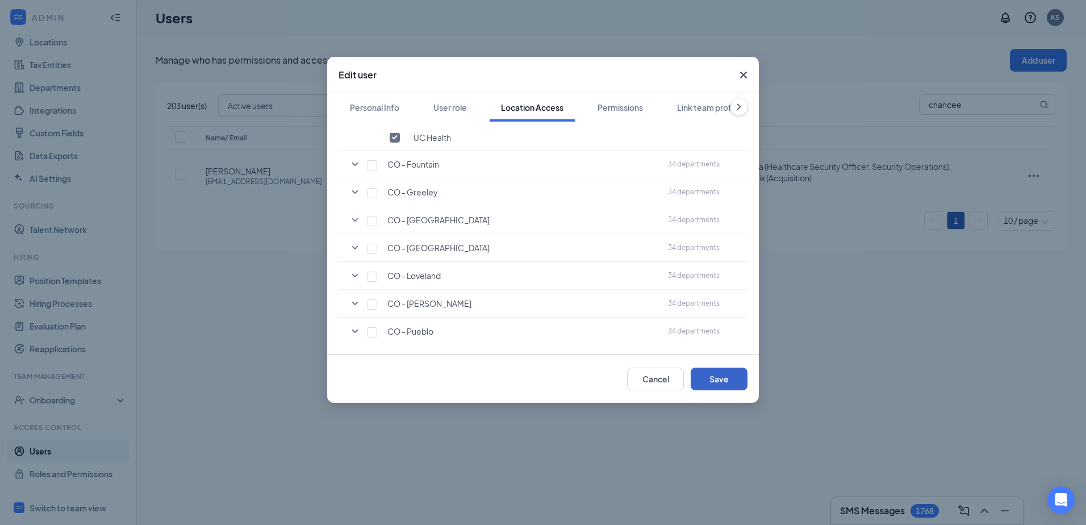
click at [715, 375] on button "Save" at bounding box center [719, 379] width 57 height 23
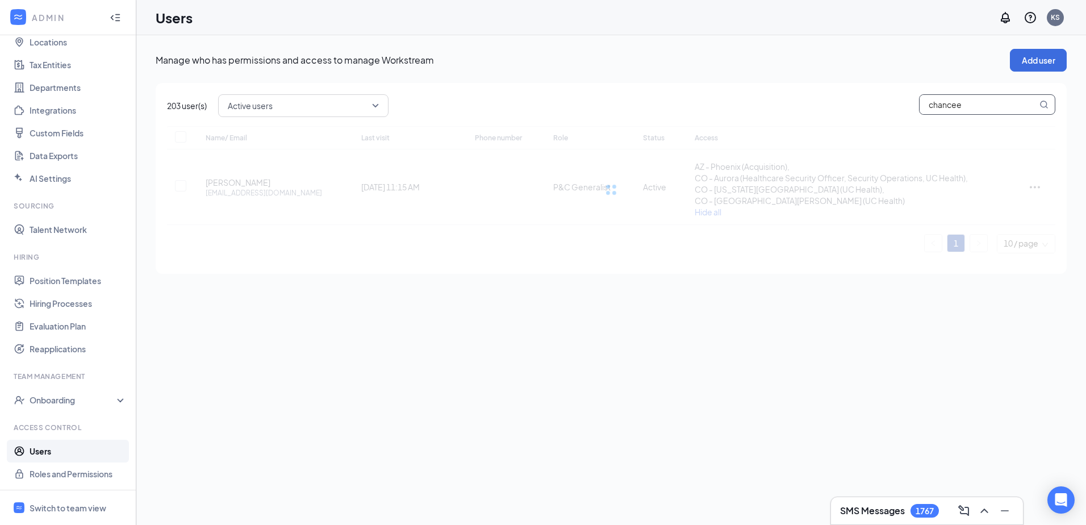
drag, startPoint x: 974, startPoint y: 105, endPoint x: 807, endPoint y: 106, distance: 166.5
click at [820, 103] on div "Active users chancee" at bounding box center [637, 105] width 838 height 23
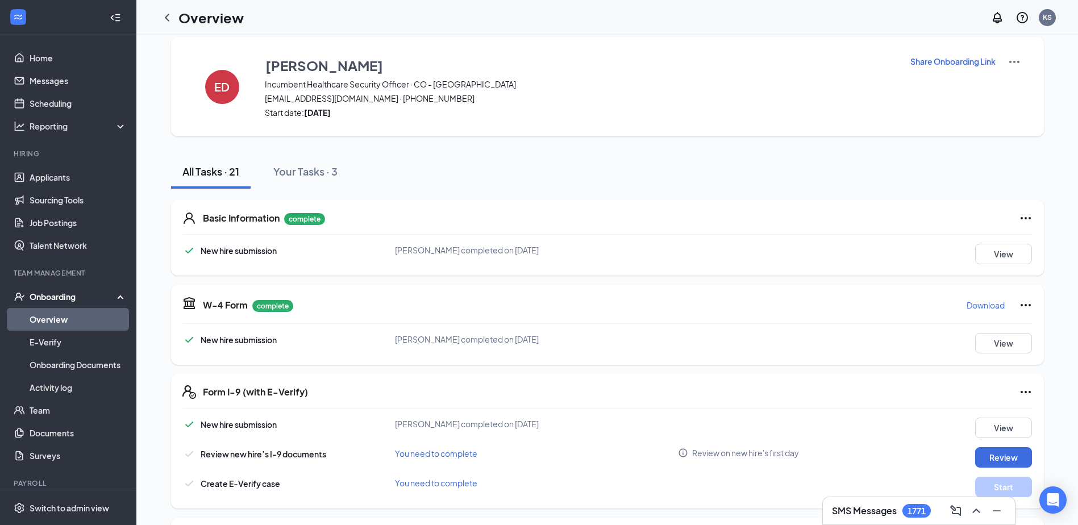
scroll to position [57, 0]
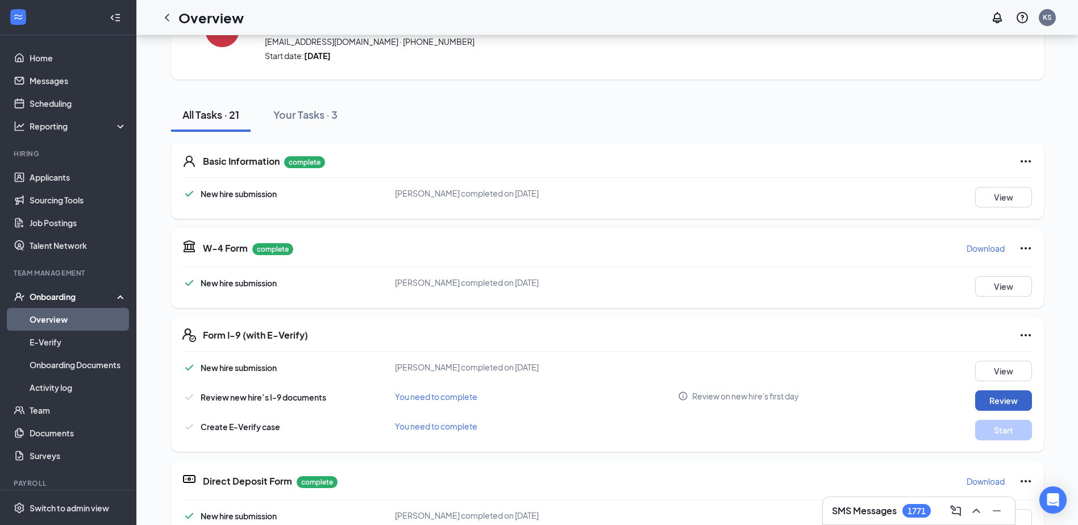
click at [995, 394] on button "Review" at bounding box center [1003, 400] width 57 height 20
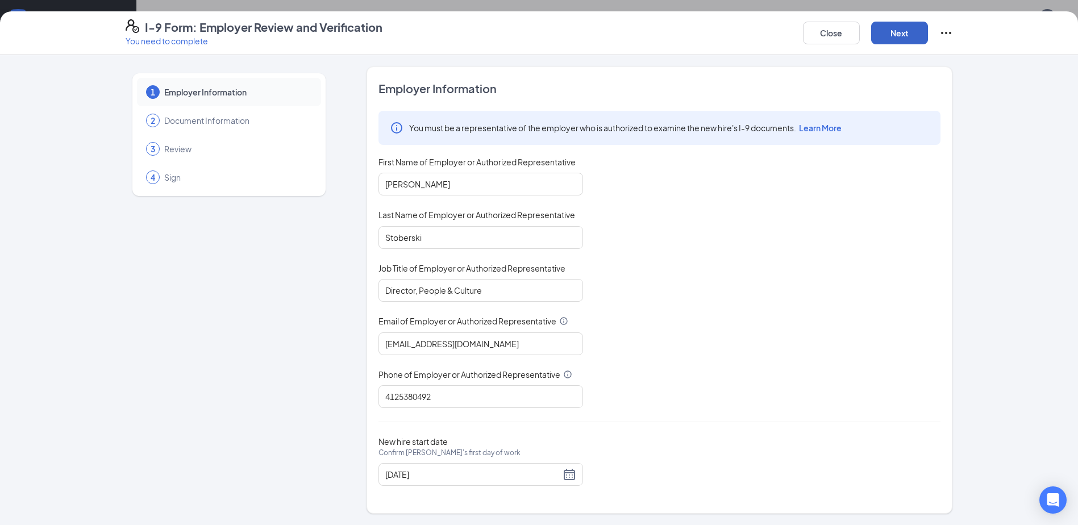
click at [884, 32] on button "Next" at bounding box center [899, 33] width 57 height 23
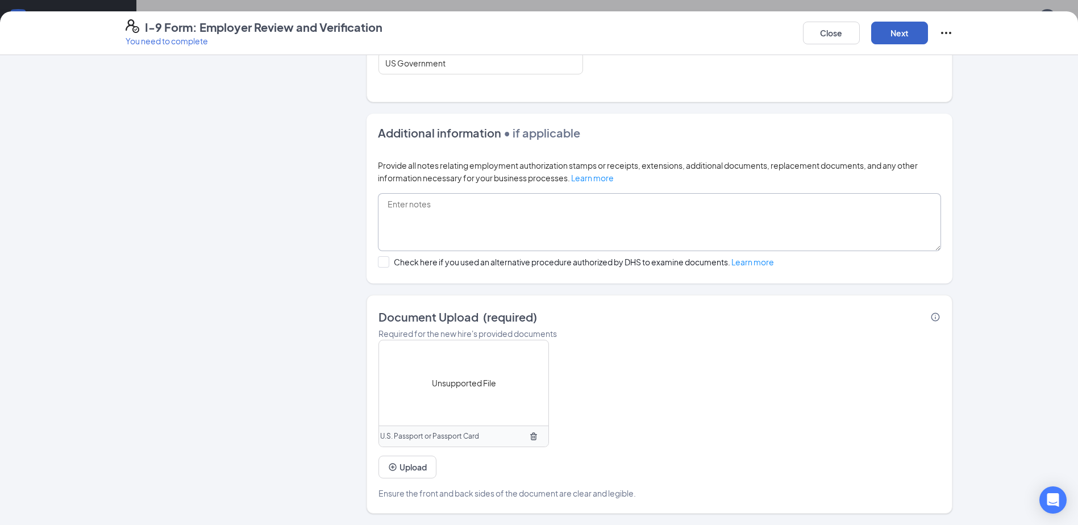
scroll to position [284, 0]
click at [899, 26] on button "Next" at bounding box center [899, 33] width 57 height 23
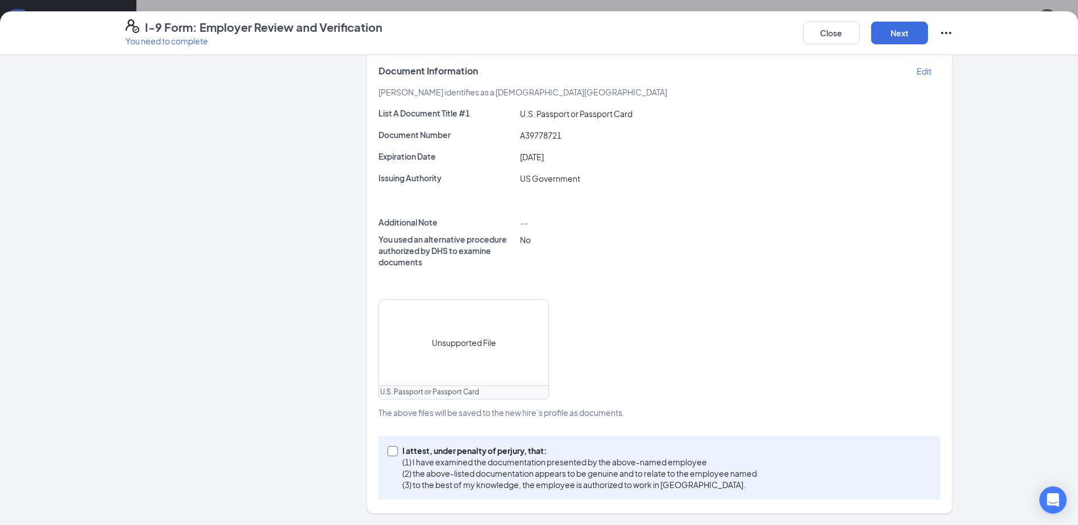
click at [388, 451] on input "I attest, under penalty of [PERSON_NAME], that: (1) I have examined the documen…" at bounding box center [392, 450] width 8 height 8
checkbox input "true"
click at [904, 27] on button "Next" at bounding box center [899, 33] width 57 height 23
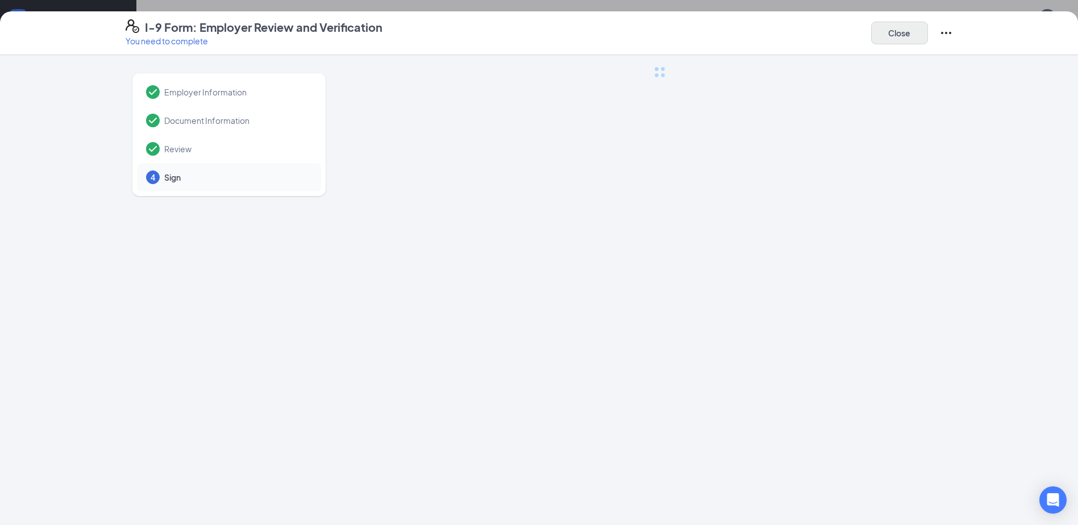
scroll to position [0, 0]
click at [913, 29] on button "Close" at bounding box center [899, 33] width 57 height 23
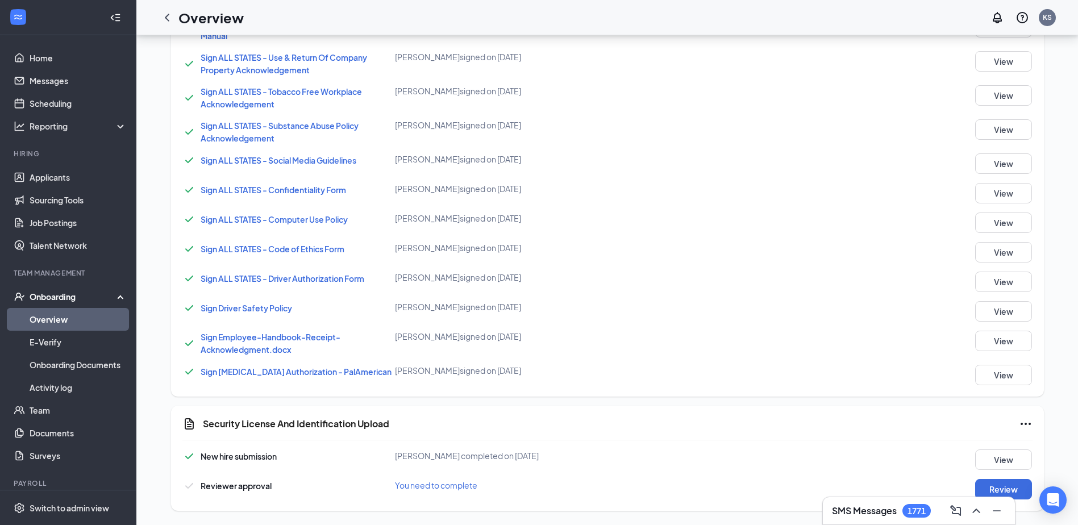
scroll to position [770, 0]
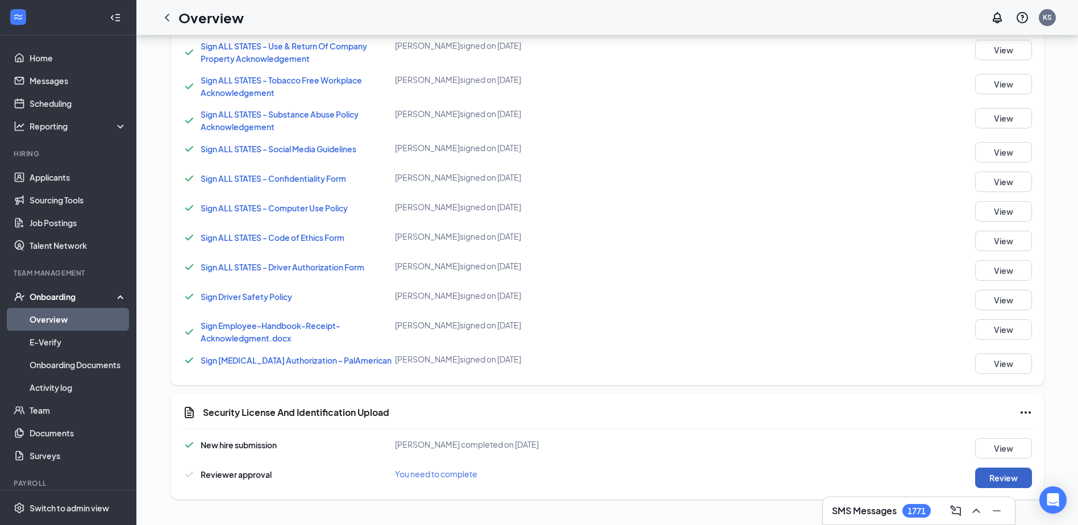
click at [1011, 472] on button "Review" at bounding box center [1003, 478] width 57 height 20
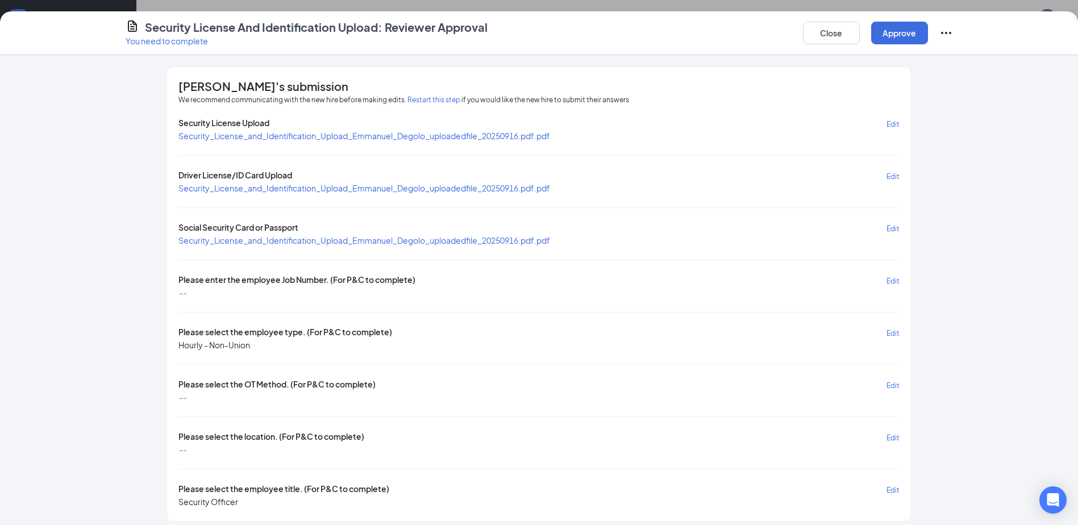
click at [890, 277] on span "Edit" at bounding box center [892, 281] width 13 height 9
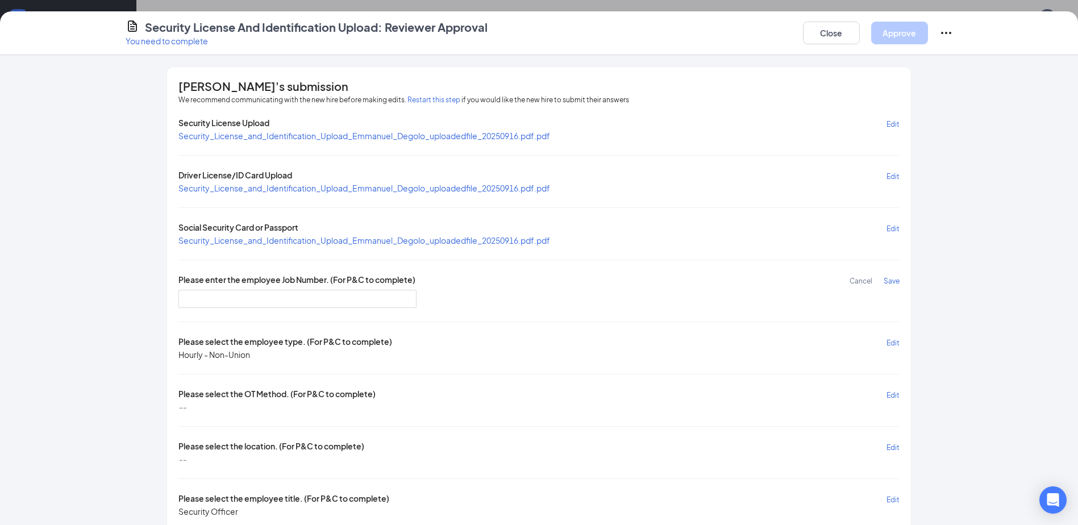
click at [886, 281] on span "Save" at bounding box center [892, 281] width 16 height 9
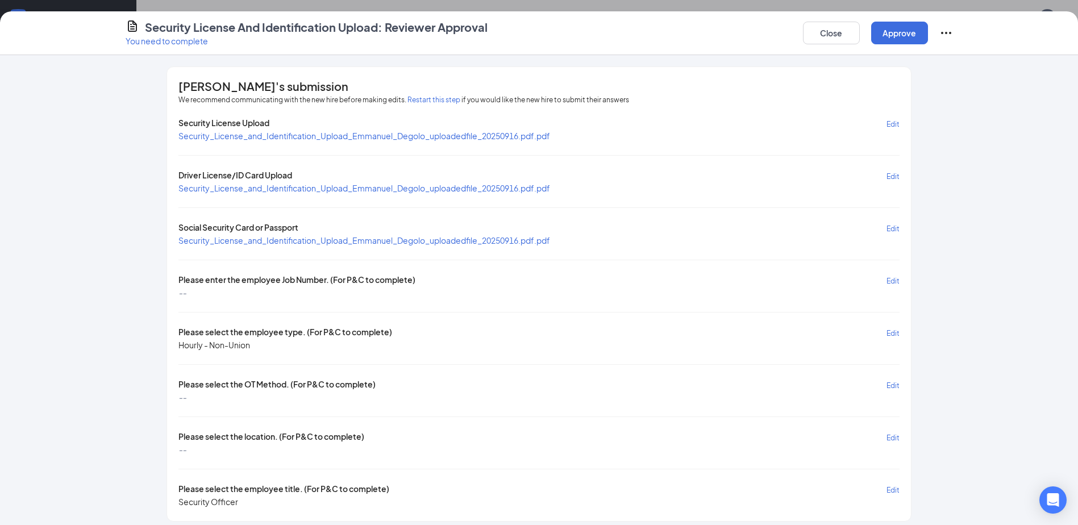
click at [891, 280] on span "Edit" at bounding box center [892, 281] width 13 height 9
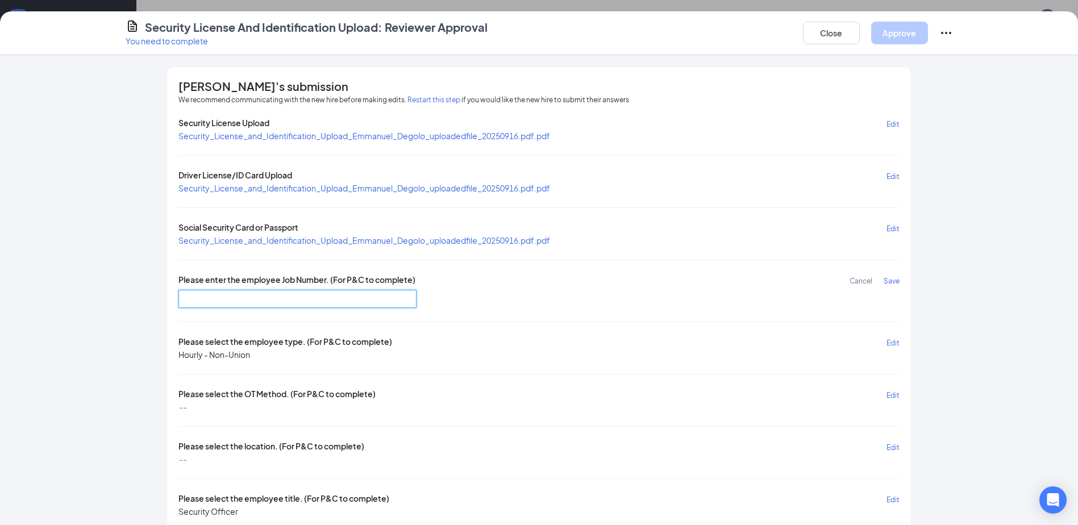
click at [350, 297] on input "text" at bounding box center [297, 299] width 238 height 18
type input "DR4003"
click at [891, 281] on span "Save" at bounding box center [892, 281] width 16 height 9
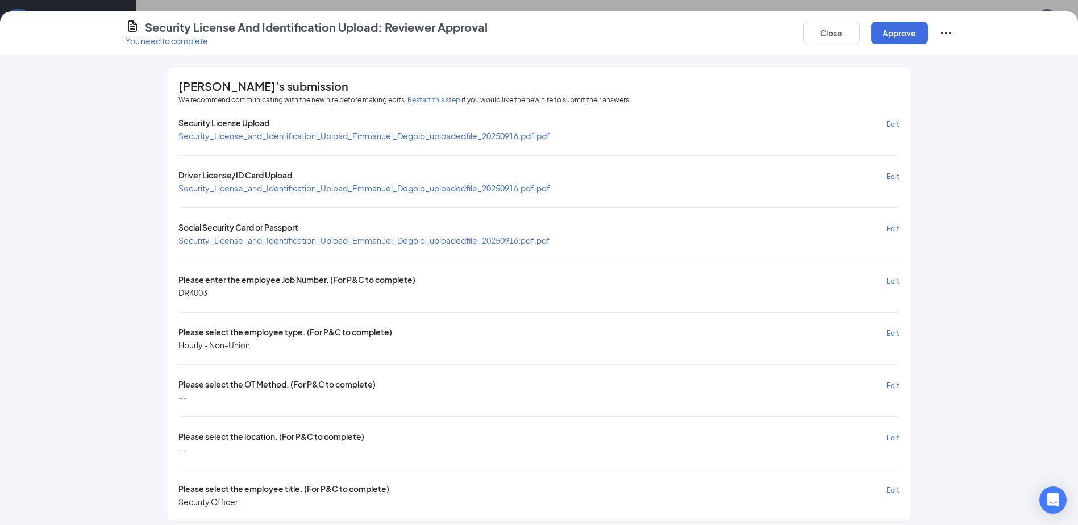
click at [886, 334] on span "Edit" at bounding box center [892, 333] width 13 height 9
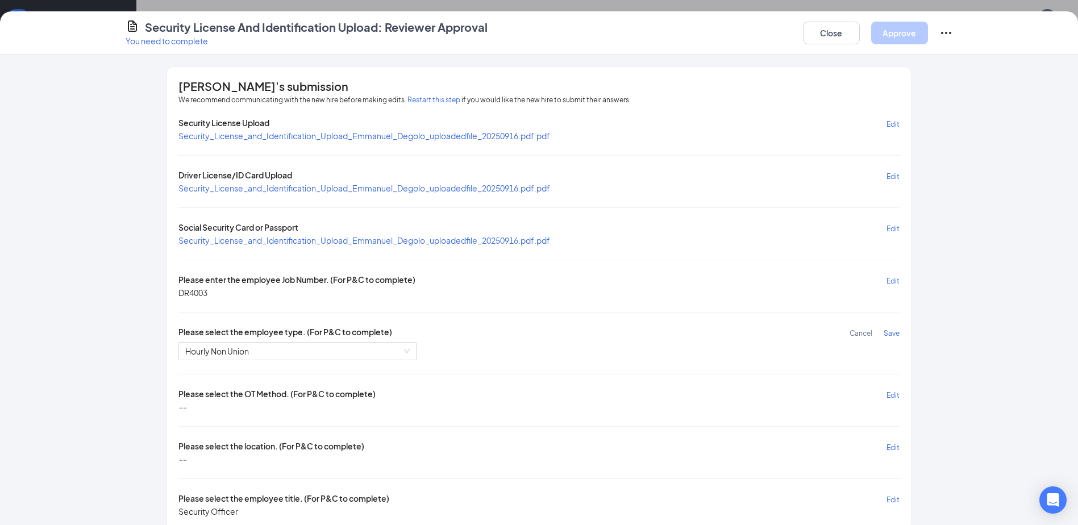
click at [884, 334] on span "Save" at bounding box center [892, 333] width 16 height 9
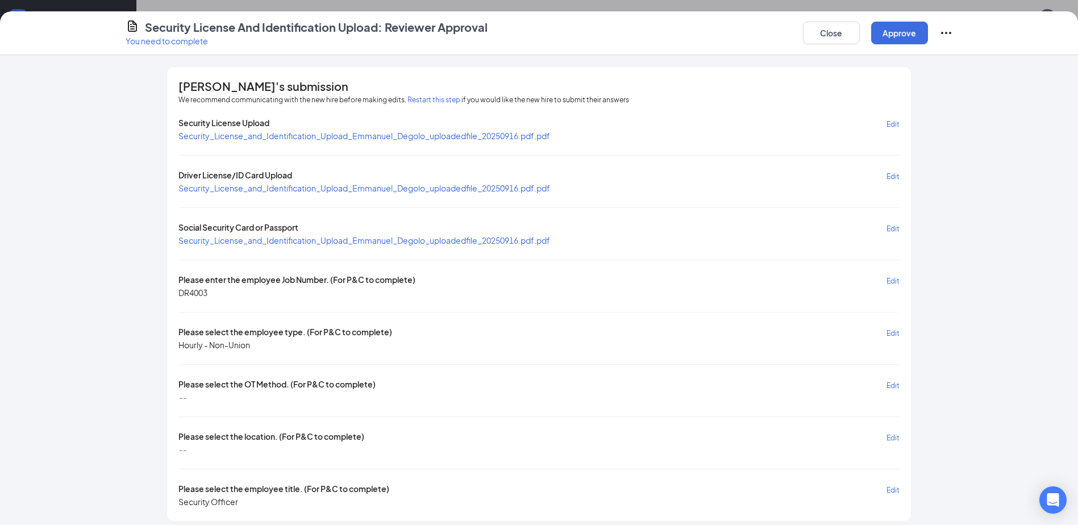
click at [890, 382] on span "Edit" at bounding box center [892, 385] width 13 height 9
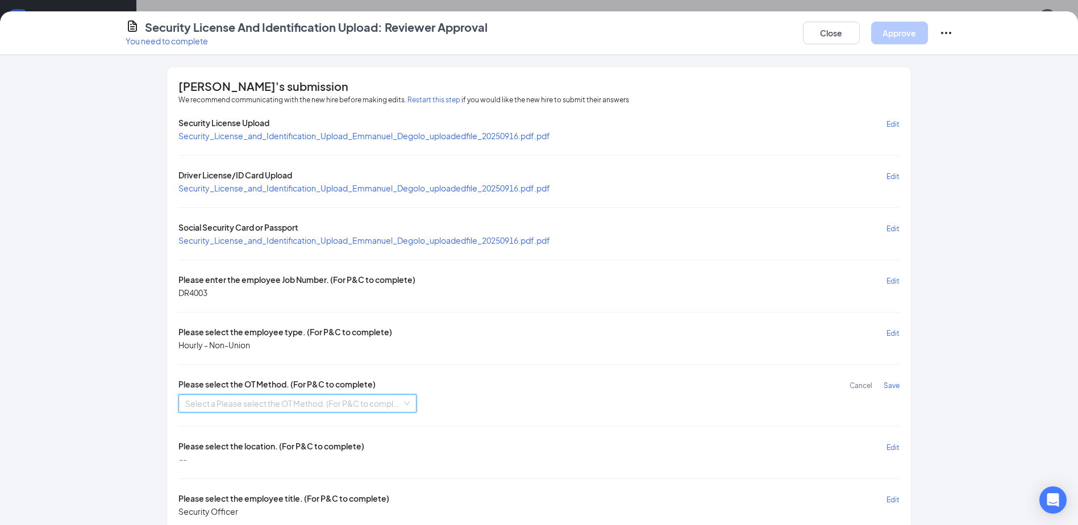
click at [349, 407] on input "search" at bounding box center [293, 403] width 216 height 17
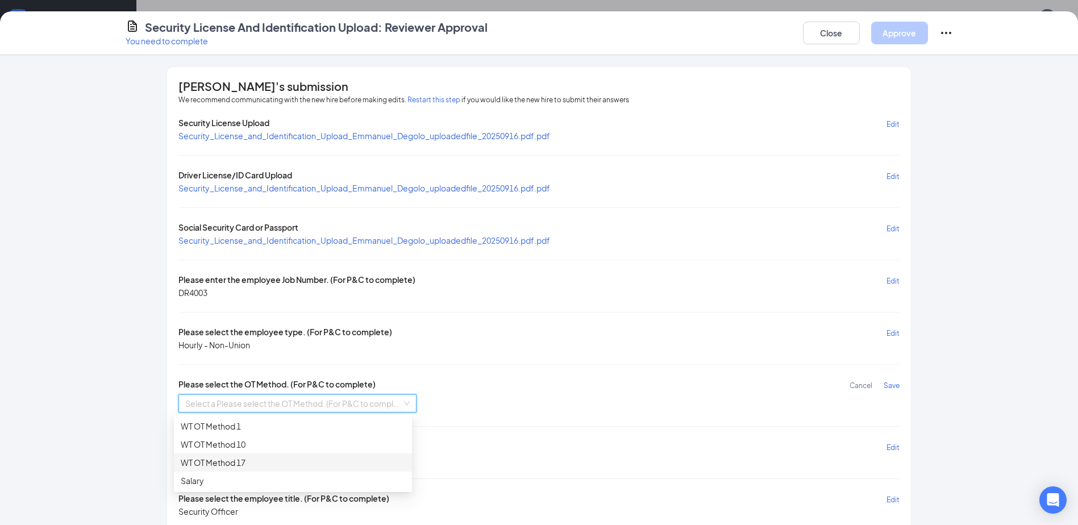
click at [286, 460] on div "WT OT Method 17" at bounding box center [293, 462] width 224 height 13
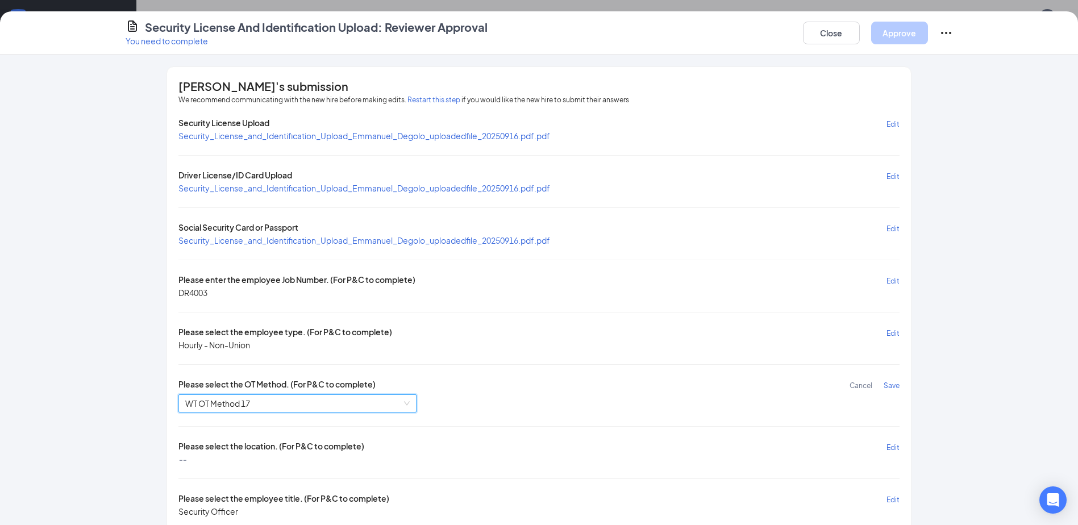
click at [888, 385] on span "Save" at bounding box center [892, 385] width 16 height 9
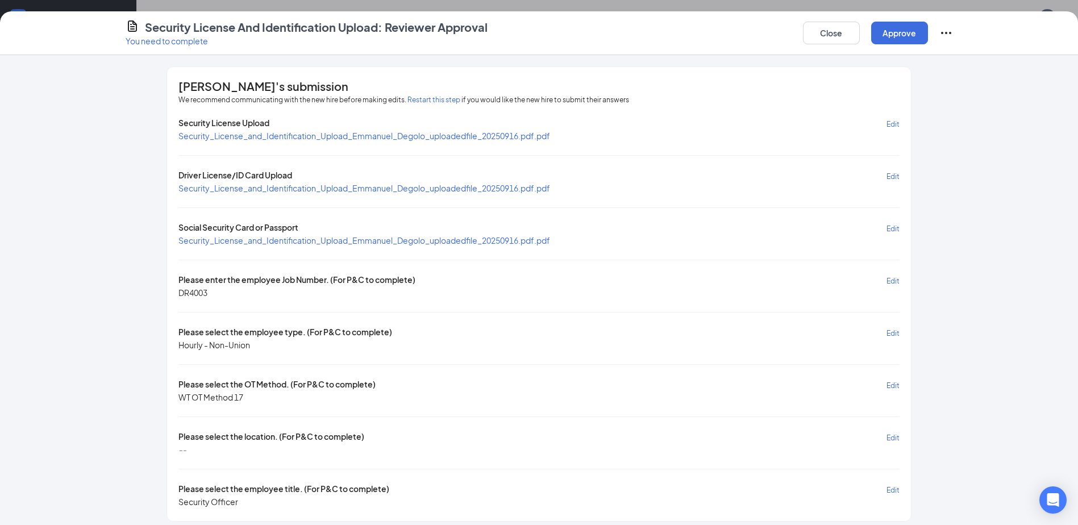
click at [890, 436] on span "Edit" at bounding box center [892, 438] width 13 height 9
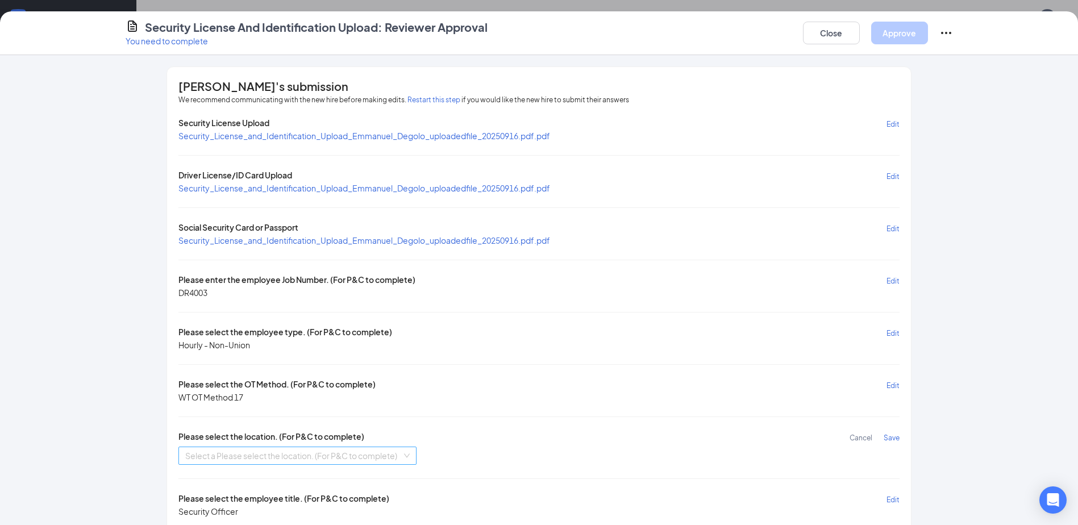
click at [350, 456] on input "search" at bounding box center [293, 455] width 216 height 17
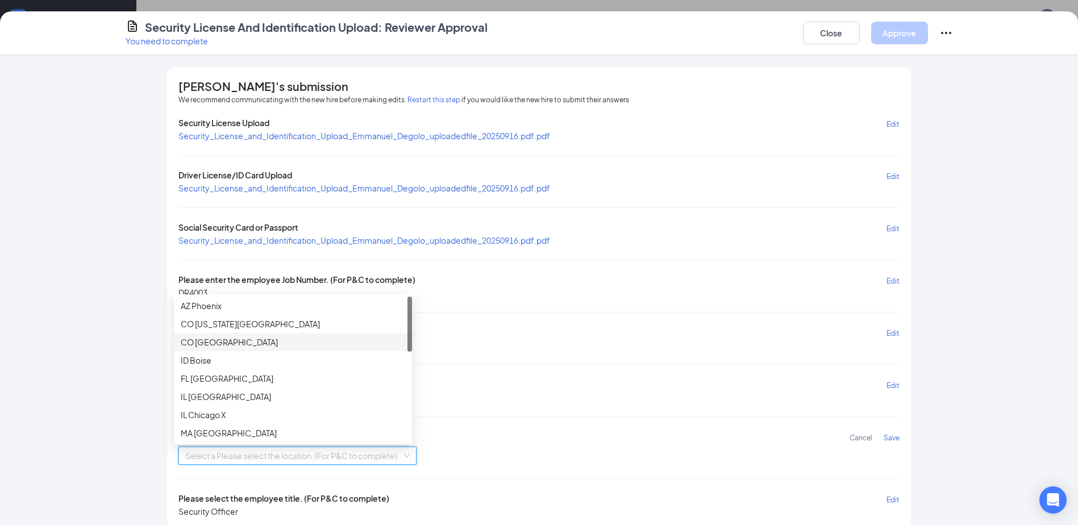
click at [229, 334] on div "CO [GEOGRAPHIC_DATA]" at bounding box center [293, 342] width 238 height 18
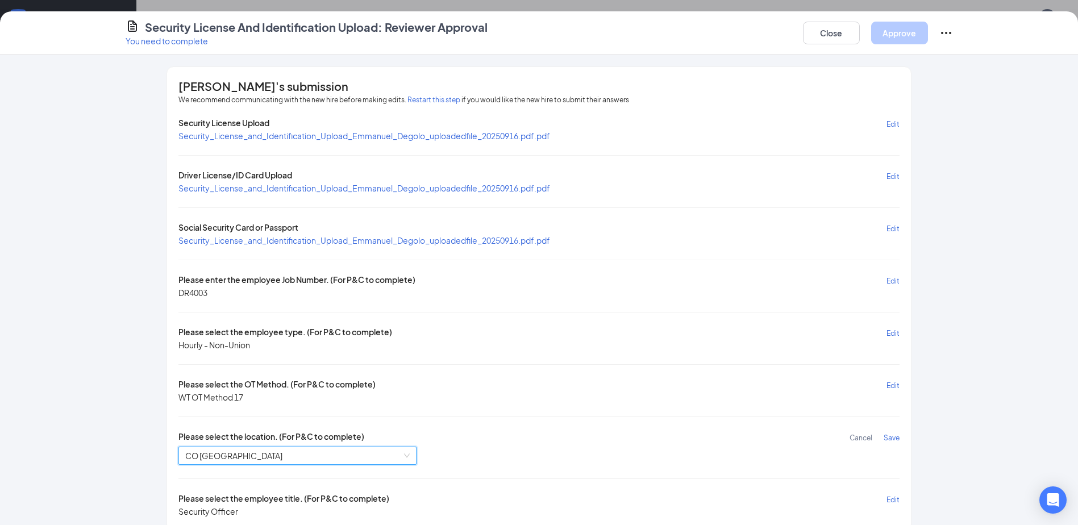
click at [886, 437] on span "Save" at bounding box center [892, 438] width 16 height 9
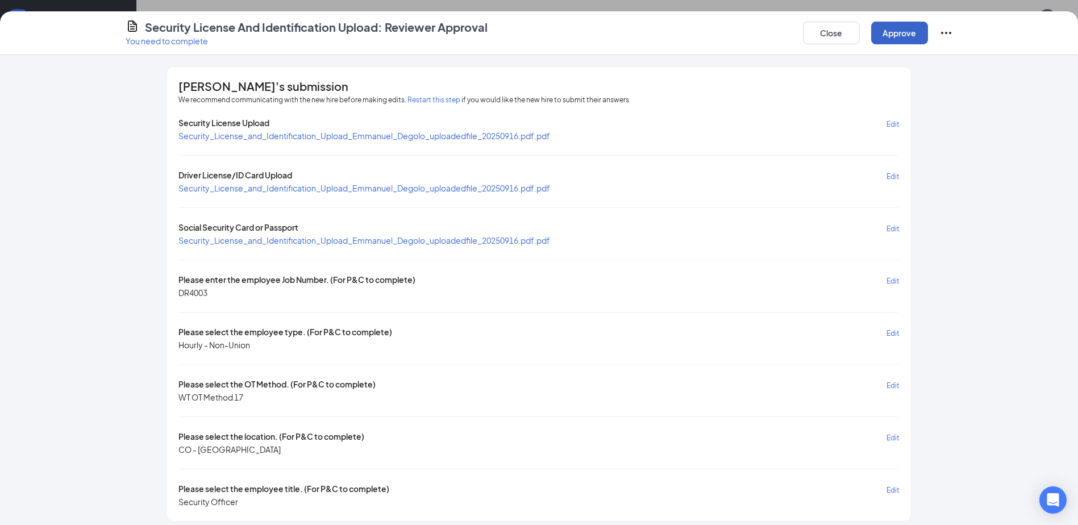
click at [901, 28] on button "Approve" at bounding box center [899, 33] width 57 height 23
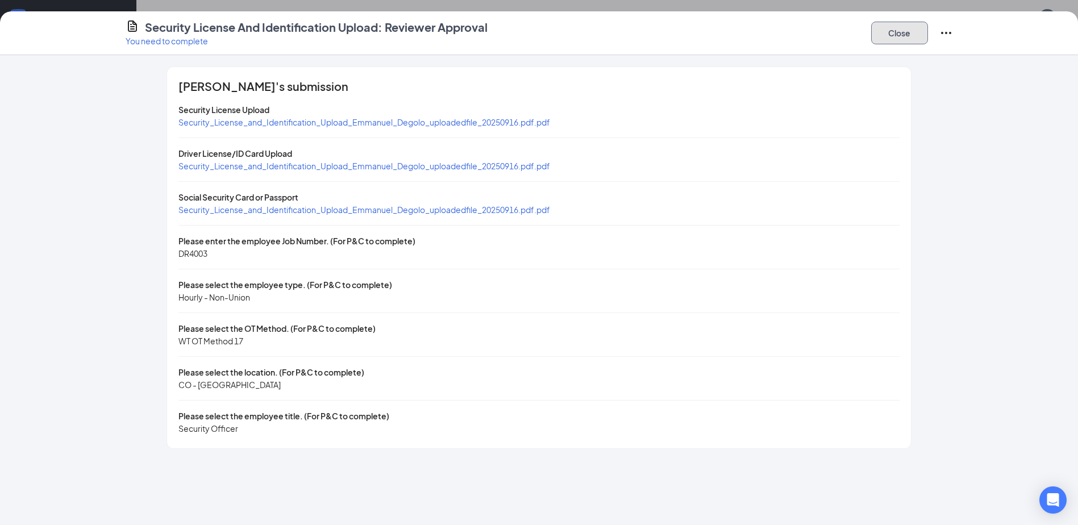
click at [900, 30] on button "Close" at bounding box center [899, 33] width 57 height 23
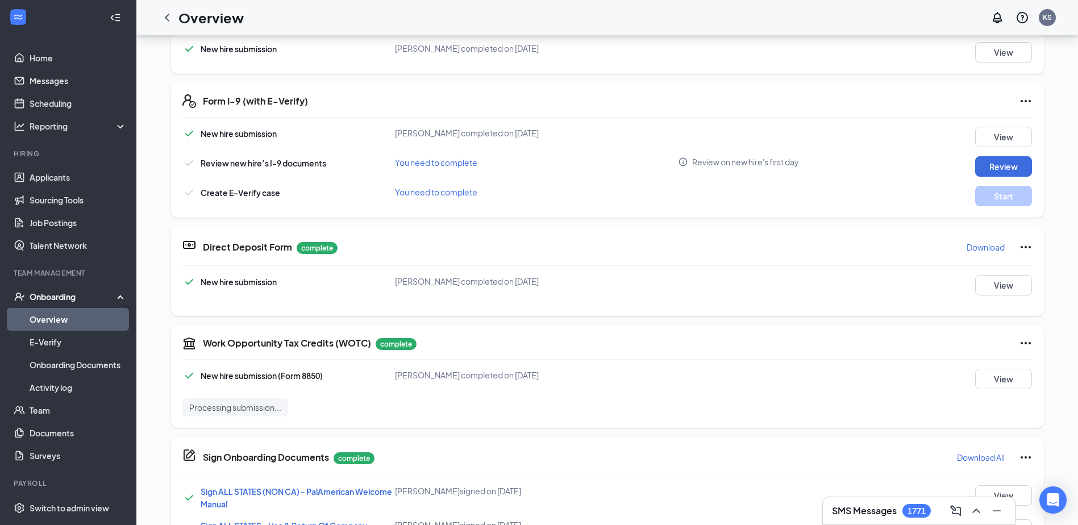
scroll to position [145, 0]
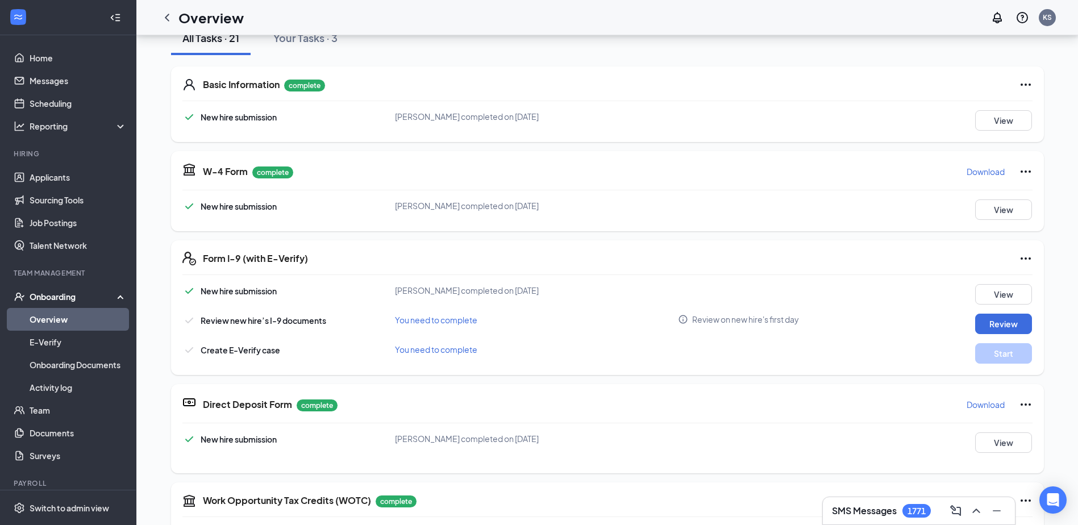
click at [166, 14] on icon "ChevronLeft" at bounding box center [167, 18] width 14 height 14
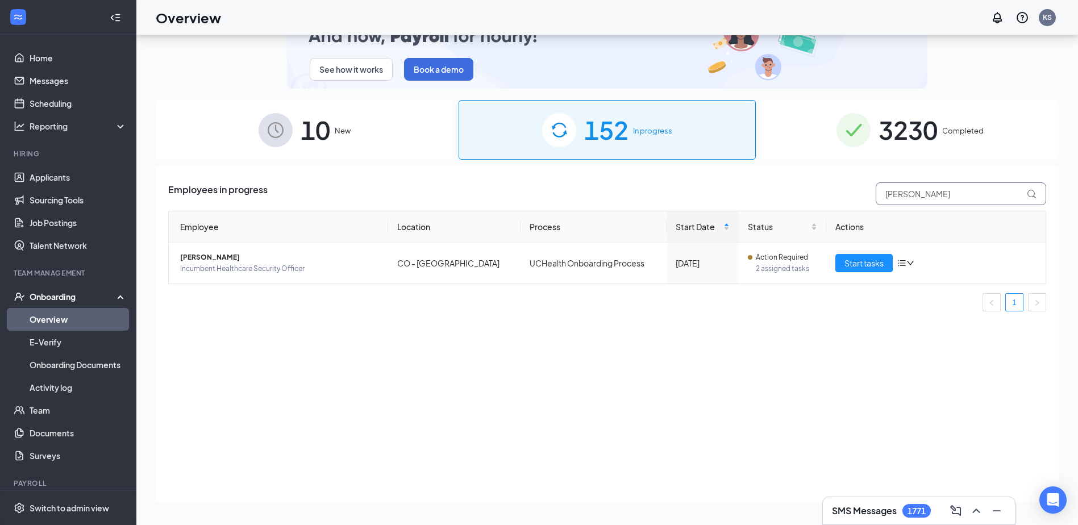
drag, startPoint x: 956, startPoint y: 197, endPoint x: 831, endPoint y: 201, distance: 124.5
click at [844, 201] on div "Employees in progress emmanuel" at bounding box center [607, 193] width 878 height 23
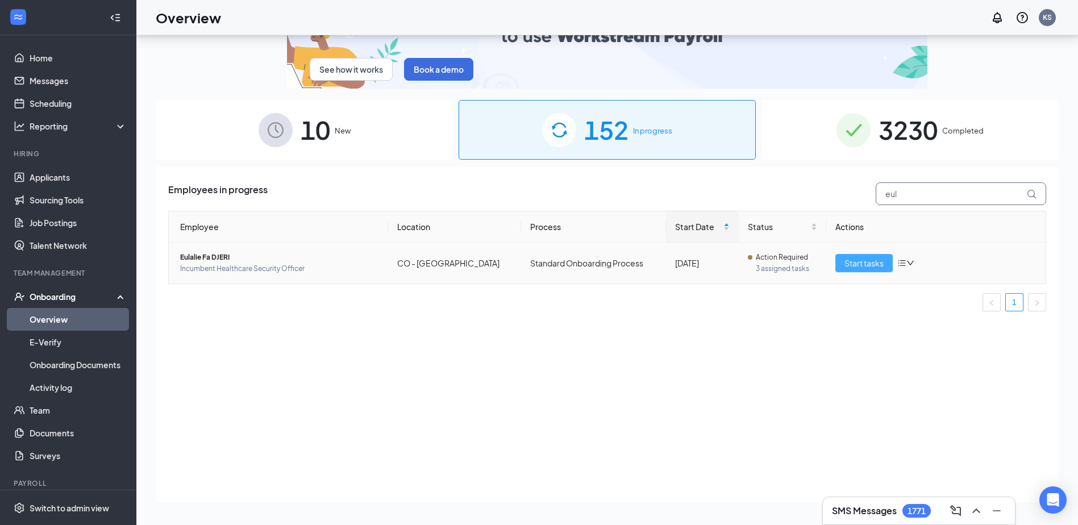
type input "eul"
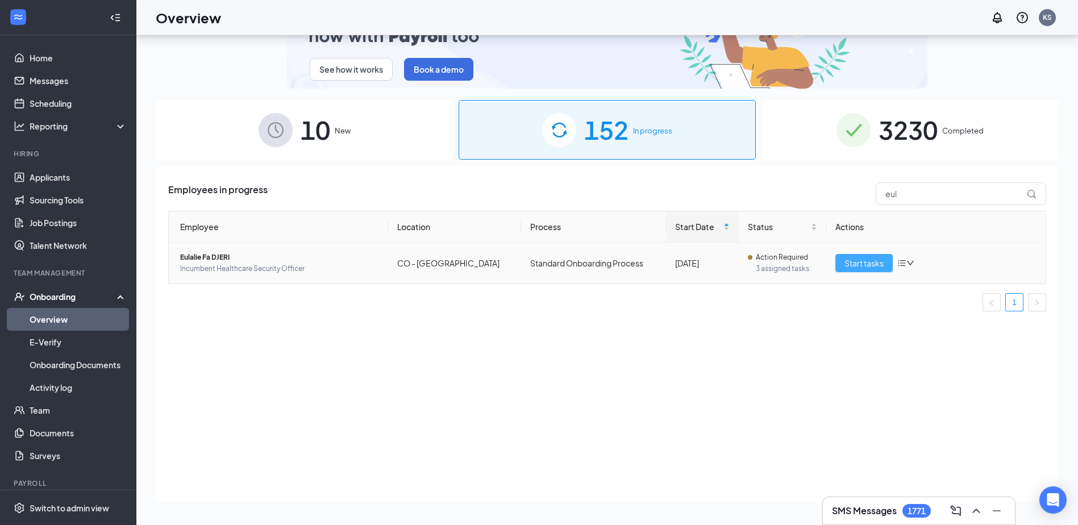
click at [863, 258] on span "Start tasks" at bounding box center [863, 263] width 39 height 13
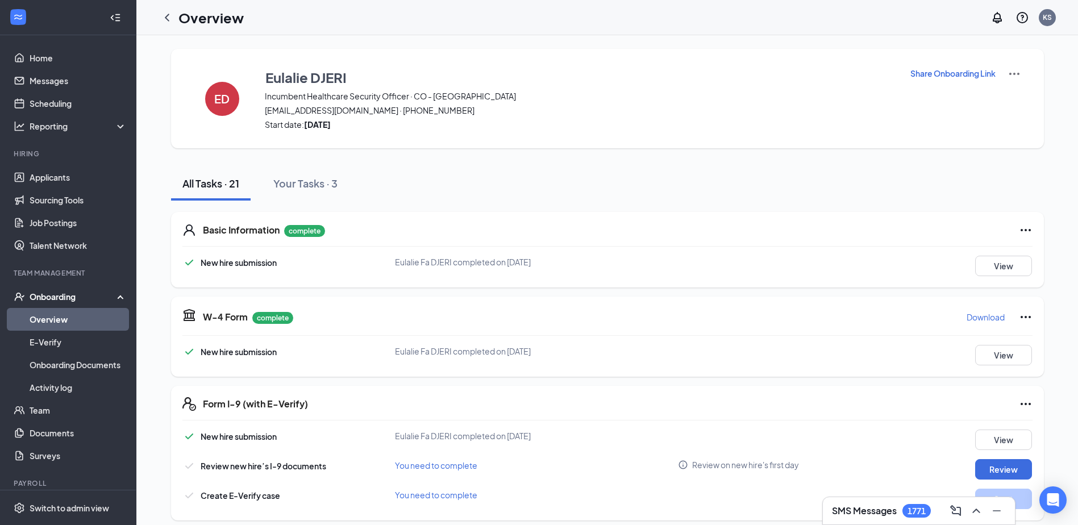
click at [923, 69] on p "Share Onboarding Link" at bounding box center [952, 73] width 85 height 11
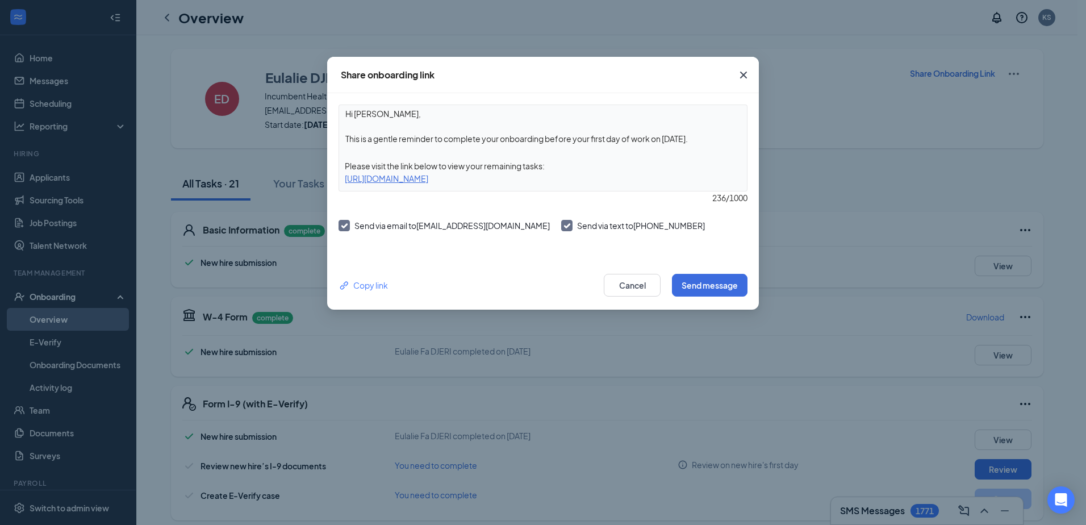
drag, startPoint x: 486, startPoint y: 138, endPoint x: 499, endPoint y: 137, distance: 12.6
click at [499, 137] on textarea "Hi Eulalie, This is a gentle reminder to complete your onboarding before your f…" at bounding box center [543, 126] width 408 height 42
drag, startPoint x: 550, startPoint y: 139, endPoint x: 709, endPoint y: 136, distance: 159.1
click at [709, 136] on textarea "Hi Eulalie, This is a gentle reminder to complete your onboarding before your f…" at bounding box center [543, 126] width 408 height 42
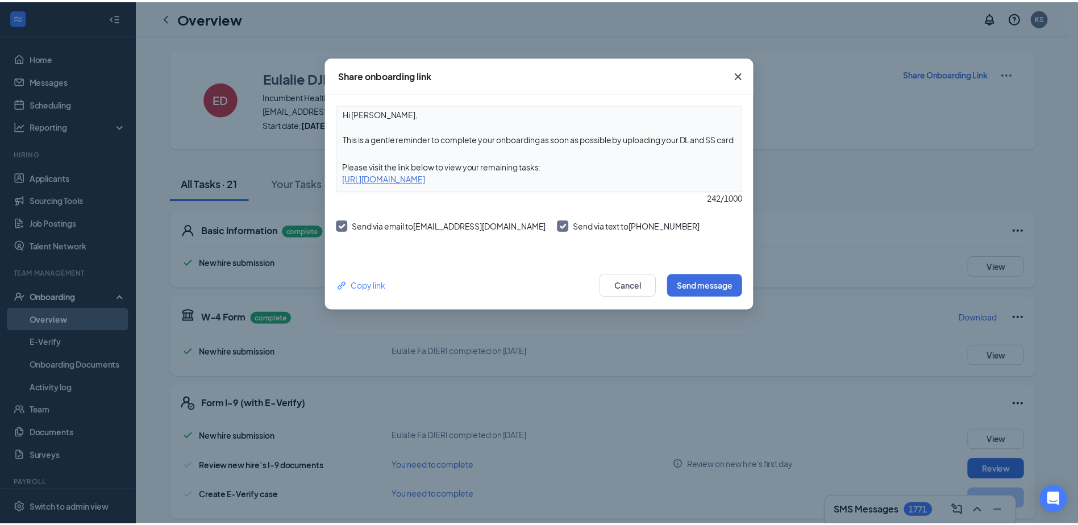
scroll to position [9, 0]
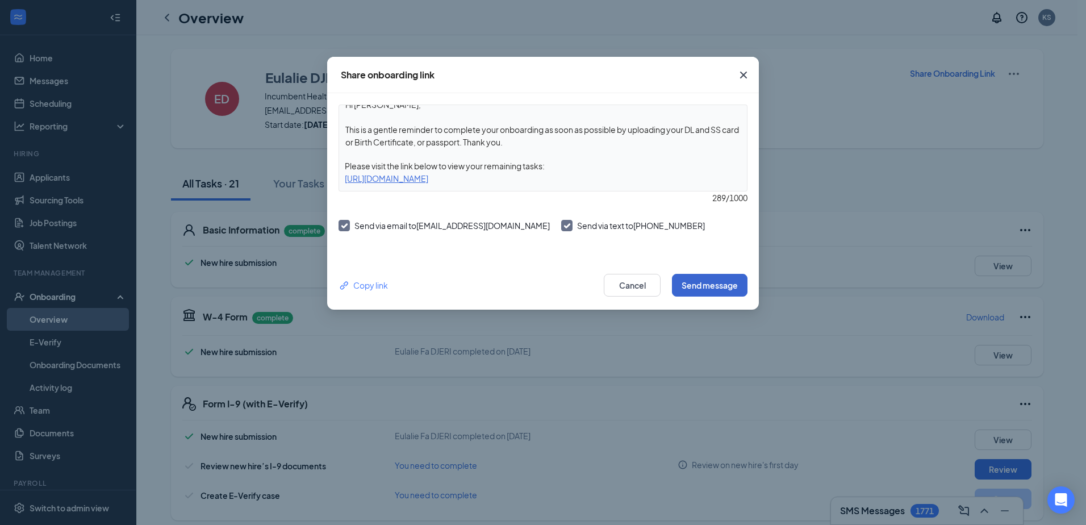
type textarea "Hi Eulalie, This is a gentle reminder to complete your onboarding as soon as po…"
click at [690, 282] on button "Send message" at bounding box center [710, 285] width 76 height 23
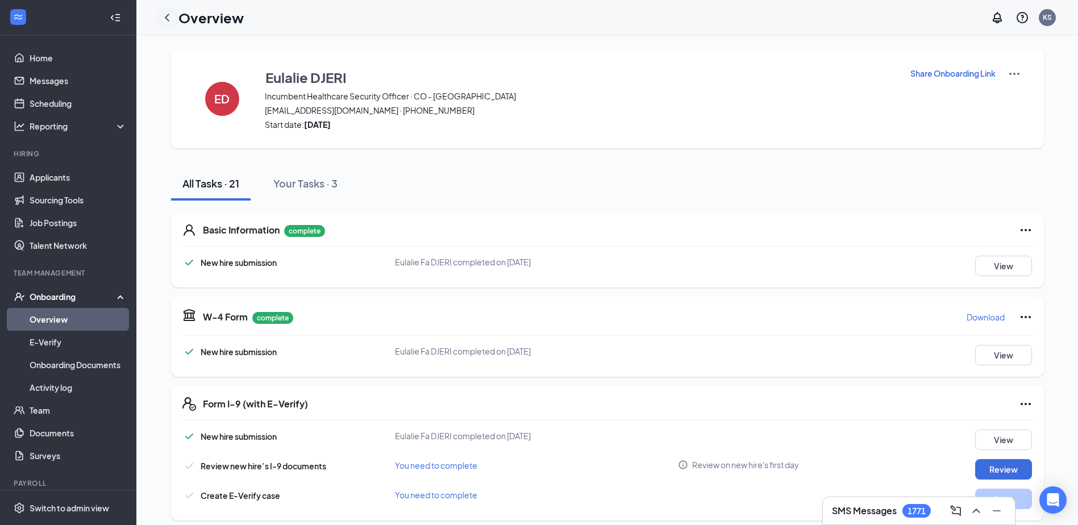
click at [164, 15] on icon "ChevronLeft" at bounding box center [167, 18] width 14 height 14
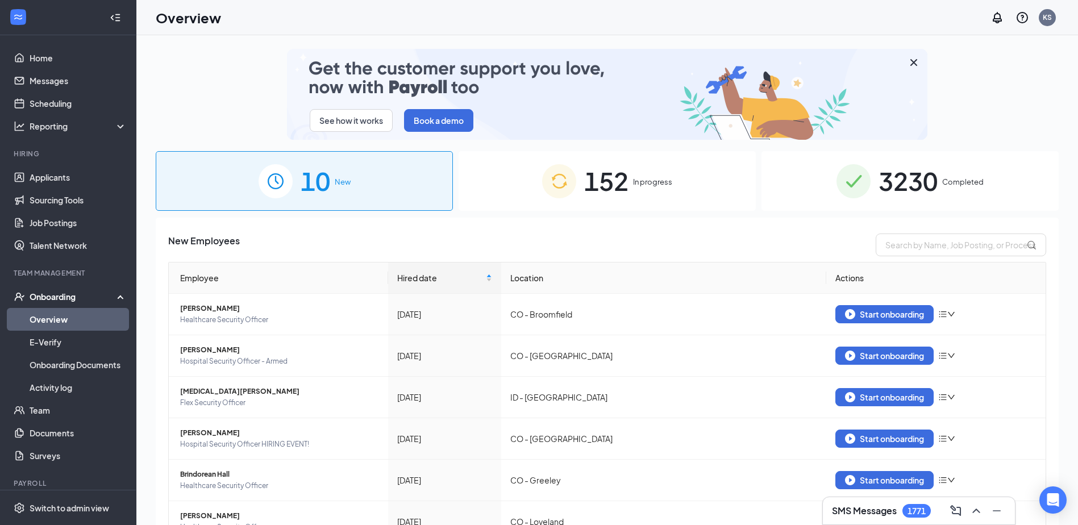
click at [627, 178] on div "152 In progress" at bounding box center [607, 181] width 297 height 60
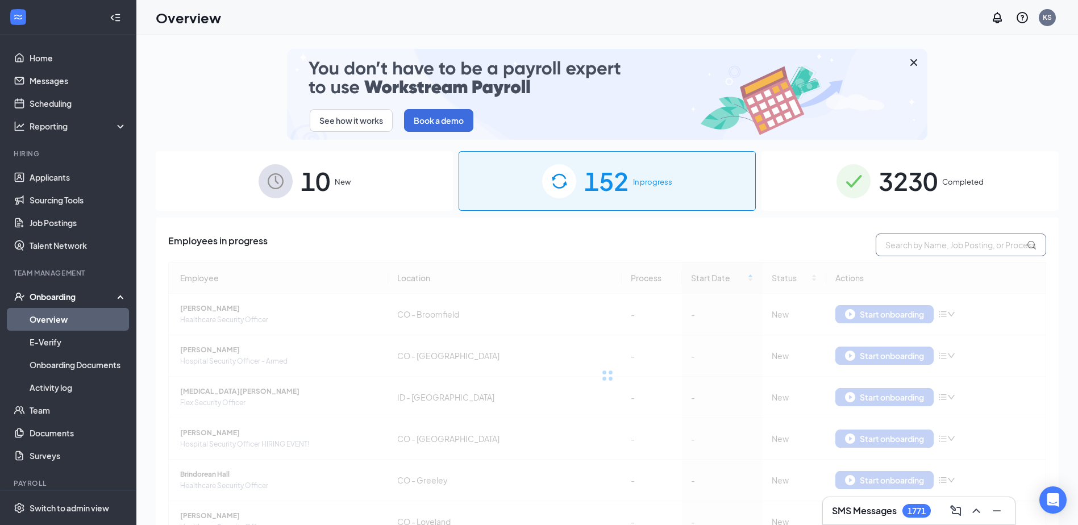
click at [915, 249] on input "text" at bounding box center [961, 245] width 170 height 23
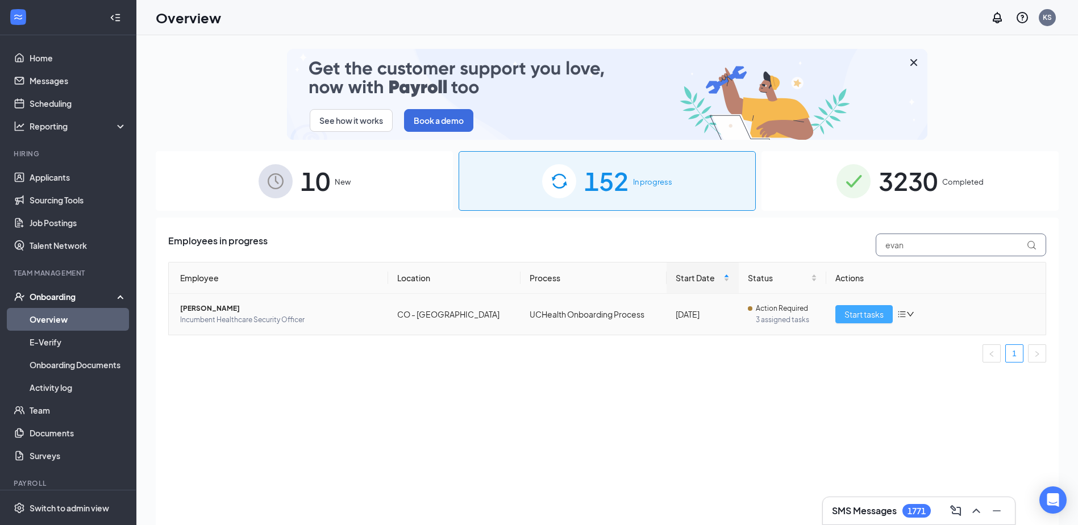
type input "evan"
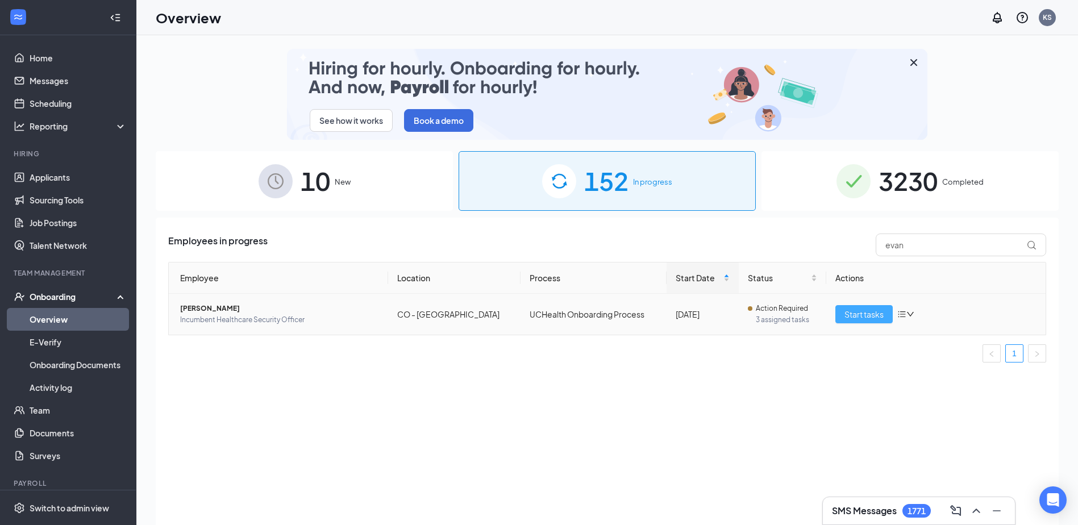
click at [859, 309] on span "Start tasks" at bounding box center [863, 314] width 39 height 13
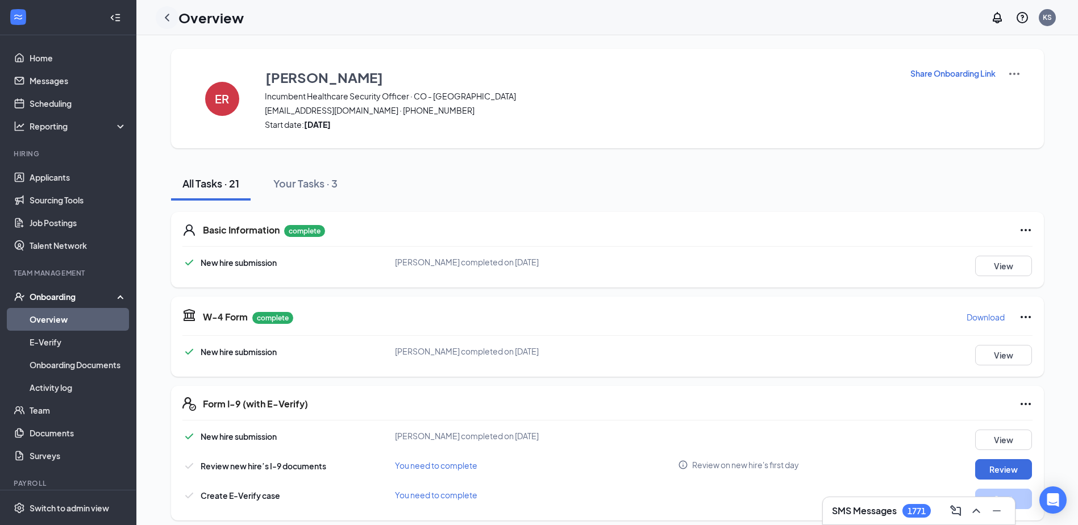
click at [169, 16] on icon "ChevronLeft" at bounding box center [167, 18] width 14 height 14
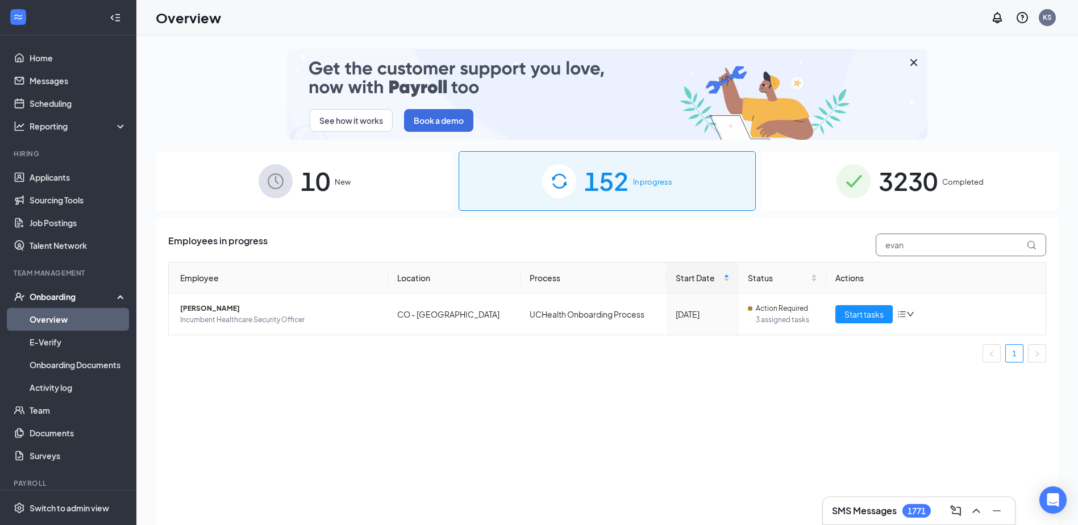
drag, startPoint x: 937, startPoint y: 247, endPoint x: 723, endPoint y: 269, distance: 215.4
click at [772, 264] on div "Employees in progress evan Employee Location Process Start Date Status Actions …" at bounding box center [607, 303] width 878 height 138
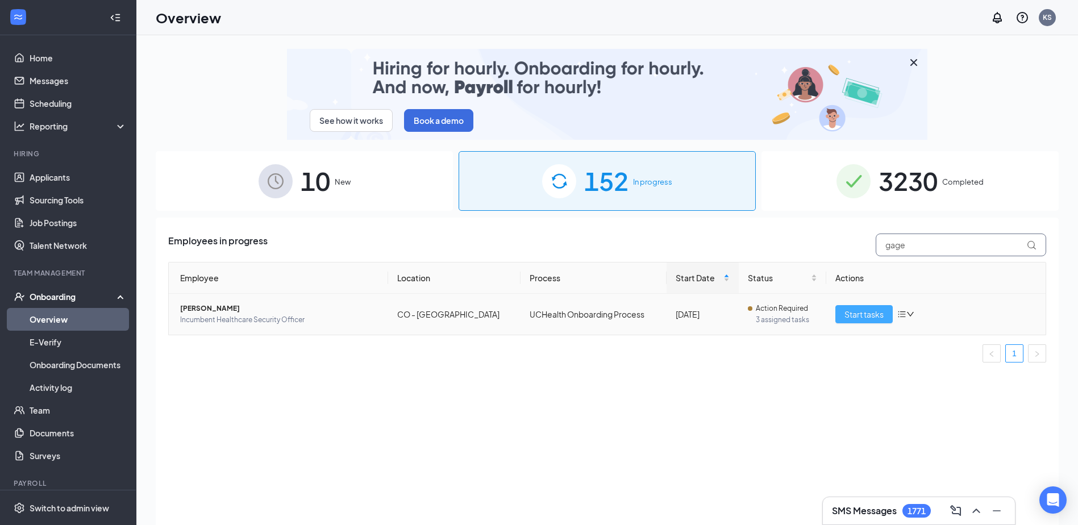
type input "gage"
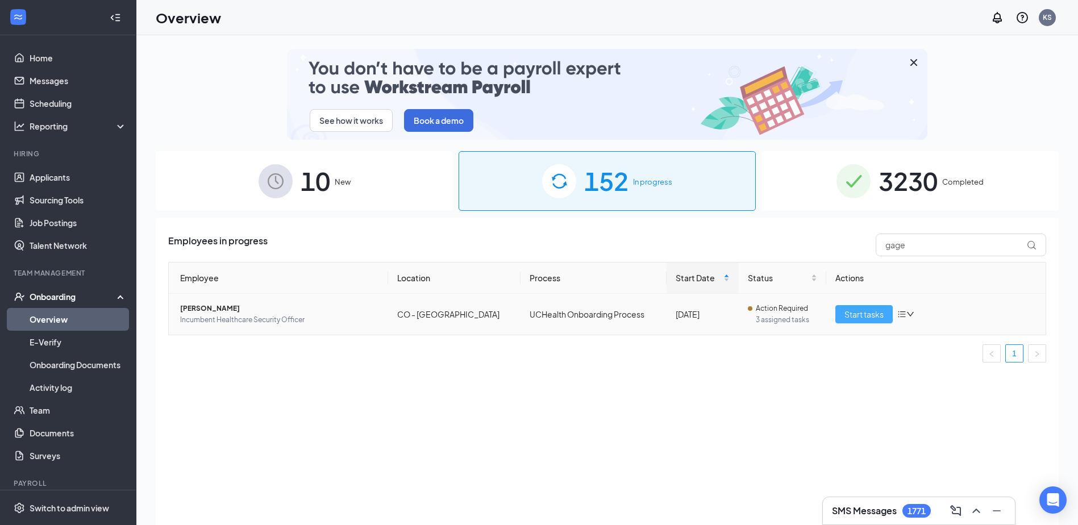
click at [866, 310] on span "Start tasks" at bounding box center [863, 314] width 39 height 13
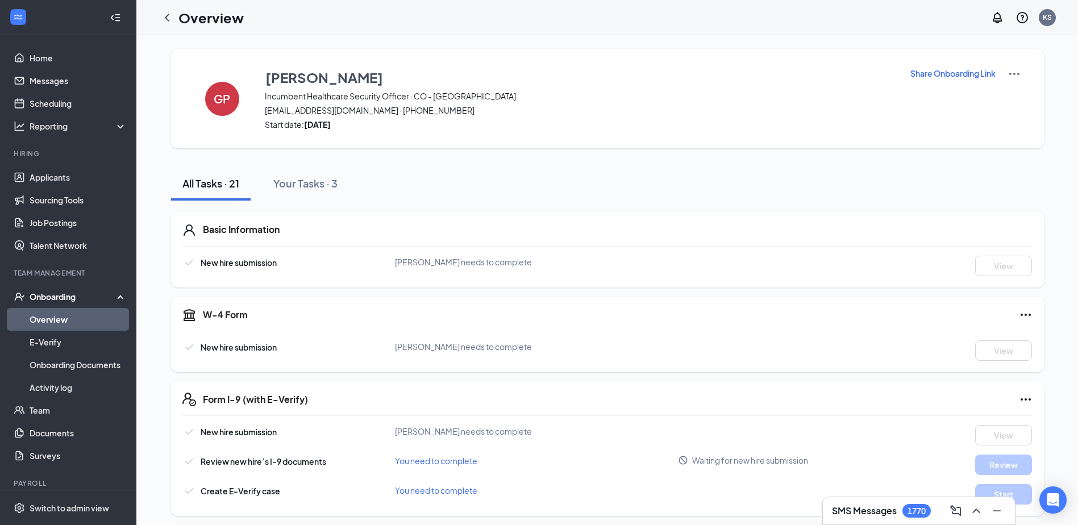
click at [915, 73] on p "Share Onboarding Link" at bounding box center [952, 73] width 85 height 11
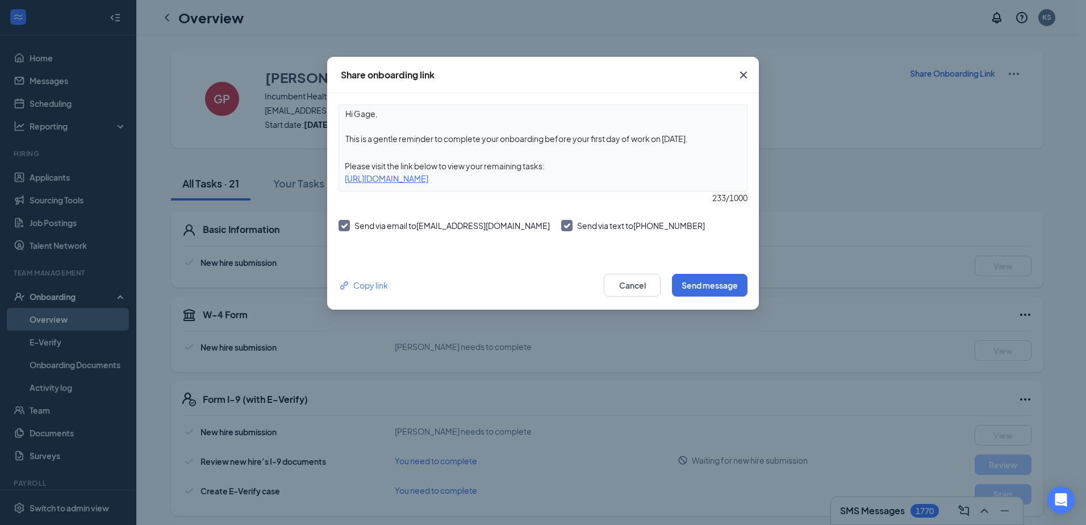
drag, startPoint x: 553, startPoint y: 141, endPoint x: 711, endPoint y: 140, distance: 158.0
click at [711, 140] on textarea "Hi Gage, This is a gentle reminder to complete your onboarding before your firs…" at bounding box center [543, 126] width 408 height 42
type textarea "Hi Gage, This is a gentle reminder to complete your onboarding as soon as possi…"
click at [709, 283] on button "Send message" at bounding box center [710, 285] width 76 height 23
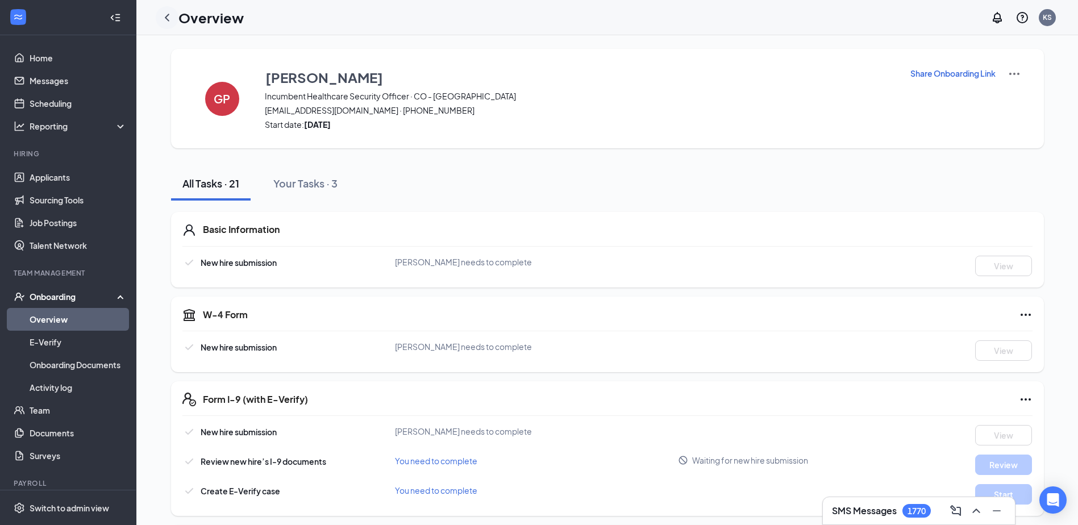
click at [166, 18] on icon "ChevronLeft" at bounding box center [167, 17] width 5 height 7
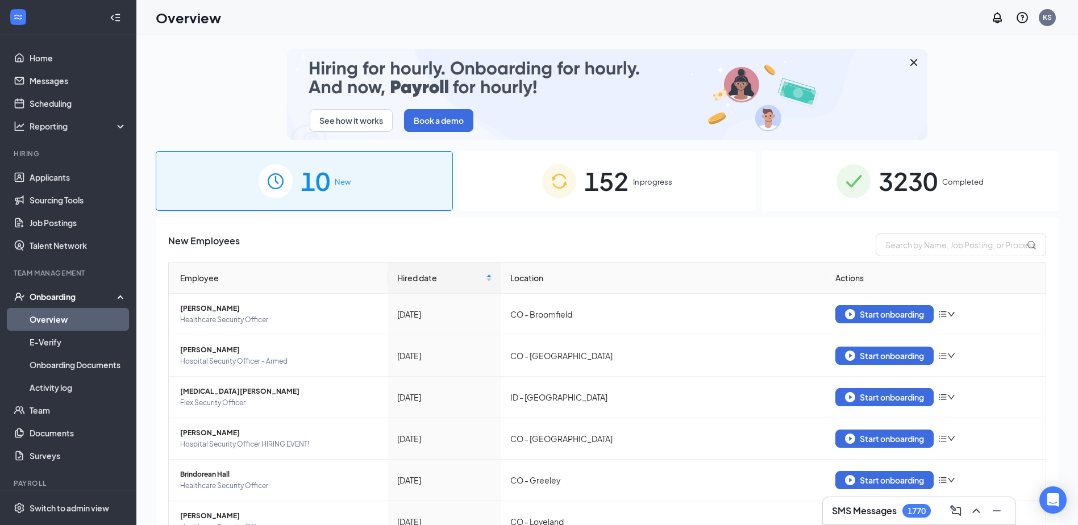
click at [612, 177] on span "152" at bounding box center [606, 180] width 44 height 39
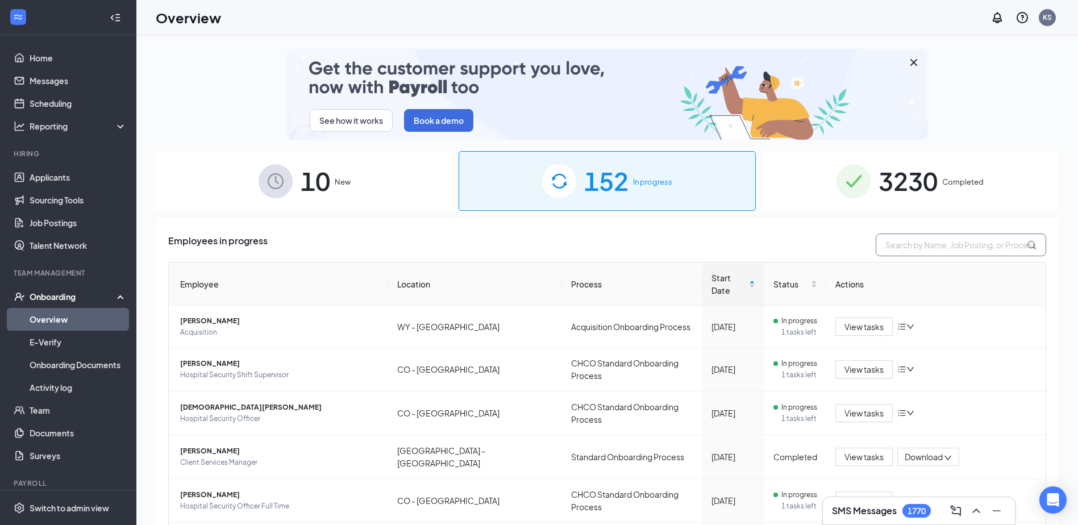
click at [917, 247] on input "text" at bounding box center [961, 245] width 170 height 23
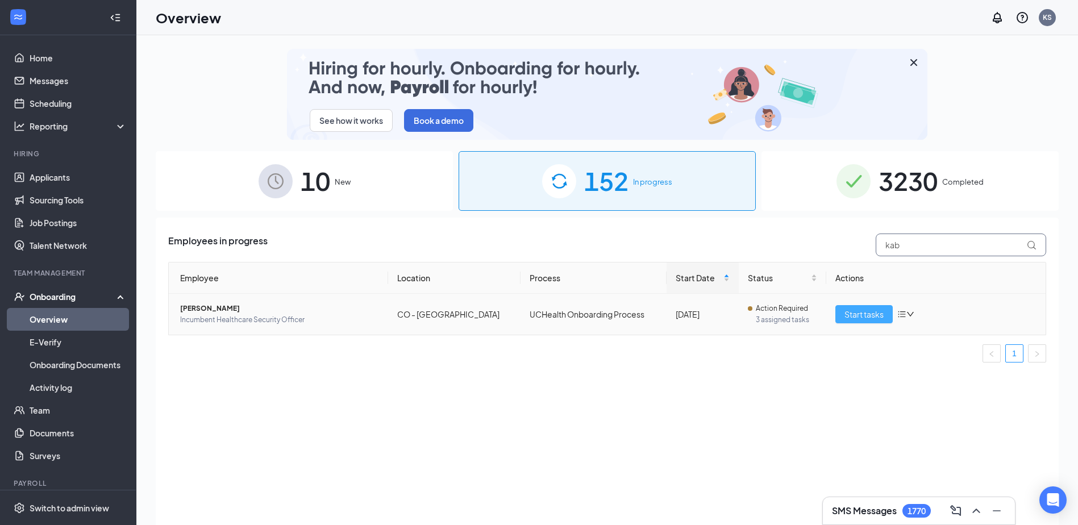
type input "kab"
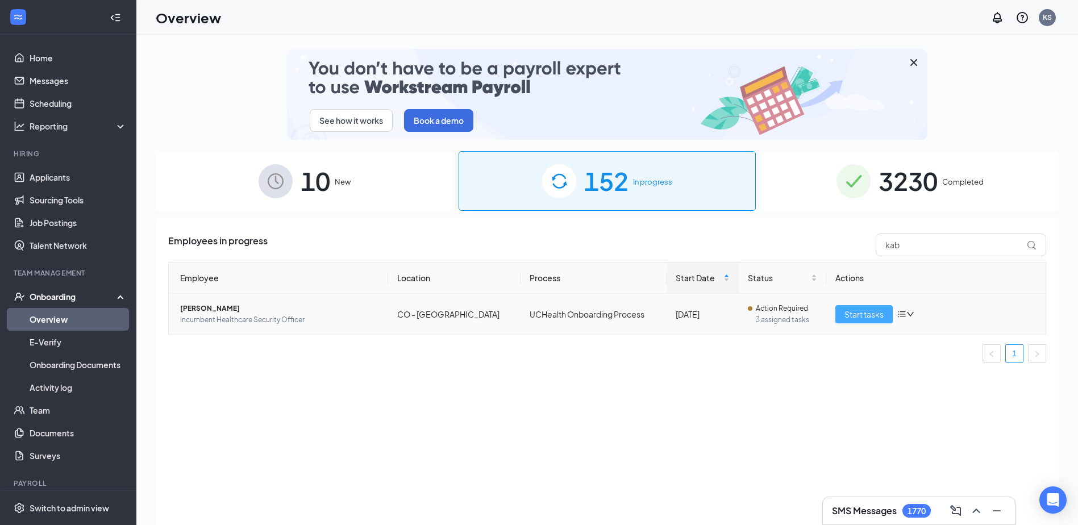
click at [861, 310] on span "Start tasks" at bounding box center [863, 314] width 39 height 13
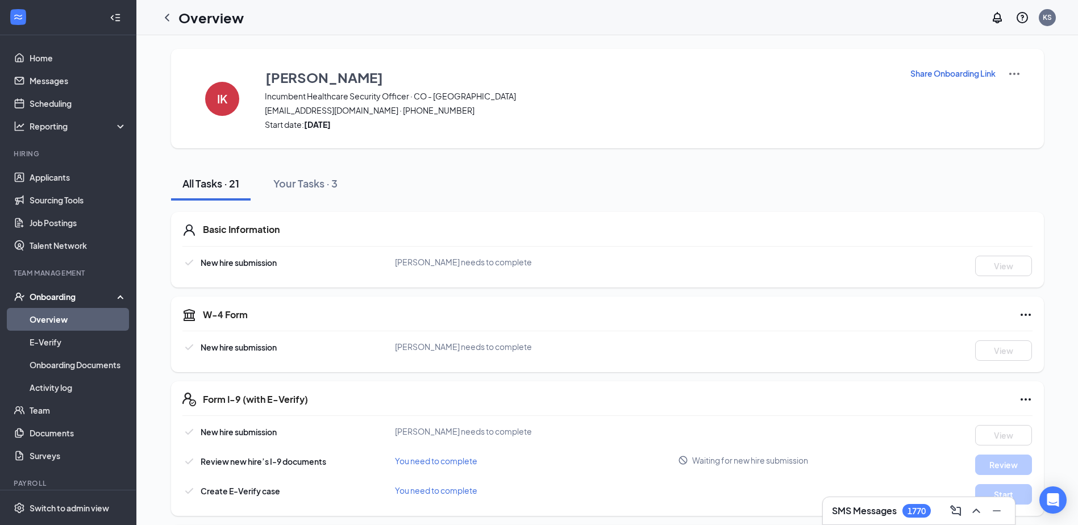
click at [932, 67] on button "Share Onboarding Link" at bounding box center [953, 73] width 86 height 13
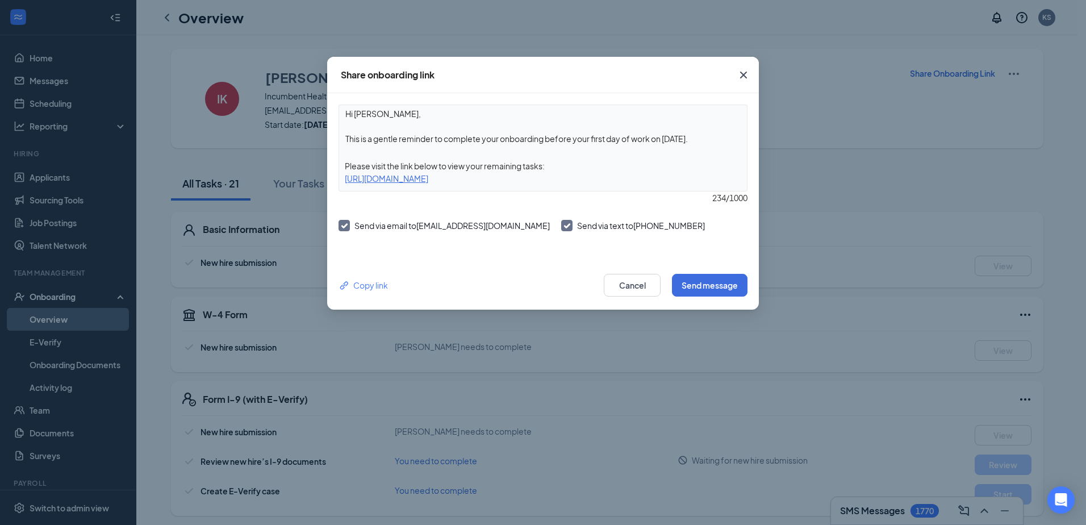
drag, startPoint x: 548, startPoint y: 138, endPoint x: 712, endPoint y: 140, distance: 163.7
click at [712, 140] on textarea "Hi Imani, This is a gentle reminder to complete your onboarding before your fir…" at bounding box center [543, 126] width 408 height 42
type textarea "Hi Imani, This is a gentle reminder to complete your onboarding as soon as poss…"
click at [714, 282] on button "Send message" at bounding box center [710, 285] width 76 height 23
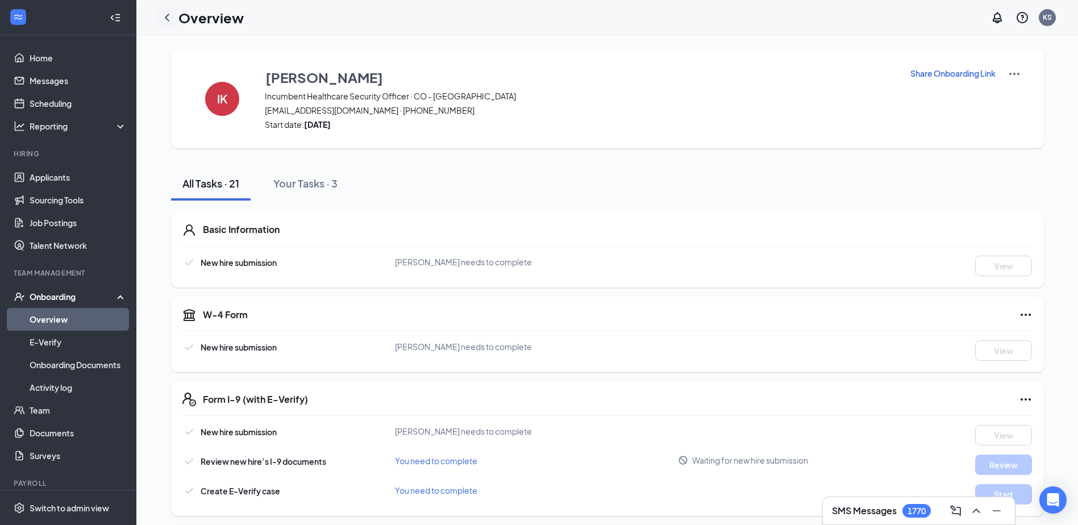
click at [166, 15] on icon "ChevronLeft" at bounding box center [167, 18] width 14 height 14
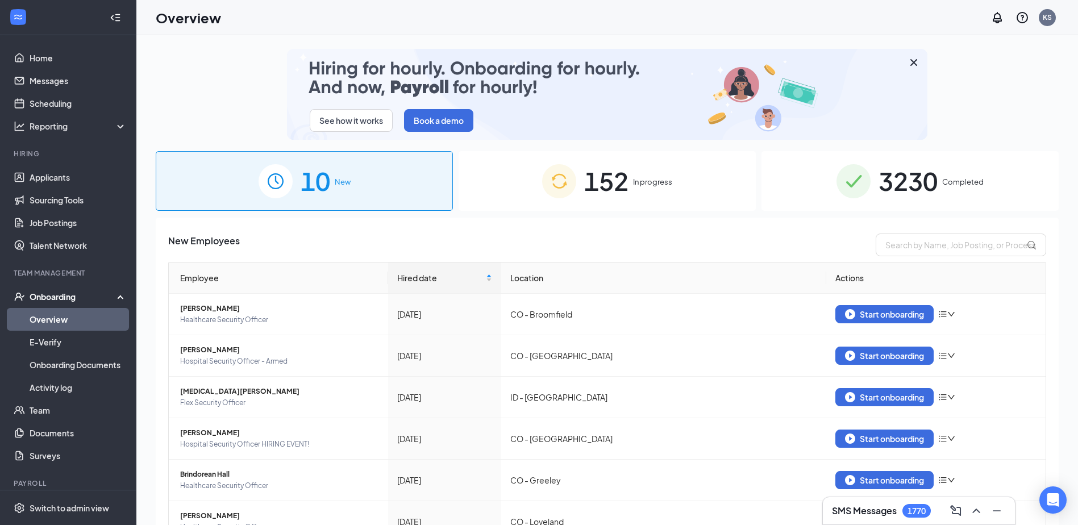
click at [613, 181] on span "152" at bounding box center [606, 180] width 44 height 39
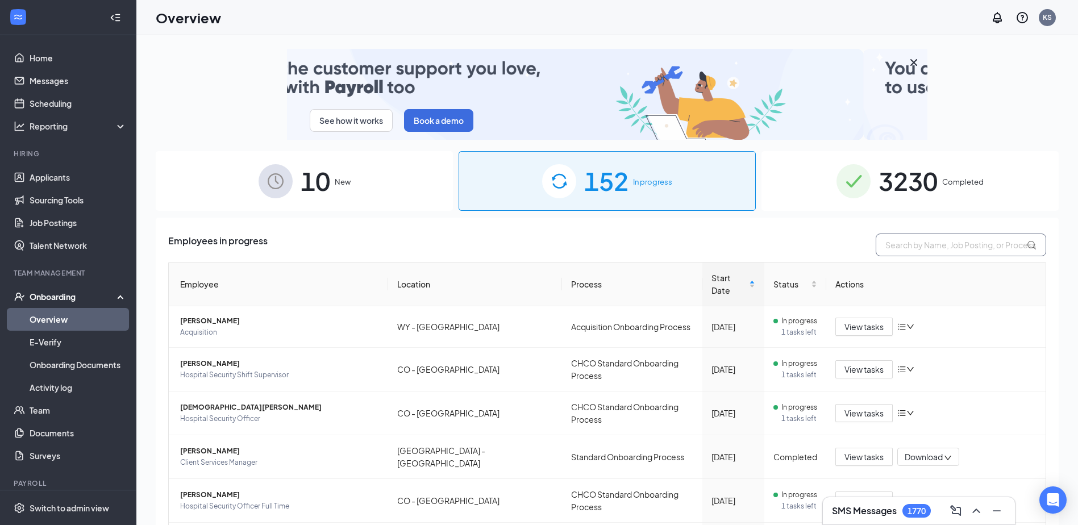
click at [935, 244] on input "text" at bounding box center [961, 245] width 170 height 23
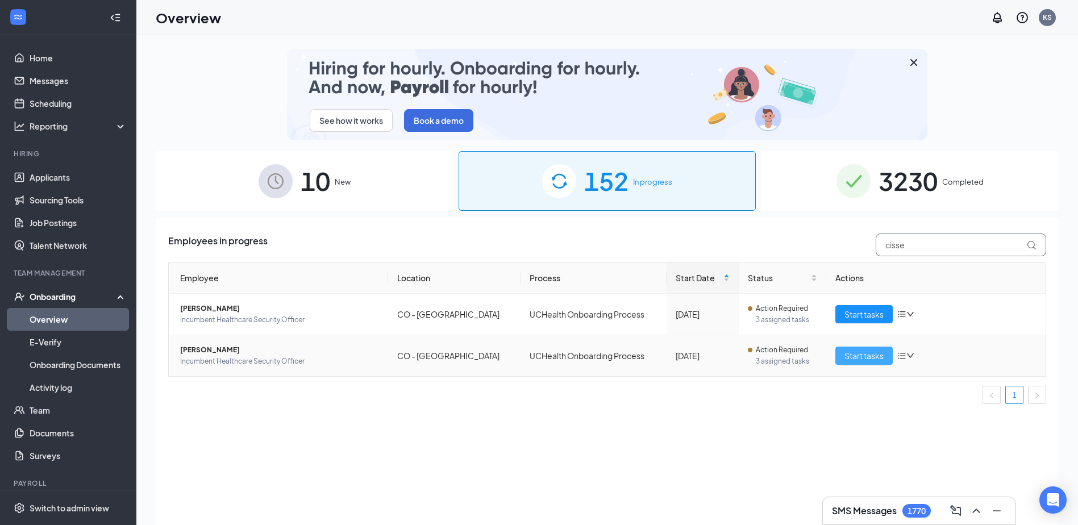
type input "cisse"
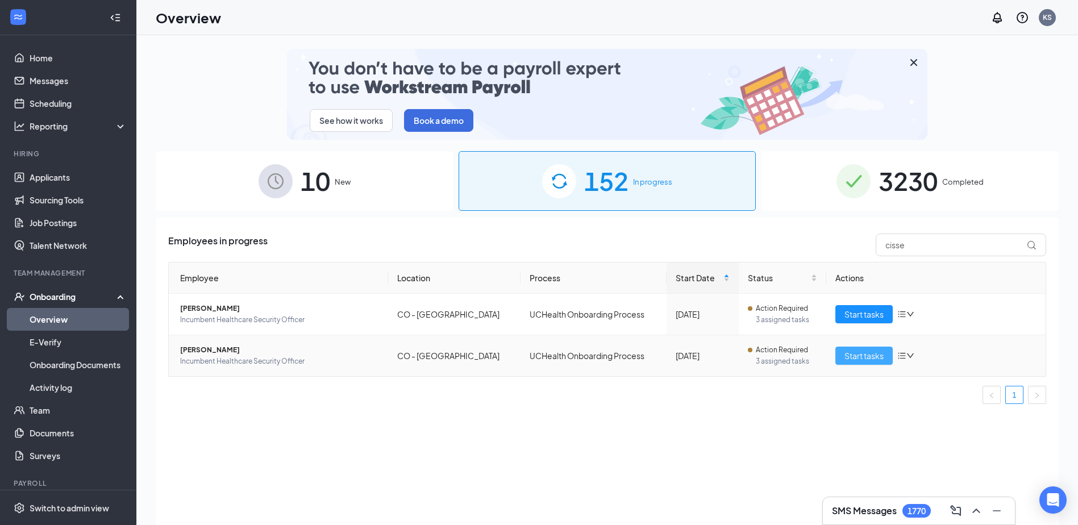
click at [872, 352] on span "Start tasks" at bounding box center [863, 355] width 39 height 13
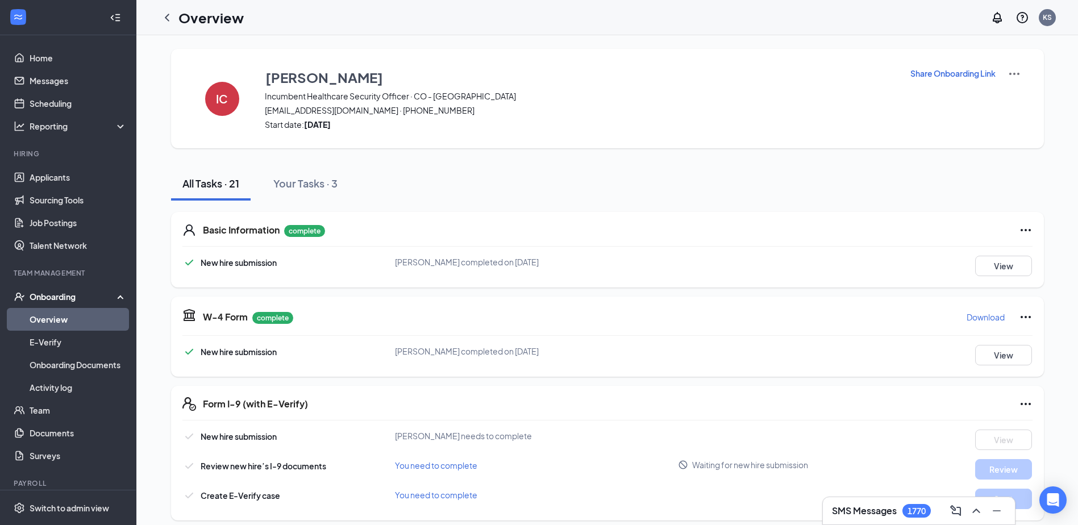
click at [948, 73] on p "Share Onboarding Link" at bounding box center [952, 73] width 85 height 11
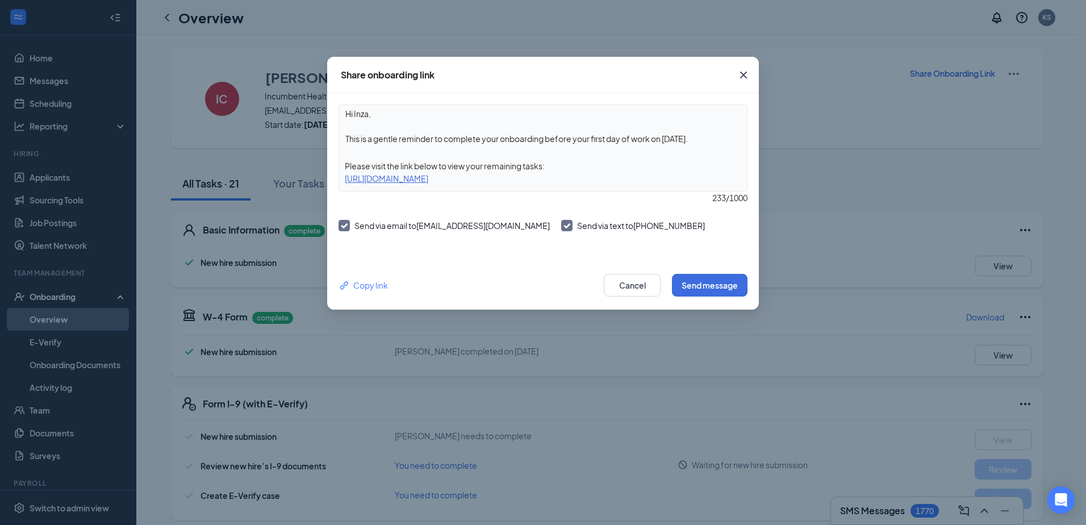
drag, startPoint x: 549, startPoint y: 139, endPoint x: 709, endPoint y: 140, distance: 159.7
click at [709, 140] on textarea "Hi Inza, This is a gentle reminder to complete your onboarding before your firs…" at bounding box center [543, 126] width 408 height 42
type textarea "Hi Inza, This is a gentle reminder to complete your onboarding as soon as possi…"
click at [709, 281] on button "Send message" at bounding box center [710, 285] width 76 height 23
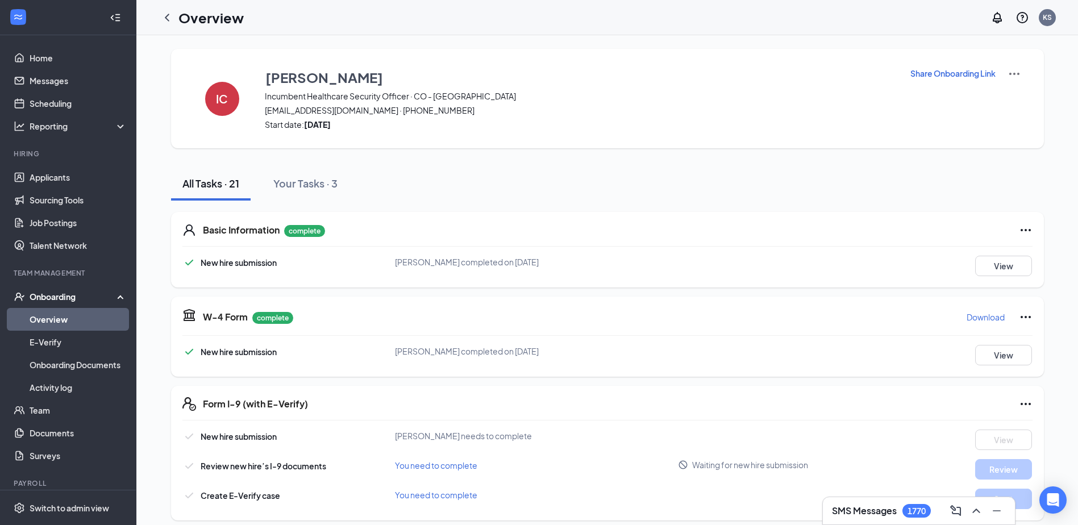
drag, startPoint x: 167, startPoint y: 18, endPoint x: 148, endPoint y: 19, distance: 18.8
click at [167, 18] on icon "ChevronLeft" at bounding box center [167, 18] width 14 height 14
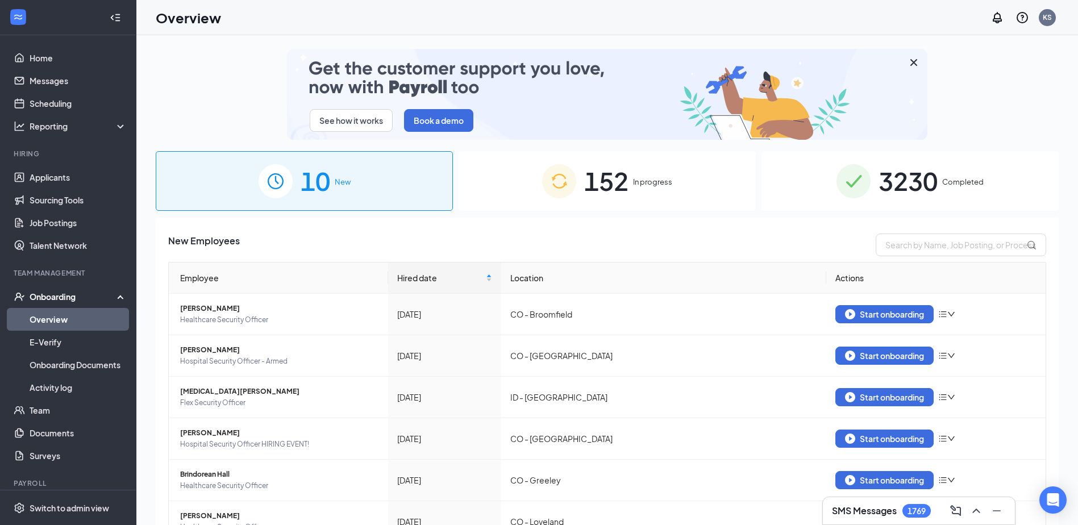
click at [618, 176] on span "152" at bounding box center [606, 180] width 44 height 39
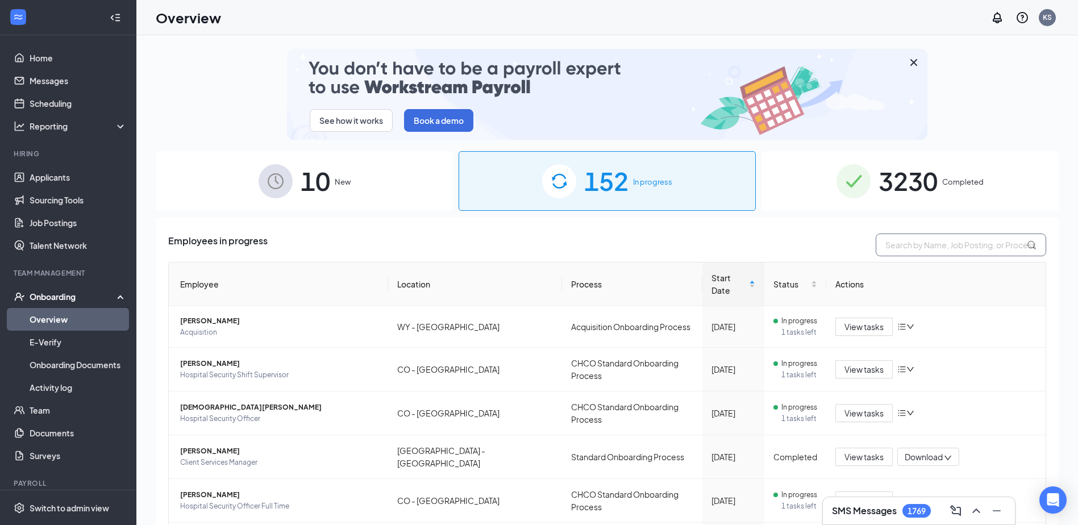
click at [889, 243] on input "text" at bounding box center [961, 245] width 170 height 23
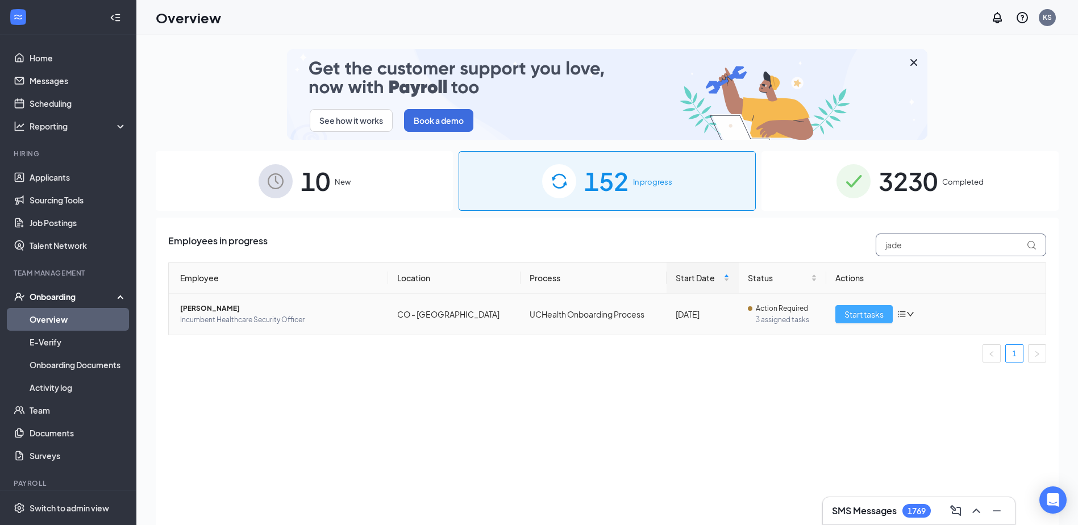
type input "jade"
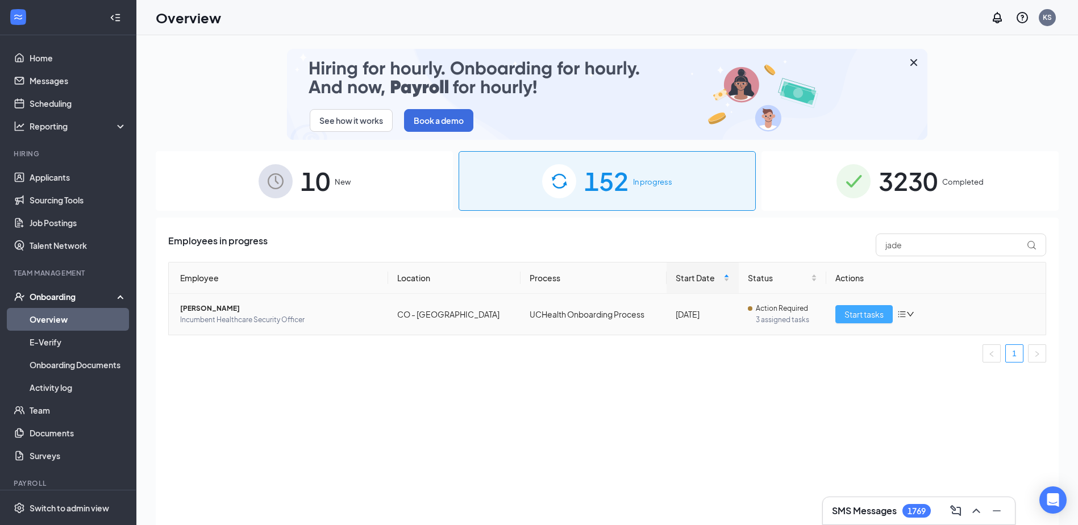
click at [864, 308] on span "Start tasks" at bounding box center [863, 314] width 39 height 13
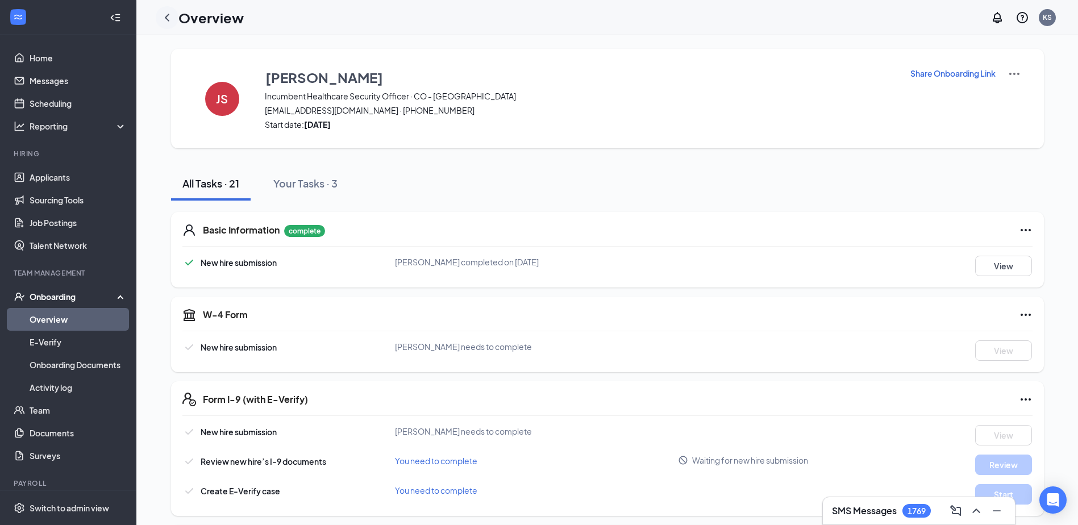
click at [166, 14] on icon "ChevronLeft" at bounding box center [167, 18] width 14 height 14
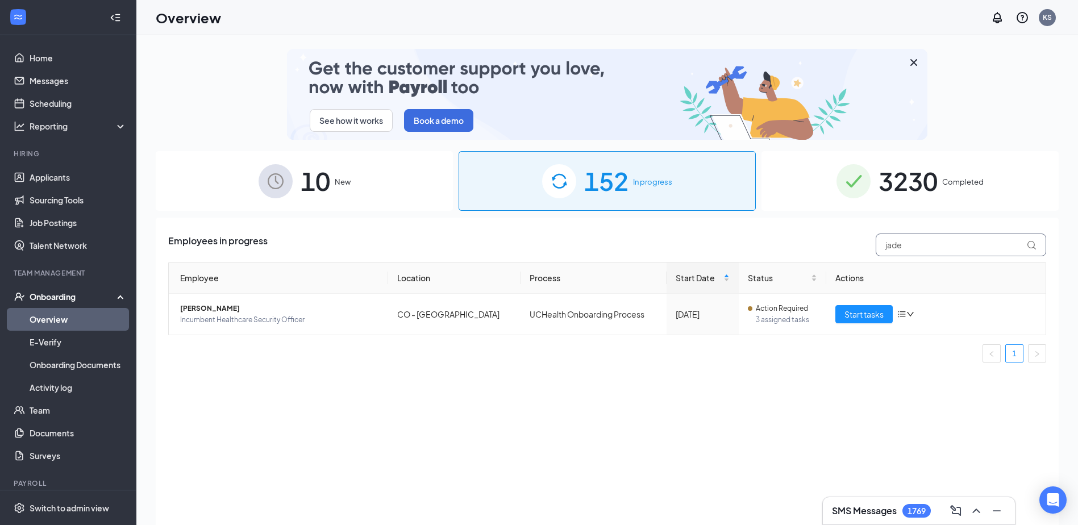
drag, startPoint x: 897, startPoint y: 243, endPoint x: 810, endPoint y: 241, distance: 86.9
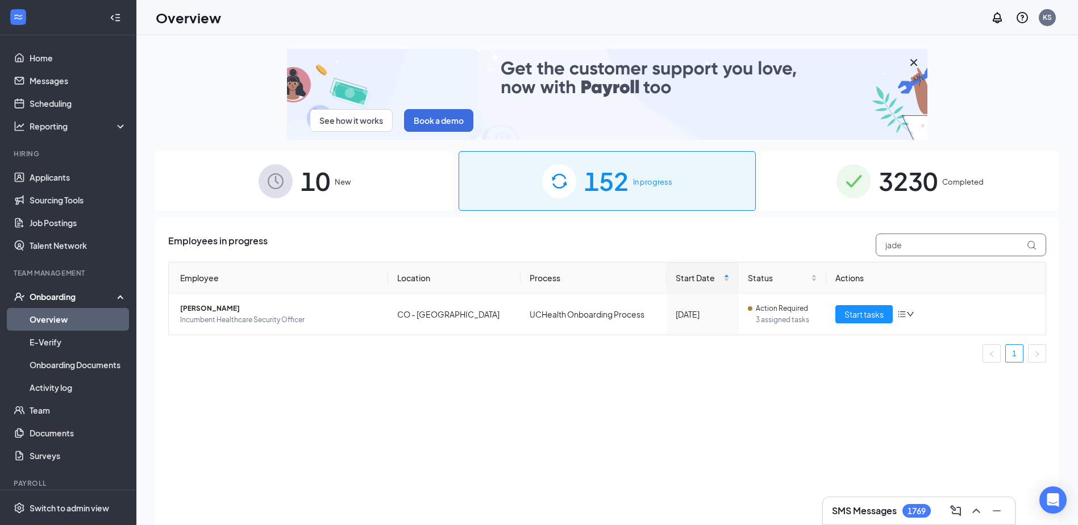
click at [811, 241] on div "Employees in progress jade" at bounding box center [607, 245] width 878 height 23
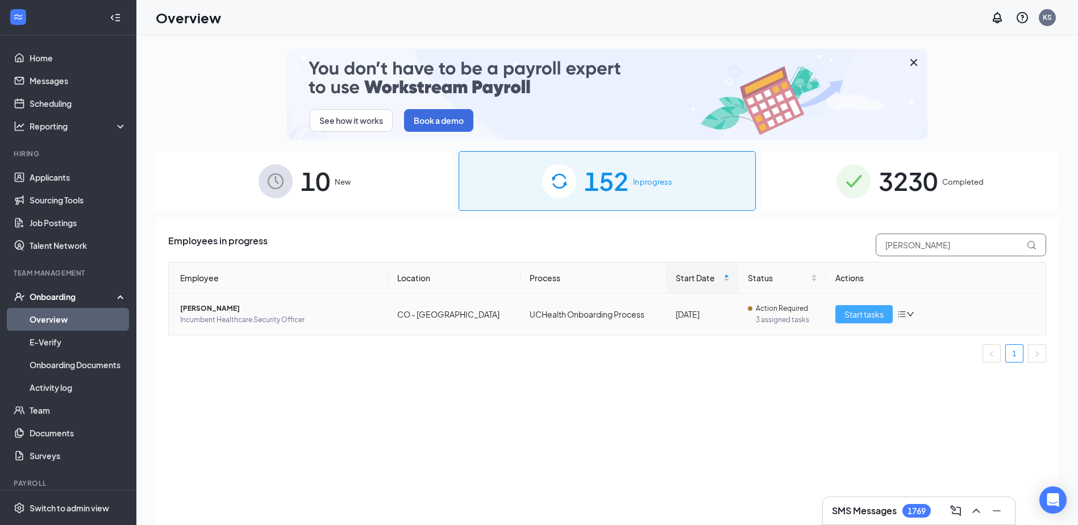
type input "jamison"
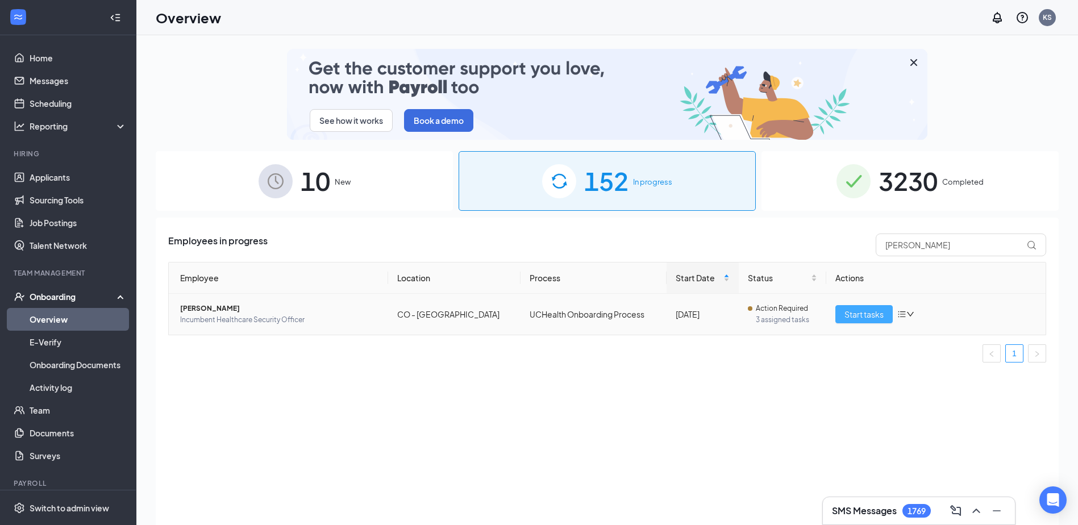
click at [846, 310] on span "Start tasks" at bounding box center [863, 314] width 39 height 13
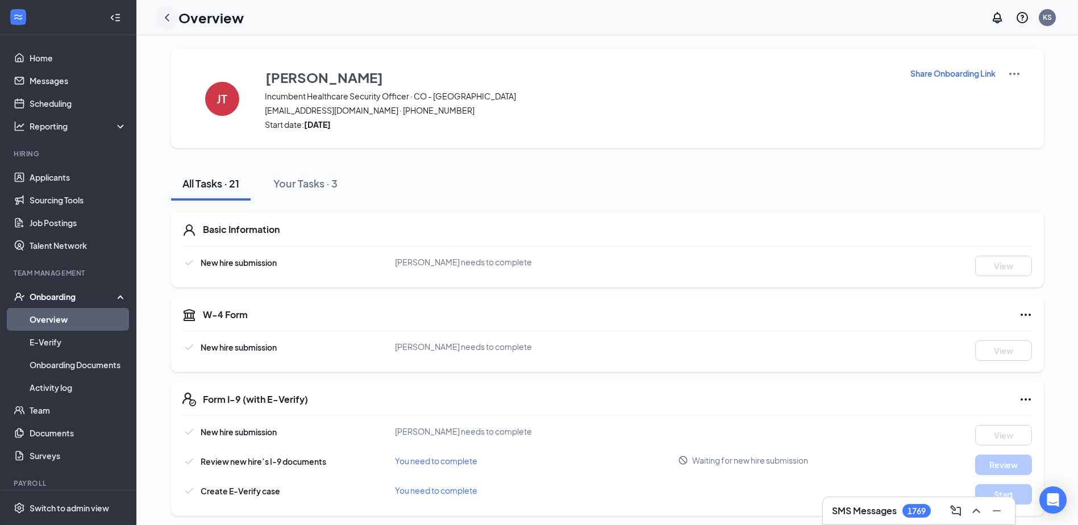
click at [162, 18] on icon "ChevronLeft" at bounding box center [167, 18] width 14 height 14
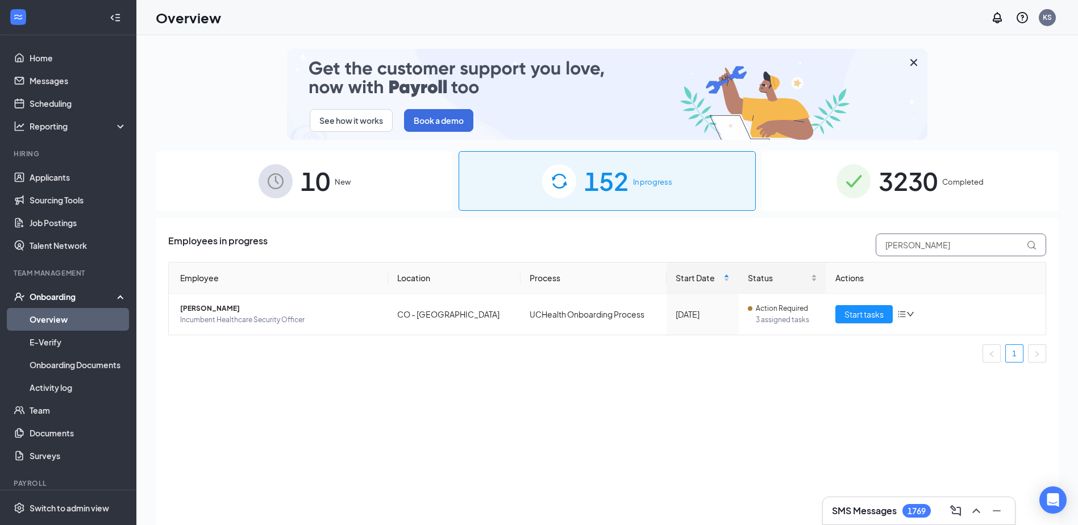
drag, startPoint x: 859, startPoint y: 251, endPoint x: 799, endPoint y: 269, distance: 61.7
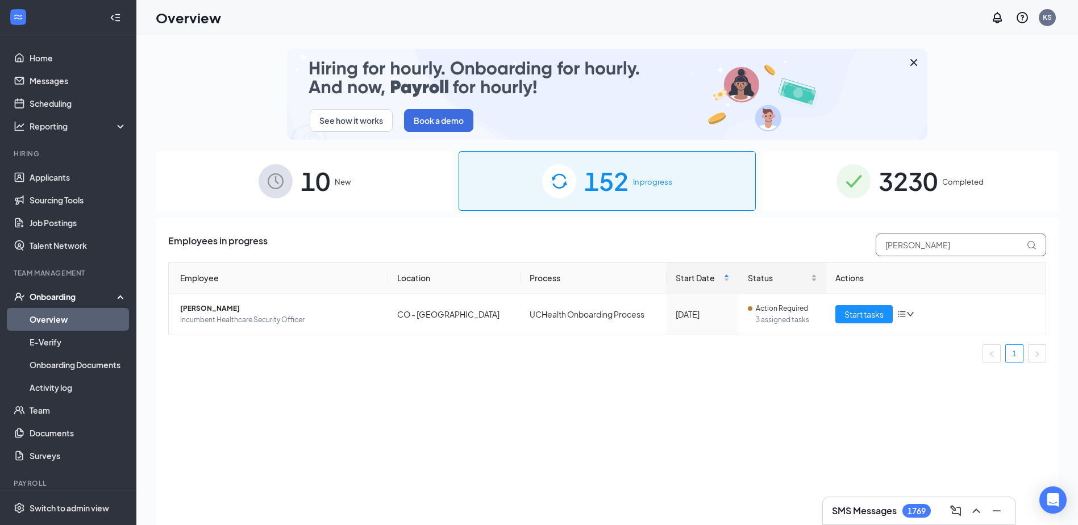
click at [803, 267] on div "Employees in progress jamison Employee Location Process Start Date Status Actio…" at bounding box center [607, 303] width 878 height 138
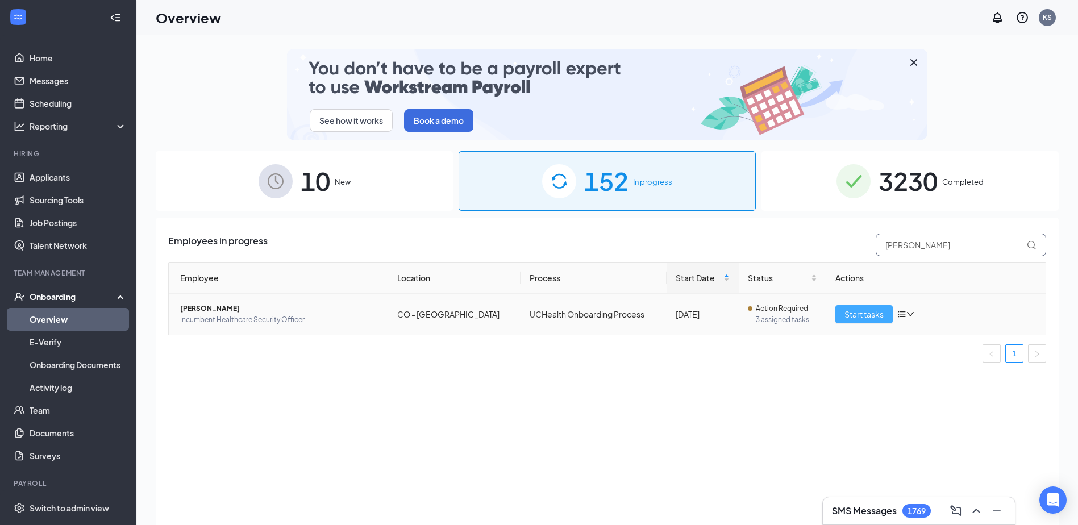
type input "[PERSON_NAME]"
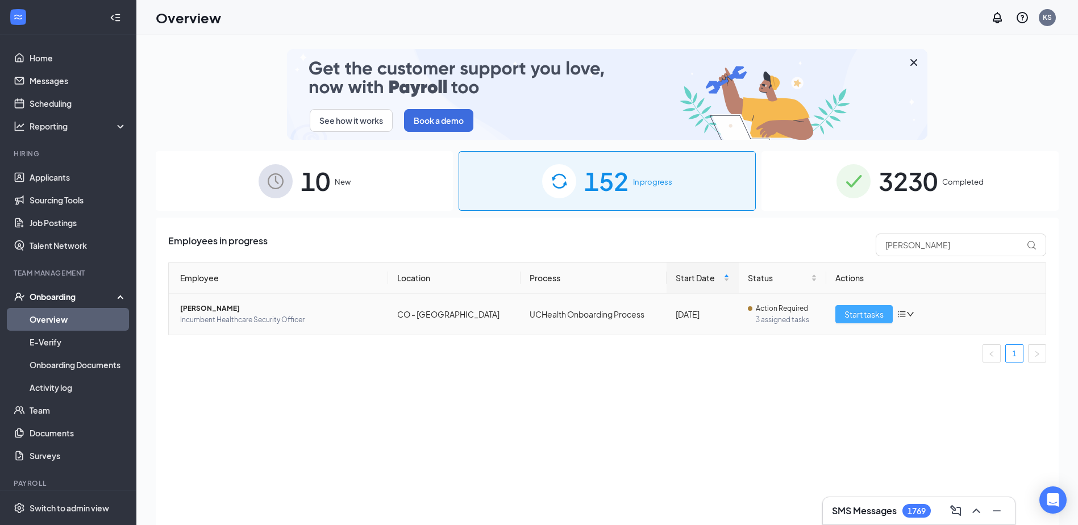
click at [869, 314] on span "Start tasks" at bounding box center [863, 314] width 39 height 13
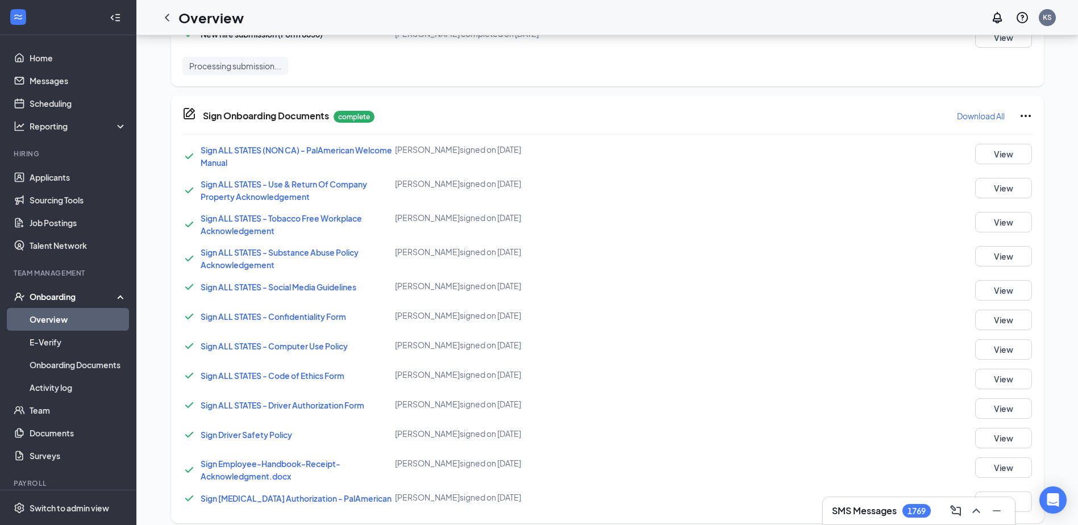
scroll to position [770, 0]
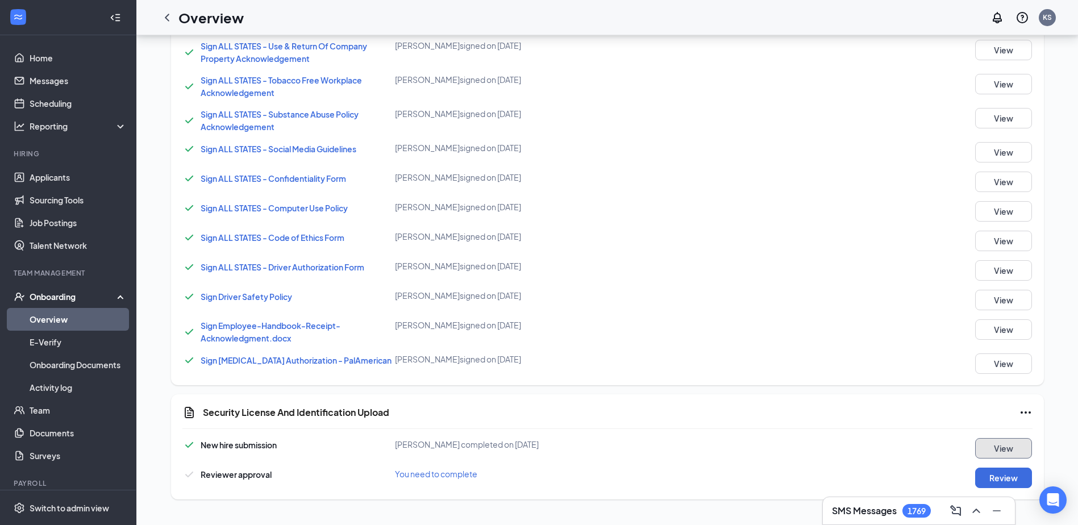
click at [990, 447] on button "View" at bounding box center [1003, 448] width 57 height 20
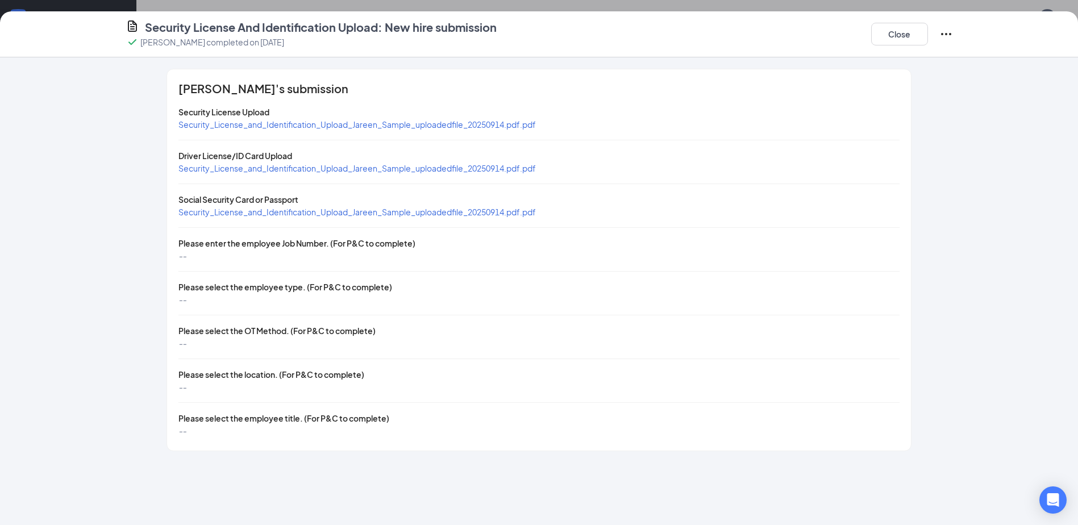
click at [301, 164] on span "Security_License_and_Identification_Upload_Jareen_Sample_uploadedfile_20250914.…" at bounding box center [356, 168] width 357 height 10
click at [291, 207] on span "Security_License_and_Identification_Upload_Jareen_Sample_uploadedfile_20250914.…" at bounding box center [356, 212] width 357 height 10
drag, startPoint x: 897, startPoint y: 35, endPoint x: 878, endPoint y: 37, distance: 18.3
click at [897, 35] on button "Close" at bounding box center [899, 34] width 57 height 23
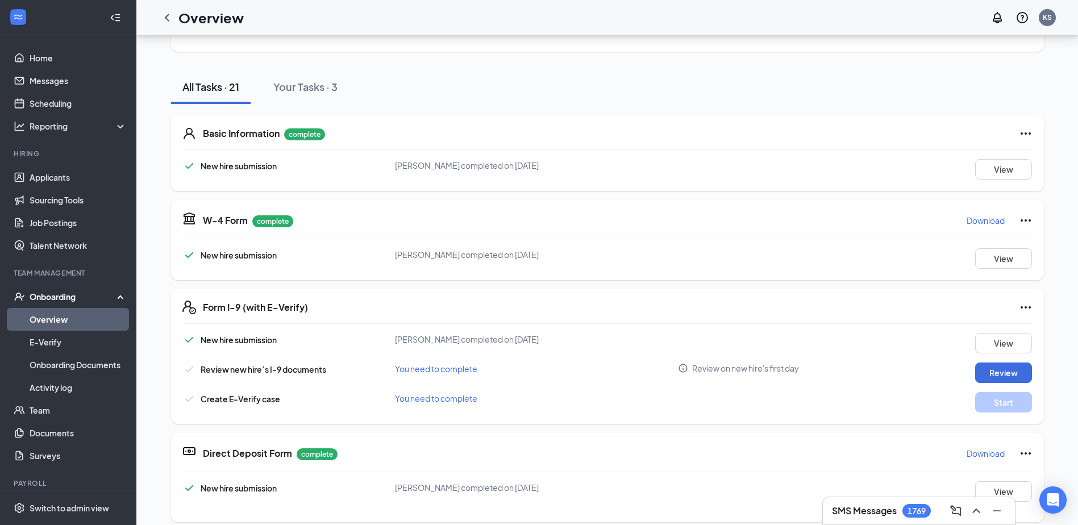
scroll to position [12, 0]
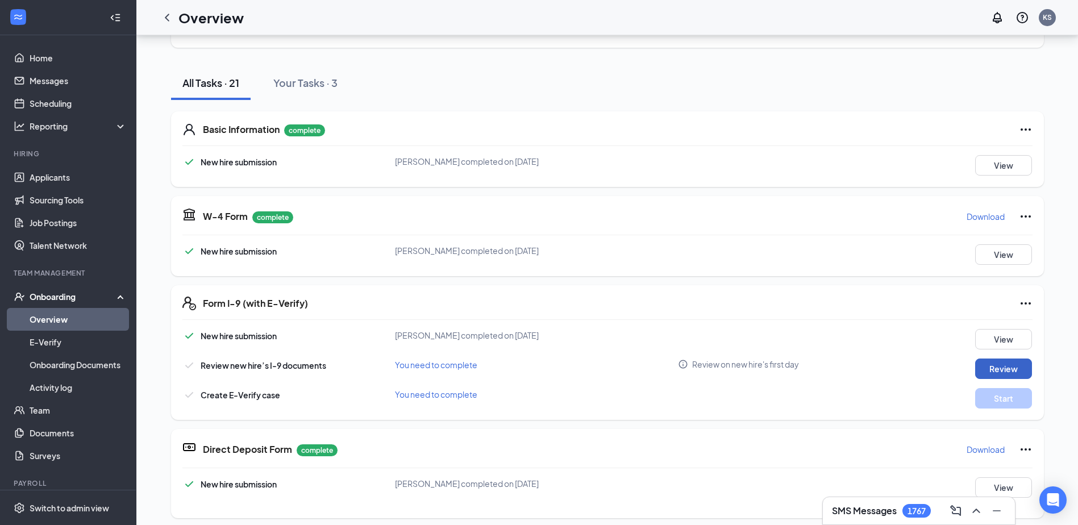
click at [994, 366] on button "Review" at bounding box center [1003, 369] width 57 height 20
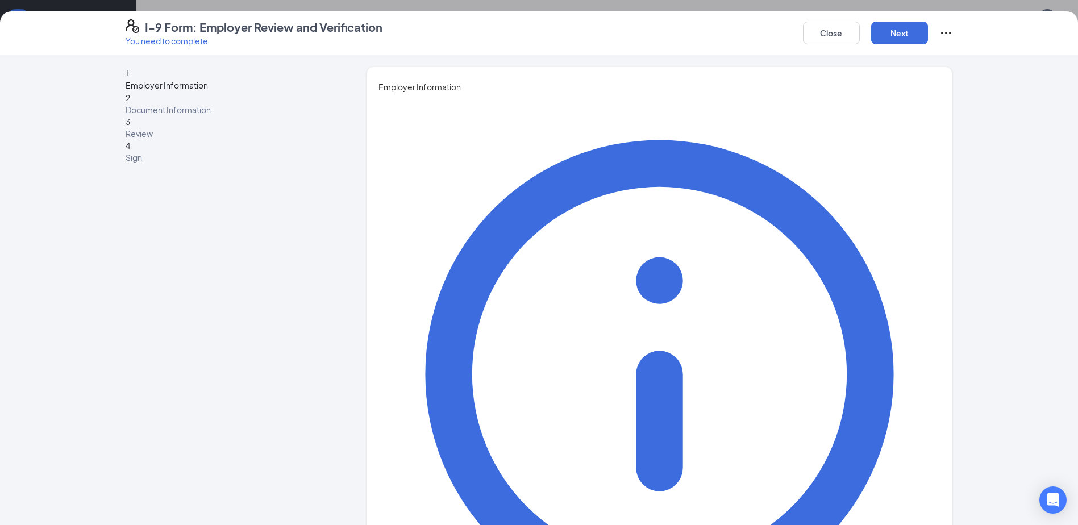
type input "Kim"
type input "Stoberski"
type input "KStoberski@palamerican.com"
type input "4125380492"
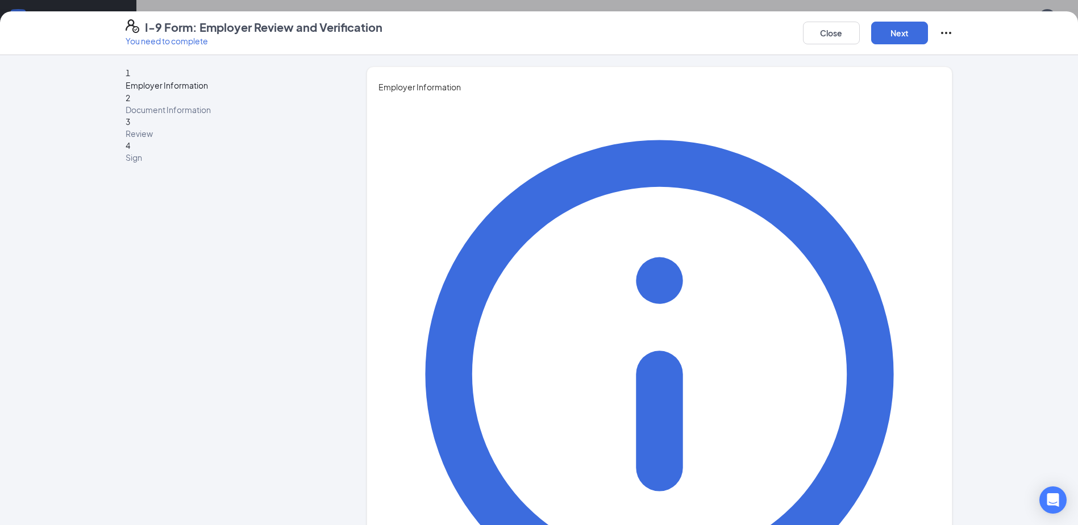
drag, startPoint x: 454, startPoint y: 284, endPoint x: 459, endPoint y: 288, distance: 6.8
type input "Director, People & Culture"
click at [903, 26] on button "Next" at bounding box center [899, 33] width 57 height 23
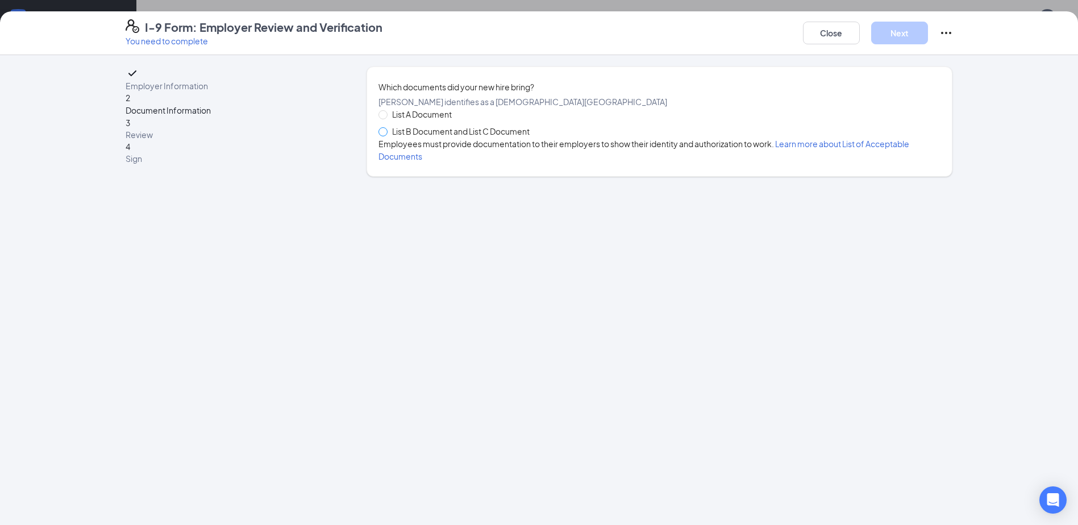
click at [388, 136] on span at bounding box center [382, 131] width 9 height 9
click at [386, 135] on input "List B Document and List C Document" at bounding box center [382, 131] width 8 height 8
radio input "true"
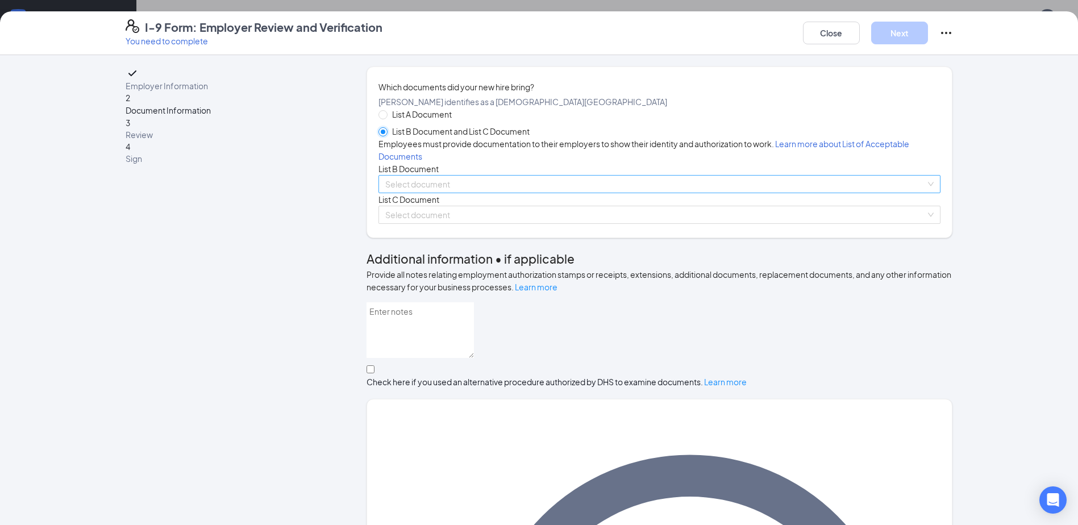
click at [410, 193] on span at bounding box center [655, 184] width 540 height 17
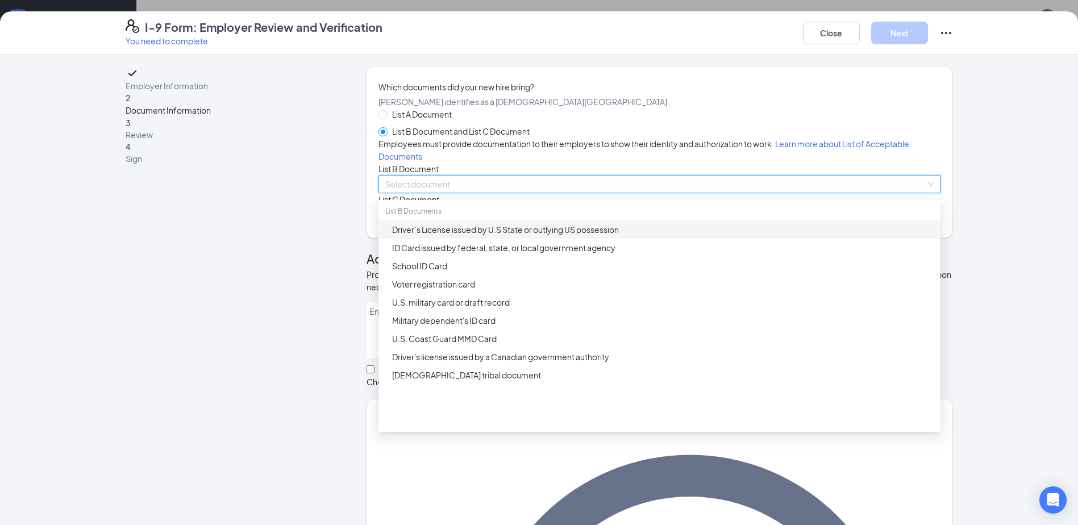
click at [415, 236] on div "Driver’s License issued by U.S State or outlying US possession" at bounding box center [662, 229] width 541 height 13
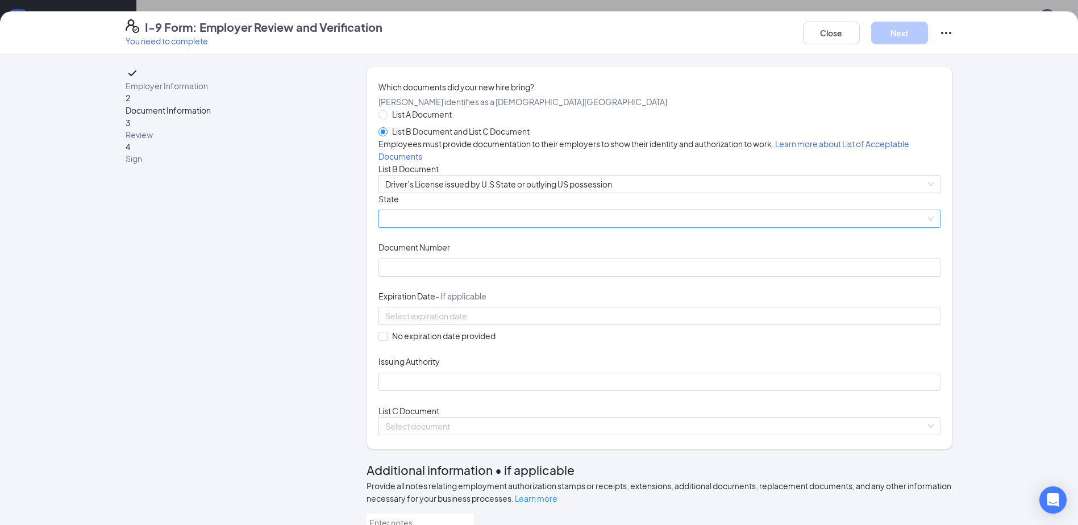
click at [475, 227] on span at bounding box center [659, 218] width 548 height 17
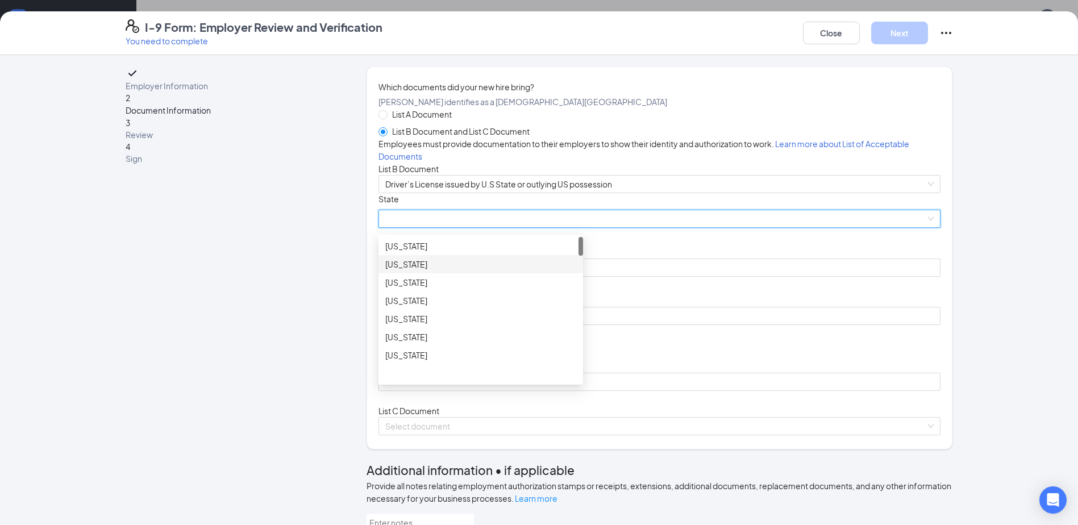
scroll to position [114, 0]
click at [422, 280] on div "Colorado" at bounding box center [480, 273] width 191 height 13
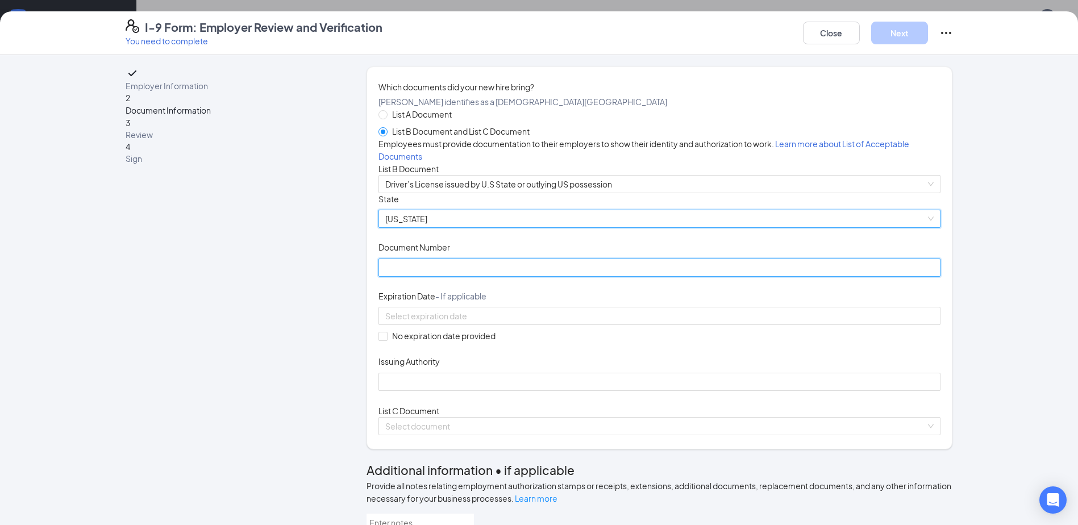
click at [431, 277] on input "Document Number" at bounding box center [659, 268] width 562 height 18
type input "162980985"
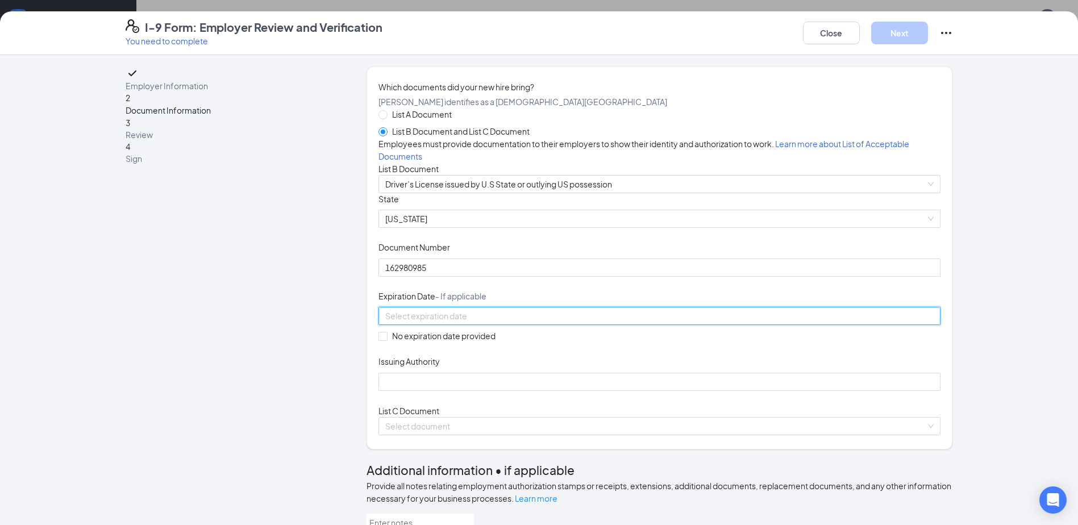
click at [428, 322] on input at bounding box center [658, 316] width 546 height 13
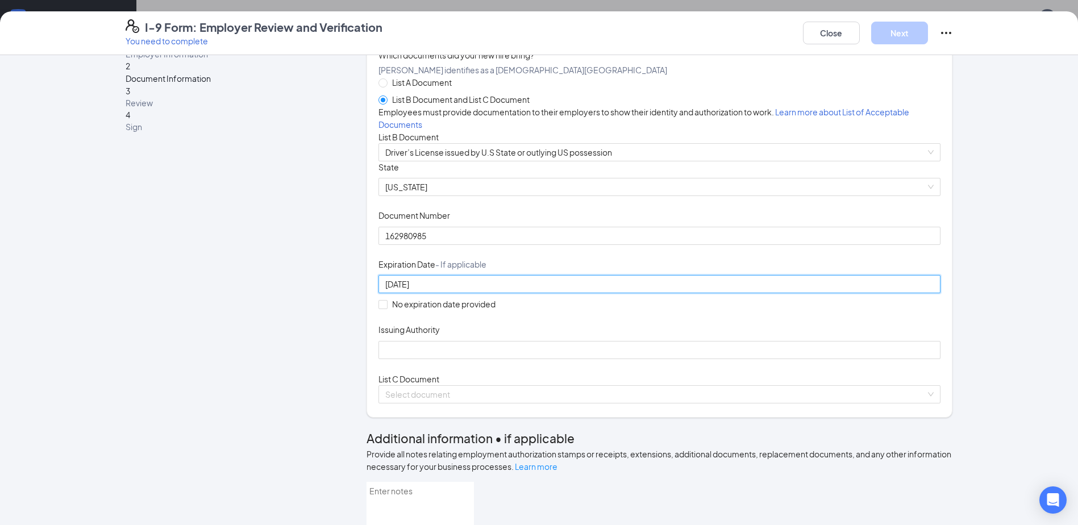
scroll to position [170, 0]
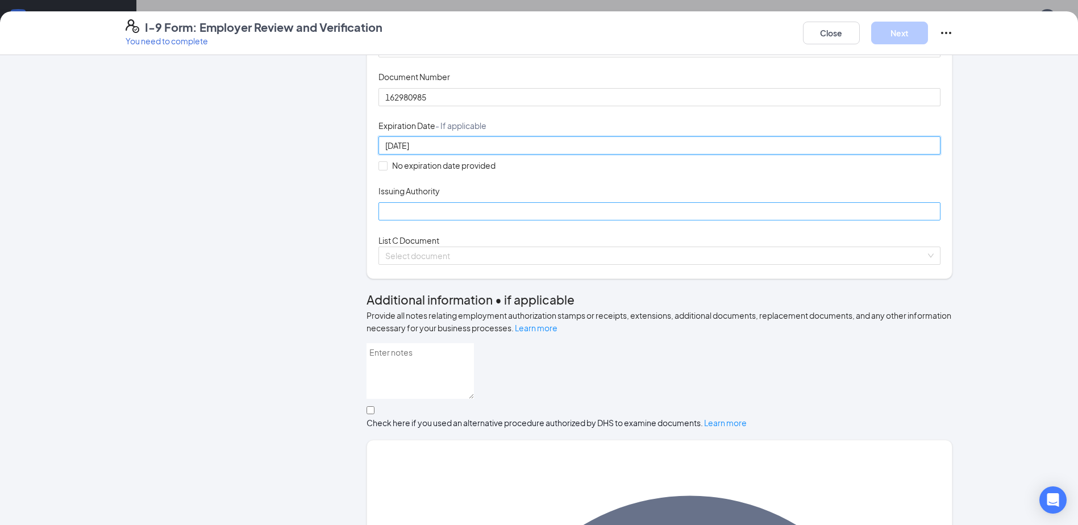
type input "08/08/2027"
click at [402, 220] on input "Issuing Authority" at bounding box center [659, 211] width 562 height 18
click at [445, 220] on input "Issuing Authority" at bounding box center [659, 211] width 562 height 18
type input "CO DMV"
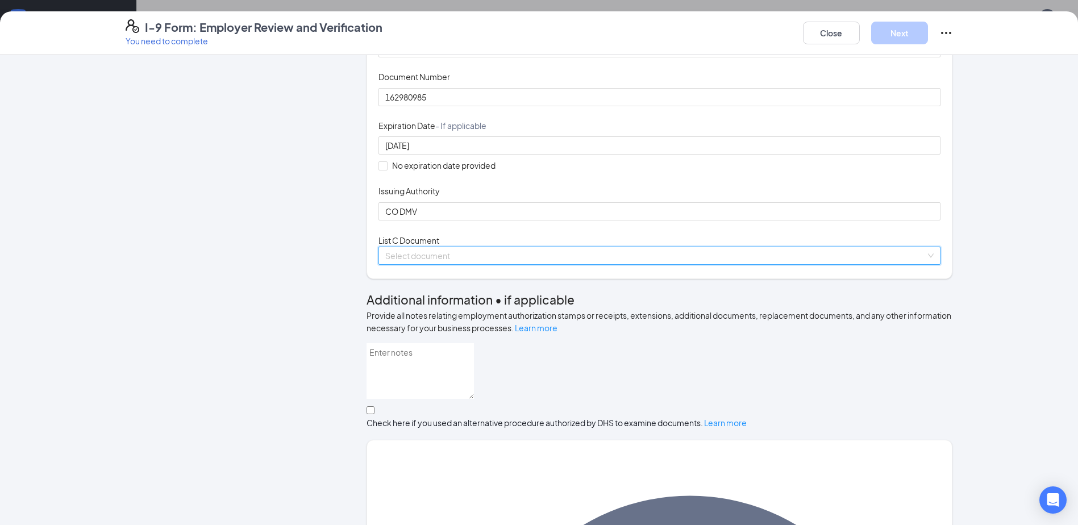
click at [416, 264] on input "search" at bounding box center [655, 255] width 540 height 17
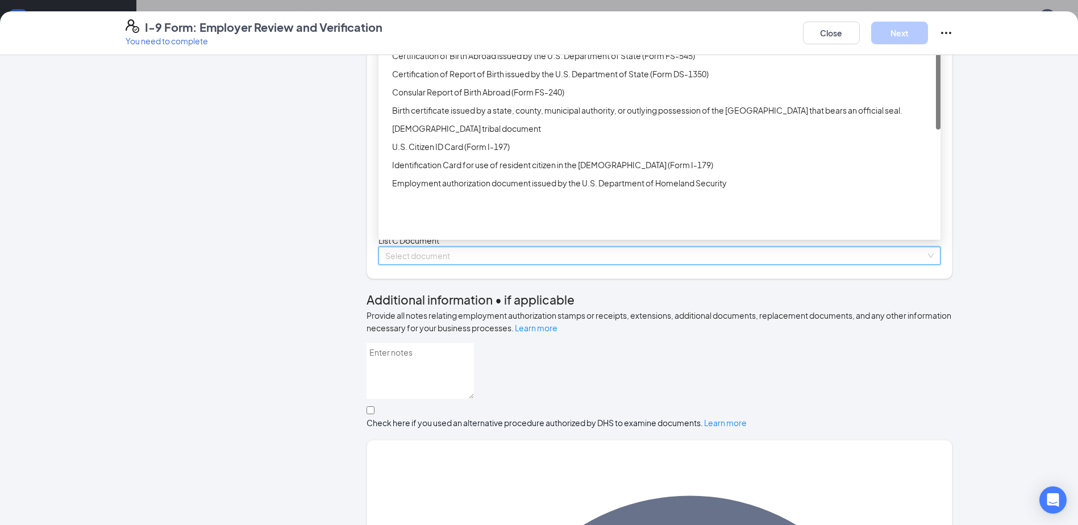
click at [420, 44] on div "Unrestricted Social Security Card" at bounding box center [662, 37] width 541 height 13
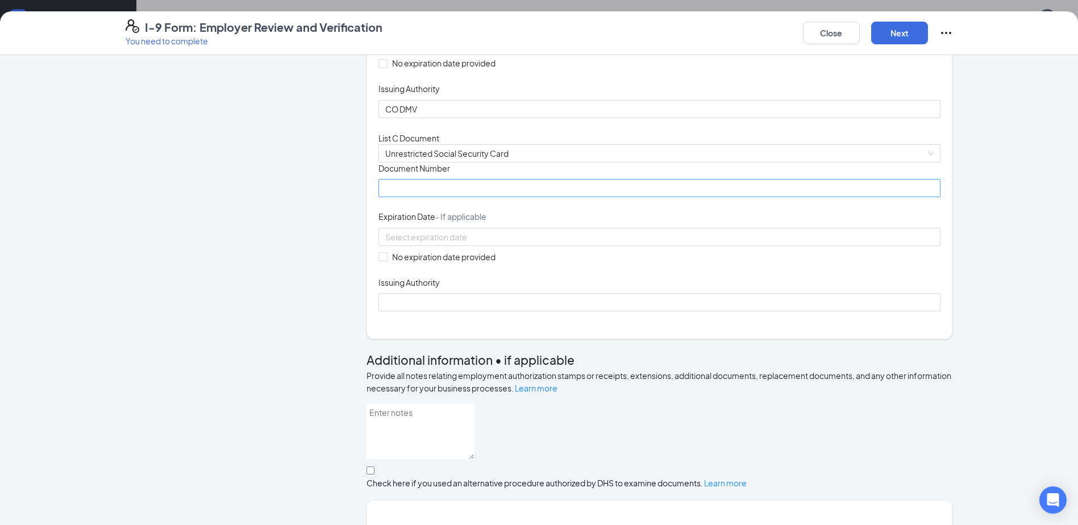
scroll to position [284, 0]
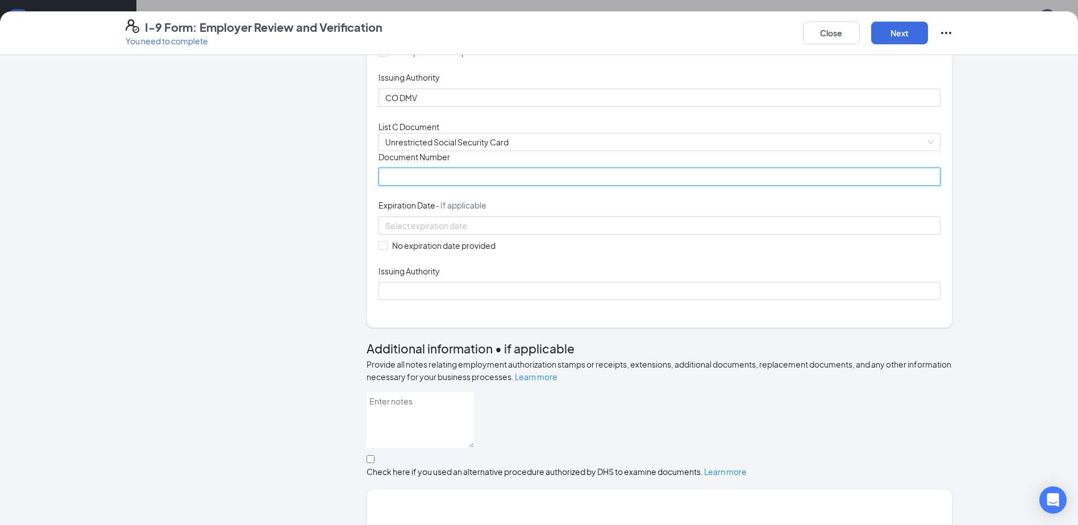
click at [404, 186] on input "Document Number" at bounding box center [659, 177] width 562 height 18
type input "651120566"
click at [388, 252] on span "No expiration date provided" at bounding box center [444, 245] width 113 height 13
click at [385, 249] on input "No expiration date provided" at bounding box center [382, 245] width 8 height 8
checkbox input "true"
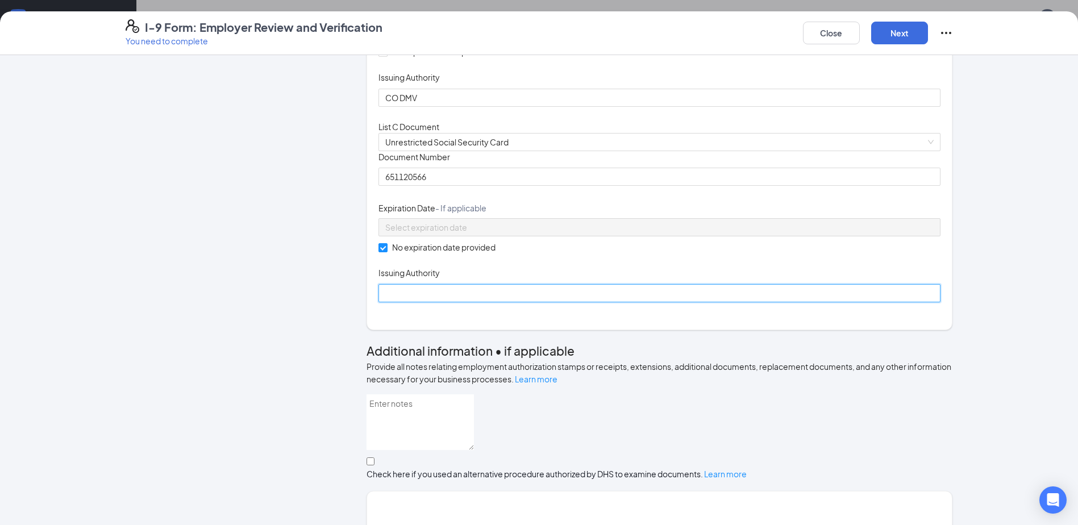
click at [418, 302] on input "Issuing Authority" at bounding box center [659, 293] width 562 height 18
type input "Social Security Administration"
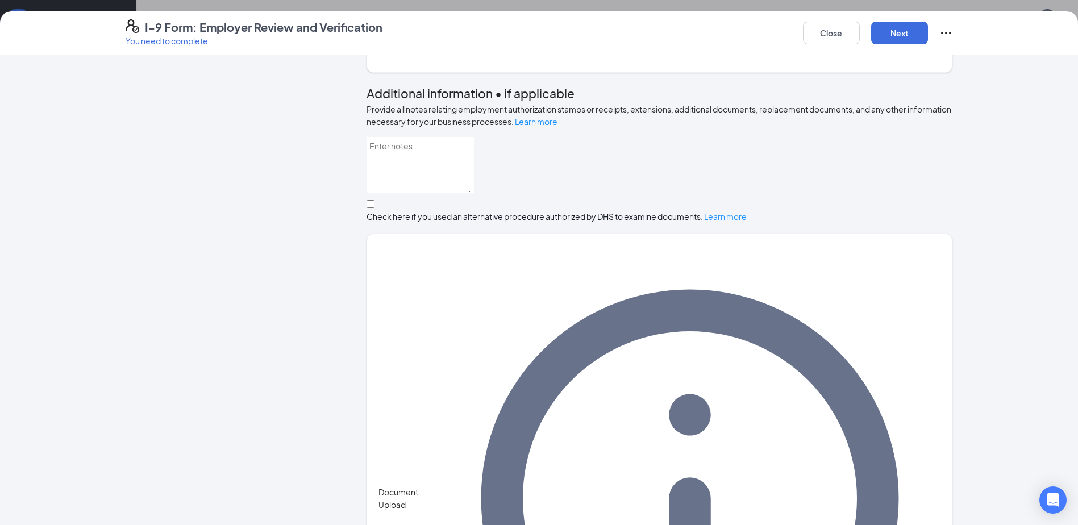
scroll to position [259, 0]
click at [911, 35] on button "Next" at bounding box center [899, 33] width 57 height 23
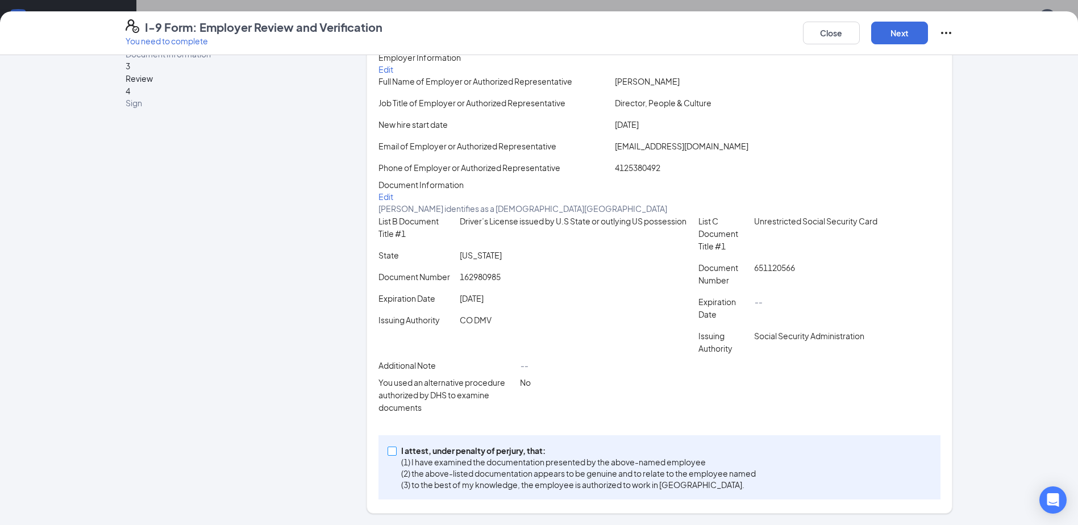
click at [389, 449] on input "I attest, under penalty of perjury, that: (1) I have examined the documentation…" at bounding box center [392, 451] width 8 height 8
checkbox input "true"
click at [897, 30] on button "Next" at bounding box center [899, 33] width 57 height 23
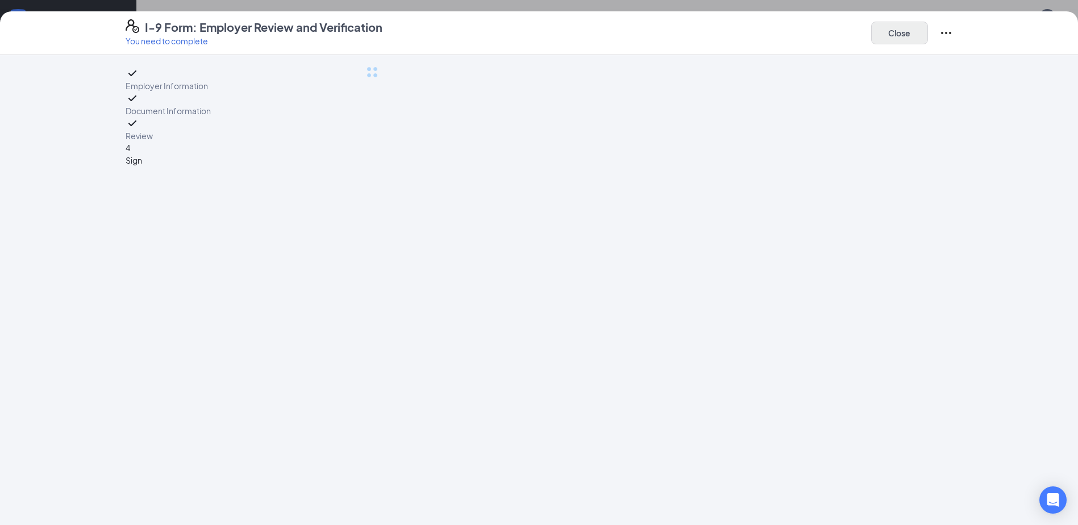
scroll to position [0, 0]
click at [904, 31] on button "Close" at bounding box center [899, 33] width 57 height 23
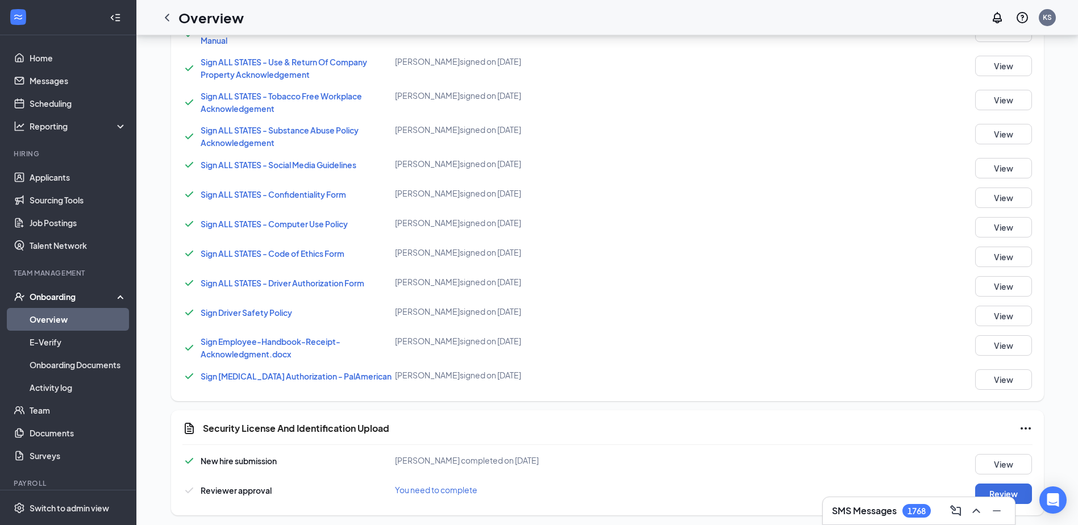
scroll to position [770, 0]
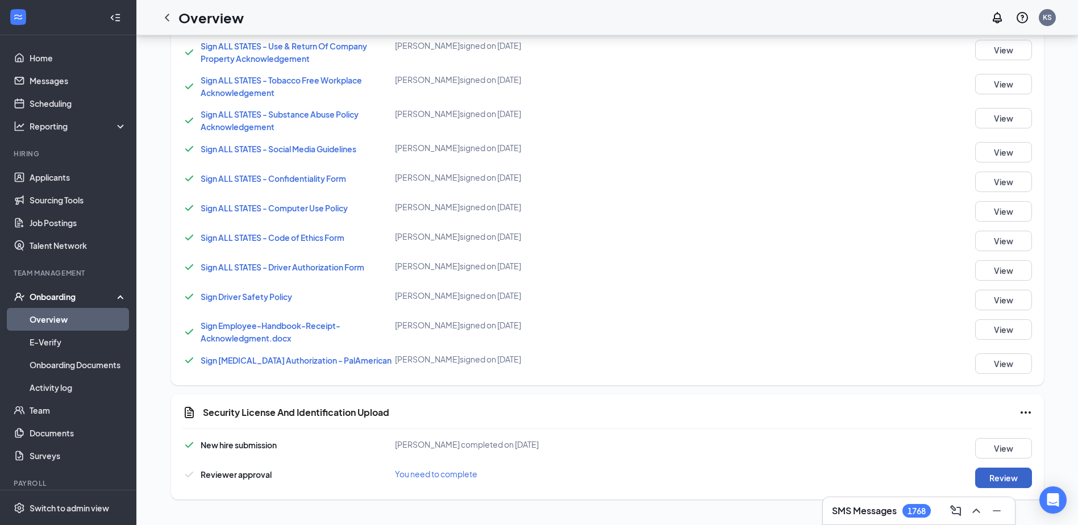
click at [987, 476] on button "Review" at bounding box center [1003, 478] width 57 height 20
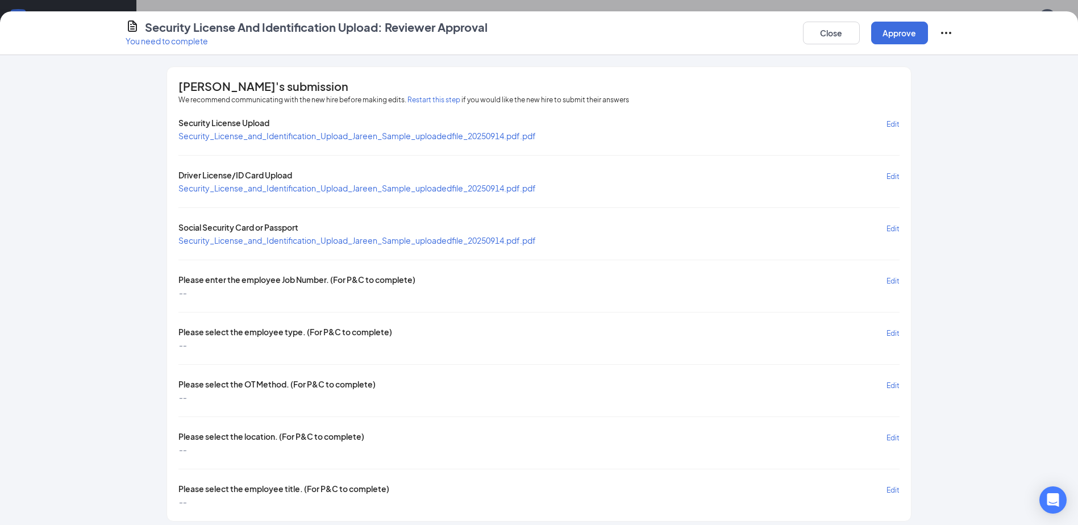
click at [890, 279] on span "Edit" at bounding box center [892, 281] width 13 height 9
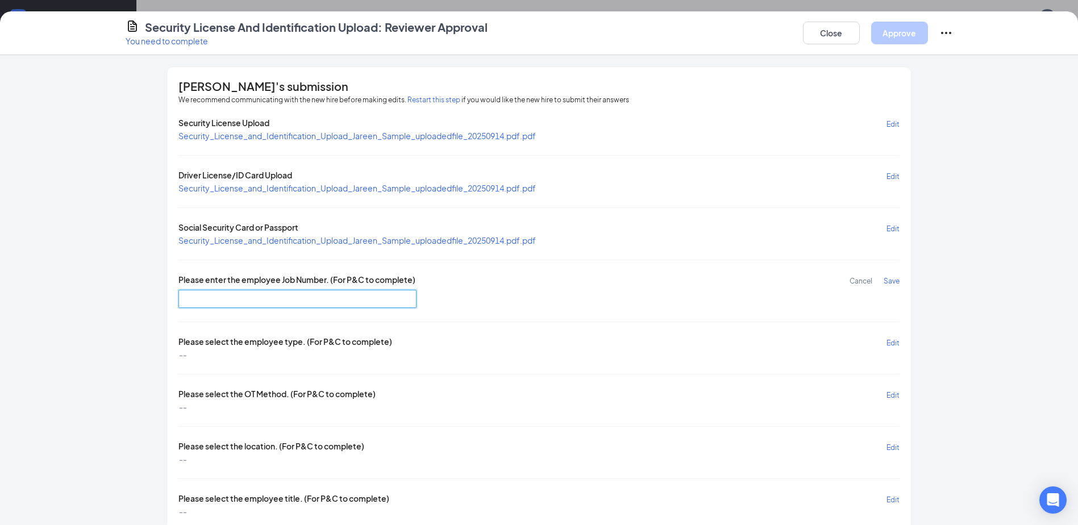
click at [370, 299] on input "text" at bounding box center [297, 299] width 238 height 18
type input "DR4003"
click at [889, 280] on span "Save" at bounding box center [892, 281] width 16 height 9
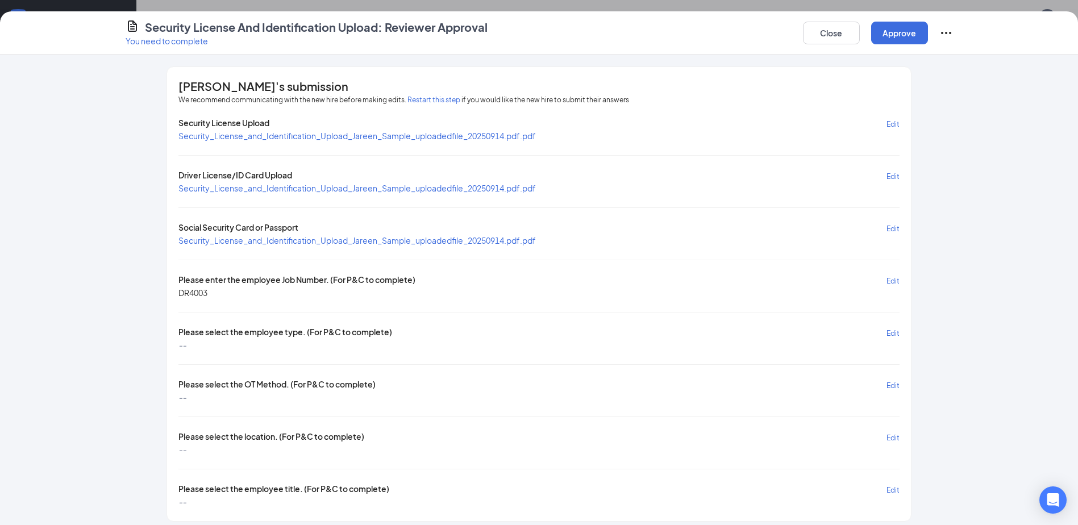
click at [892, 334] on span "Edit" at bounding box center [892, 333] width 13 height 9
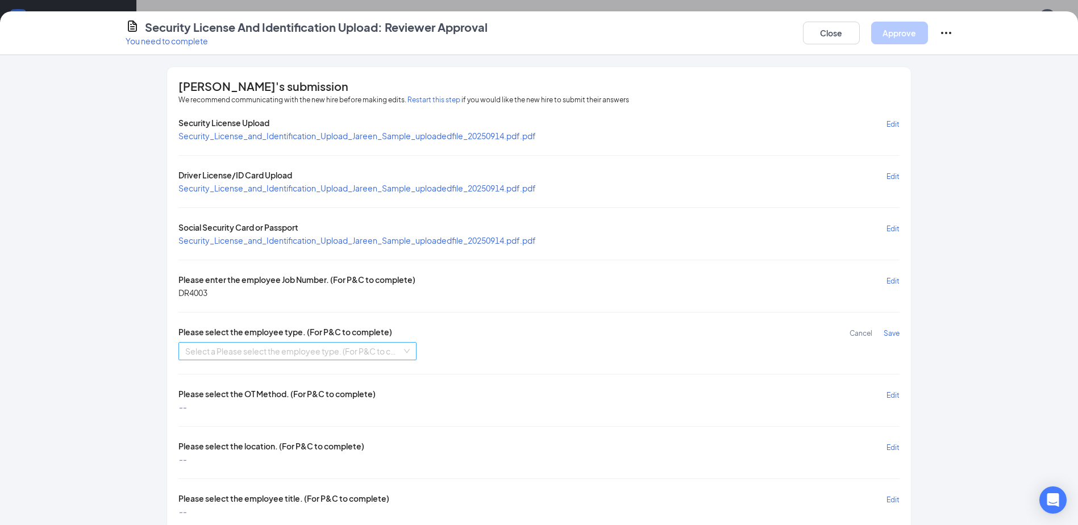
click at [291, 348] on input "search" at bounding box center [293, 351] width 216 height 17
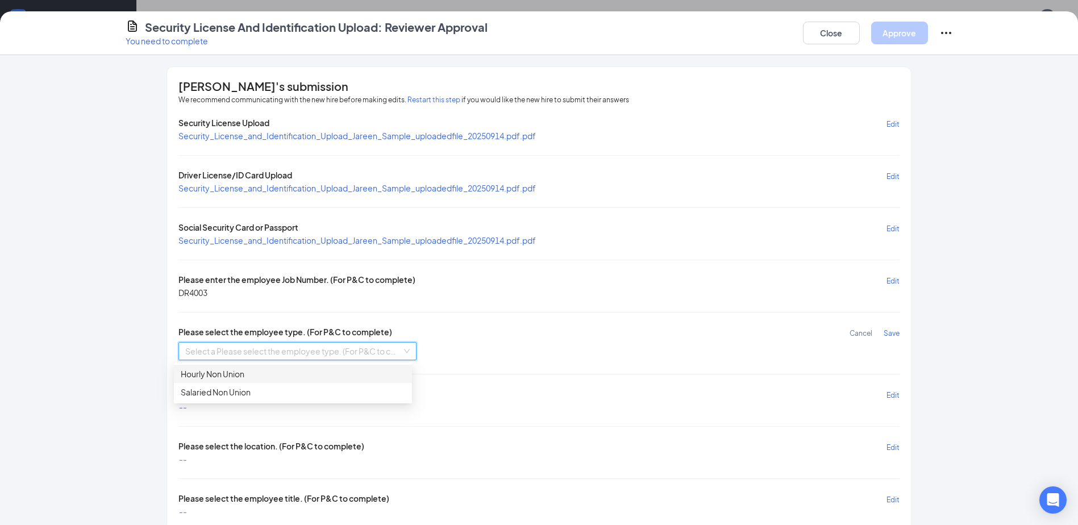
click at [257, 373] on div "Hourly Non Union" at bounding box center [293, 374] width 224 height 13
click at [891, 332] on span "Save" at bounding box center [892, 333] width 16 height 9
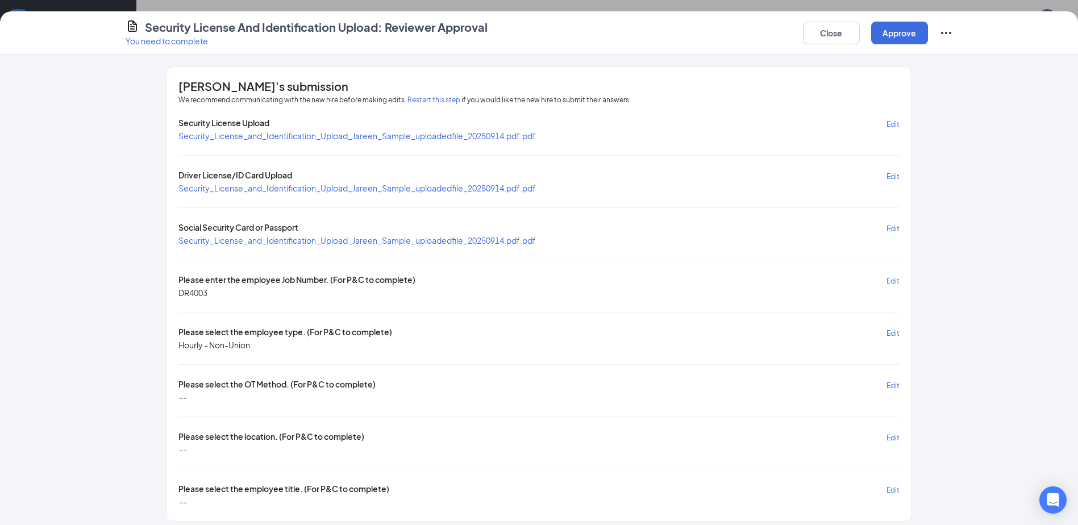
click at [886, 384] on span "Edit" at bounding box center [892, 385] width 13 height 9
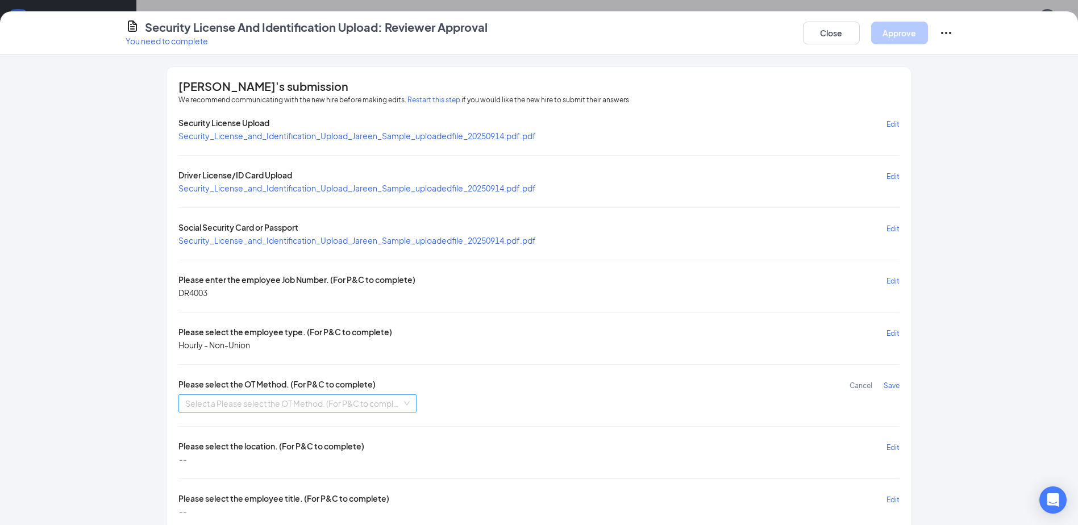
click at [324, 399] on input "search" at bounding box center [293, 403] width 216 height 17
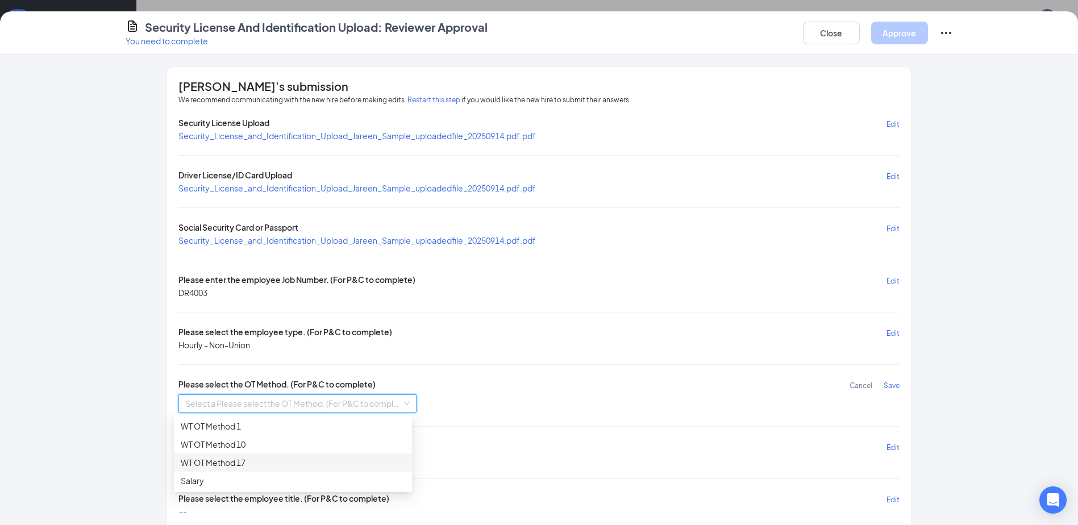
click at [251, 461] on div "WT OT Method 17" at bounding box center [293, 462] width 224 height 13
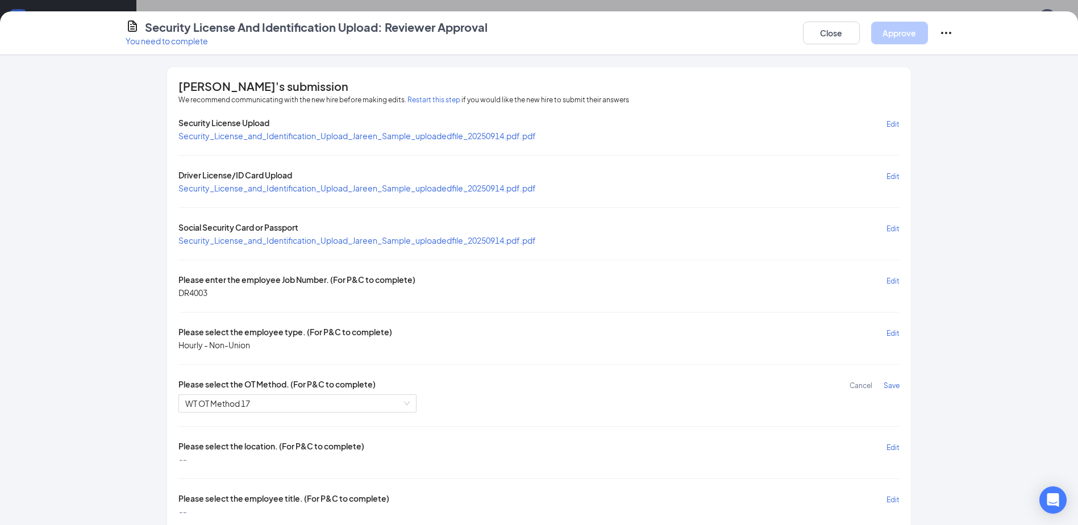
click at [884, 385] on span "Save" at bounding box center [892, 385] width 16 height 9
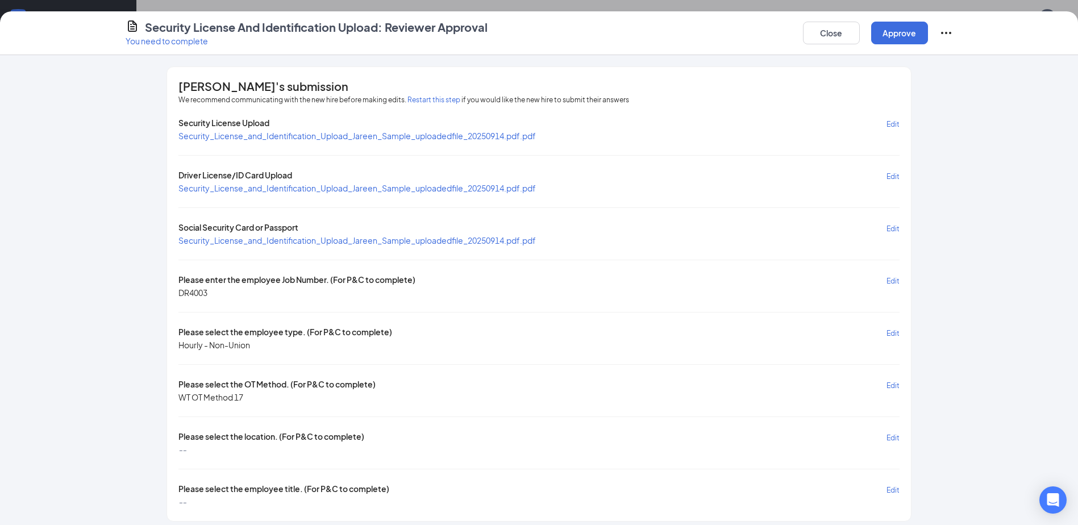
click at [892, 438] on span "Edit" at bounding box center [892, 438] width 13 height 9
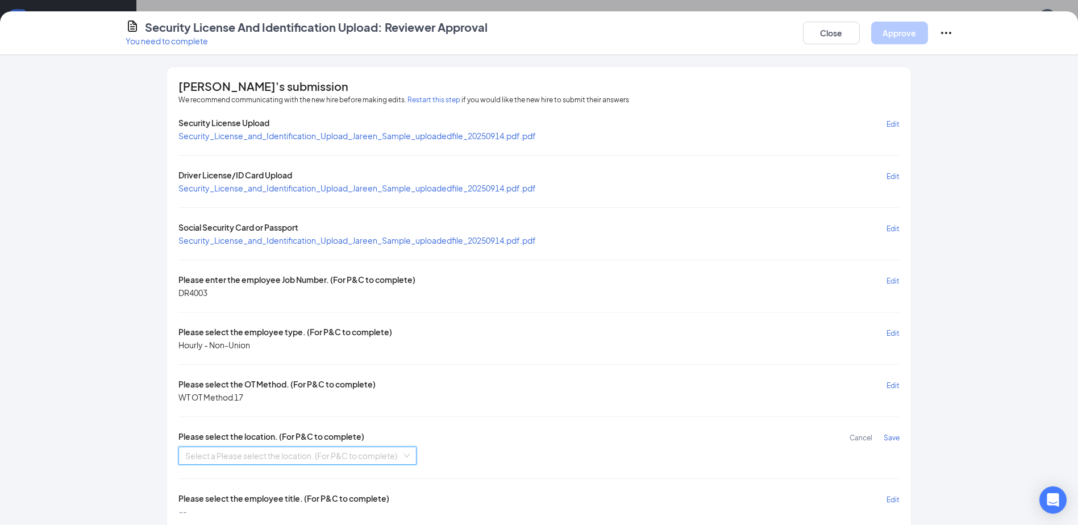
click at [303, 457] on input "search" at bounding box center [293, 455] width 216 height 17
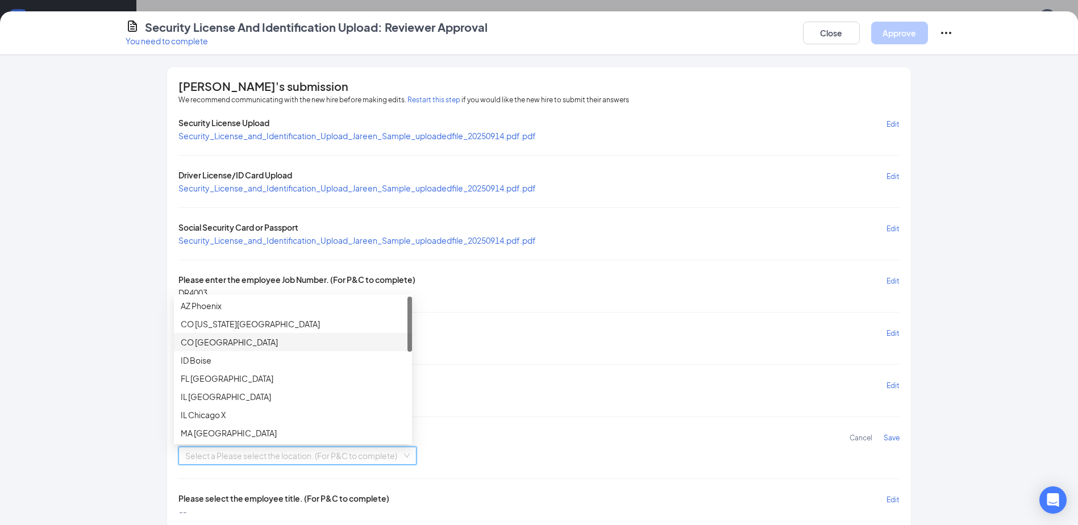
click at [220, 339] on div "CO [GEOGRAPHIC_DATA]" at bounding box center [293, 342] width 224 height 13
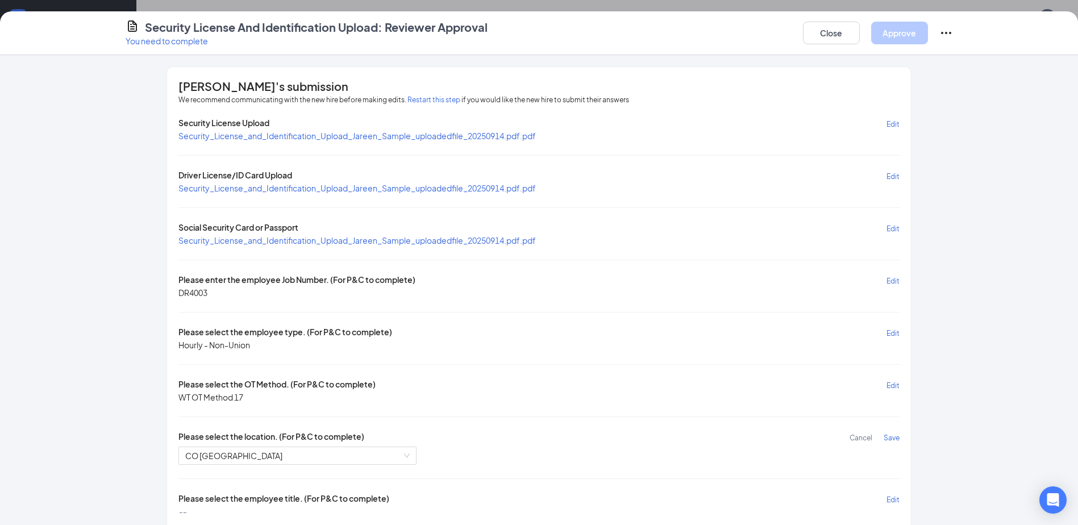
click at [885, 439] on span "Save" at bounding box center [892, 438] width 16 height 9
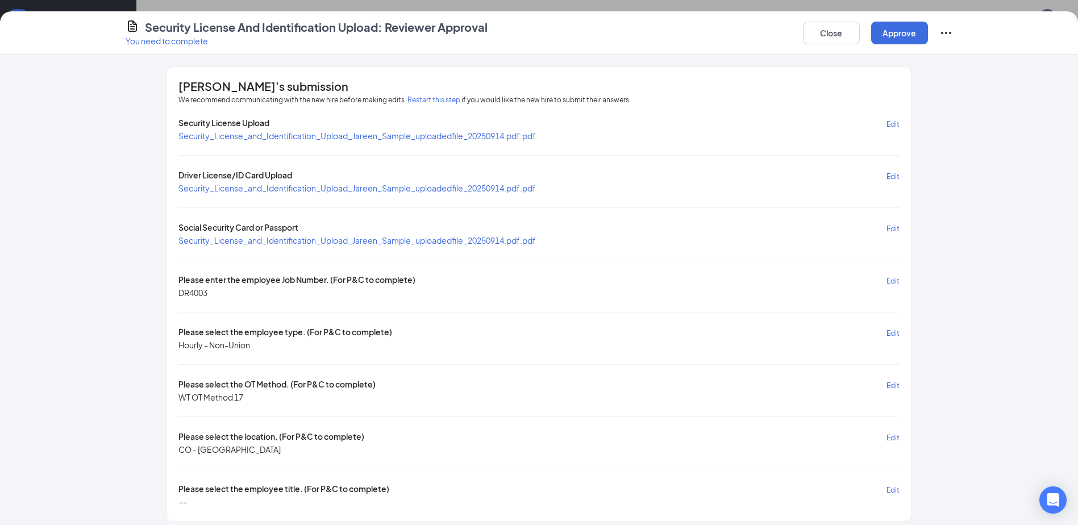
click at [893, 490] on span "Edit" at bounding box center [892, 490] width 13 height 9
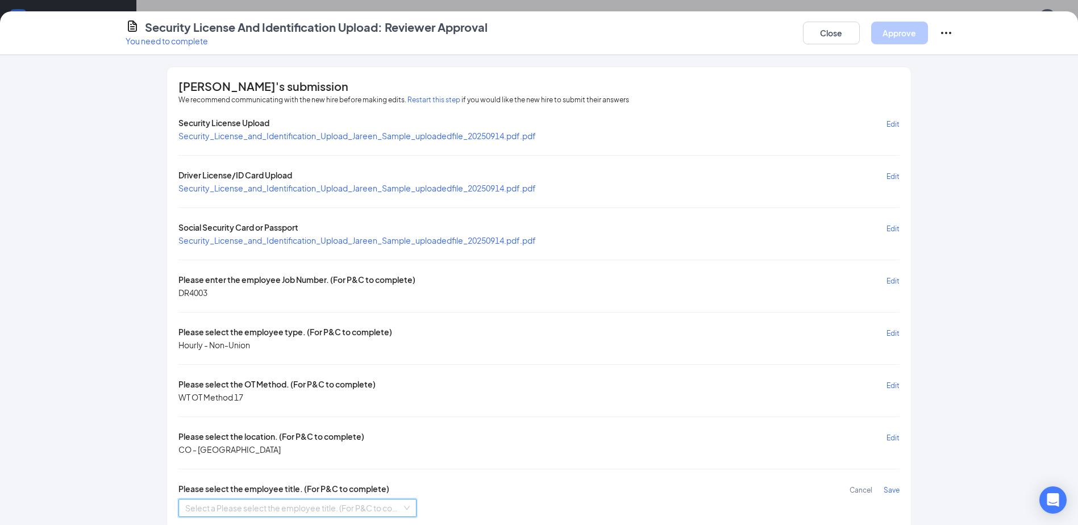
click at [270, 506] on input "search" at bounding box center [293, 507] width 216 height 17
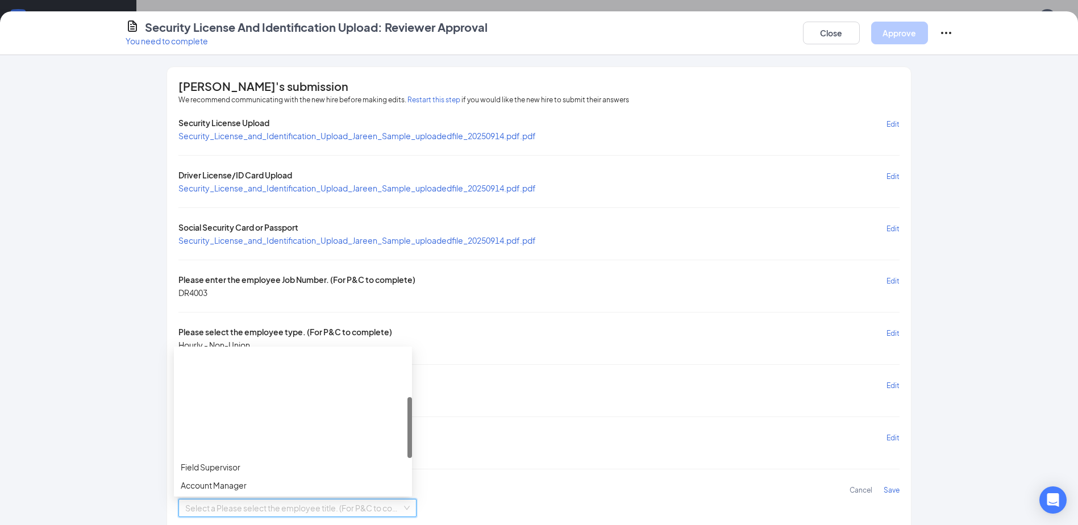
scroll to position [200, 0]
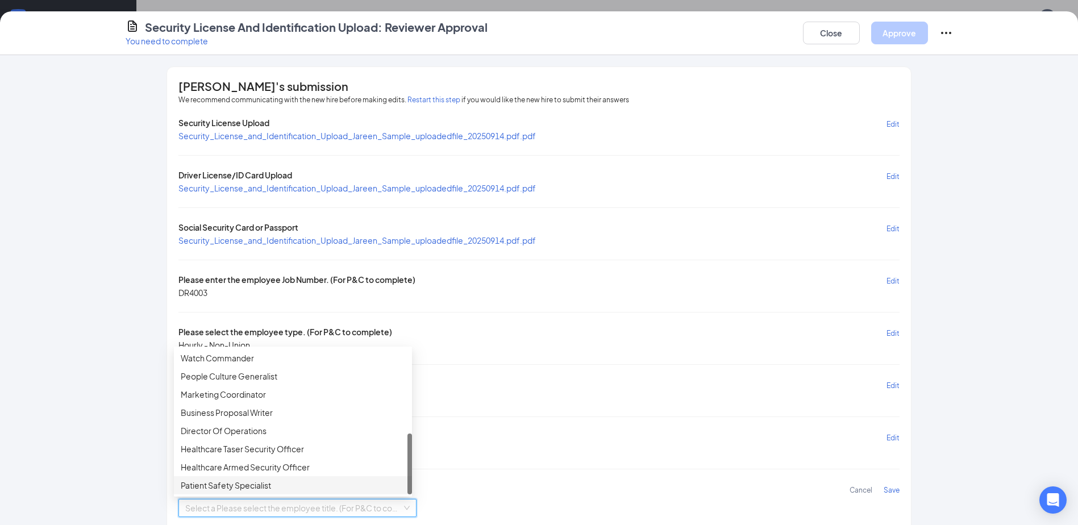
click at [253, 482] on div "Patient Safety Specialist" at bounding box center [293, 485] width 224 height 13
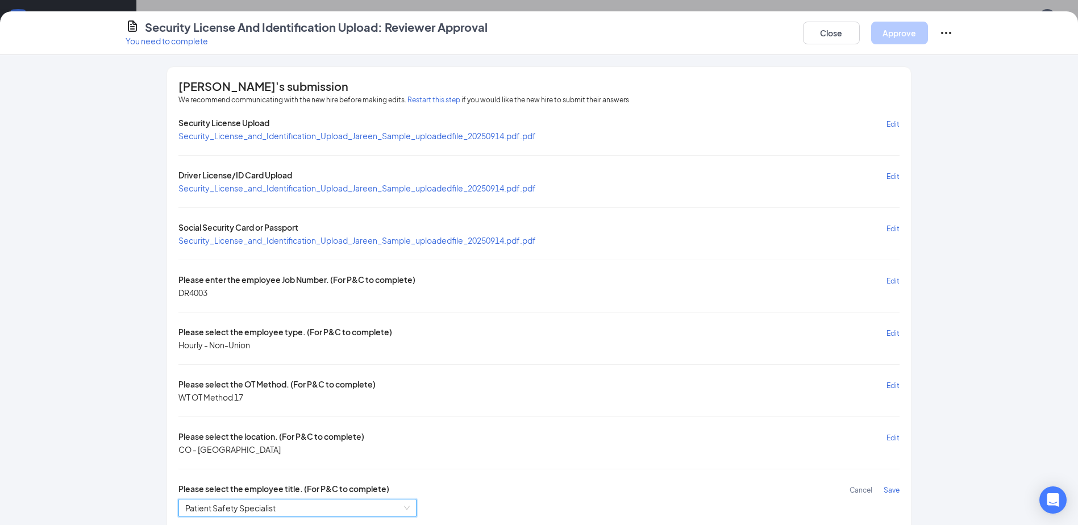
click at [895, 488] on span "Save" at bounding box center [892, 490] width 16 height 9
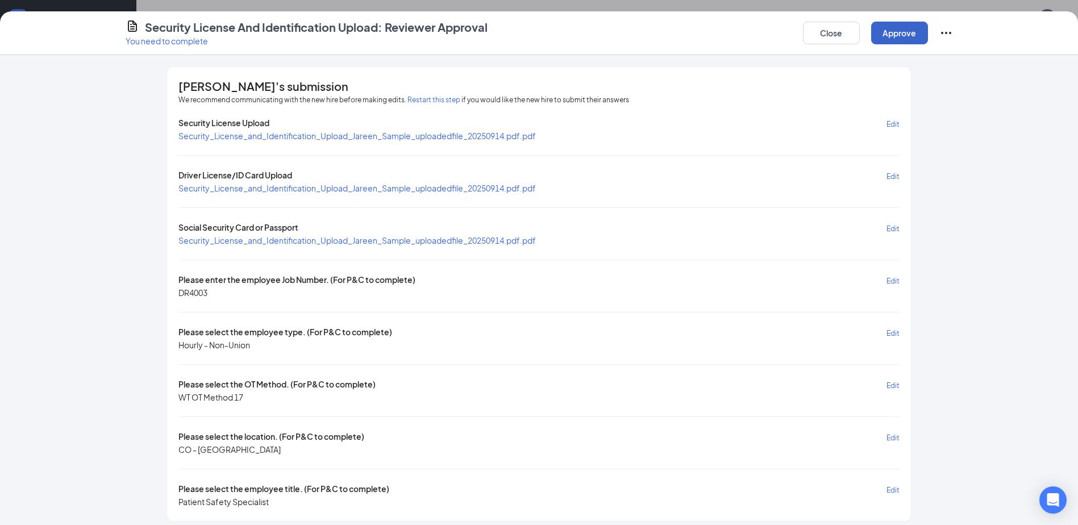
click at [901, 30] on button "Approve" at bounding box center [899, 33] width 57 height 23
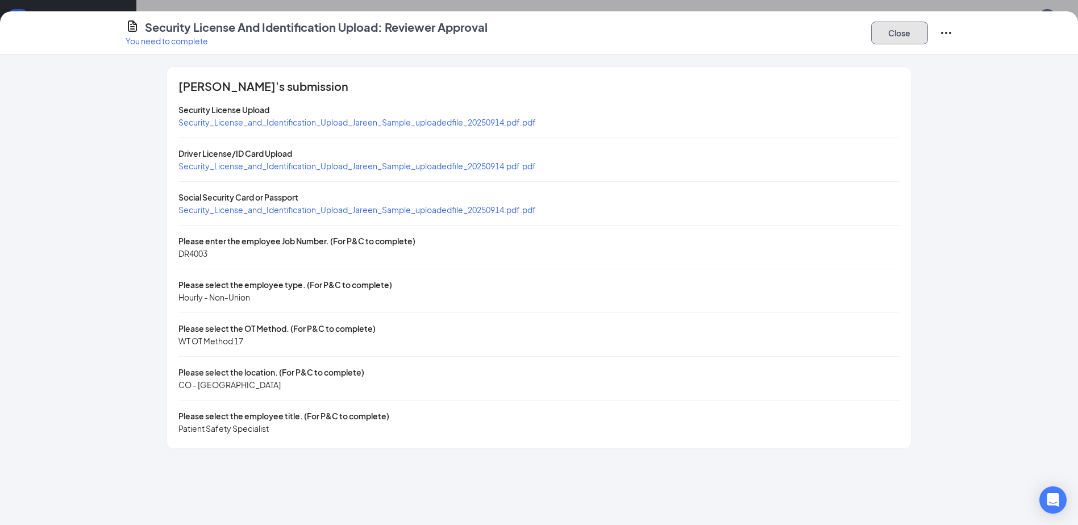
click at [896, 33] on button "Close" at bounding box center [899, 33] width 57 height 23
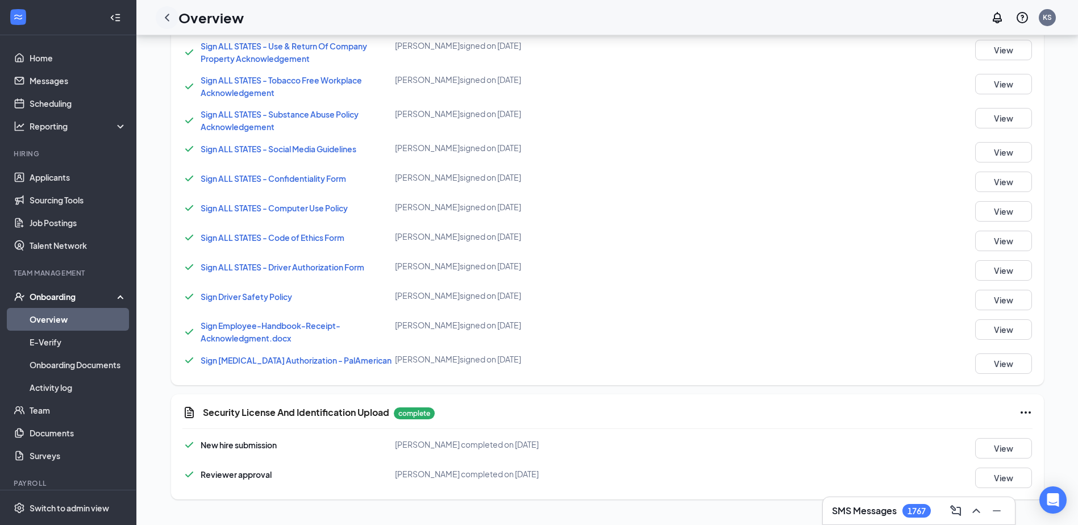
click at [167, 14] on icon "ChevronLeft" at bounding box center [167, 18] width 14 height 14
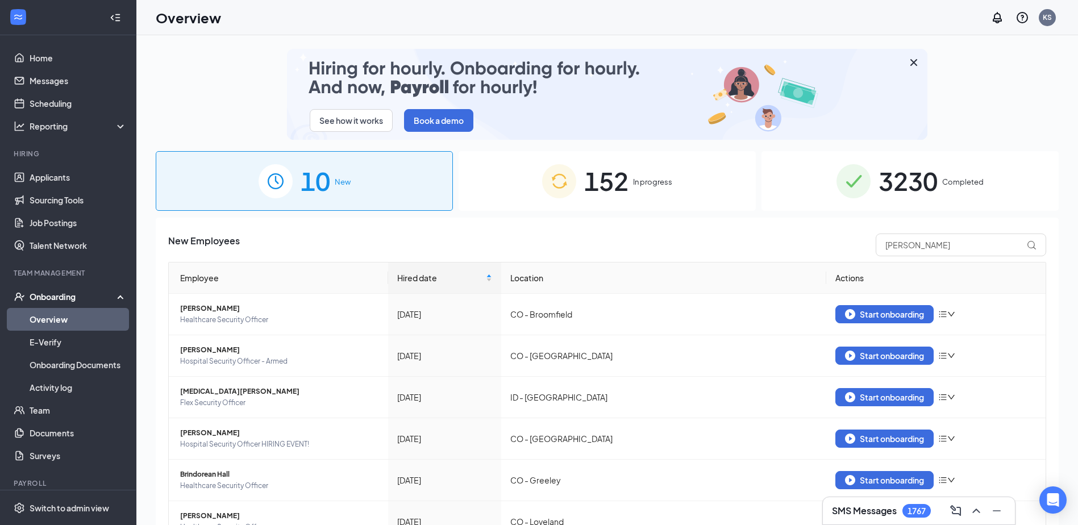
click at [652, 182] on span "In progress" at bounding box center [652, 181] width 39 height 11
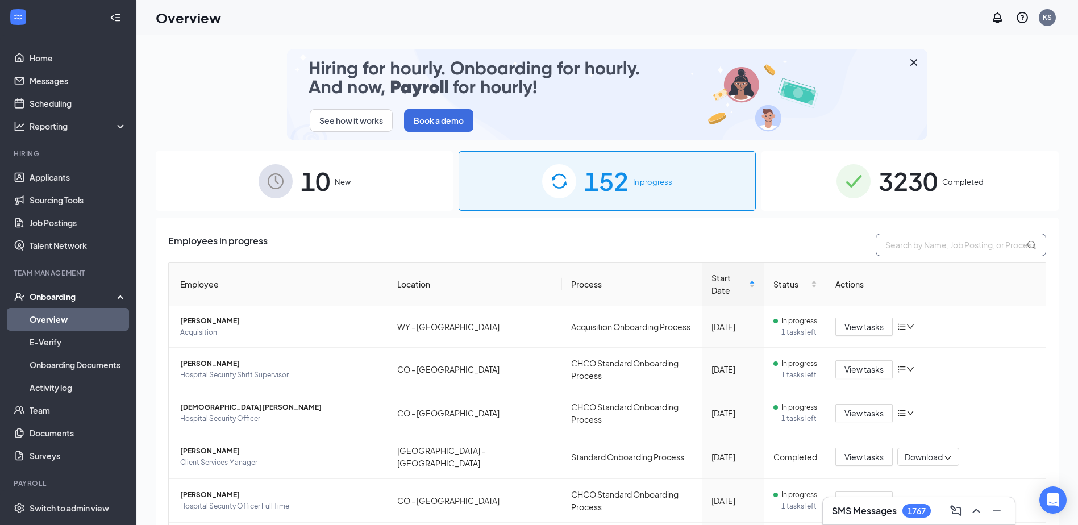
click at [892, 243] on input "text" at bounding box center [961, 245] width 170 height 23
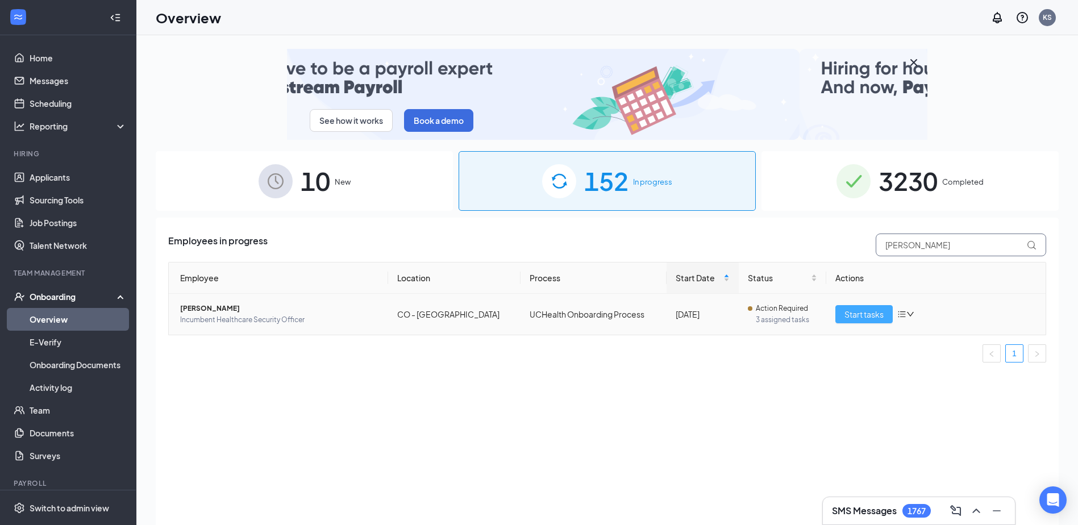
type input "[PERSON_NAME]"
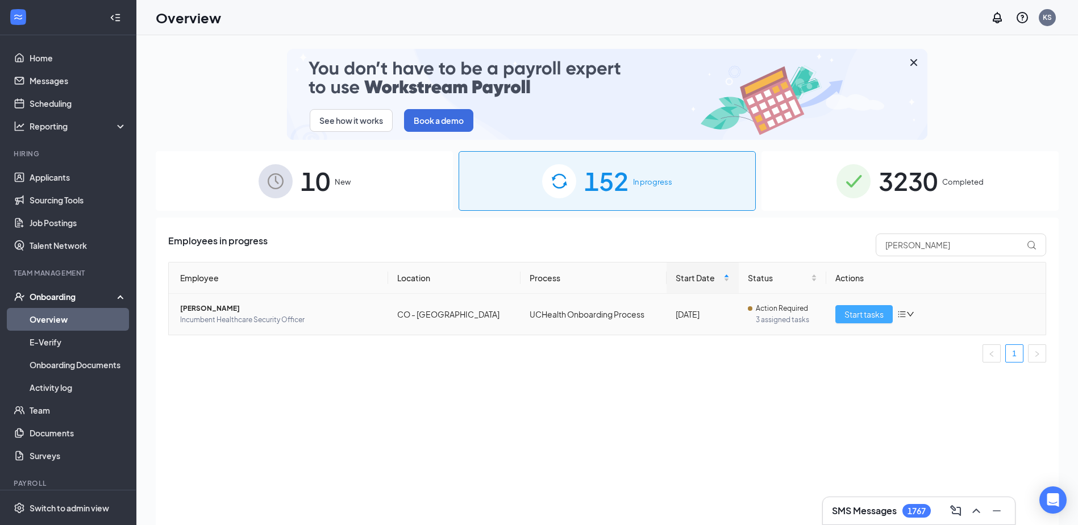
click at [860, 310] on span "Start tasks" at bounding box center [863, 314] width 39 height 13
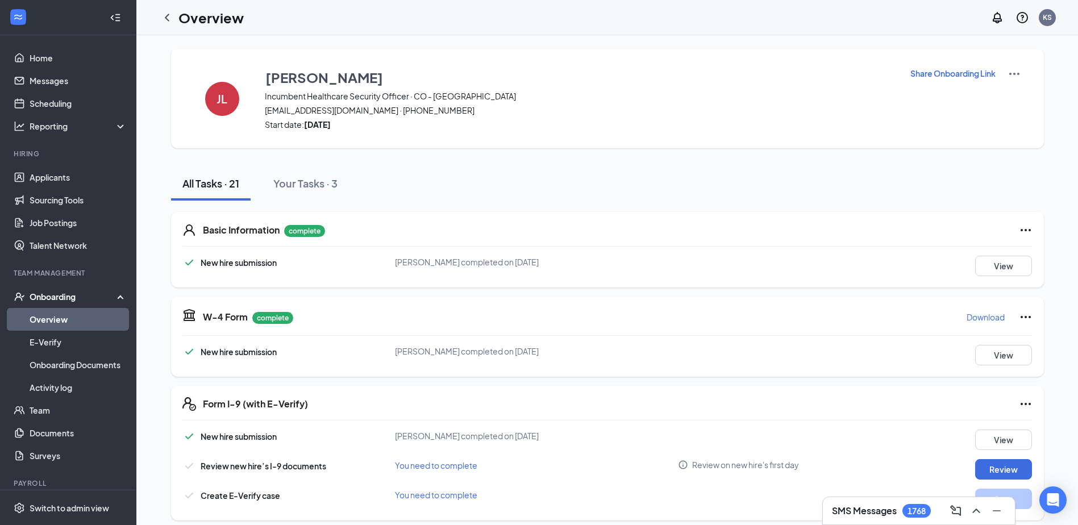
click at [925, 68] on p "Share Onboarding Link" at bounding box center [952, 73] width 85 height 11
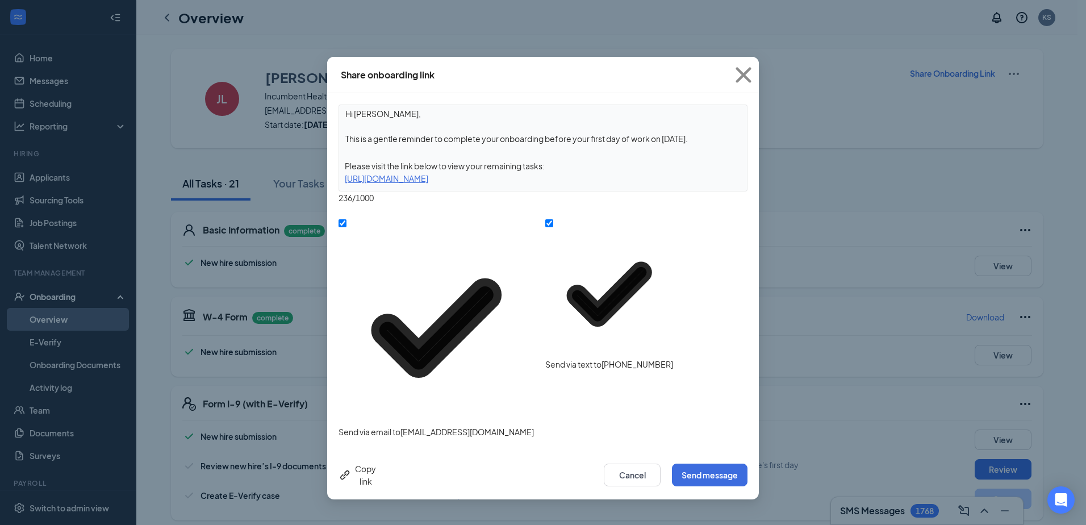
drag, startPoint x: 548, startPoint y: 141, endPoint x: 702, endPoint y: 142, distance: 154.0
click at [702, 142] on textarea "Hi [PERSON_NAME], This is a gentle reminder to complete your onboarding before …" at bounding box center [543, 126] width 408 height 42
click at [634, 464] on button "Cancel" at bounding box center [632, 475] width 57 height 23
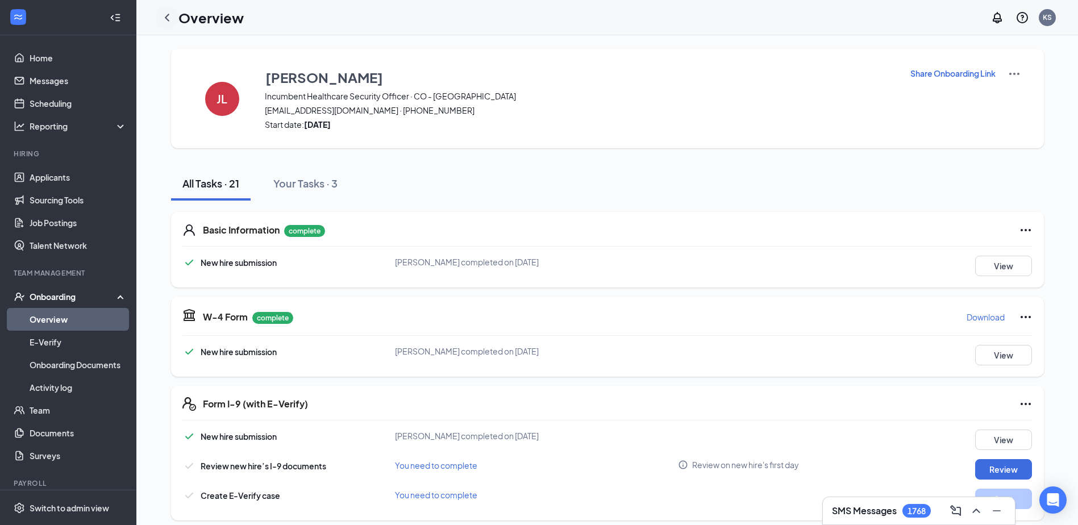
click at [168, 16] on icon "ChevronLeft" at bounding box center [167, 18] width 14 height 14
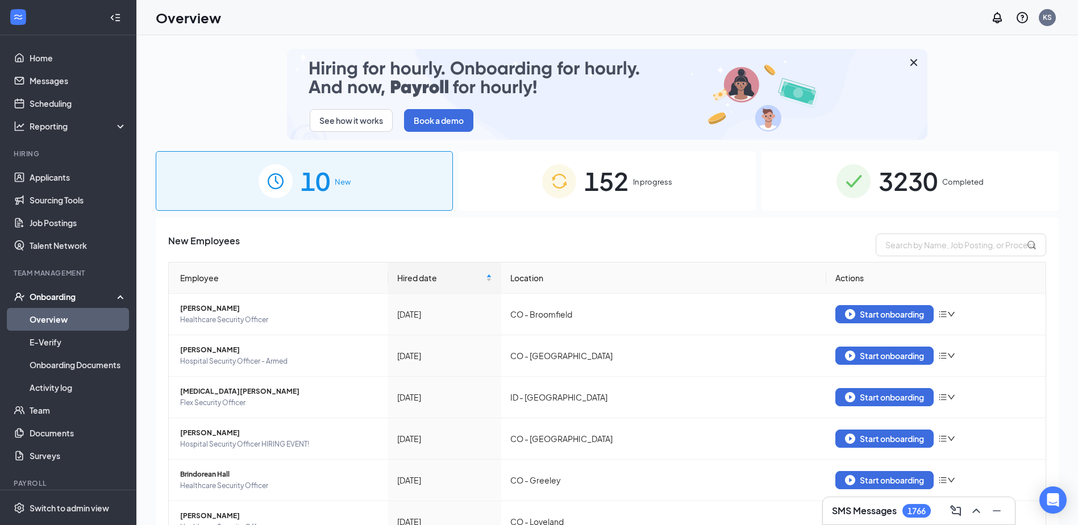
click at [655, 181] on span "In progress" at bounding box center [652, 181] width 39 height 11
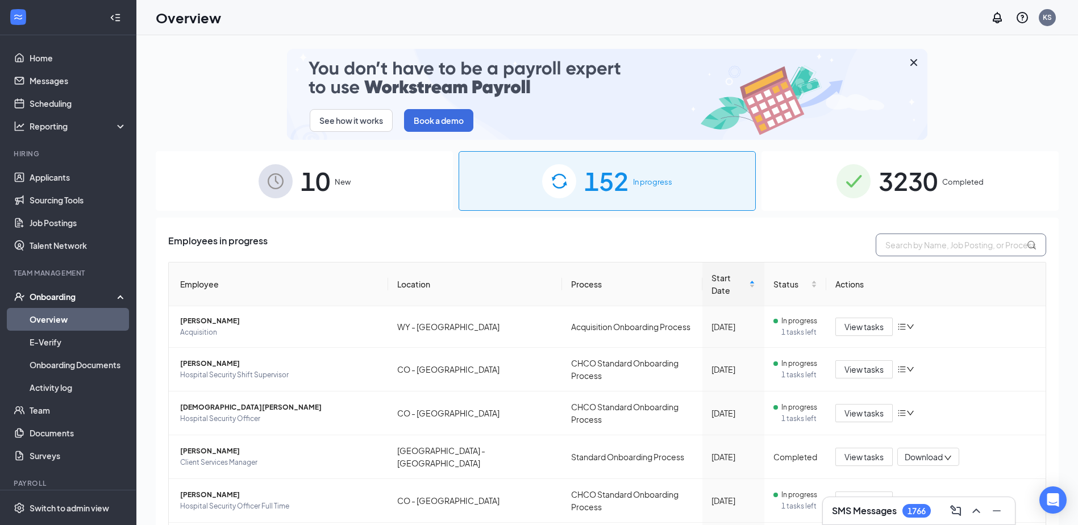
click at [899, 246] on input "text" at bounding box center [961, 245] width 170 height 23
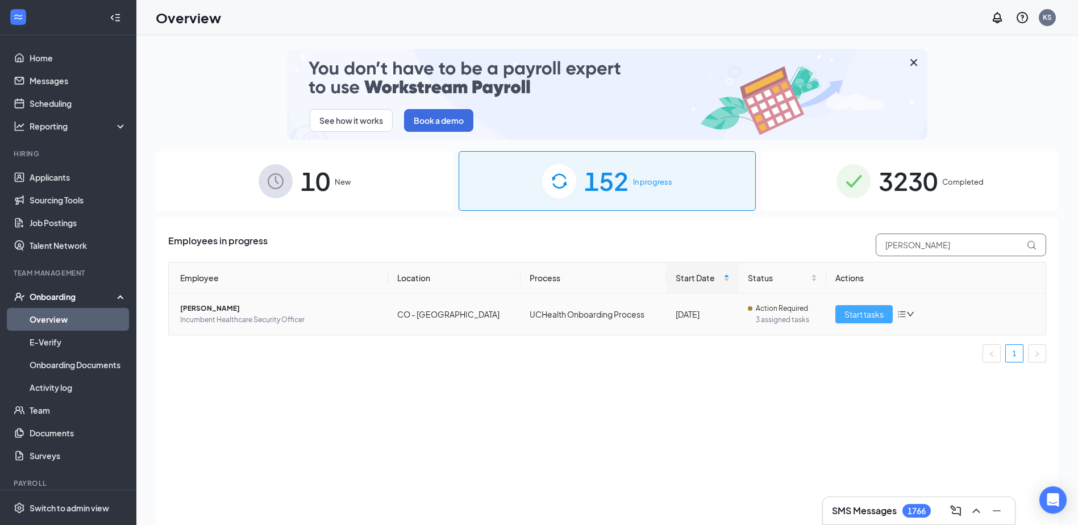
type input "[PERSON_NAME]"
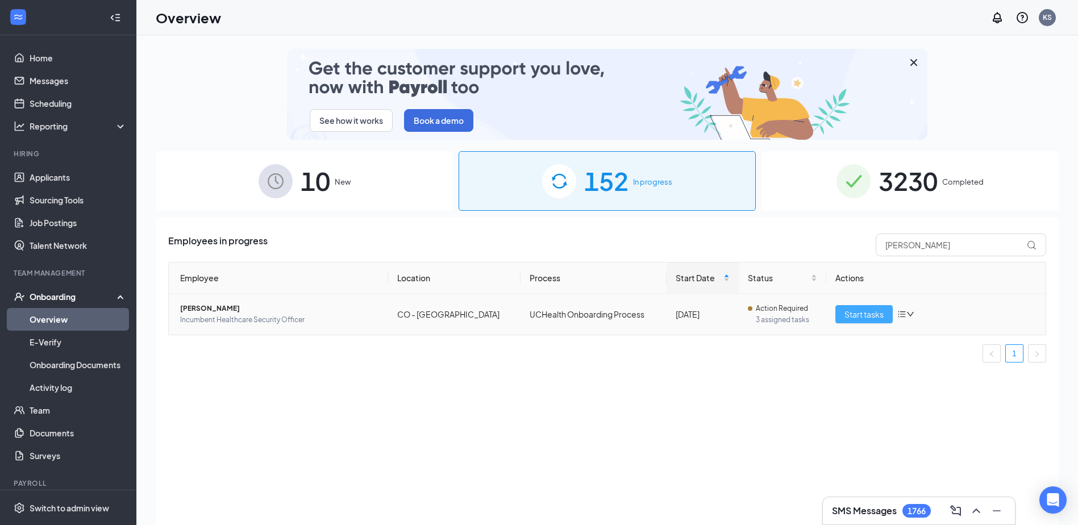
click at [855, 314] on span "Start tasks" at bounding box center [863, 314] width 39 height 13
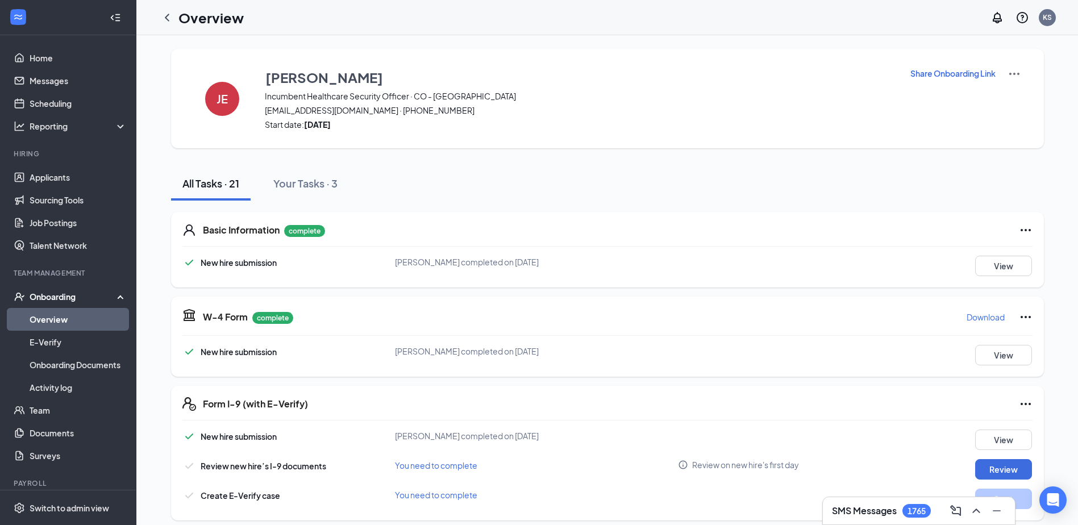
click at [945, 71] on p "Share Onboarding Link" at bounding box center [952, 73] width 85 height 11
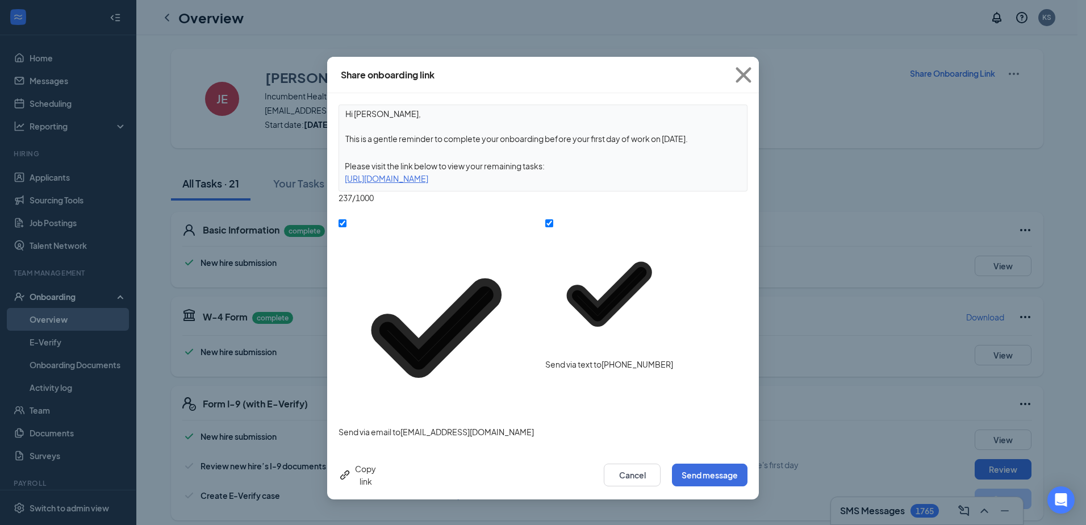
drag, startPoint x: 548, startPoint y: 137, endPoint x: 707, endPoint y: 139, distance: 159.1
click at [707, 139] on textarea "Hi [PERSON_NAME], This is a gentle reminder to complete your onboarding before …" at bounding box center [543, 126] width 408 height 42
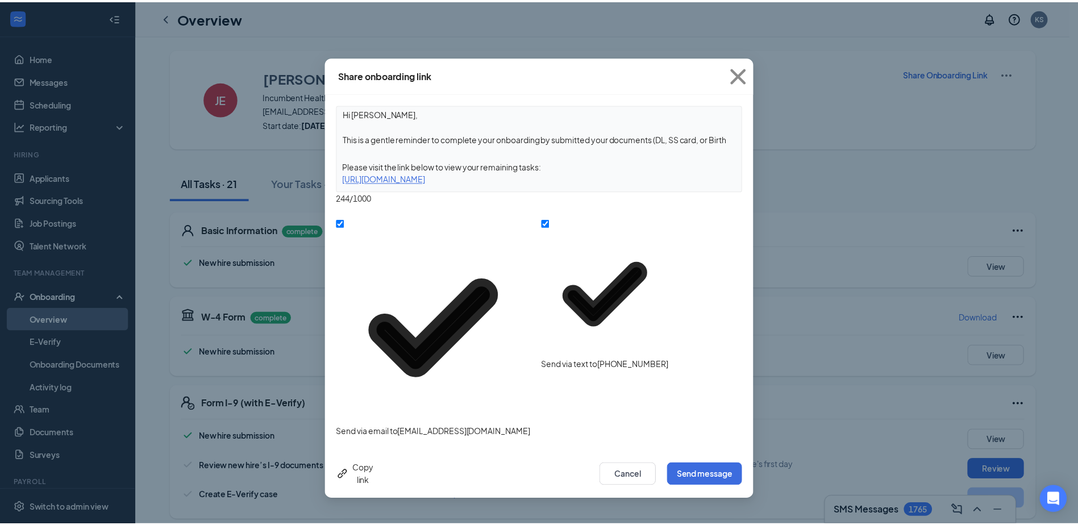
scroll to position [9, 0]
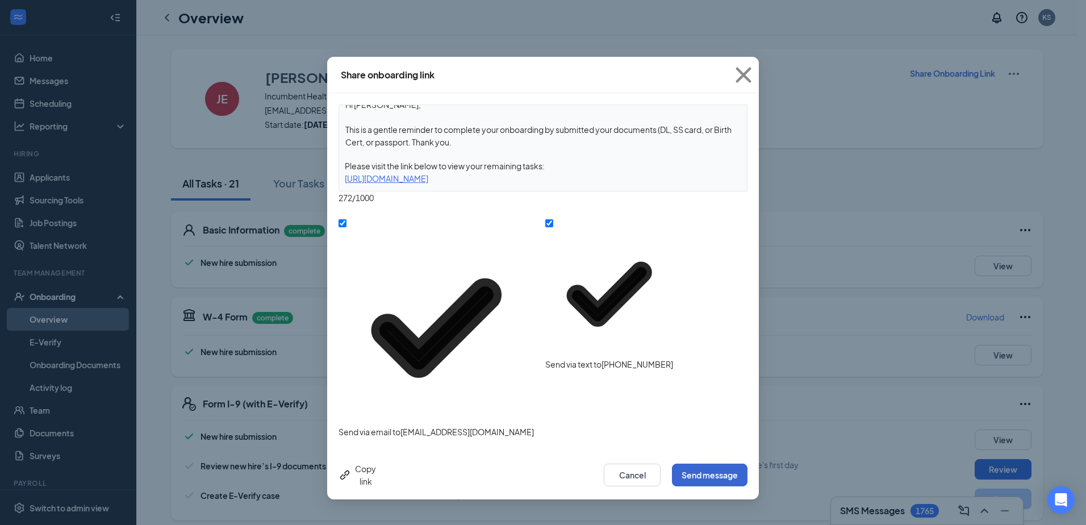
type textarea "Hi [PERSON_NAME], This is a gentle reminder to complete your onboarding by subm…"
click at [681, 464] on button "Send message" at bounding box center [710, 475] width 76 height 23
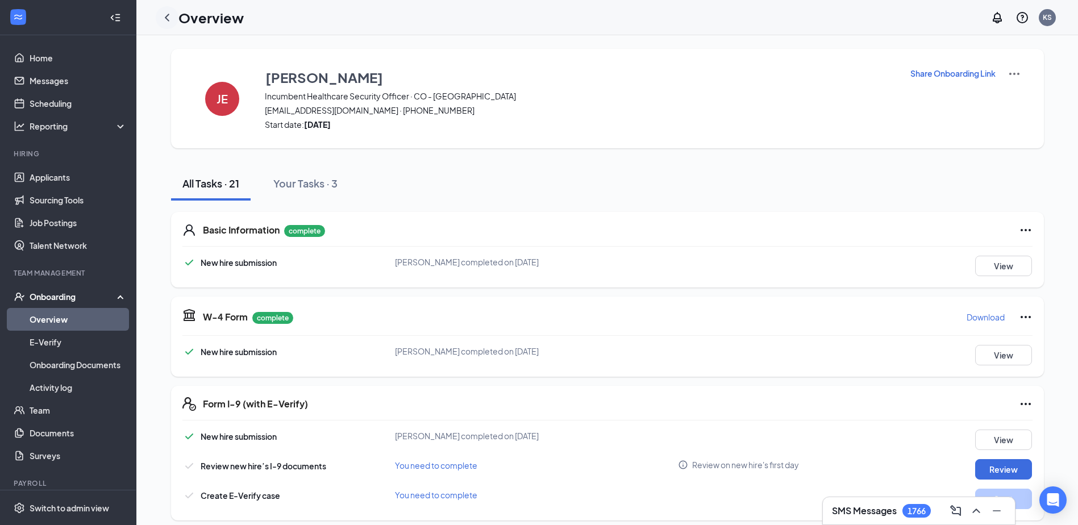
click at [168, 16] on icon "ChevronLeft" at bounding box center [167, 18] width 14 height 14
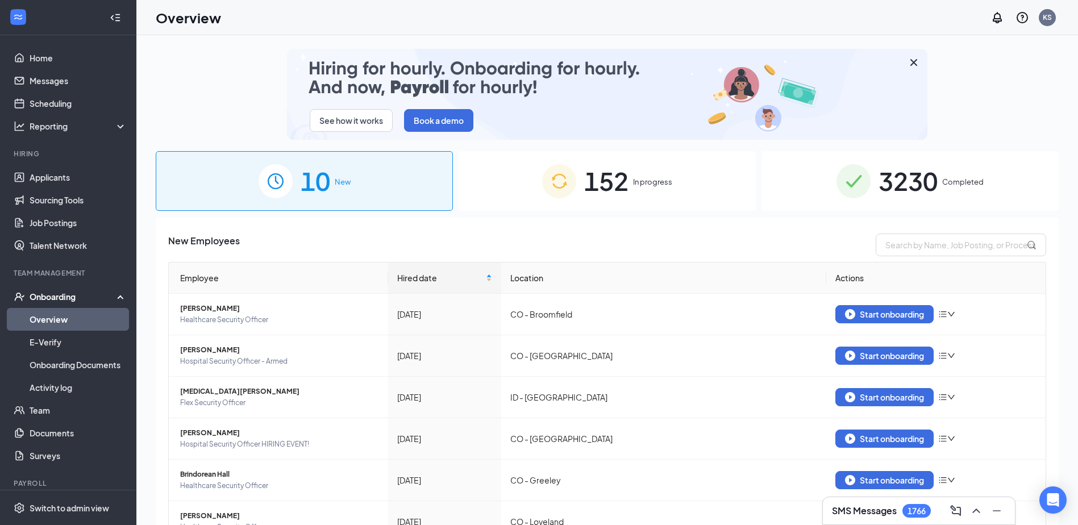
click at [641, 178] on span "In progress" at bounding box center [652, 181] width 39 height 11
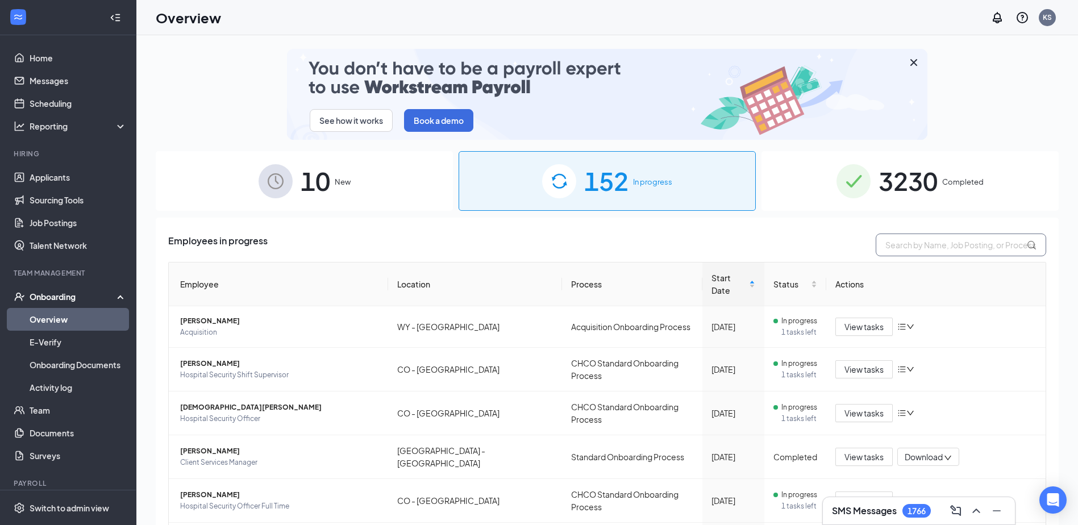
click at [903, 236] on input "text" at bounding box center [961, 245] width 170 height 23
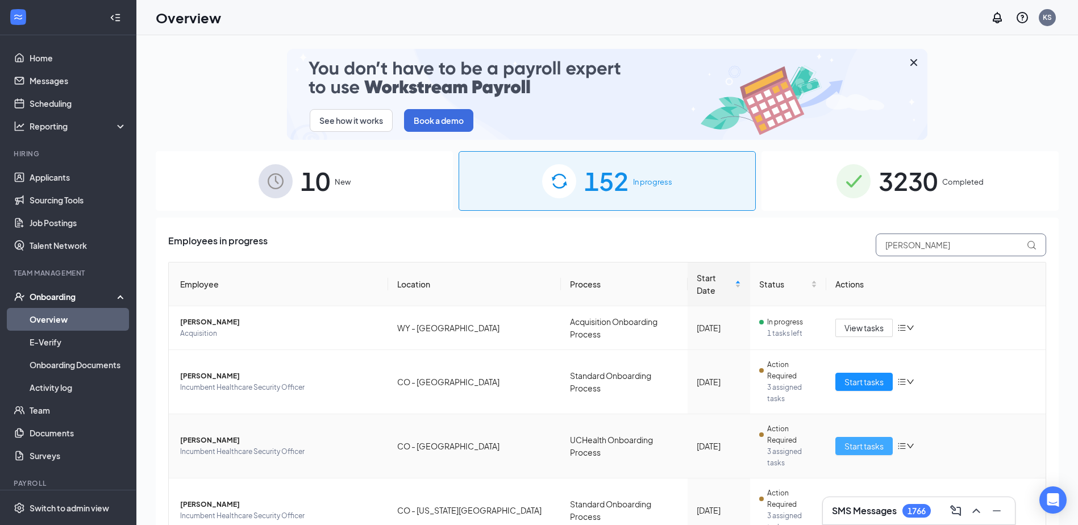
type input "[PERSON_NAME]"
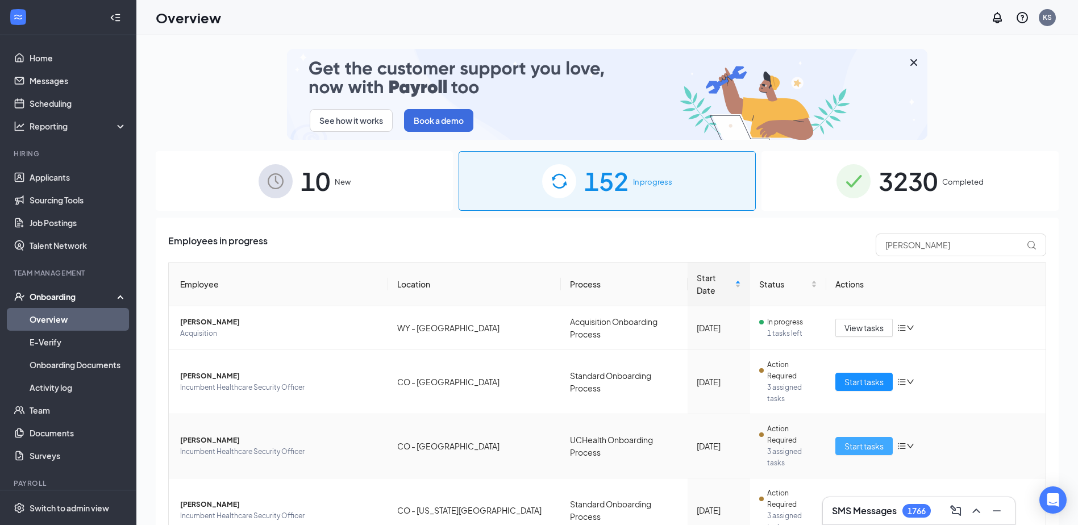
click at [854, 440] on span "Start tasks" at bounding box center [863, 446] width 39 height 13
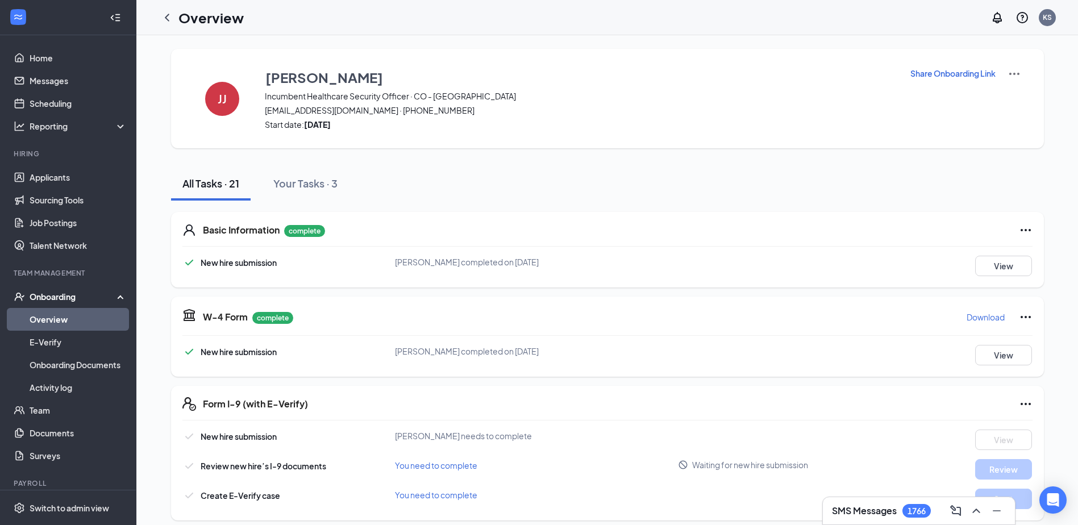
click at [163, 14] on icon "ChevronLeft" at bounding box center [167, 18] width 14 height 14
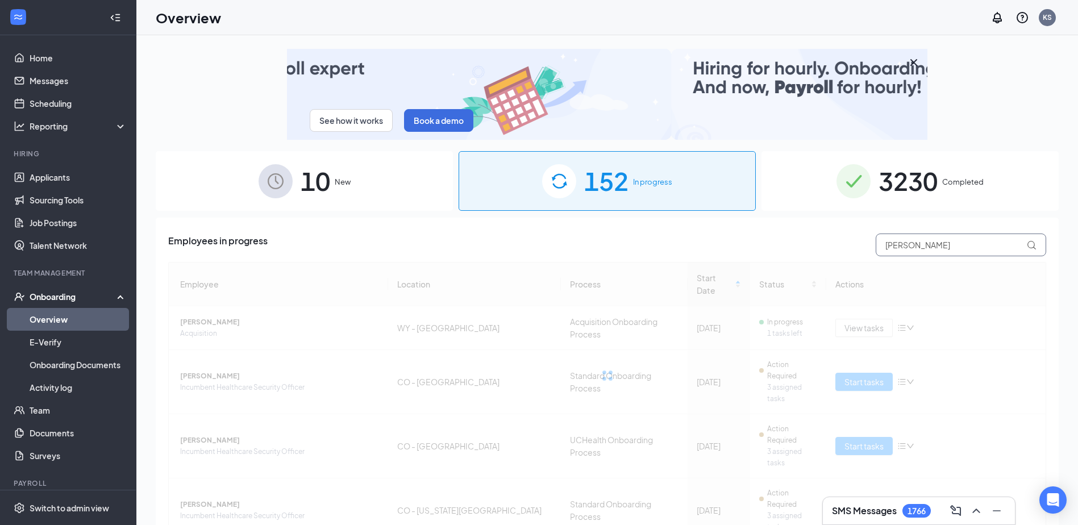
drag, startPoint x: 900, startPoint y: 245, endPoint x: 828, endPoint y: 247, distance: 71.6
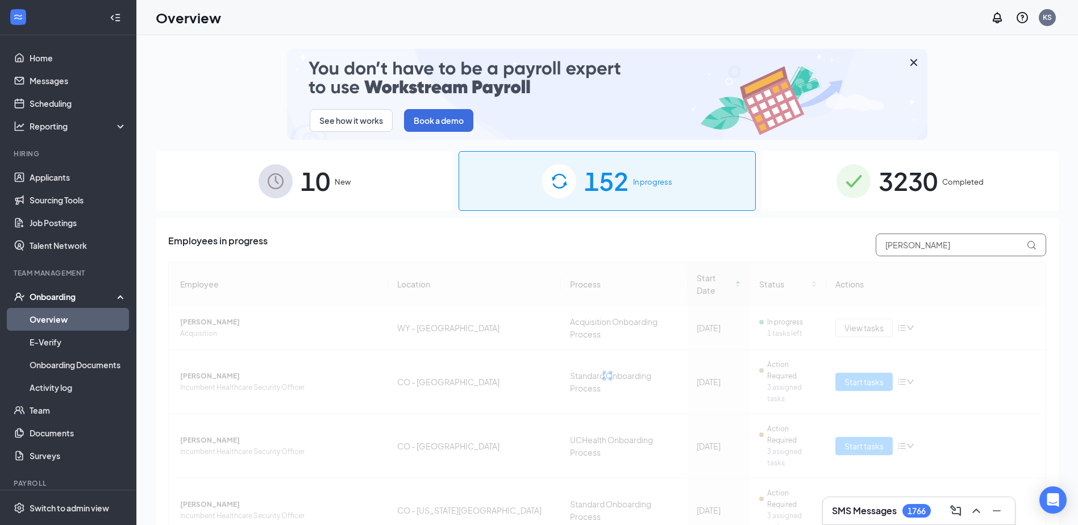
click at [835, 248] on div "Employees in progress [PERSON_NAME]" at bounding box center [607, 245] width 878 height 23
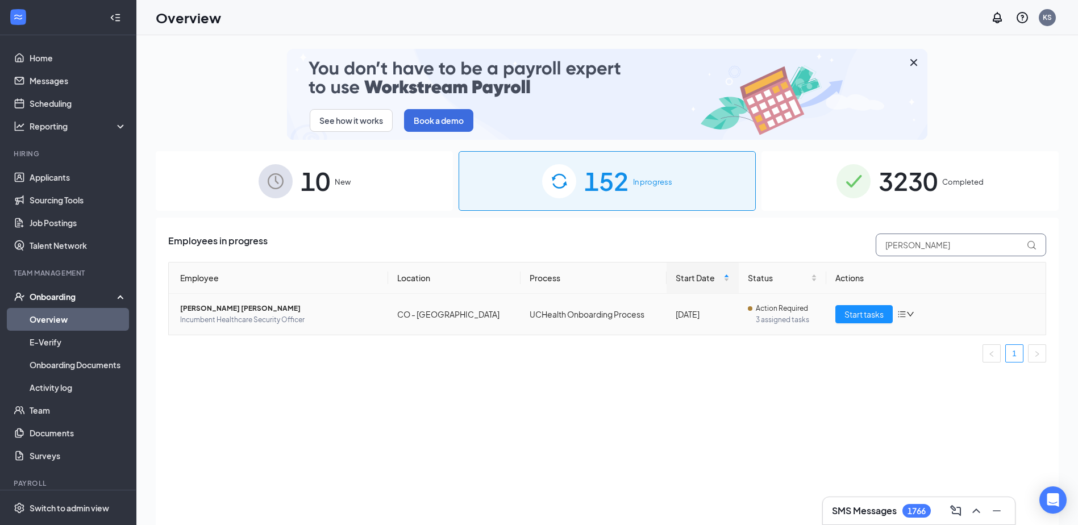
type input "[PERSON_NAME]"
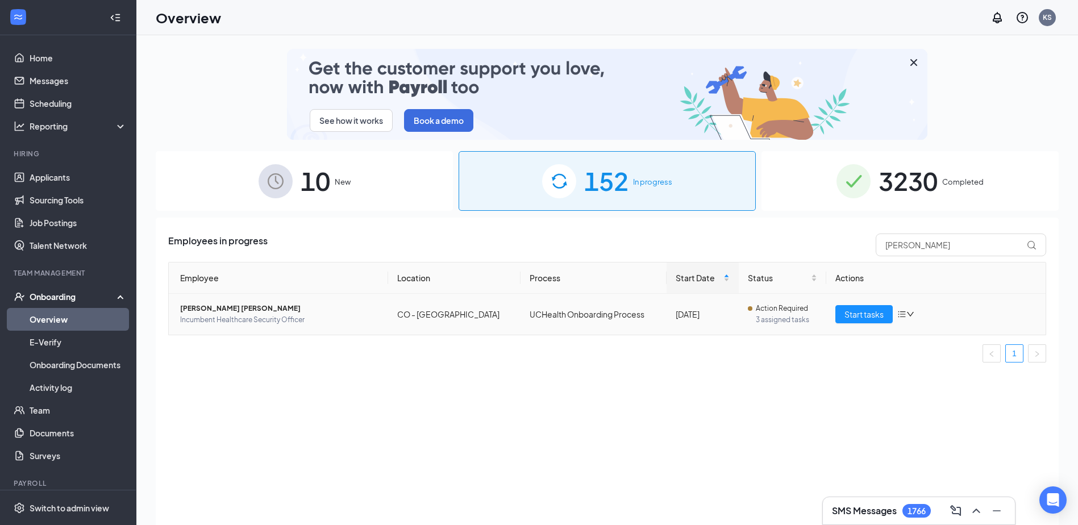
click at [861, 305] on td "Start tasks" at bounding box center [935, 314] width 219 height 41
click at [861, 308] on span "Start tasks" at bounding box center [863, 314] width 39 height 13
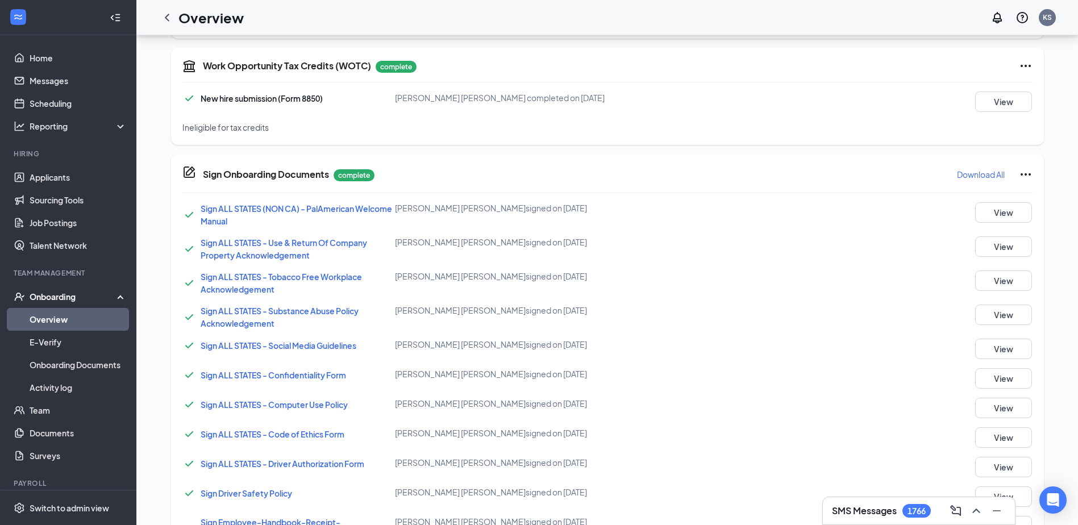
scroll to position [770, 0]
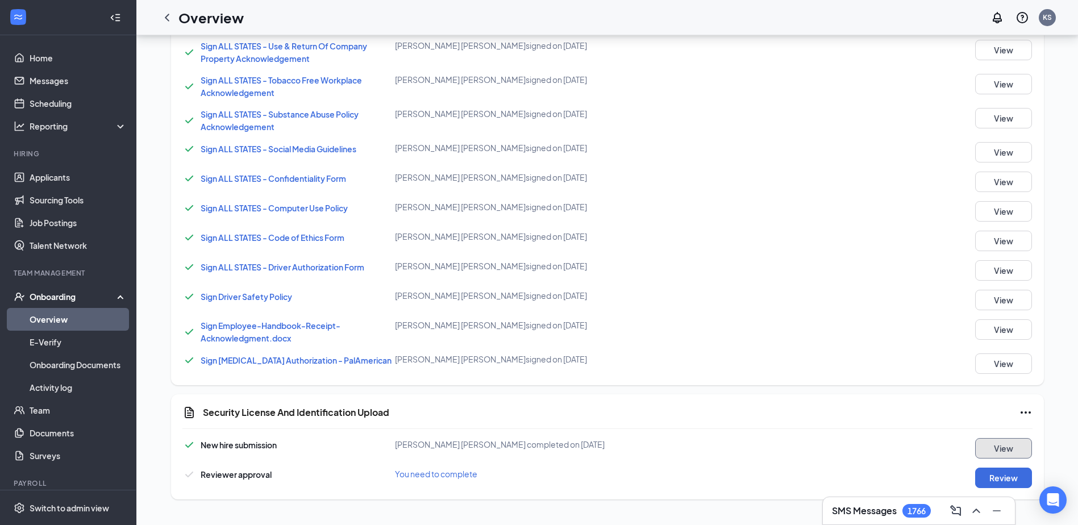
click at [984, 447] on button "View" at bounding box center [1003, 448] width 57 height 20
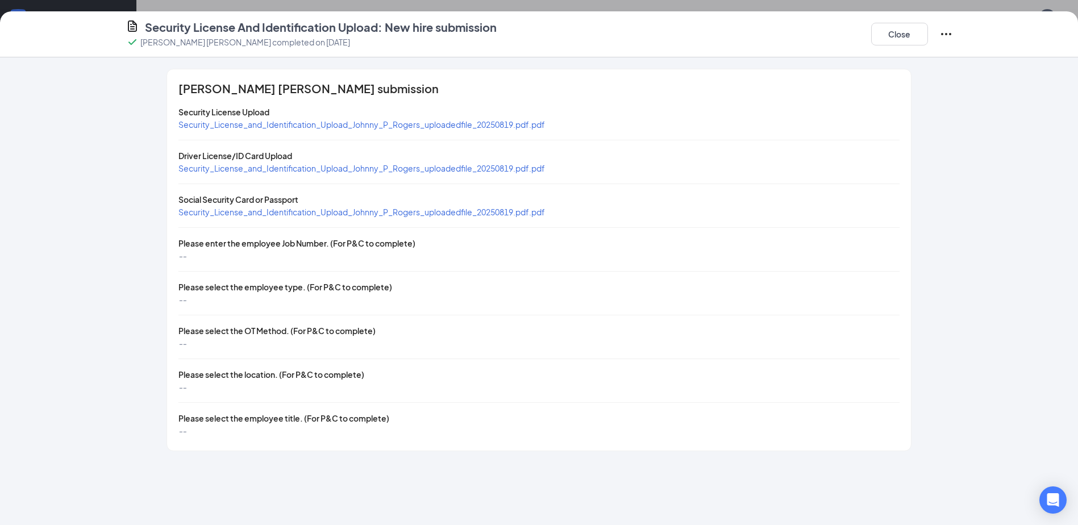
click at [311, 167] on span "Security_License_and_Identification_Upload_Johnny_P_Rogers_uploadedfile_2025081…" at bounding box center [361, 168] width 366 height 10
click at [334, 210] on span "Security_License_and_Identification_Upload_Johnny_P_Rogers_uploadedfile_2025081…" at bounding box center [361, 212] width 366 height 10
click at [907, 30] on button "Close" at bounding box center [899, 34] width 57 height 23
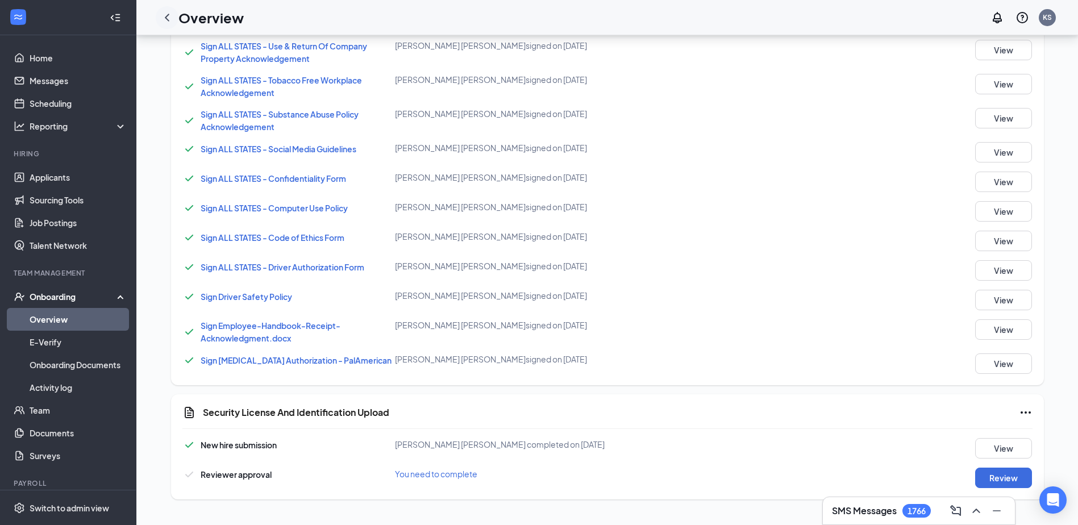
click at [166, 13] on icon "ChevronLeft" at bounding box center [167, 18] width 14 height 14
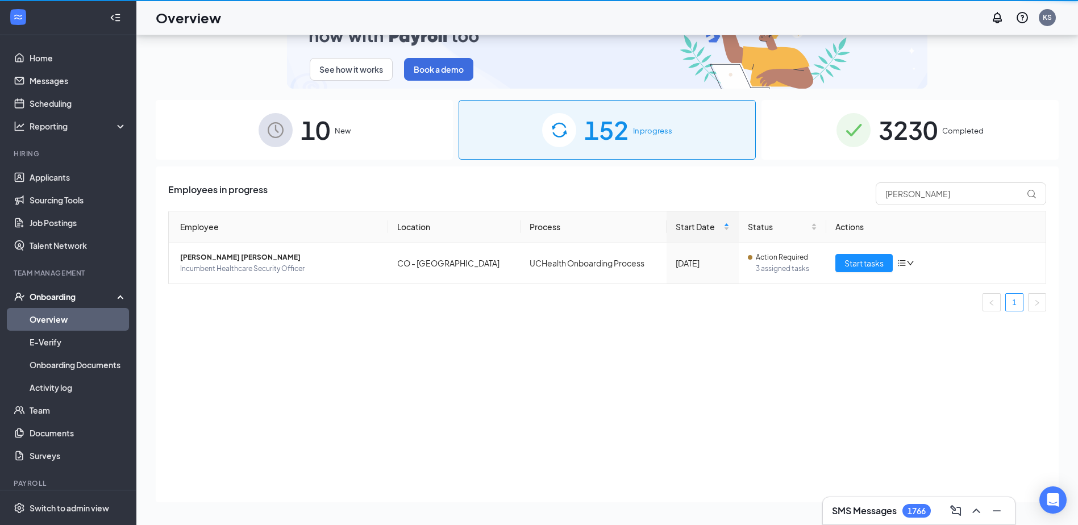
scroll to position [51, 0]
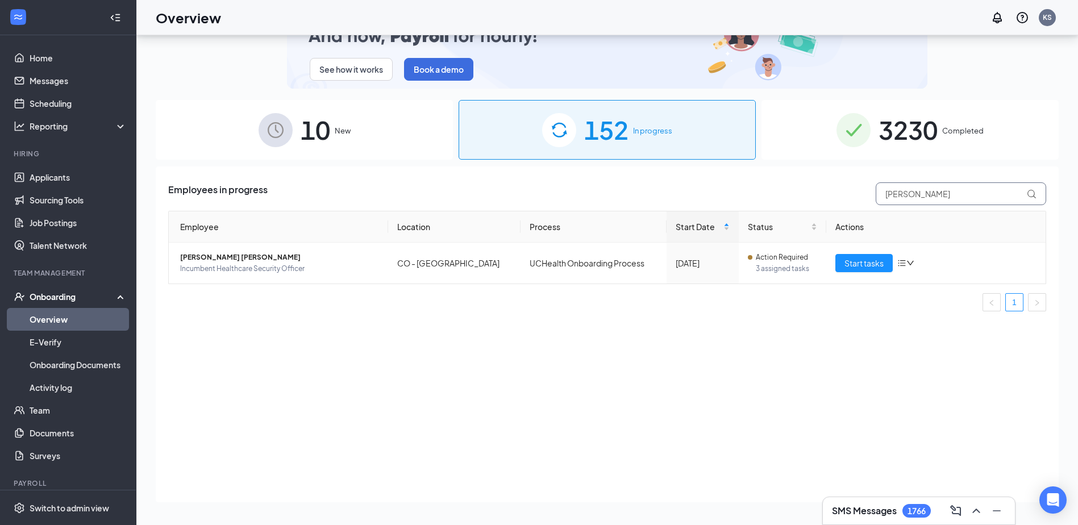
drag, startPoint x: 920, startPoint y: 195, endPoint x: 834, endPoint y: 202, distance: 87.2
click at [835, 202] on div "Employees in progress [PERSON_NAME]" at bounding box center [607, 193] width 878 height 23
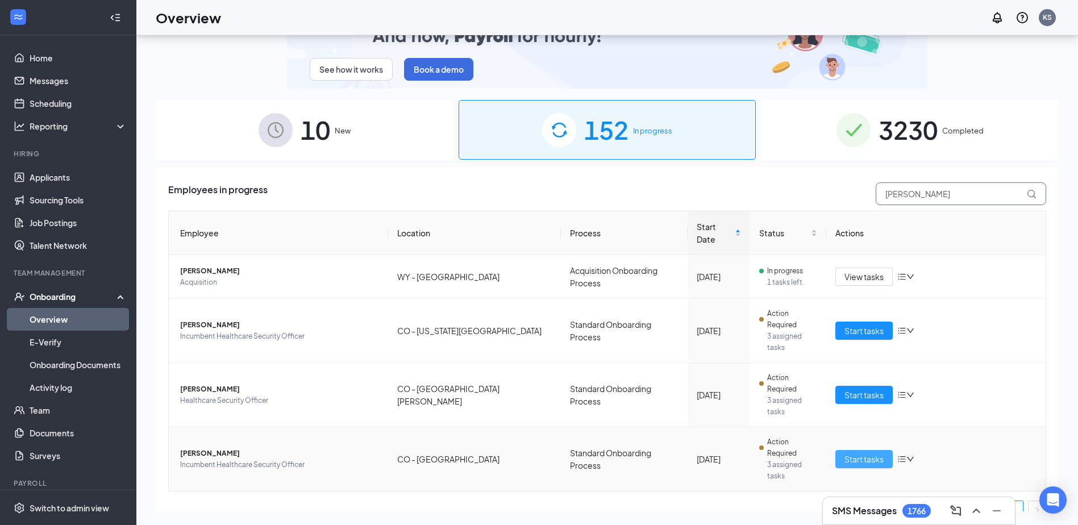
type input "[PERSON_NAME]"
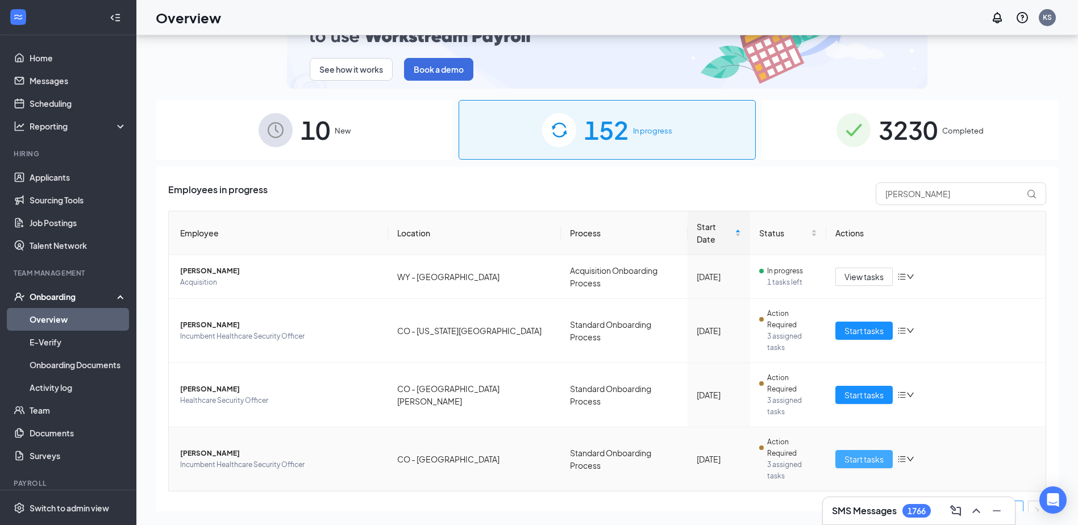
click at [866, 450] on button "Start tasks" at bounding box center [863, 459] width 57 height 18
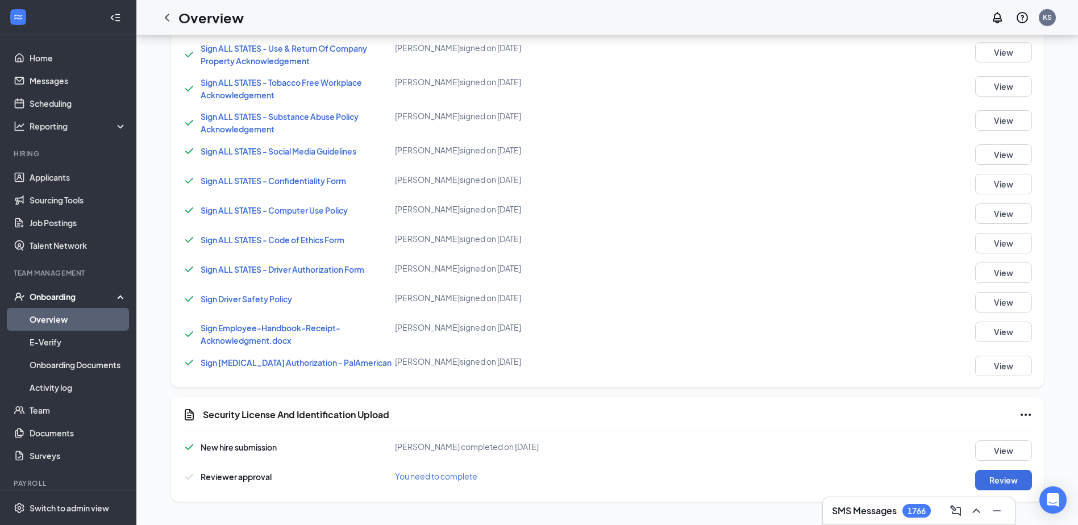
scroll to position [770, 0]
click at [987, 442] on button "View" at bounding box center [1003, 448] width 57 height 20
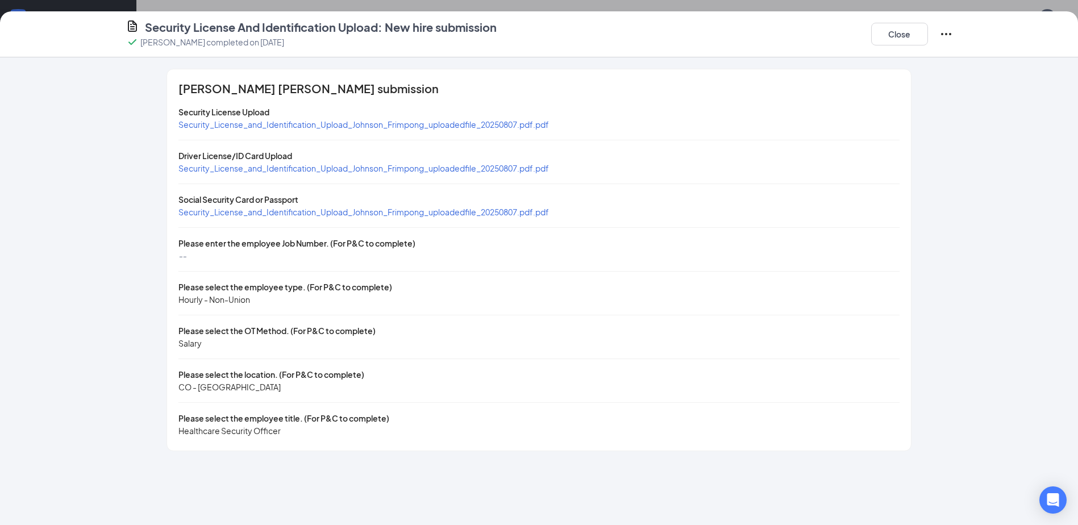
click at [327, 168] on span "Security_License_and_Identification_Upload_Johnson_Frimpong_uploadedfile_202508…" at bounding box center [363, 168] width 370 height 10
click at [319, 207] on span "Security_License_and_Identification_Upload_Johnson_Frimpong_uploadedfile_202508…" at bounding box center [363, 212] width 370 height 10
click at [377, 123] on span "Security_License_and_Identification_Upload_Johnson_Frimpong_uploadedfile_202508…" at bounding box center [363, 124] width 370 height 10
click at [901, 38] on button "Close" at bounding box center [899, 34] width 57 height 23
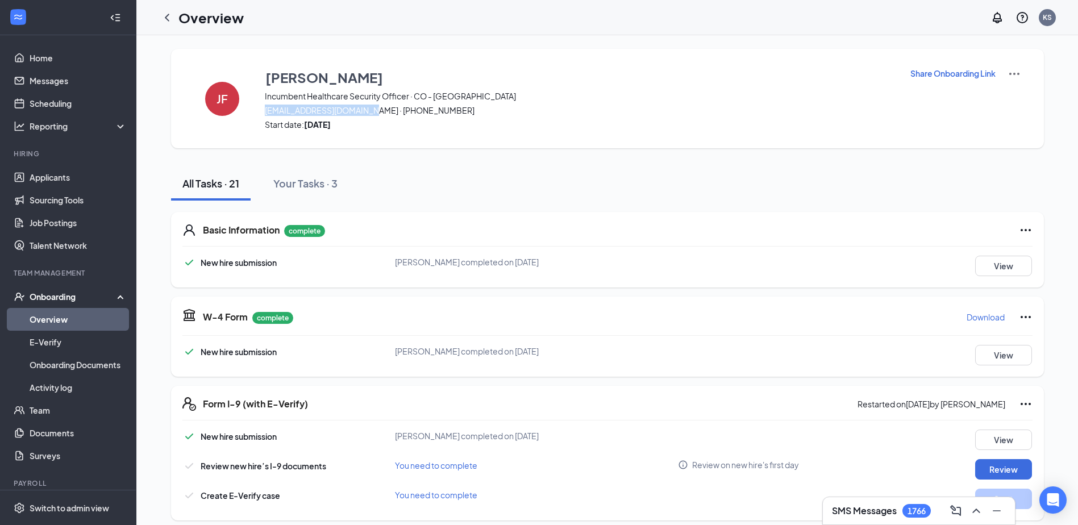
drag, startPoint x: 262, startPoint y: 112, endPoint x: 372, endPoint y: 107, distance: 110.3
click at [372, 107] on span "[EMAIL_ADDRESS][DOMAIN_NAME] · [PHONE_NUMBER]" at bounding box center [580, 110] width 631 height 11
copy span "[EMAIL_ADDRESS][DOMAIN_NAME]"
click at [167, 16] on icon "ChevronLeft" at bounding box center [167, 17] width 5 height 7
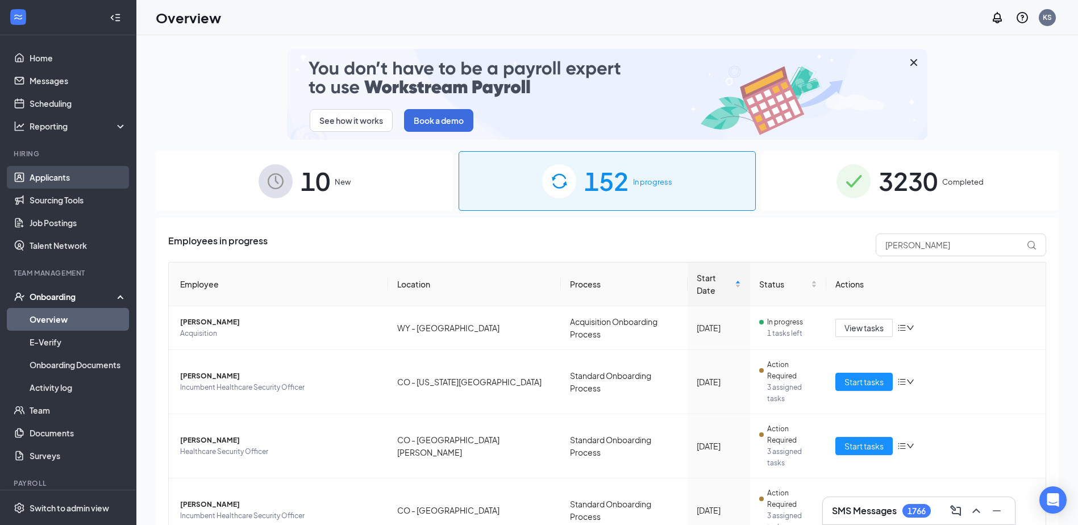
click at [60, 172] on link "Applicants" at bounding box center [78, 177] width 97 height 23
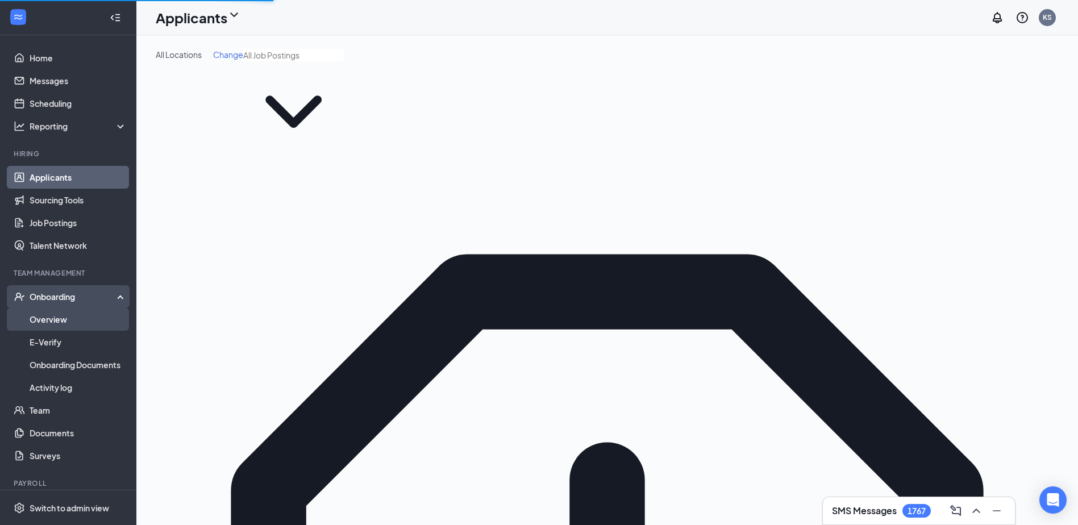
click at [60, 315] on link "Overview" at bounding box center [78, 319] width 97 height 23
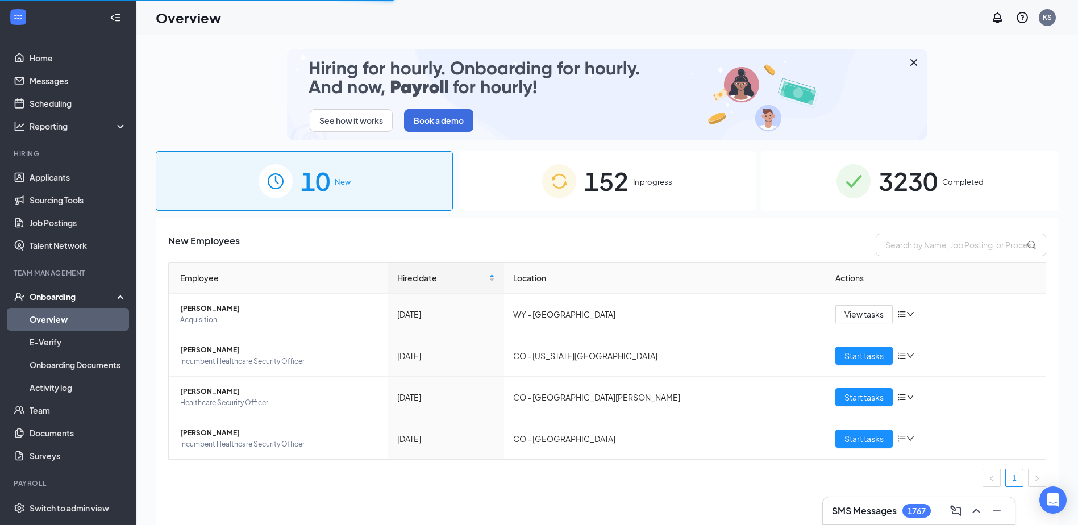
click at [641, 178] on span "In progress" at bounding box center [652, 181] width 39 height 11
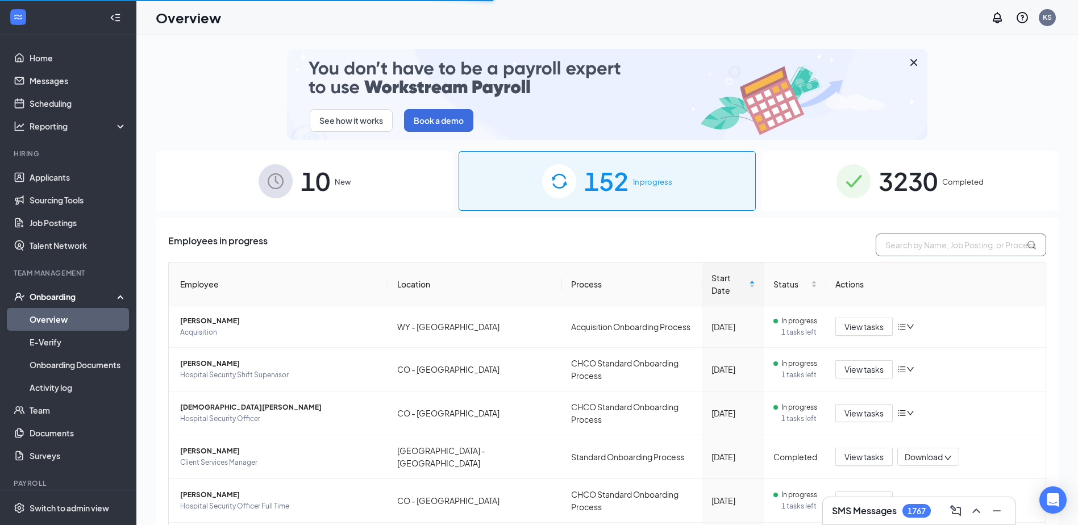
click at [894, 241] on input "text" at bounding box center [961, 245] width 170 height 23
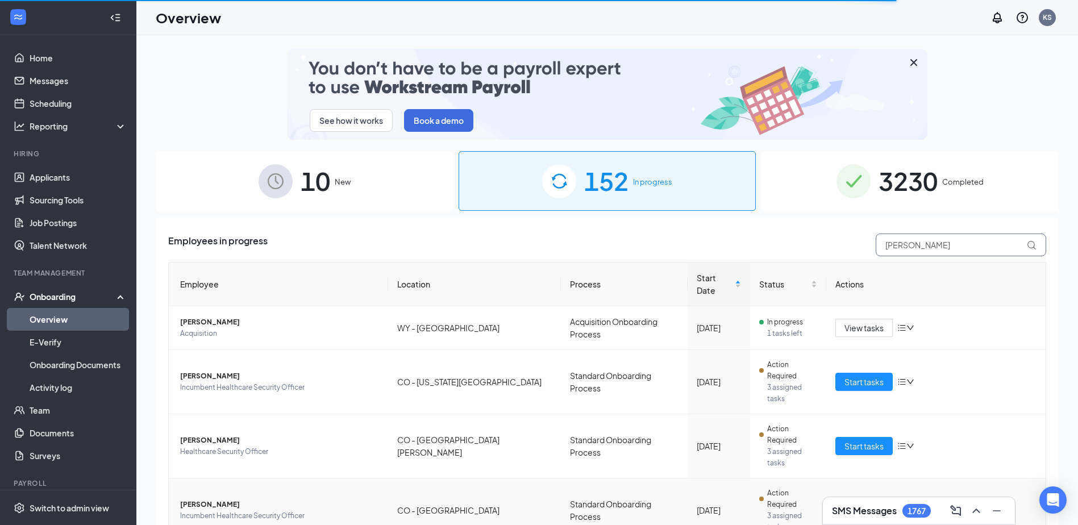
type input "[PERSON_NAME]"
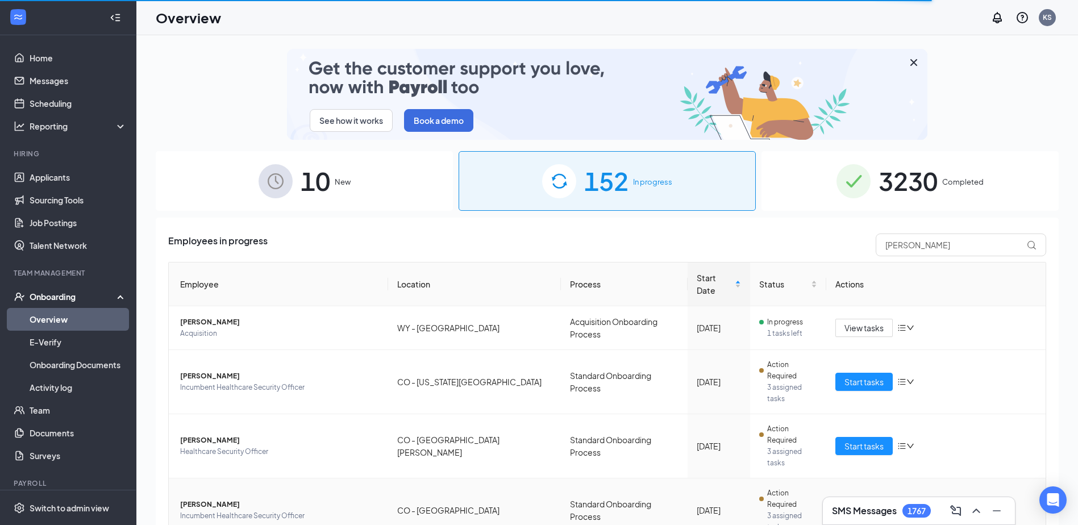
click at [870, 504] on span "Start tasks" at bounding box center [863, 510] width 39 height 13
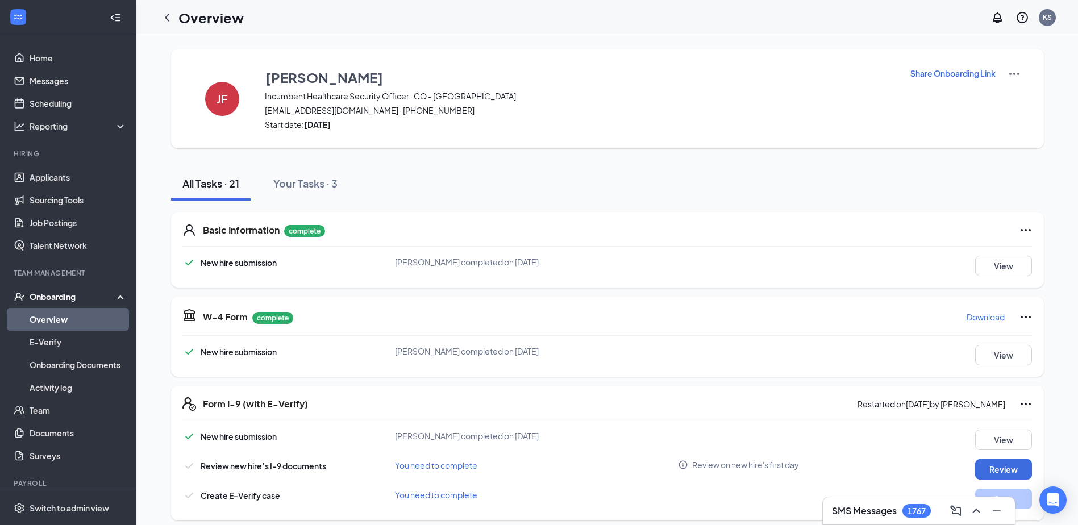
click at [915, 72] on p "Share Onboarding Link" at bounding box center [952, 73] width 85 height 11
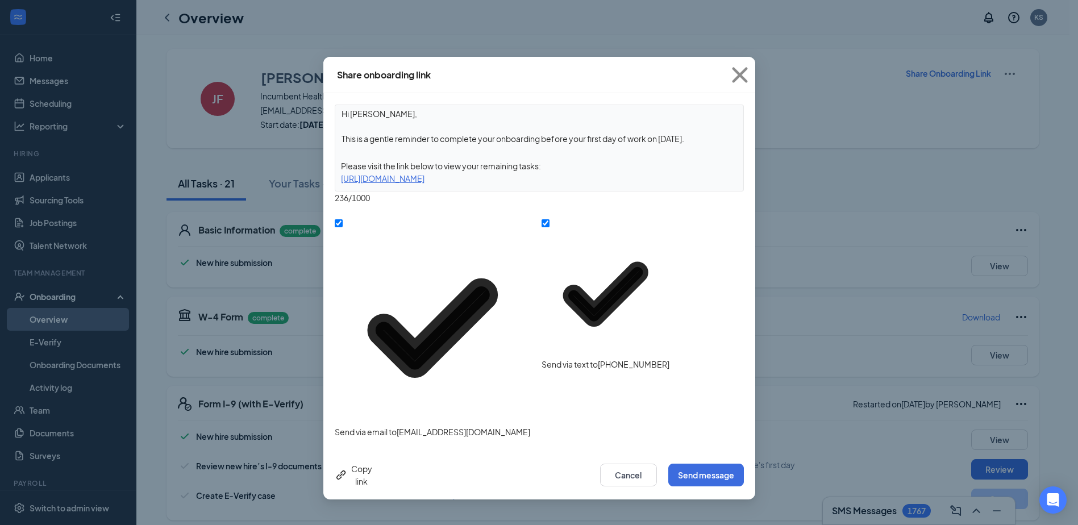
drag, startPoint x: 440, startPoint y: 140, endPoint x: 709, endPoint y: 148, distance: 269.4
click at [709, 148] on div "Hi [PERSON_NAME], This is a gentle reminder to complete your onboarding before …" at bounding box center [539, 148] width 409 height 87
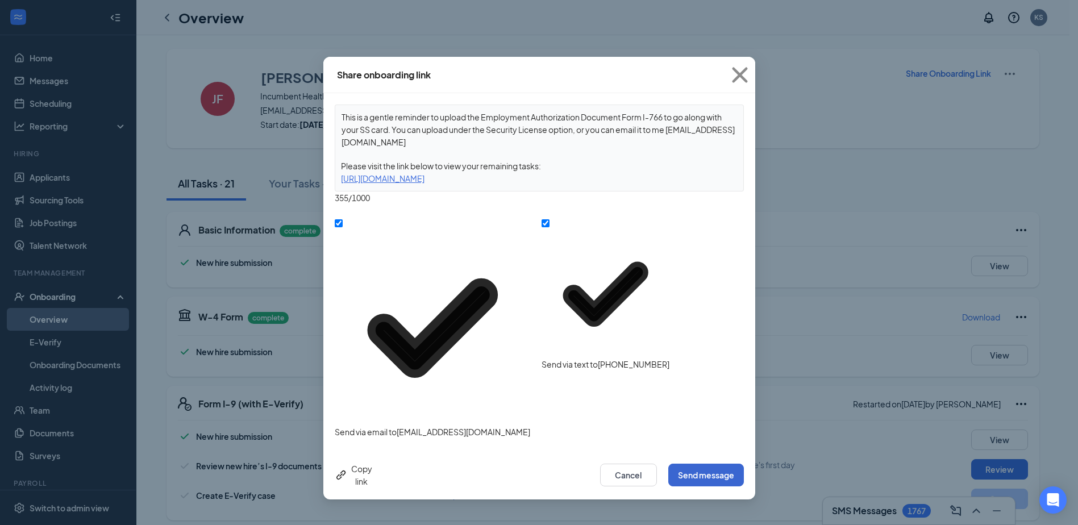
type textarea "Hi [PERSON_NAME], This is a gentle reminder to upload the Employment Authorizat…"
click at [702, 464] on button "Send message" at bounding box center [706, 475] width 76 height 23
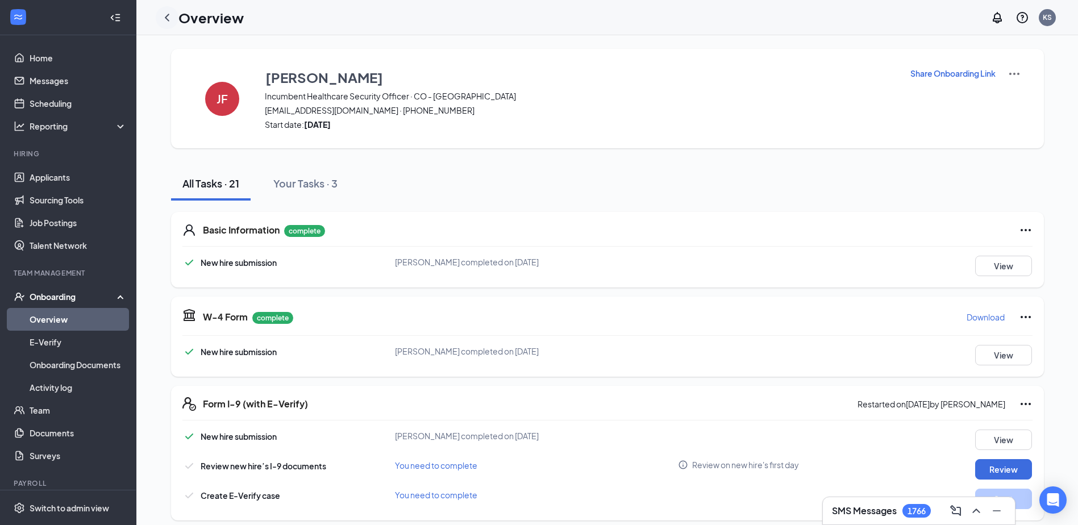
click at [169, 14] on icon "ChevronLeft" at bounding box center [167, 17] width 5 height 7
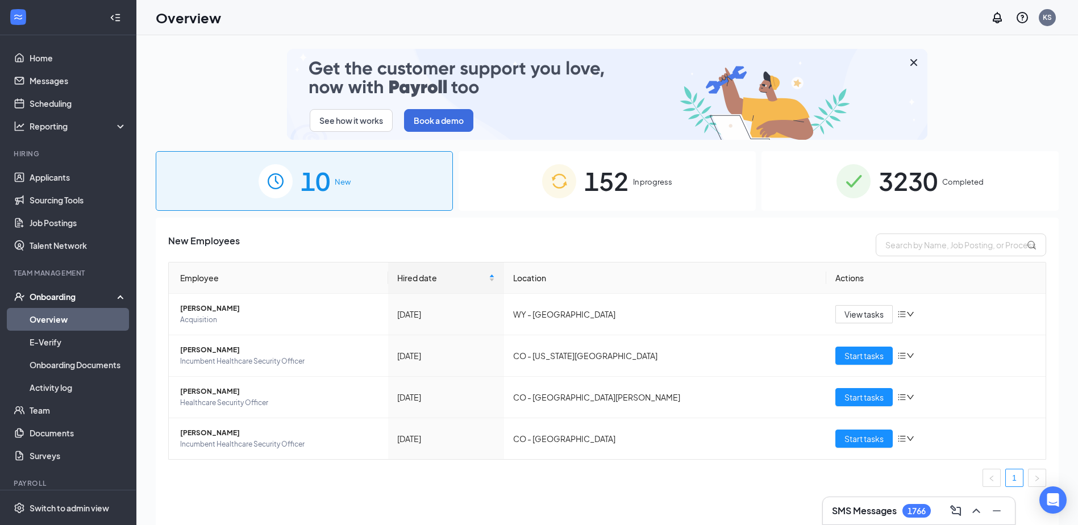
click at [634, 174] on div "152 In progress" at bounding box center [607, 181] width 297 height 60
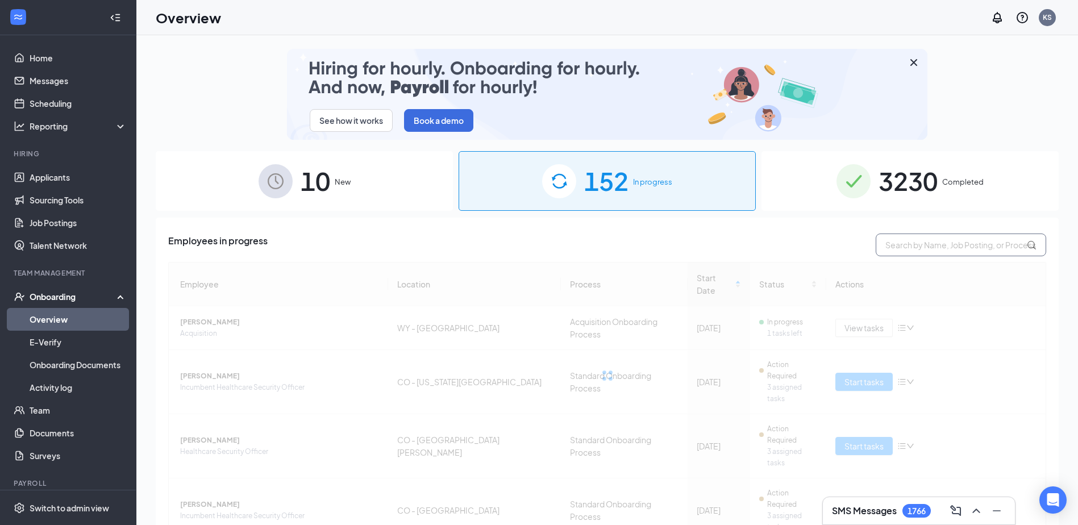
click at [924, 246] on input "text" at bounding box center [961, 245] width 170 height 23
